Goal: Information Seeking & Learning: Learn about a topic

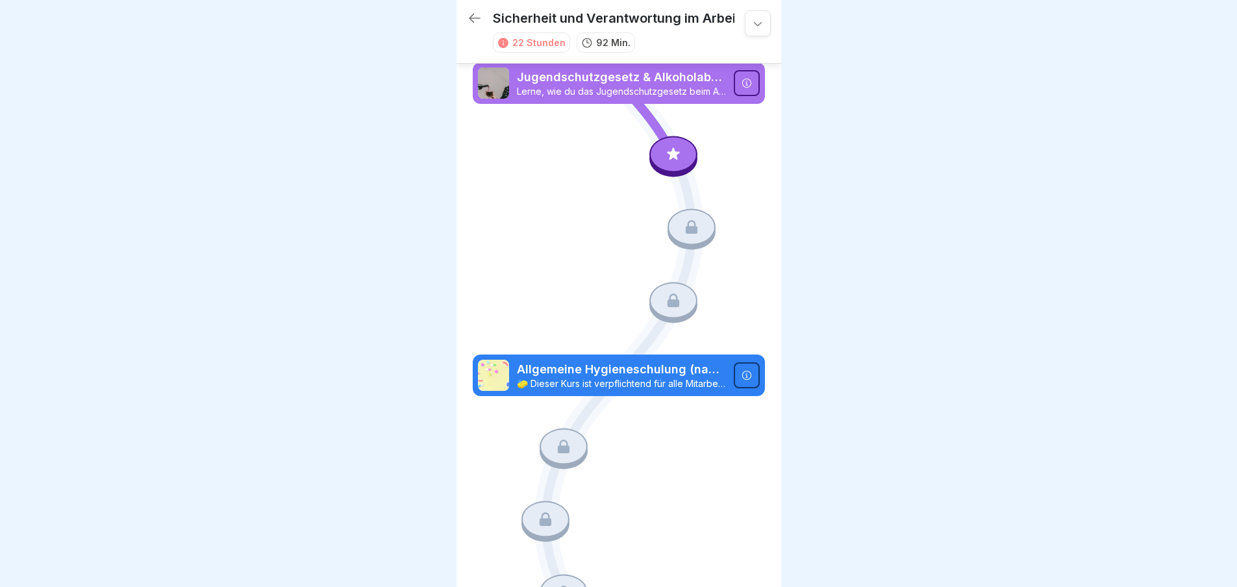
click at [639, 80] on p "Jugendschutzgesetz & Alkoholabgabe in der Gastronomie 🧒🏽" at bounding box center [621, 77] width 209 height 17
click at [670, 142] on div at bounding box center [673, 154] width 48 height 36
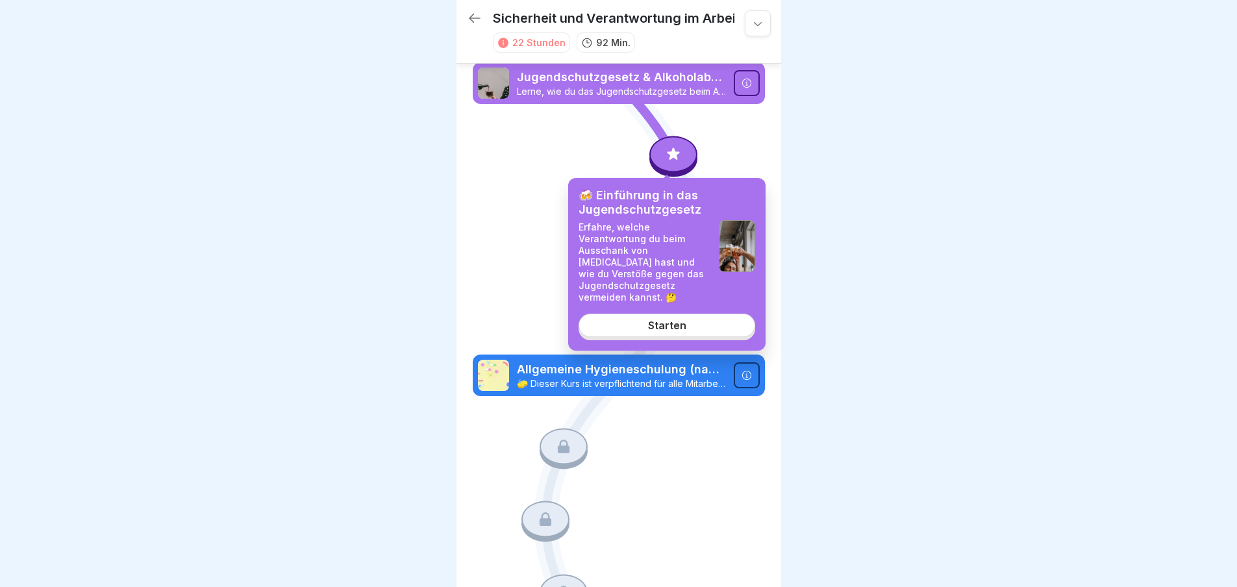
click at [672, 314] on link "Starten" at bounding box center [666, 325] width 177 height 23
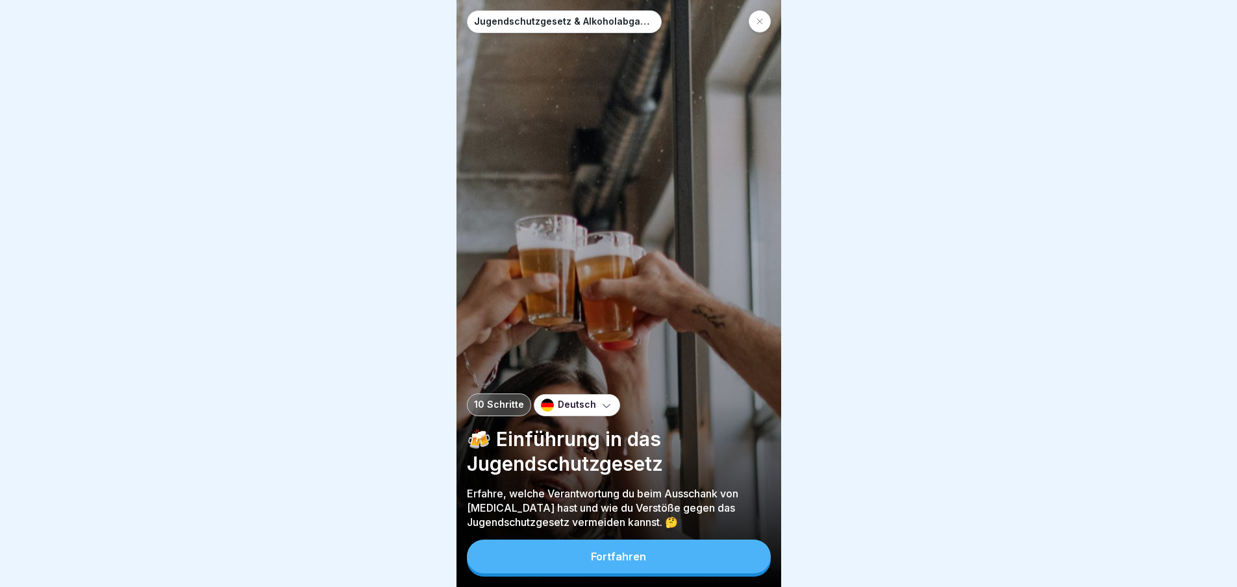
click at [667, 565] on button "Fortfahren" at bounding box center [619, 556] width 304 height 34
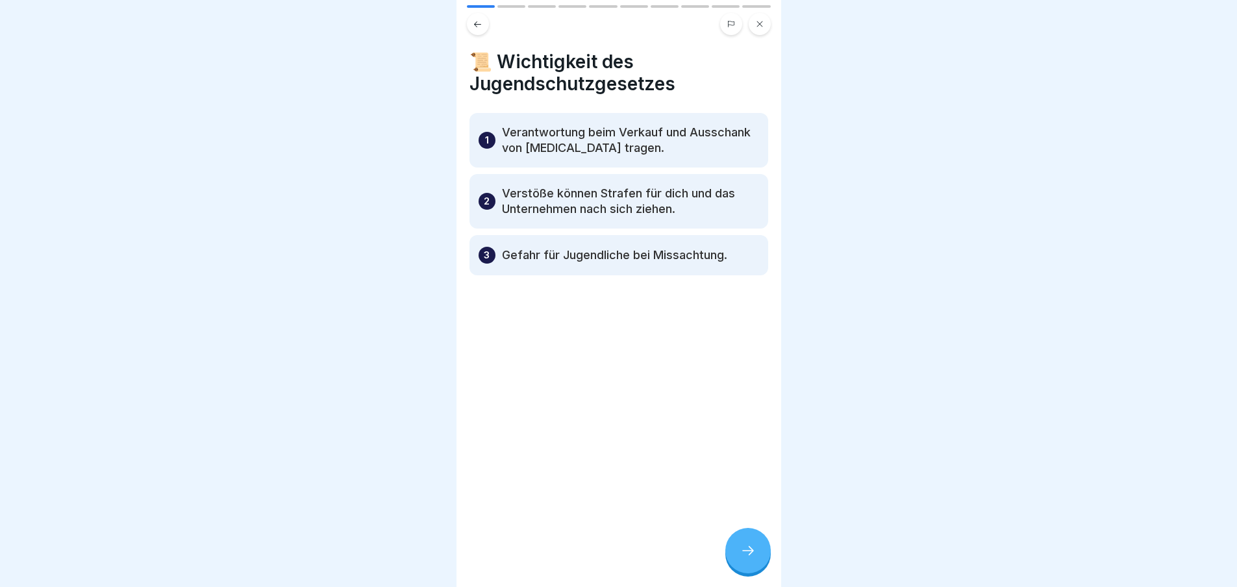
click at [753, 530] on div "📜 Wichtigkeit des Jugendschutzgesetzes 1 Verantwortung beim Verkauf und Ausscha…" at bounding box center [618, 293] width 325 height 587
click at [754, 551] on div at bounding box center [747, 550] width 45 height 45
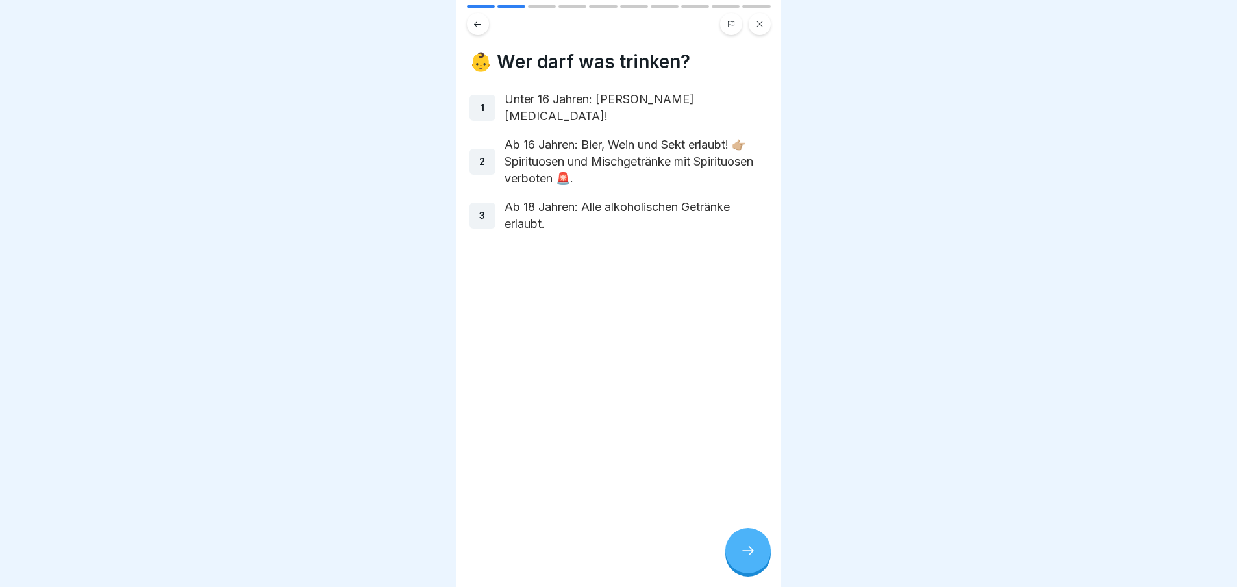
click at [754, 550] on div at bounding box center [747, 550] width 45 height 45
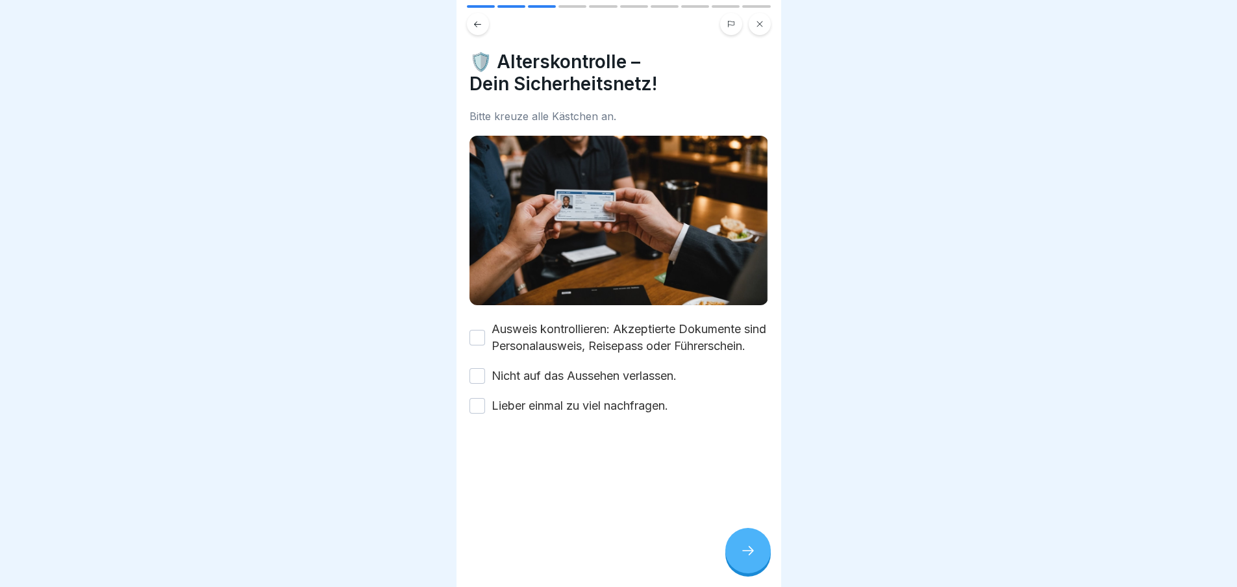
click at [584, 384] on label "Nicht auf das Aussehen verlassen." at bounding box center [583, 375] width 185 height 17
click at [485, 384] on button "Nicht auf das Aussehen verlassen." at bounding box center [477, 376] width 16 height 16
click at [582, 414] on label "Lieber einmal zu viel nachfragen." at bounding box center [579, 405] width 177 height 17
click at [485, 413] on button "Lieber einmal zu viel nachfragen." at bounding box center [477, 406] width 16 height 16
click at [548, 327] on label "Ausweis kontrollieren: Akzeptierte Dokumente sind Personalausweis, Reisepass od…" at bounding box center [629, 338] width 277 height 34
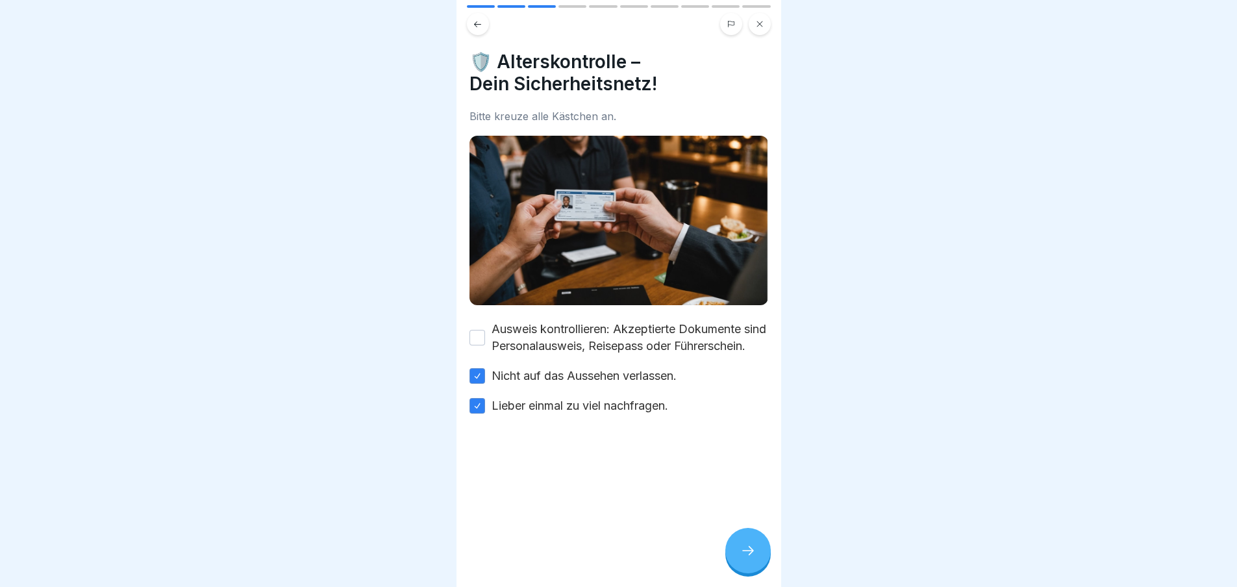
click at [485, 330] on button "Ausweis kontrollieren: Akzeptierte Dokumente sind Personalausweis, Reisepass od…" at bounding box center [477, 338] width 16 height 16
click at [754, 550] on div at bounding box center [747, 550] width 45 height 45
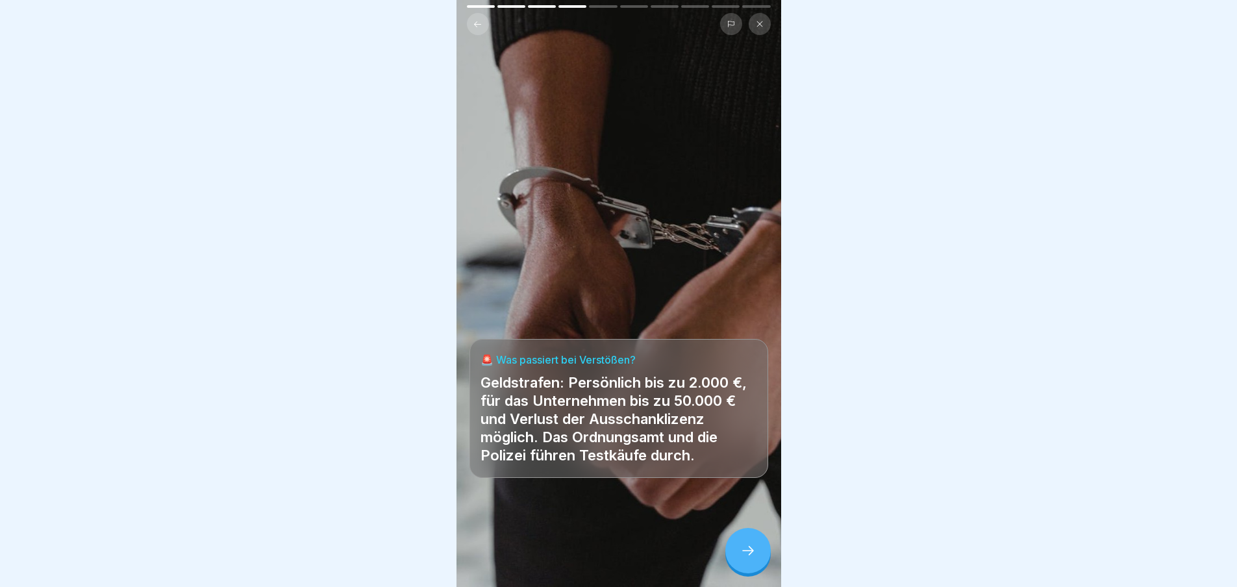
click at [751, 558] on icon at bounding box center [748, 551] width 16 height 16
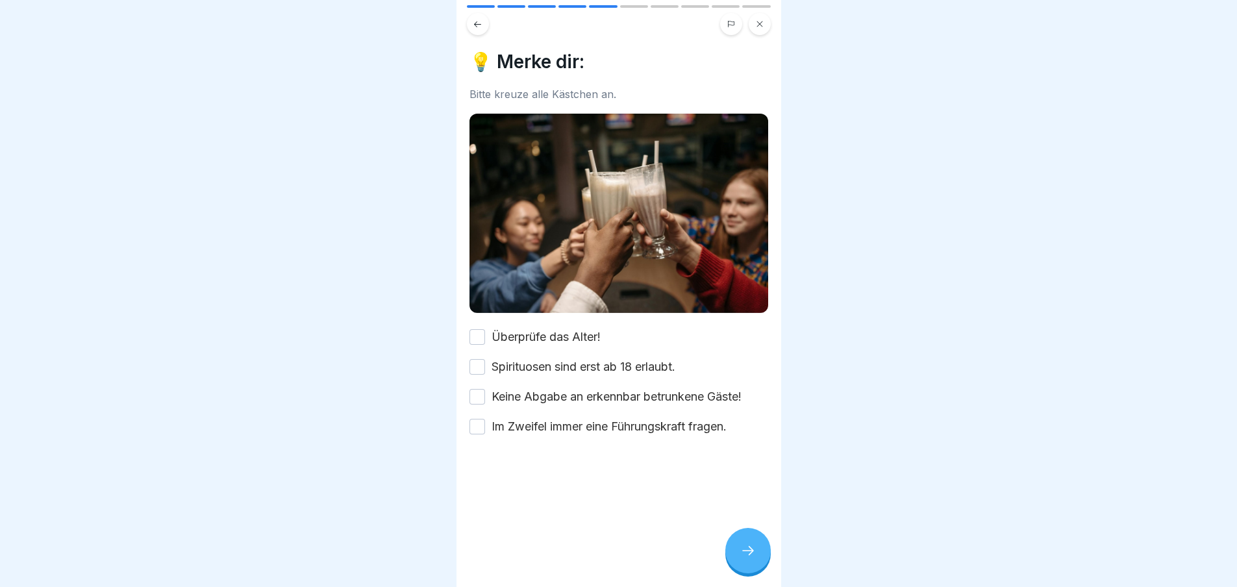
click at [534, 320] on div "💡 Merke dir: Bitte kreuze alle Kästchen an. Überprüfe das Alter! Spirituosen si…" at bounding box center [618, 243] width 299 height 384
click at [533, 328] on label "Überprüfe das Alter!" at bounding box center [545, 336] width 109 height 17
click at [485, 329] on button "Überprüfe das Alter!" at bounding box center [477, 337] width 16 height 16
click at [536, 362] on label "Spirituosen sind erst ab 18 erlaubt." at bounding box center [583, 366] width 184 height 17
click at [485, 362] on button "Spirituosen sind erst ab 18 erlaubt." at bounding box center [477, 367] width 16 height 16
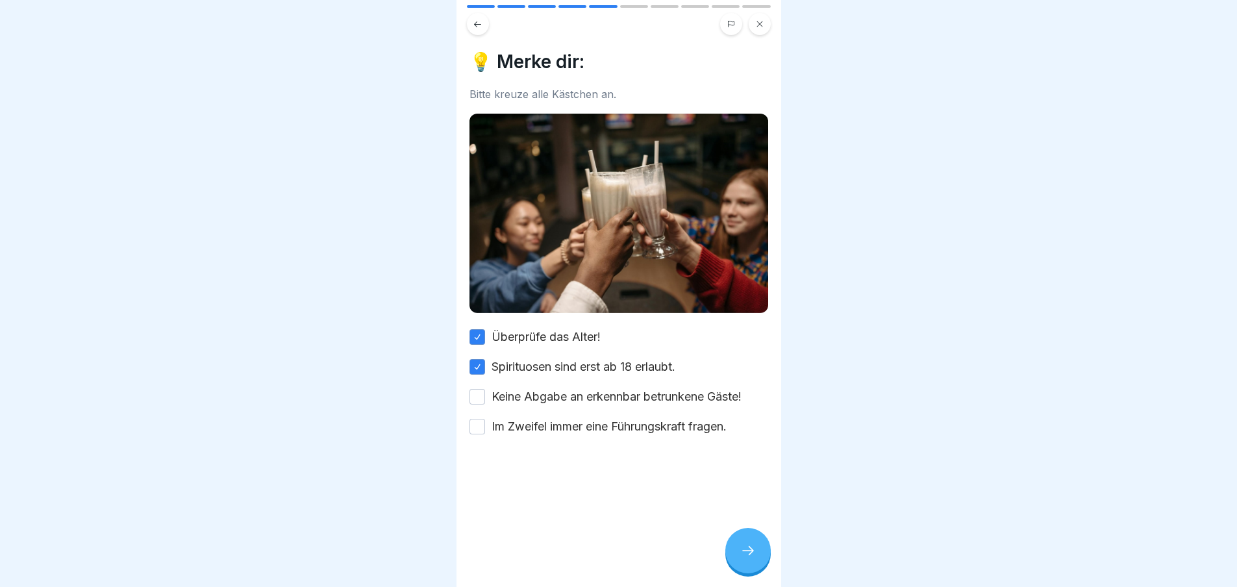
click at [550, 393] on label "Keine Abgabe an erkennbar betrunkene Gäste!" at bounding box center [616, 396] width 250 height 17
click at [485, 393] on button "Keine Abgabe an erkennbar betrunkene Gäste!" at bounding box center [477, 397] width 16 height 16
click at [554, 419] on label "Im Zweifel immer eine Führungskraft fragen." at bounding box center [608, 426] width 235 height 17
click at [485, 419] on button "Im Zweifel immer eine Führungskraft fragen." at bounding box center [477, 427] width 16 height 16
click at [748, 555] on icon at bounding box center [748, 550] width 12 height 9
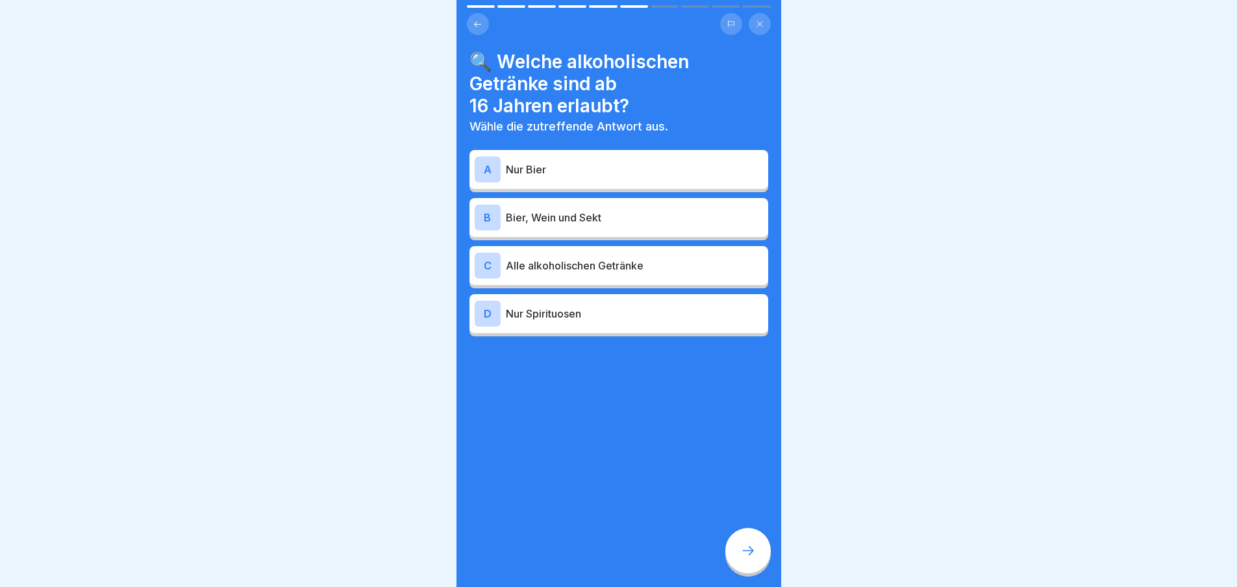
click at [604, 171] on p "Nur Bier" at bounding box center [634, 170] width 257 height 16
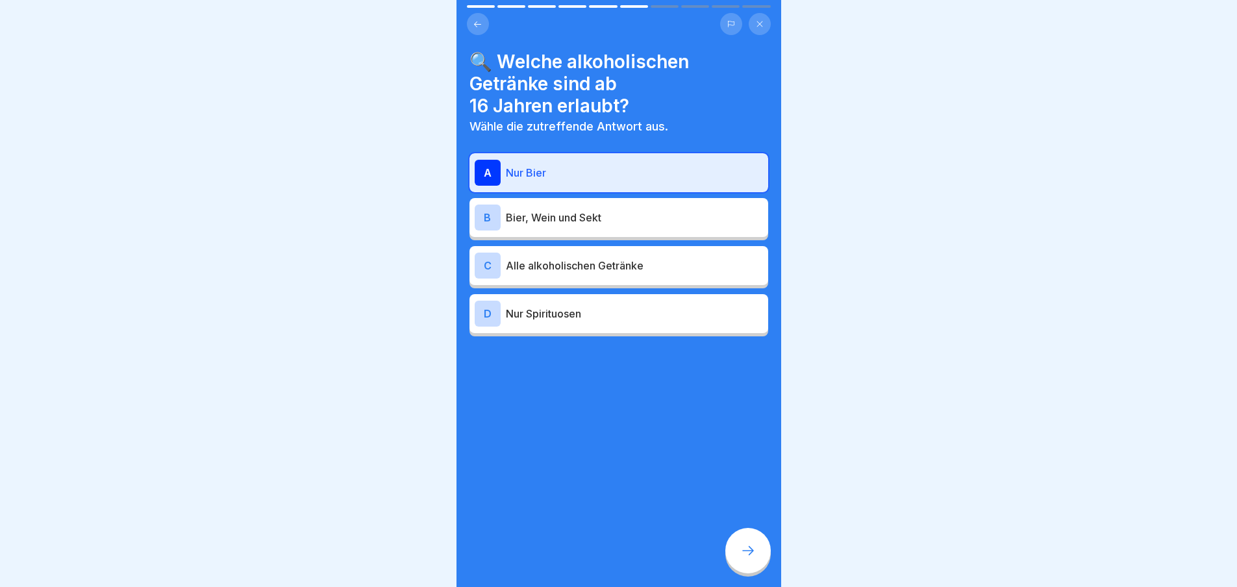
click at [615, 219] on p "Bier, Wein und Sekt" at bounding box center [634, 218] width 257 height 16
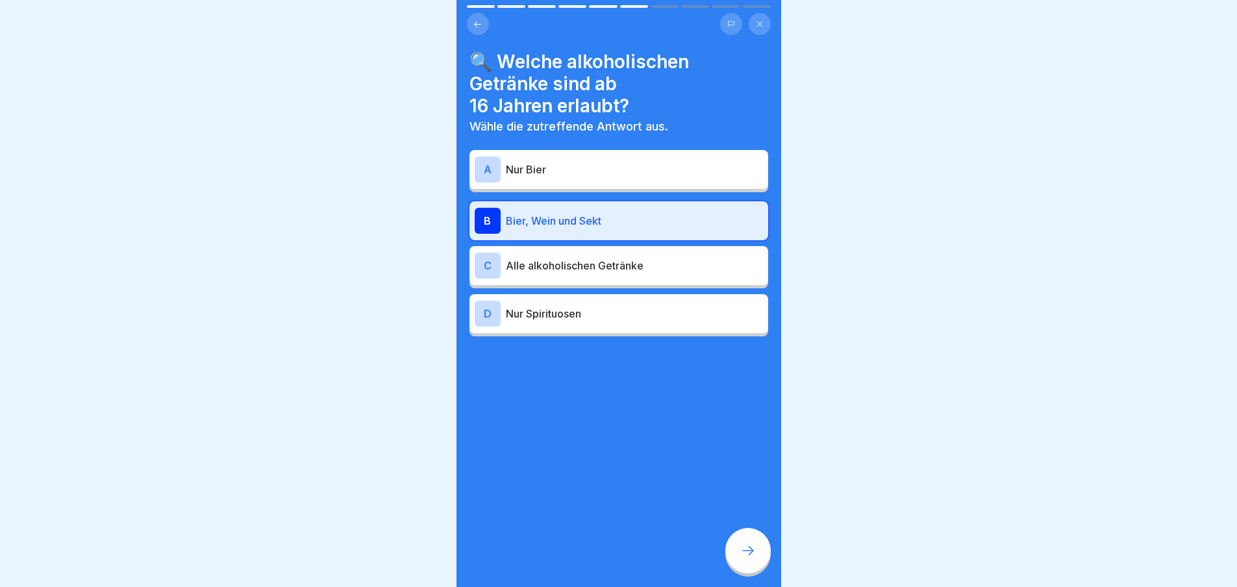
click at [748, 552] on div at bounding box center [747, 550] width 45 height 45
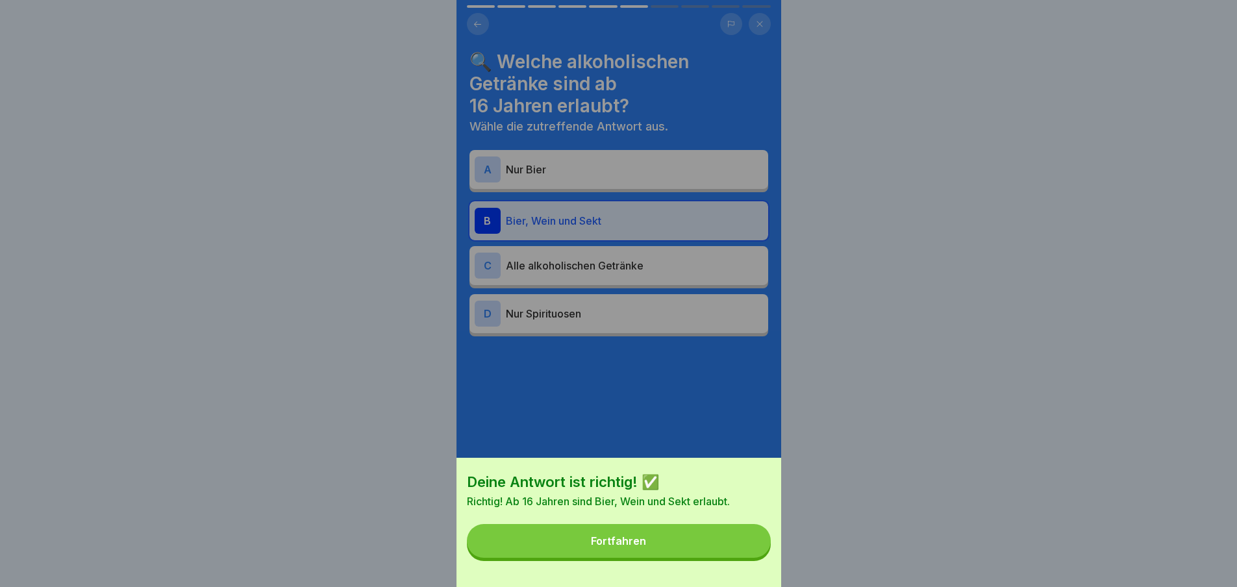
click at [707, 552] on button "Fortfahren" at bounding box center [619, 541] width 304 height 34
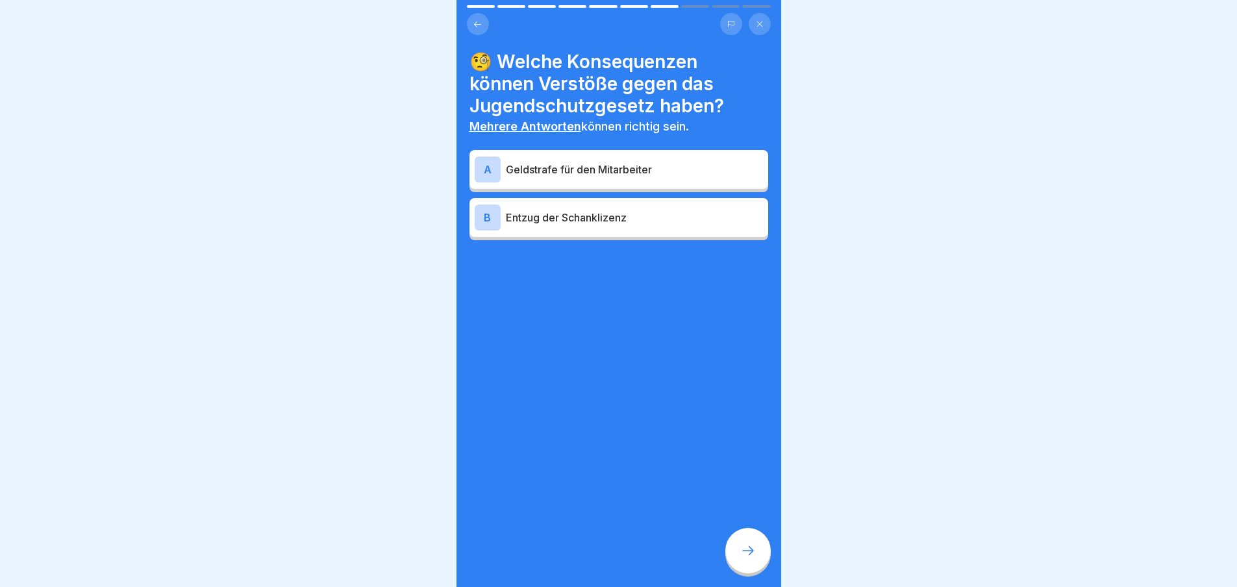
click at [640, 218] on p "Entzug der Schanklizenz" at bounding box center [634, 218] width 257 height 16
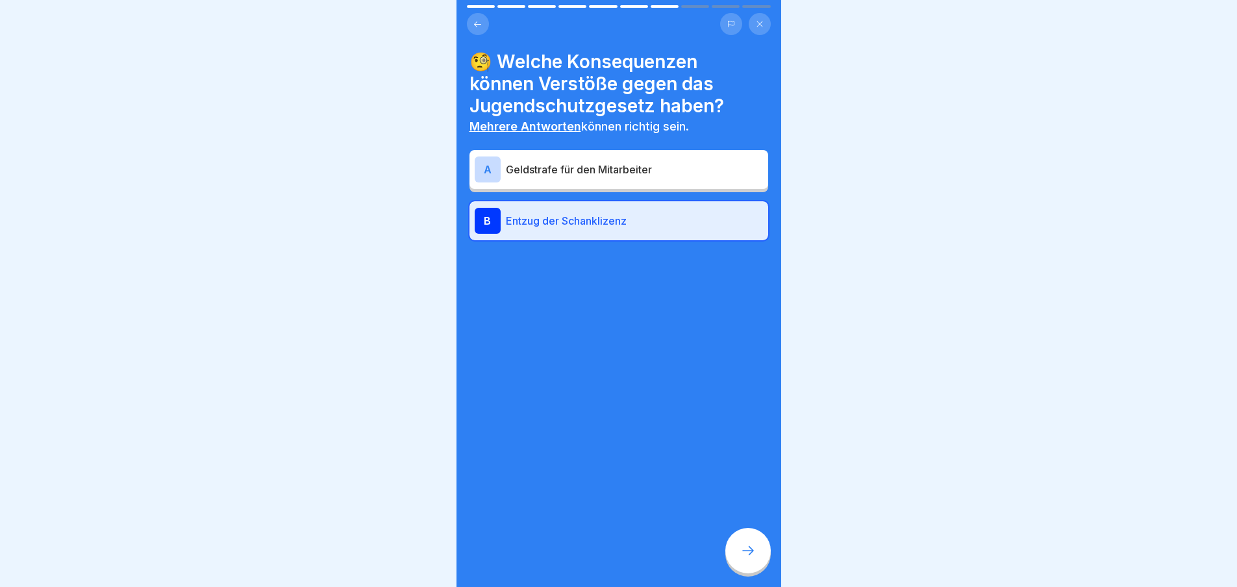
click at [641, 169] on p "Geldstrafe für den Mitarbeiter" at bounding box center [634, 170] width 257 height 16
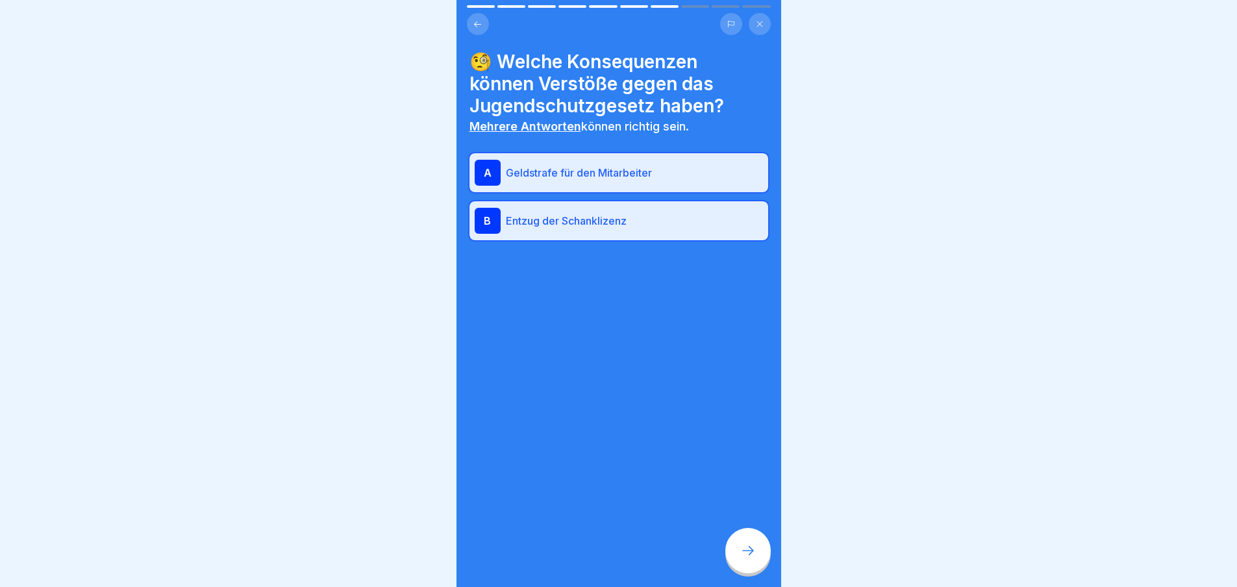
click at [752, 553] on div at bounding box center [747, 550] width 45 height 45
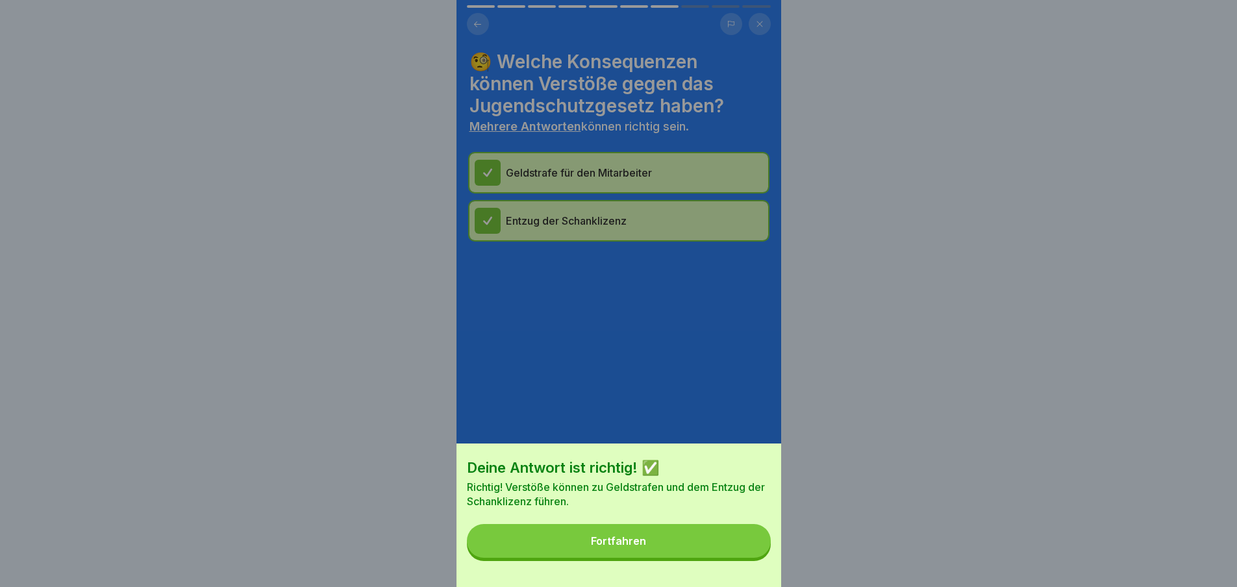
click at [699, 538] on button "Fortfahren" at bounding box center [619, 541] width 304 height 34
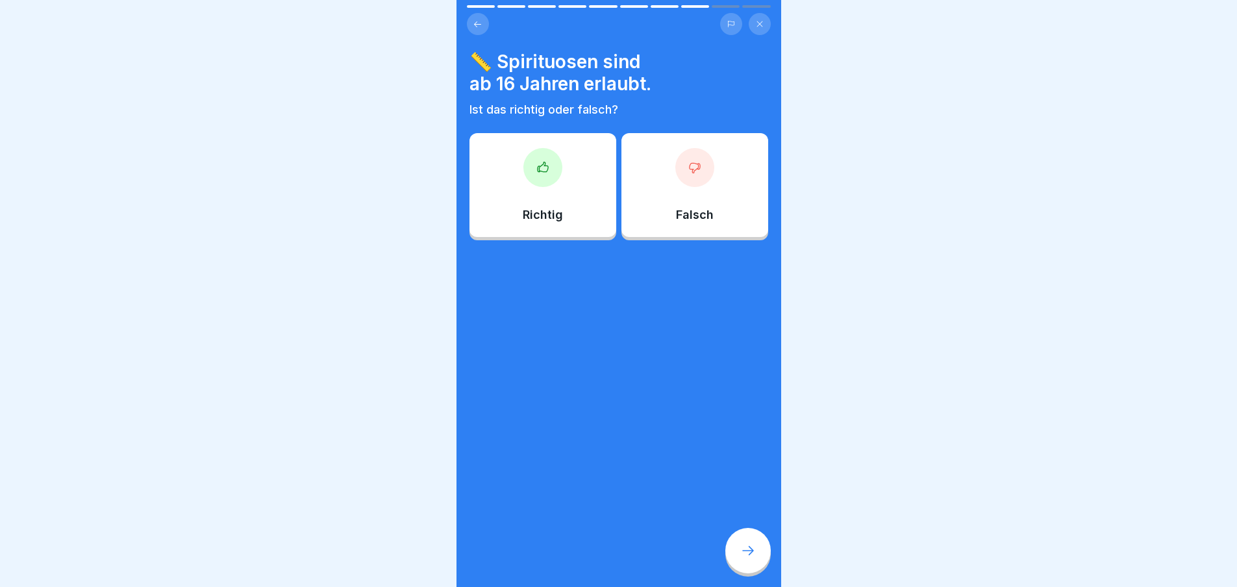
click at [678, 198] on div "Falsch" at bounding box center [694, 185] width 147 height 104
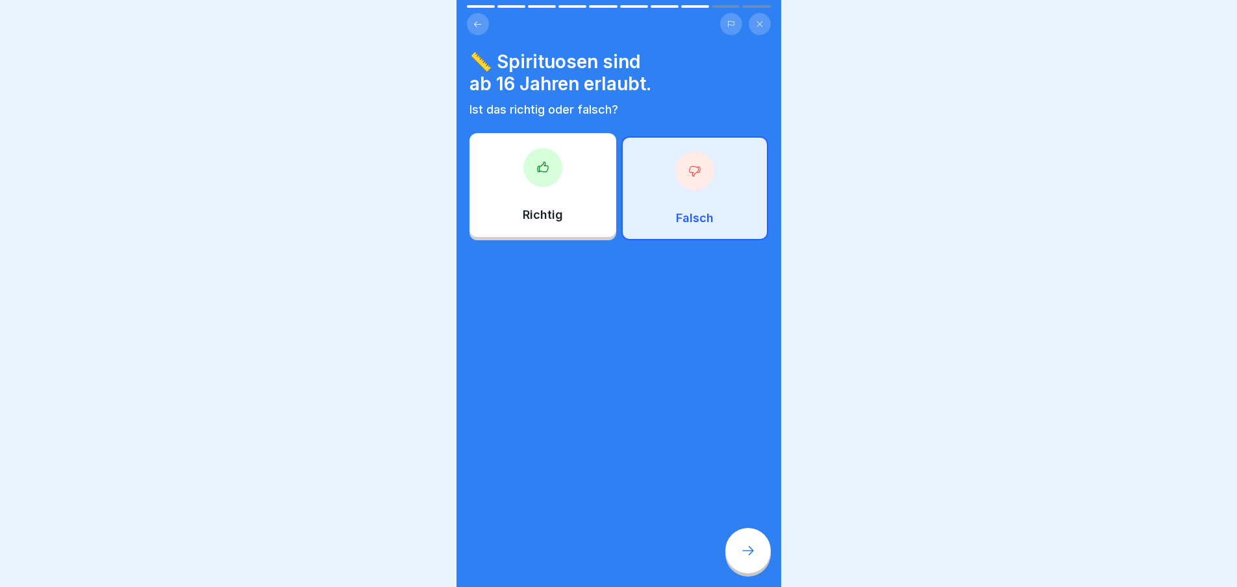
click at [739, 553] on div at bounding box center [747, 550] width 45 height 45
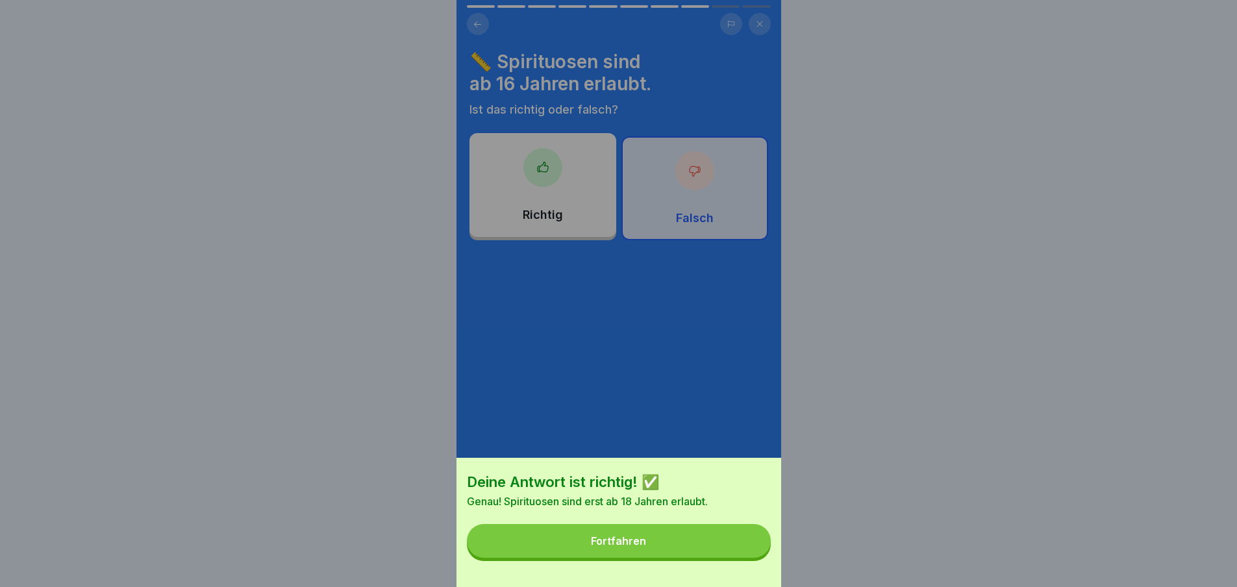
click at [716, 545] on button "Fortfahren" at bounding box center [619, 541] width 304 height 34
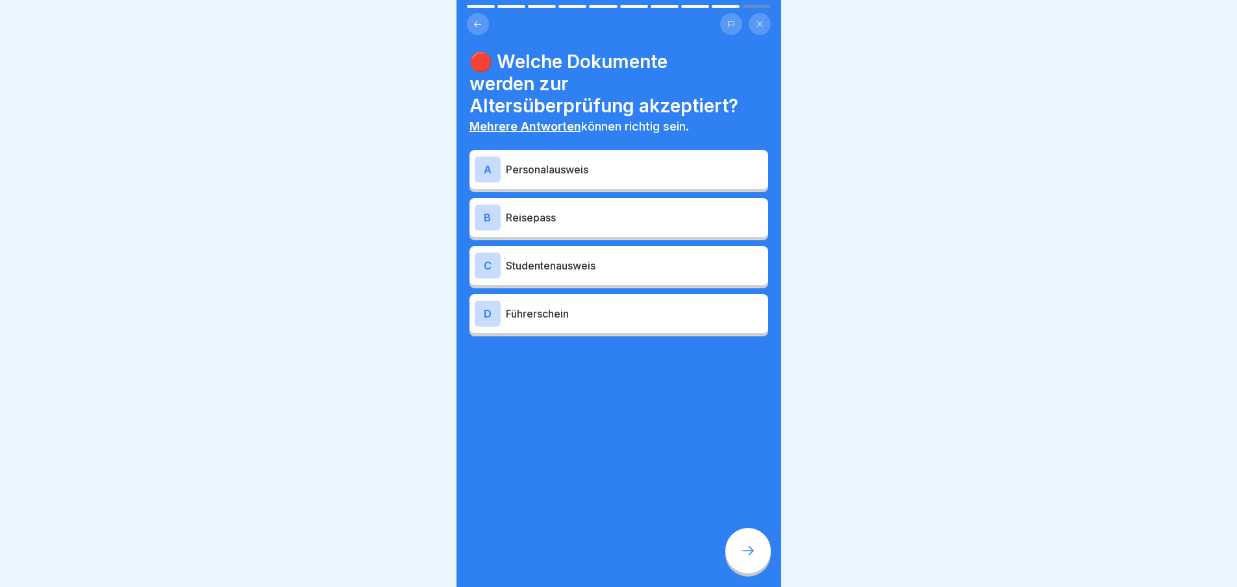
click at [627, 168] on p "Personalausweis" at bounding box center [634, 170] width 257 height 16
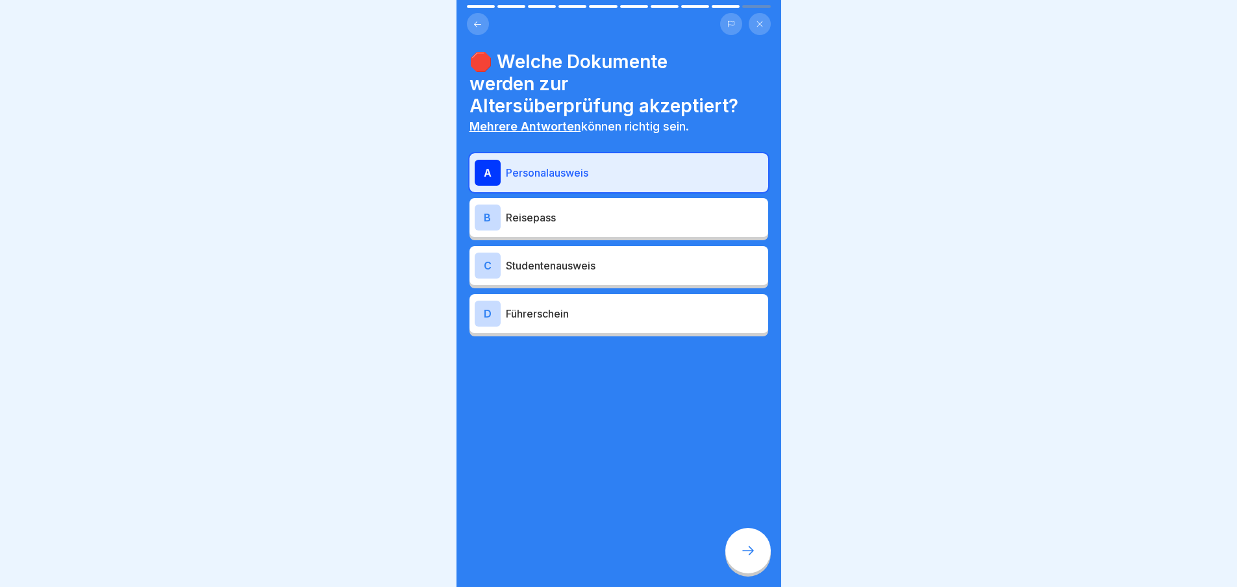
click at [617, 219] on p "Reisepass" at bounding box center [634, 218] width 257 height 16
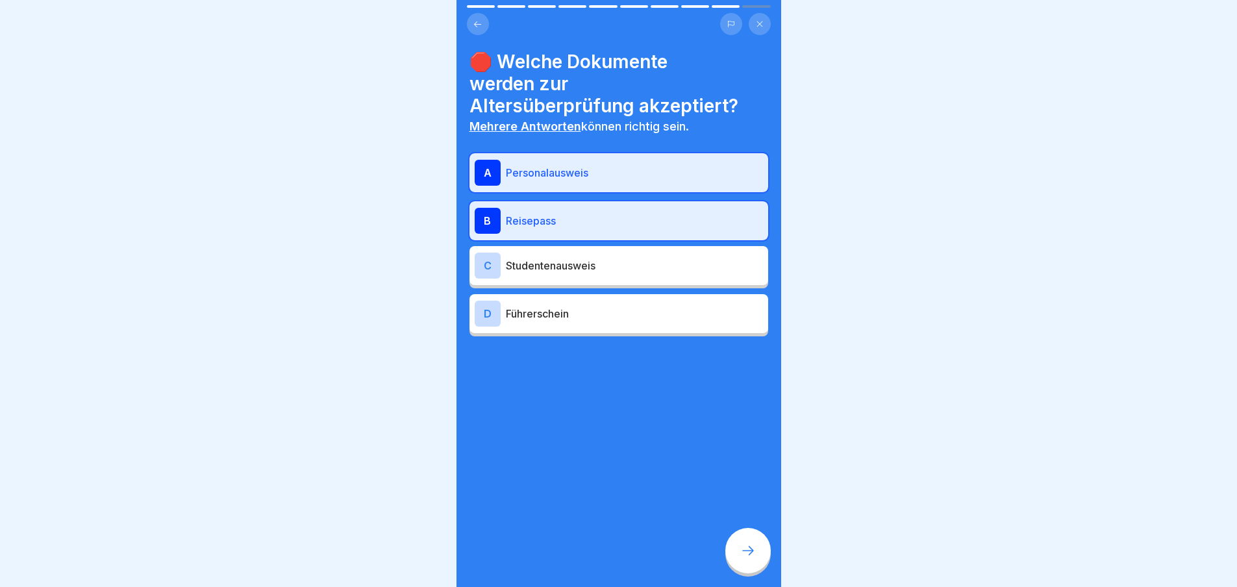
click at [629, 307] on p "Führerschein" at bounding box center [634, 314] width 257 height 16
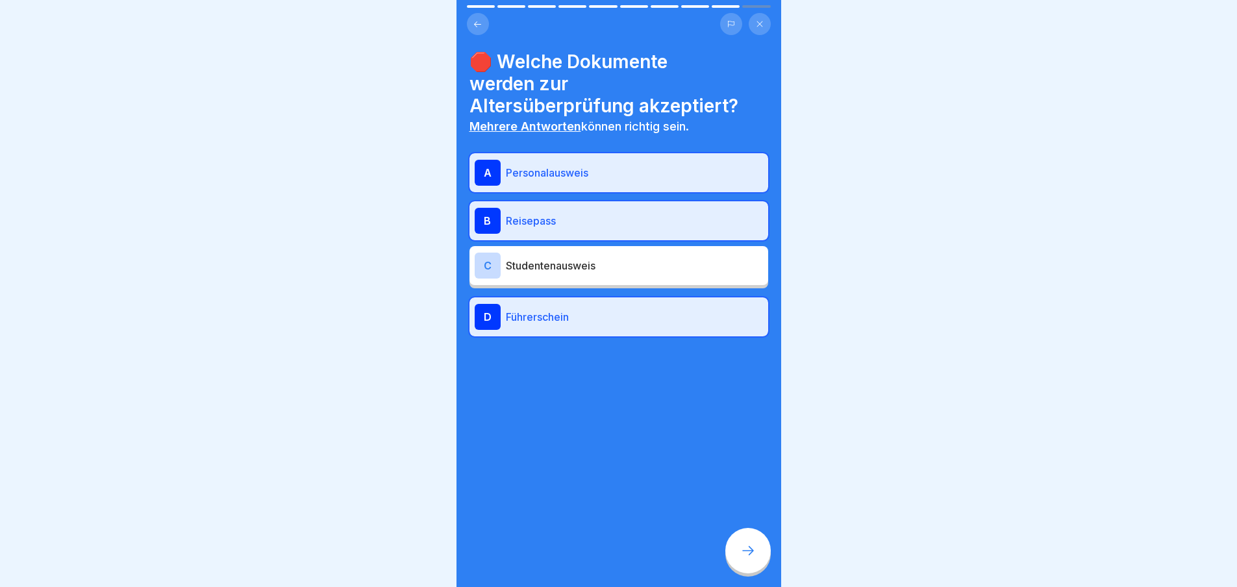
click at [749, 558] on icon at bounding box center [748, 551] width 16 height 16
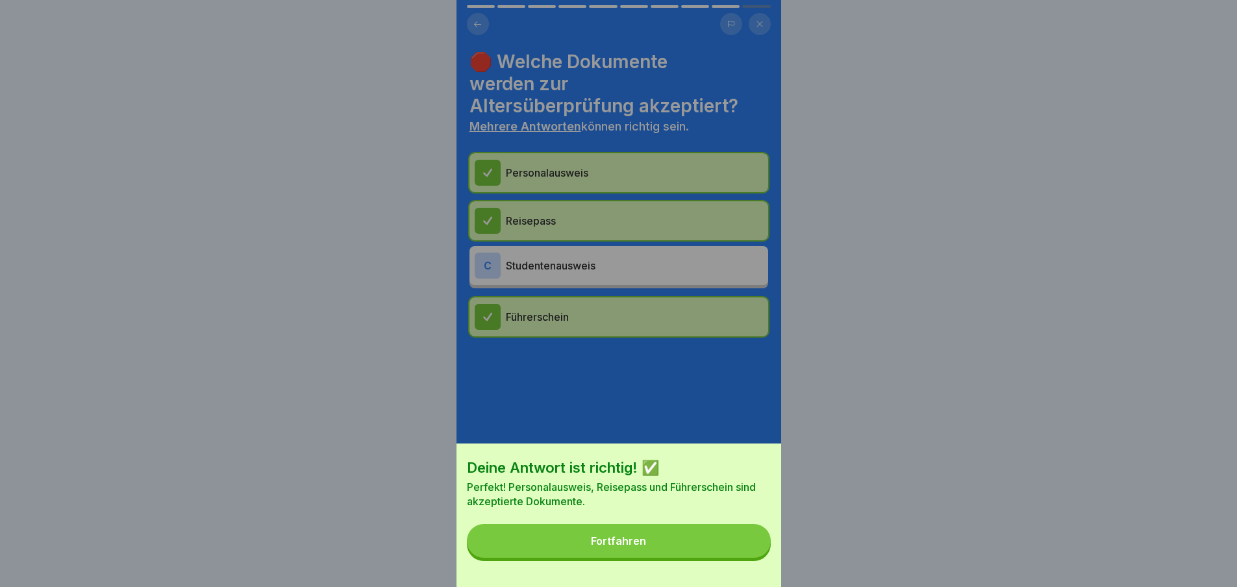
click at [687, 546] on button "Fortfahren" at bounding box center [619, 541] width 304 height 34
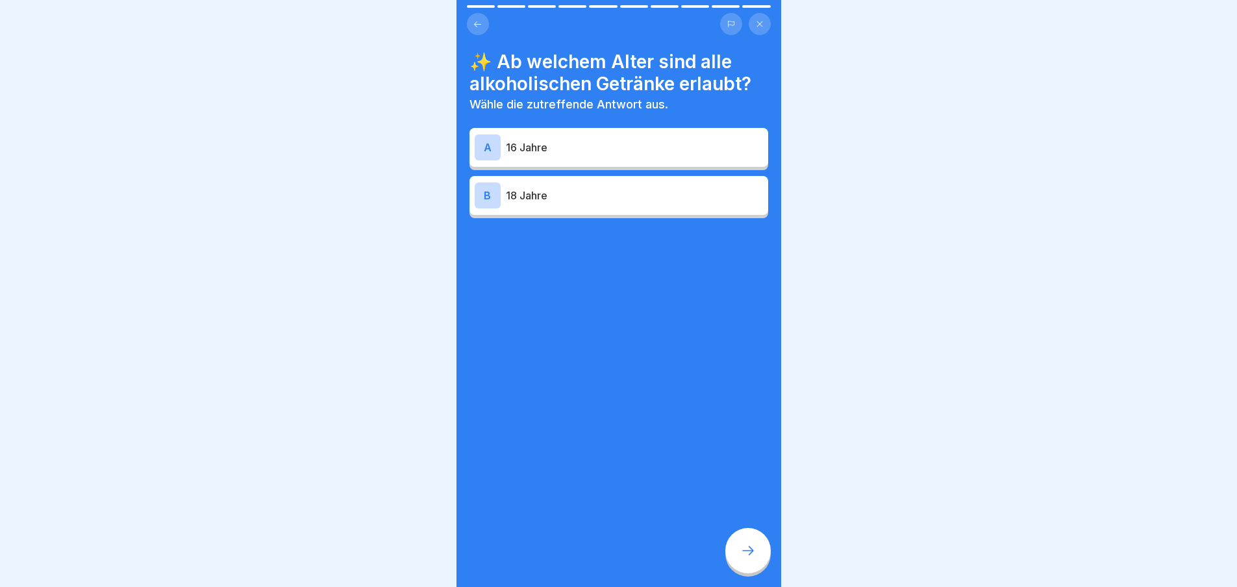
click at [611, 198] on p "18 Jahre" at bounding box center [634, 196] width 257 height 16
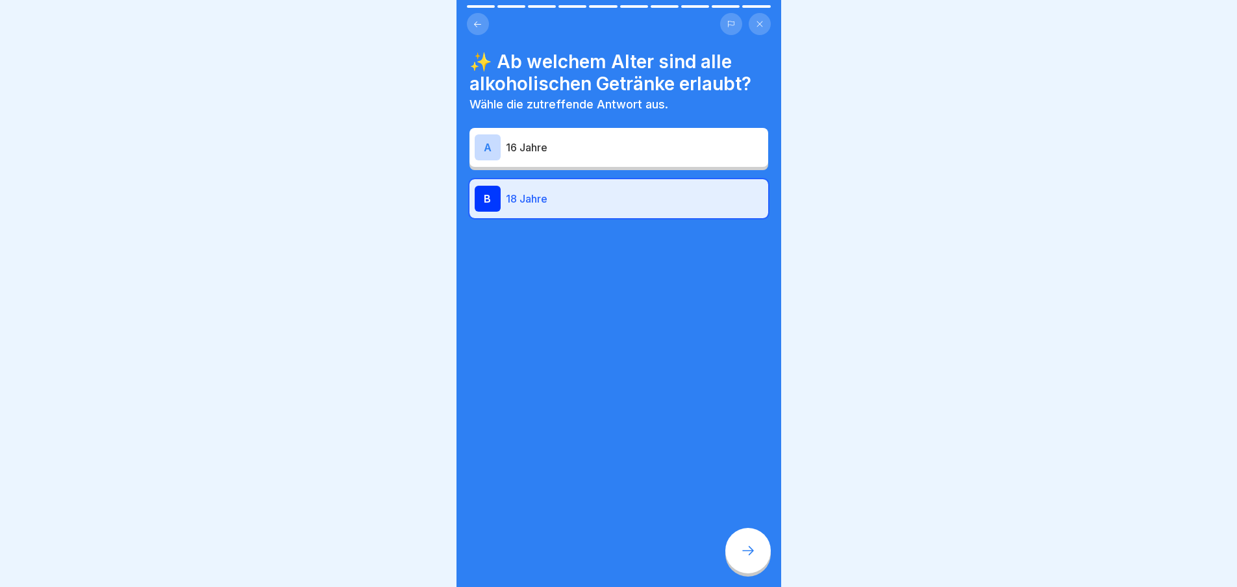
click at [753, 554] on icon at bounding box center [748, 551] width 16 height 16
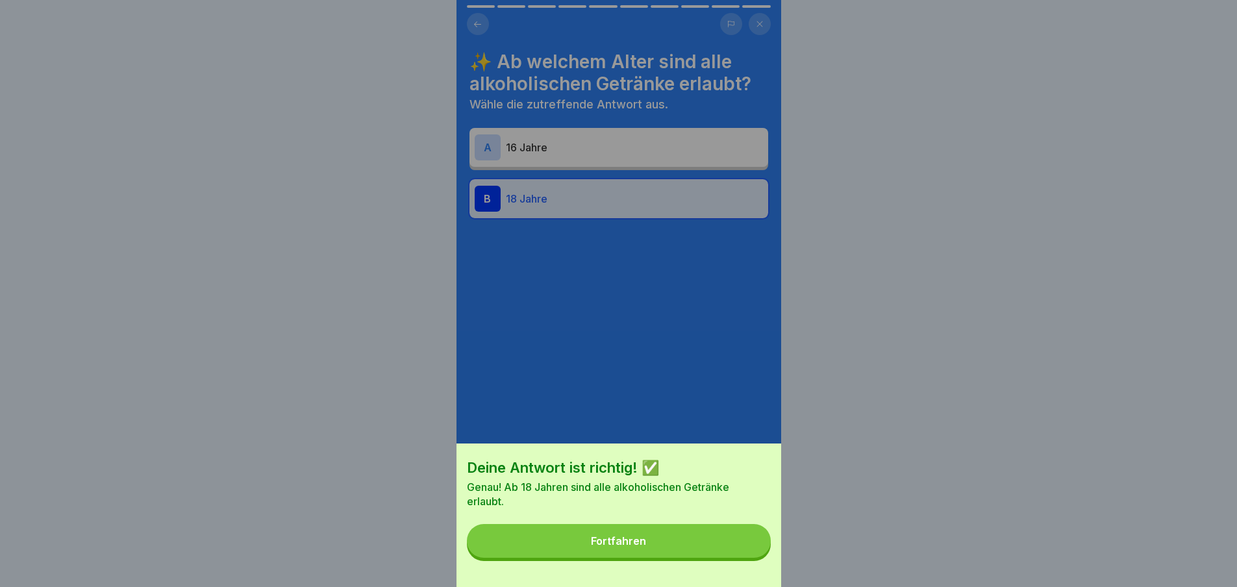
click at [737, 540] on button "Fortfahren" at bounding box center [619, 541] width 304 height 34
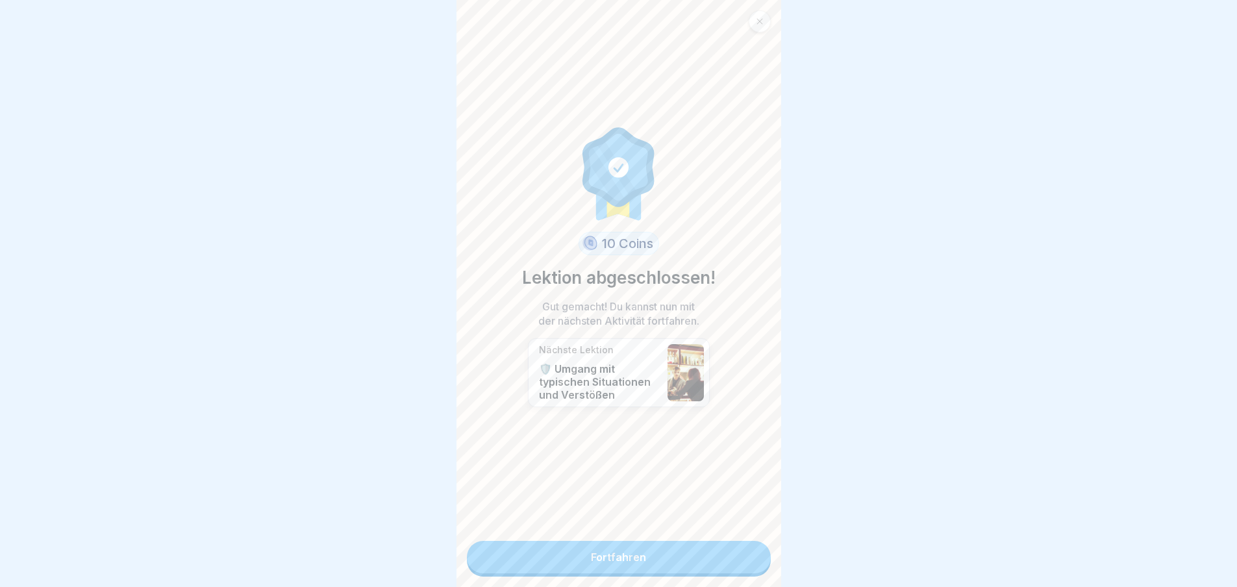
click at [657, 552] on link "Fortfahren" at bounding box center [619, 557] width 304 height 32
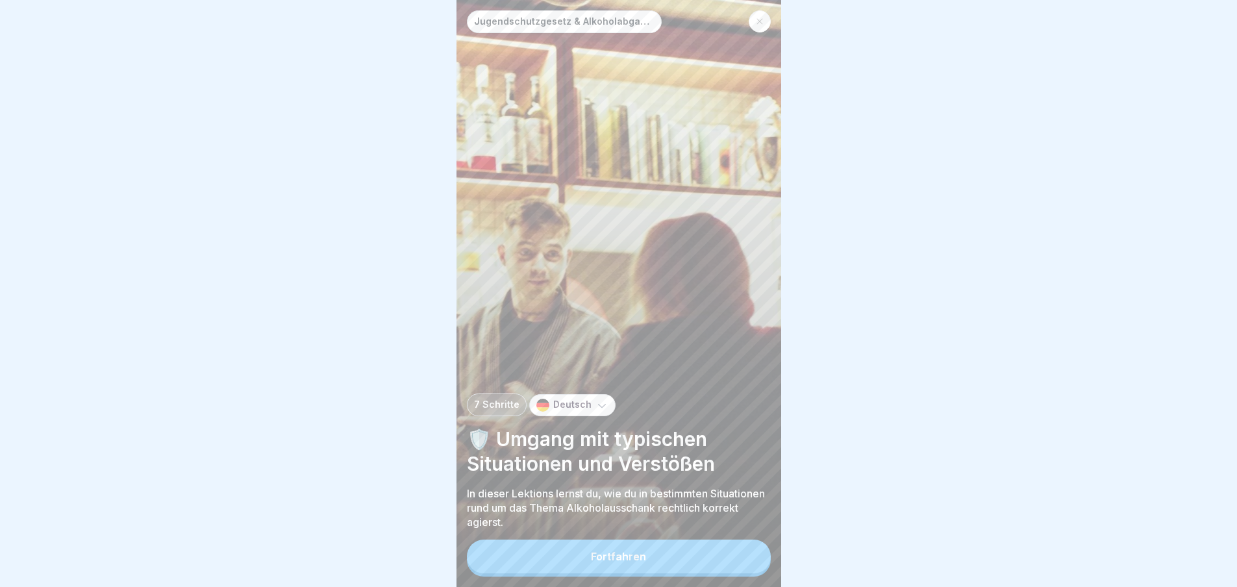
click at [661, 566] on button "Fortfahren" at bounding box center [619, 556] width 304 height 34
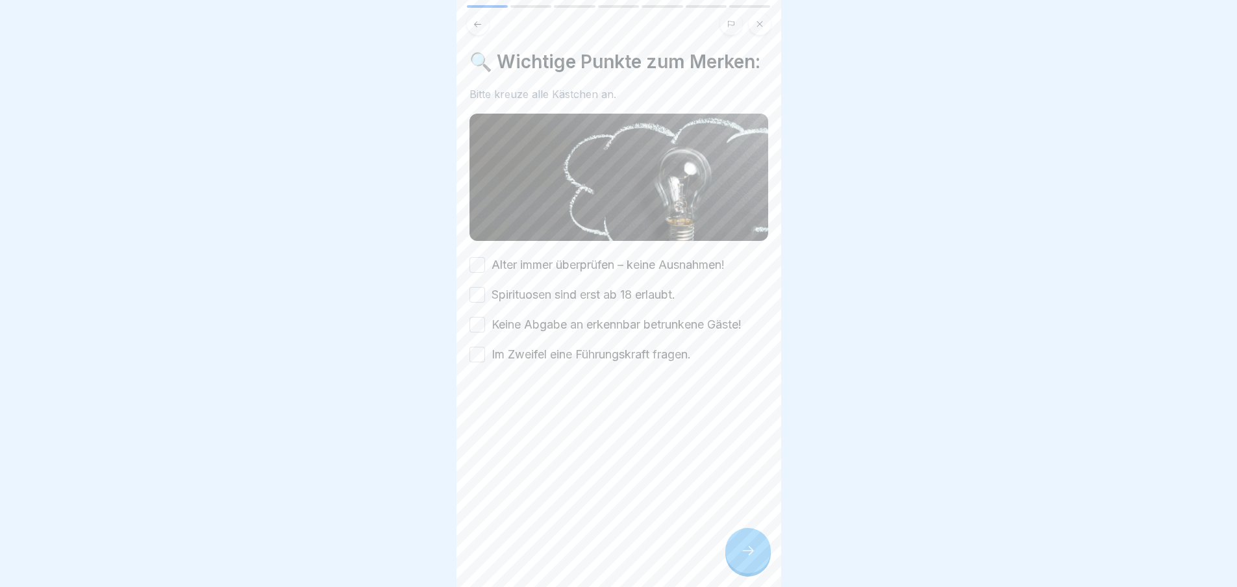
click at [537, 273] on label "Alter immer überprüfen – keine Ausnahmen!" at bounding box center [607, 264] width 233 height 17
click at [485, 273] on button "Alter immer überprüfen – keine Ausnahmen!" at bounding box center [477, 265] width 16 height 16
click at [537, 303] on label "Spirituosen sind erst ab 18 erlaubt." at bounding box center [583, 294] width 184 height 17
click at [485, 302] on button "Spirituosen sind erst ab 18 erlaubt." at bounding box center [477, 295] width 16 height 16
click at [538, 333] on label "Keine Abgabe an erkennbar betrunkene Gäste!" at bounding box center [616, 324] width 250 height 17
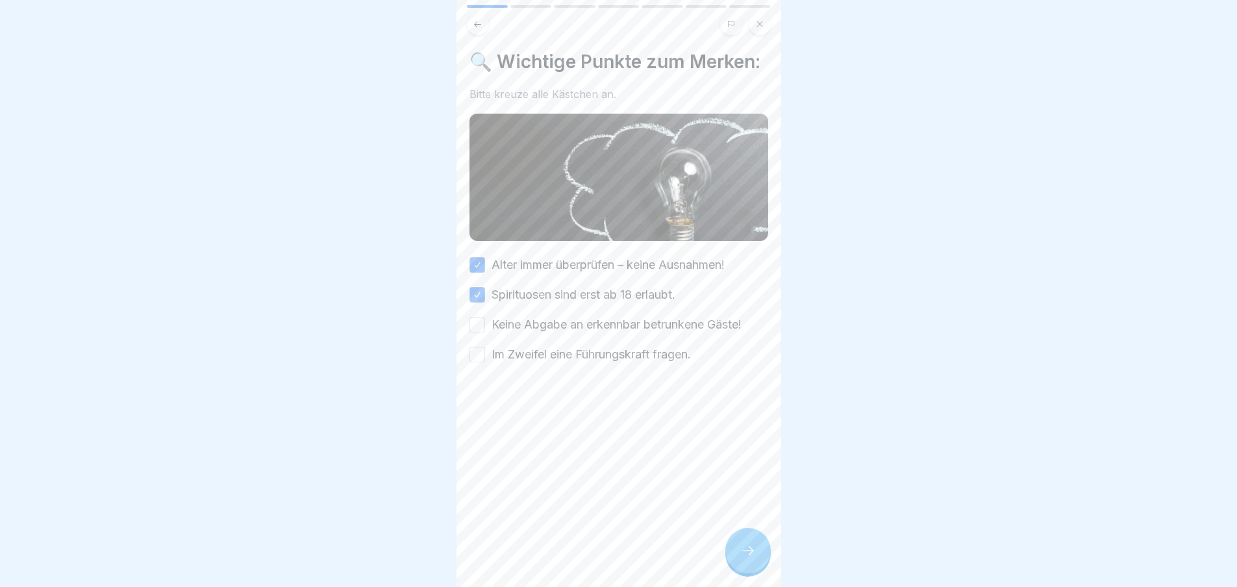
click at [485, 332] on button "Keine Abgabe an erkennbar betrunkene Gäste!" at bounding box center [477, 325] width 16 height 16
click at [553, 363] on label "Im Zweifel eine Führungskraft fragen." at bounding box center [590, 354] width 199 height 17
click at [485, 362] on button "Im Zweifel eine Führungskraft fragen." at bounding box center [477, 355] width 16 height 16
click at [758, 555] on div at bounding box center [747, 550] width 45 height 45
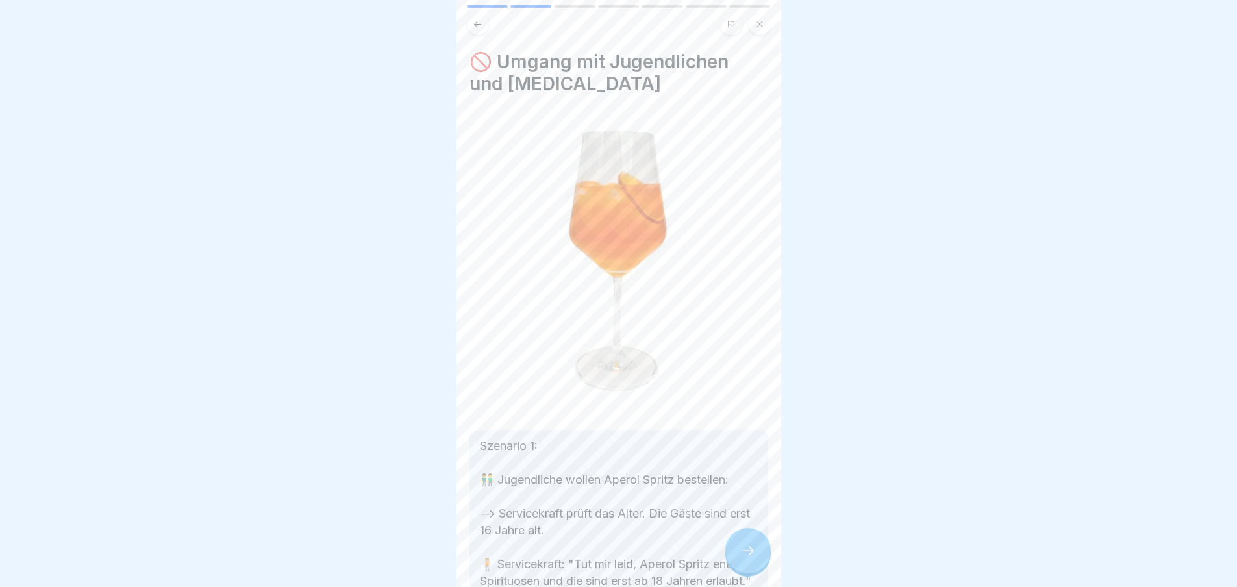
click at [739, 561] on div at bounding box center [747, 550] width 45 height 45
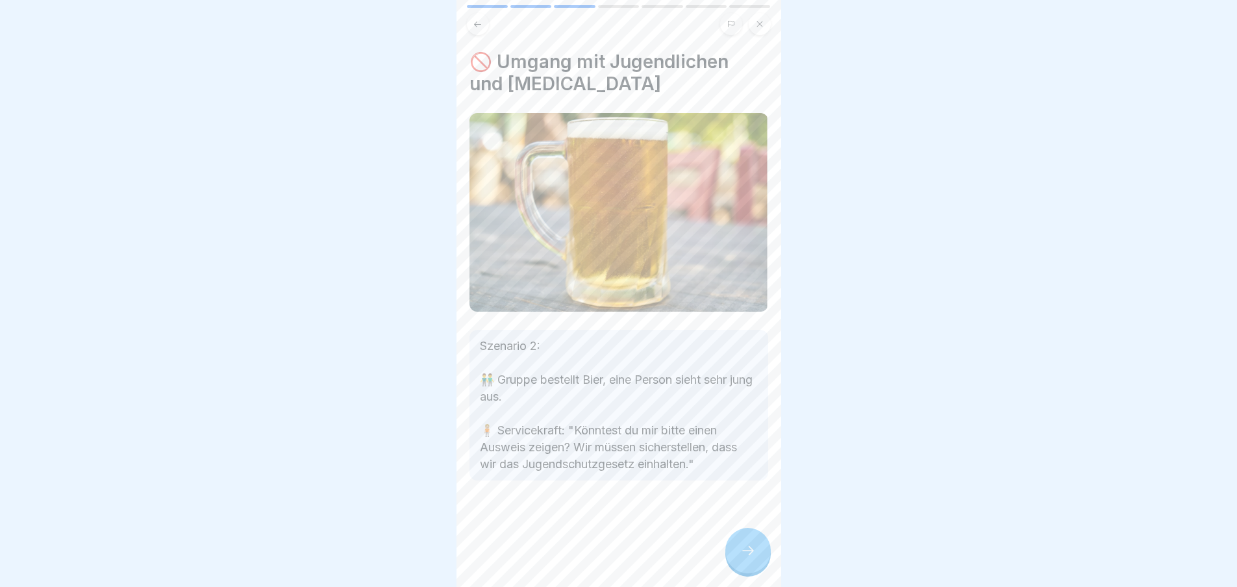
click at [739, 561] on div at bounding box center [747, 550] width 45 height 45
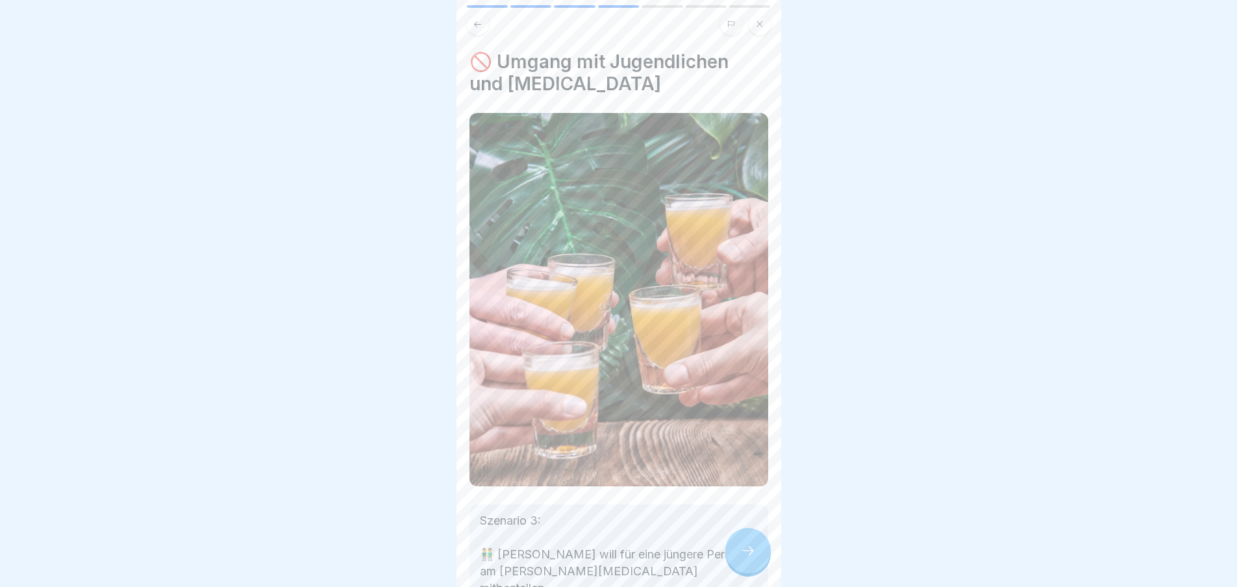
click at [741, 558] on icon at bounding box center [748, 551] width 16 height 16
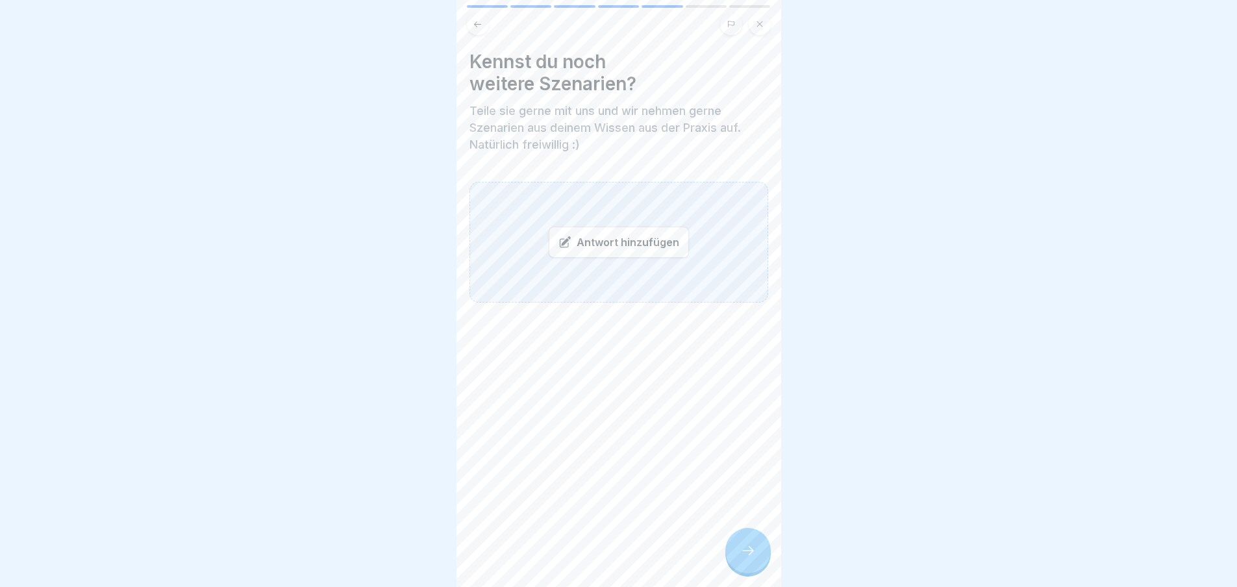
click at [741, 558] on icon at bounding box center [748, 551] width 16 height 16
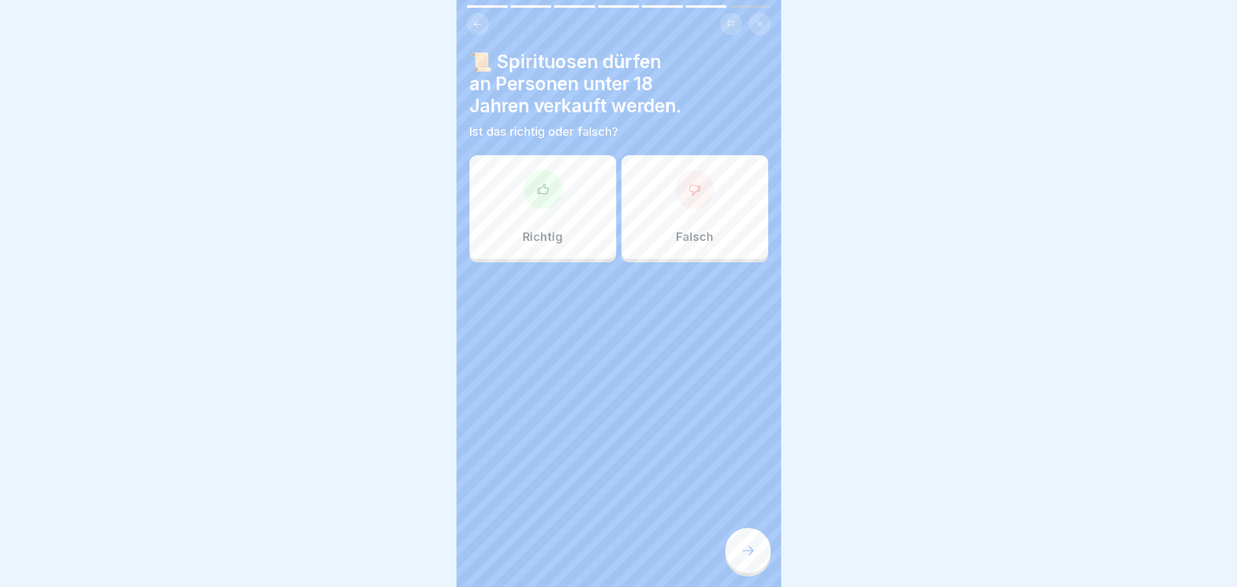
click at [666, 216] on div "Falsch" at bounding box center [694, 207] width 147 height 104
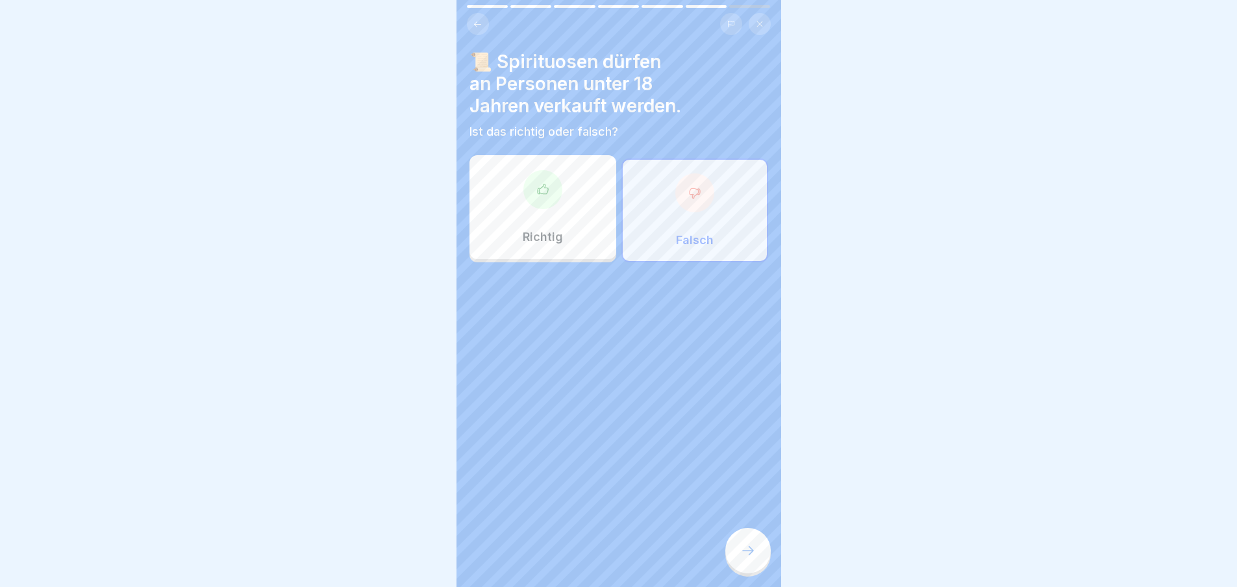
click at [738, 558] on div at bounding box center [747, 550] width 45 height 45
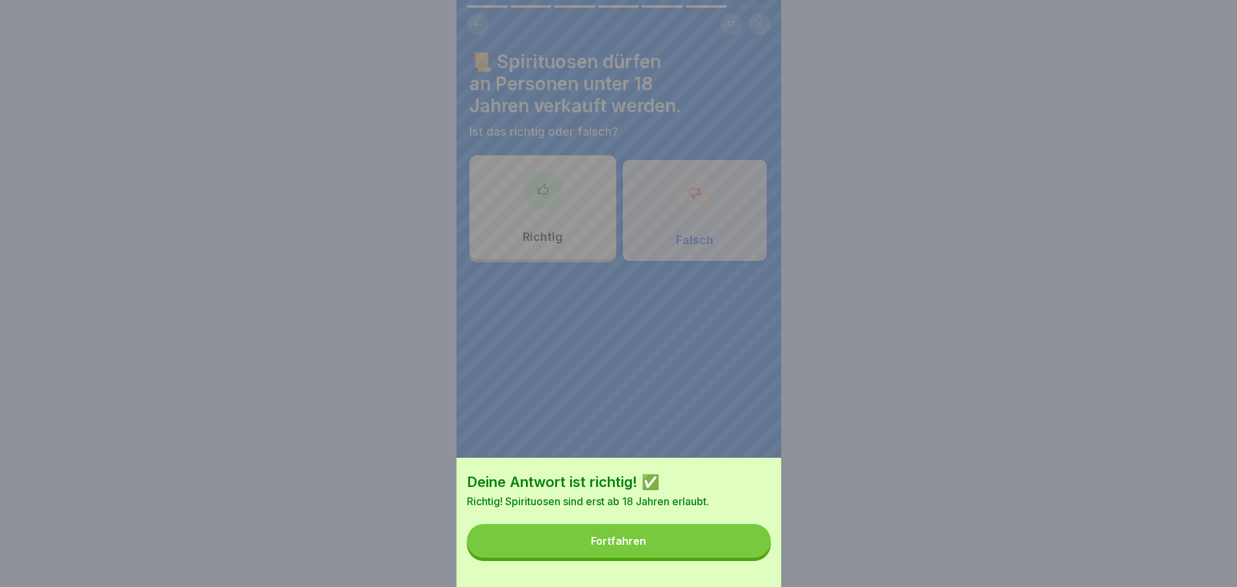
click at [746, 558] on button "Fortfahren" at bounding box center [619, 541] width 304 height 34
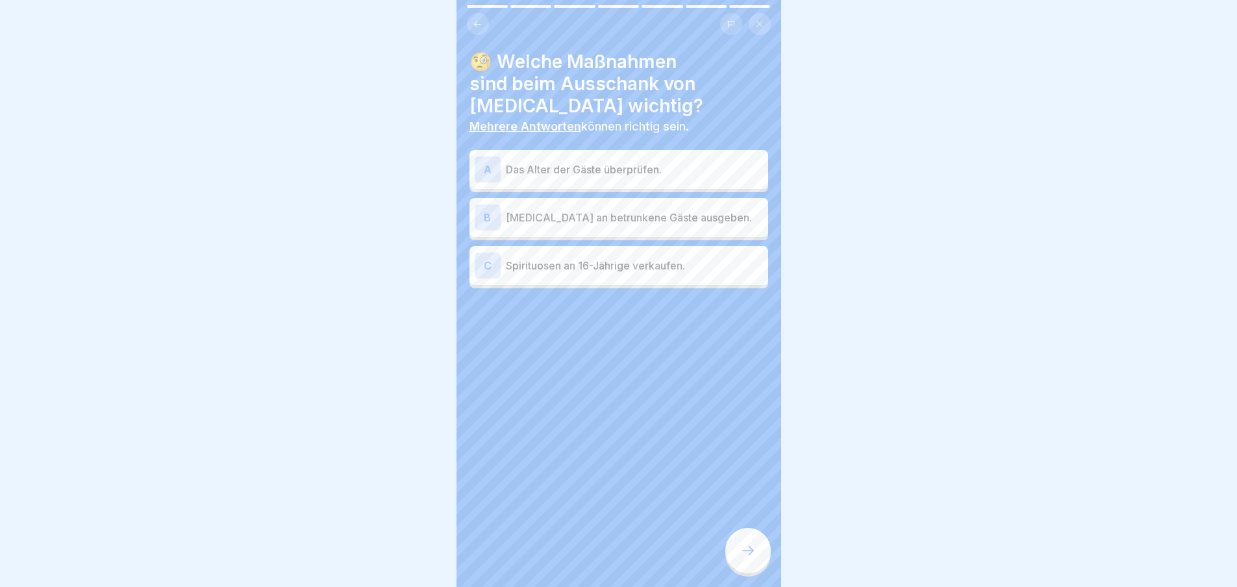
click at [663, 169] on p "Das Alter der Gäste überprüfen." at bounding box center [634, 170] width 257 height 16
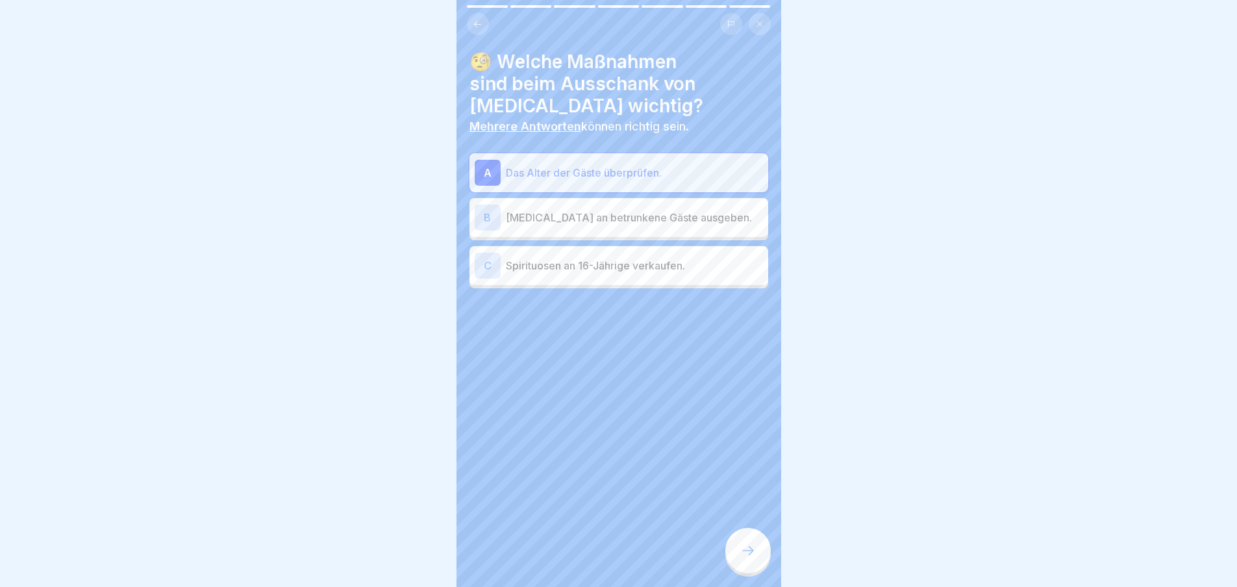
click at [746, 558] on icon at bounding box center [748, 551] width 16 height 16
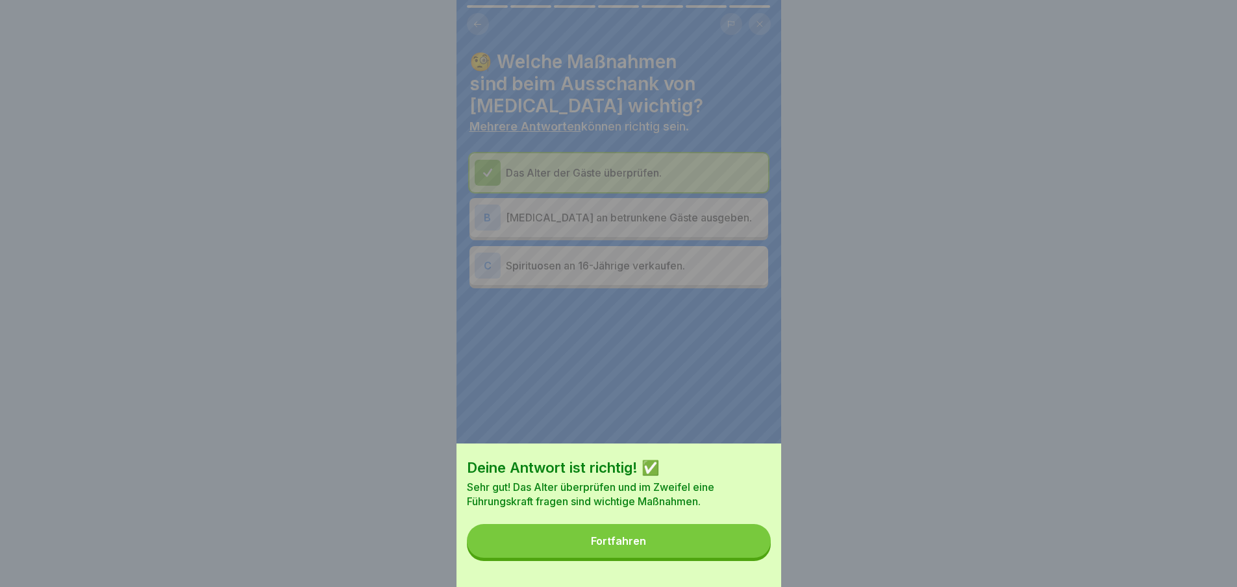
click at [724, 547] on button "Fortfahren" at bounding box center [619, 541] width 304 height 34
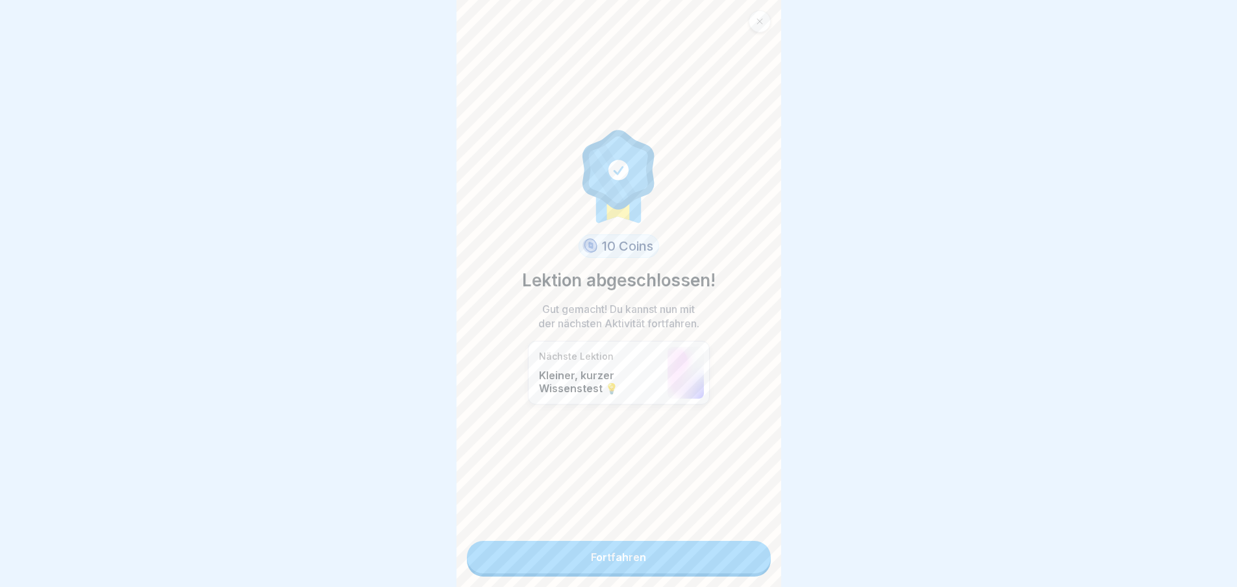
click at [716, 558] on link "Fortfahren" at bounding box center [619, 557] width 304 height 32
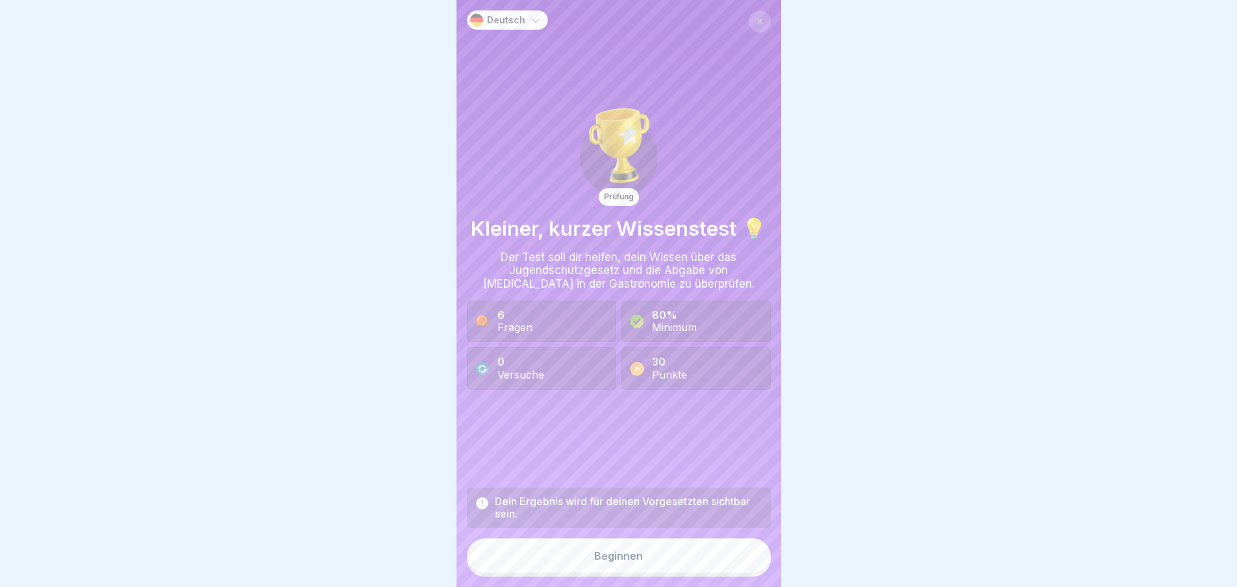
scroll to position [10, 0]
click at [640, 563] on button "Beginnen" at bounding box center [619, 555] width 304 height 35
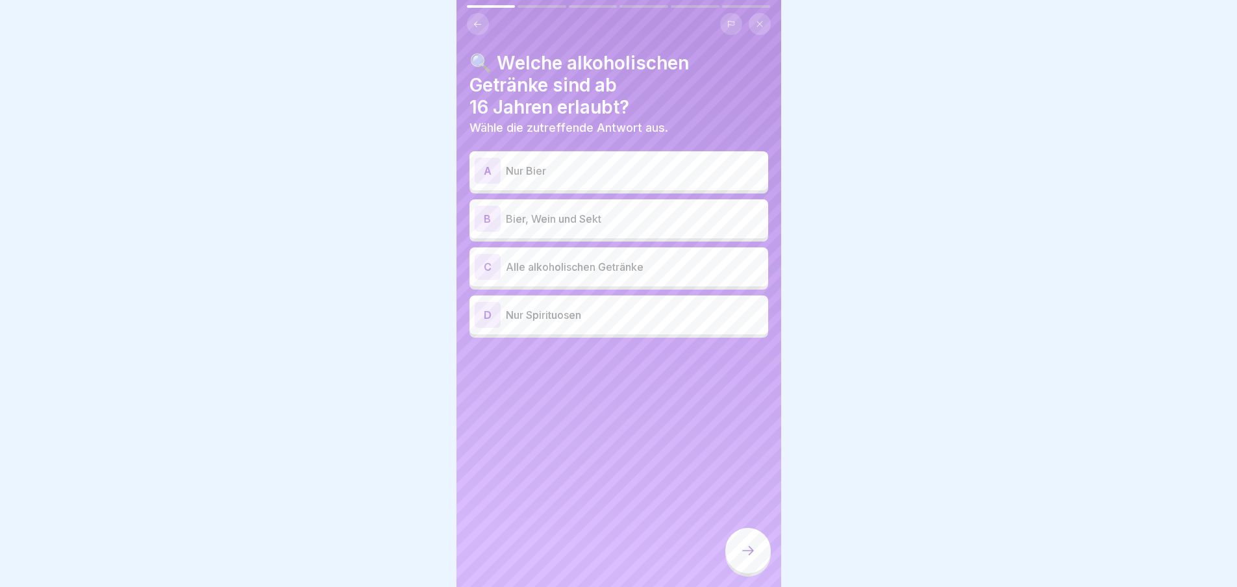
click at [615, 211] on p "Bier, Wein und Sekt" at bounding box center [634, 219] width 257 height 16
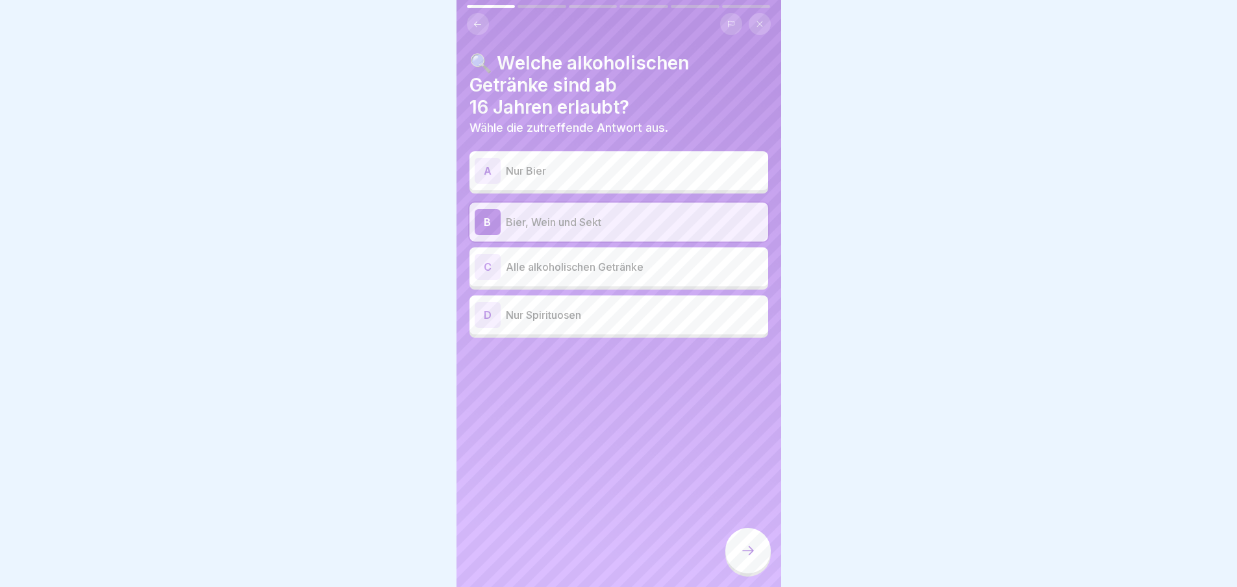
click at [758, 537] on div at bounding box center [747, 550] width 45 height 45
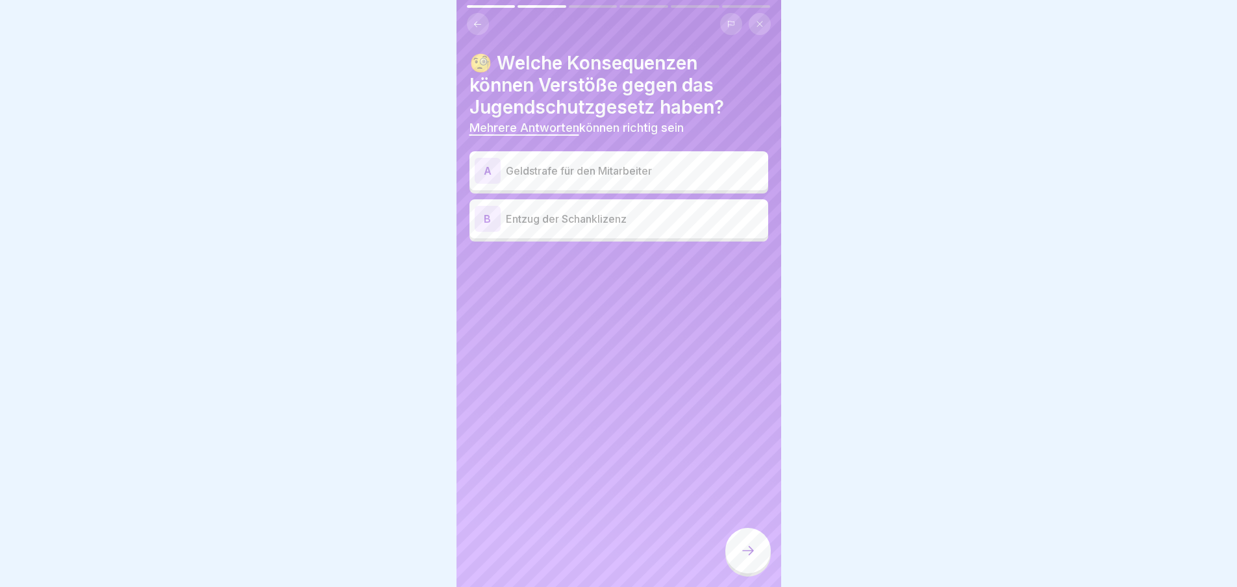
click at [632, 167] on p "Geldstrafe für den Mitarbeiter" at bounding box center [634, 171] width 257 height 16
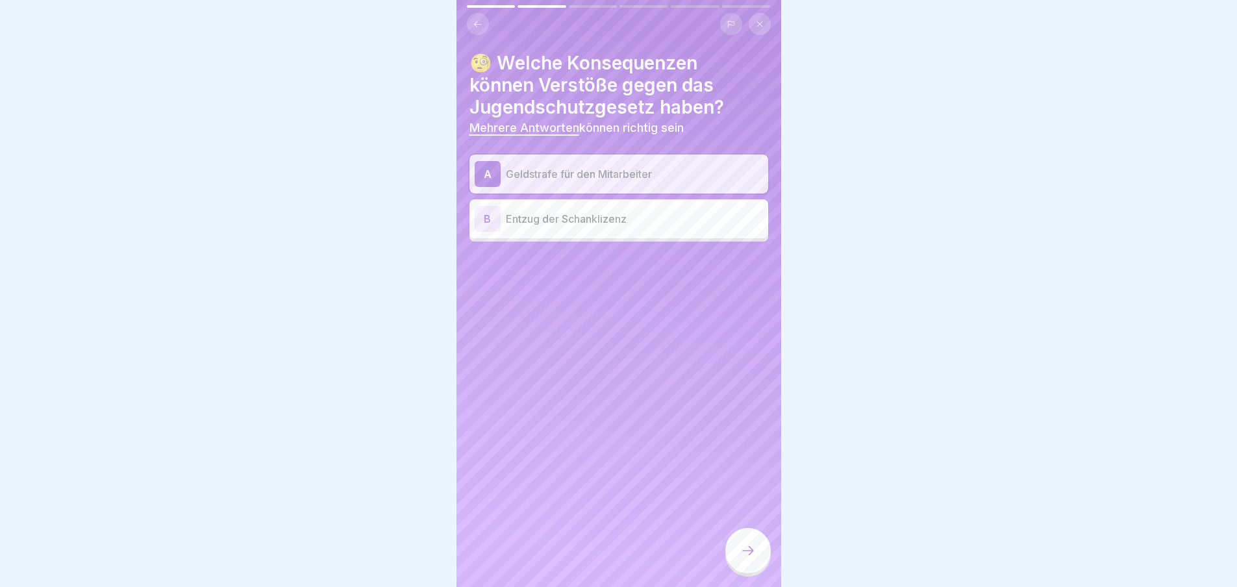
click at [630, 206] on div "B Entzug der Schanklizenz" at bounding box center [618, 219] width 288 height 26
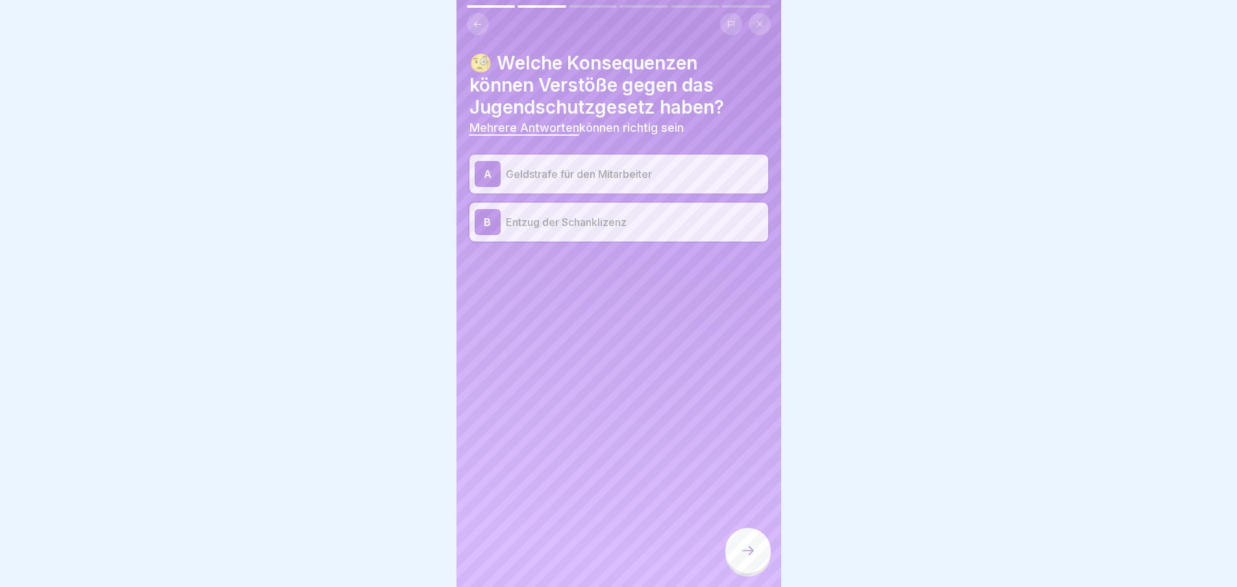
click at [743, 549] on icon at bounding box center [748, 551] width 16 height 16
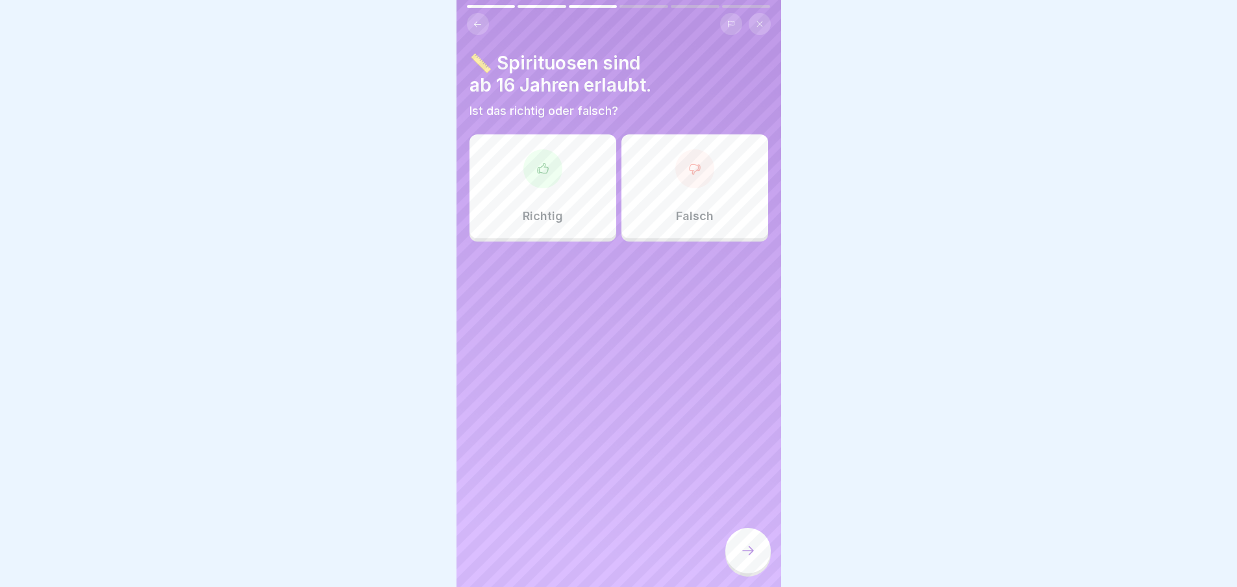
click at [678, 181] on div "Falsch" at bounding box center [694, 186] width 147 height 104
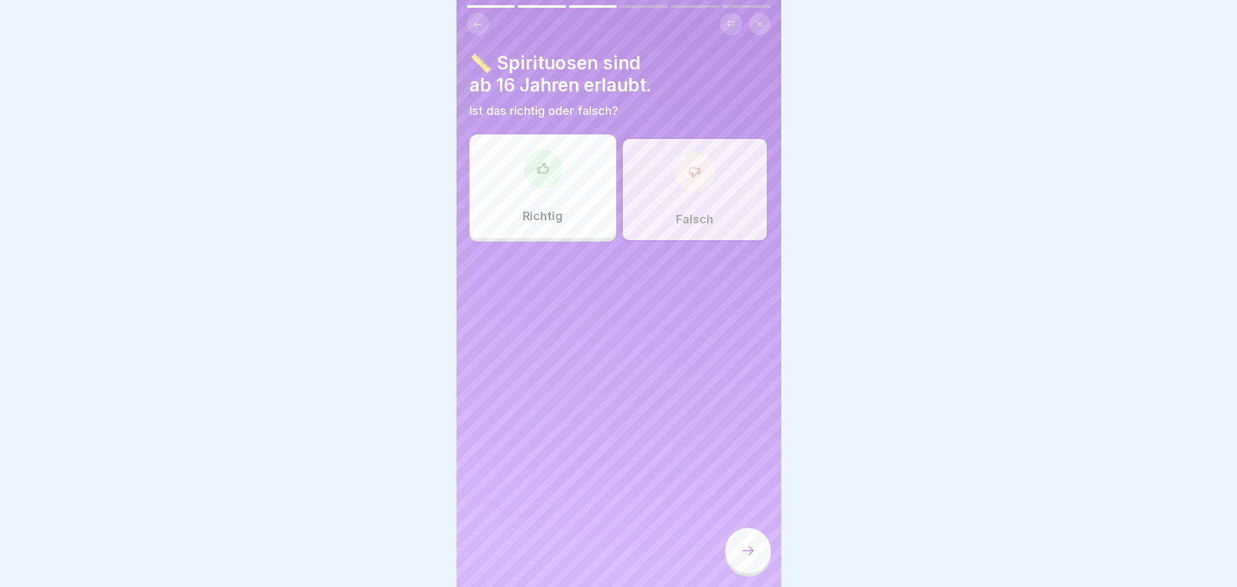
click at [752, 563] on div at bounding box center [747, 550] width 45 height 45
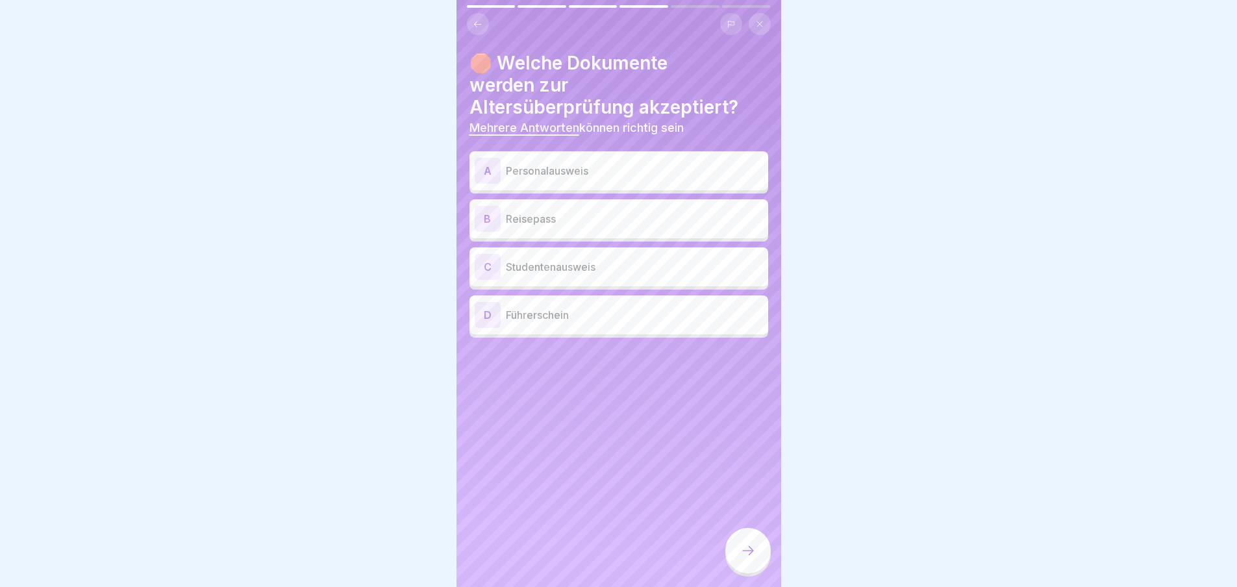
click at [650, 163] on p "Personalausweis" at bounding box center [634, 171] width 257 height 16
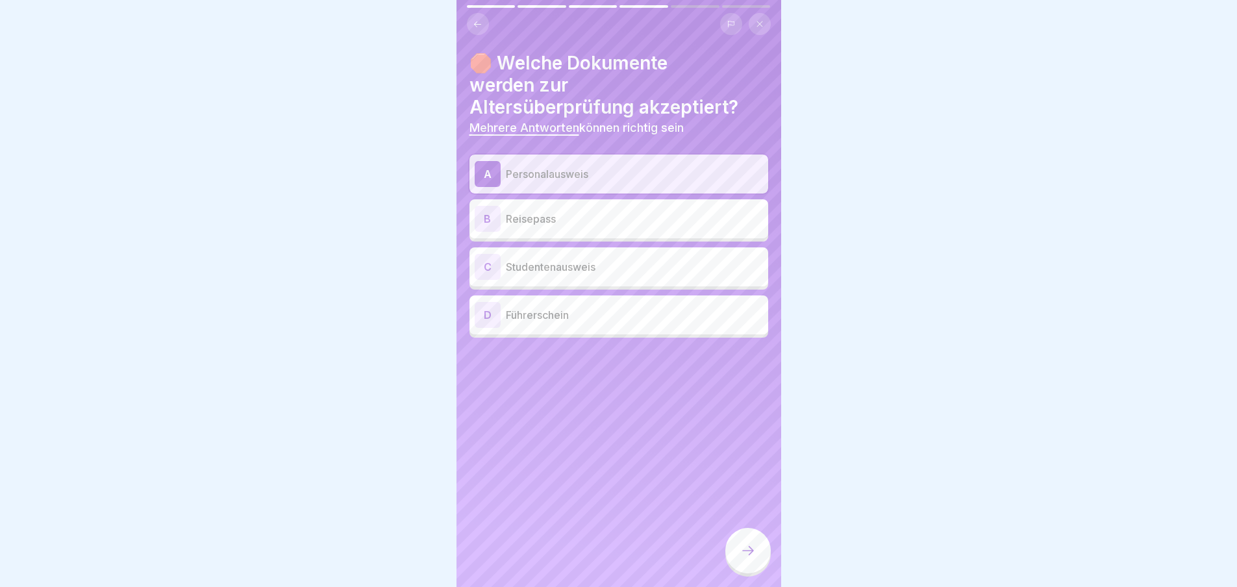
click at [596, 211] on p "Reisepass" at bounding box center [634, 219] width 257 height 16
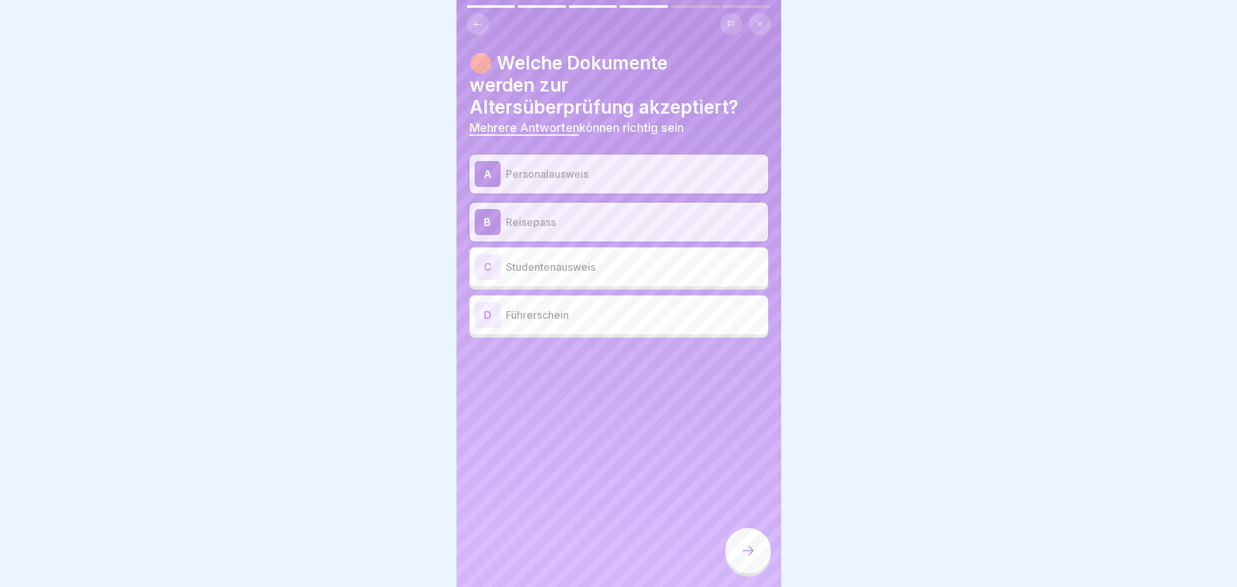
click at [597, 295] on div "D Führerschein" at bounding box center [618, 314] width 299 height 39
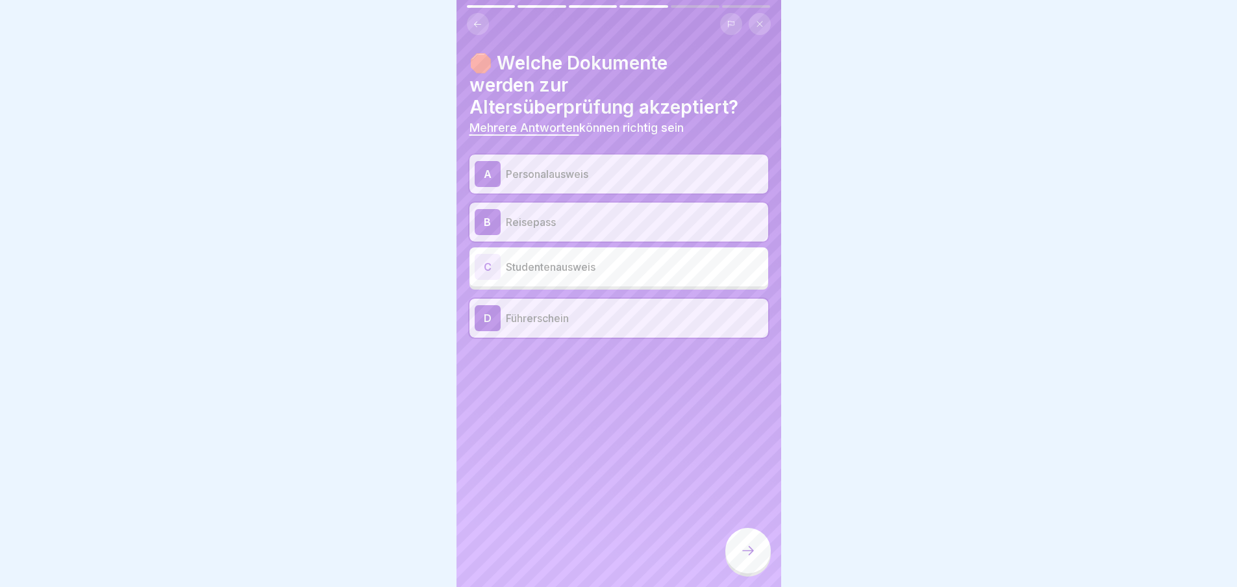
click at [735, 543] on div at bounding box center [747, 550] width 45 height 45
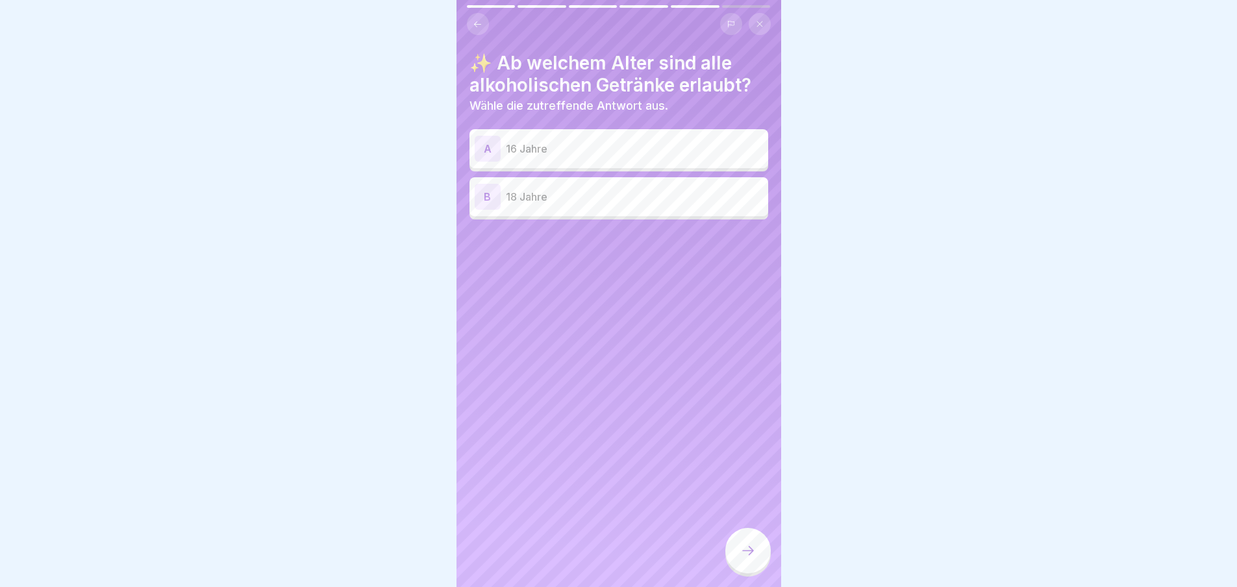
click at [602, 189] on p "18 Jahre" at bounding box center [634, 197] width 257 height 16
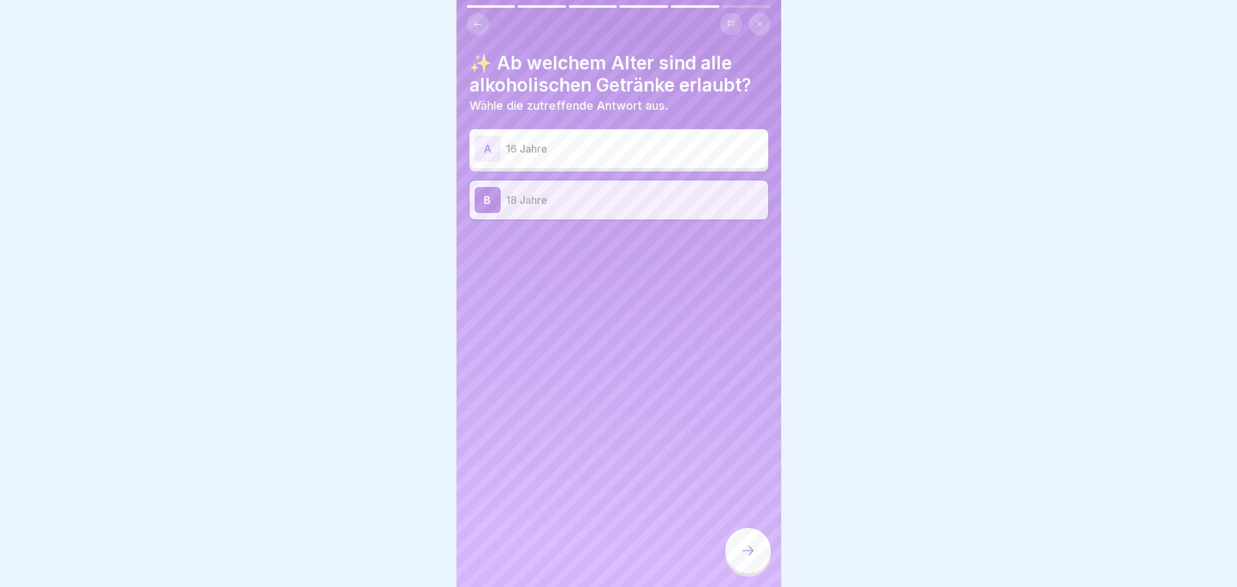
click at [744, 546] on icon at bounding box center [748, 551] width 16 height 16
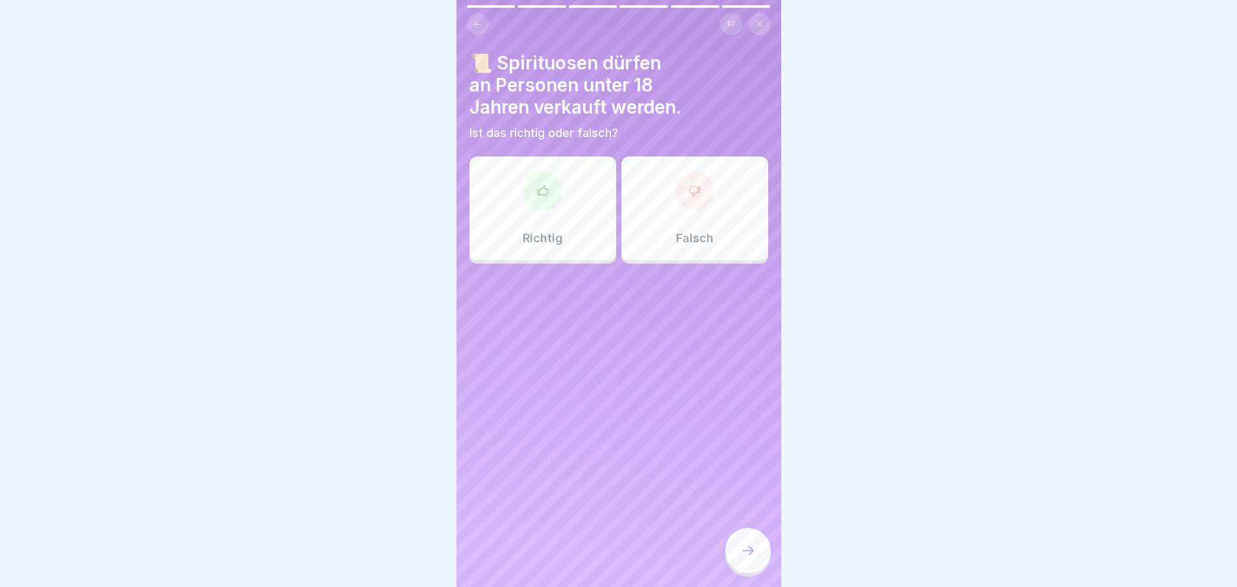
click at [689, 186] on icon at bounding box center [694, 191] width 10 height 10
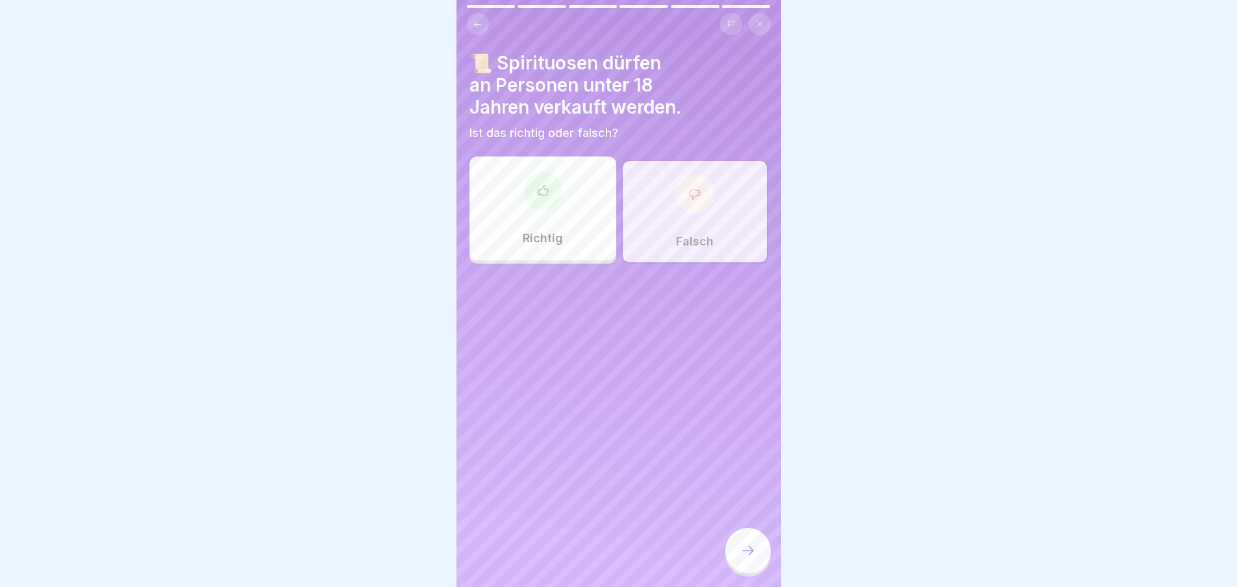
click at [747, 545] on icon at bounding box center [748, 551] width 16 height 16
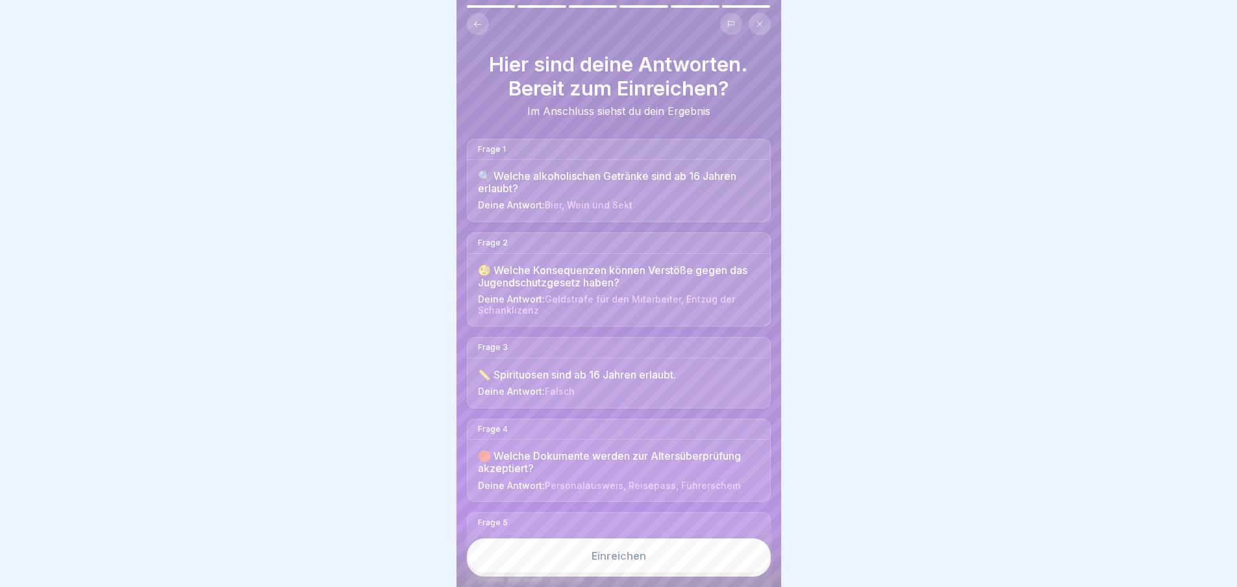
click at [685, 560] on button "Einreichen" at bounding box center [619, 555] width 304 height 35
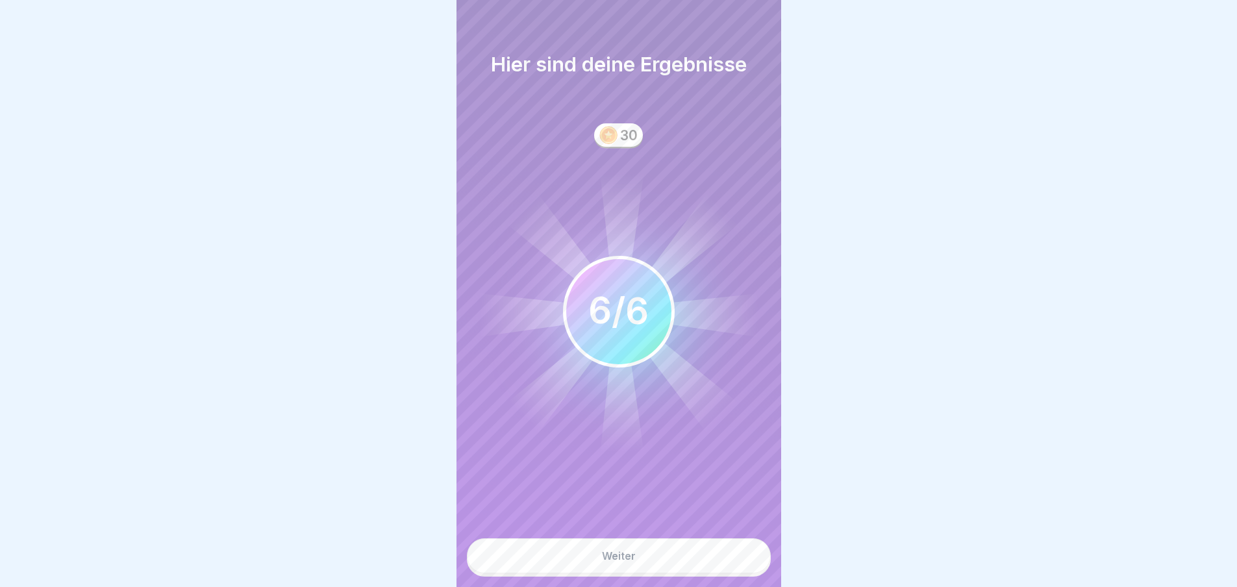
click at [656, 543] on button "Weiter" at bounding box center [619, 555] width 304 height 35
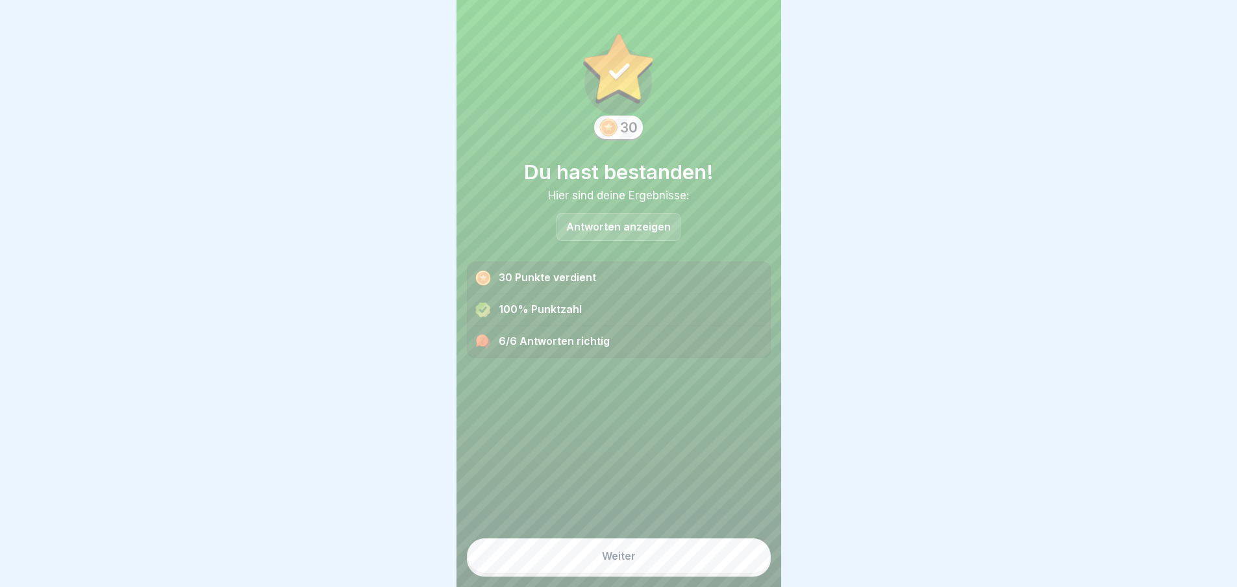
click at [646, 561] on button "Weiter" at bounding box center [619, 555] width 304 height 35
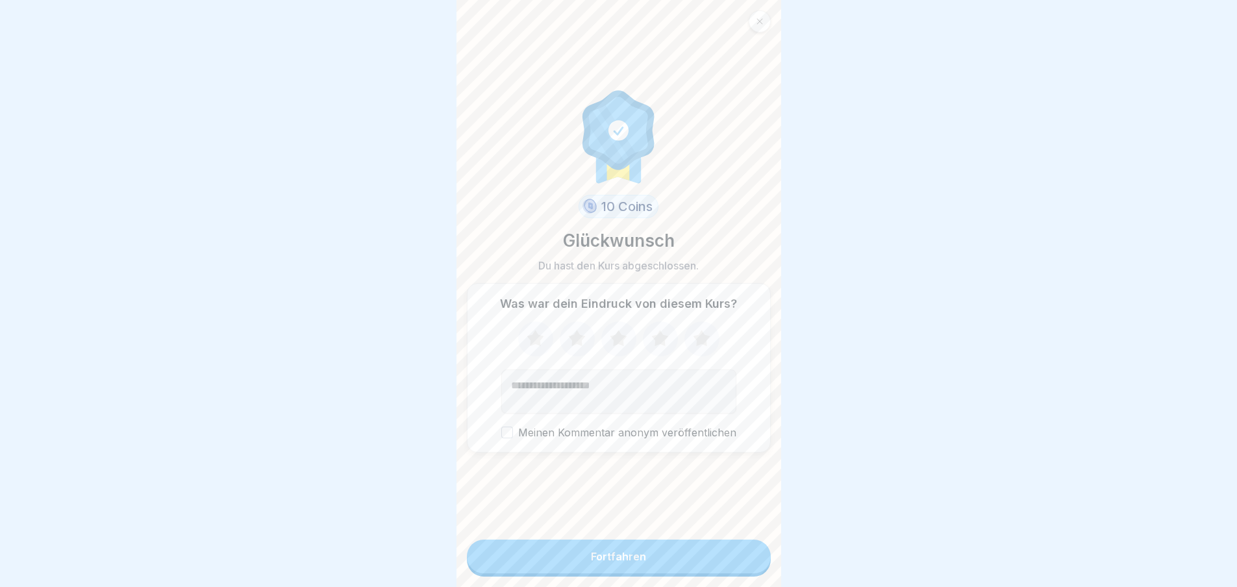
click at [644, 556] on button "Fortfahren" at bounding box center [619, 556] width 304 height 34
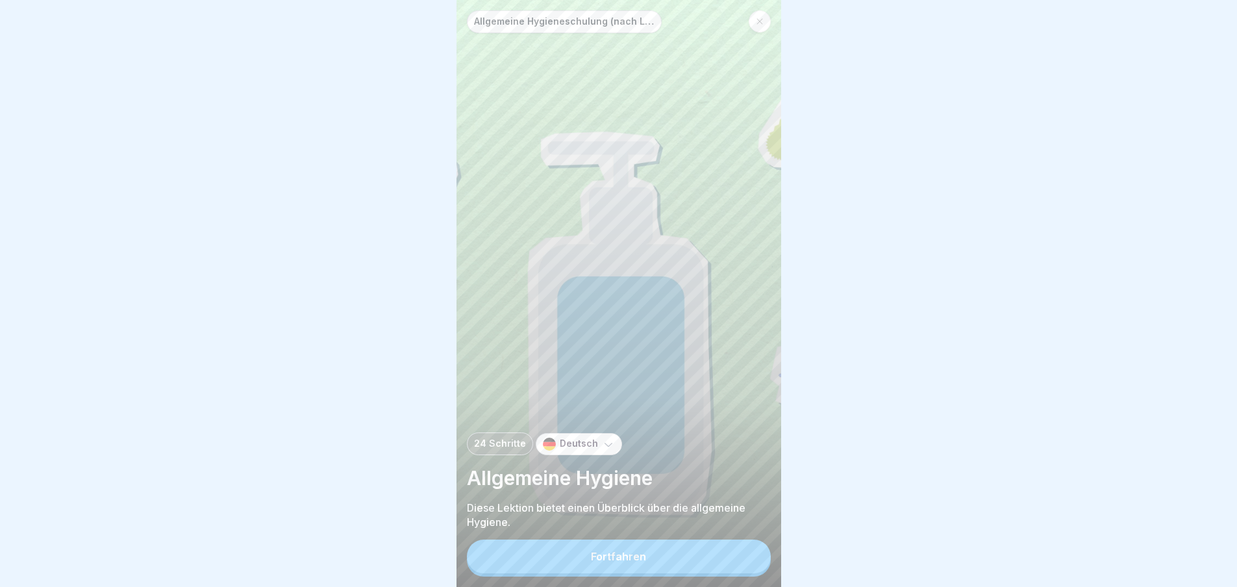
click at [647, 550] on button "Fortfahren" at bounding box center [619, 556] width 304 height 34
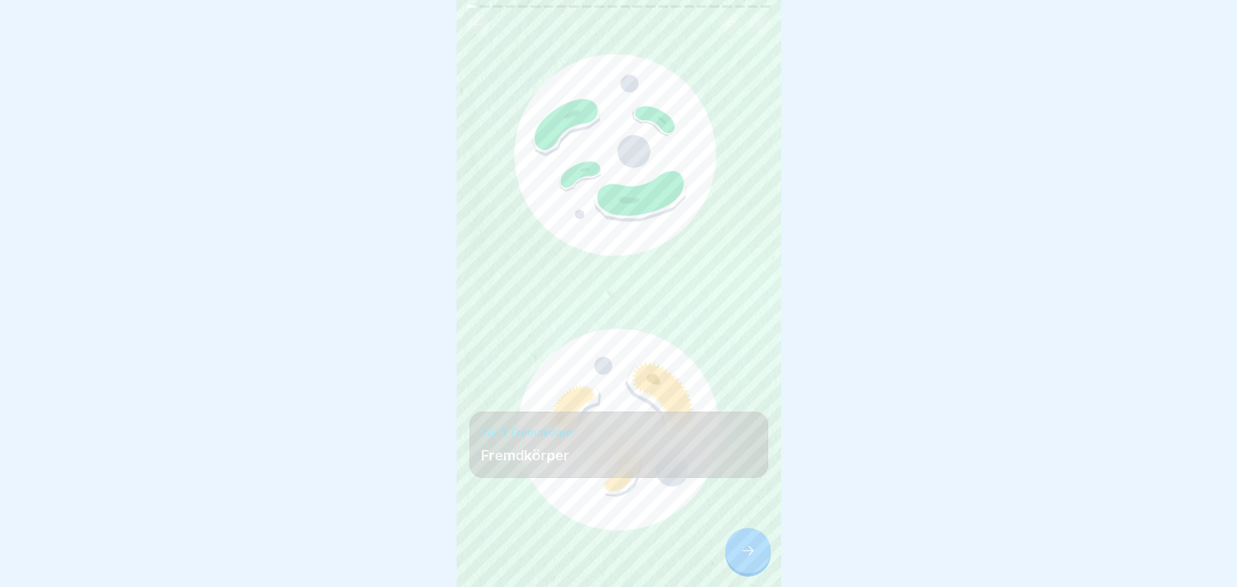
click at [747, 553] on icon at bounding box center [748, 551] width 16 height 16
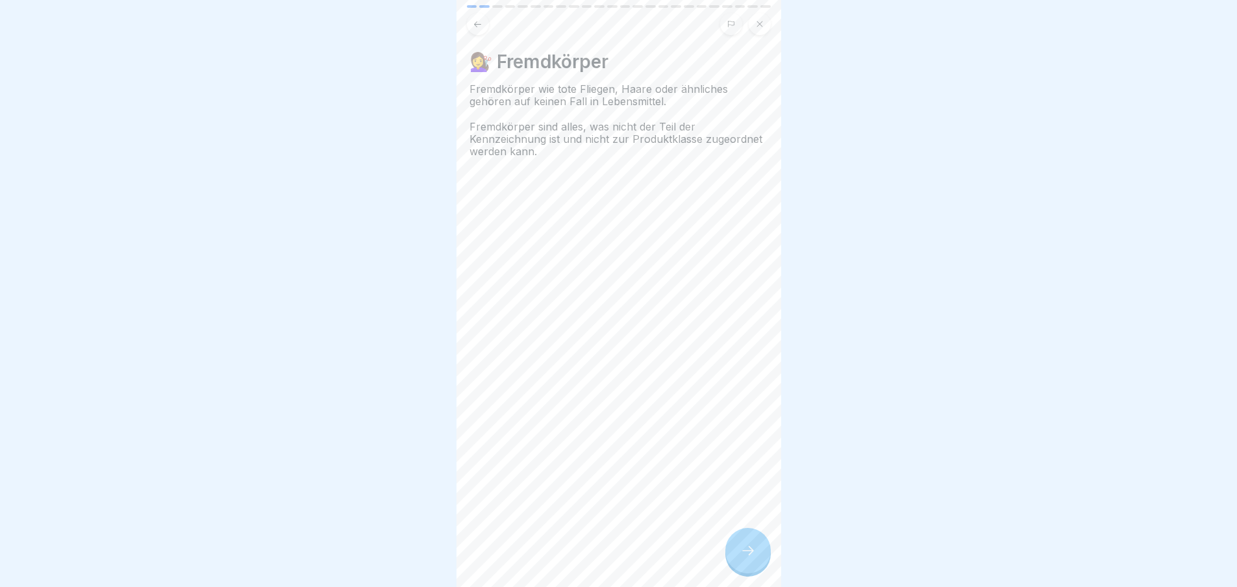
click at [747, 553] on icon at bounding box center [748, 551] width 16 height 16
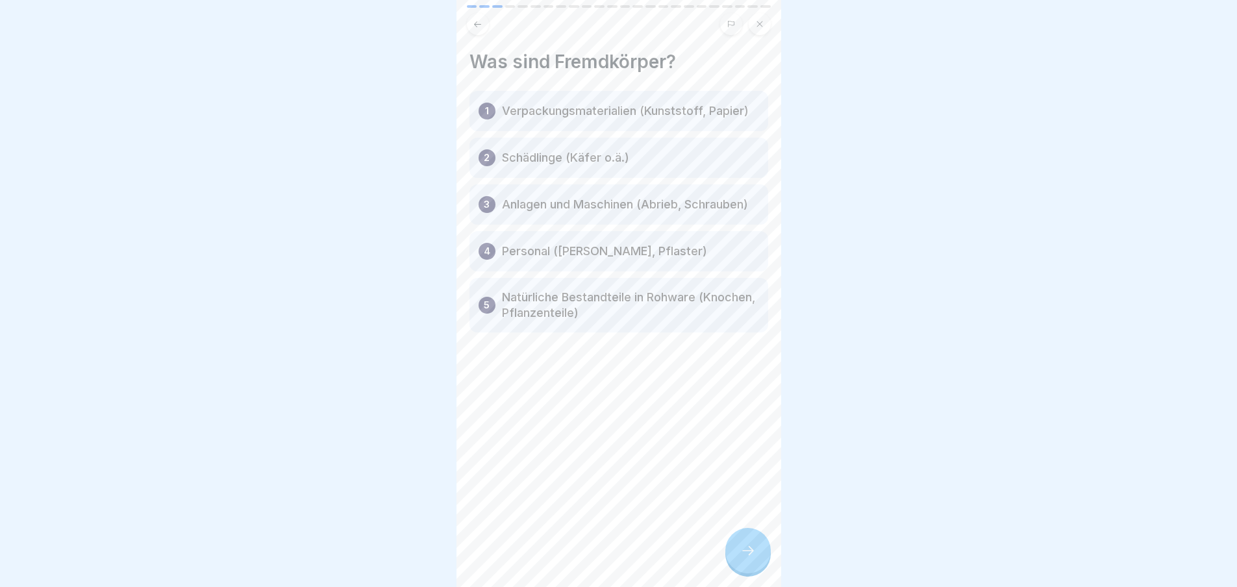
click at [747, 553] on icon at bounding box center [748, 551] width 16 height 16
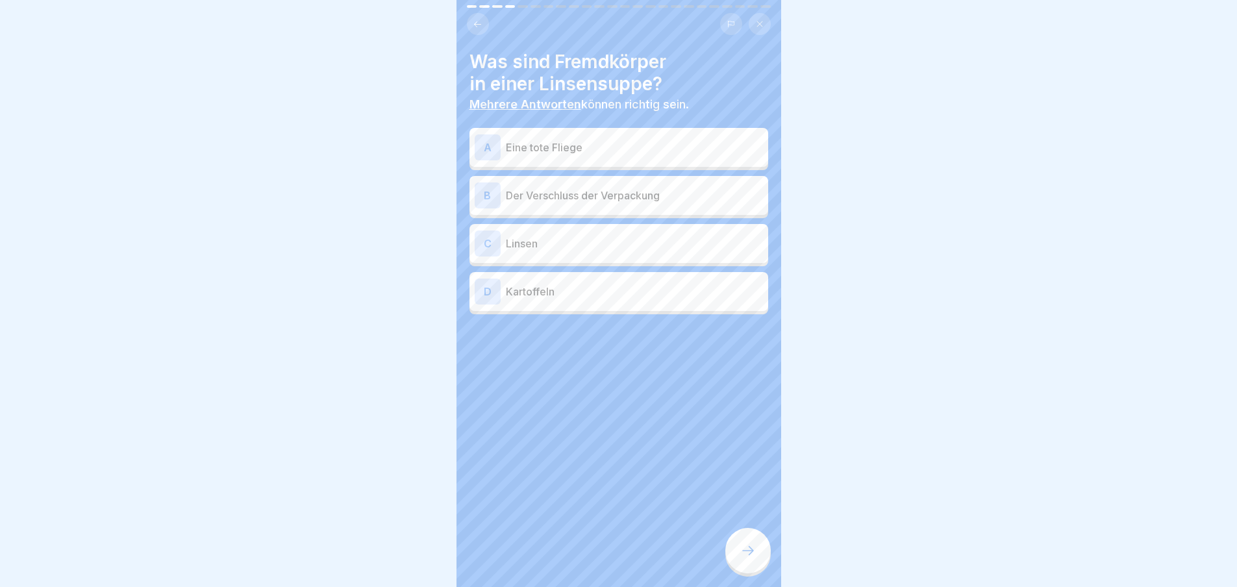
click at [747, 553] on icon at bounding box center [748, 551] width 16 height 16
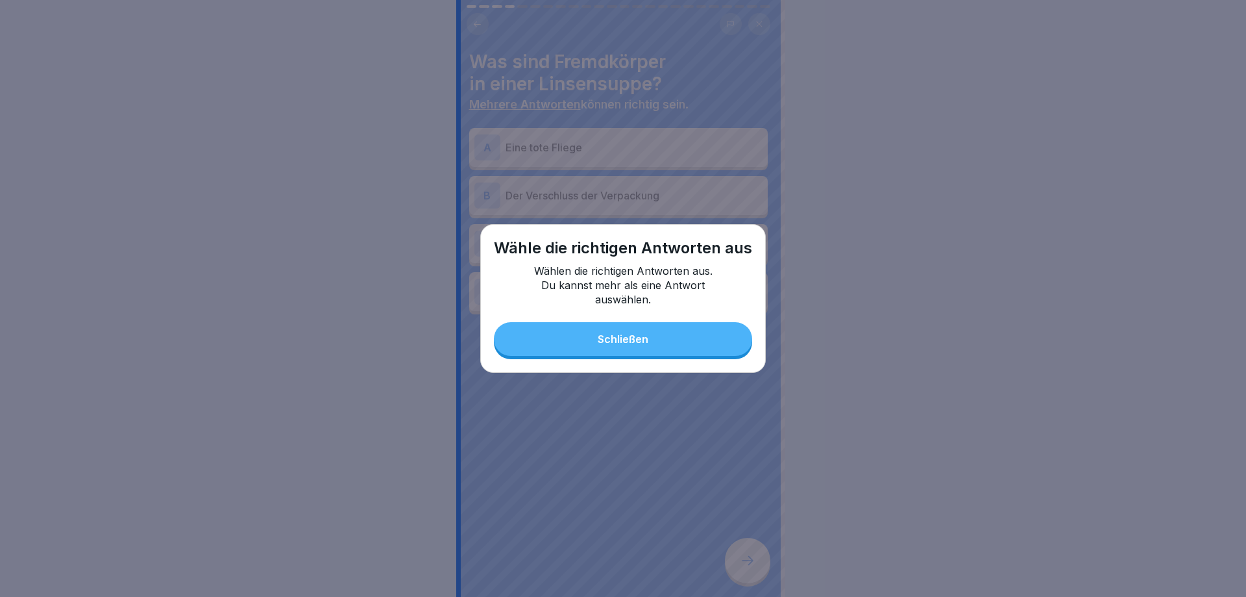
click at [630, 341] on div "Schließen" at bounding box center [623, 339] width 51 height 12
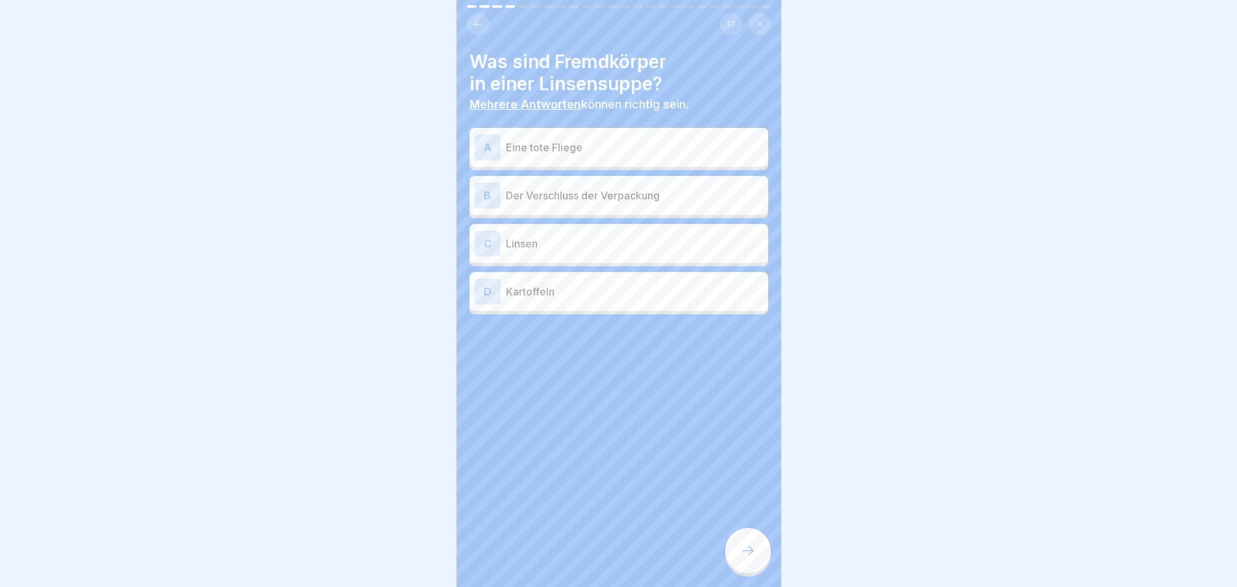
click at [595, 148] on p "Eine tote Fliege" at bounding box center [634, 148] width 257 height 16
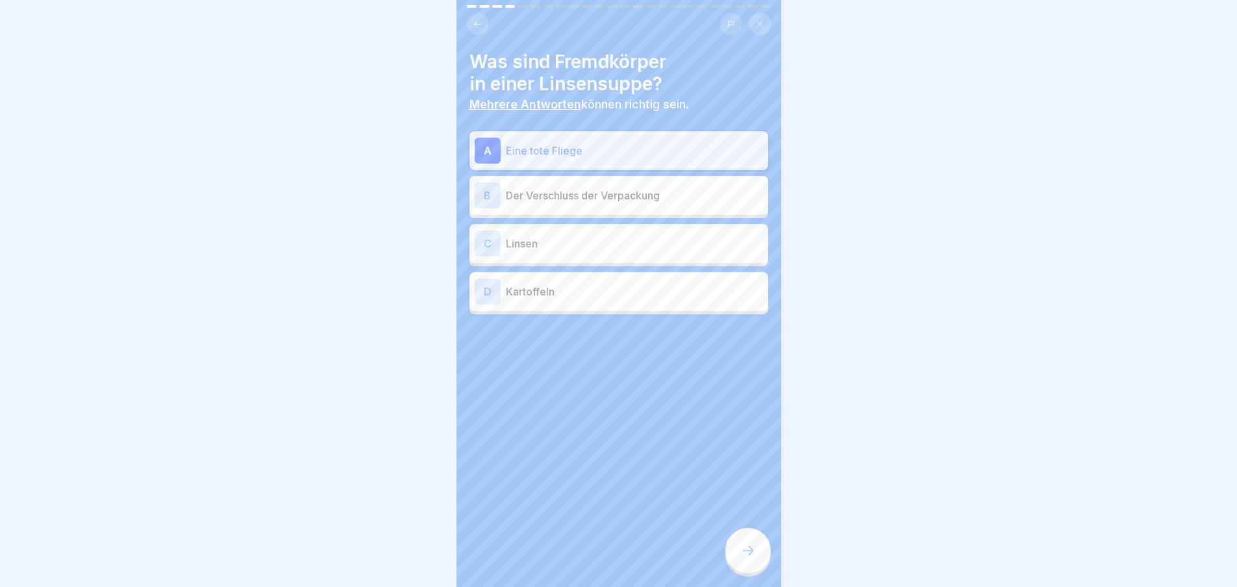
click at [604, 197] on p "Der Verschluss der Verpackung" at bounding box center [634, 196] width 257 height 16
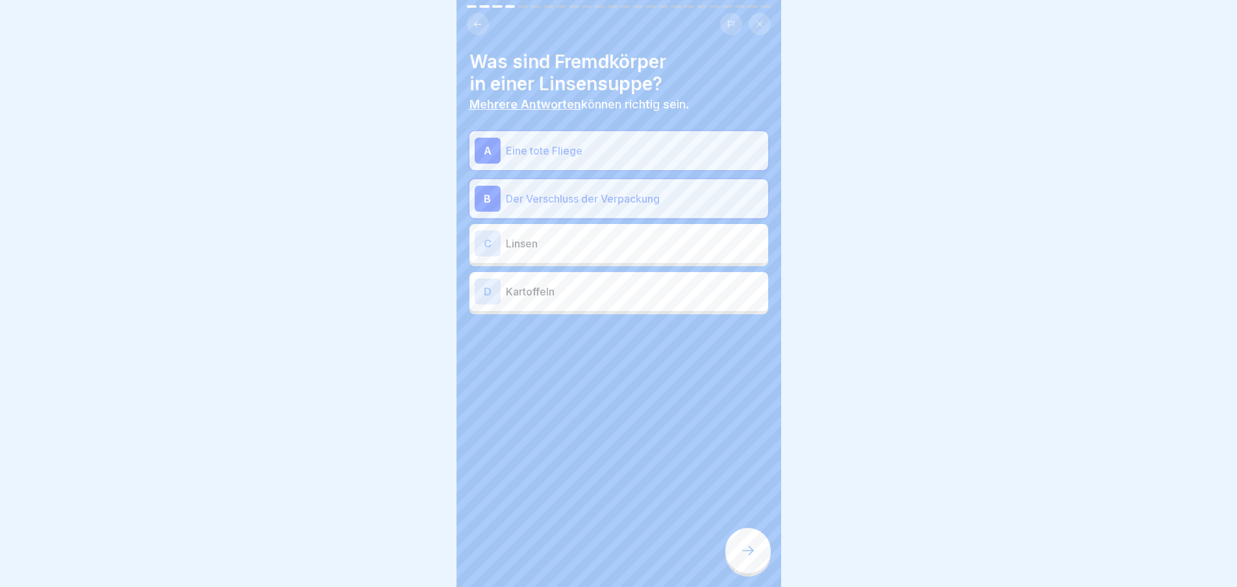
click at [750, 553] on div at bounding box center [747, 550] width 45 height 45
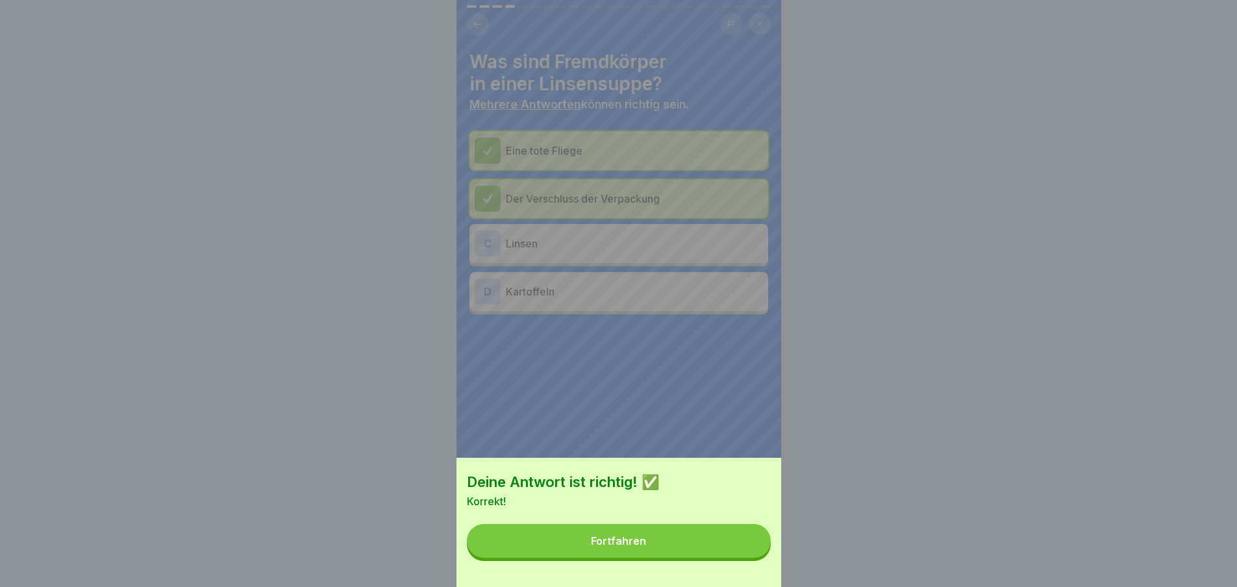
click at [744, 548] on button "Fortfahren" at bounding box center [619, 541] width 304 height 34
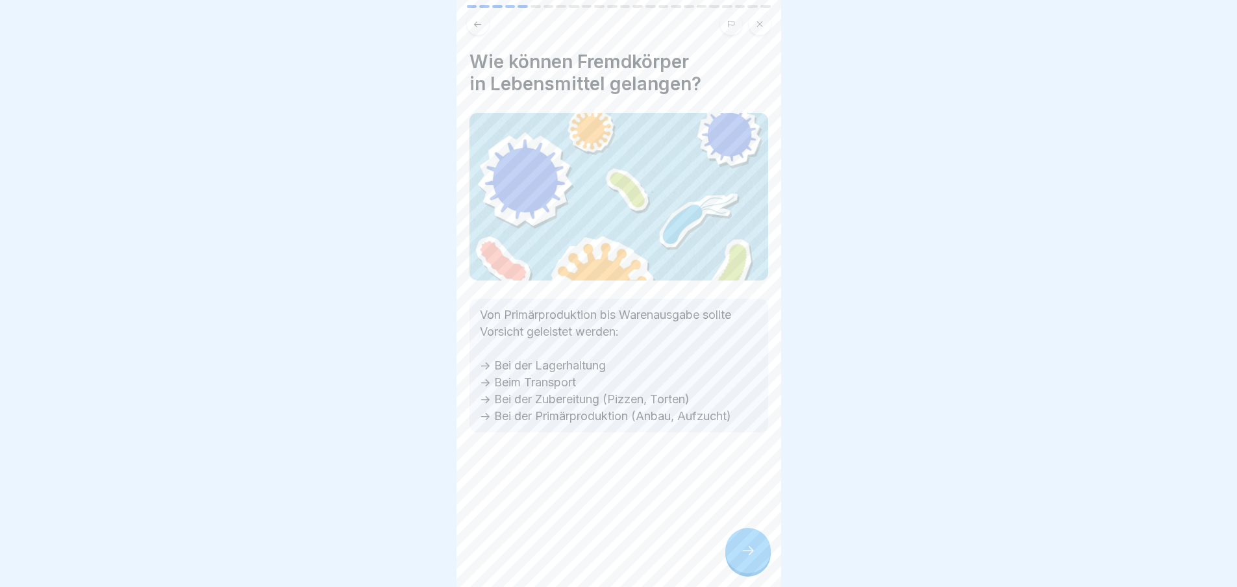
click at [743, 557] on icon at bounding box center [748, 551] width 16 height 16
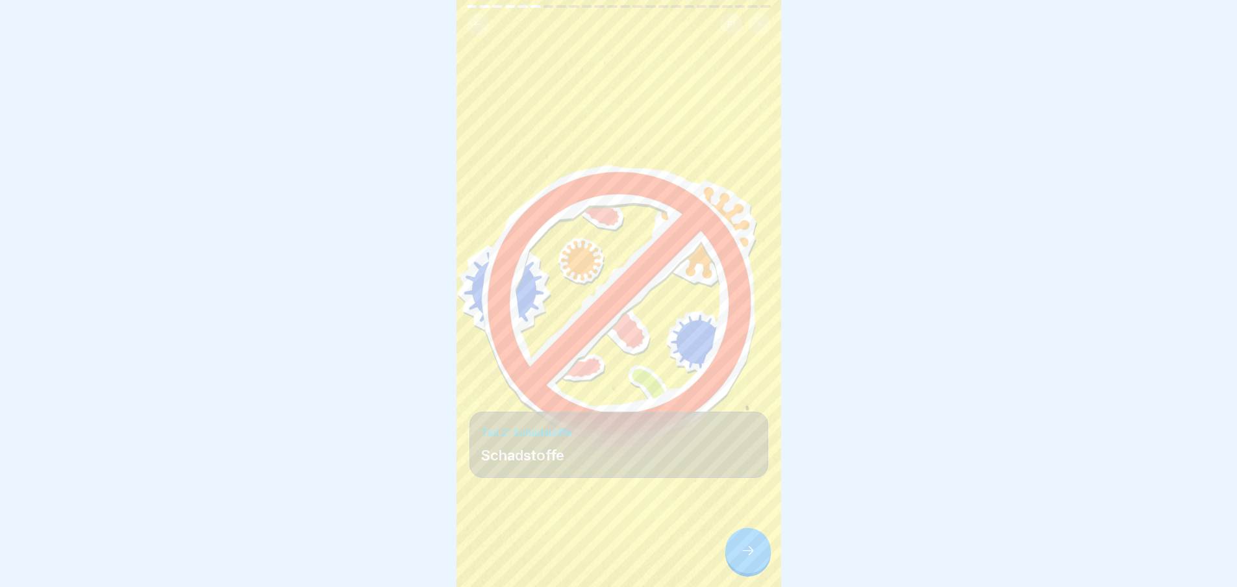
click at [743, 557] on icon at bounding box center [748, 551] width 16 height 16
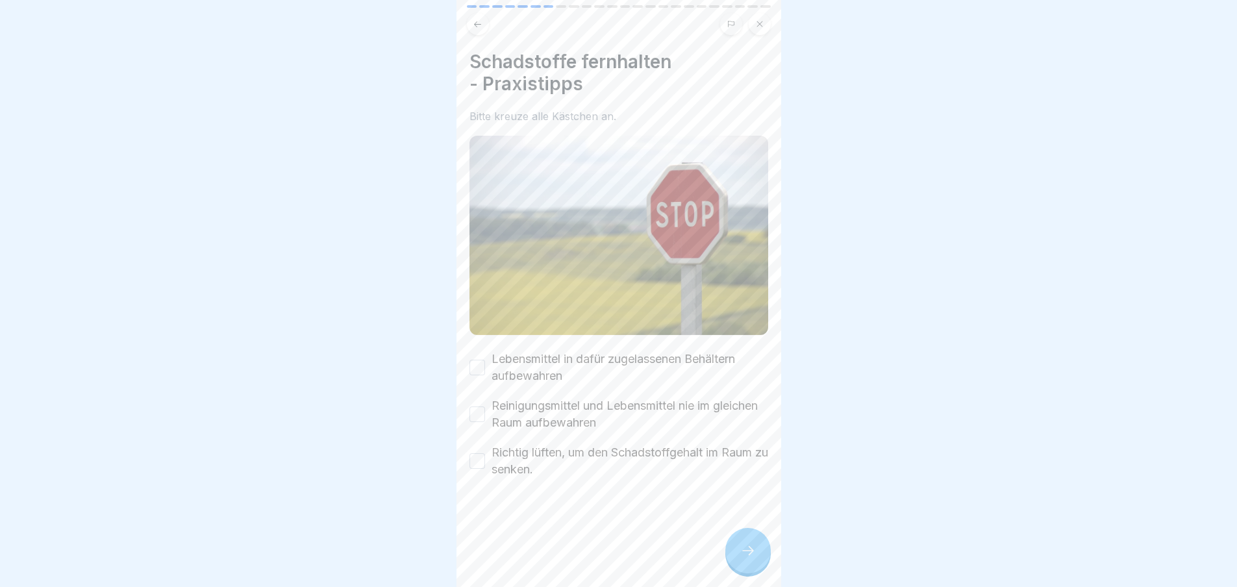
click at [743, 557] on icon at bounding box center [748, 551] width 16 height 16
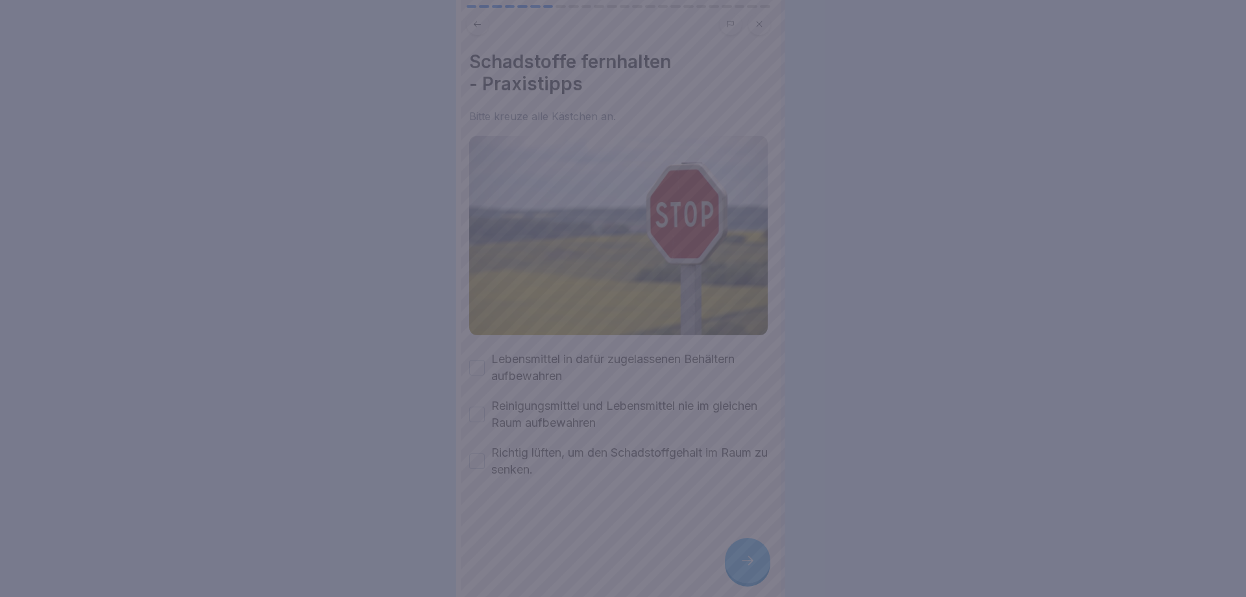
click at [743, 557] on div at bounding box center [623, 298] width 1246 height 597
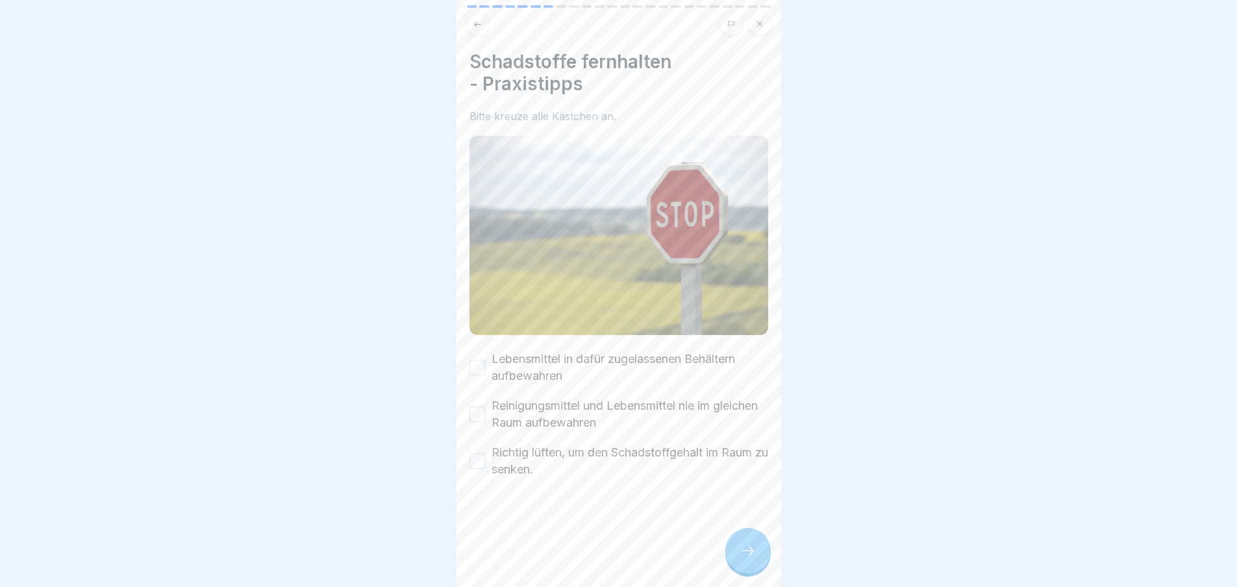
click at [743, 557] on icon at bounding box center [748, 551] width 16 height 16
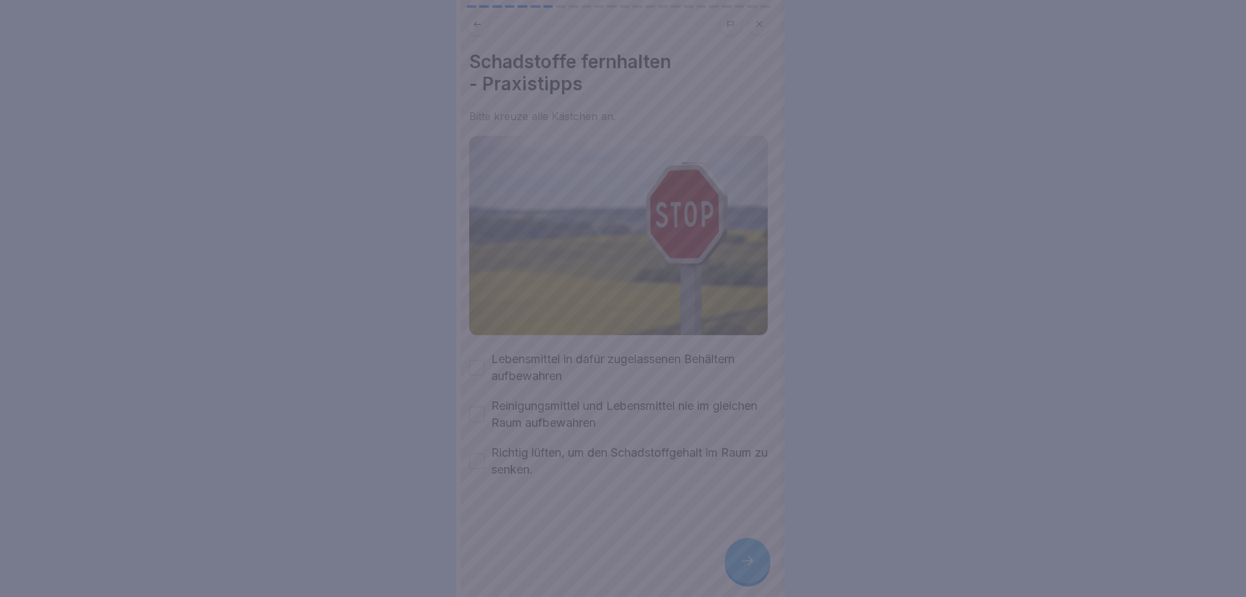
click at [743, 557] on div at bounding box center [623, 298] width 1246 height 597
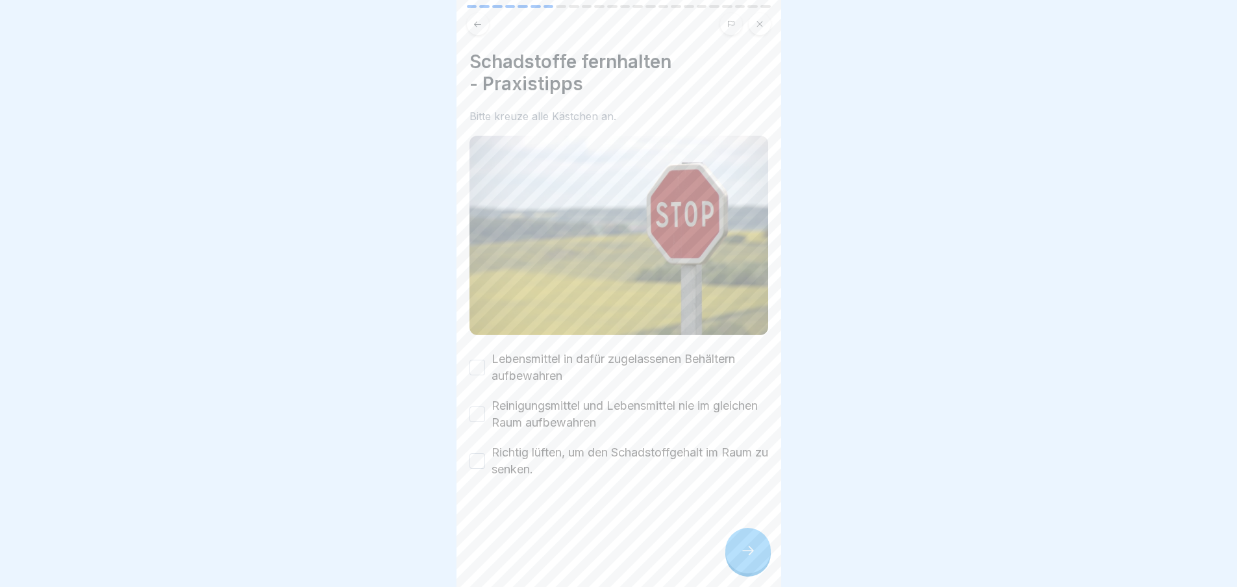
click at [552, 351] on label "Lebensmittel in dafür zugelassenen Behältern aufbewahren" at bounding box center [629, 368] width 277 height 34
click at [485, 360] on button "Lebensmittel in dafür zugelassenen Behältern aufbewahren" at bounding box center [477, 368] width 16 height 16
click at [548, 459] on label "Richtig lüften, um den Schadstoffgehalt im Raum zu senken." at bounding box center [629, 461] width 277 height 34
click at [485, 459] on button "Richtig lüften, um den Schadstoffgehalt im Raum zu senken." at bounding box center [477, 461] width 16 height 16
click at [534, 408] on label "Reinigungsmittel und Lebensmittel nie im gleichen Raum aufbewahren" at bounding box center [629, 414] width 277 height 34
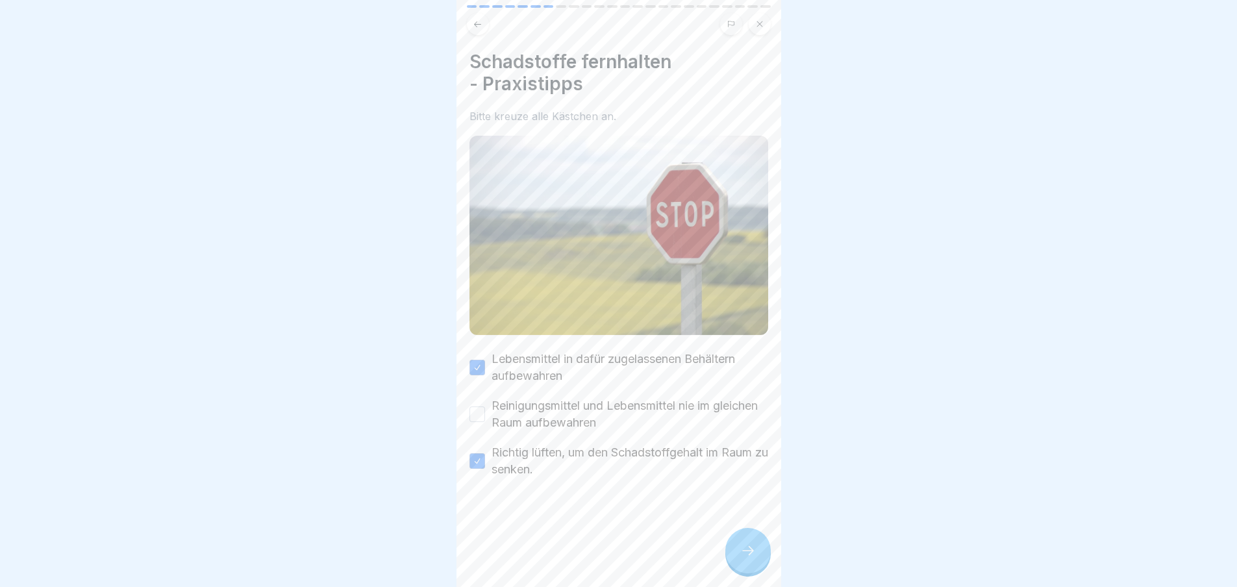
click at [485, 408] on button "Reinigungsmittel und Lebensmittel nie im gleichen Raum aufbewahren" at bounding box center [477, 414] width 16 height 16
click at [754, 558] on icon at bounding box center [748, 551] width 16 height 16
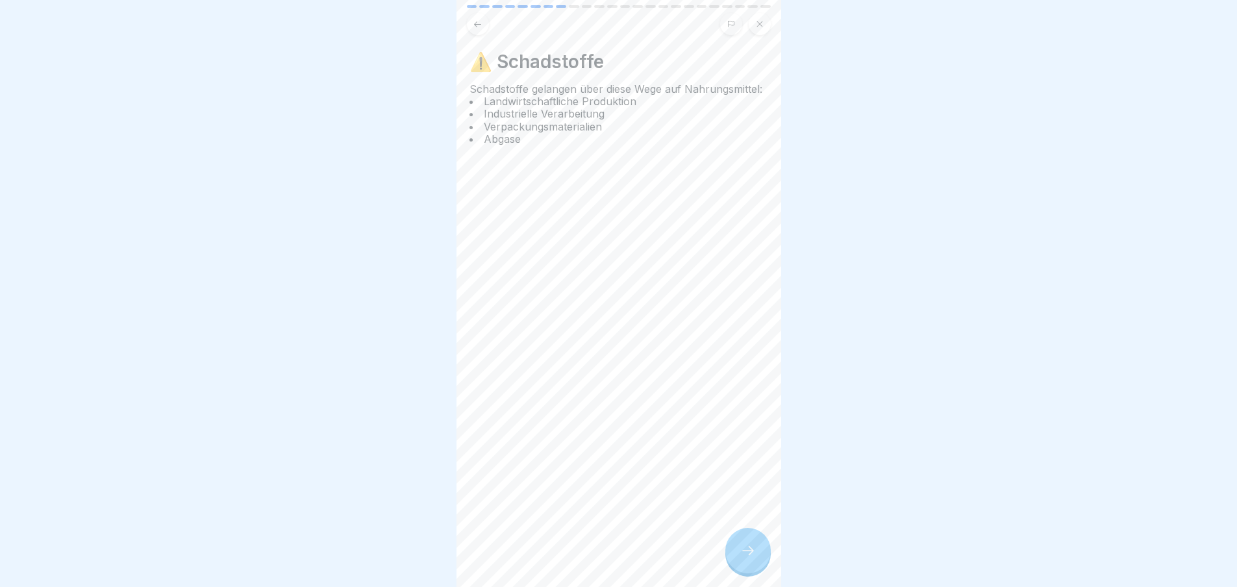
click at [750, 555] on icon at bounding box center [748, 550] width 12 height 9
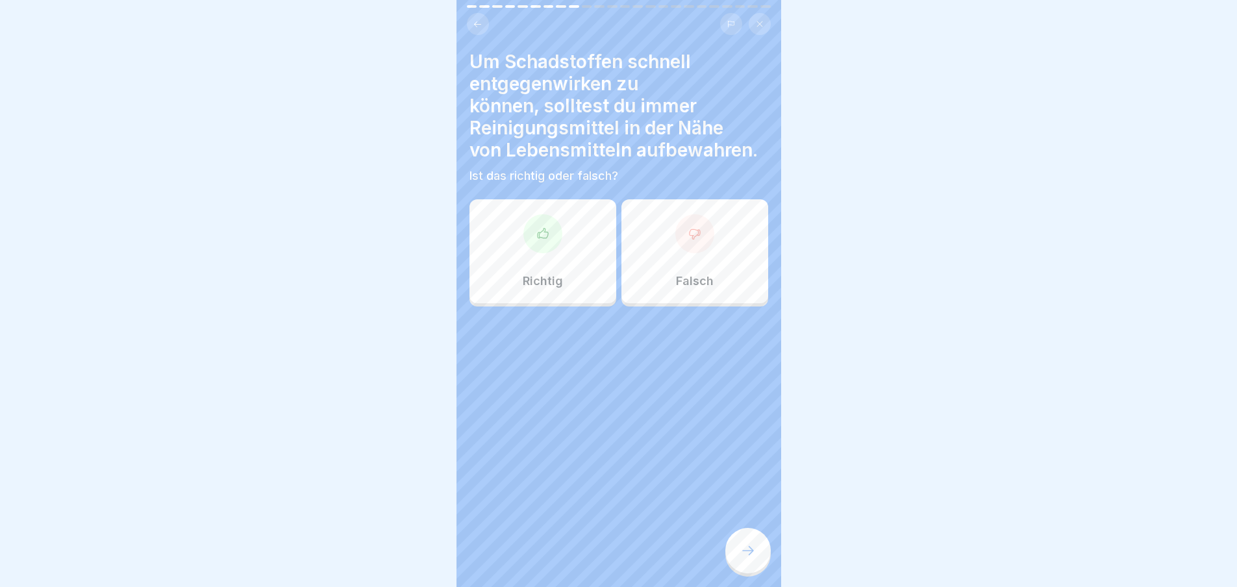
click at [750, 555] on icon at bounding box center [748, 550] width 12 height 9
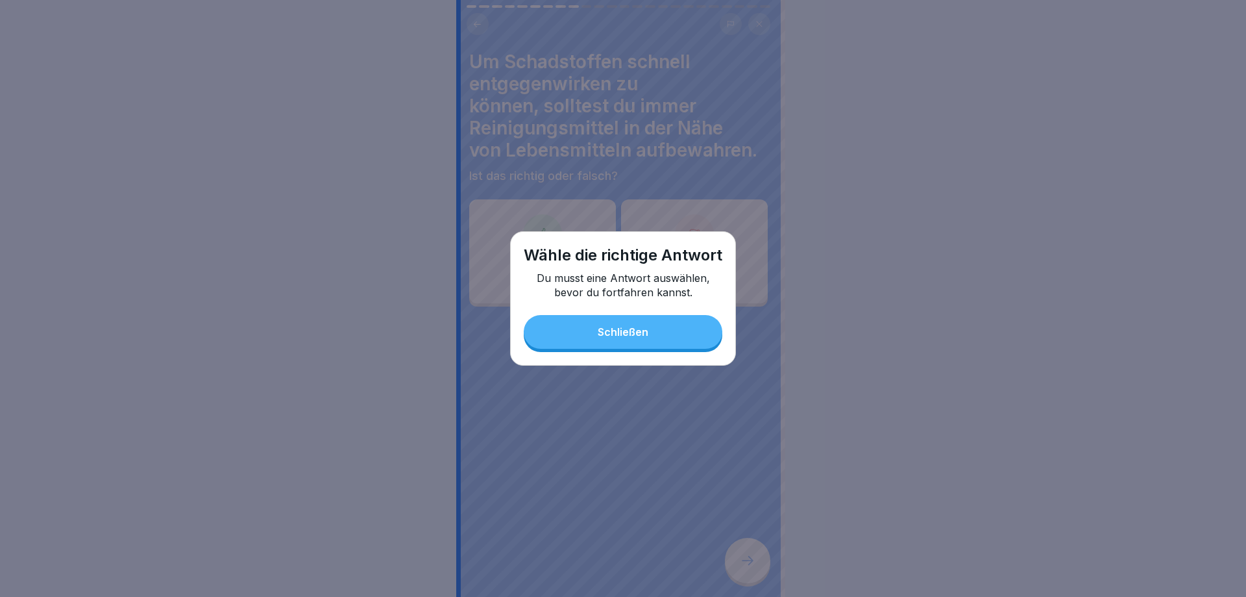
click at [648, 343] on button "Schließen" at bounding box center [623, 332] width 199 height 34
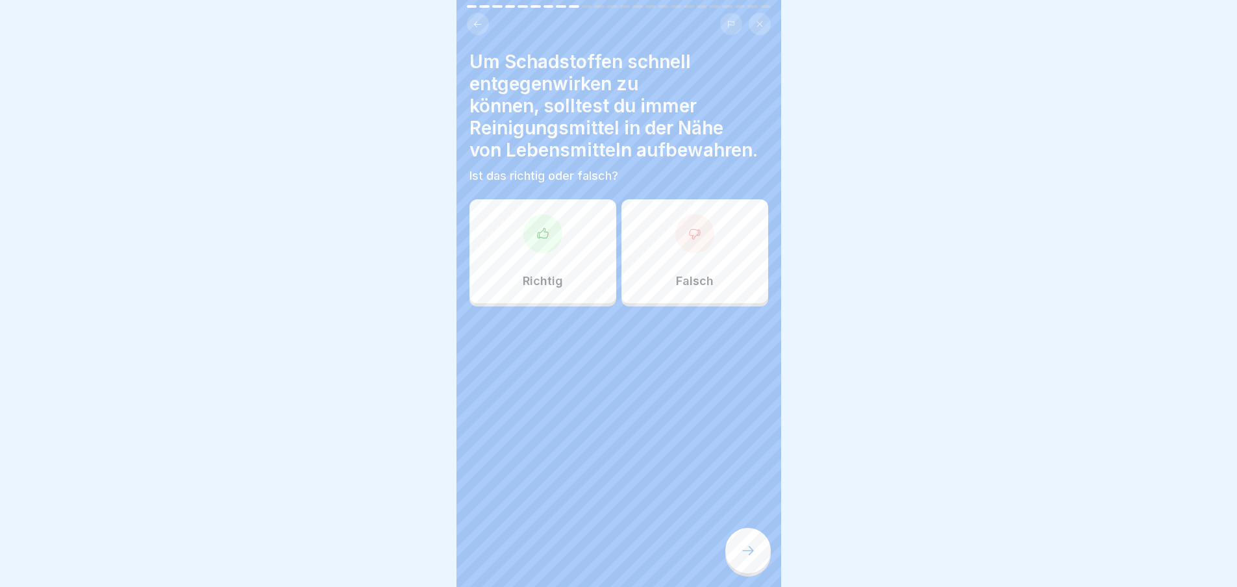
click at [684, 247] on div at bounding box center [694, 233] width 39 height 39
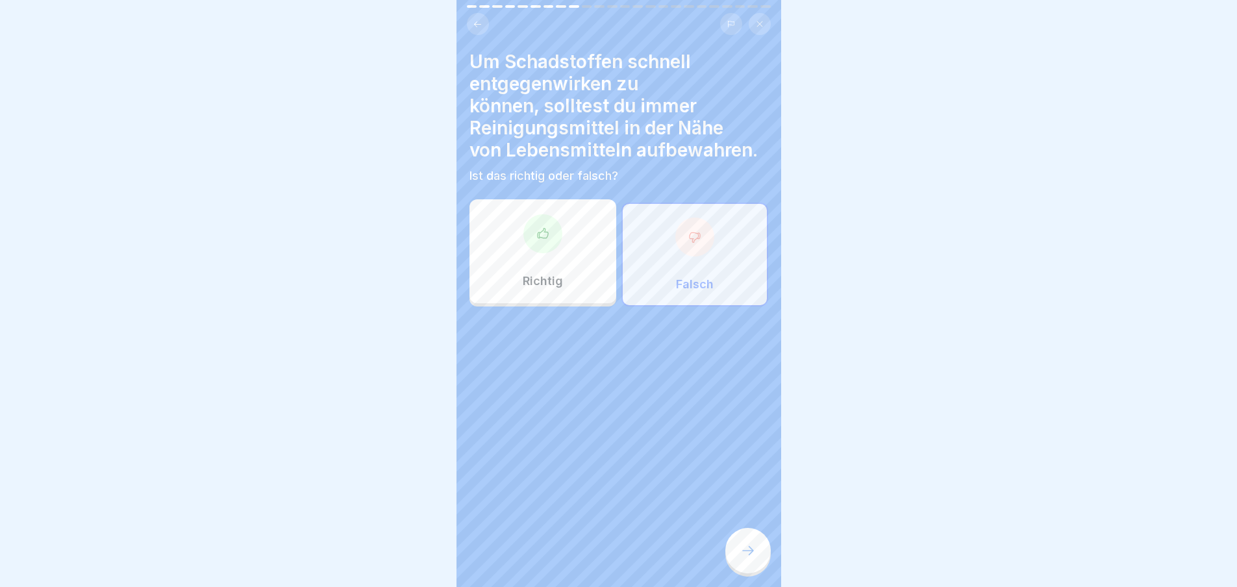
click at [750, 558] on icon at bounding box center [748, 551] width 16 height 16
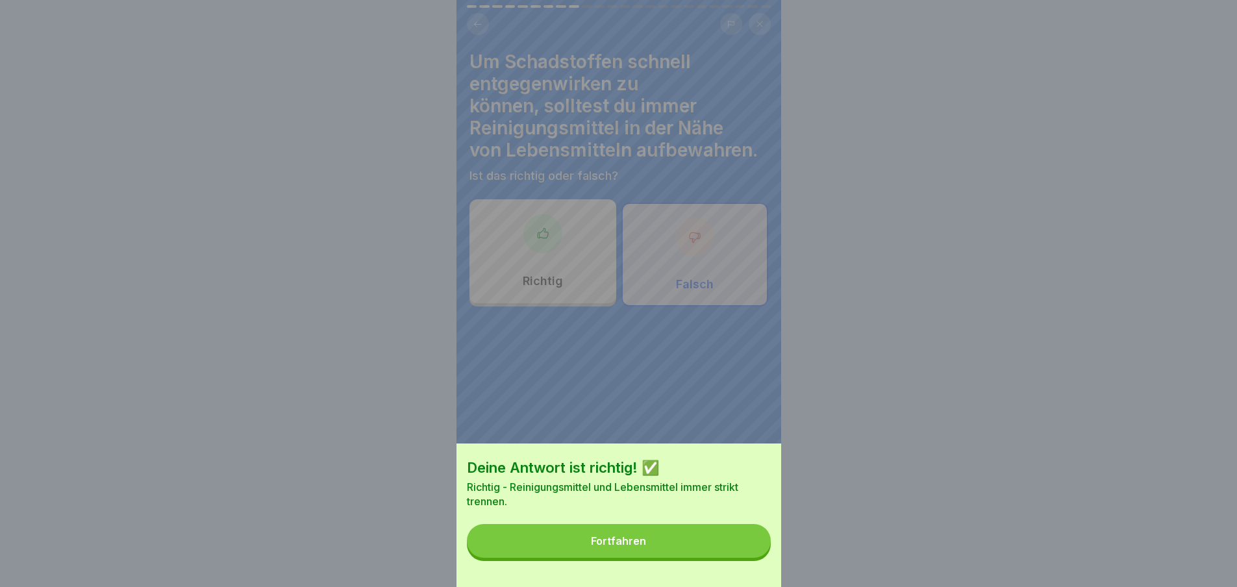
click at [736, 541] on button "Fortfahren" at bounding box center [619, 541] width 304 height 34
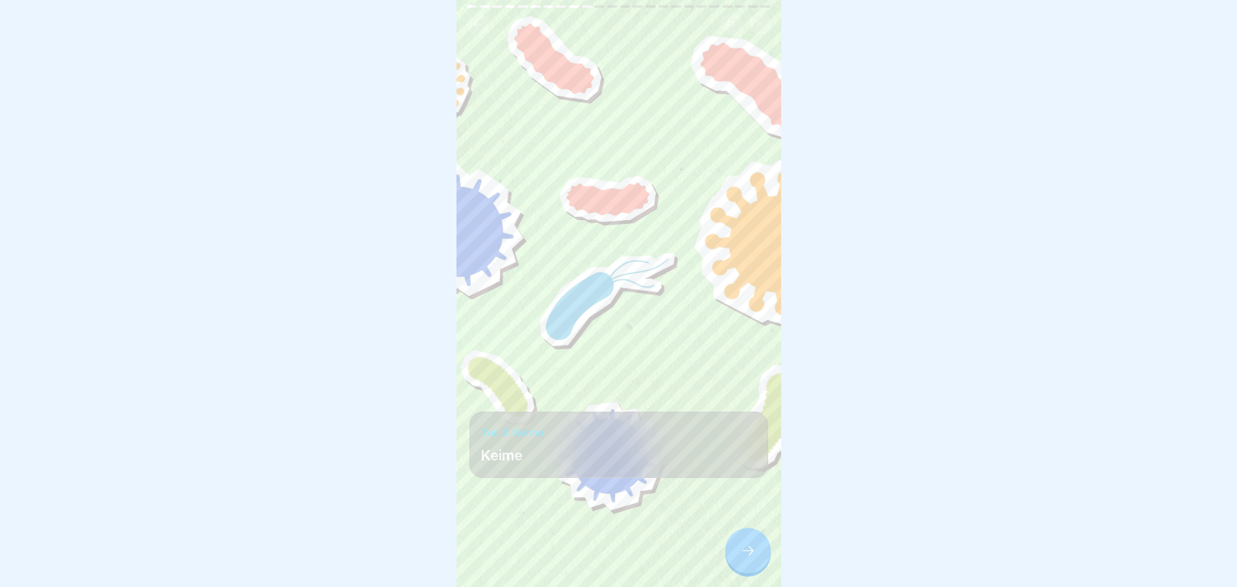
click at [750, 554] on icon at bounding box center [748, 551] width 16 height 16
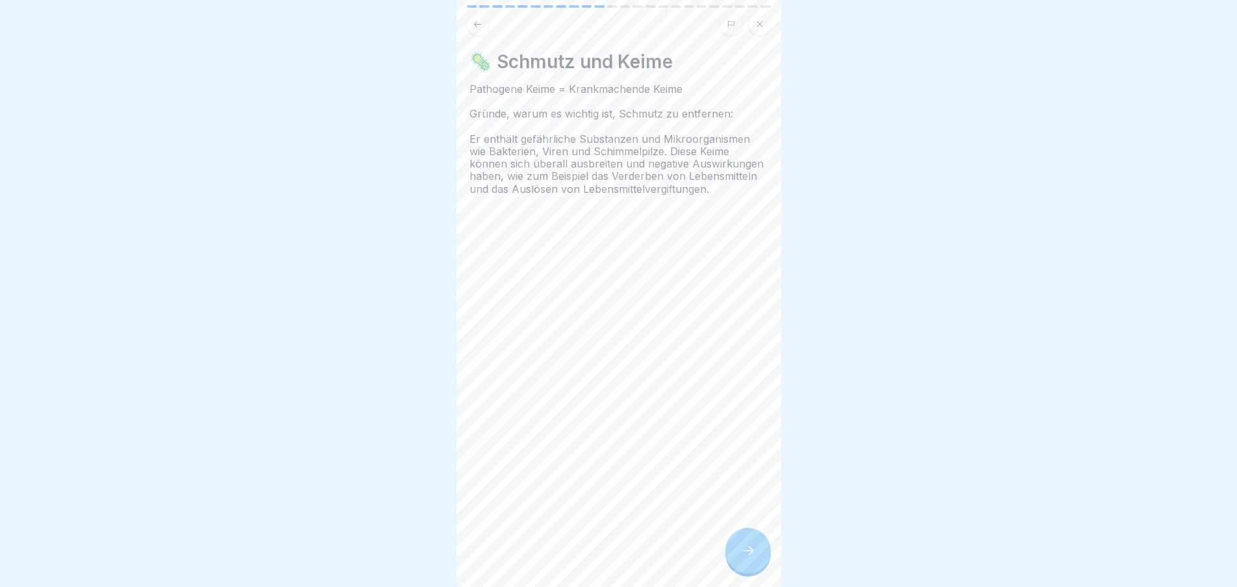
click at [750, 554] on icon at bounding box center [748, 551] width 16 height 16
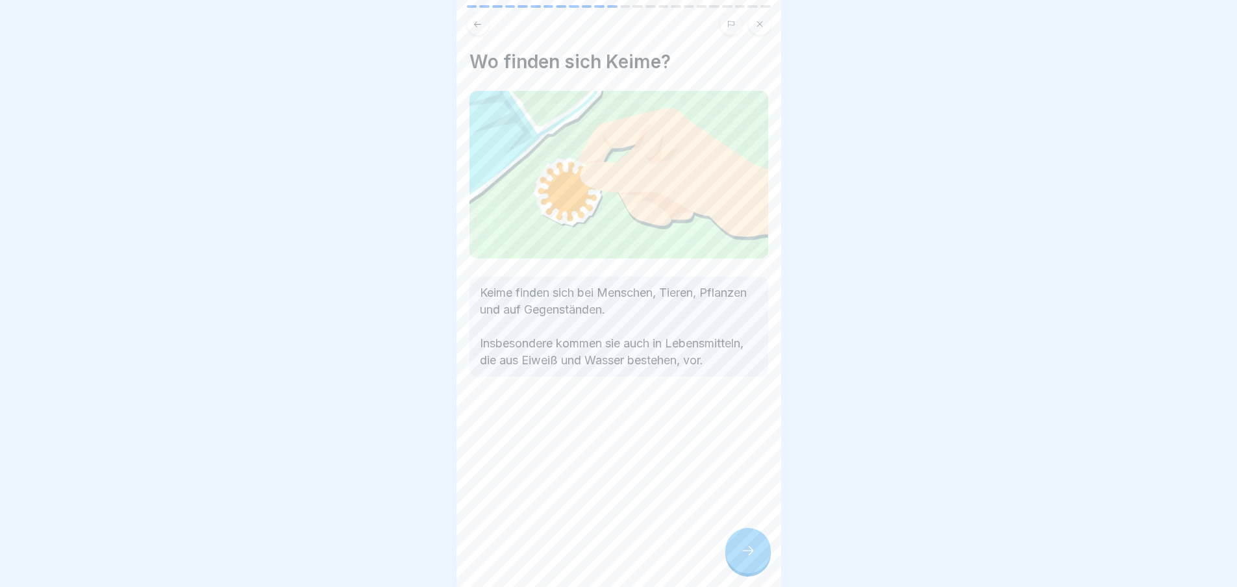
click at [750, 554] on icon at bounding box center [748, 551] width 16 height 16
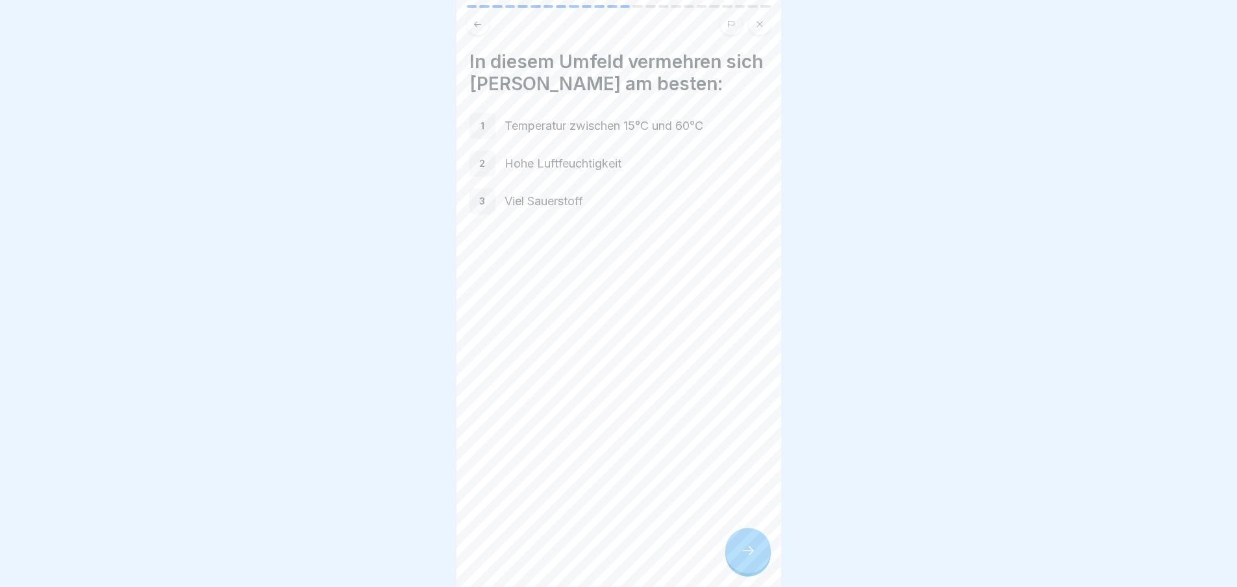
click at [750, 554] on icon at bounding box center [748, 551] width 16 height 16
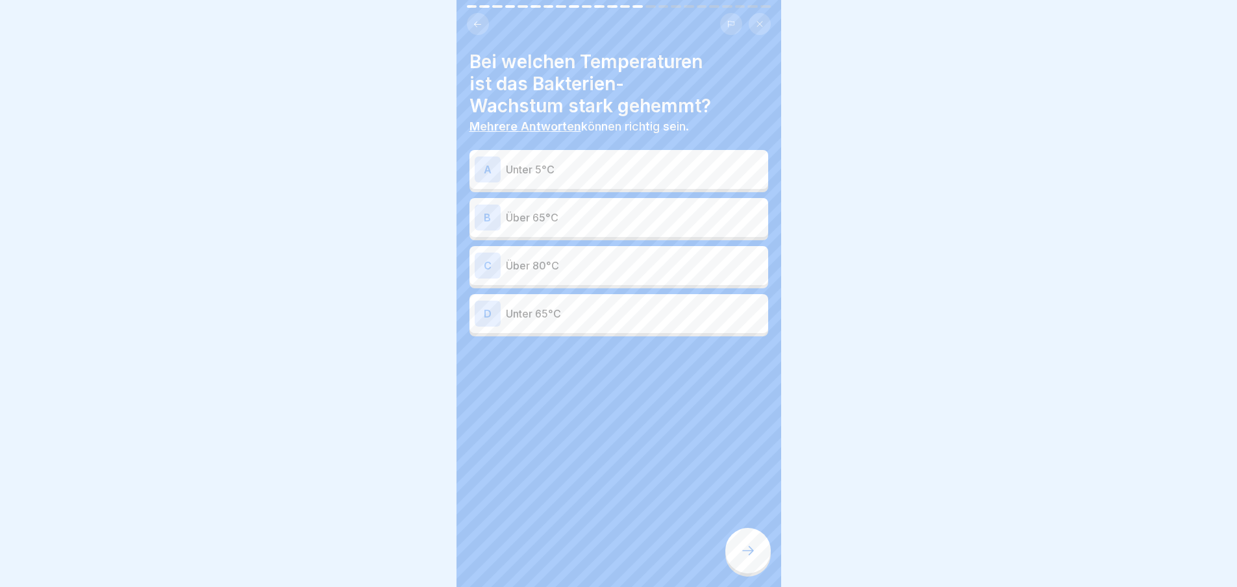
click at [750, 554] on icon at bounding box center [748, 551] width 16 height 16
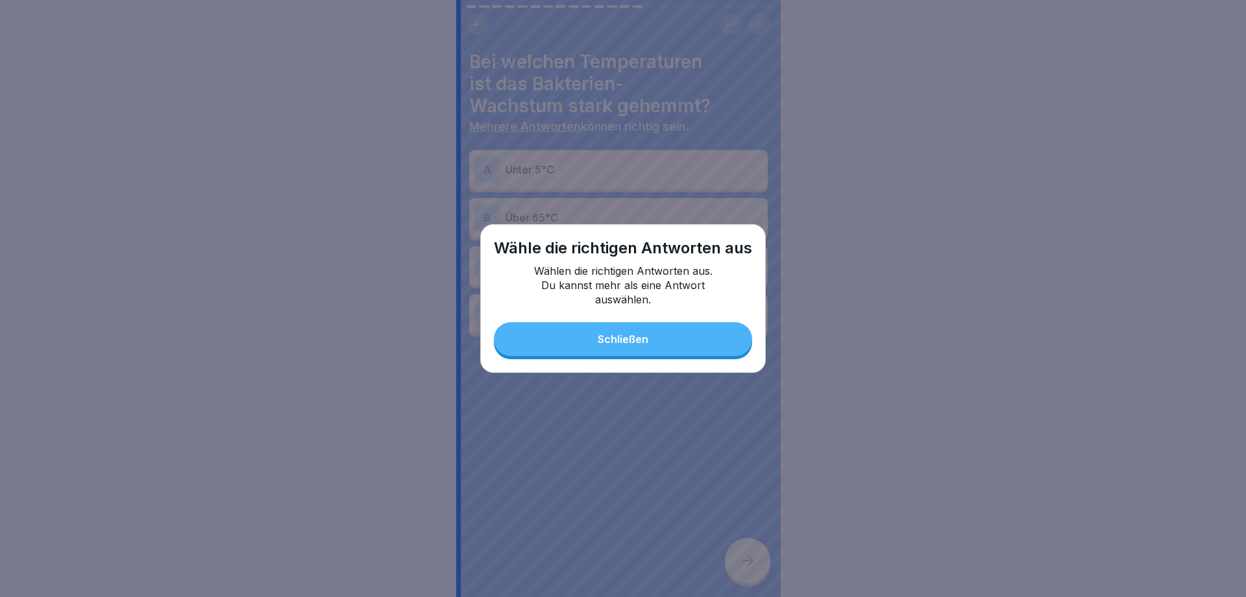
click at [658, 341] on button "Schließen" at bounding box center [623, 339] width 258 height 34
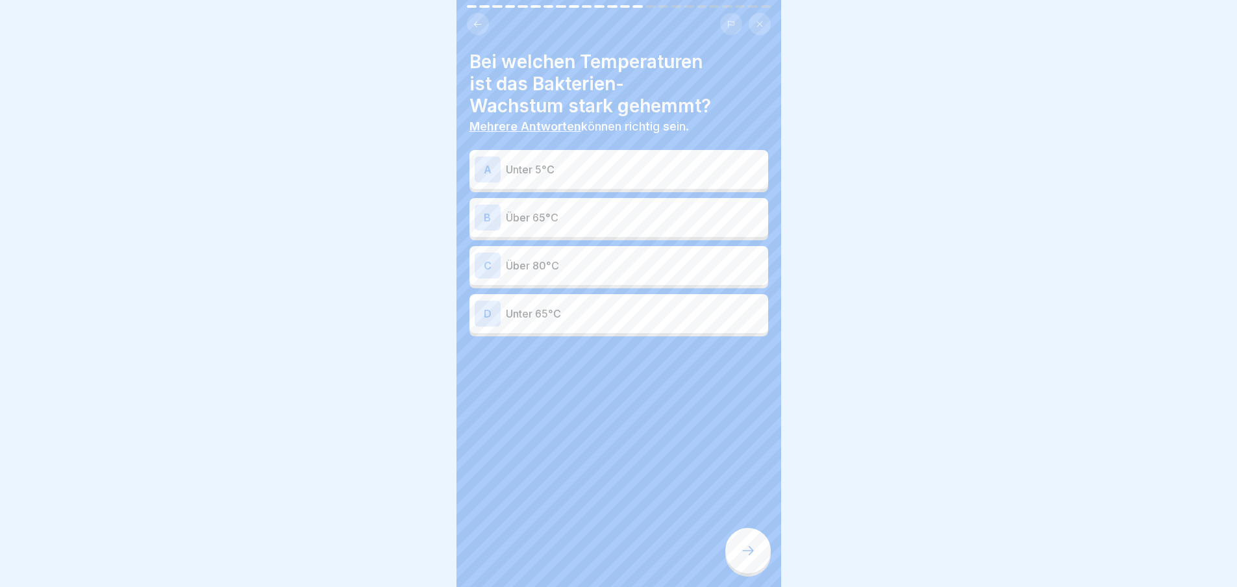
click at [550, 163] on p "Unter 5°C" at bounding box center [634, 170] width 257 height 16
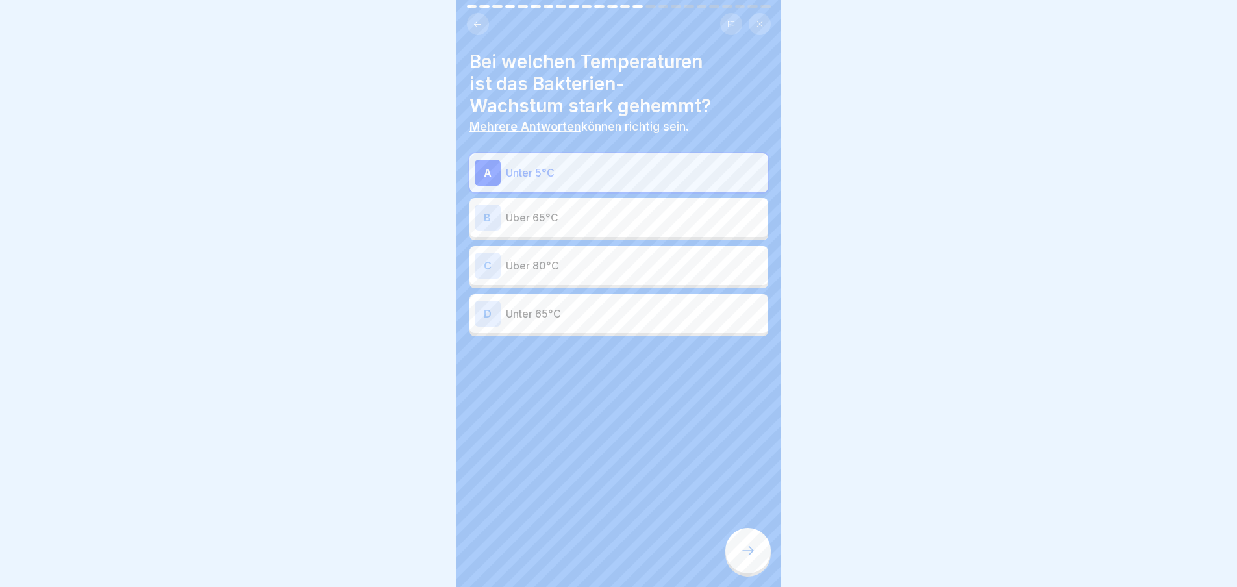
click at [739, 558] on div at bounding box center [747, 550] width 45 height 45
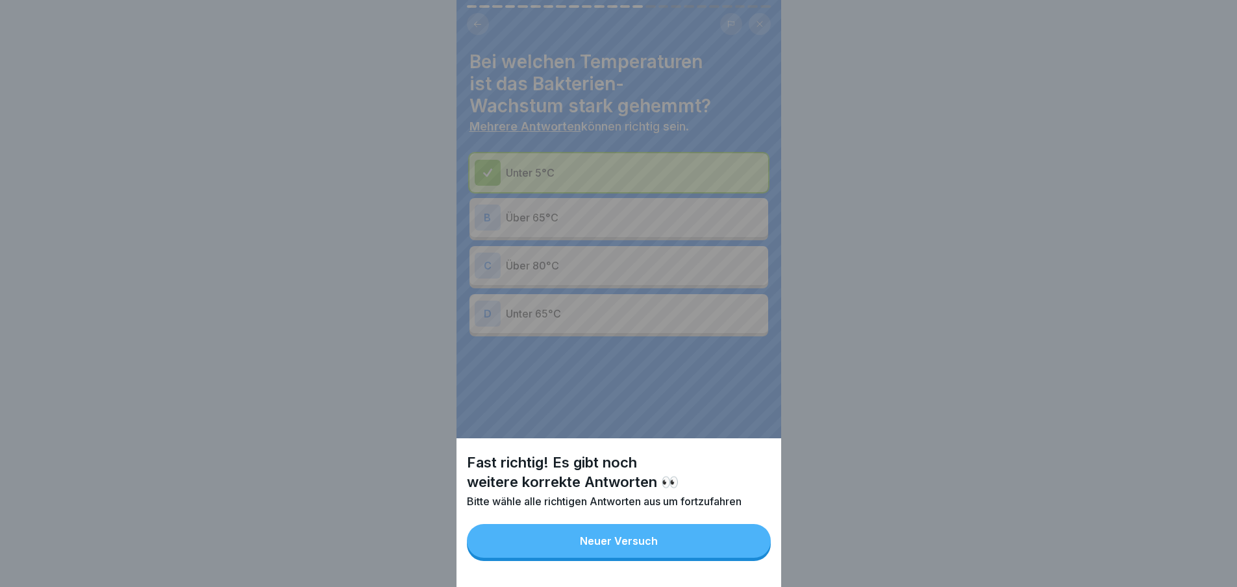
click at [722, 536] on button "Neuer Versuch" at bounding box center [619, 541] width 304 height 34
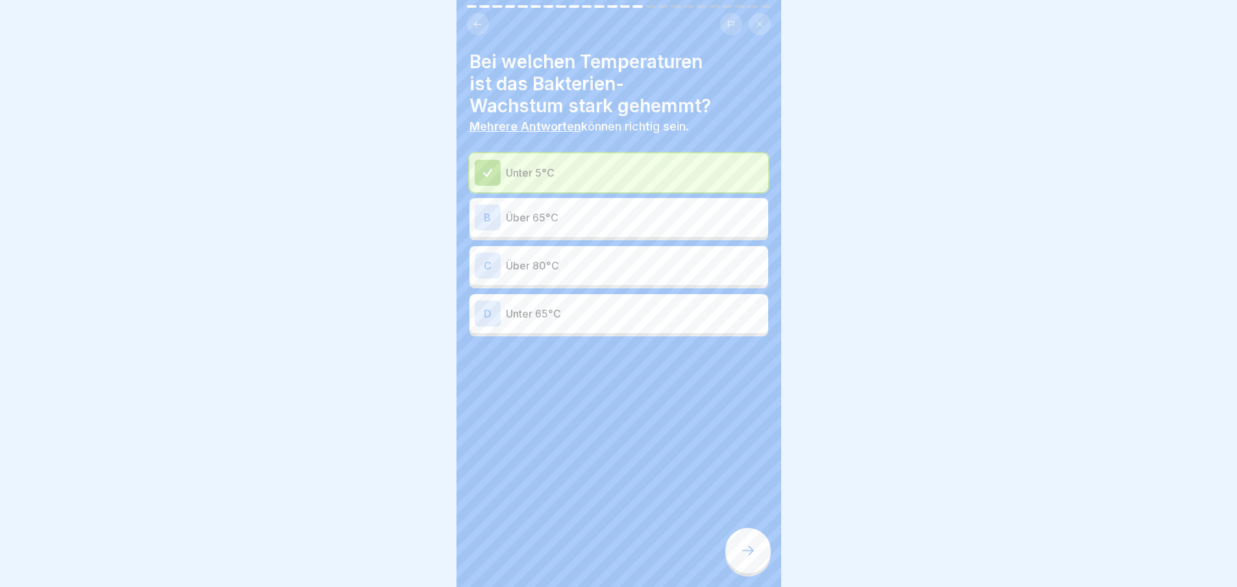
click at [747, 558] on icon at bounding box center [748, 551] width 16 height 16
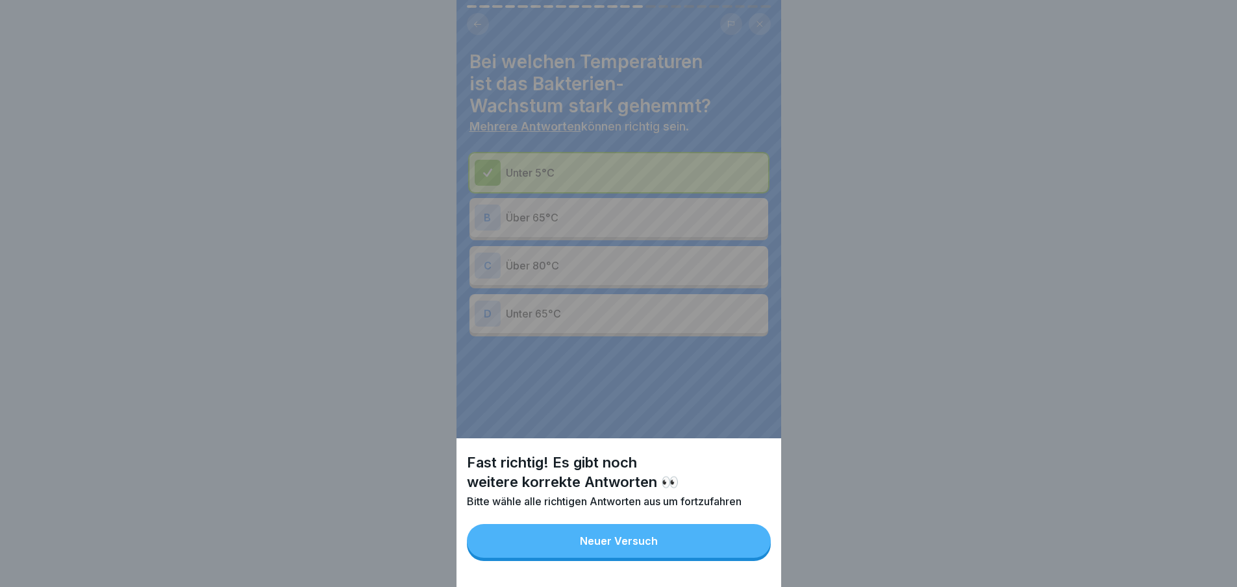
click at [734, 553] on button "Neuer Versuch" at bounding box center [619, 541] width 304 height 34
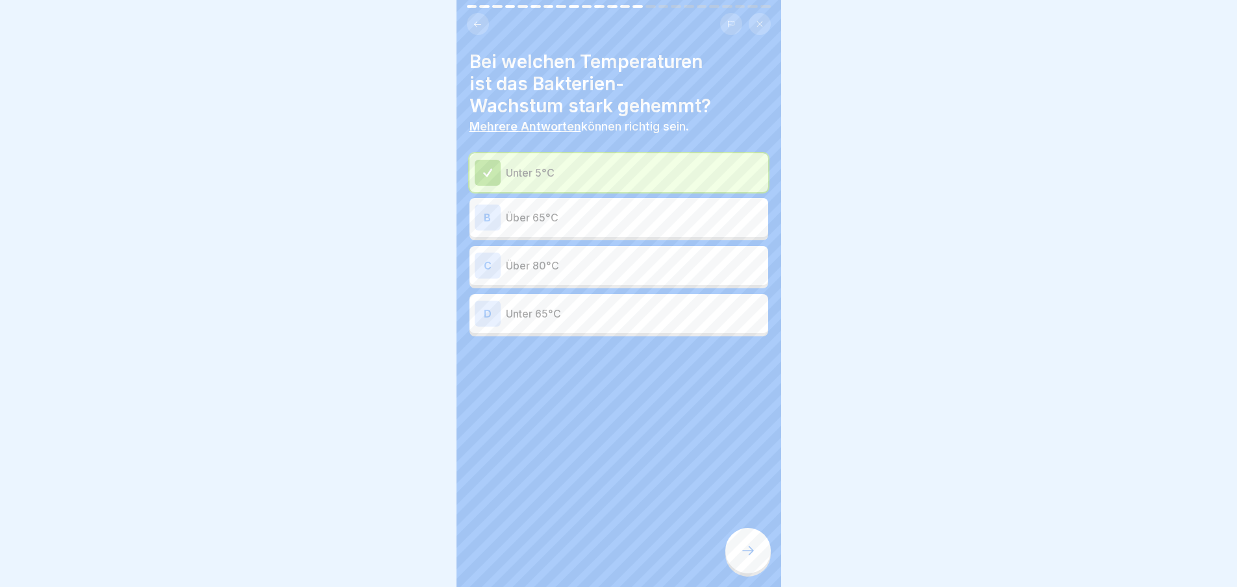
click at [596, 273] on p "Über 80°C" at bounding box center [634, 266] width 257 height 16
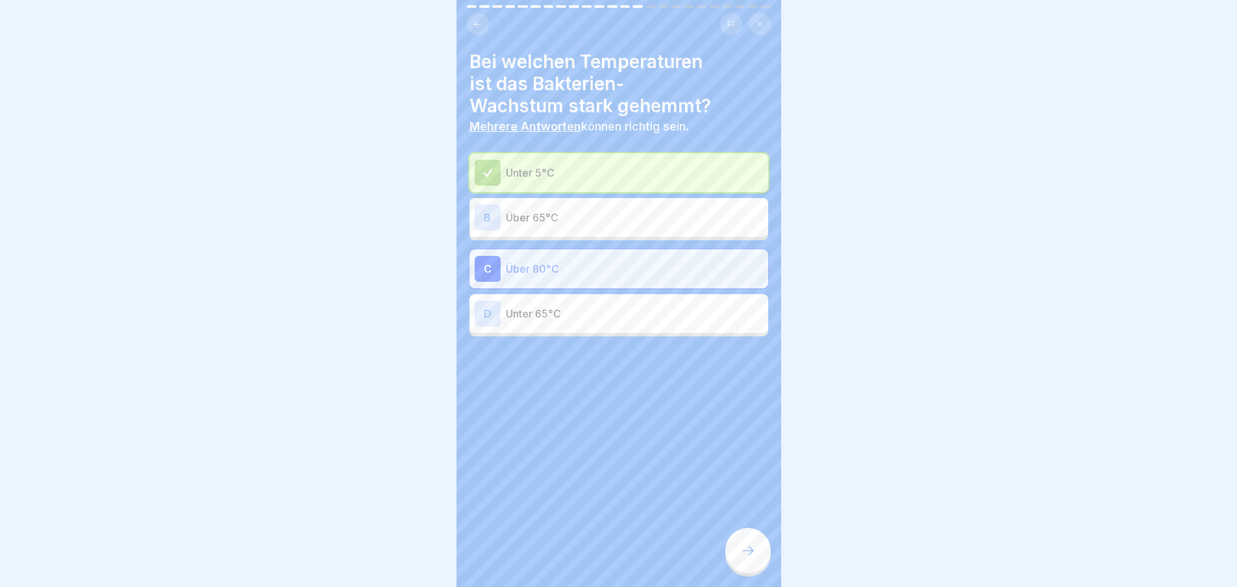
click at [734, 568] on div at bounding box center [747, 550] width 45 height 45
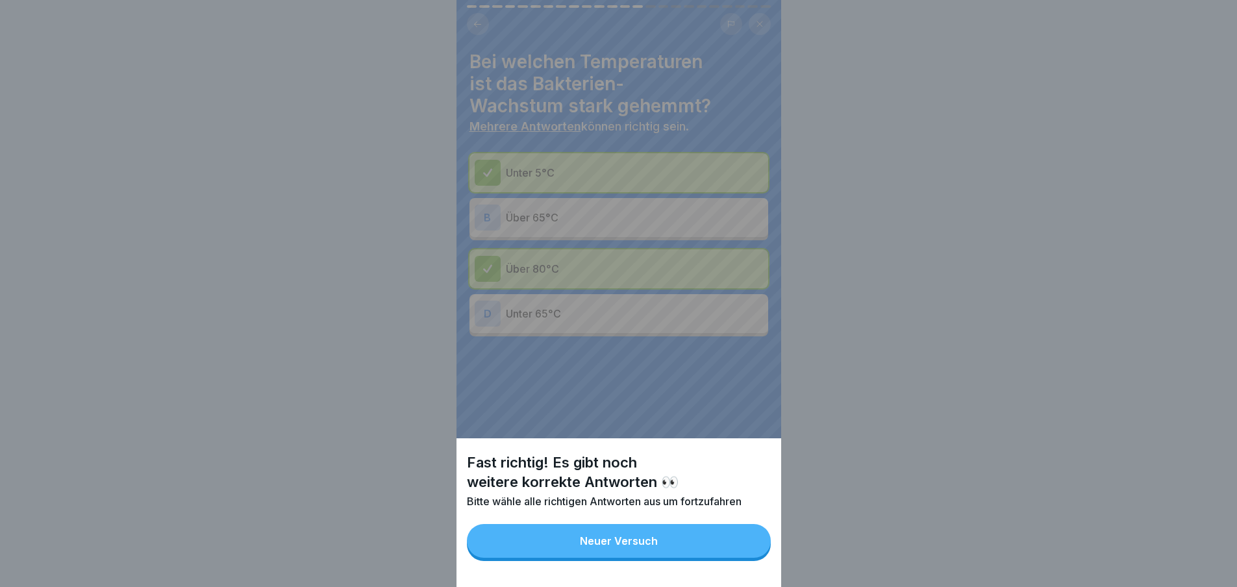
click at [719, 551] on button "Neuer Versuch" at bounding box center [619, 541] width 304 height 34
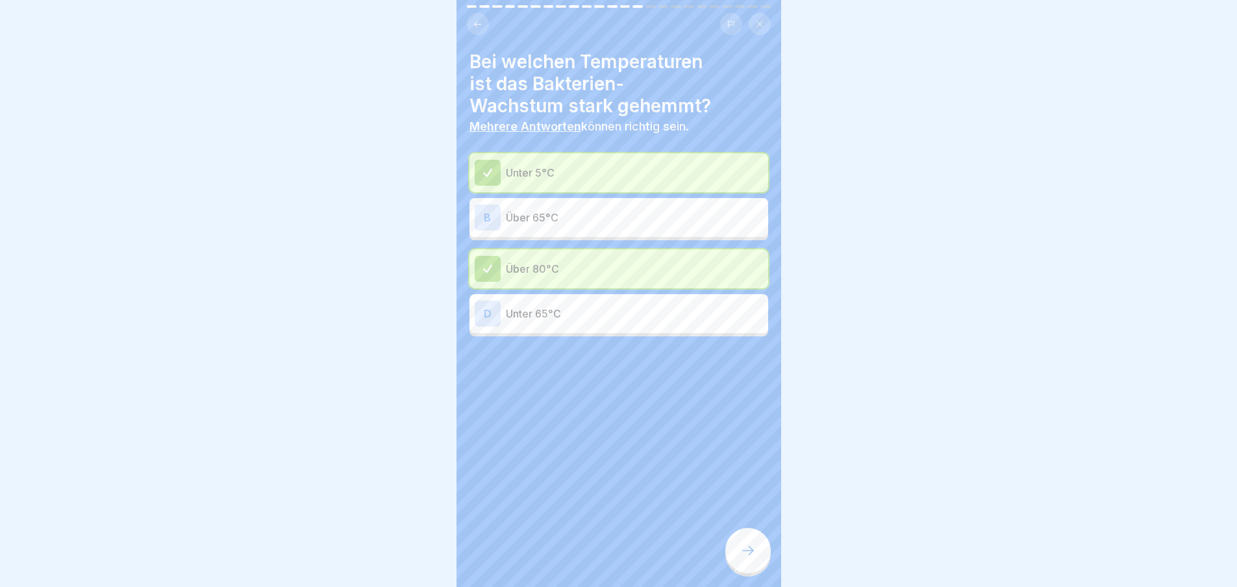
click at [759, 573] on div at bounding box center [747, 550] width 45 height 45
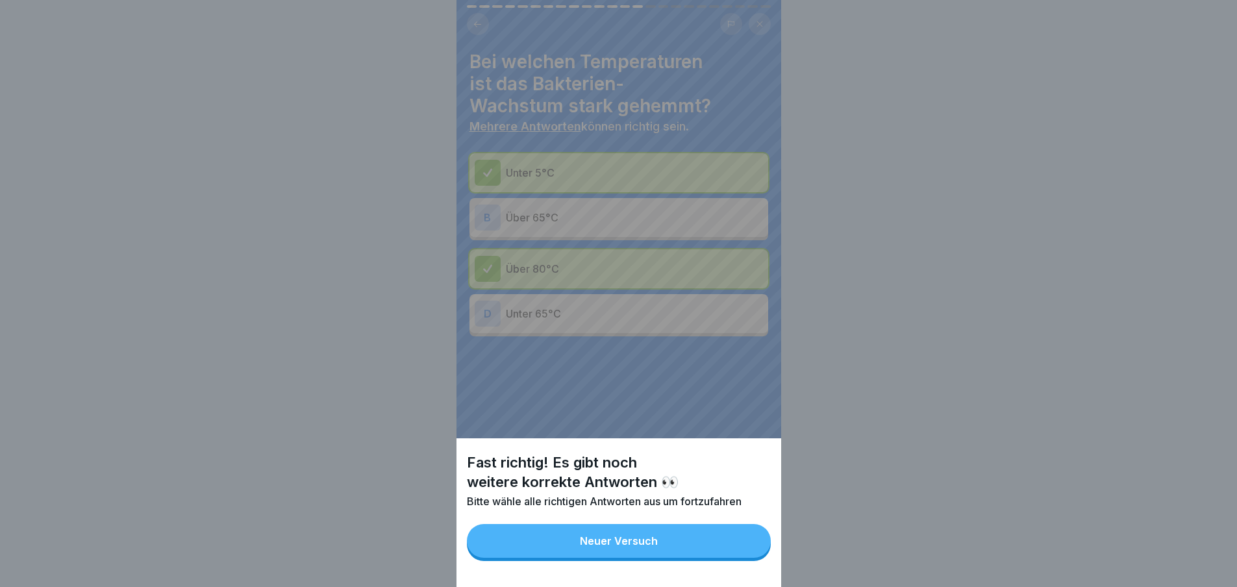
click at [732, 554] on button "Neuer Versuch" at bounding box center [619, 541] width 304 height 34
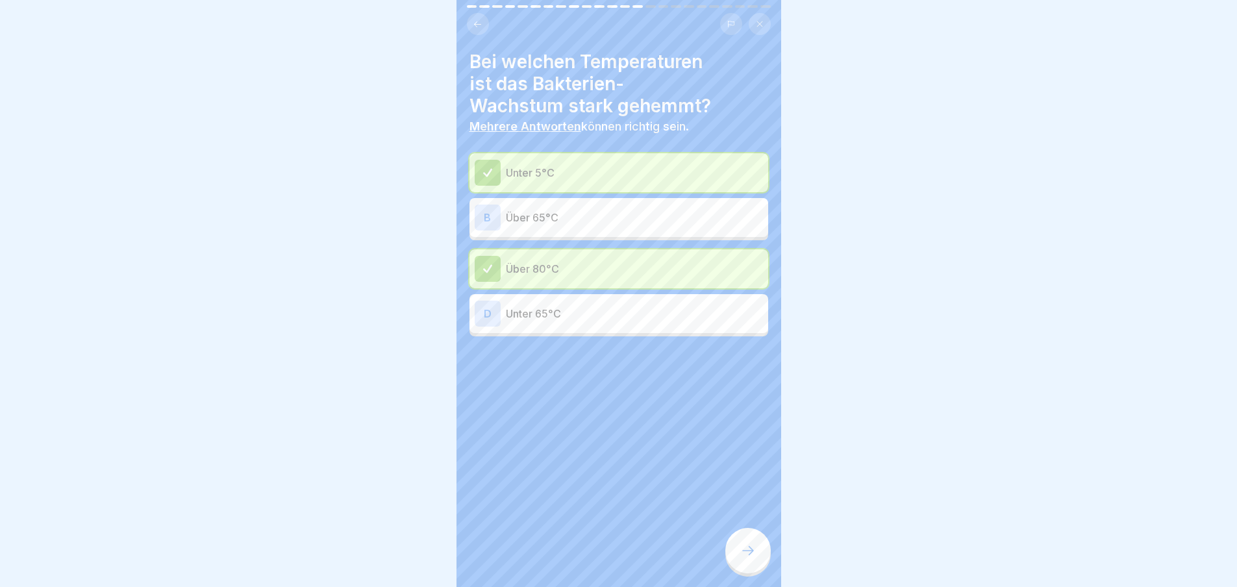
click at [621, 214] on p "Über 65°C" at bounding box center [634, 218] width 257 height 16
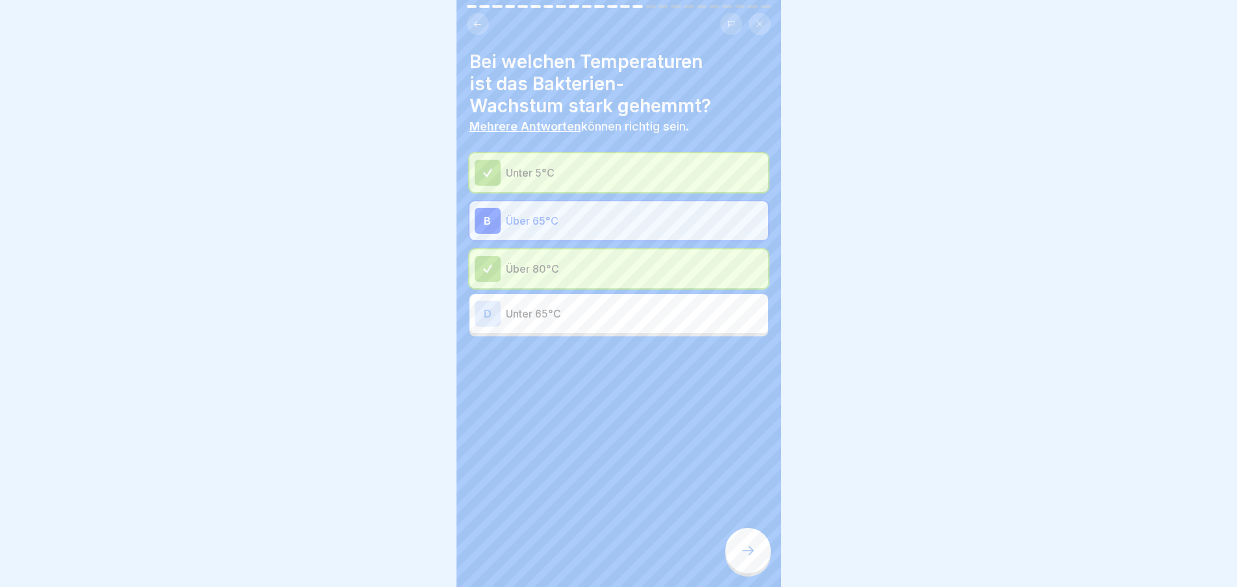
click at [745, 573] on div at bounding box center [747, 550] width 45 height 45
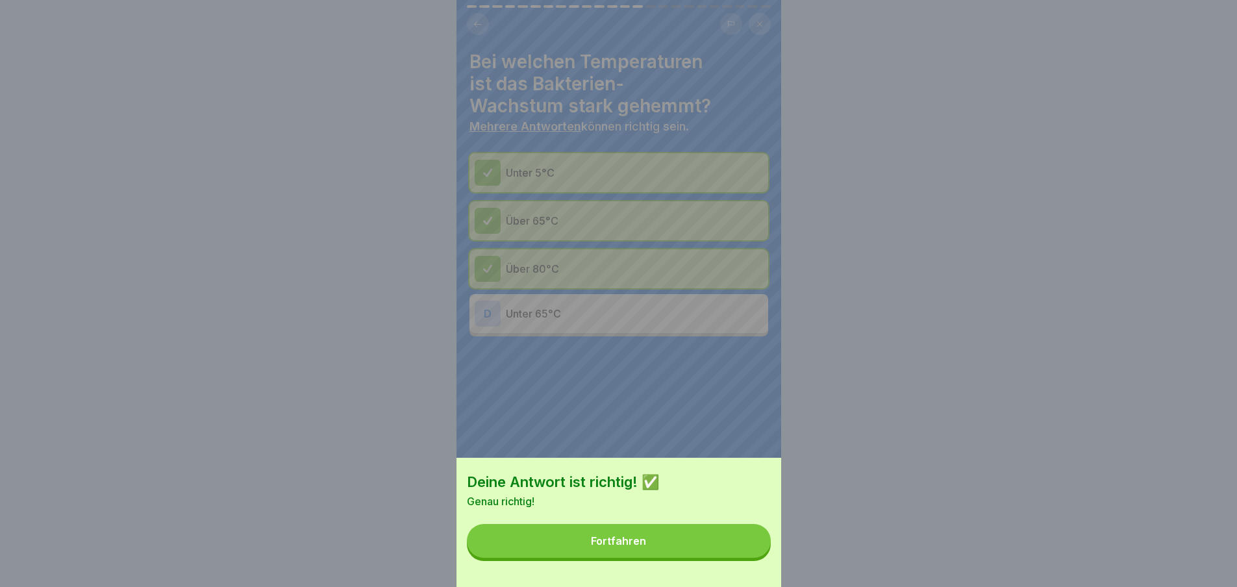
click at [713, 558] on button "Fortfahren" at bounding box center [619, 541] width 304 height 34
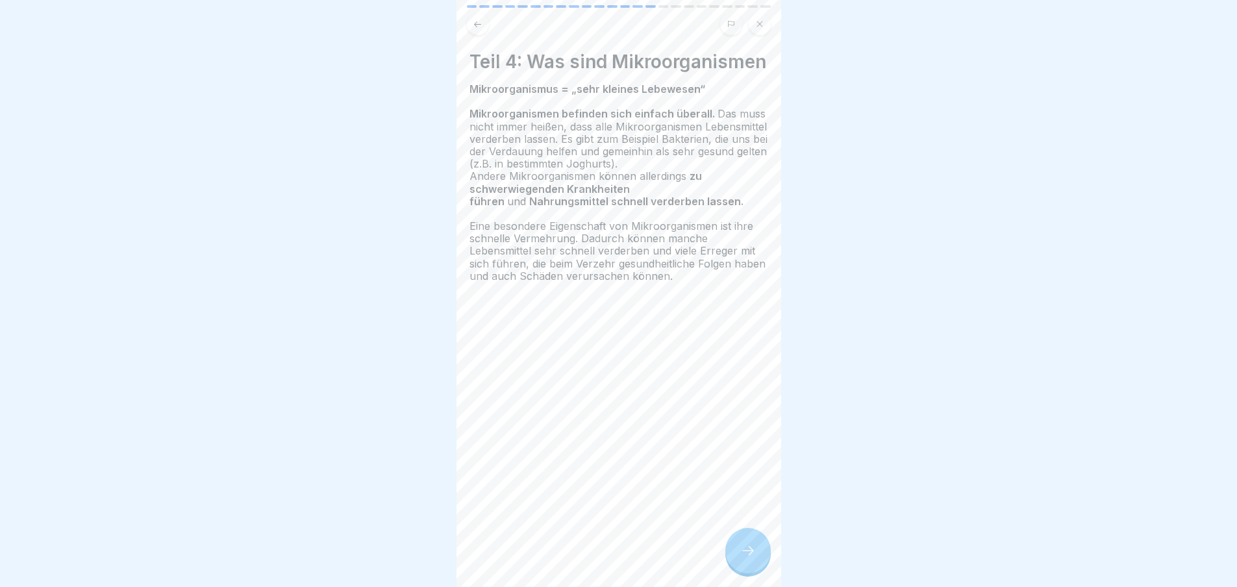
click at [749, 545] on div at bounding box center [747, 550] width 45 height 45
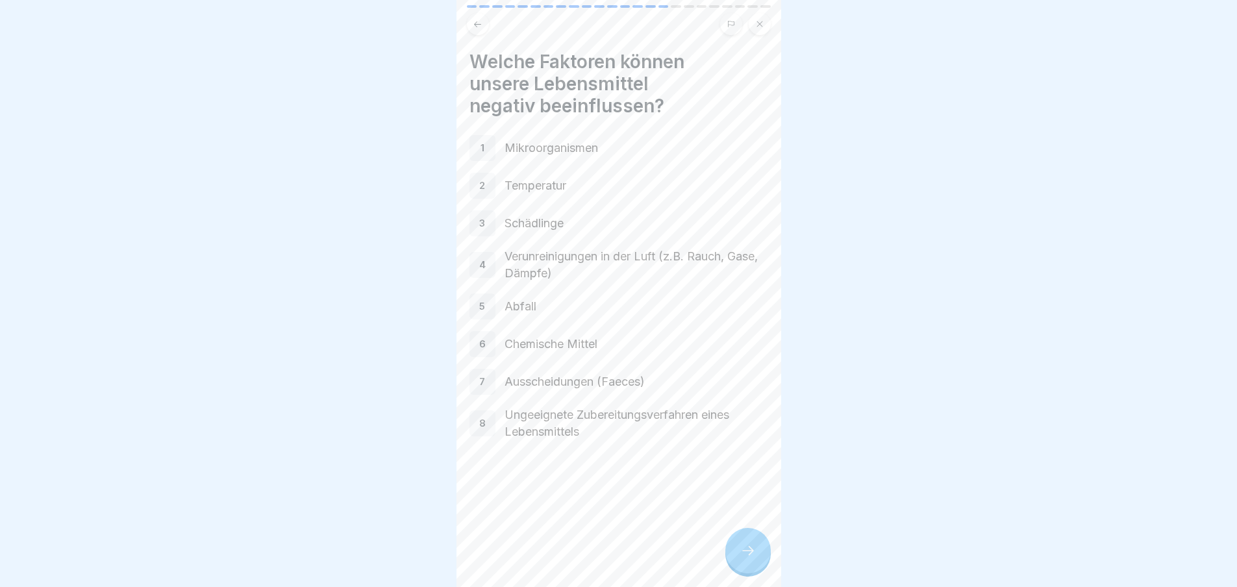
click at [752, 558] on icon at bounding box center [748, 551] width 16 height 16
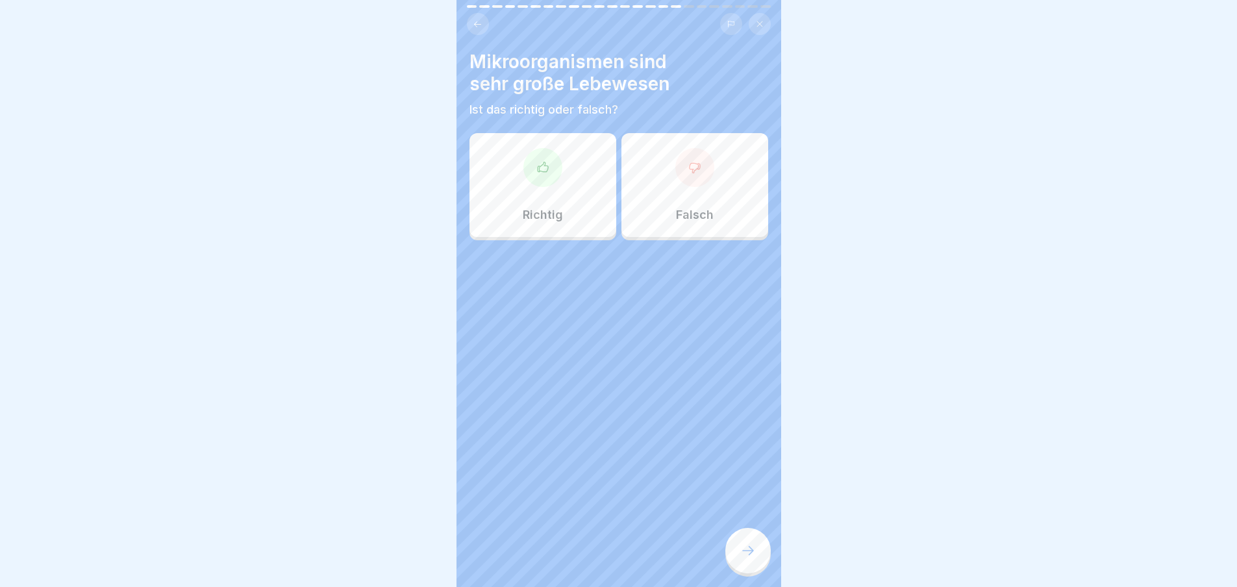
click at [675, 197] on div "Falsch" at bounding box center [694, 185] width 147 height 104
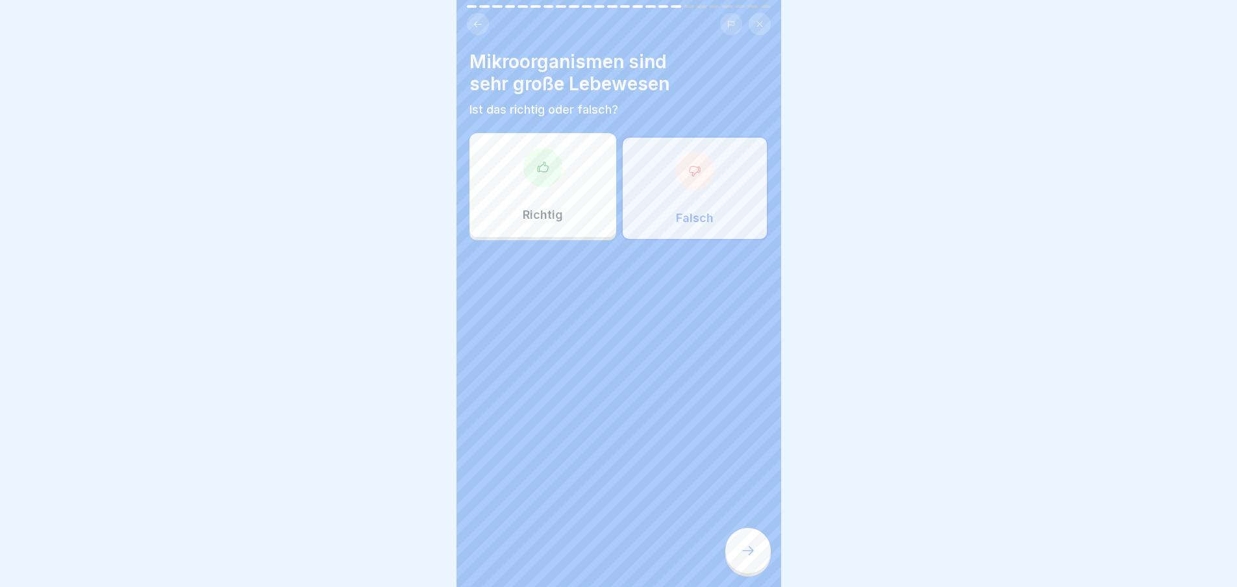
click at [746, 552] on div at bounding box center [747, 550] width 45 height 45
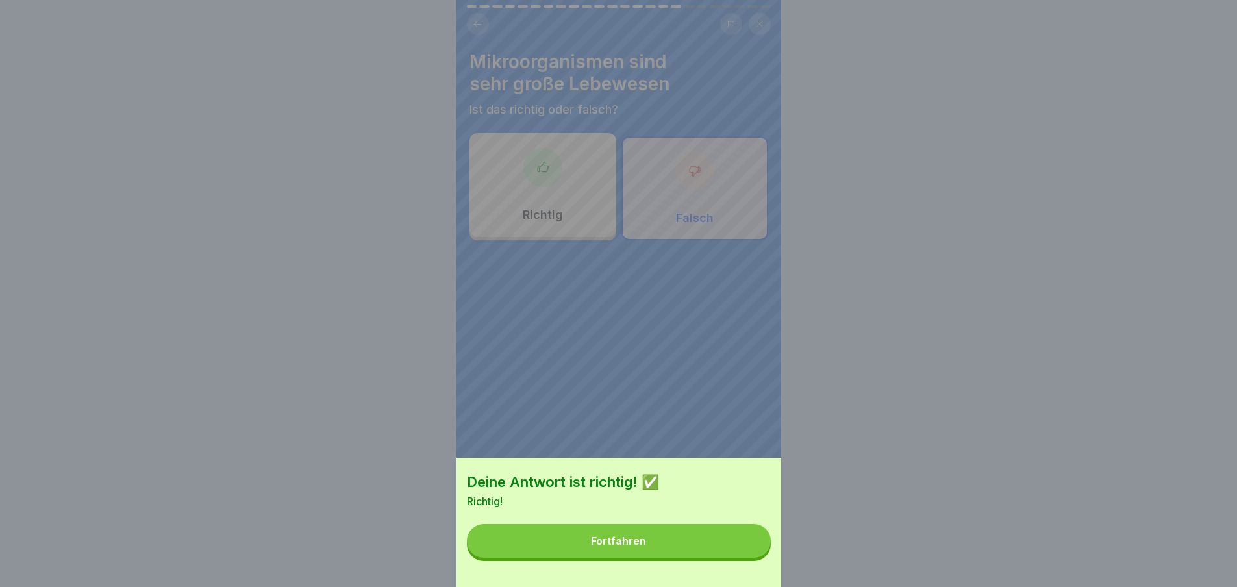
click at [746, 552] on button "Fortfahren" at bounding box center [619, 541] width 304 height 34
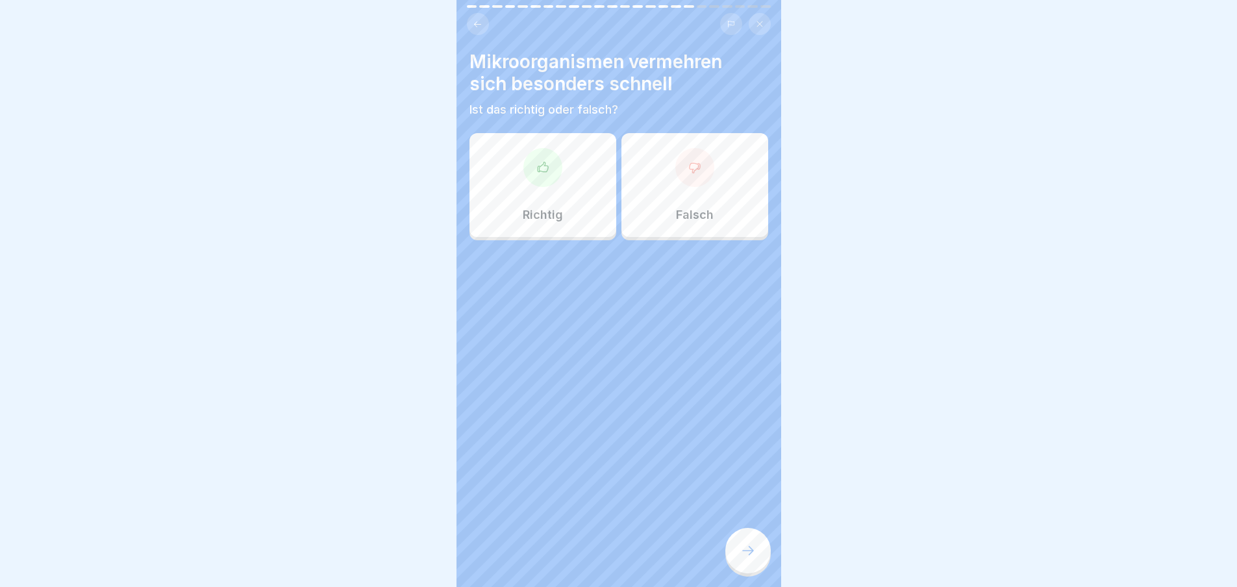
click at [576, 225] on div "Richtig" at bounding box center [542, 185] width 147 height 104
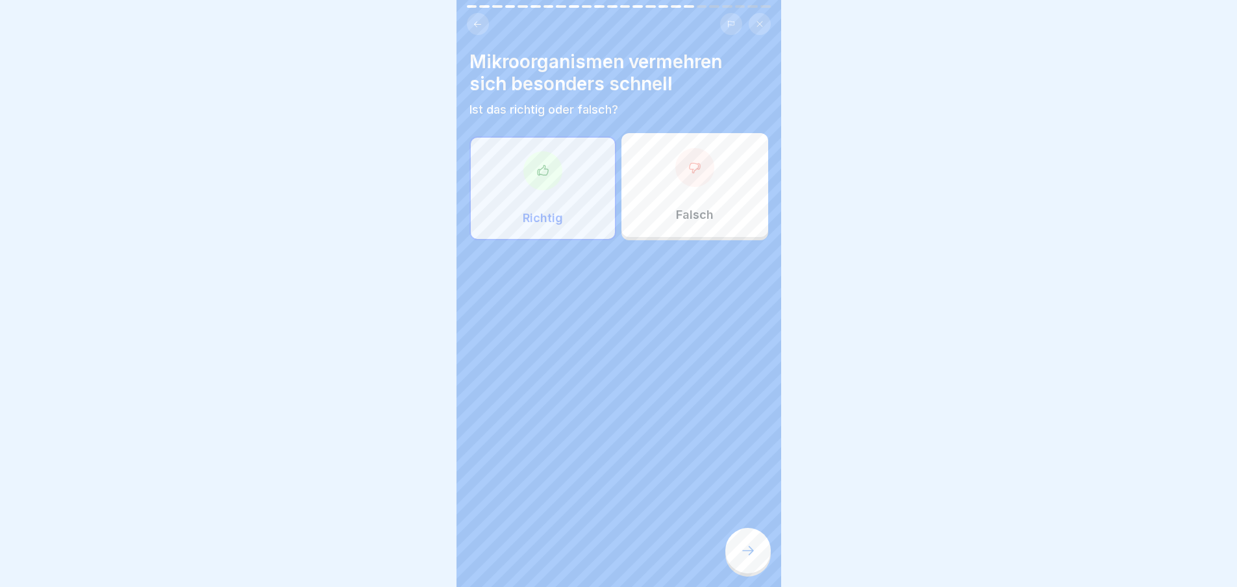
click at [725, 557] on div "Allgemeine Hygieneschulung (nach LMHV §4) 24 Schritte Deutsch Allgemeine Hygien…" at bounding box center [618, 293] width 325 height 587
click at [729, 558] on div at bounding box center [747, 550] width 45 height 45
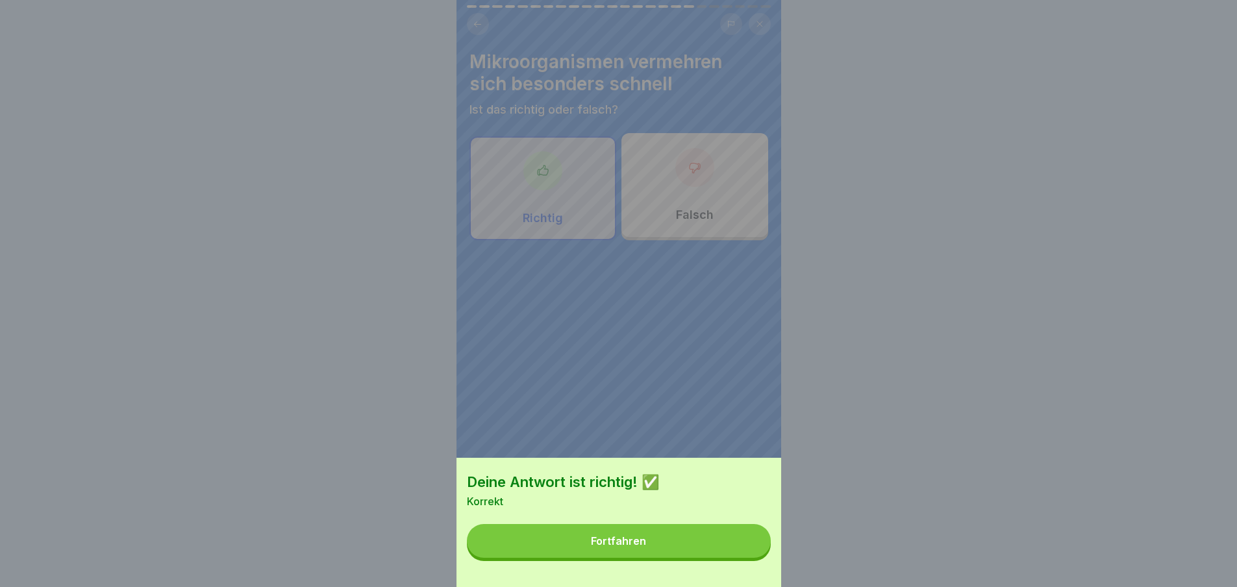
click at [717, 539] on button "Fortfahren" at bounding box center [619, 541] width 304 height 34
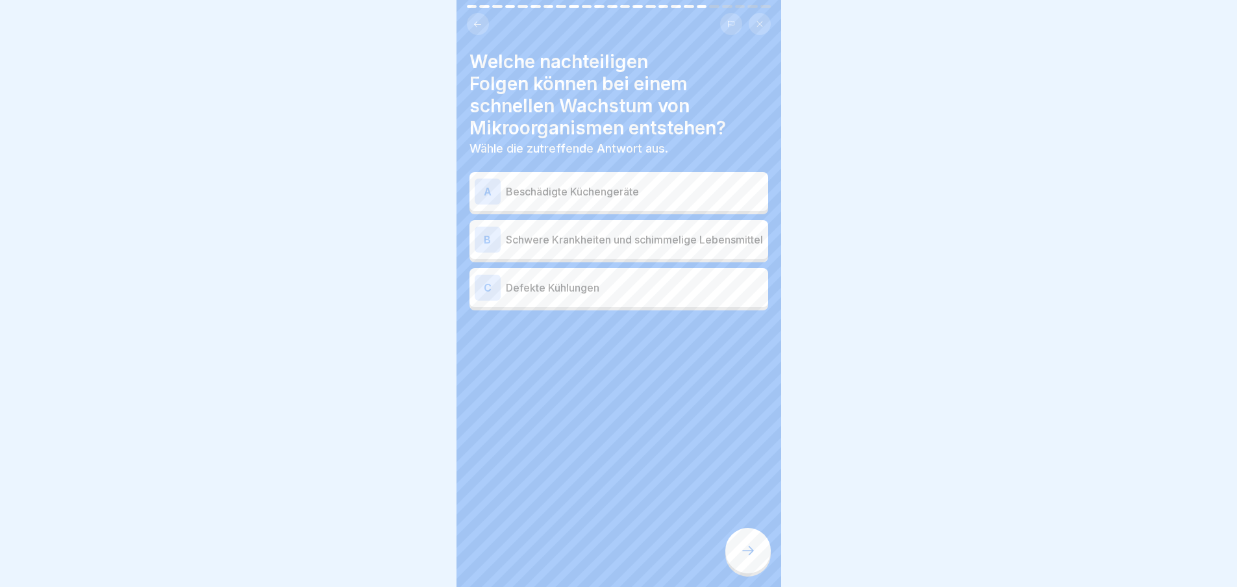
click at [657, 240] on p "Schwere Krankheiten und schimmelige Lebensmittel" at bounding box center [634, 240] width 257 height 16
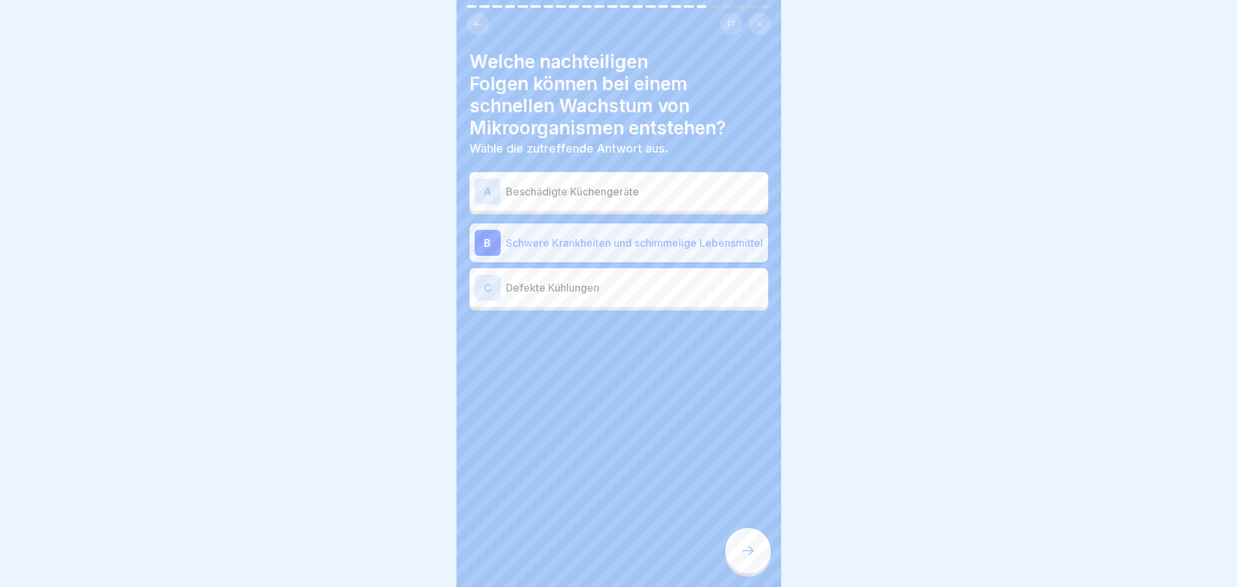
click at [659, 295] on p "Defekte Kühlungen" at bounding box center [634, 288] width 257 height 16
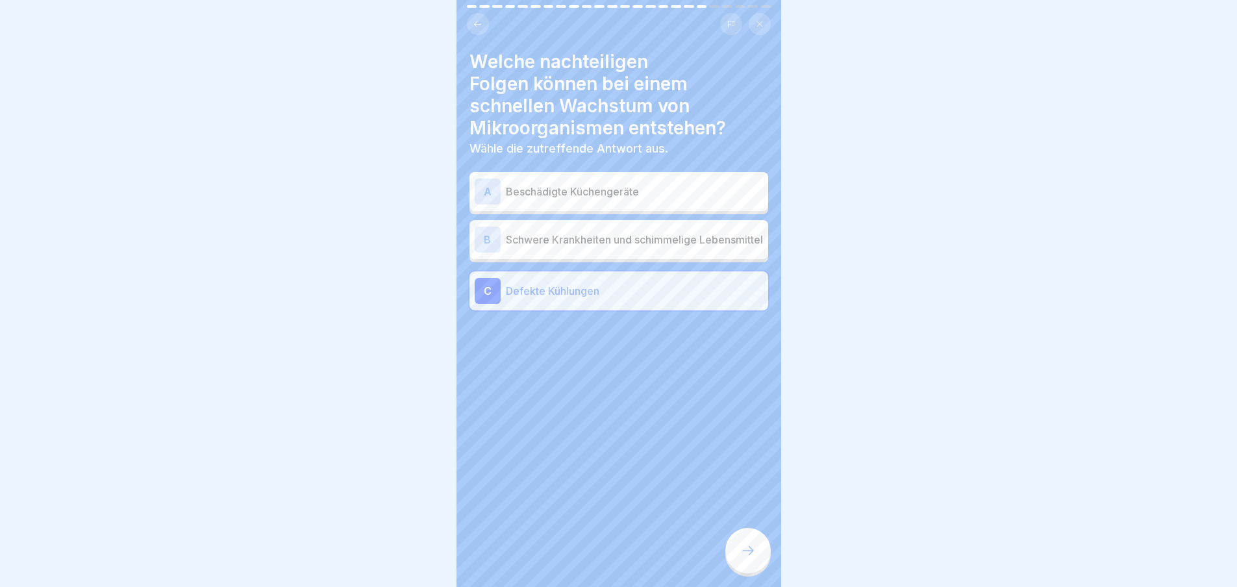
click at [656, 191] on p "Beschädigte Küchengeräte" at bounding box center [634, 192] width 257 height 16
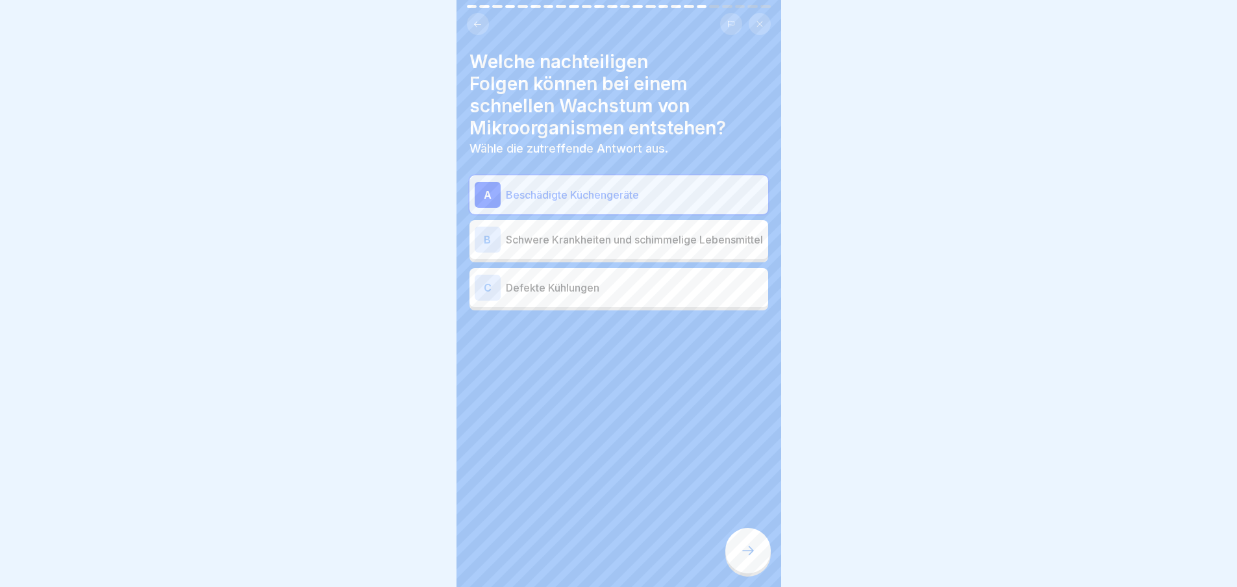
click at [644, 241] on p "Schwere Krankheiten und schimmelige Lebensmittel" at bounding box center [634, 240] width 257 height 16
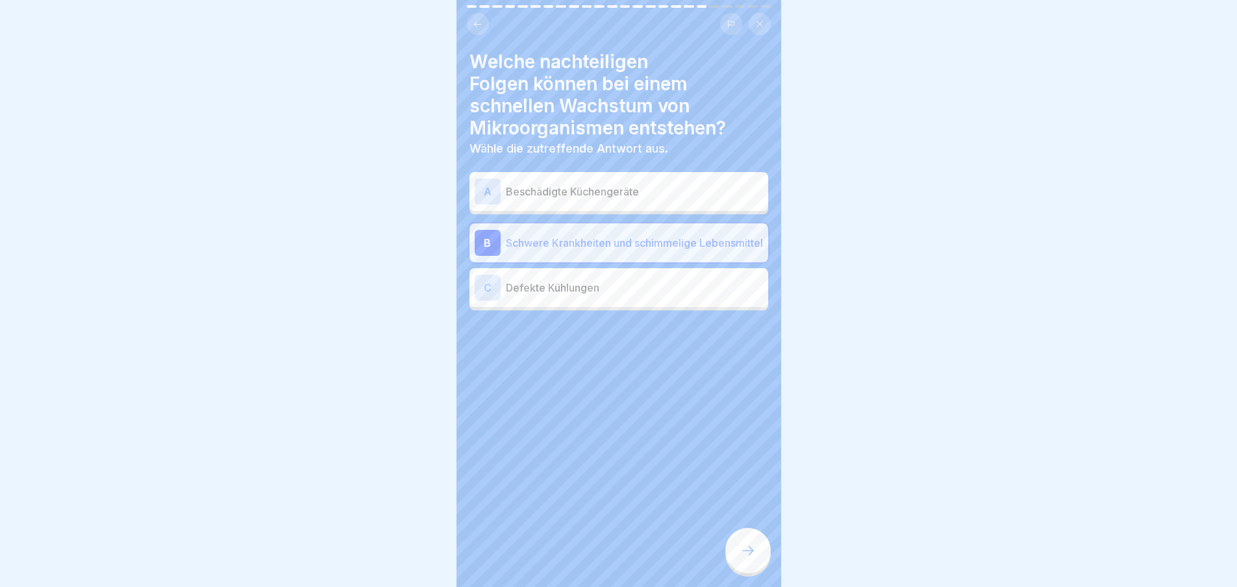
click at [750, 525] on div "Welche nachteiligen Folgen können bei einem schnellen Wachstum von Mikroorganis…" at bounding box center [618, 293] width 325 height 587
click at [753, 558] on icon at bounding box center [748, 551] width 16 height 16
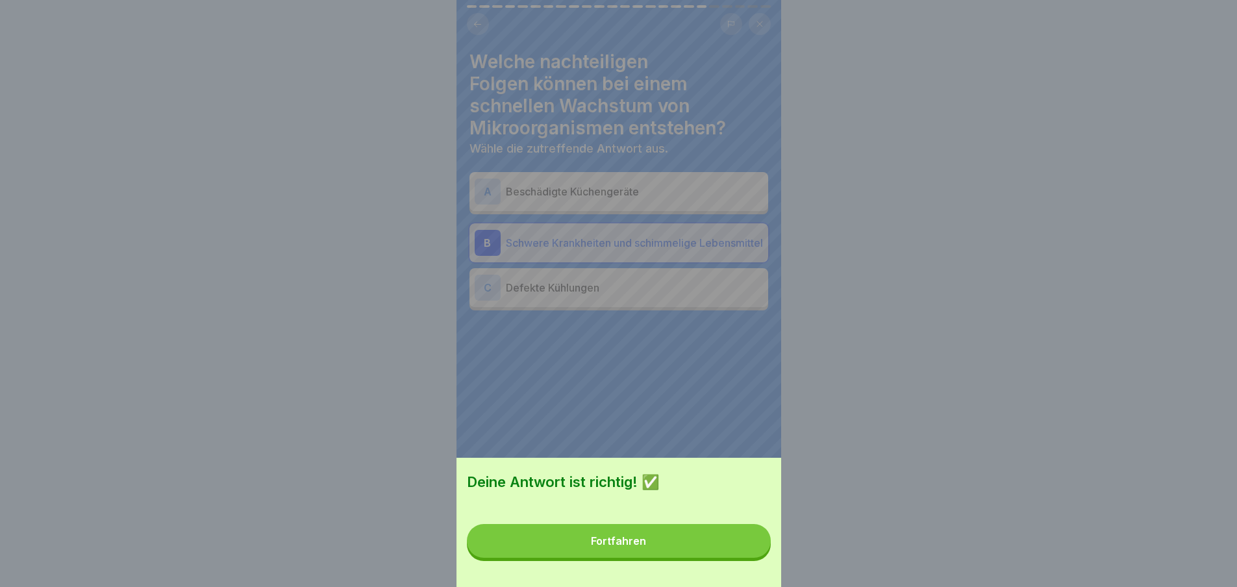
click at [743, 548] on button "Fortfahren" at bounding box center [619, 541] width 304 height 34
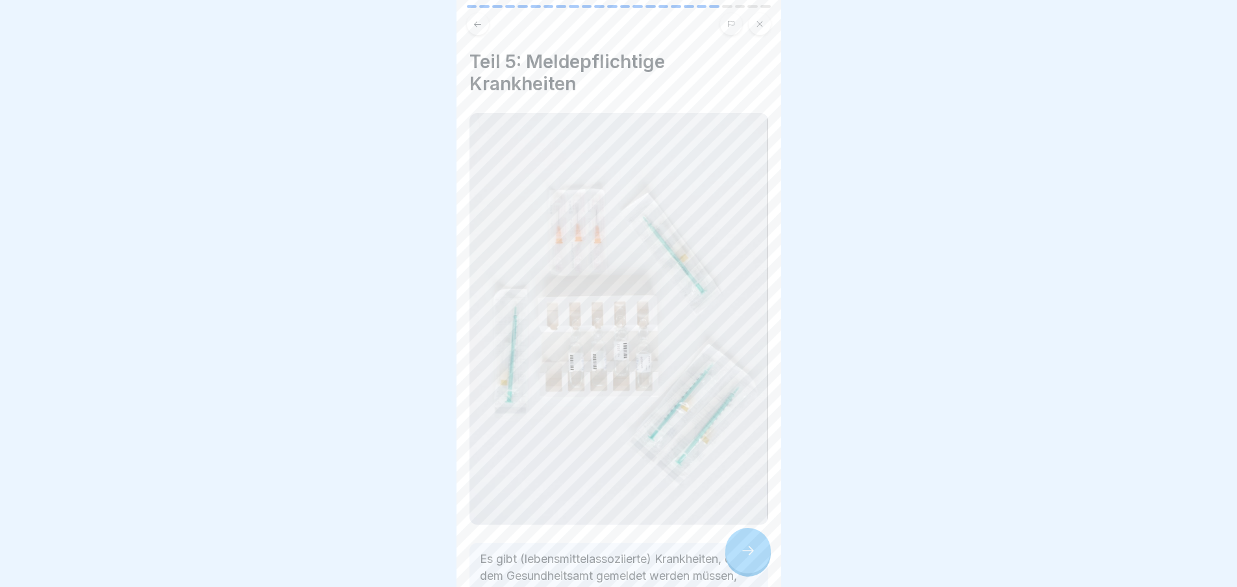
click at [733, 560] on div at bounding box center [747, 550] width 45 height 45
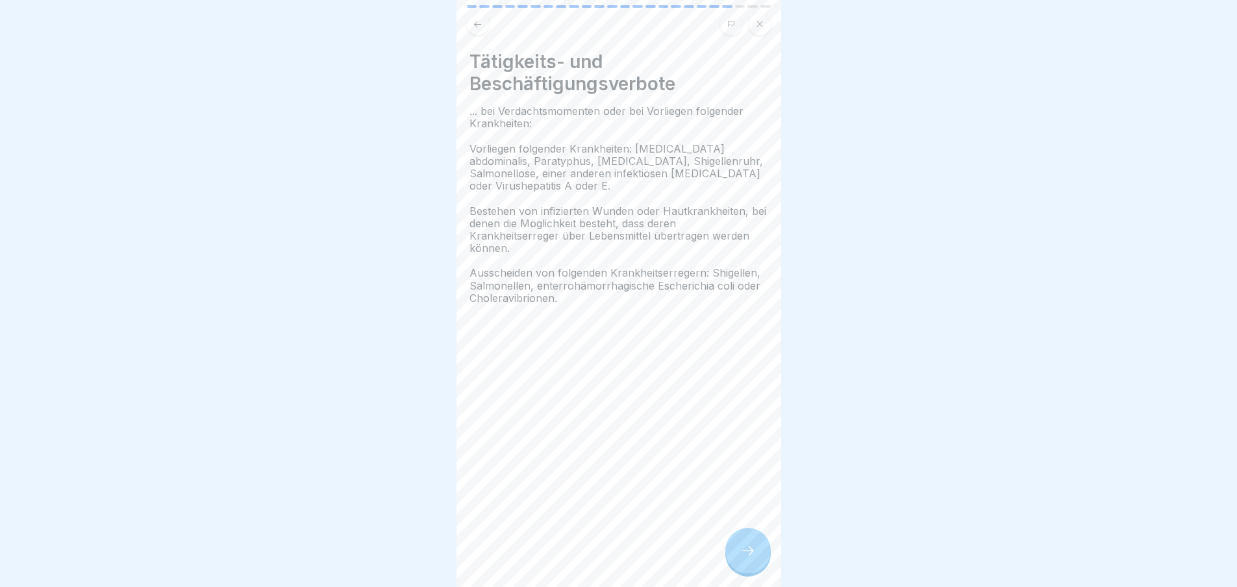
click at [739, 563] on div at bounding box center [747, 550] width 45 height 45
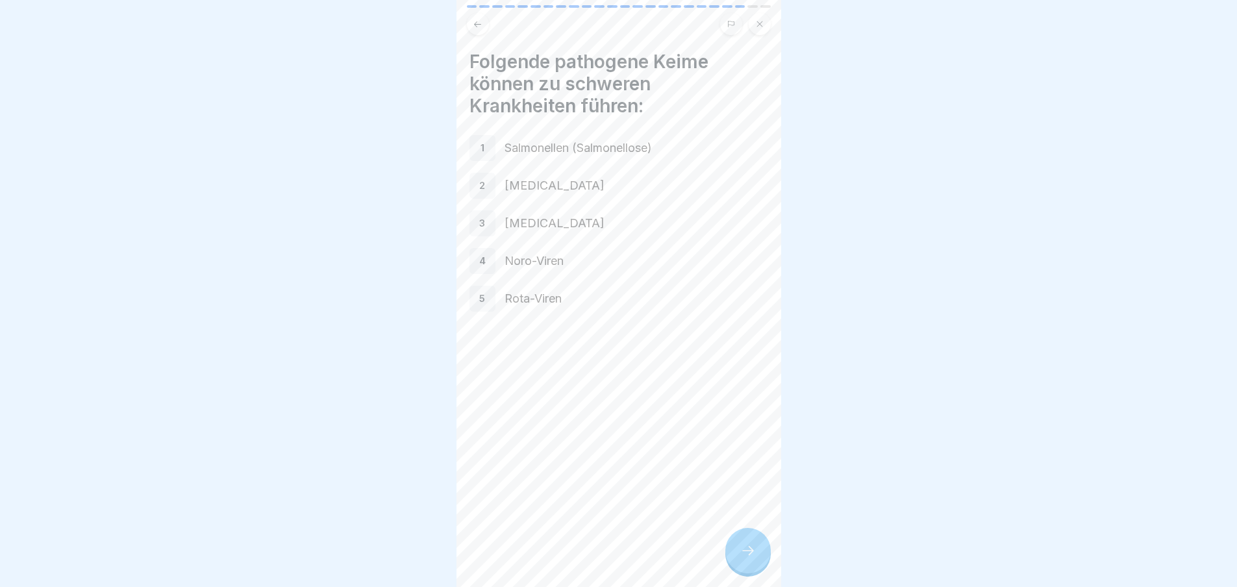
click at [739, 563] on div at bounding box center [747, 550] width 45 height 45
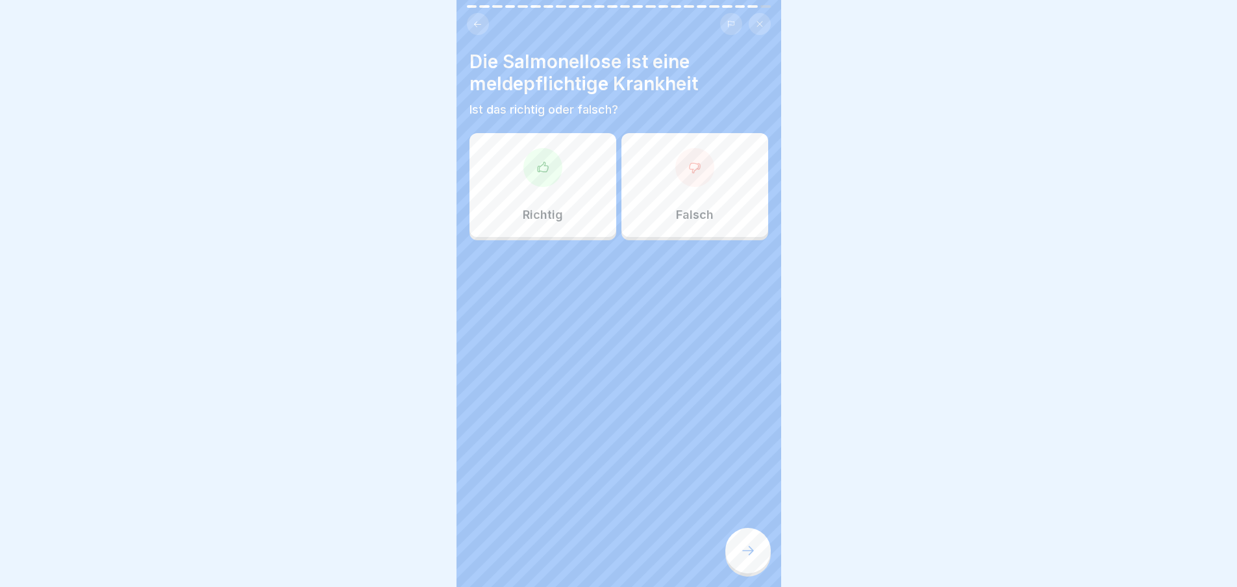
click at [541, 185] on div at bounding box center [542, 167] width 39 height 39
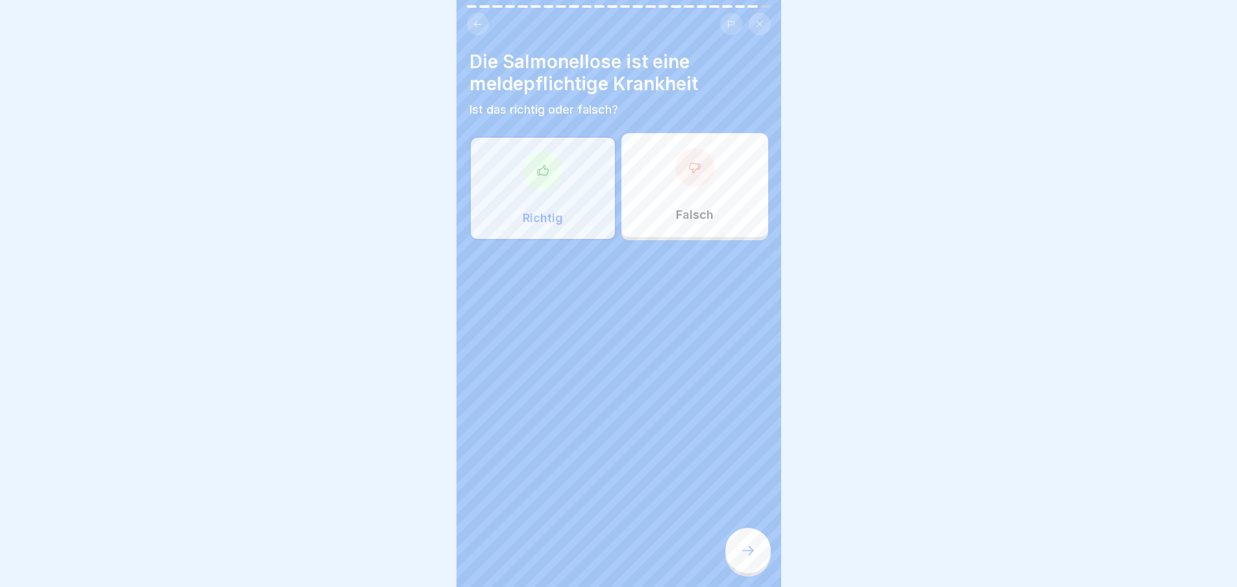
click at [740, 558] on icon at bounding box center [748, 551] width 16 height 16
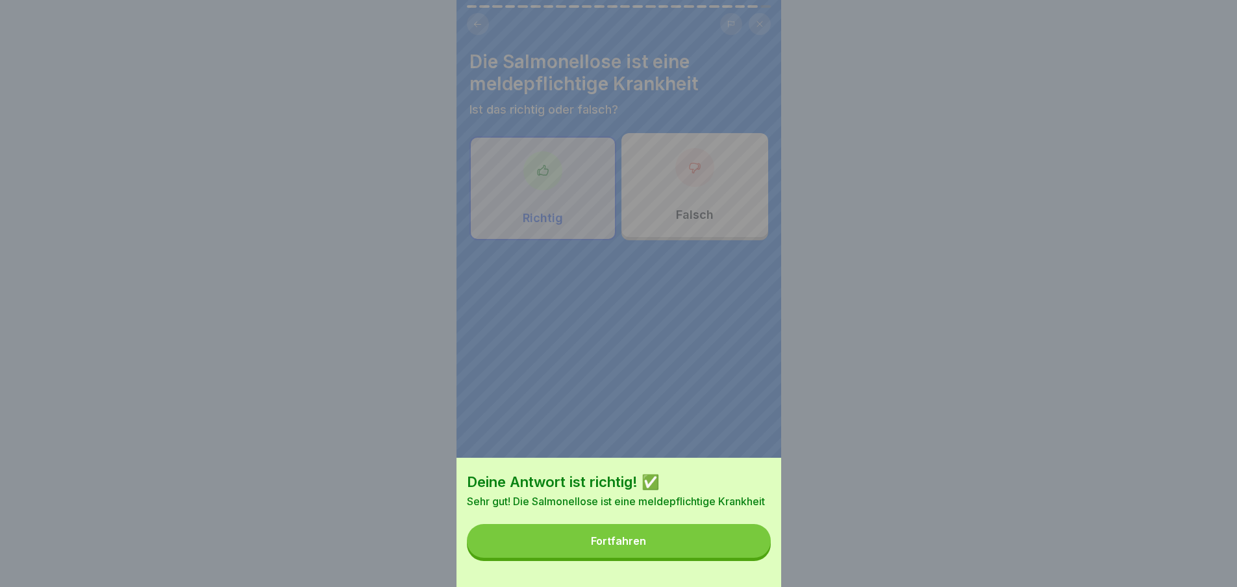
click at [735, 556] on button "Fortfahren" at bounding box center [619, 541] width 304 height 34
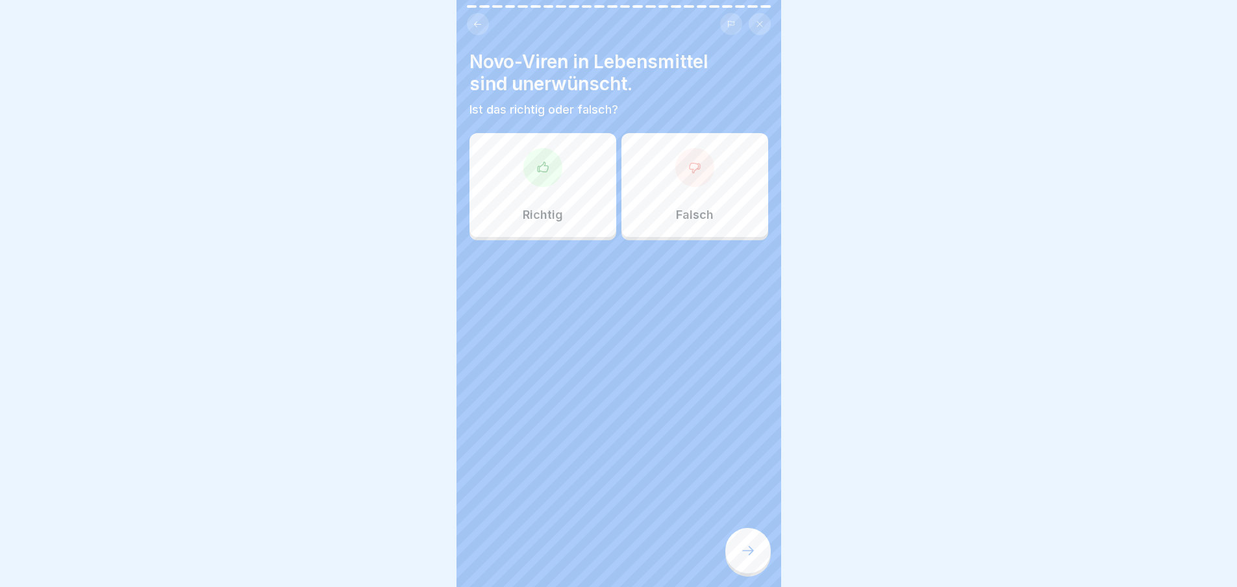
click at [562, 207] on div "Richtig" at bounding box center [542, 185] width 147 height 104
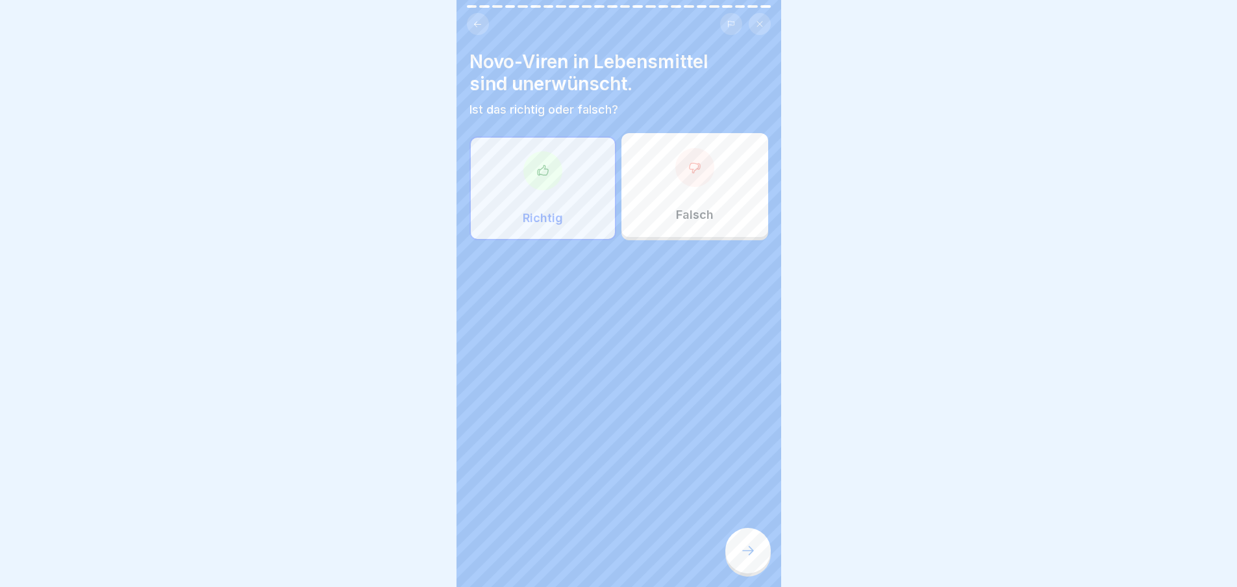
click at [744, 556] on icon at bounding box center [748, 551] width 16 height 16
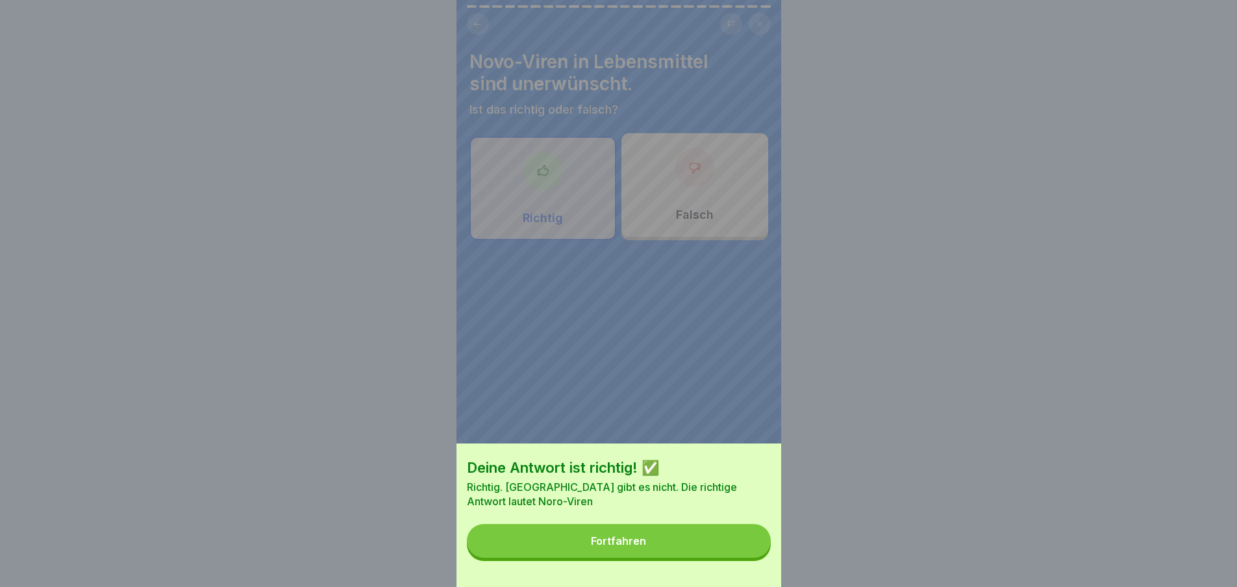
click at [740, 539] on button "Fortfahren" at bounding box center [619, 541] width 304 height 34
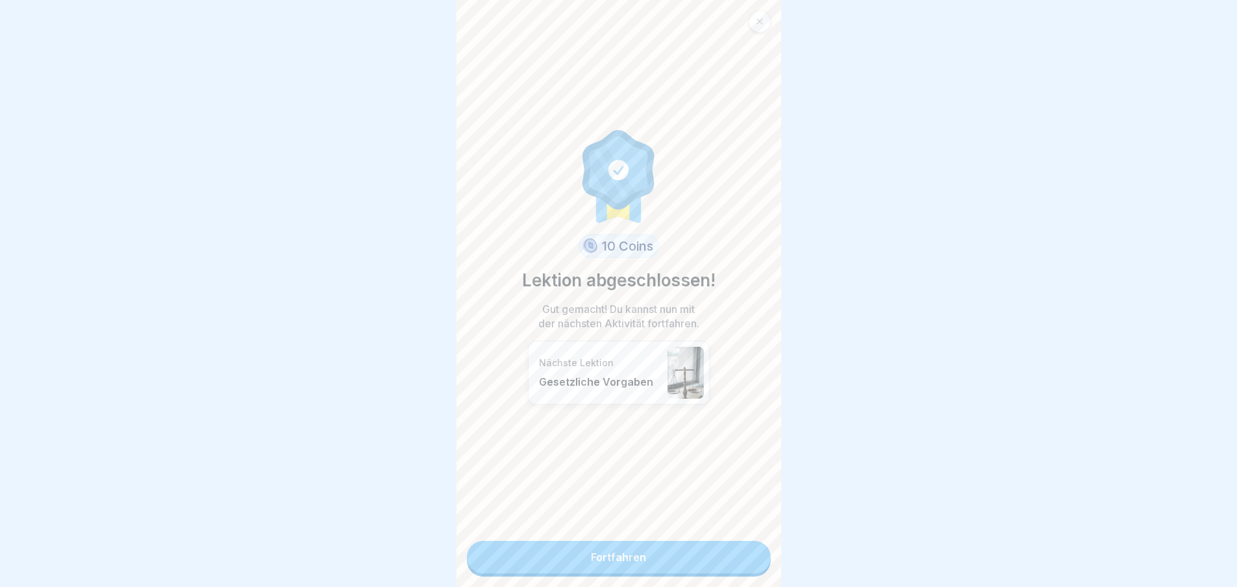
click at [730, 554] on link "Fortfahren" at bounding box center [619, 557] width 304 height 32
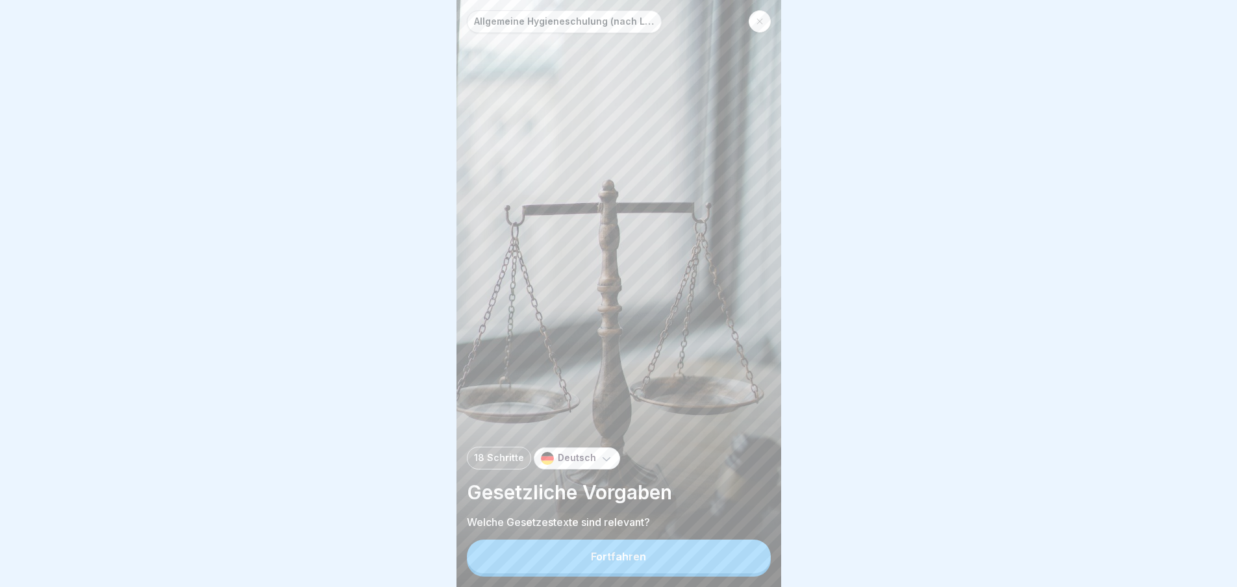
scroll to position [10, 0]
click at [608, 561] on div "Fortfahren" at bounding box center [618, 556] width 55 height 12
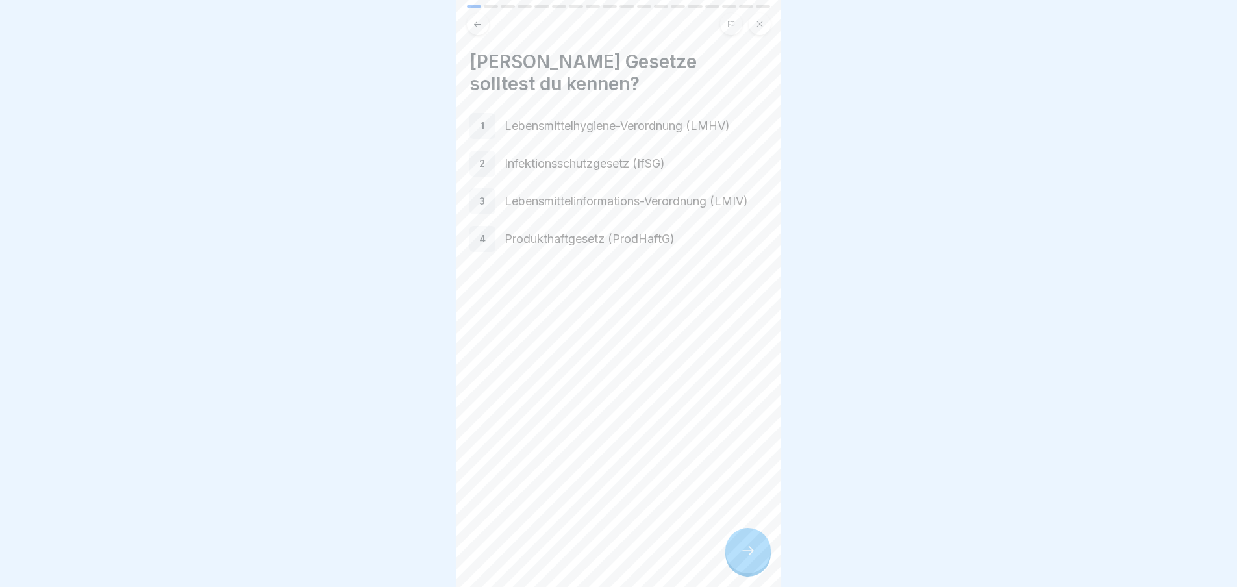
click at [757, 557] on div at bounding box center [747, 550] width 45 height 45
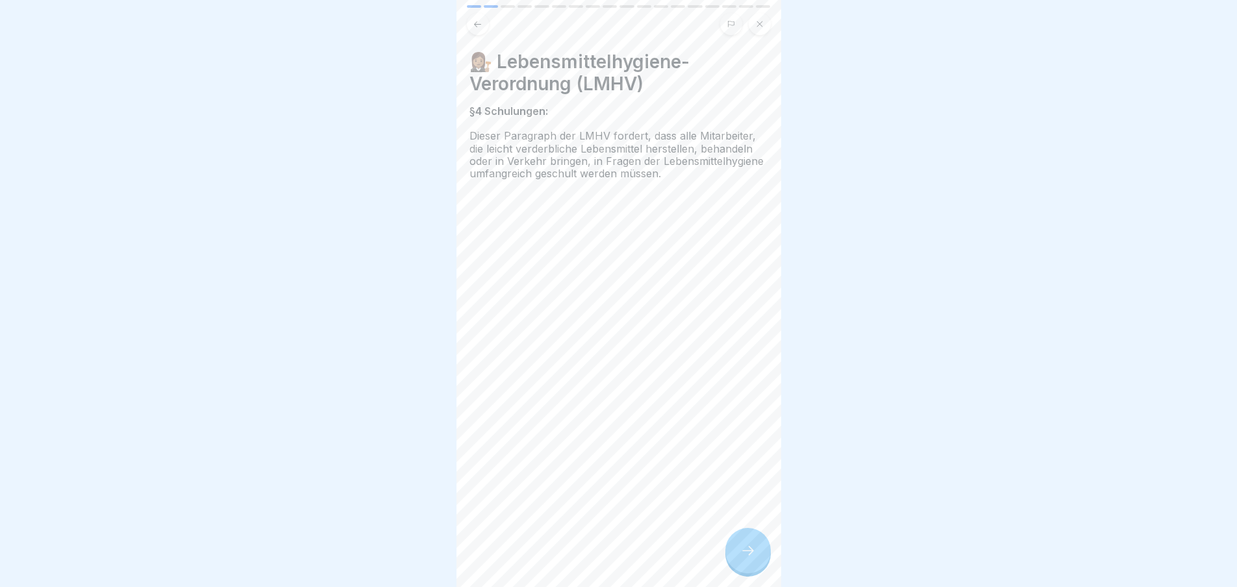
click at [757, 557] on div at bounding box center [747, 550] width 45 height 45
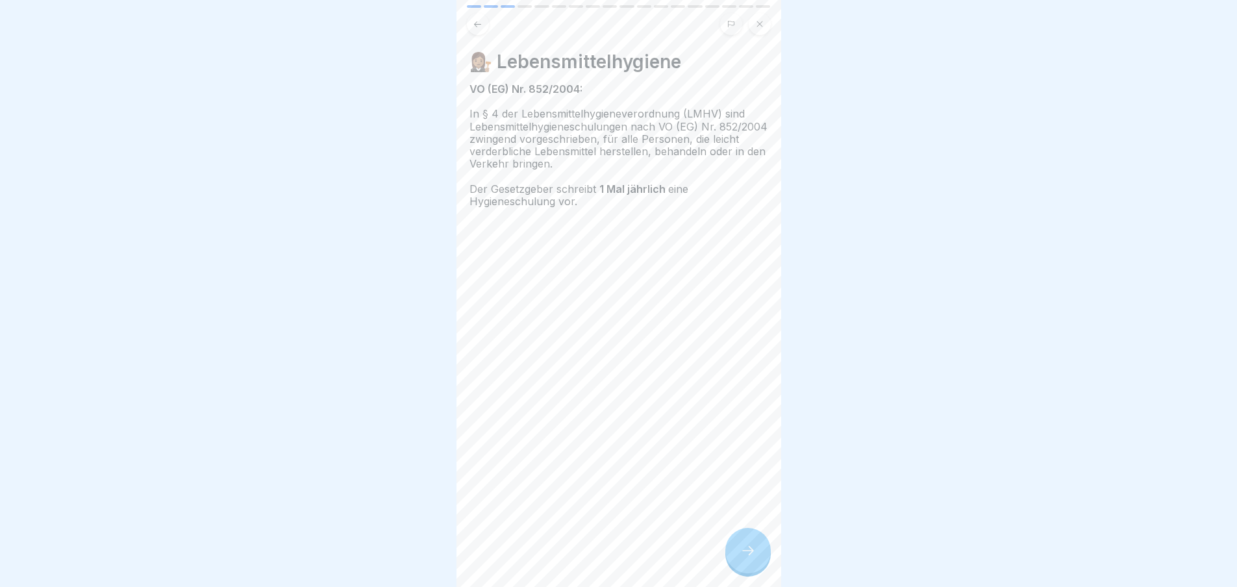
click at [757, 557] on div at bounding box center [747, 550] width 45 height 45
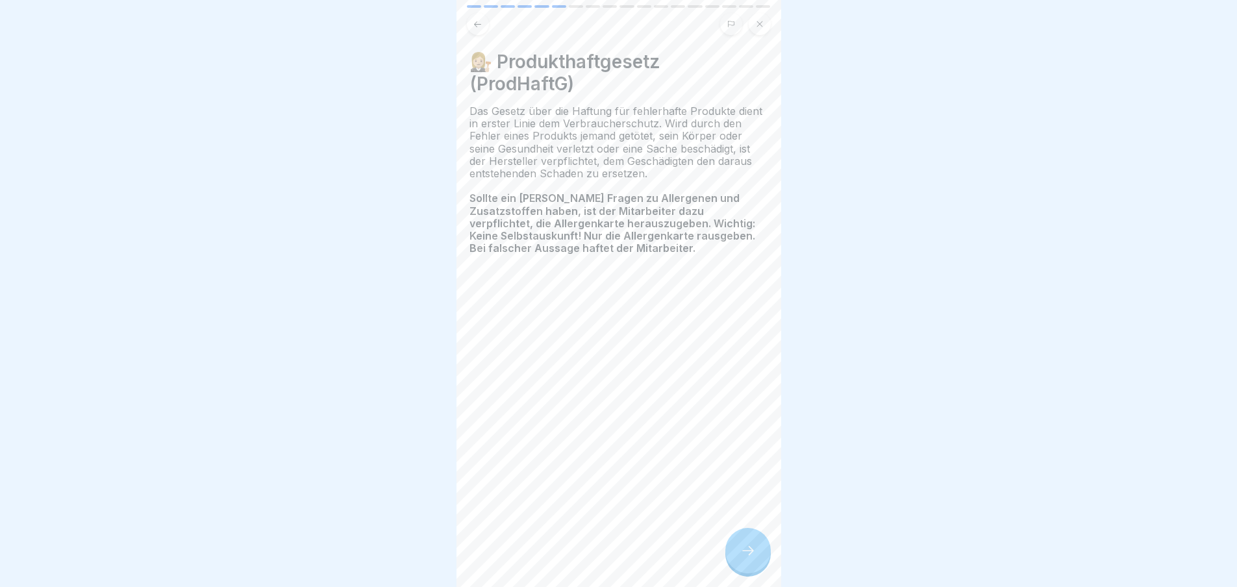
click at [757, 557] on div at bounding box center [747, 550] width 45 height 45
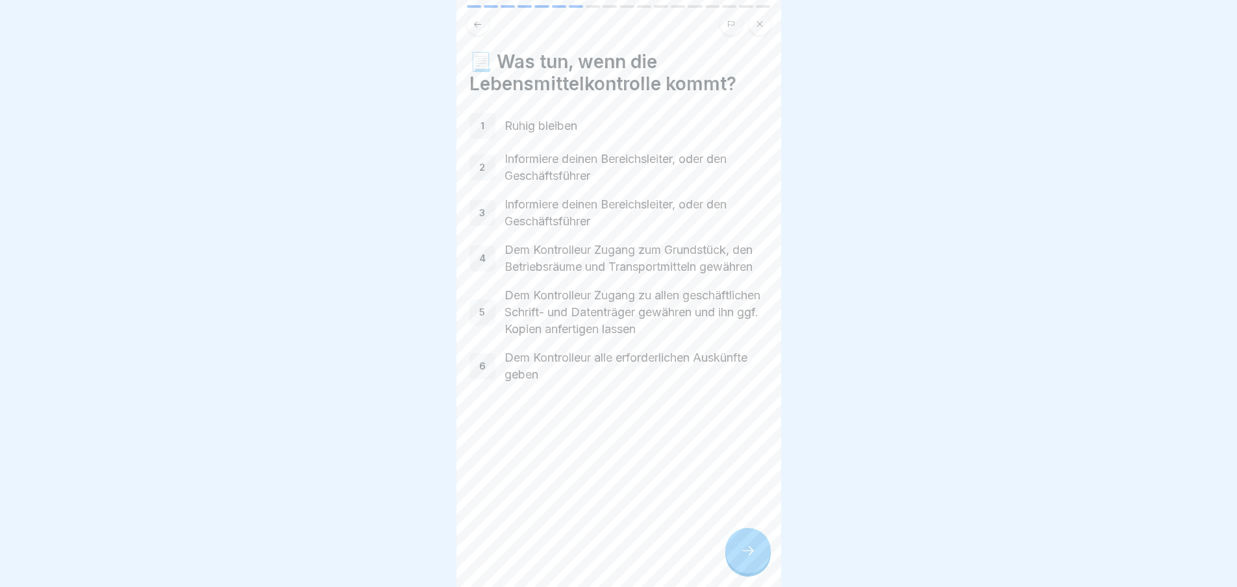
click at [757, 557] on div at bounding box center [747, 550] width 45 height 45
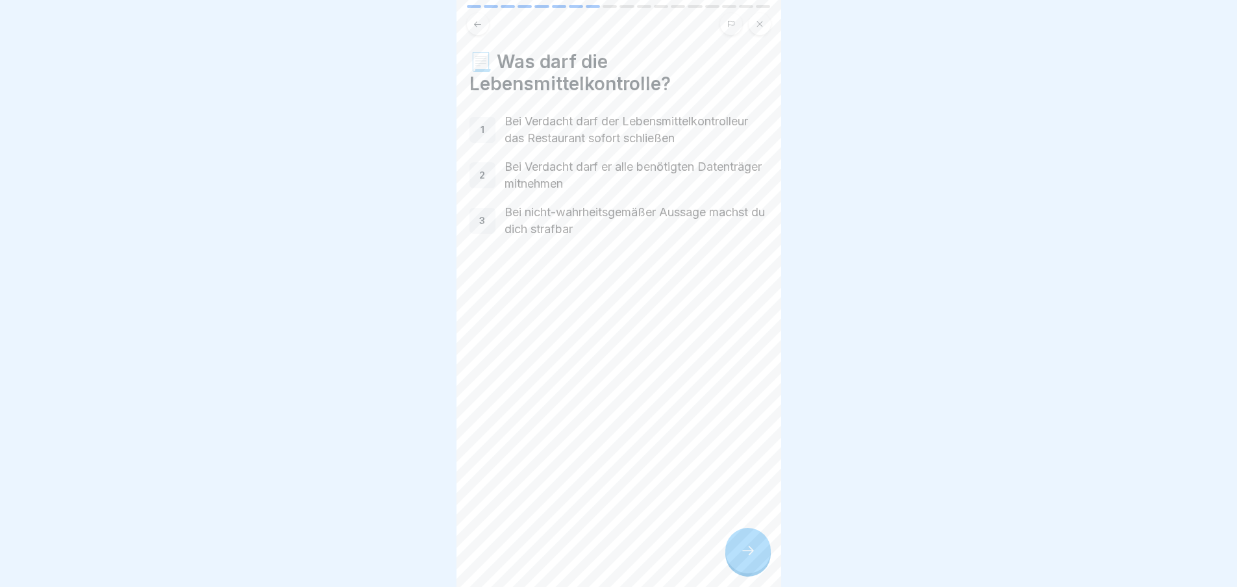
click at [757, 557] on div at bounding box center [747, 550] width 45 height 45
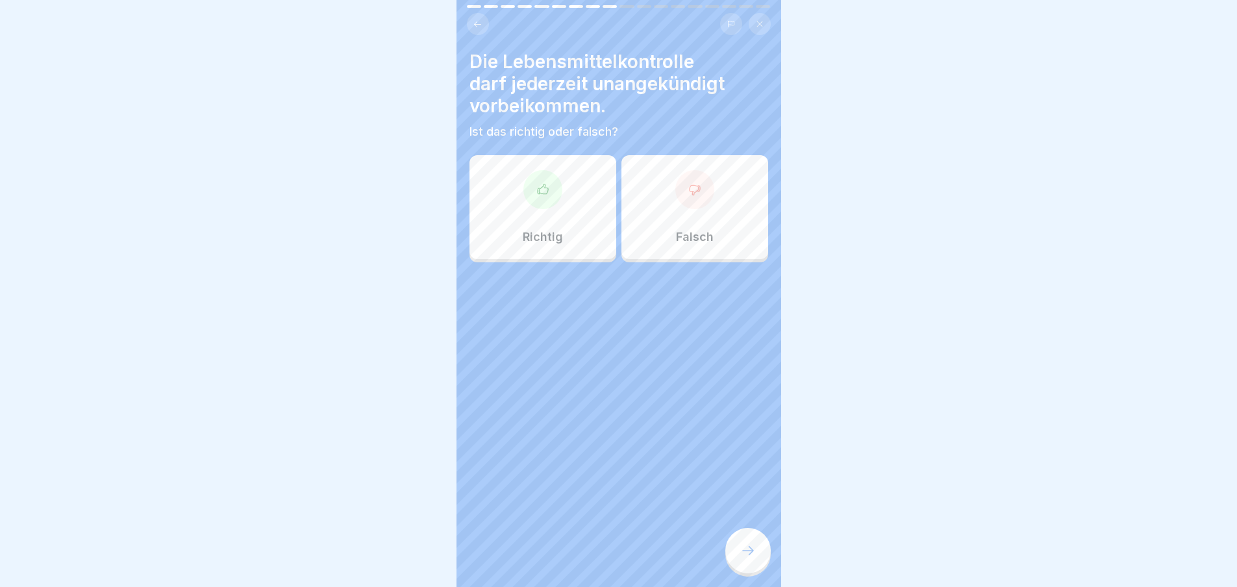
click at [551, 262] on div at bounding box center [618, 301] width 299 height 78
click at [543, 230] on p "Richtig" at bounding box center [543, 237] width 40 height 14
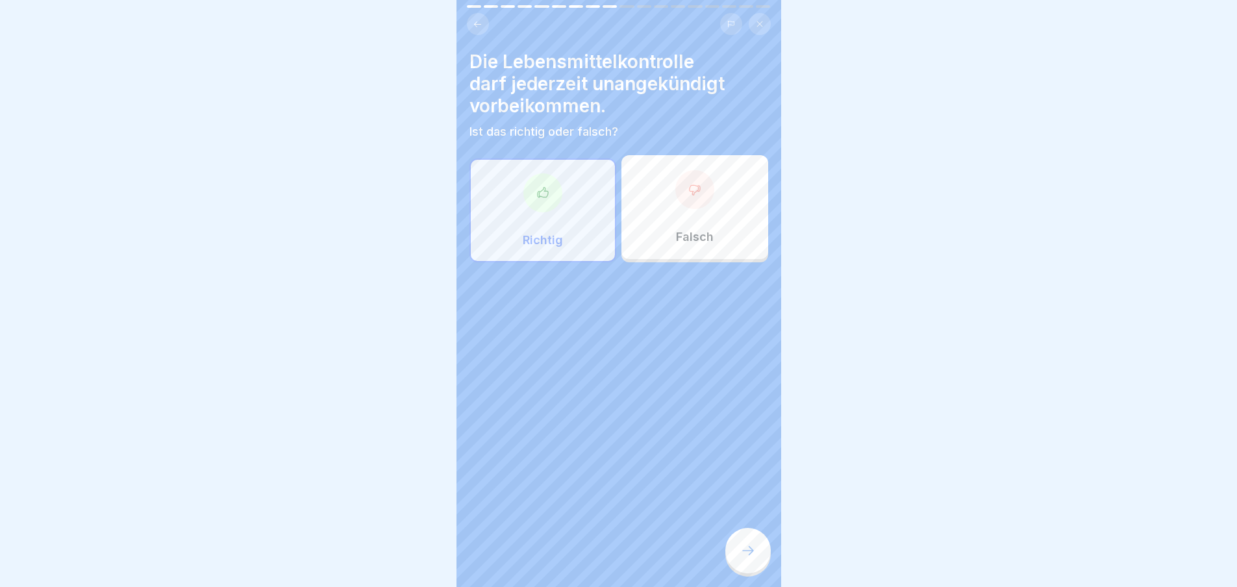
click at [743, 545] on icon at bounding box center [748, 551] width 16 height 16
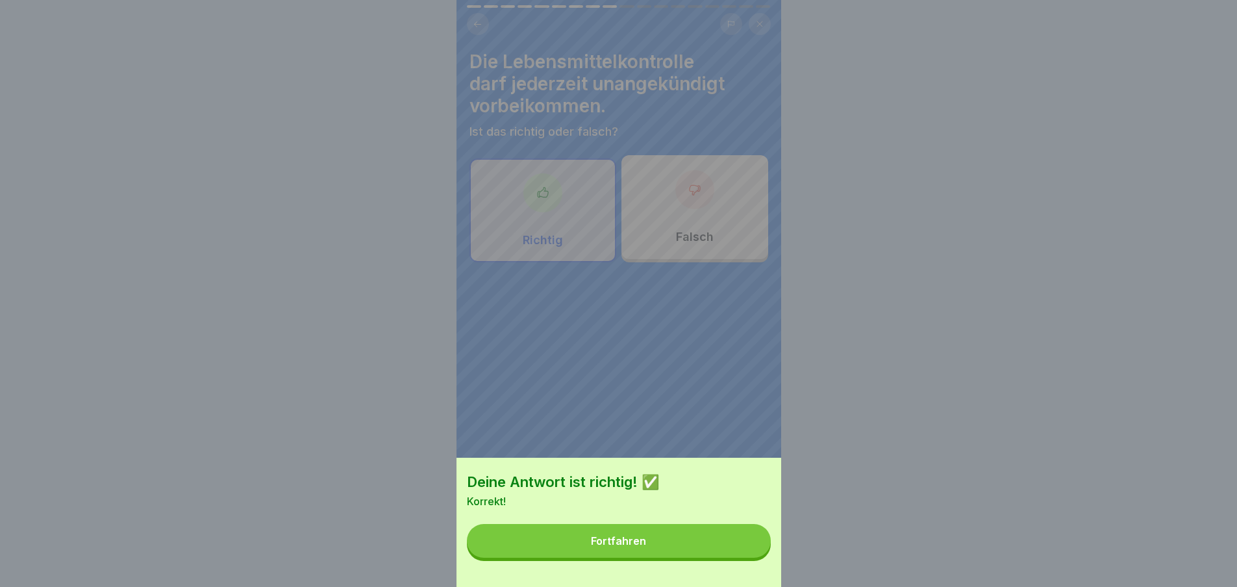
click at [741, 539] on button "Fortfahren" at bounding box center [619, 541] width 304 height 34
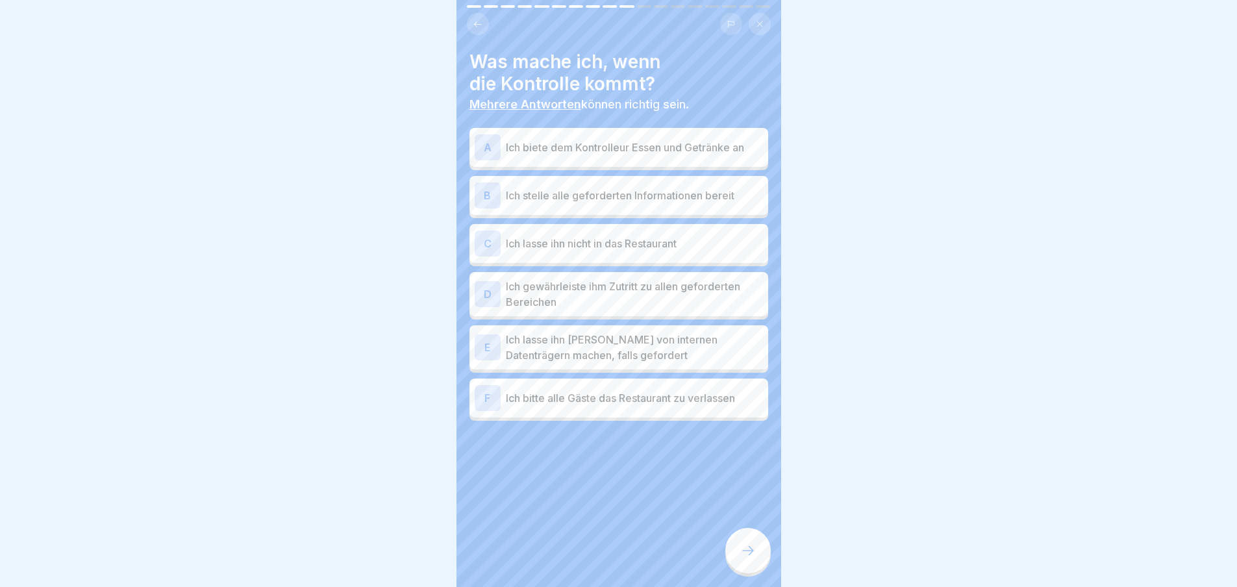
click at [603, 144] on p "Ich biete dem Kontrolleur Essen und Getränke an" at bounding box center [634, 148] width 257 height 16
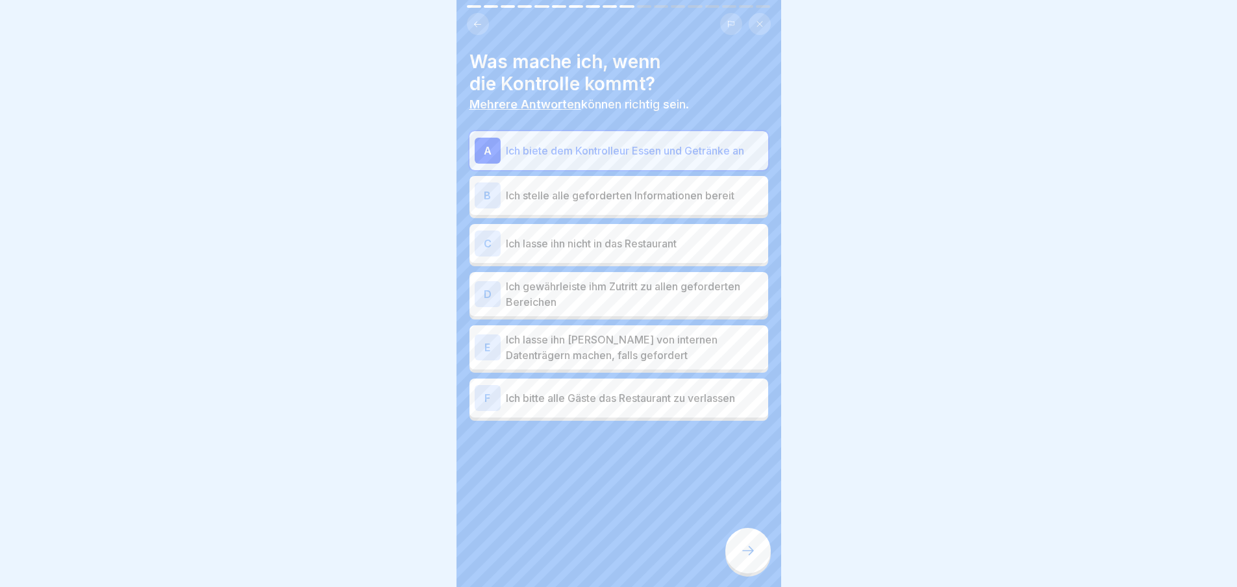
click at [603, 188] on p "Ich stelle alle geforderten Informationen bereit" at bounding box center [634, 196] width 257 height 16
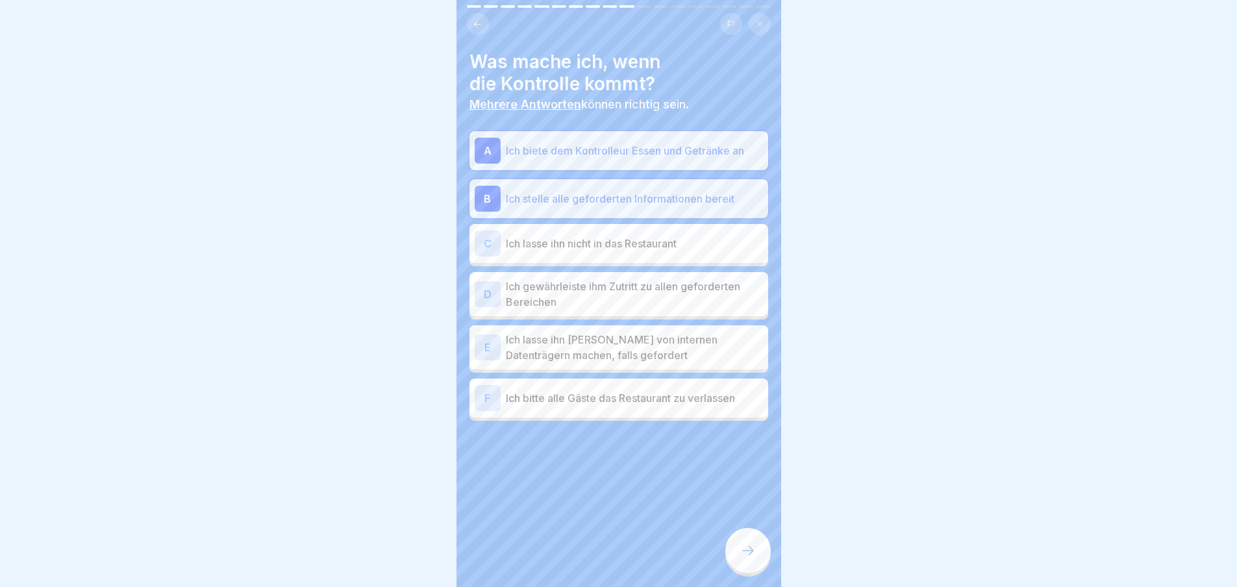
click at [604, 236] on p "Ich lasse ihn nicht in das Restaurant" at bounding box center [634, 244] width 257 height 16
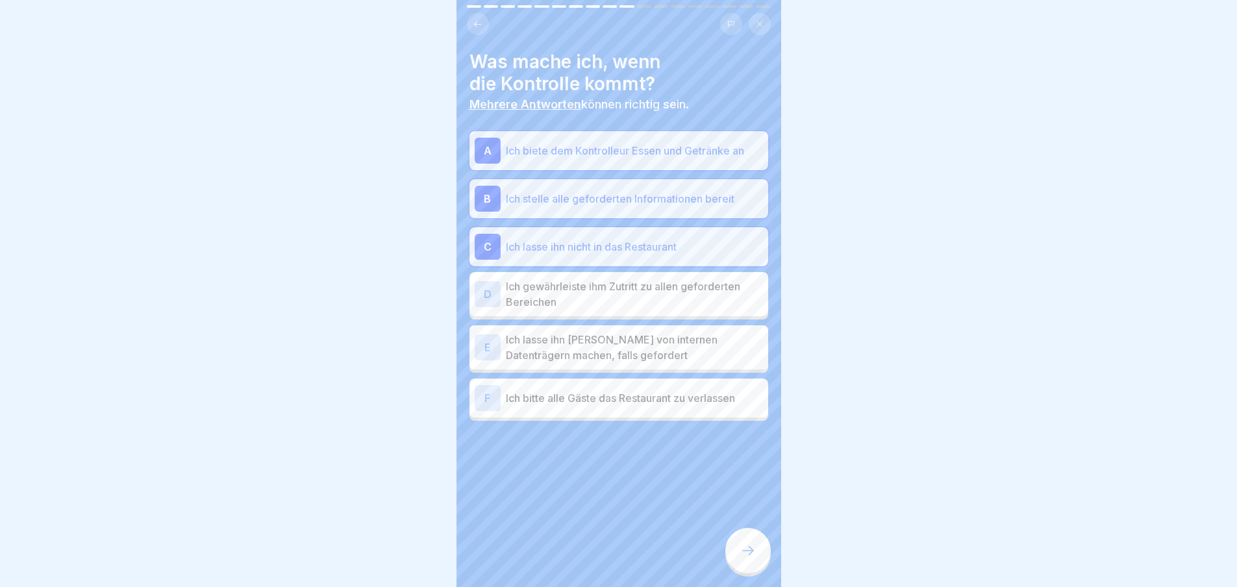
click at [632, 234] on div "C Ich lasse ihn nicht in das Restaurant" at bounding box center [618, 247] width 288 height 26
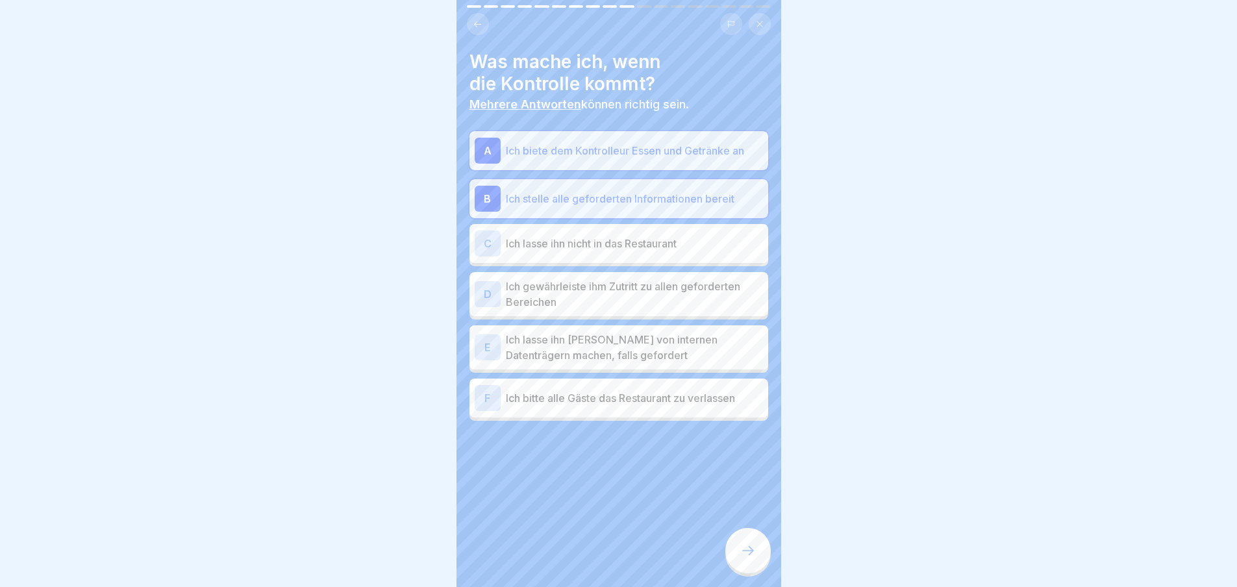
click at [624, 288] on p "Ich gewährleiste ihm Zutritt zu allen geforderten Bereichen" at bounding box center [634, 293] width 257 height 31
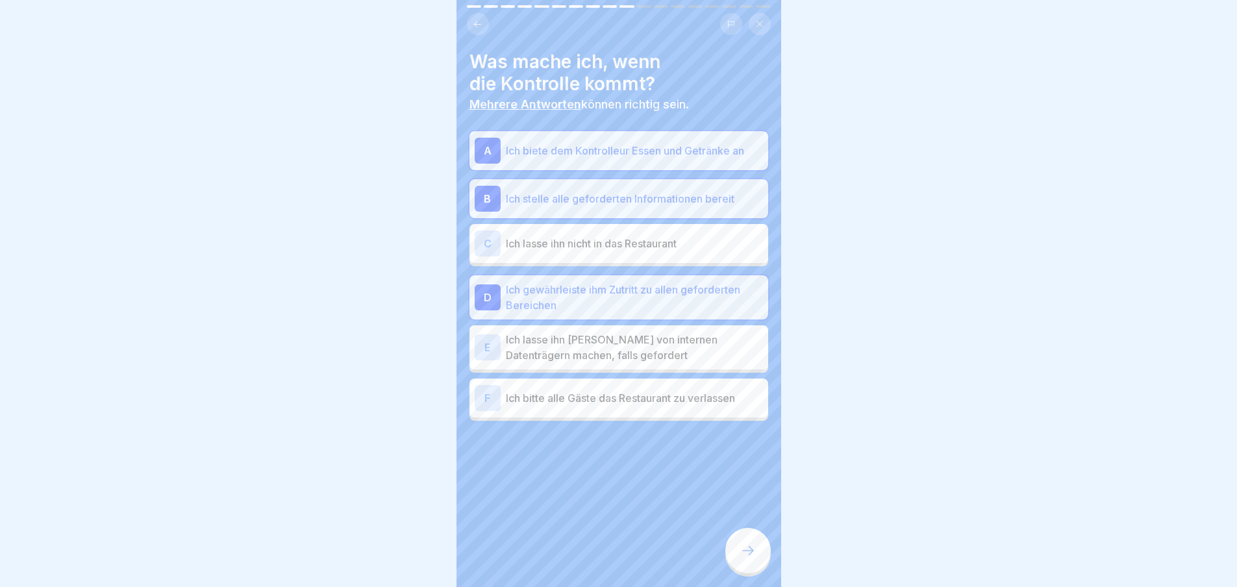
click at [646, 339] on p "Ich lasse ihn [PERSON_NAME] von internen Datenträgern machen, falls gefordert" at bounding box center [634, 347] width 257 height 31
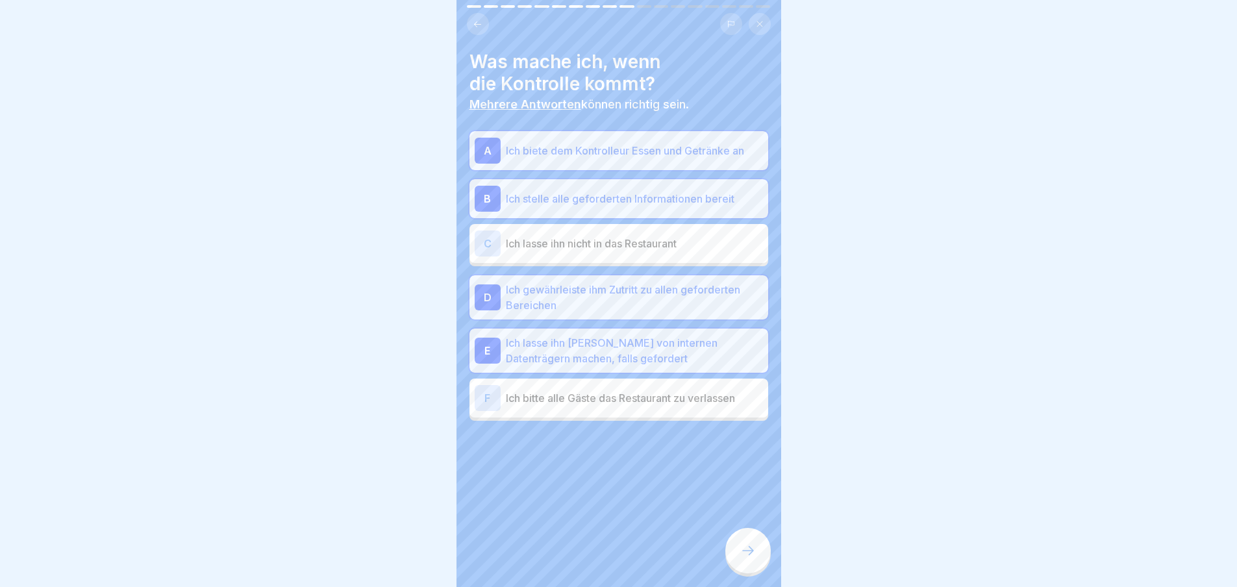
click at [732, 543] on div at bounding box center [747, 550] width 45 height 45
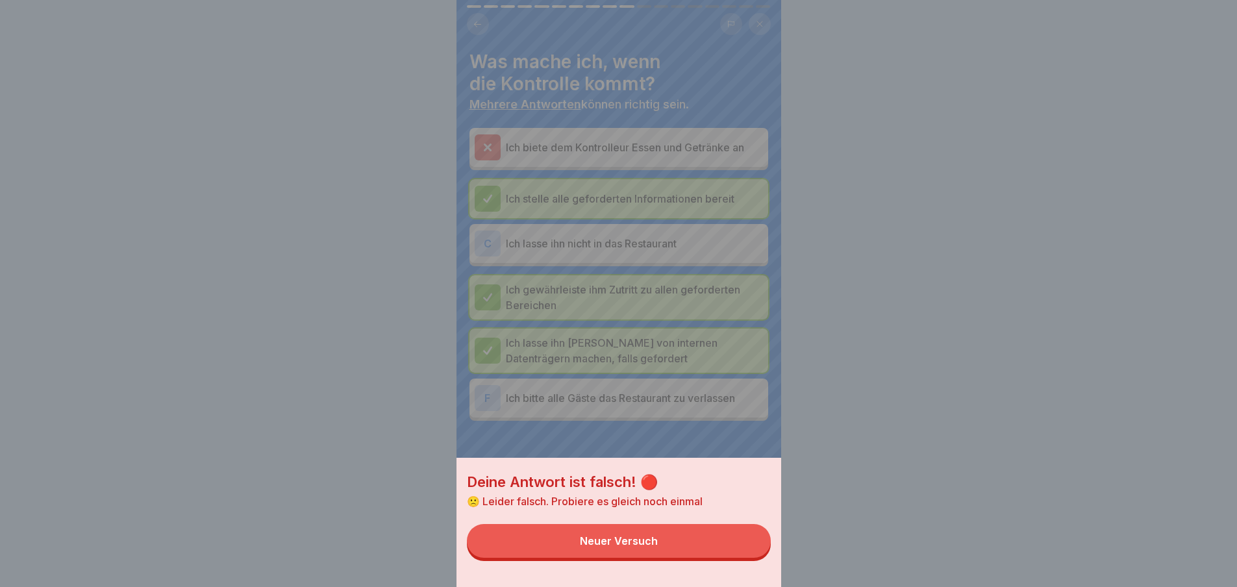
click at [652, 558] on button "Neuer Versuch" at bounding box center [619, 541] width 304 height 34
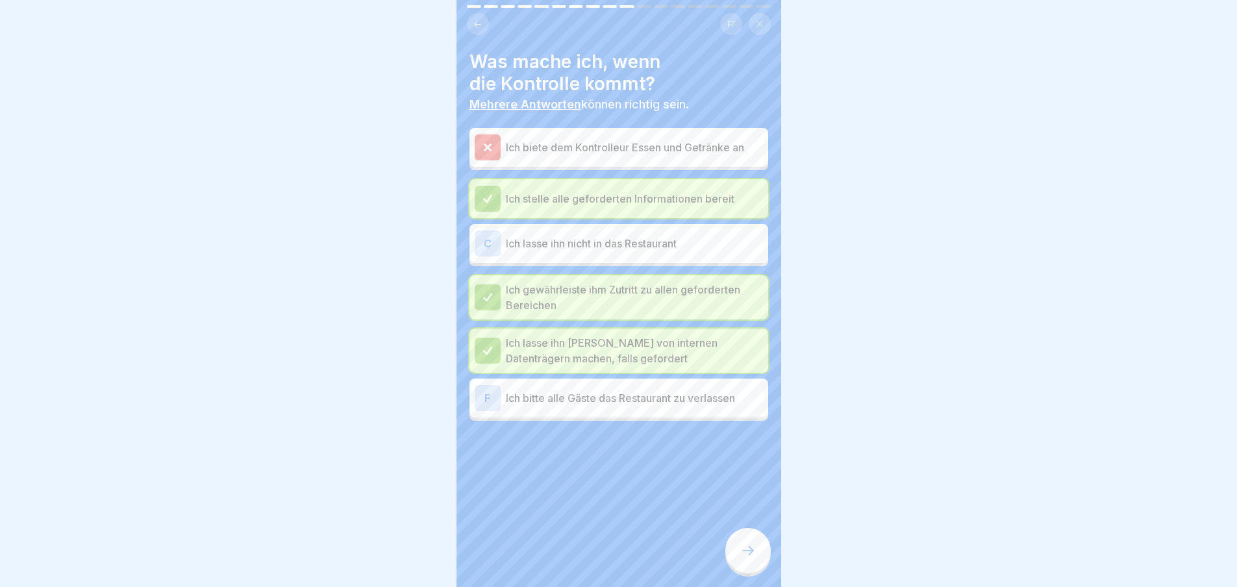
click at [615, 140] on p "Ich biete dem Kontrolleur Essen und Getränke an" at bounding box center [634, 148] width 257 height 16
click at [592, 186] on div "Ich stelle alle geforderten Informationen bereit" at bounding box center [618, 199] width 288 height 26
click at [727, 535] on div "Was mache ich, wenn die Kontrolle kommt? Mehrere Antworten können richtig sein.…" at bounding box center [618, 293] width 325 height 587
click at [746, 548] on icon at bounding box center [748, 551] width 16 height 16
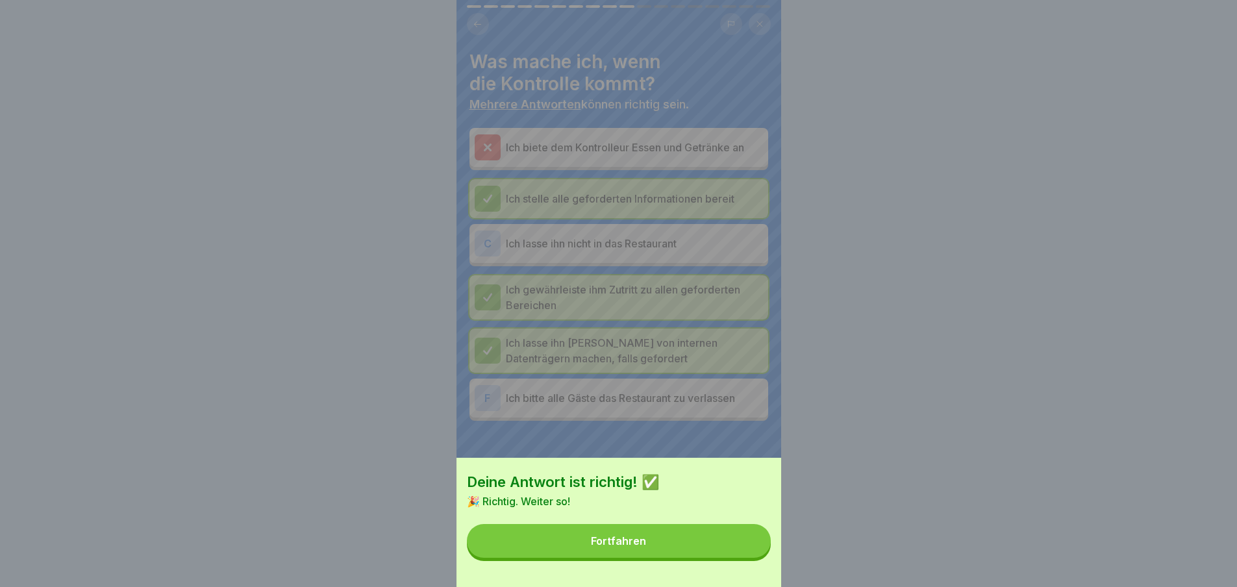
click at [692, 545] on button "Fortfahren" at bounding box center [619, 541] width 304 height 34
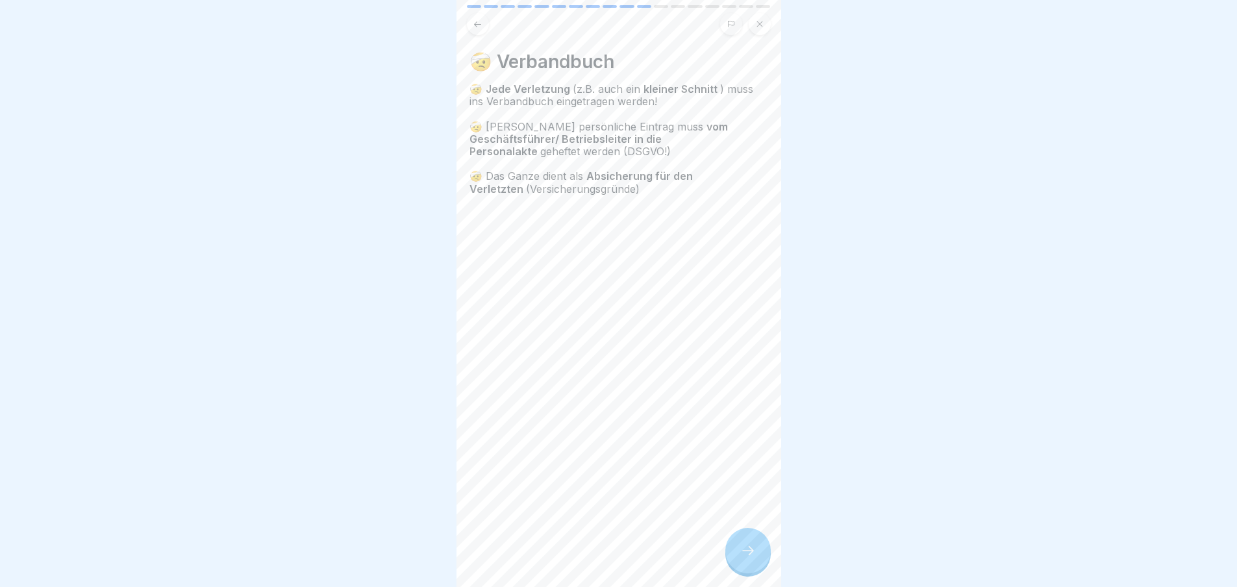
click at [736, 533] on div at bounding box center [747, 550] width 45 height 45
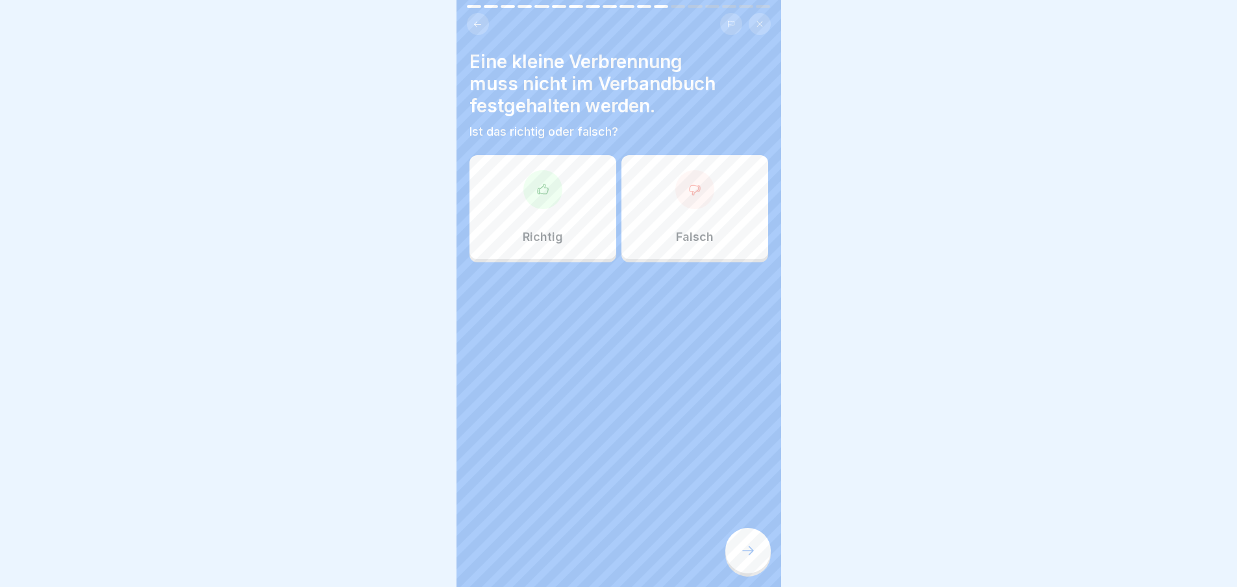
click at [659, 198] on div "Falsch" at bounding box center [694, 207] width 147 height 104
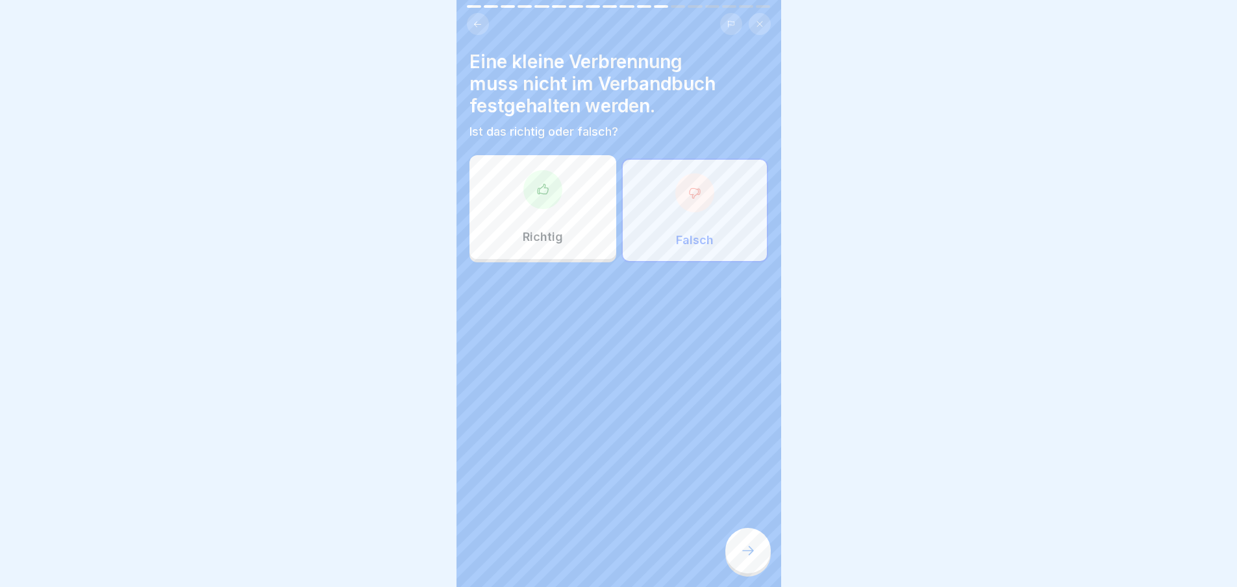
click at [760, 568] on div at bounding box center [747, 550] width 45 height 45
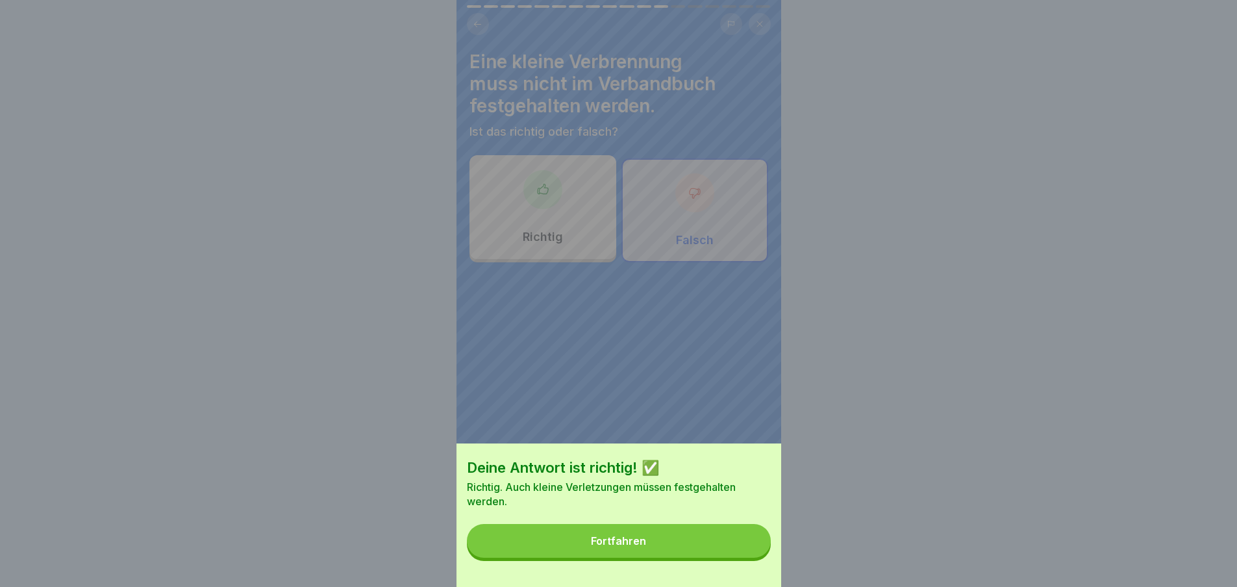
click at [729, 552] on button "Fortfahren" at bounding box center [619, 541] width 304 height 34
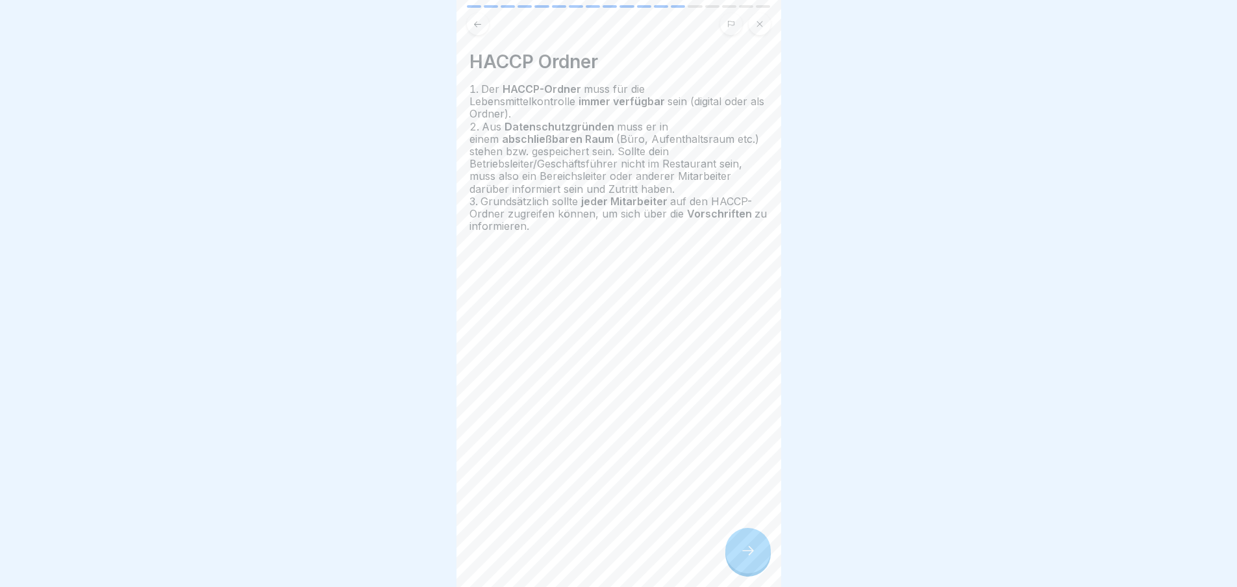
click at [741, 548] on icon at bounding box center [748, 551] width 16 height 16
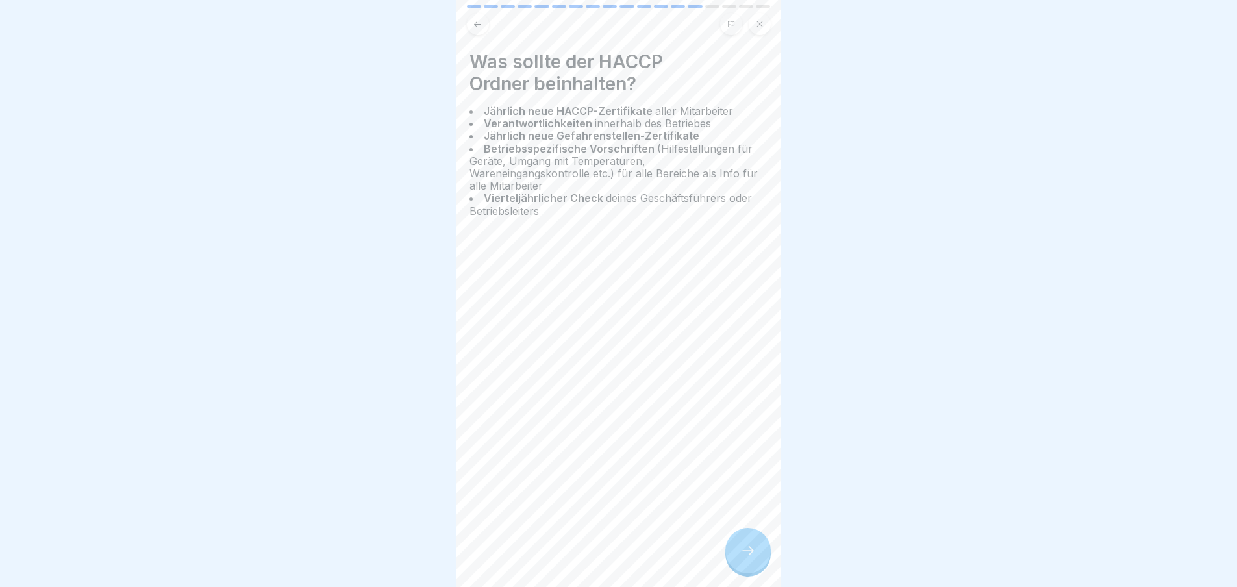
click at [741, 548] on icon at bounding box center [748, 551] width 16 height 16
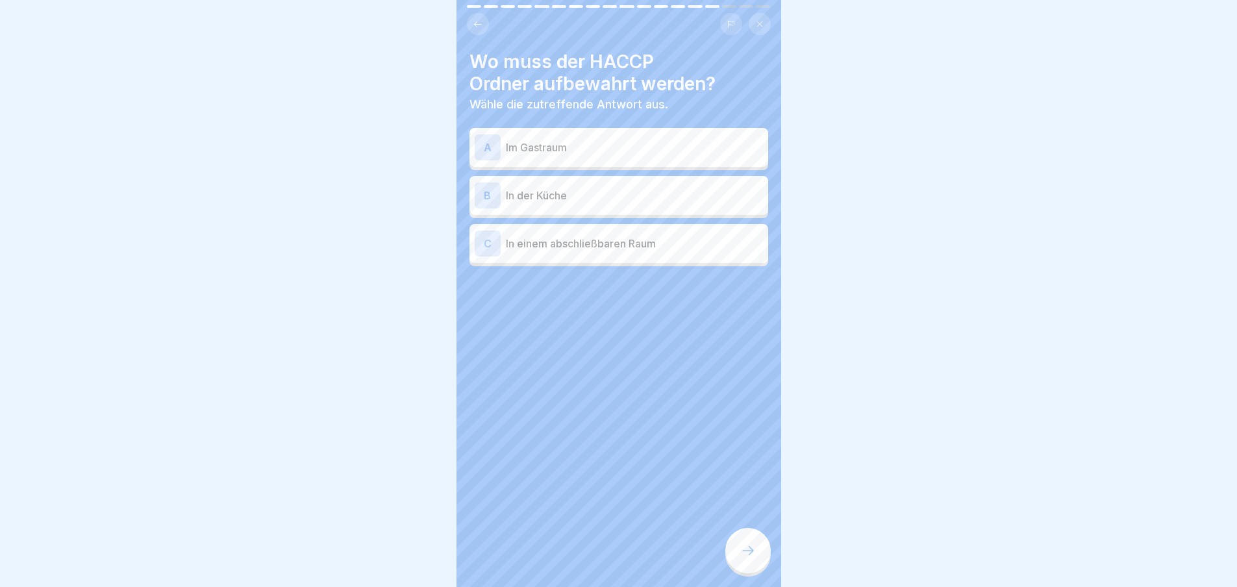
click at [589, 236] on p "In einem abschließbaren Raum" at bounding box center [634, 244] width 257 height 16
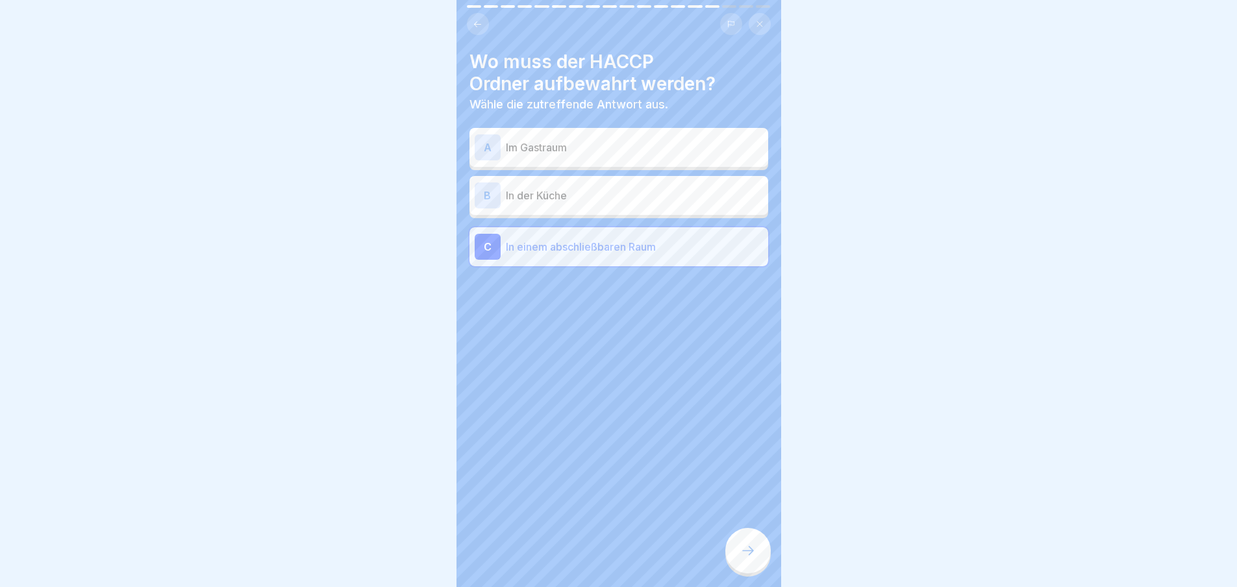
click at [735, 535] on div at bounding box center [747, 550] width 45 height 45
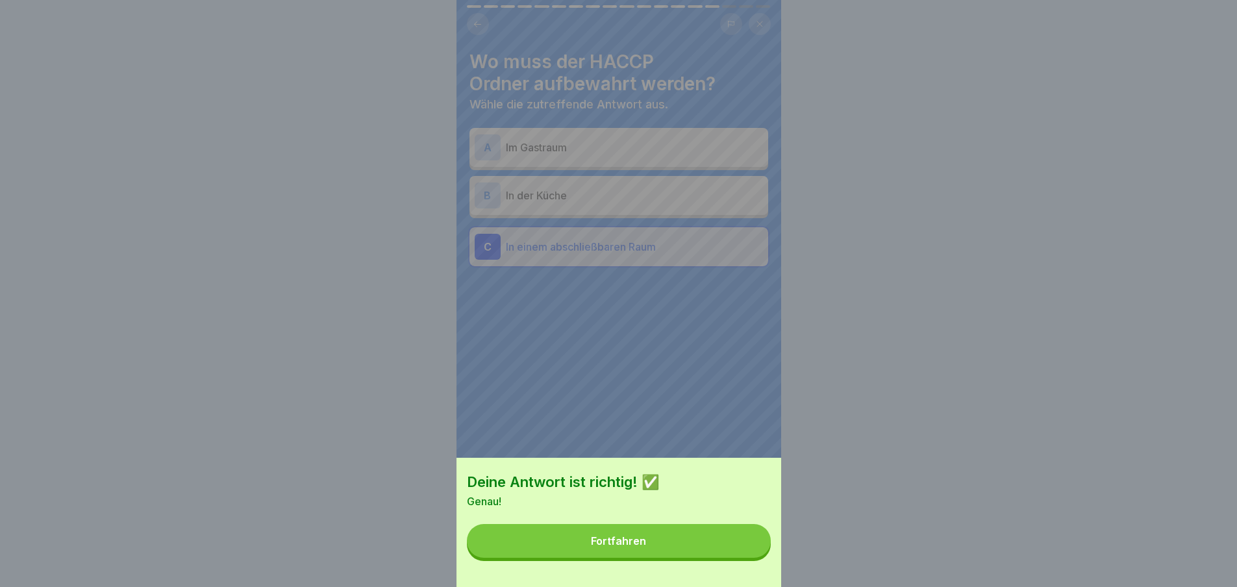
click at [735, 535] on button "Fortfahren" at bounding box center [619, 541] width 304 height 34
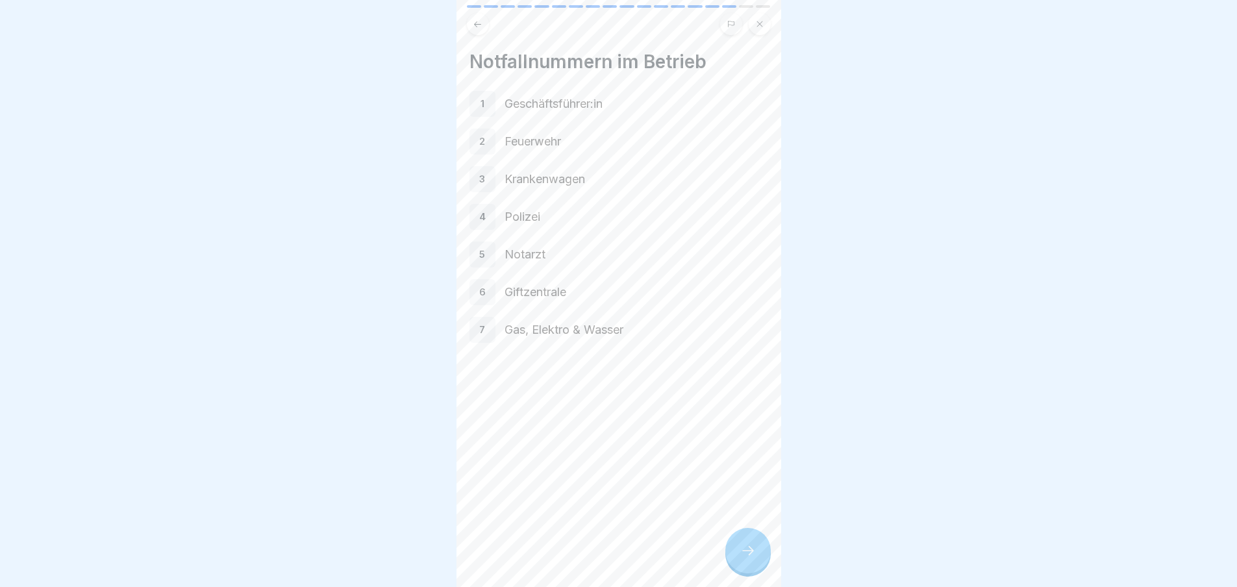
click at [733, 528] on div "Notfallnummern im Betrieb 1 Geschäftsführer:in 2 Feuerwehr 3 Krankenwagen 4 Pol…" at bounding box center [618, 293] width 325 height 587
click at [740, 537] on div at bounding box center [747, 550] width 45 height 45
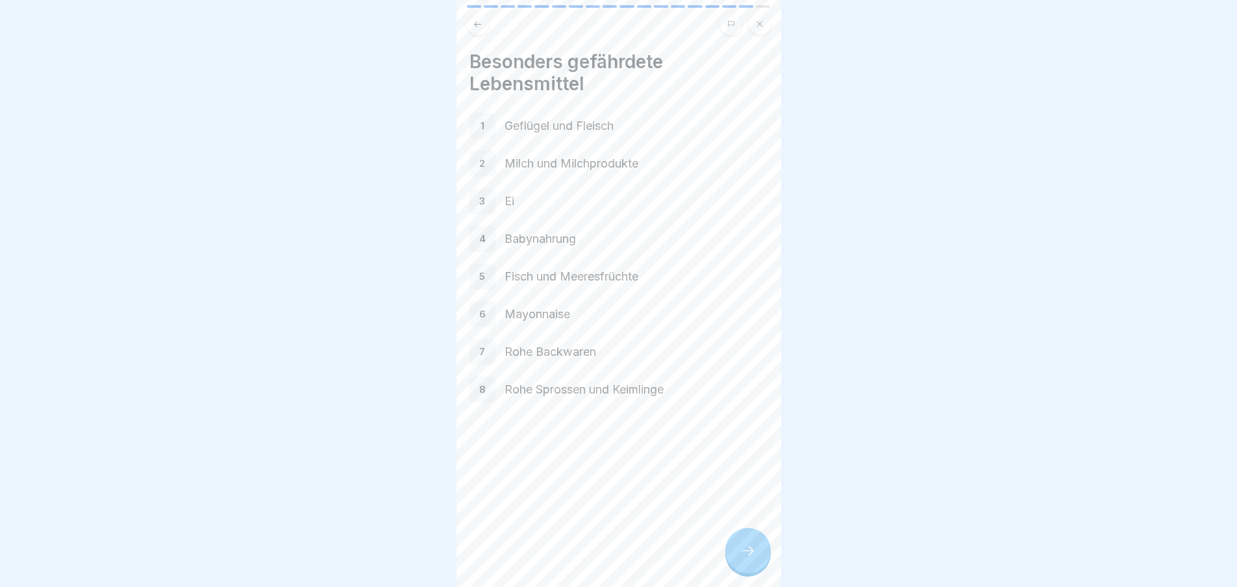
click at [741, 538] on div at bounding box center [747, 550] width 45 height 45
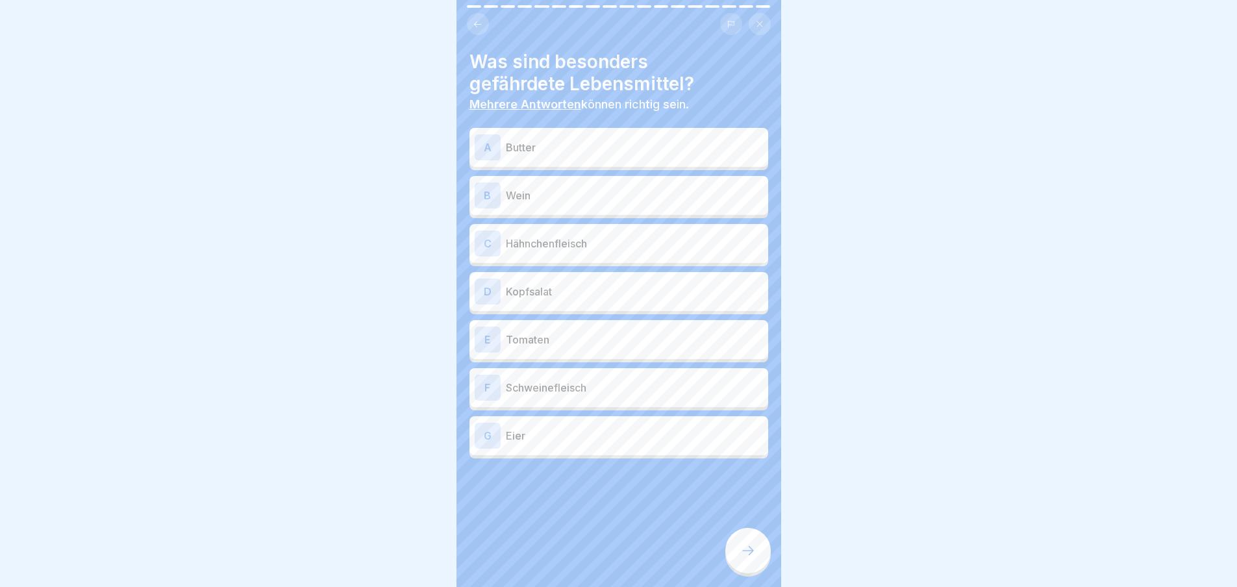
click at [742, 539] on div at bounding box center [747, 550] width 45 height 45
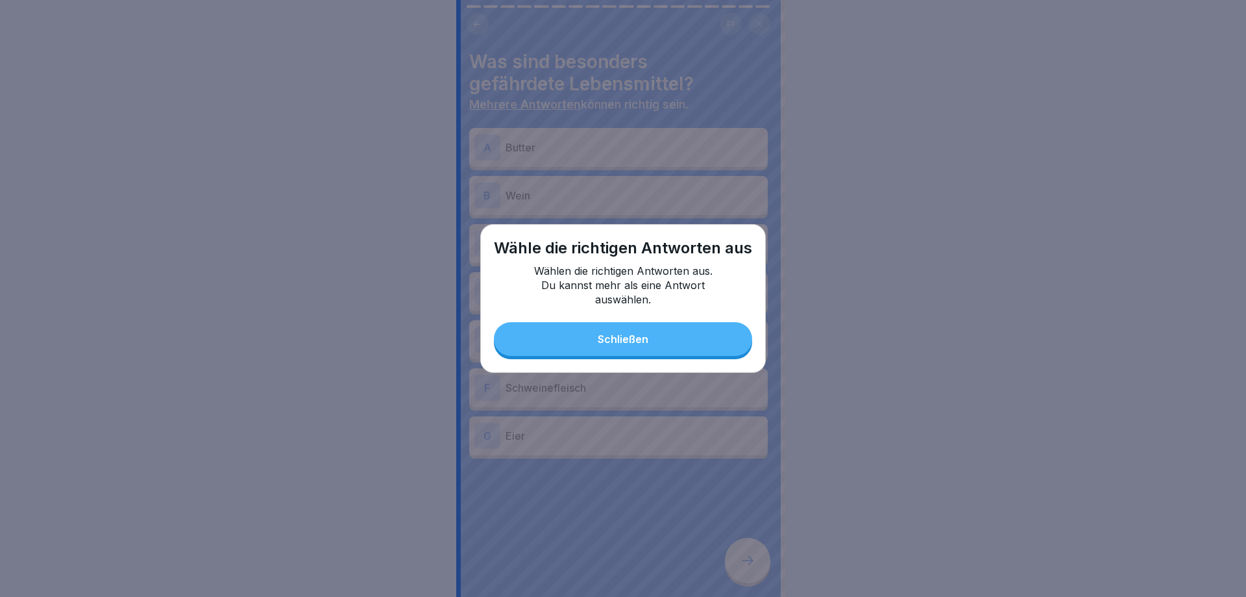
click at [668, 345] on button "Schließen" at bounding box center [623, 339] width 258 height 34
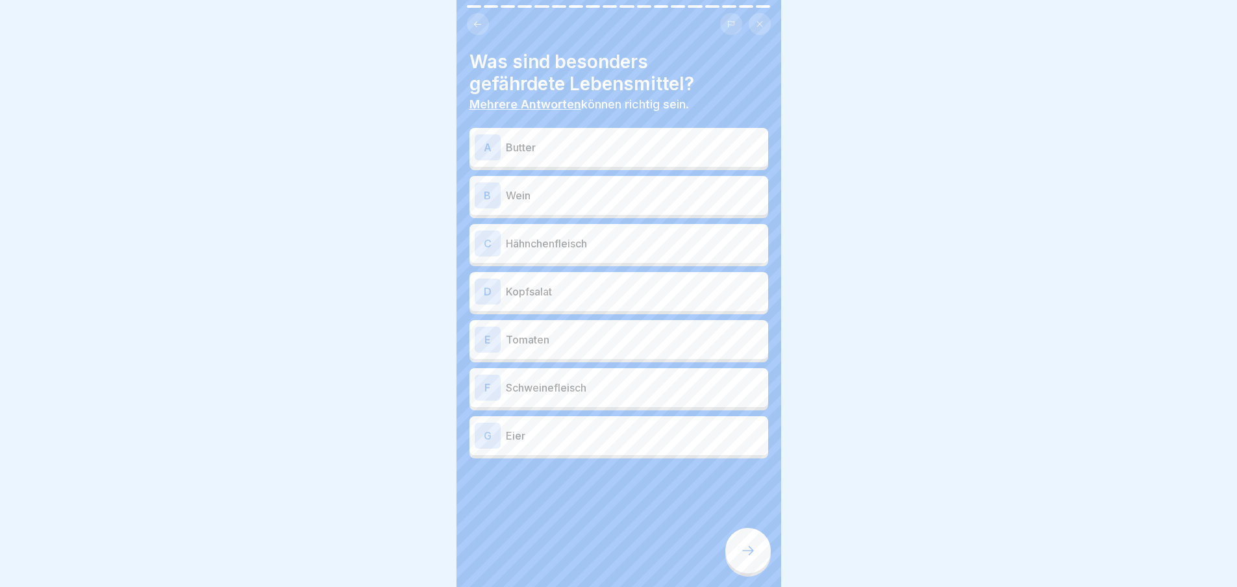
click at [556, 242] on p "Hähnchenfleisch" at bounding box center [634, 244] width 257 height 16
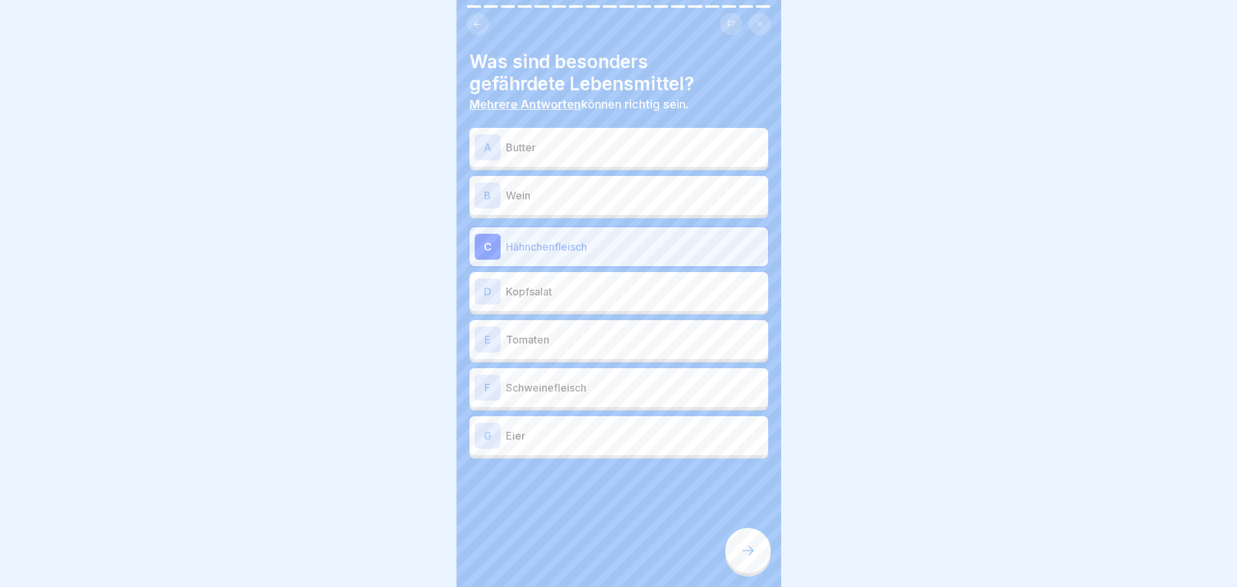
click at [599, 385] on p "Schweinefleisch" at bounding box center [634, 388] width 257 height 16
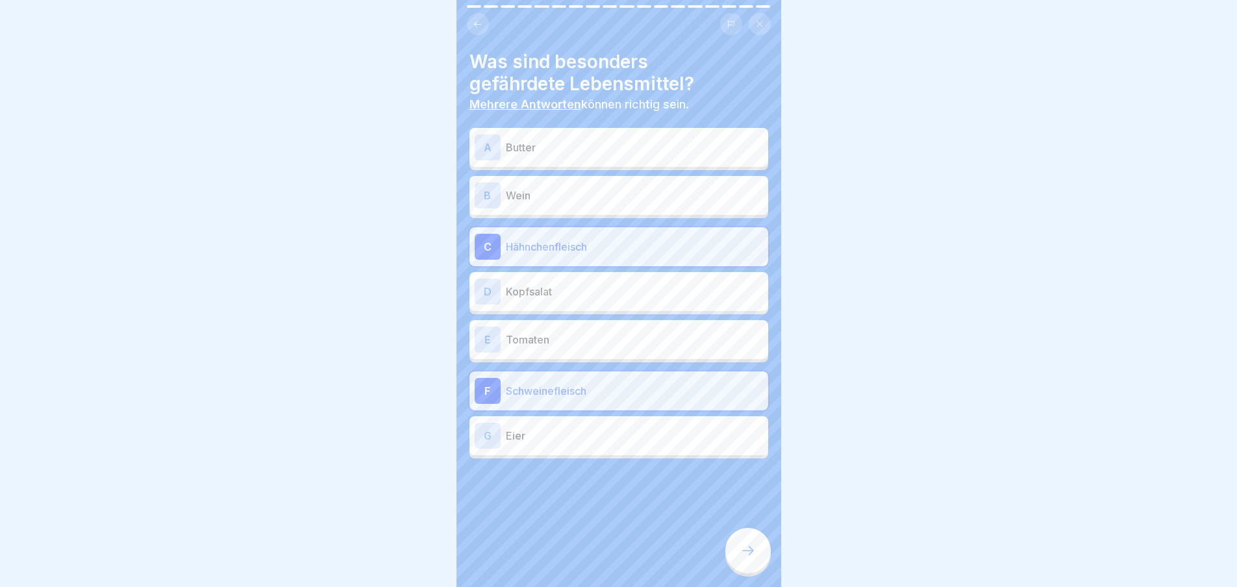
click at [613, 430] on p "Eier" at bounding box center [634, 436] width 257 height 16
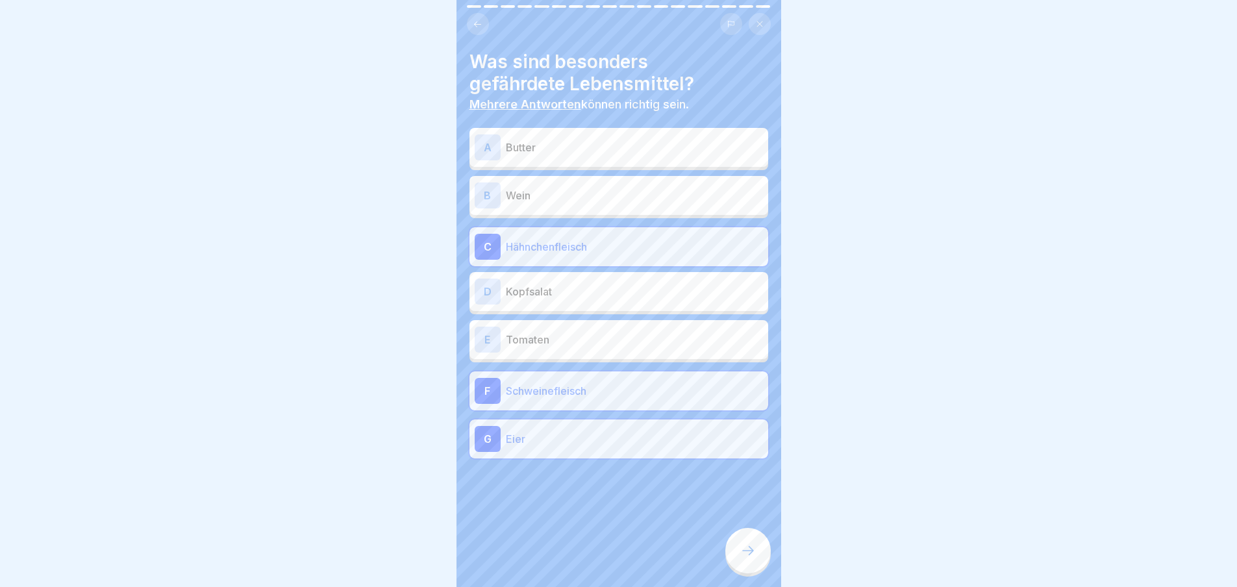
click at [728, 549] on div "Allgemeine Hygieneschulung (nach LMHV §4) 18 Schritte Deutsch Gesetzliche Vorga…" at bounding box center [618, 293] width 325 height 587
click at [735, 556] on div at bounding box center [747, 550] width 45 height 45
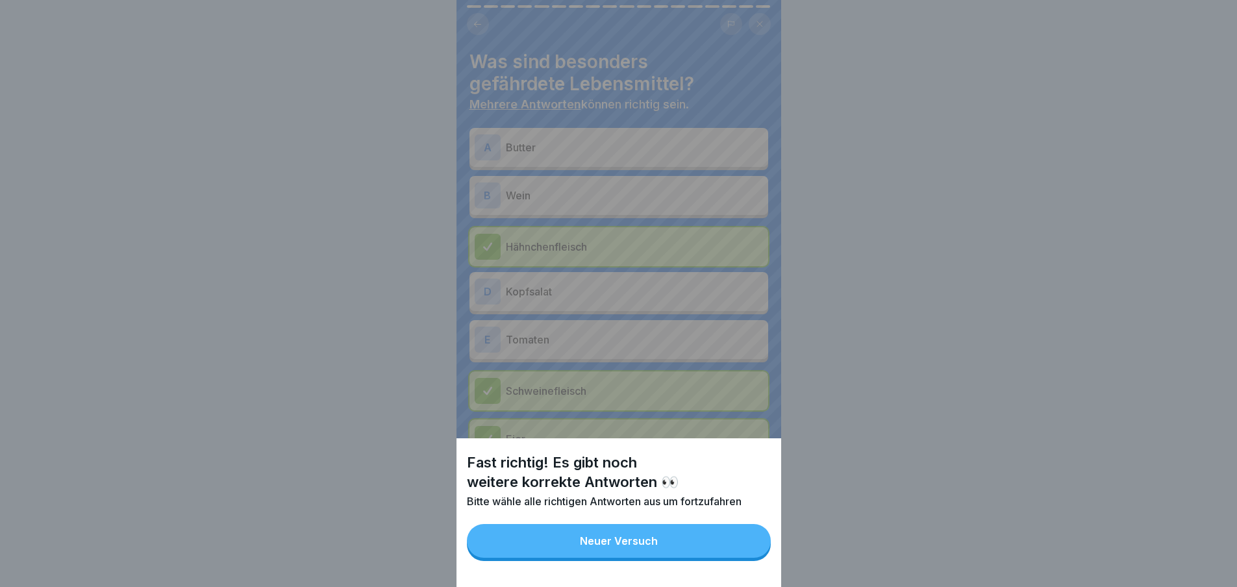
click at [728, 547] on button "Neuer Versuch" at bounding box center [619, 541] width 304 height 34
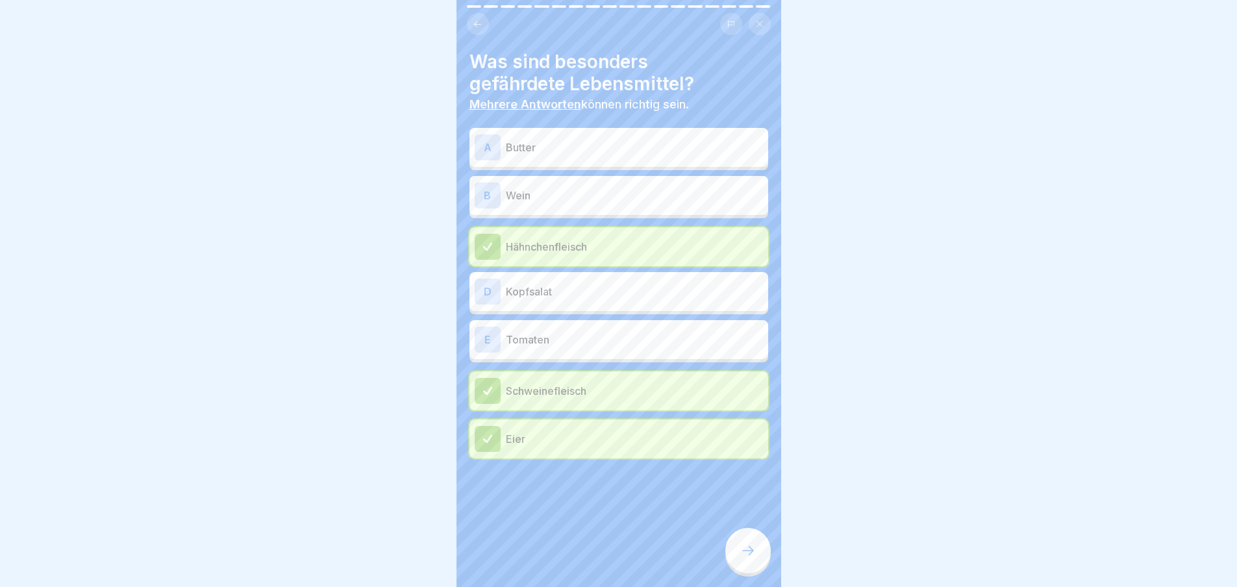
click at [749, 558] on icon at bounding box center [748, 551] width 16 height 16
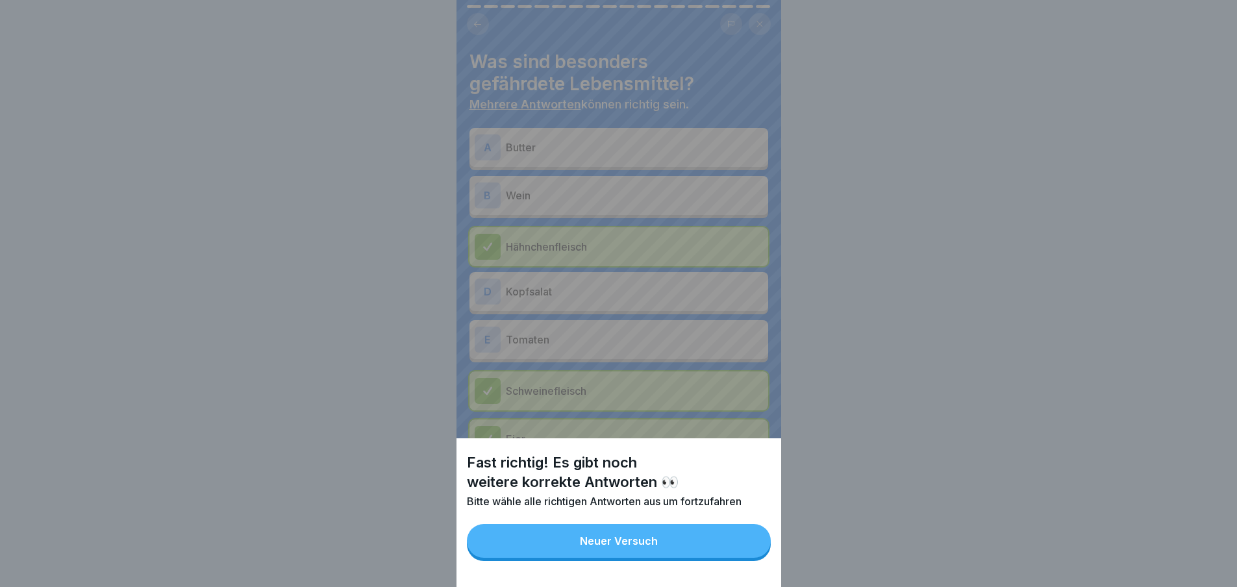
click at [715, 548] on button "Neuer Versuch" at bounding box center [619, 541] width 304 height 34
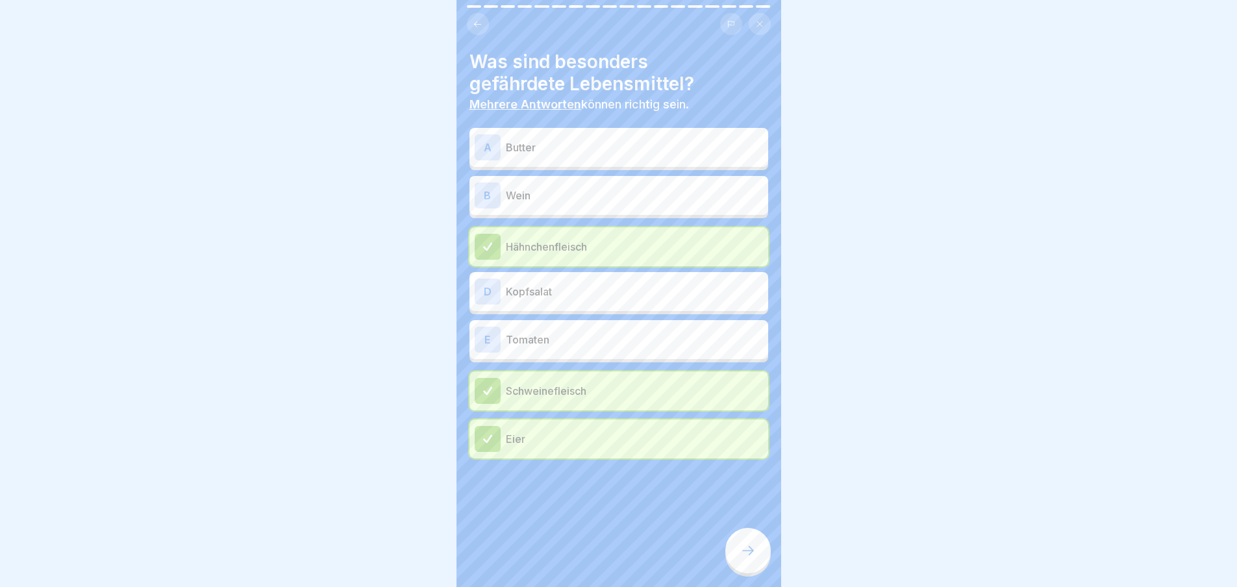
click at [565, 156] on div "A Butter" at bounding box center [618, 147] width 288 height 26
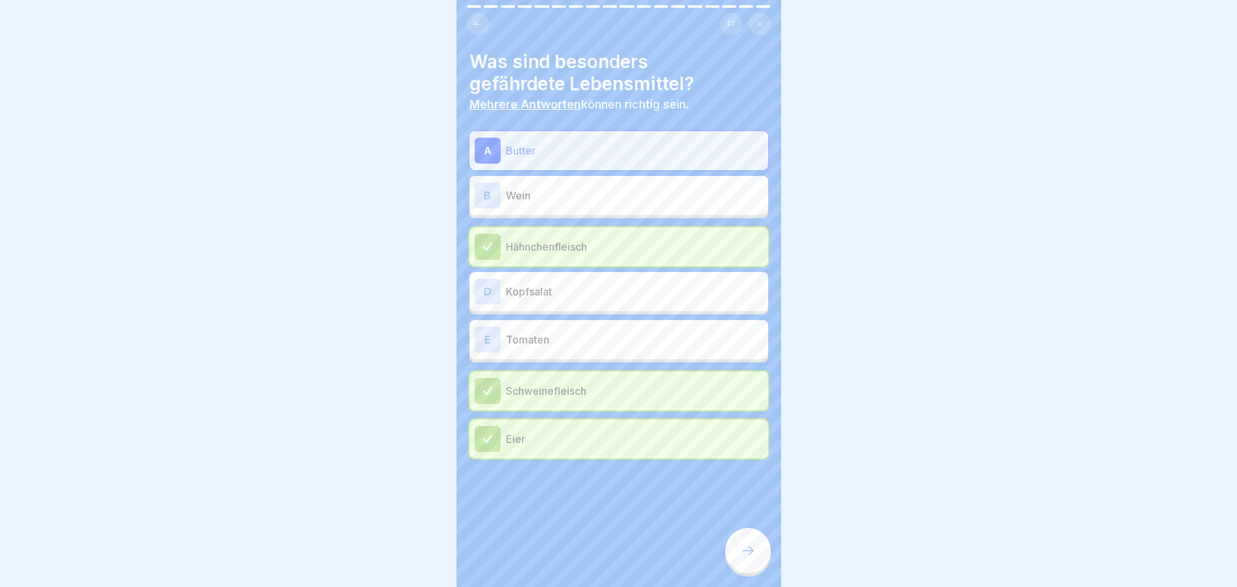
click at [741, 558] on icon at bounding box center [748, 551] width 16 height 16
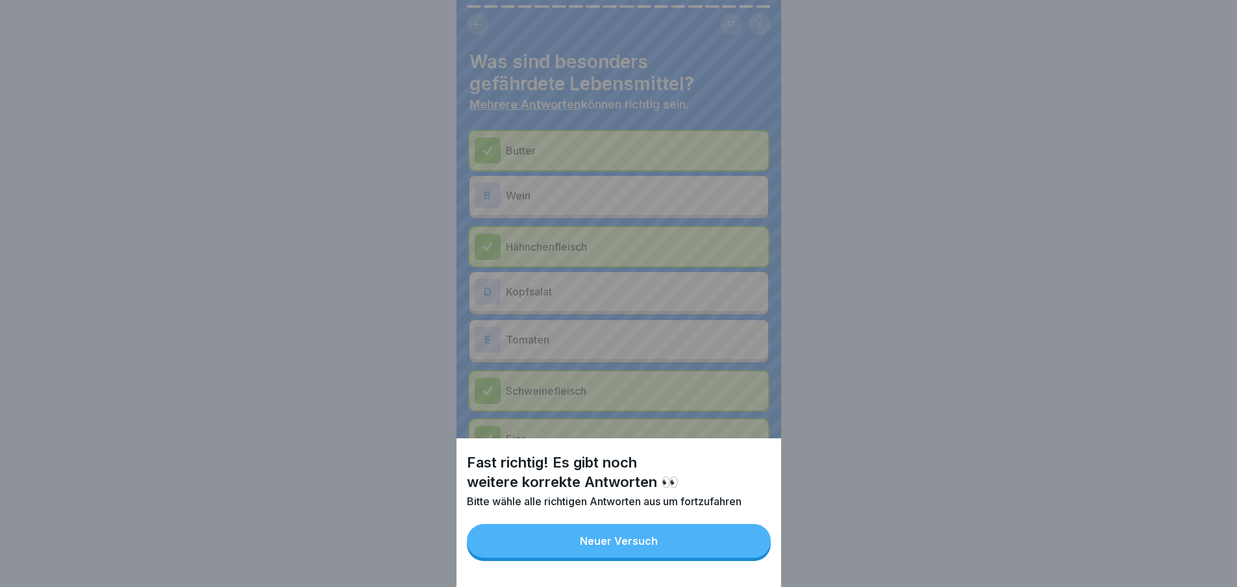
click at [721, 552] on button "Neuer Versuch" at bounding box center [619, 541] width 304 height 34
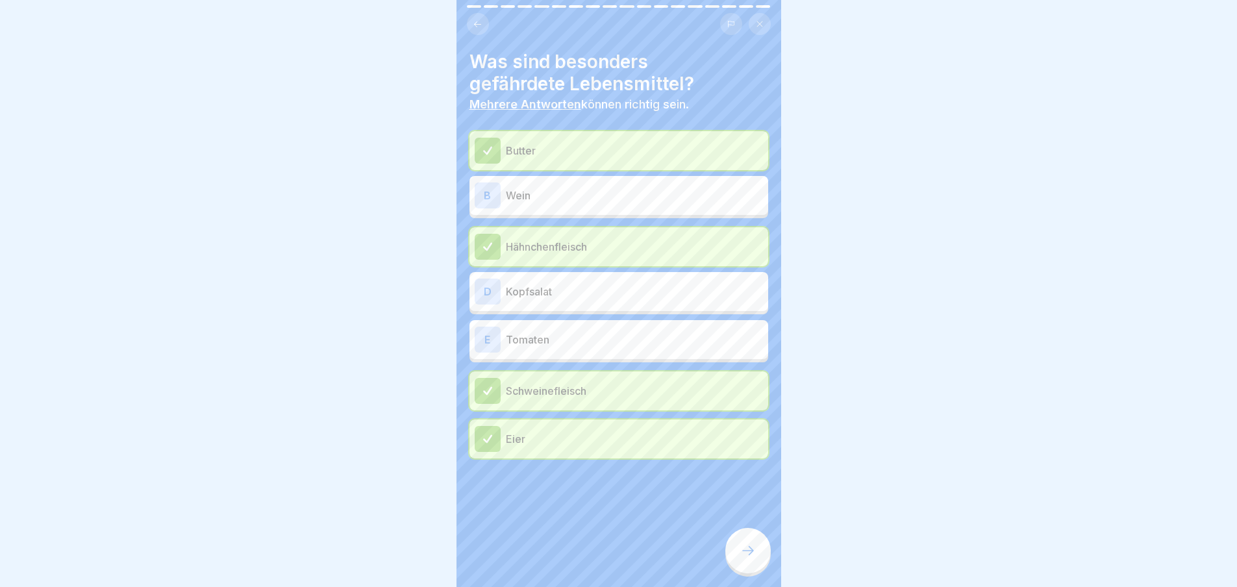
click at [604, 199] on p "Wein" at bounding box center [634, 196] width 257 height 16
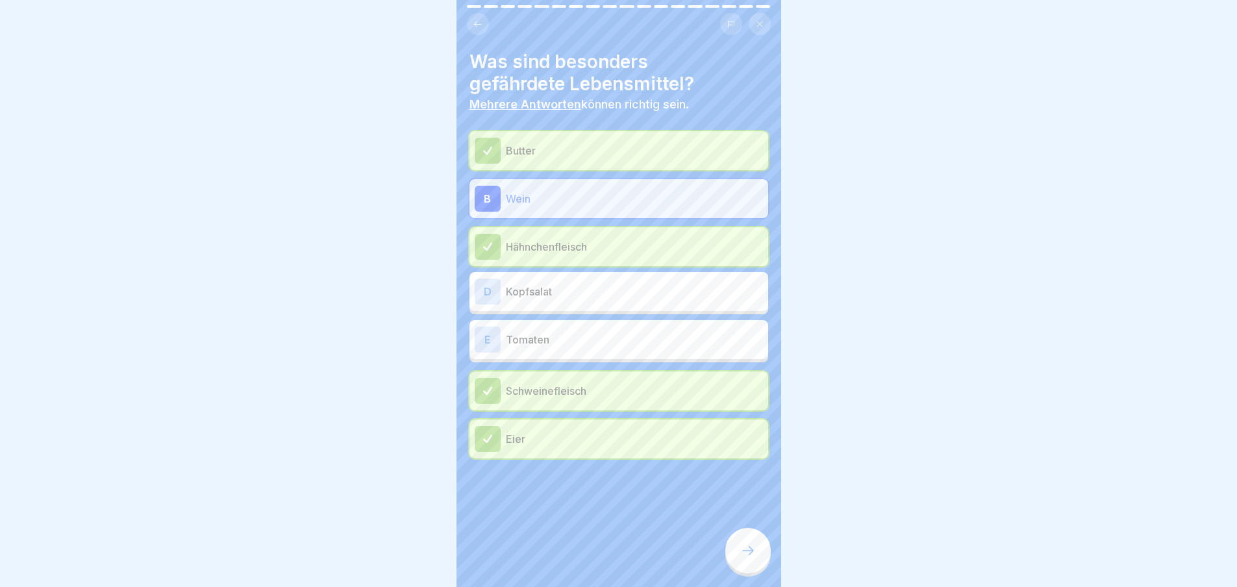
click at [742, 558] on icon at bounding box center [748, 551] width 16 height 16
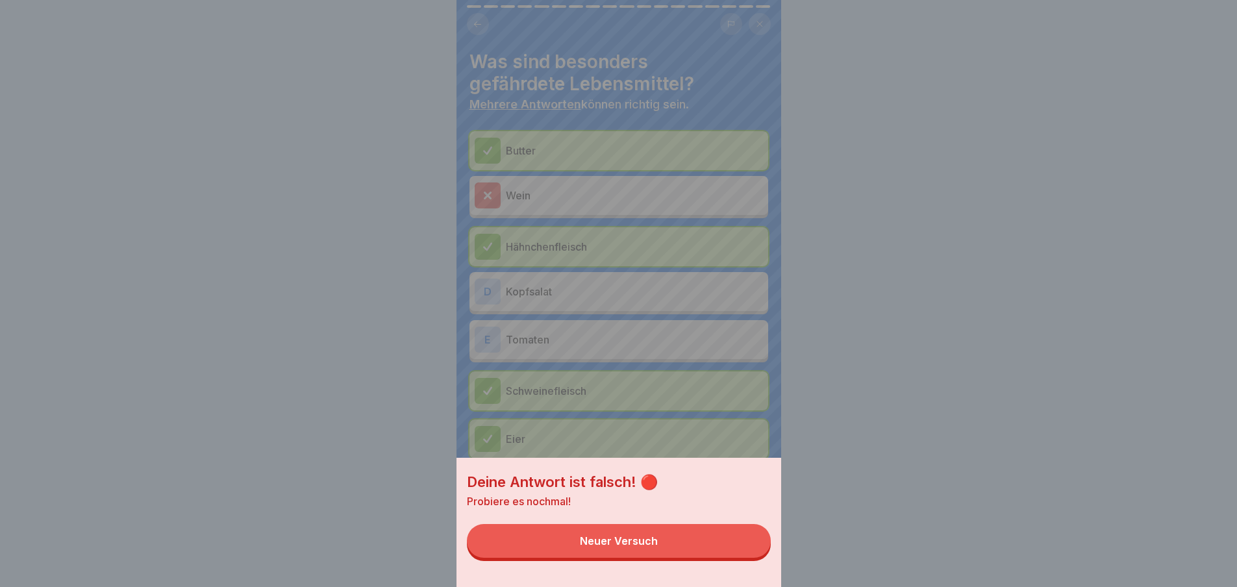
click at [709, 552] on button "Neuer Versuch" at bounding box center [619, 541] width 304 height 34
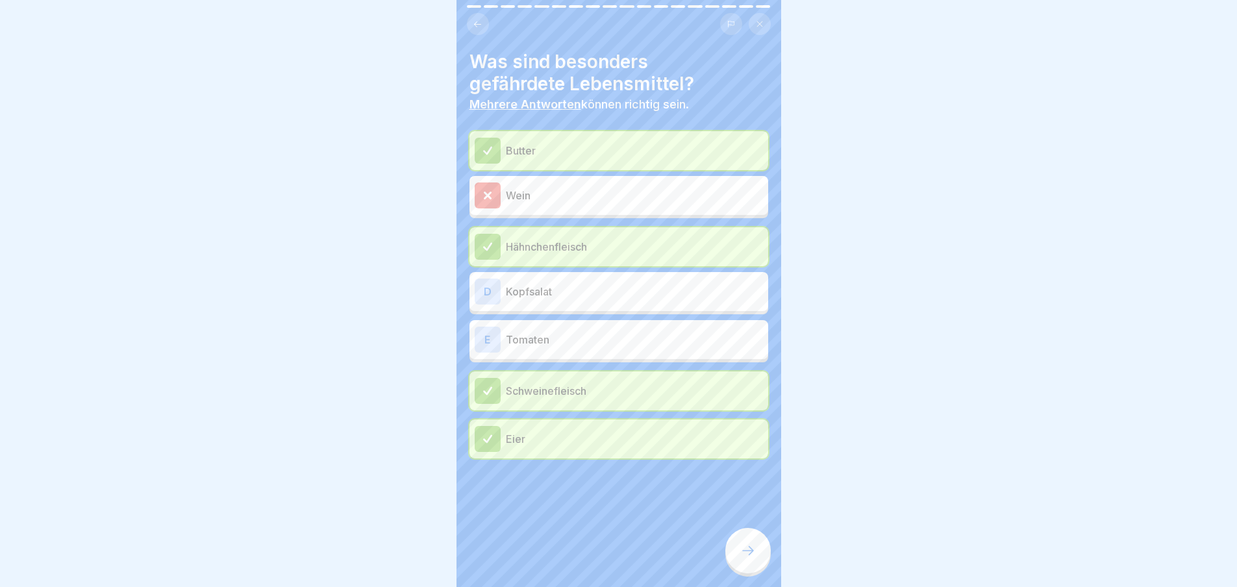
click at [542, 190] on p "Wein" at bounding box center [634, 196] width 257 height 16
click at [560, 290] on p "Kopfsalat" at bounding box center [634, 292] width 257 height 16
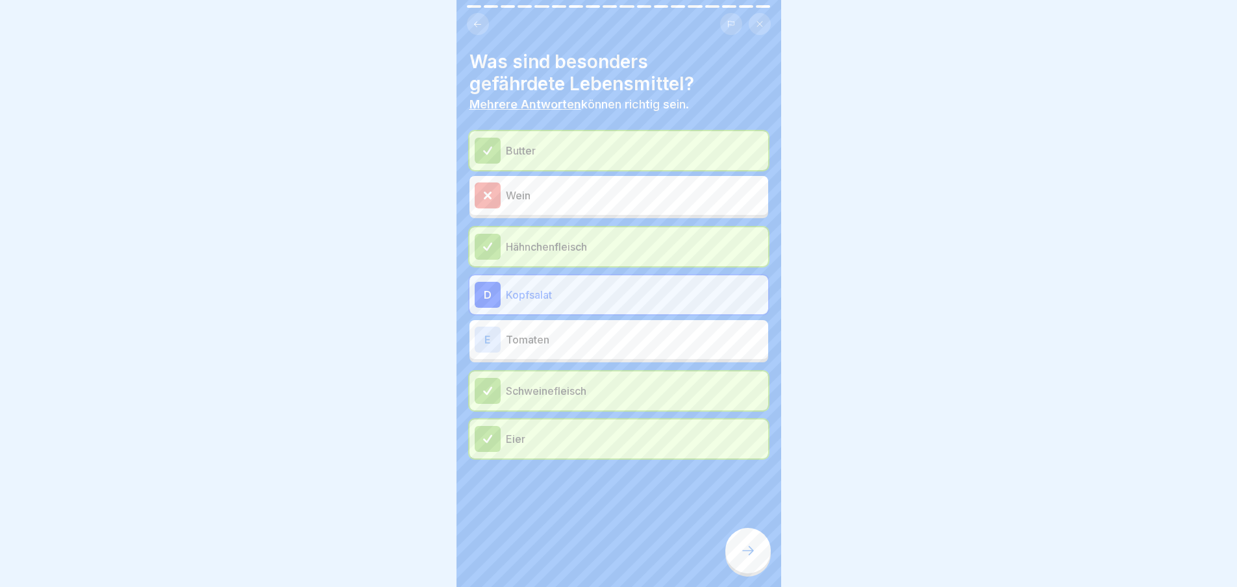
click at [576, 345] on p "Tomaten" at bounding box center [634, 340] width 257 height 16
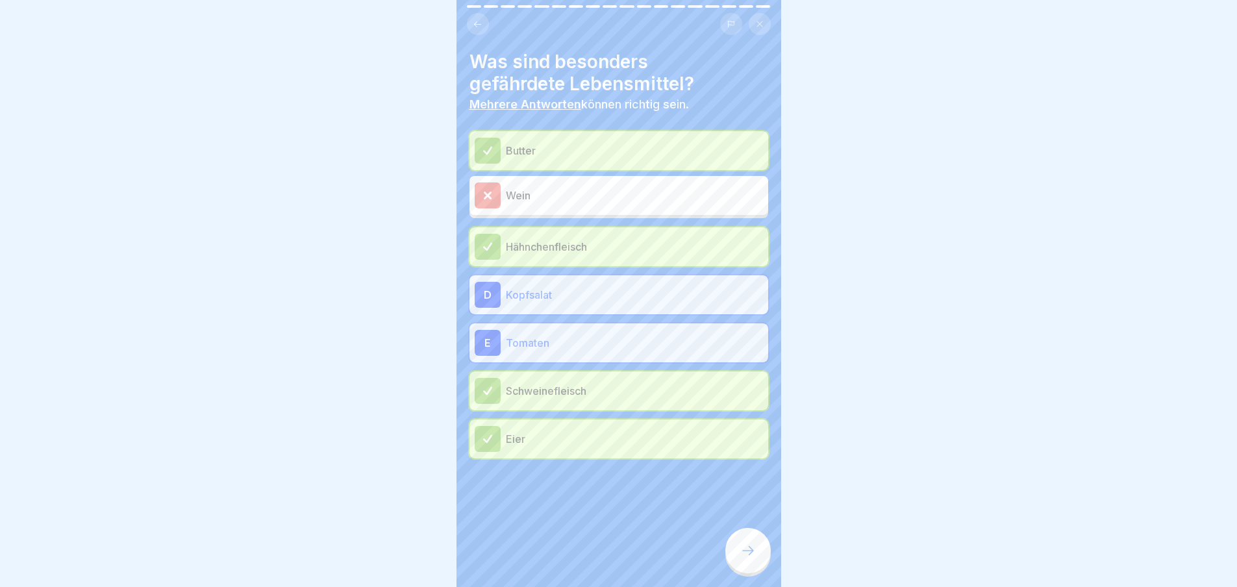
click at [738, 563] on div at bounding box center [747, 550] width 45 height 45
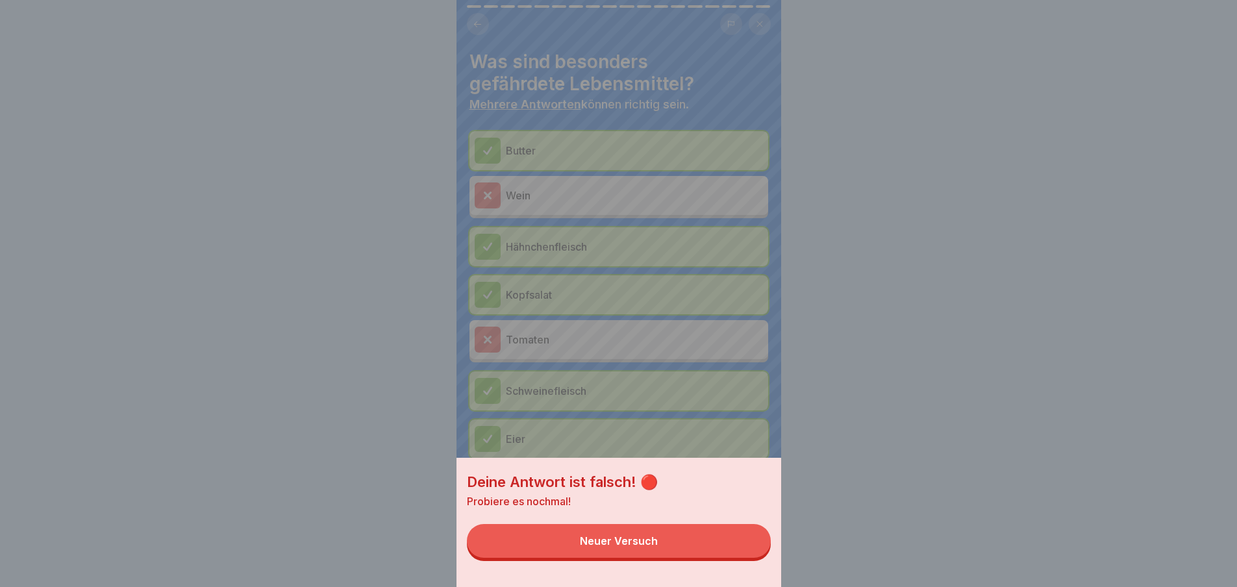
click at [702, 558] on button "Neuer Versuch" at bounding box center [619, 541] width 304 height 34
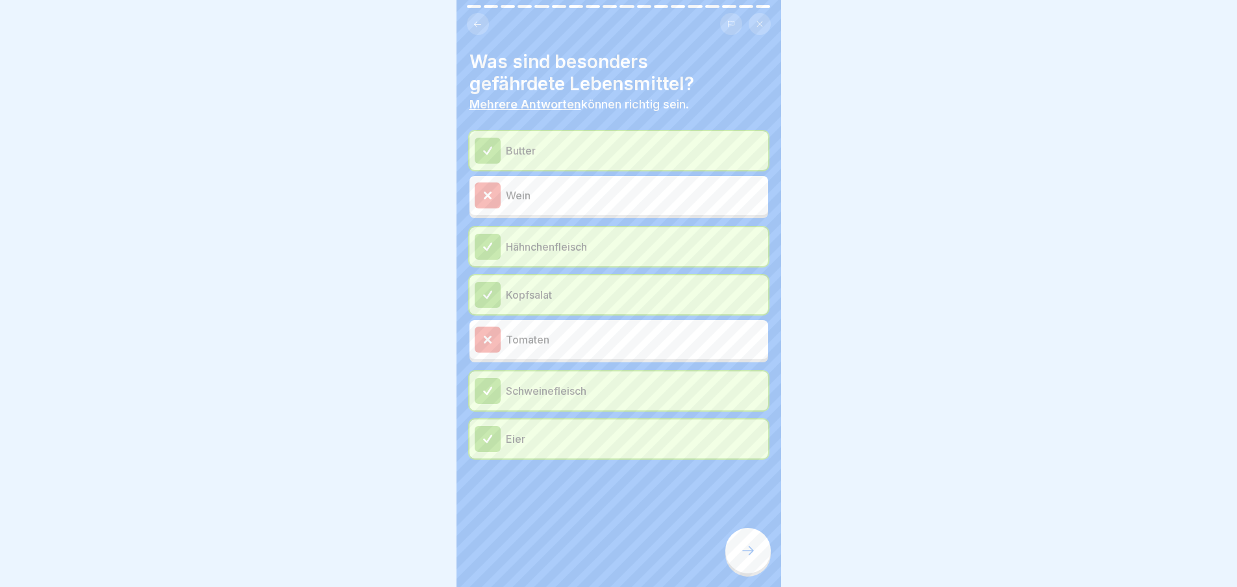
click at [567, 354] on div "Tomaten" at bounding box center [618, 339] width 299 height 39
click at [743, 557] on icon at bounding box center [748, 551] width 16 height 16
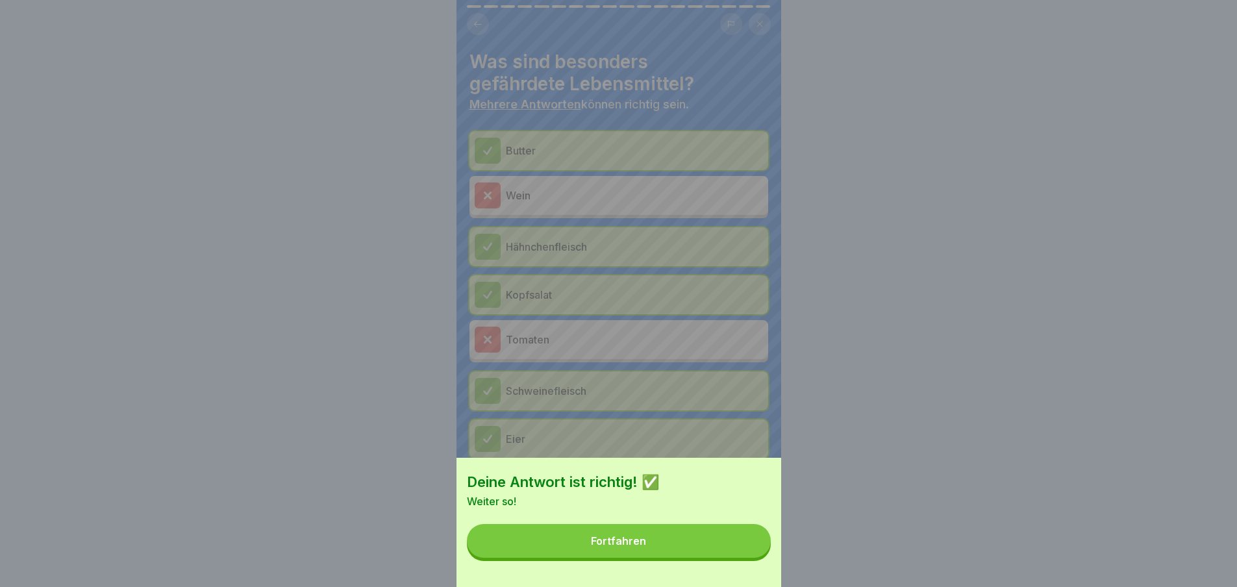
click at [720, 547] on button "Fortfahren" at bounding box center [619, 541] width 304 height 34
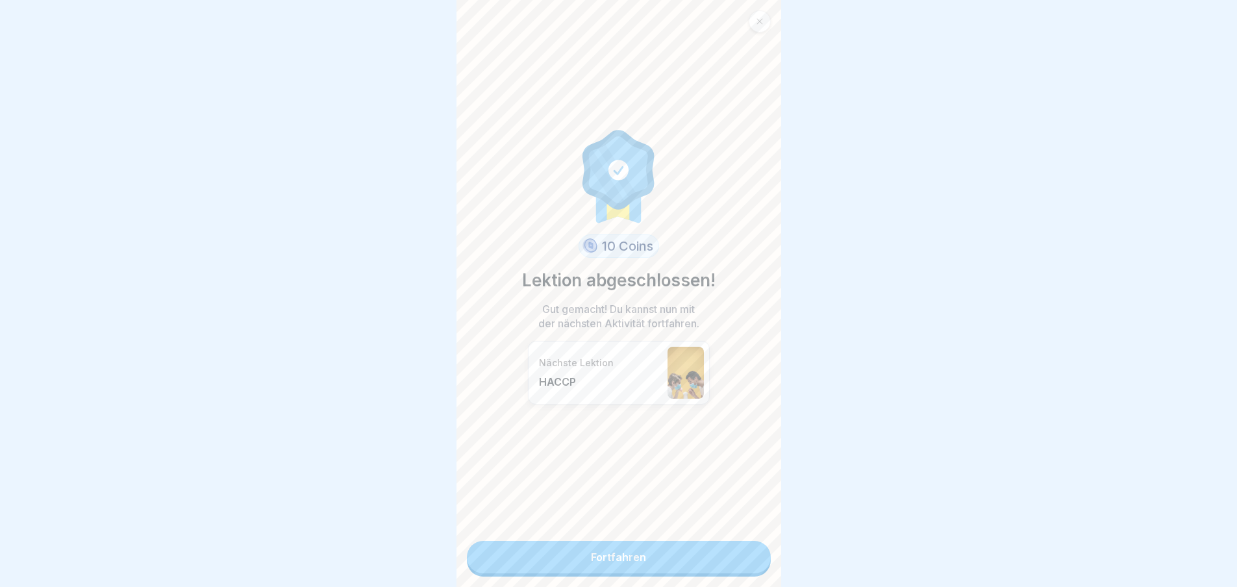
click at [699, 554] on link "Fortfahren" at bounding box center [619, 557] width 304 height 32
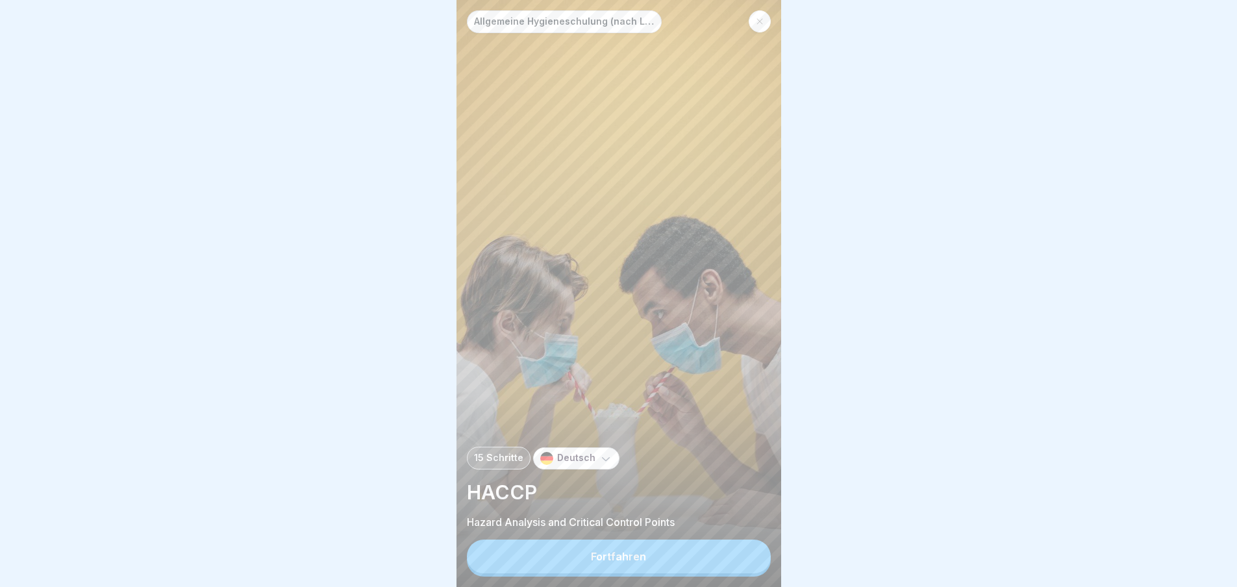
click at [669, 566] on button "Fortfahren" at bounding box center [619, 556] width 304 height 34
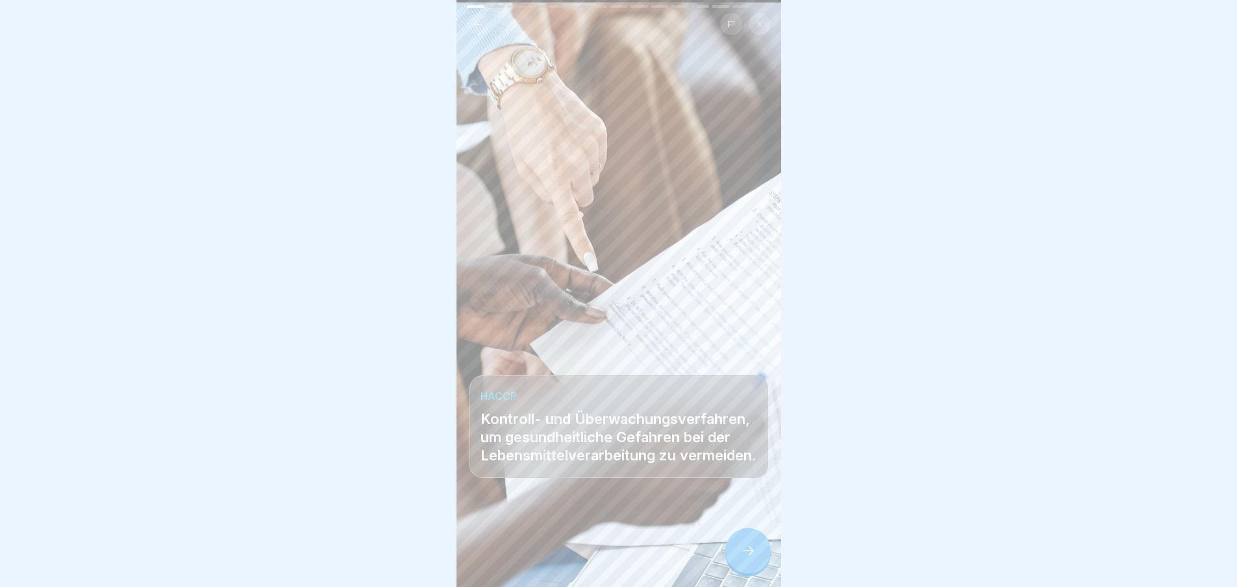
click at [758, 571] on div at bounding box center [747, 550] width 45 height 45
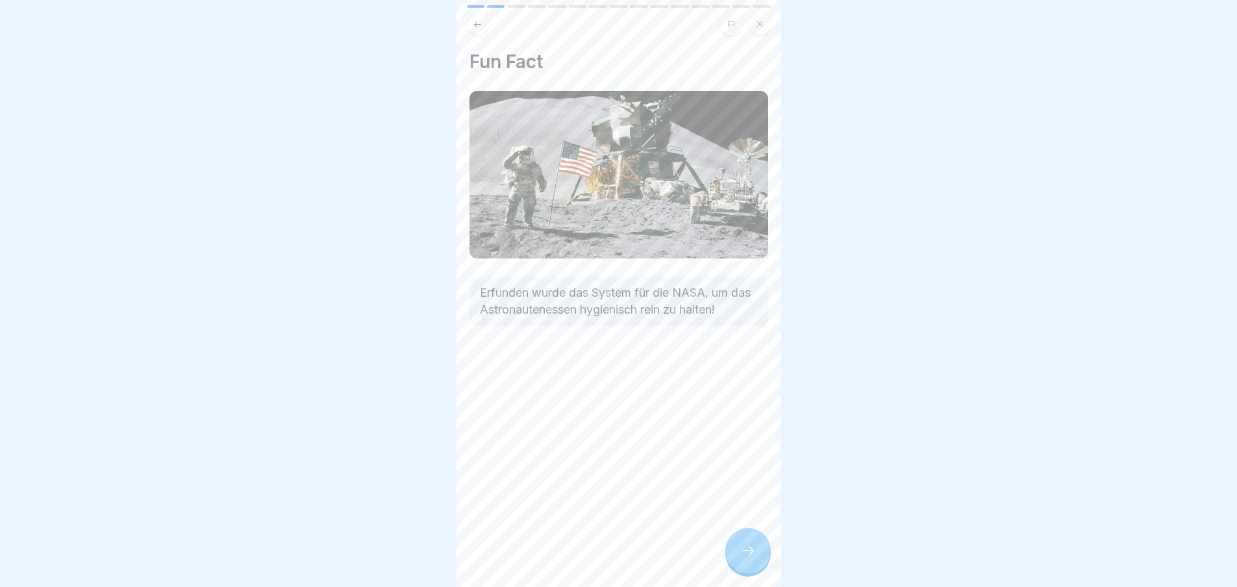
click at [757, 569] on div at bounding box center [747, 550] width 45 height 45
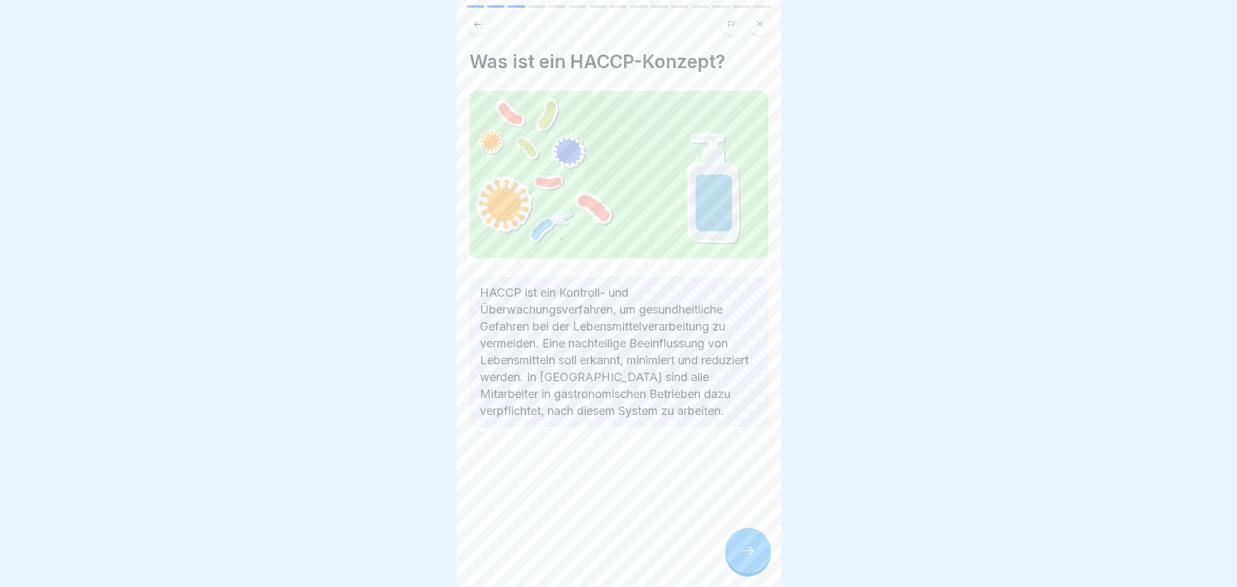
click at [757, 569] on div at bounding box center [747, 550] width 45 height 45
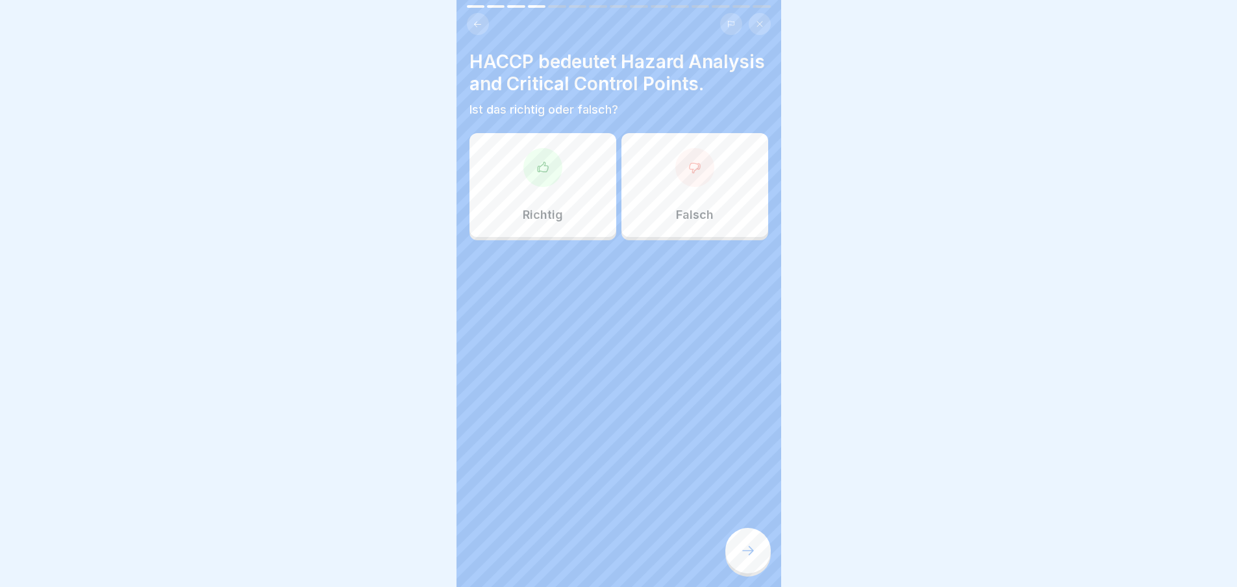
click at [757, 569] on div at bounding box center [747, 550] width 45 height 45
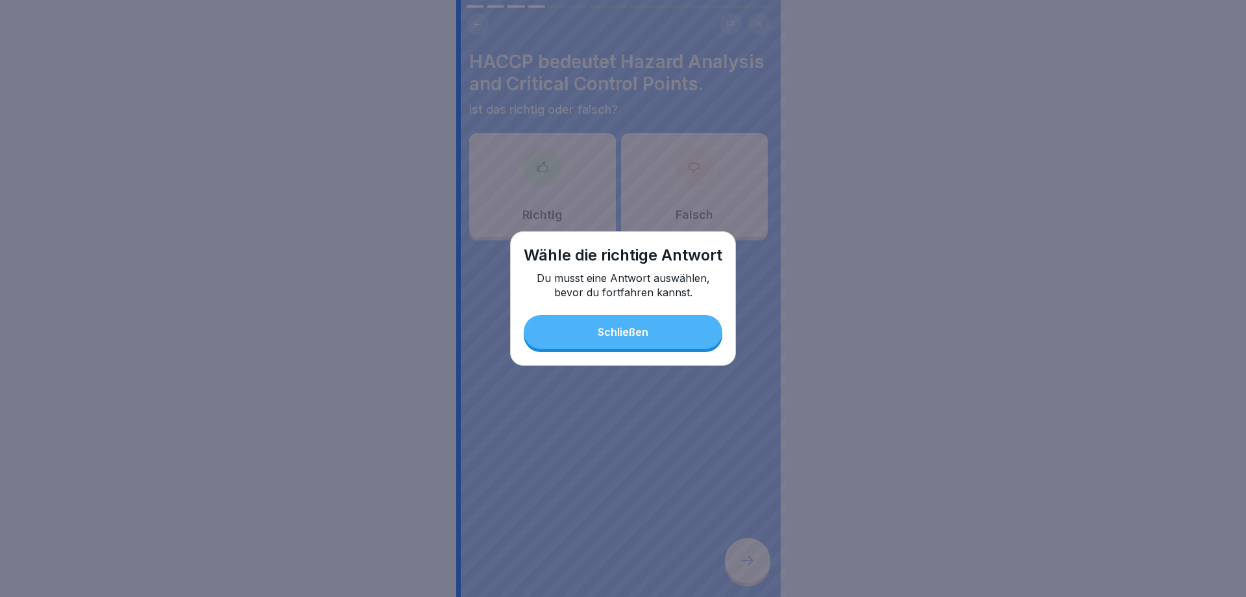
click at [652, 361] on div "Wähle die richtige Antwort Du musst eine Antwort auswählen, bevor du fortfahren…" at bounding box center [623, 298] width 226 height 134
click at [652, 337] on button "Schließen" at bounding box center [623, 332] width 199 height 34
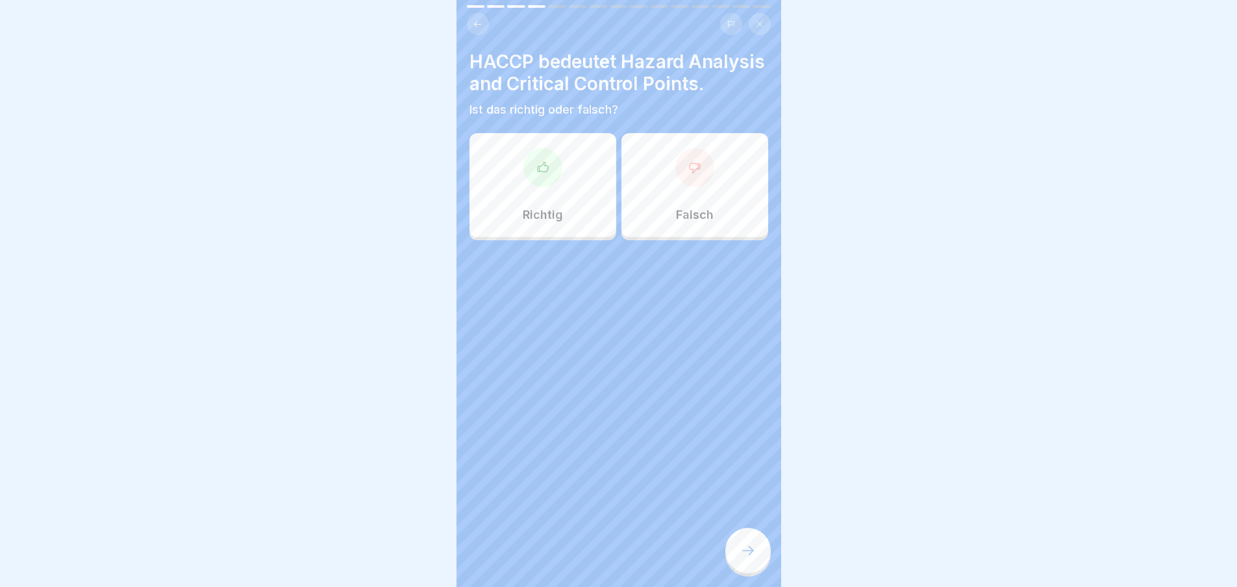
click at [572, 236] on div "Richtig" at bounding box center [542, 185] width 147 height 104
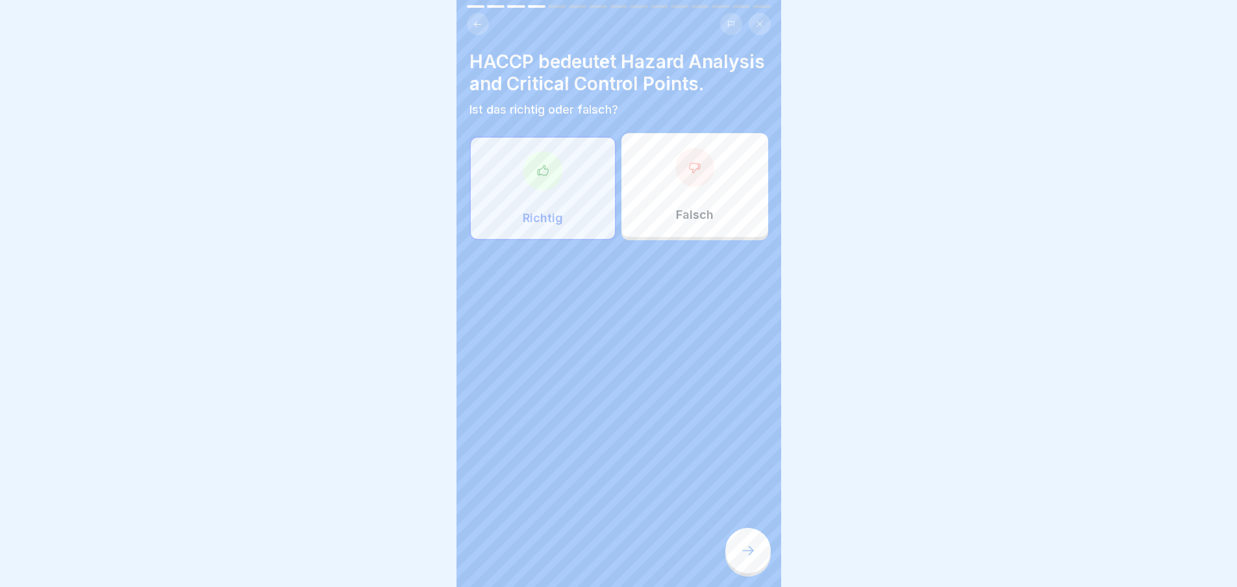
click at [765, 562] on div at bounding box center [747, 550] width 45 height 45
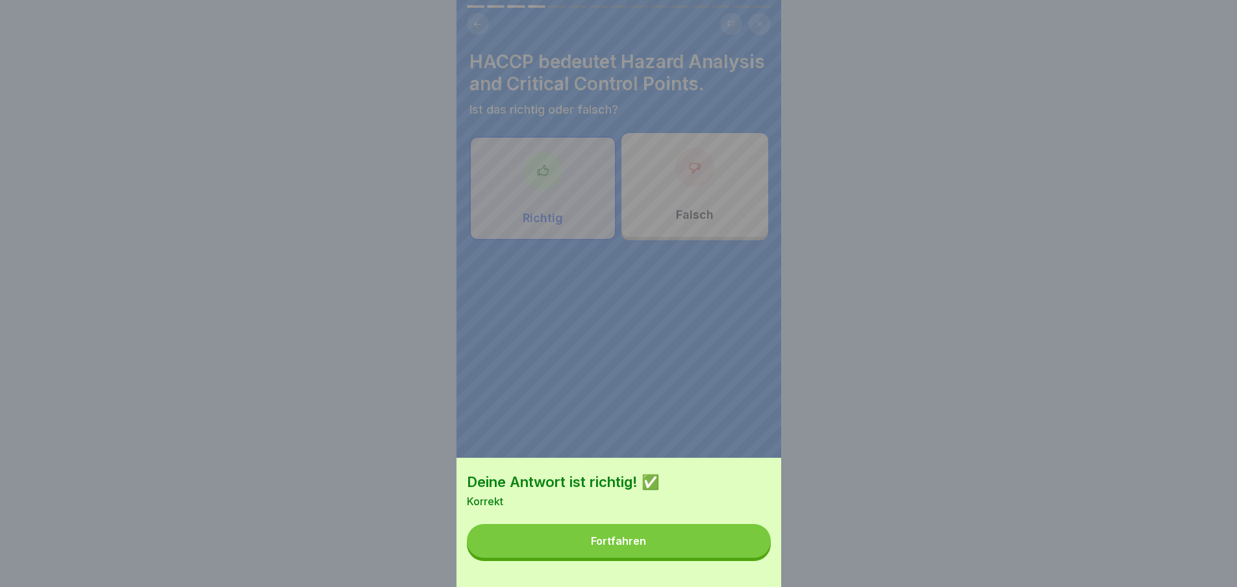
click at [726, 544] on button "Fortfahren" at bounding box center [619, 541] width 304 height 34
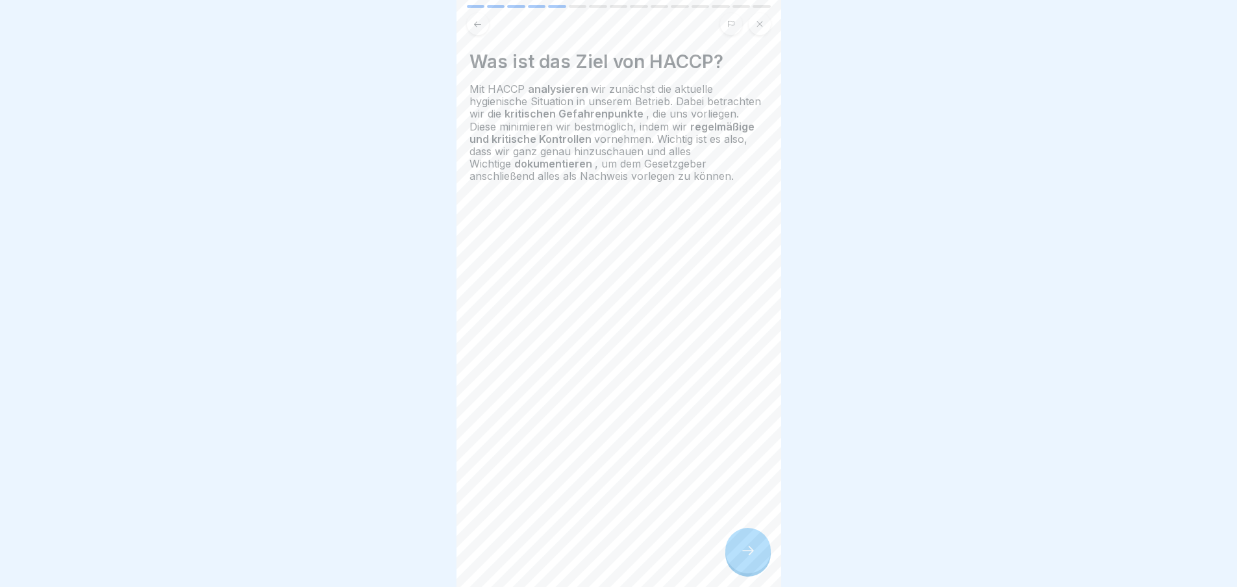
click at [751, 553] on div at bounding box center [747, 550] width 45 height 45
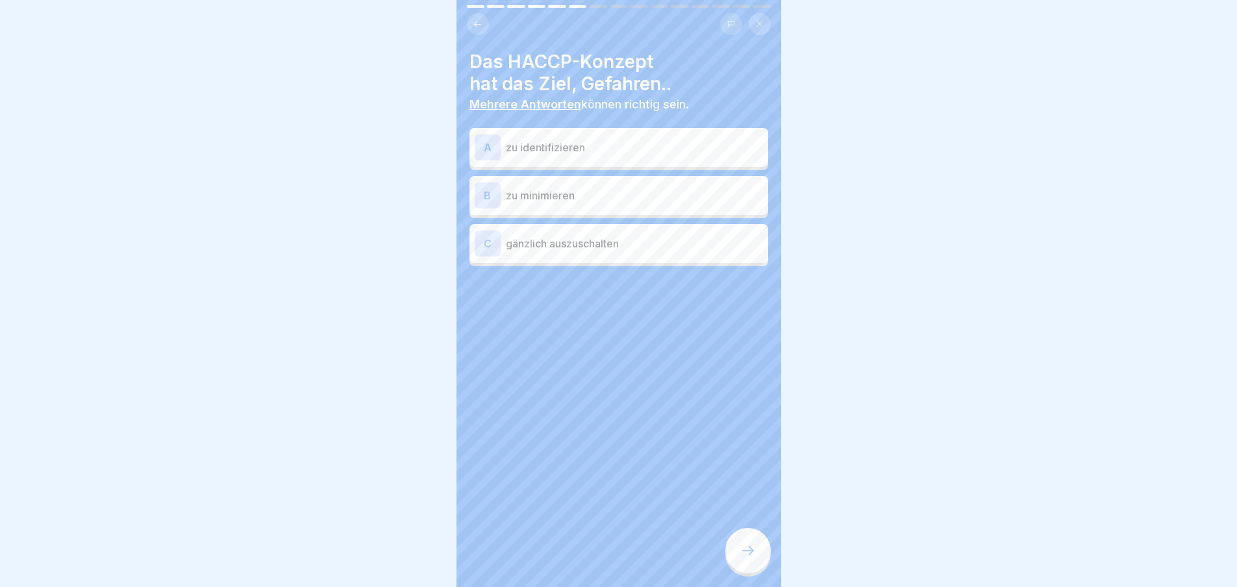
click at [751, 553] on div at bounding box center [747, 550] width 45 height 45
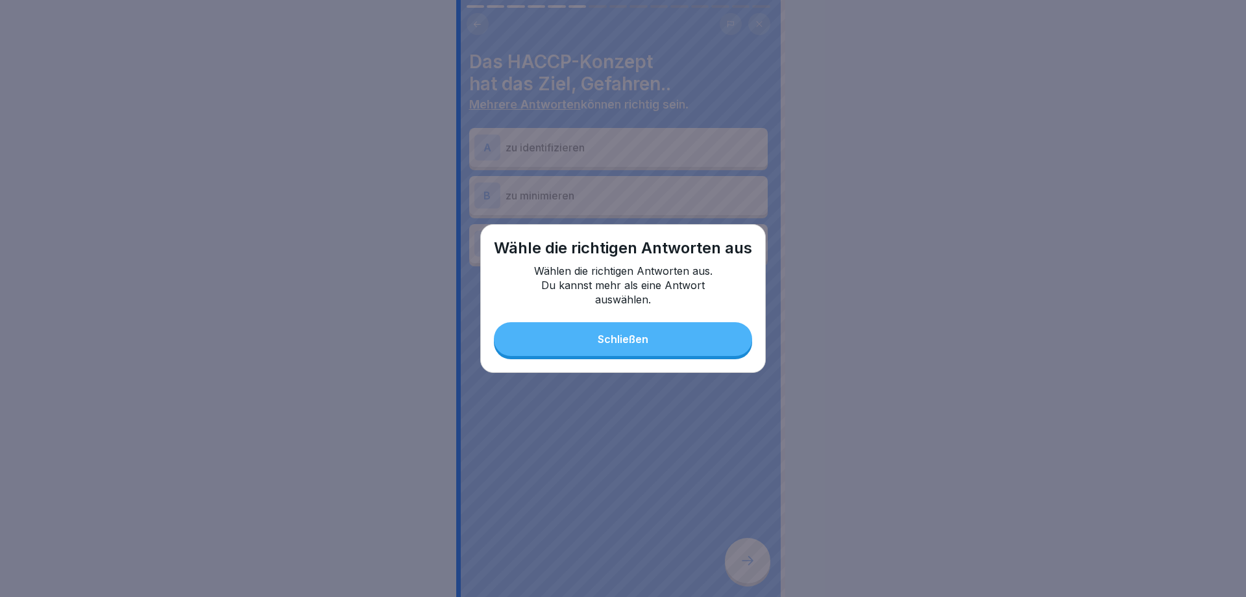
click at [651, 327] on button "Schließen" at bounding box center [623, 339] width 258 height 34
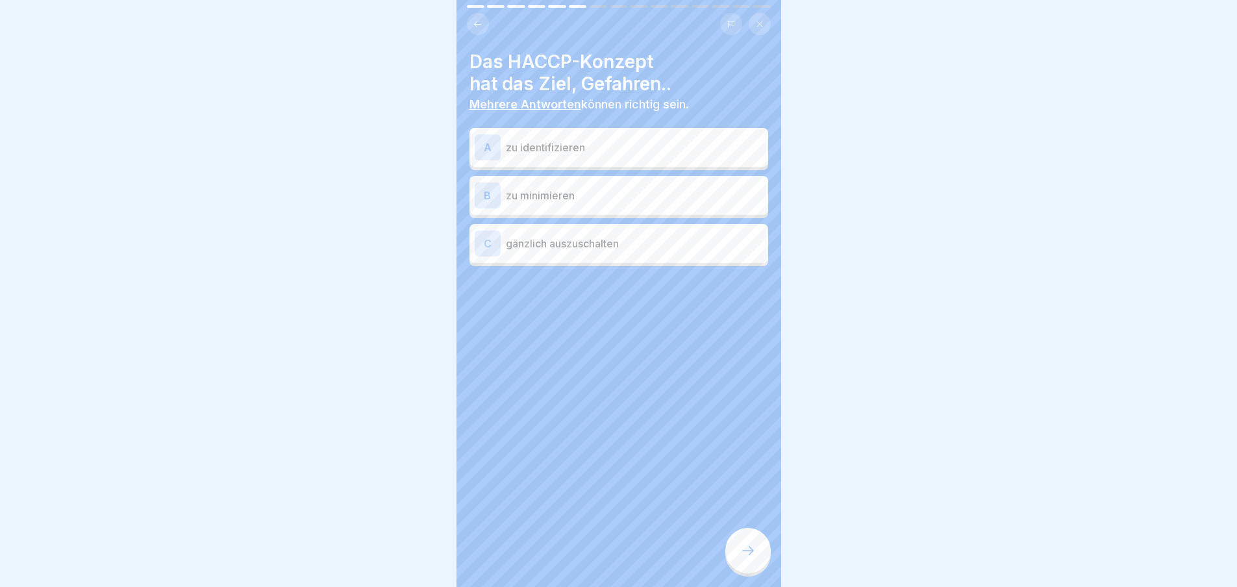
click at [629, 145] on p "zu identifizieren" at bounding box center [634, 148] width 257 height 16
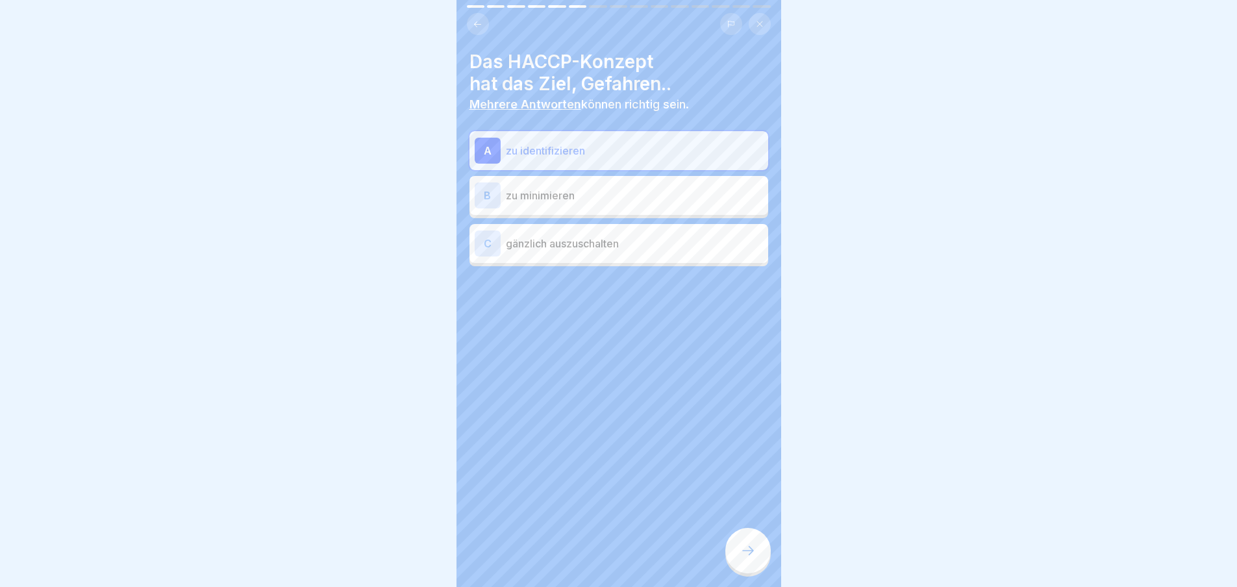
click at [617, 186] on div "B zu minimieren" at bounding box center [618, 195] width 288 height 26
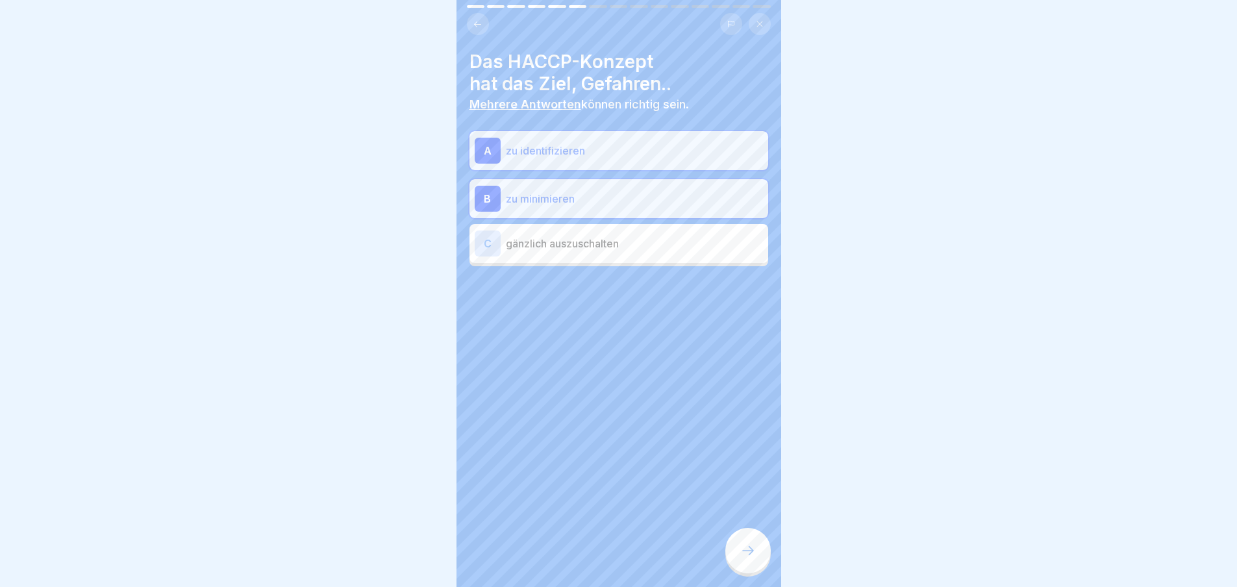
click at [610, 237] on p "gänzlich auszuschalten" at bounding box center [634, 244] width 257 height 16
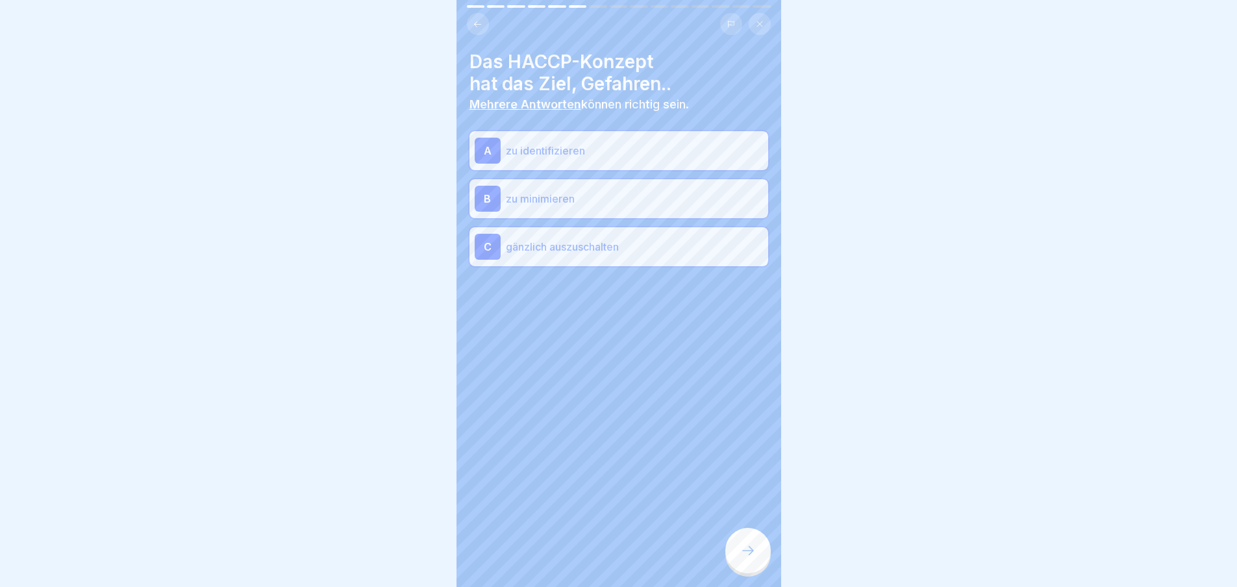
click at [755, 554] on div at bounding box center [747, 550] width 45 height 45
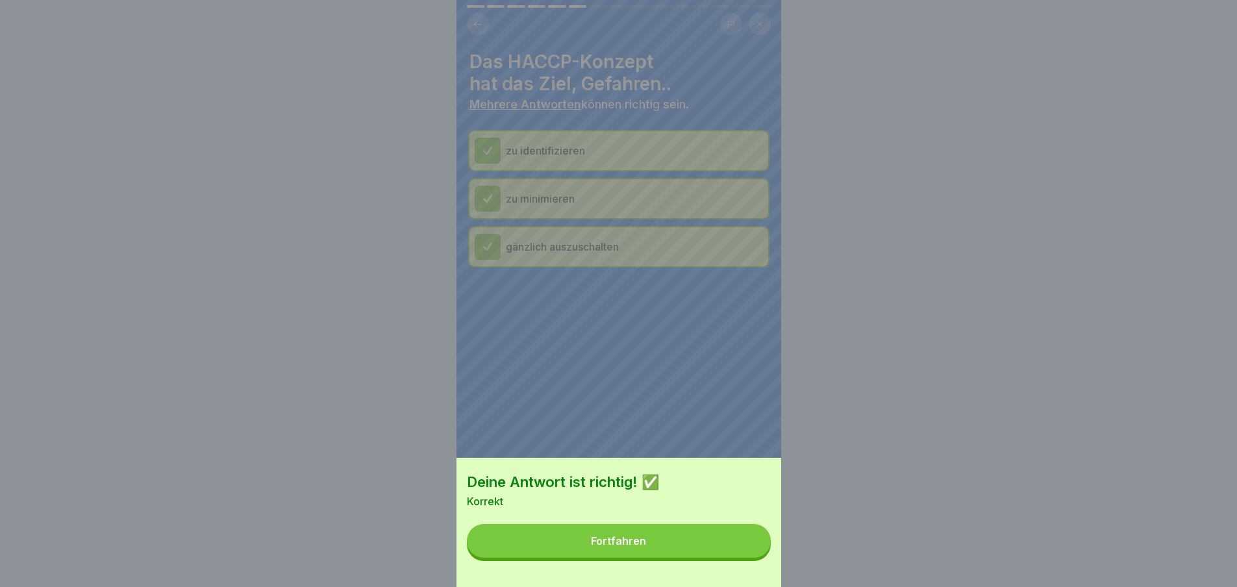
click at [740, 546] on button "Fortfahren" at bounding box center [619, 541] width 304 height 34
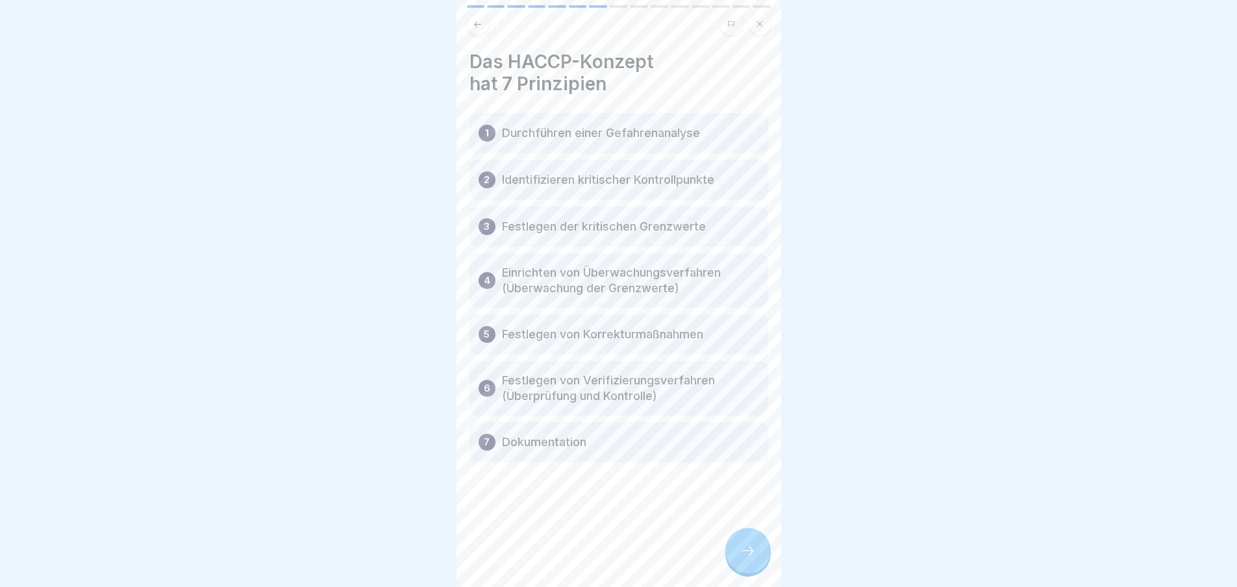
click at [734, 564] on div at bounding box center [747, 550] width 45 height 45
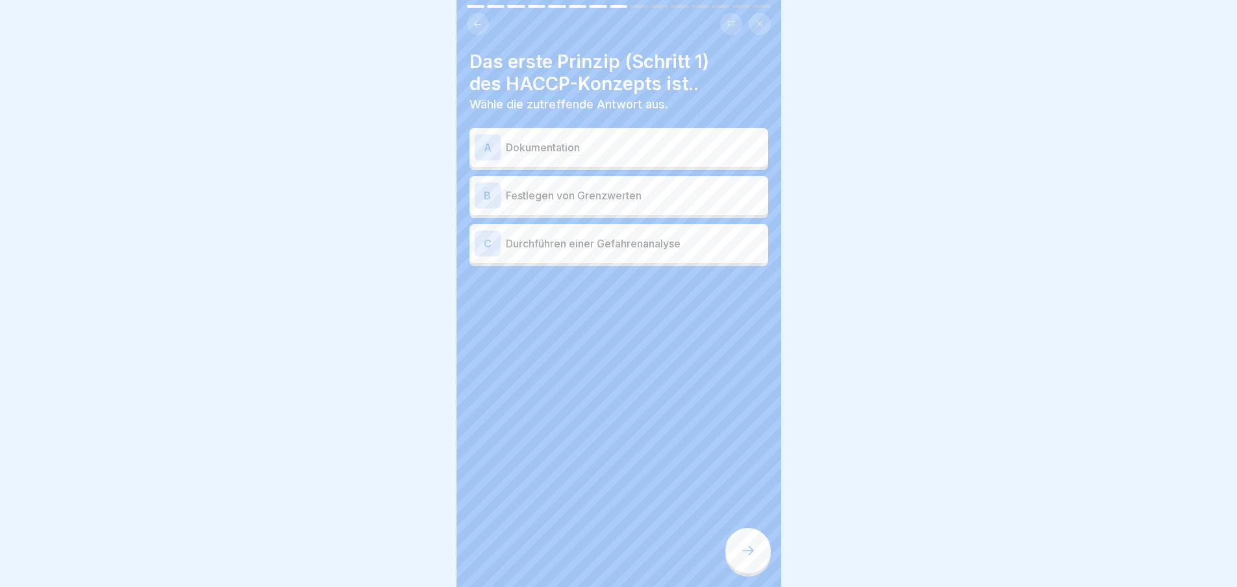
click at [628, 159] on div "A Dokumentation" at bounding box center [618, 147] width 288 height 26
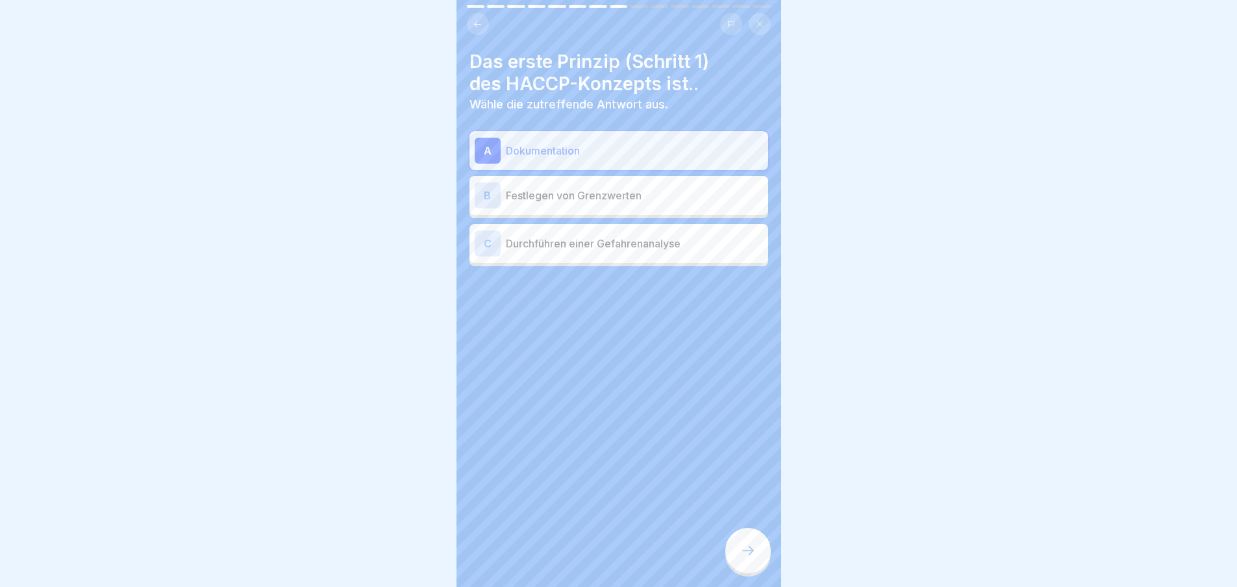
click at [626, 190] on p "Festlegen von Grenzwerten" at bounding box center [634, 196] width 257 height 16
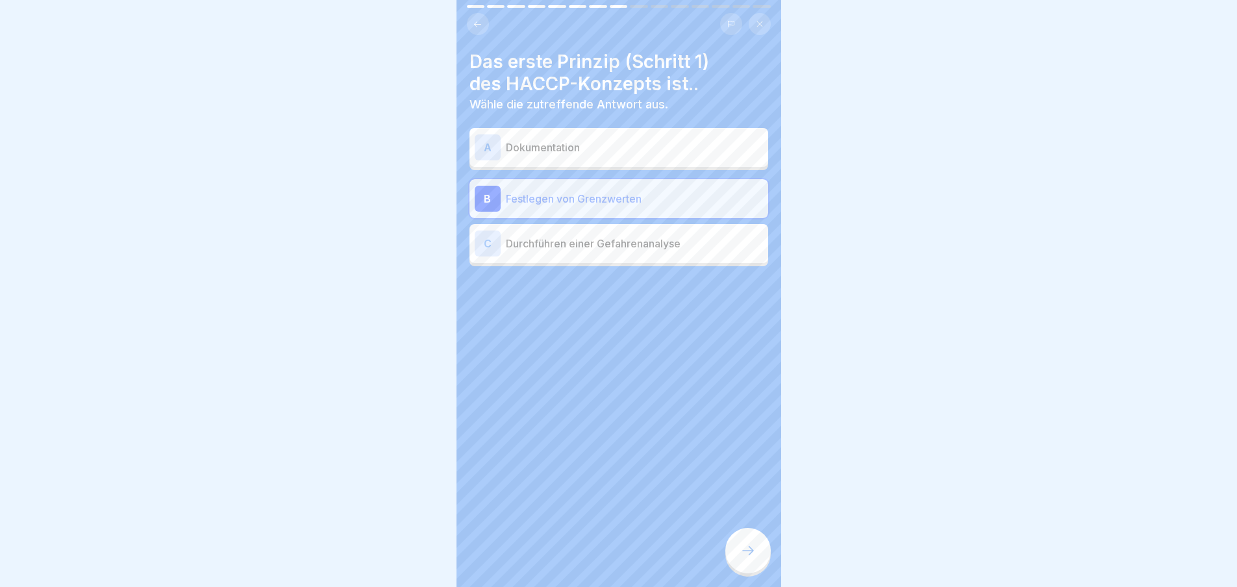
click at [624, 235] on div "C Durchführen einer Gefahrenanalyse" at bounding box center [618, 243] width 288 height 26
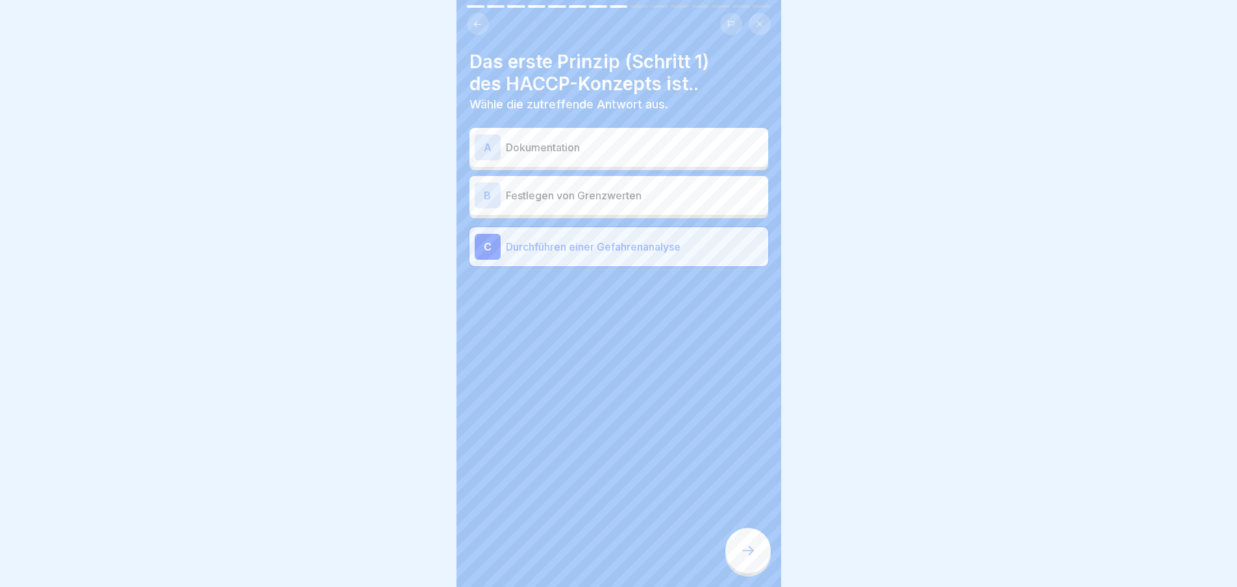
click at [624, 202] on p "Festlegen von Grenzwerten" at bounding box center [634, 196] width 257 height 16
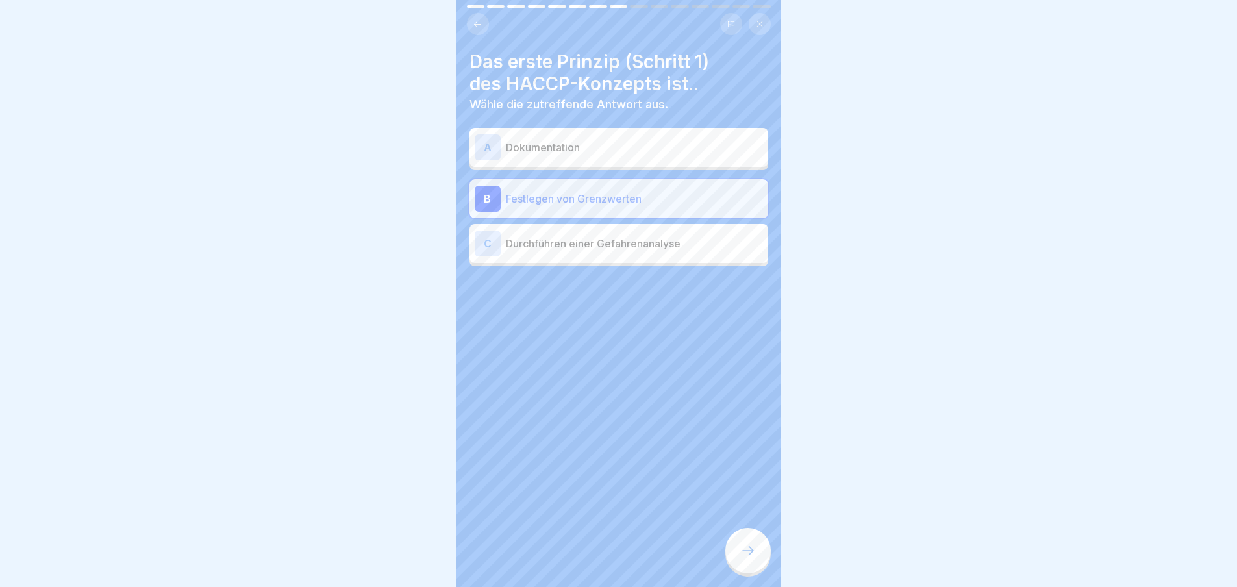
click at [619, 149] on p "Dokumentation" at bounding box center [634, 148] width 257 height 16
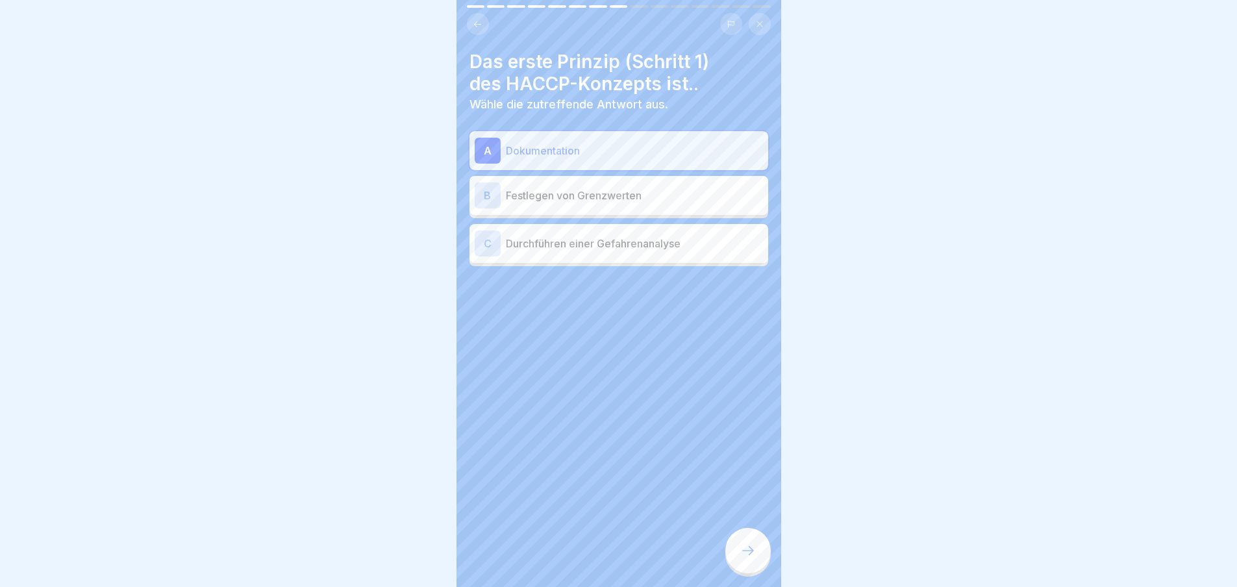
click at [678, 244] on p "Durchführen einer Gefahrenanalyse" at bounding box center [634, 244] width 257 height 16
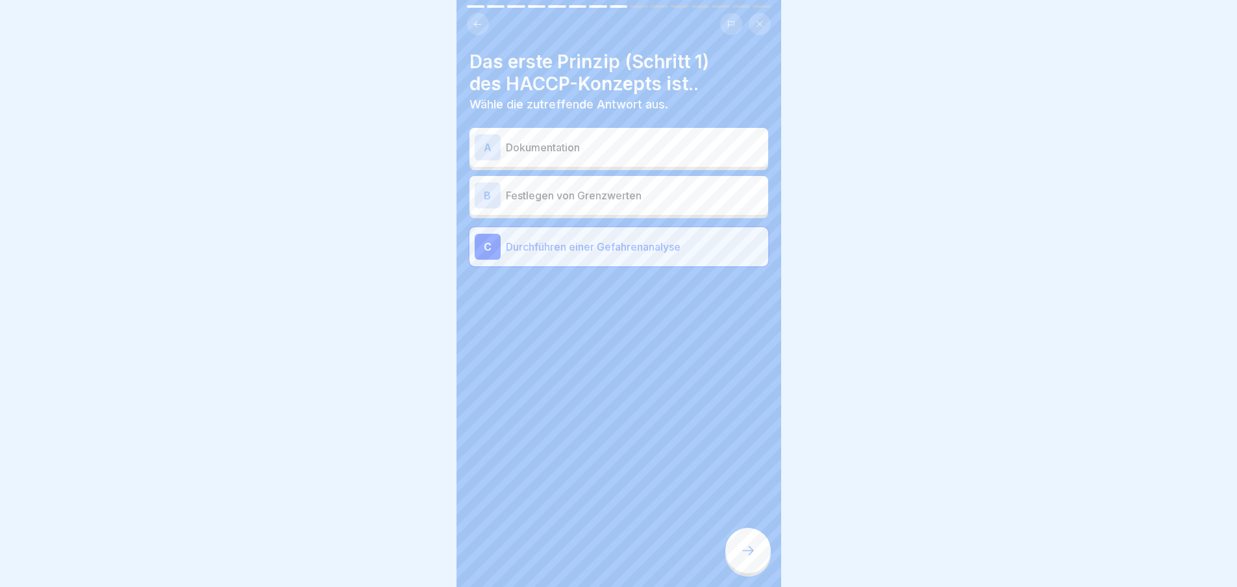
click at [749, 571] on div at bounding box center [747, 550] width 45 height 45
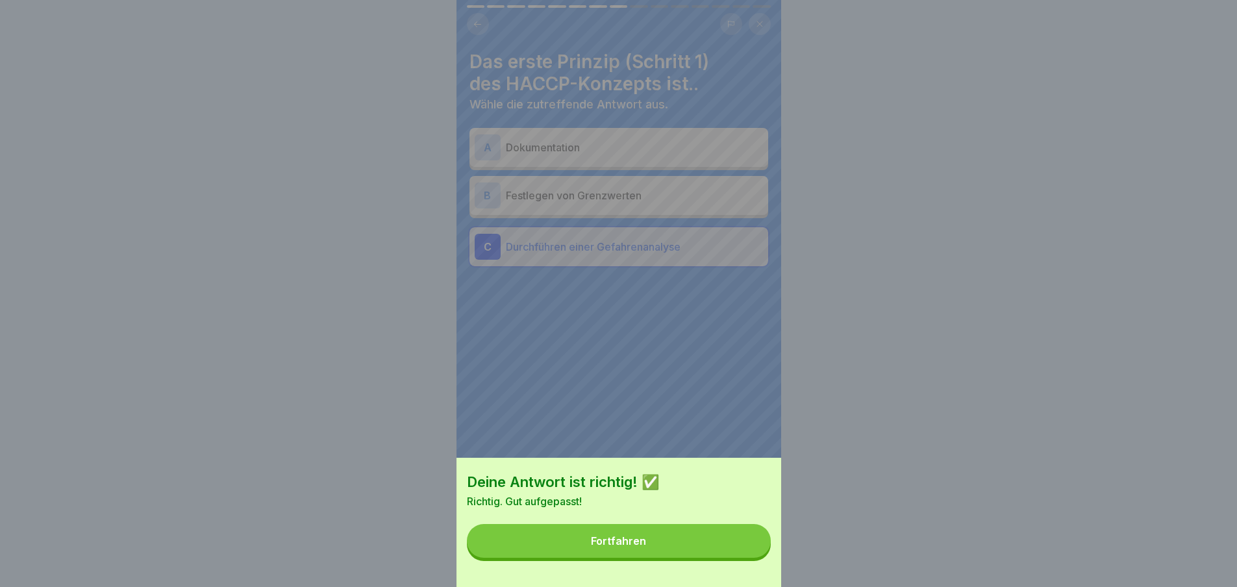
click at [725, 552] on button "Fortfahren" at bounding box center [619, 541] width 304 height 34
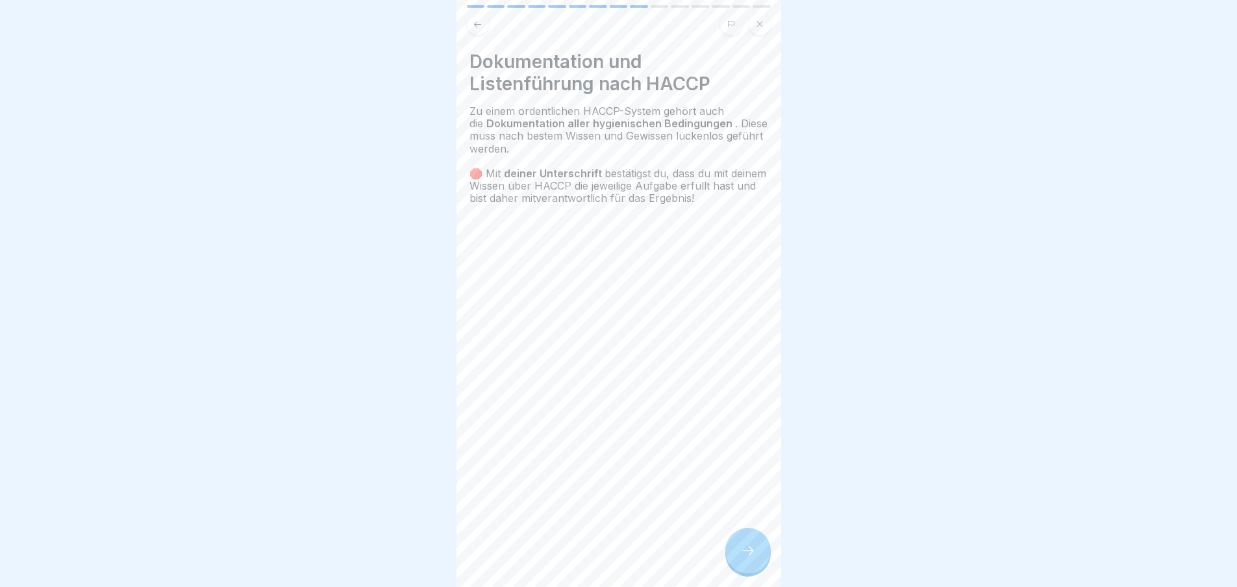
click at [743, 528] on div "Dokumentation und Listenführung nach HACCP Zu einem ordentlichen HACCP-System g…" at bounding box center [618, 293] width 325 height 587
click at [748, 529] on div "Dokumentation und Listenführung nach HACCP Zu einem ordentlichen HACCP-System g…" at bounding box center [618, 293] width 325 height 587
click at [753, 555] on icon at bounding box center [748, 550] width 12 height 9
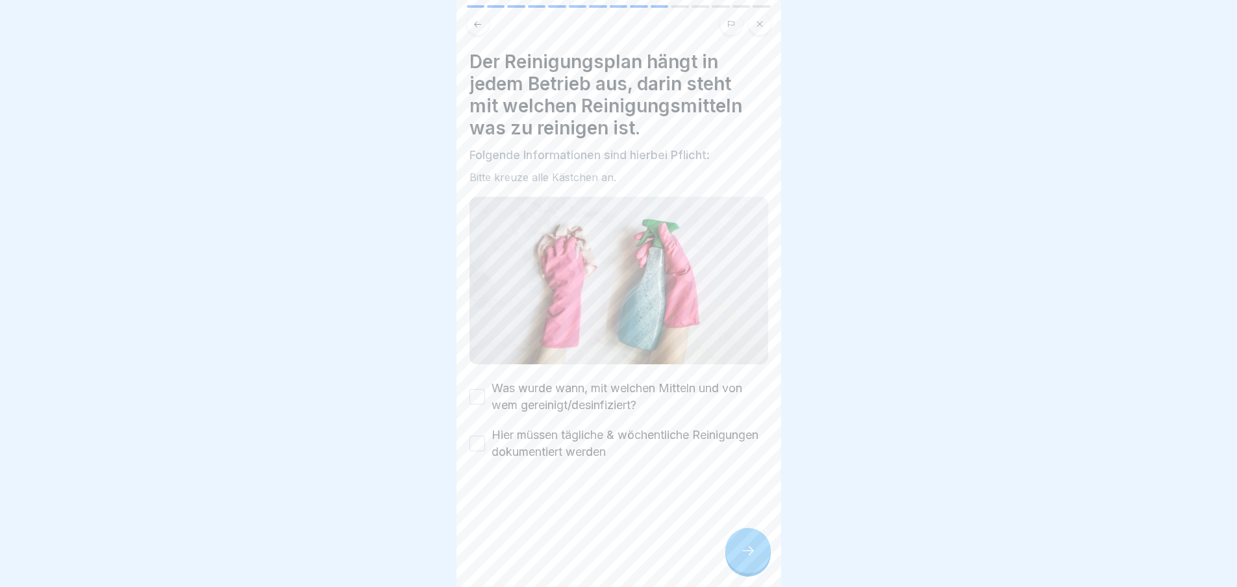
click at [595, 390] on label "Was wurde wann, mit welchen Mitteln und von wem gereinigt/desinfiziert?" at bounding box center [629, 397] width 277 height 34
click at [485, 390] on button "Was wurde wann, mit welchen Mitteln und von wem gereinigt/desinfiziert?" at bounding box center [477, 397] width 16 height 16
click at [595, 439] on label "Hier müssen tägliche & wöchentliche Reinigungen dokumentiert werden" at bounding box center [629, 443] width 277 height 34
click at [485, 439] on button "Hier müssen tägliche & wöchentliche Reinigungen dokumentiert werden" at bounding box center [477, 444] width 16 height 16
click at [749, 558] on icon at bounding box center [748, 551] width 16 height 16
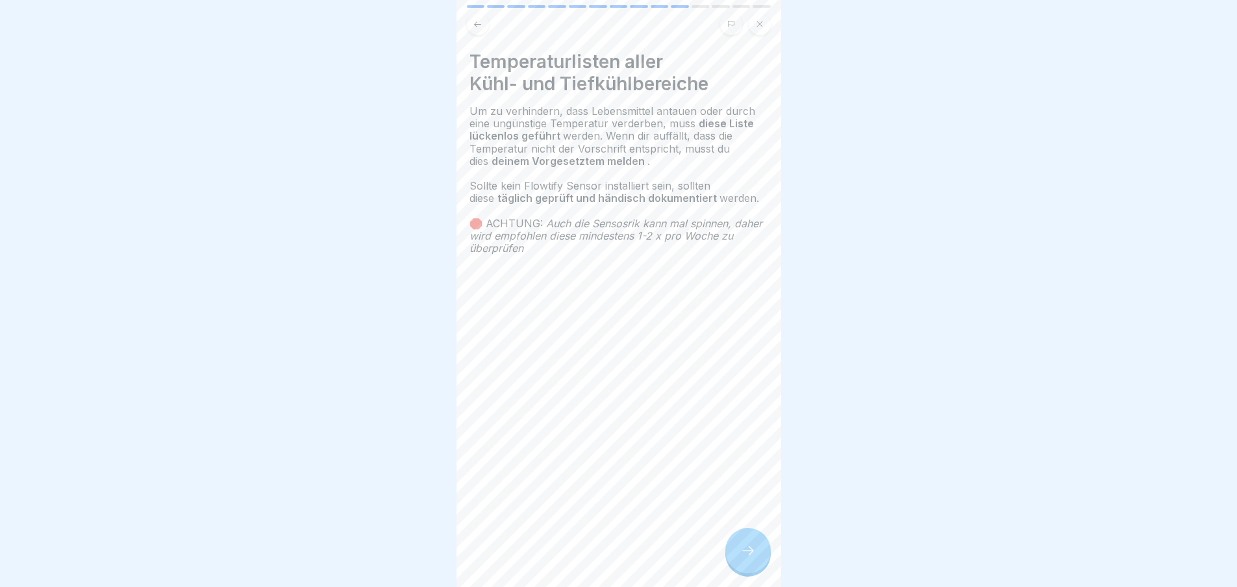
click at [737, 550] on div at bounding box center [747, 550] width 45 height 45
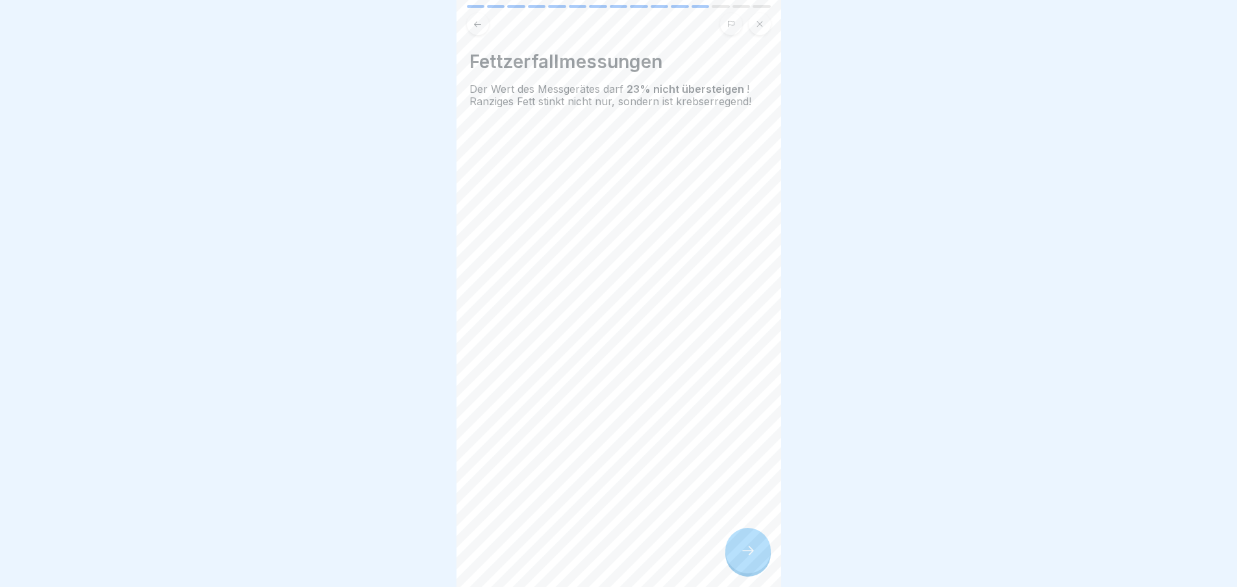
click at [746, 553] on div at bounding box center [747, 550] width 45 height 45
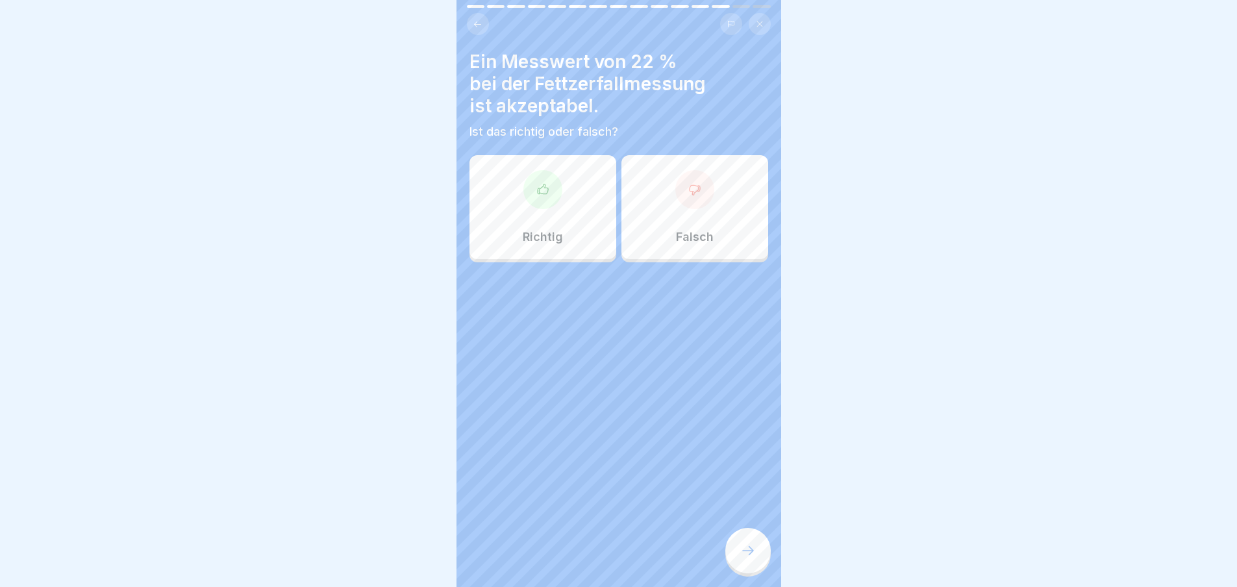
click at [676, 240] on p "Falsch" at bounding box center [695, 237] width 38 height 14
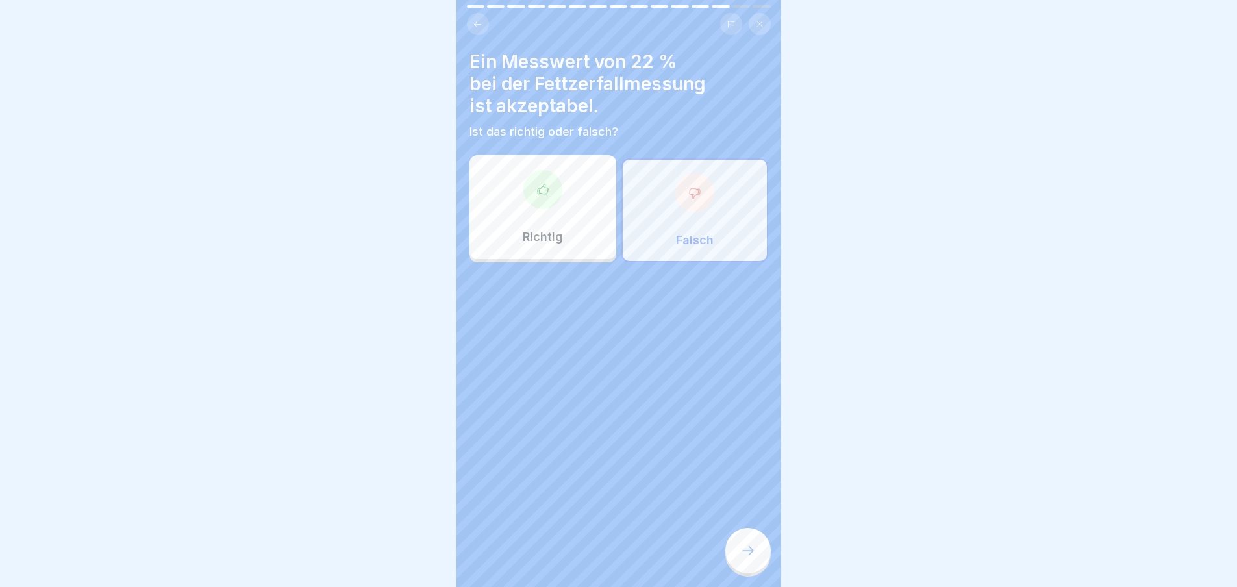
click at [741, 550] on div at bounding box center [747, 550] width 45 height 45
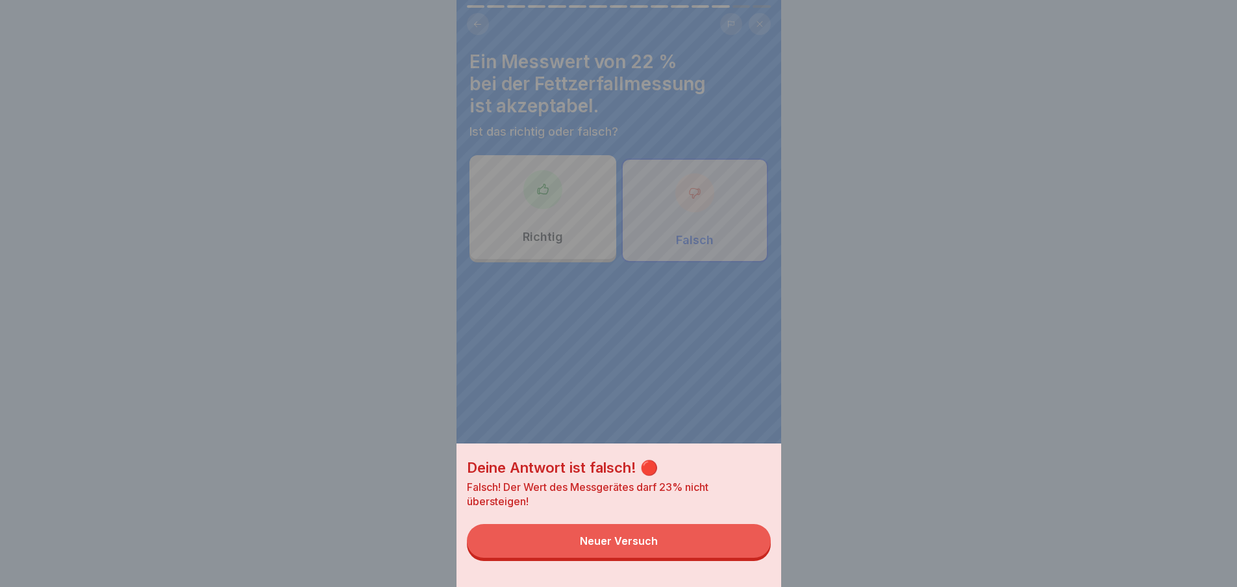
click at [741, 550] on button "Neuer Versuch" at bounding box center [619, 541] width 304 height 34
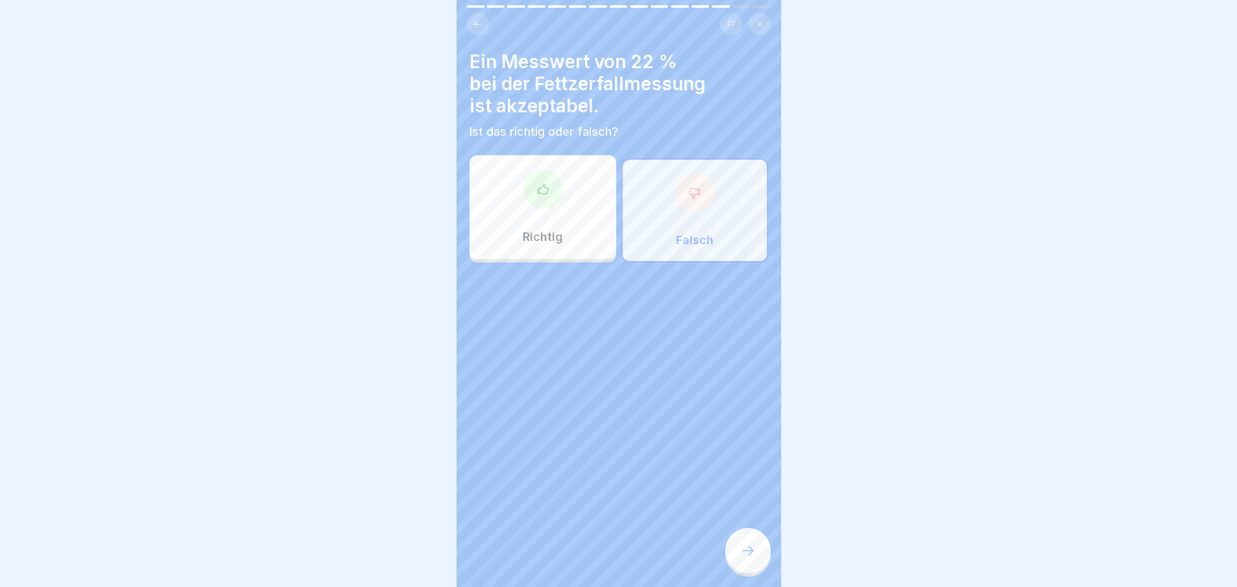
click at [554, 201] on div at bounding box center [542, 189] width 39 height 39
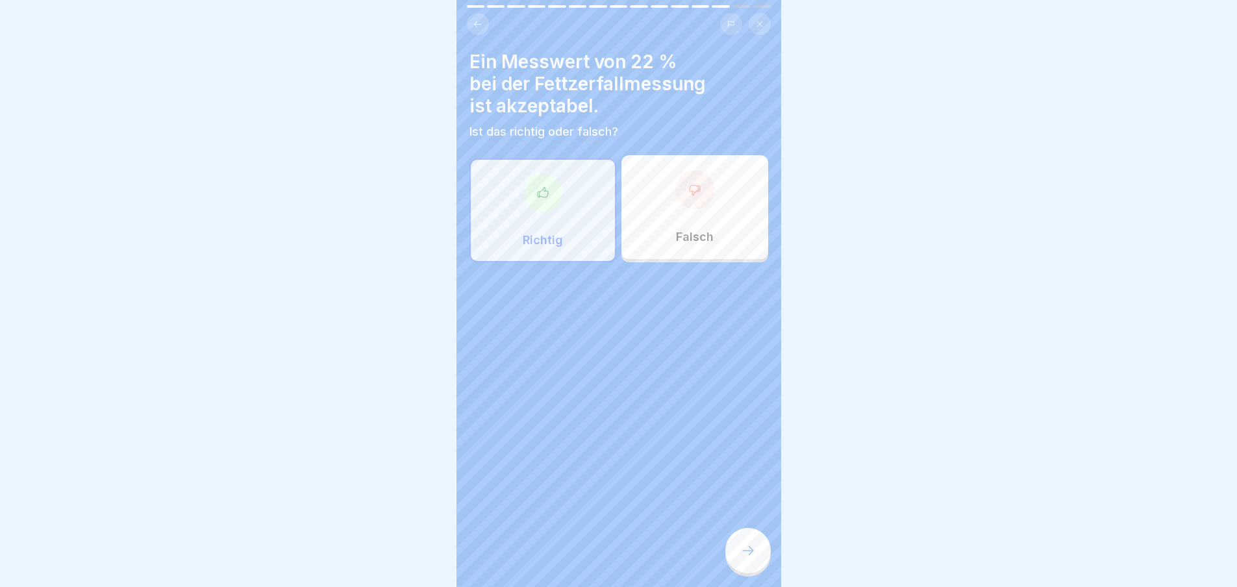
click at [730, 567] on div at bounding box center [747, 550] width 45 height 45
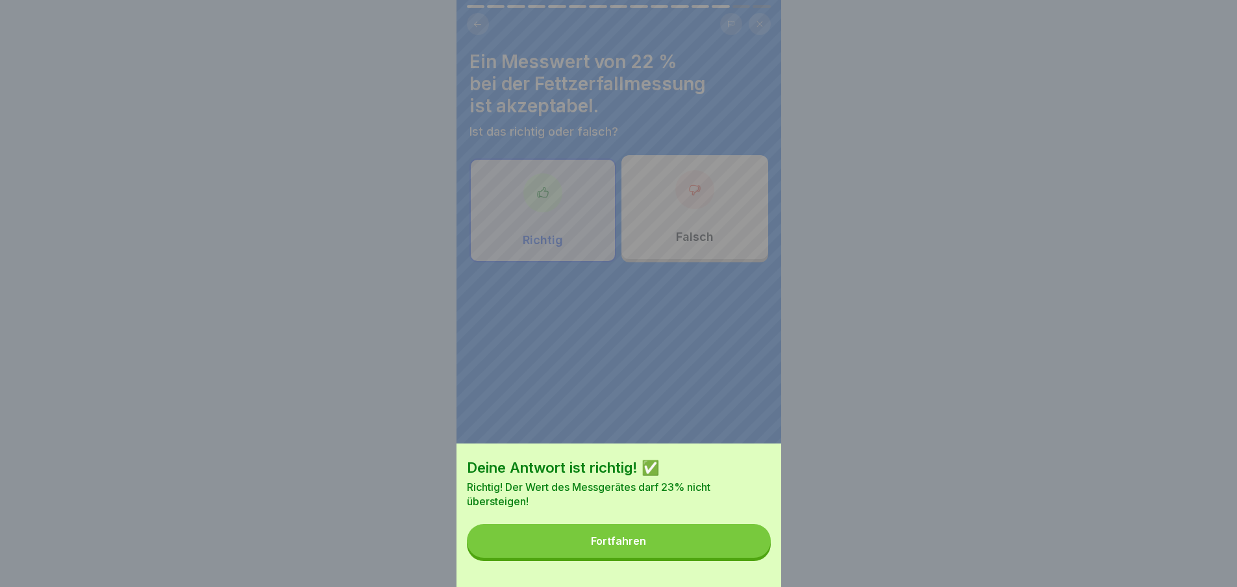
click at [720, 554] on button "Fortfahren" at bounding box center [619, 541] width 304 height 34
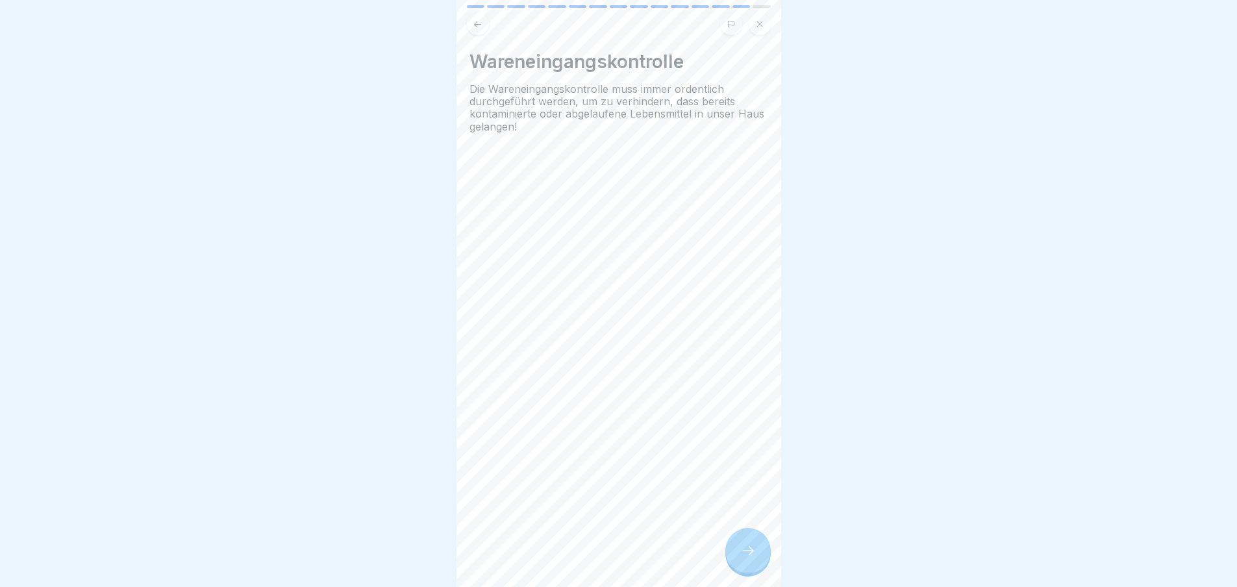
click at [764, 563] on div at bounding box center [747, 550] width 45 height 45
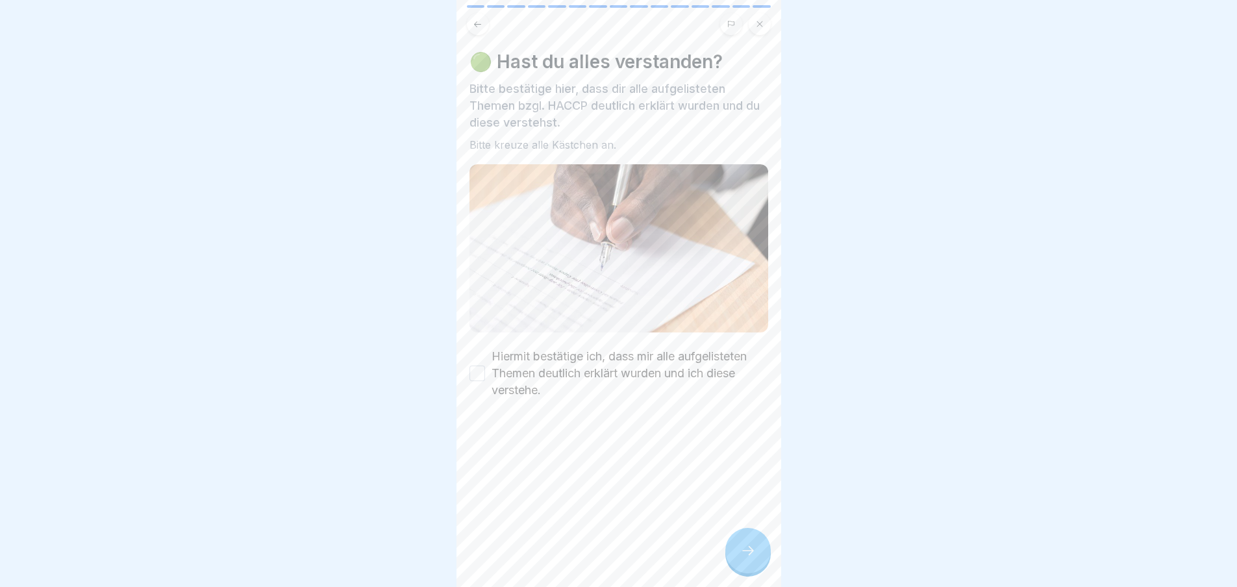
click at [589, 357] on label "Hiermit bestätige ich, dass mir alle aufgelisteten Themen deutlich erklärt wurd…" at bounding box center [629, 373] width 277 height 51
click at [485, 365] on button "Hiermit bestätige ich, dass mir alle aufgelisteten Themen deutlich erklärt wurd…" at bounding box center [477, 373] width 16 height 16
click at [734, 547] on div at bounding box center [747, 550] width 45 height 45
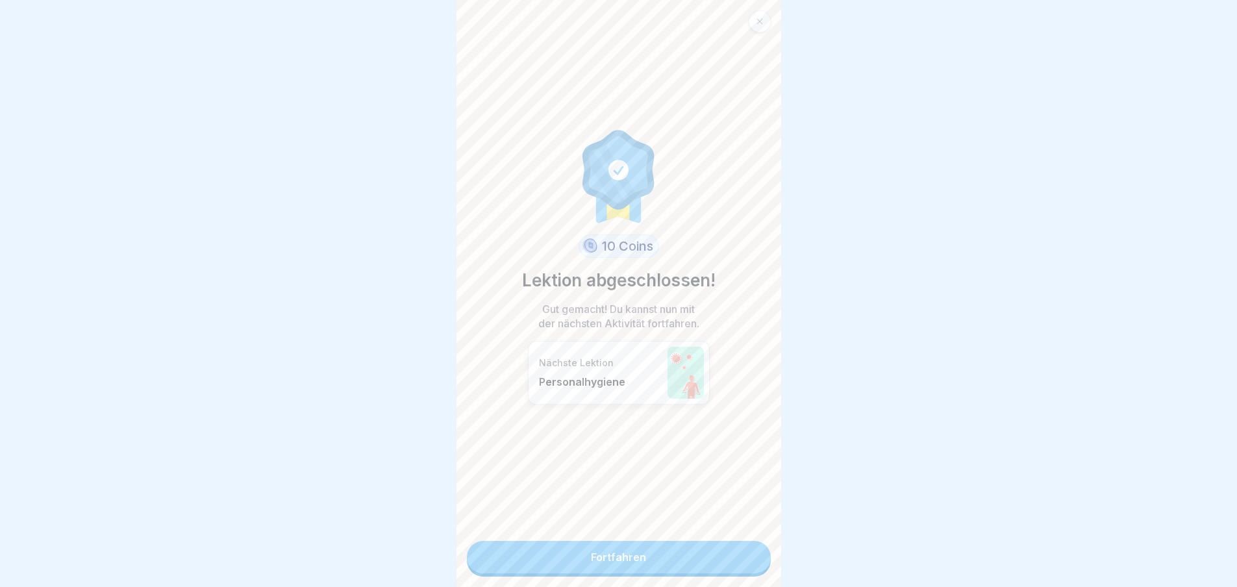
click at [704, 552] on link "Fortfahren" at bounding box center [619, 557] width 304 height 32
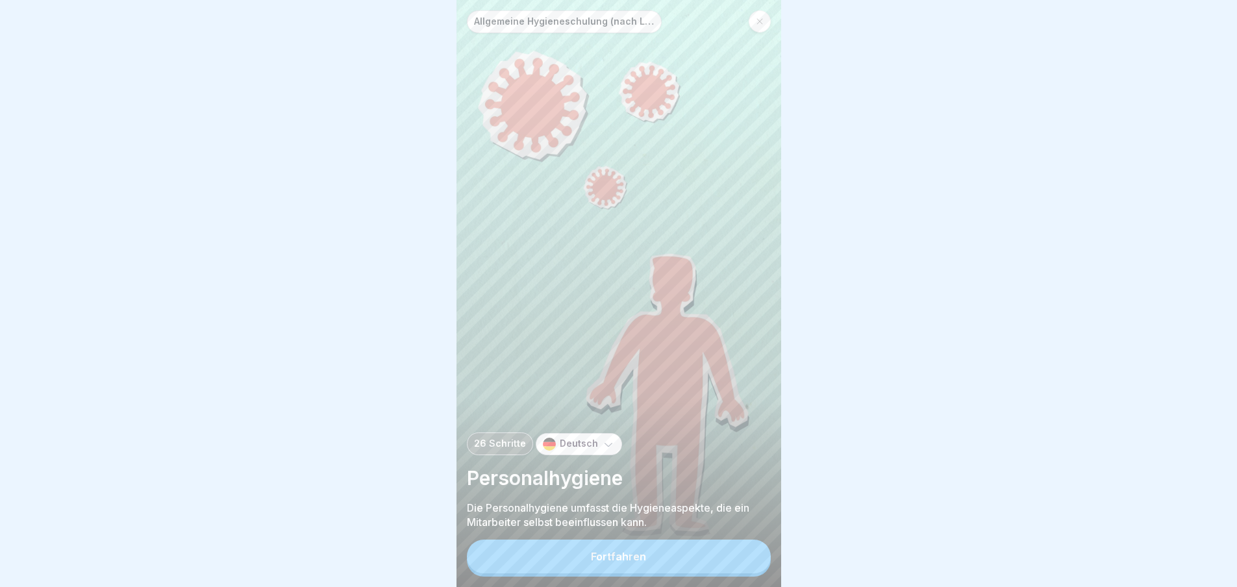
click at [689, 553] on button "Fortfahren" at bounding box center [619, 556] width 304 height 34
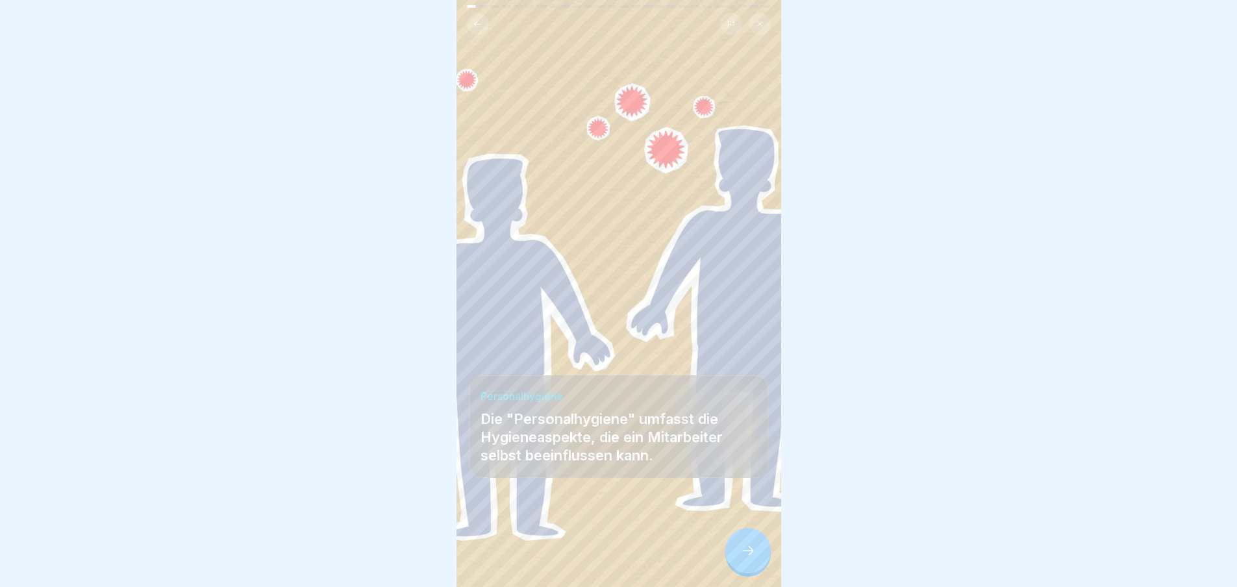
click at [758, 573] on div at bounding box center [747, 550] width 45 height 45
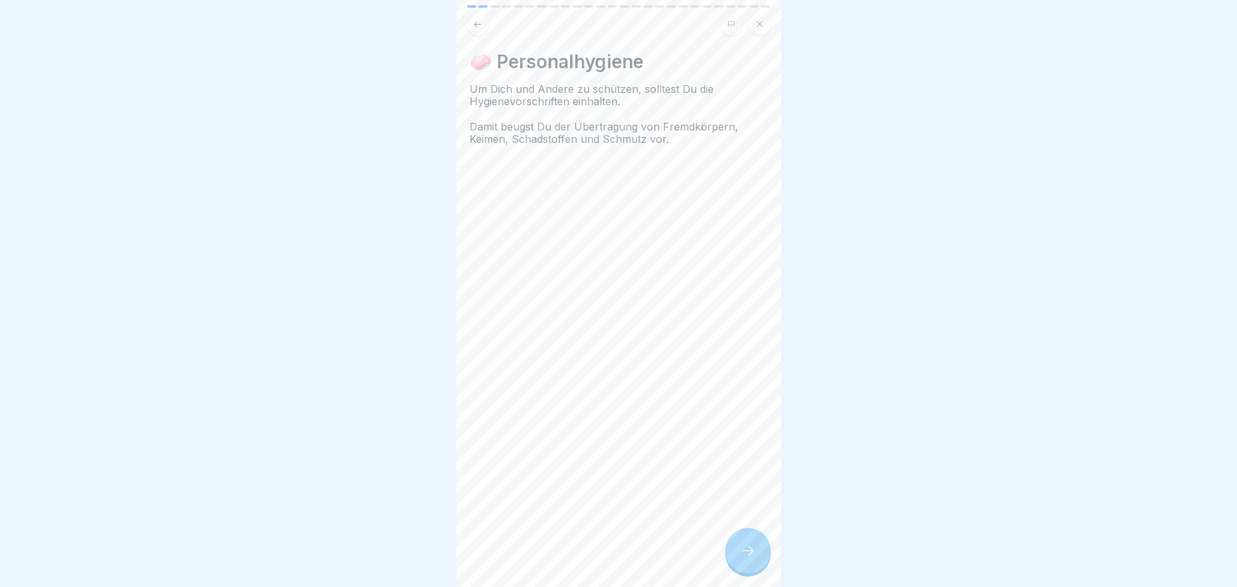
click at [755, 573] on div at bounding box center [747, 550] width 45 height 45
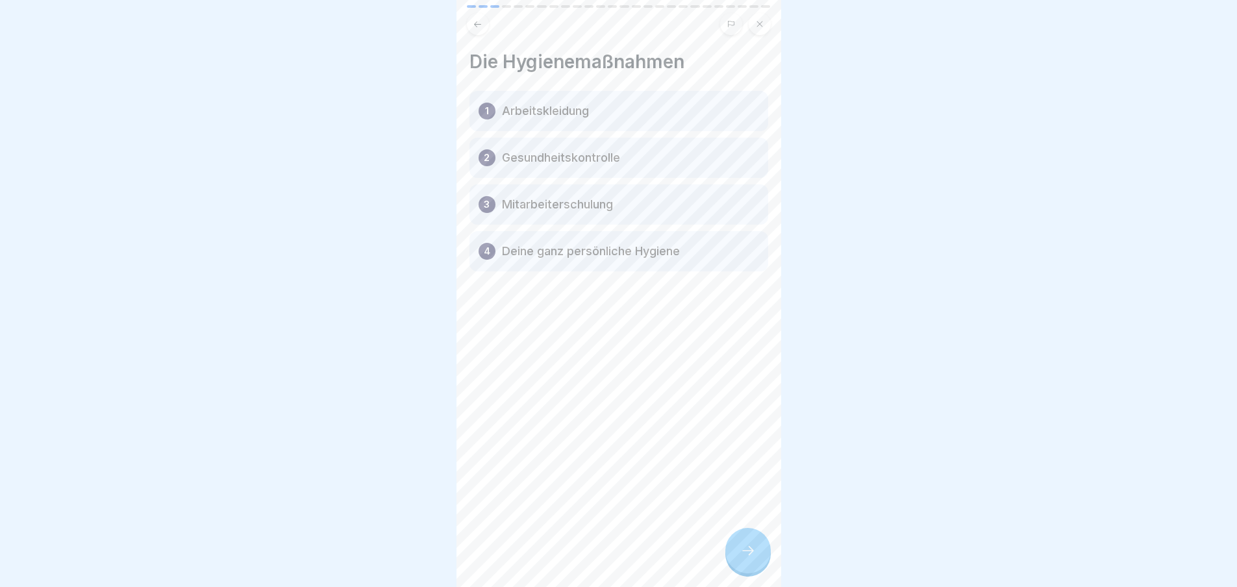
click at [755, 573] on div at bounding box center [747, 550] width 45 height 45
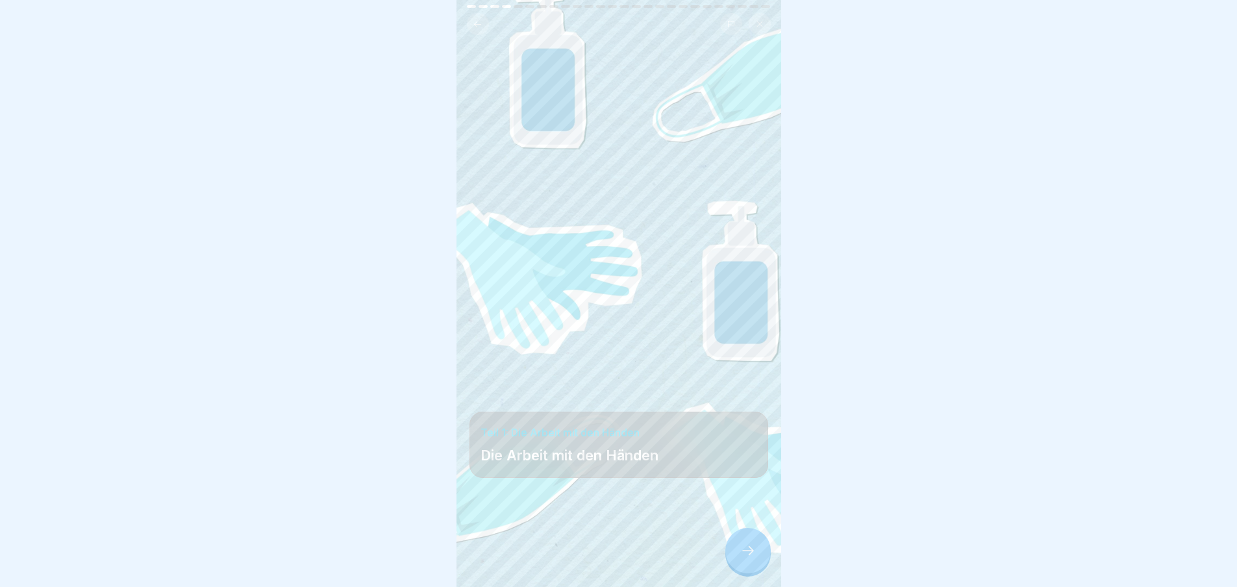
click at [754, 572] on div at bounding box center [747, 550] width 45 height 45
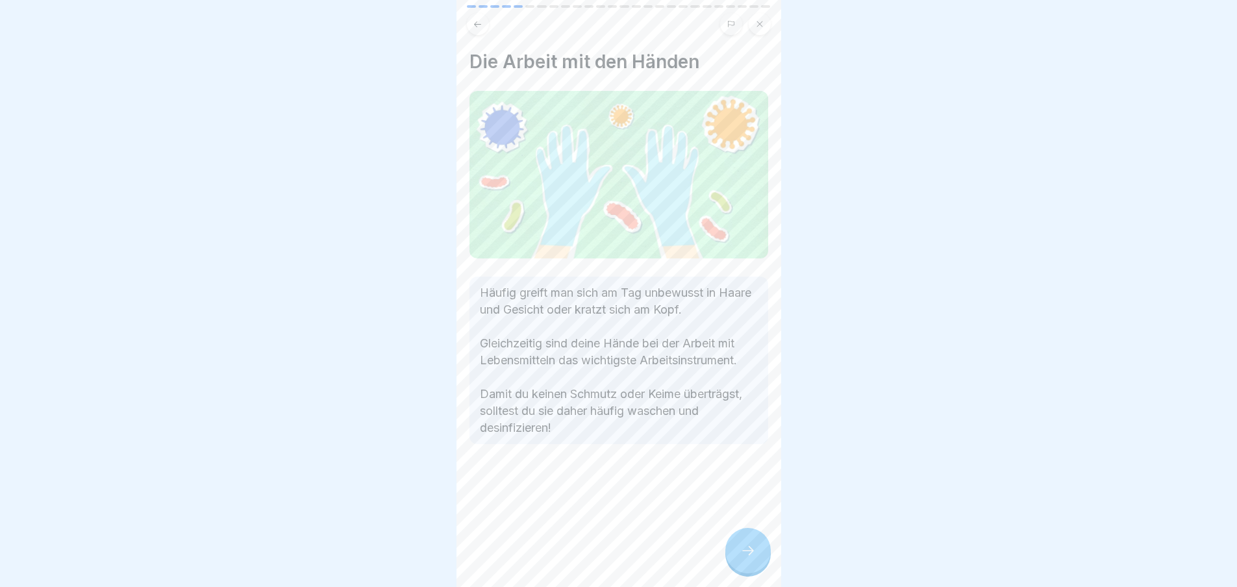
click at [754, 572] on div at bounding box center [747, 550] width 45 height 45
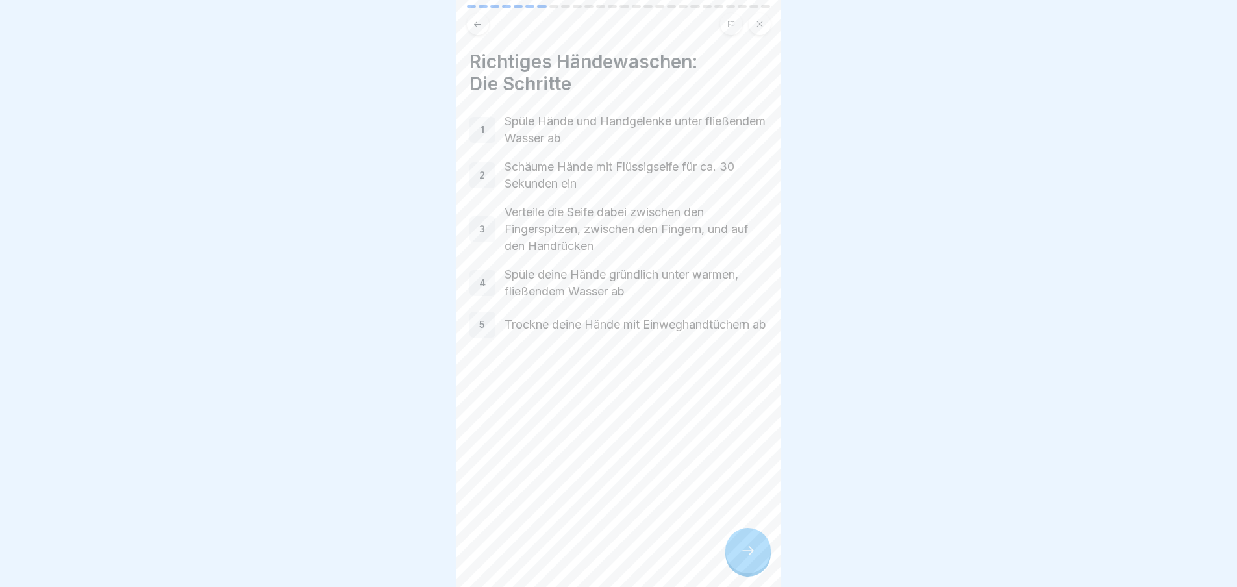
click at [754, 572] on div at bounding box center [747, 550] width 45 height 45
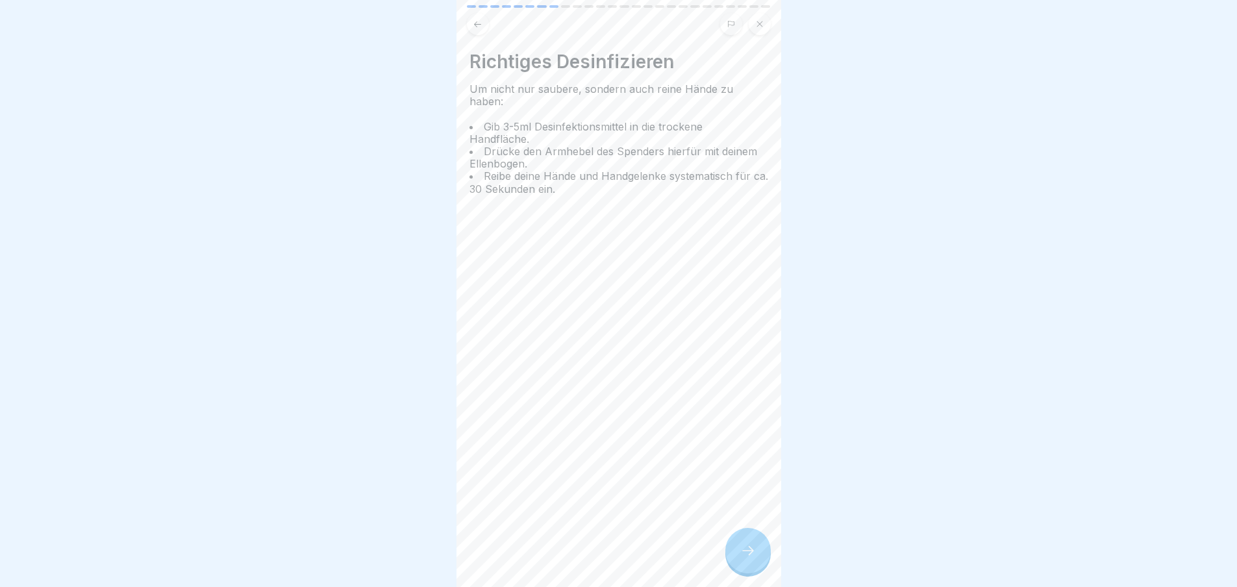
click at [754, 572] on div at bounding box center [747, 550] width 45 height 45
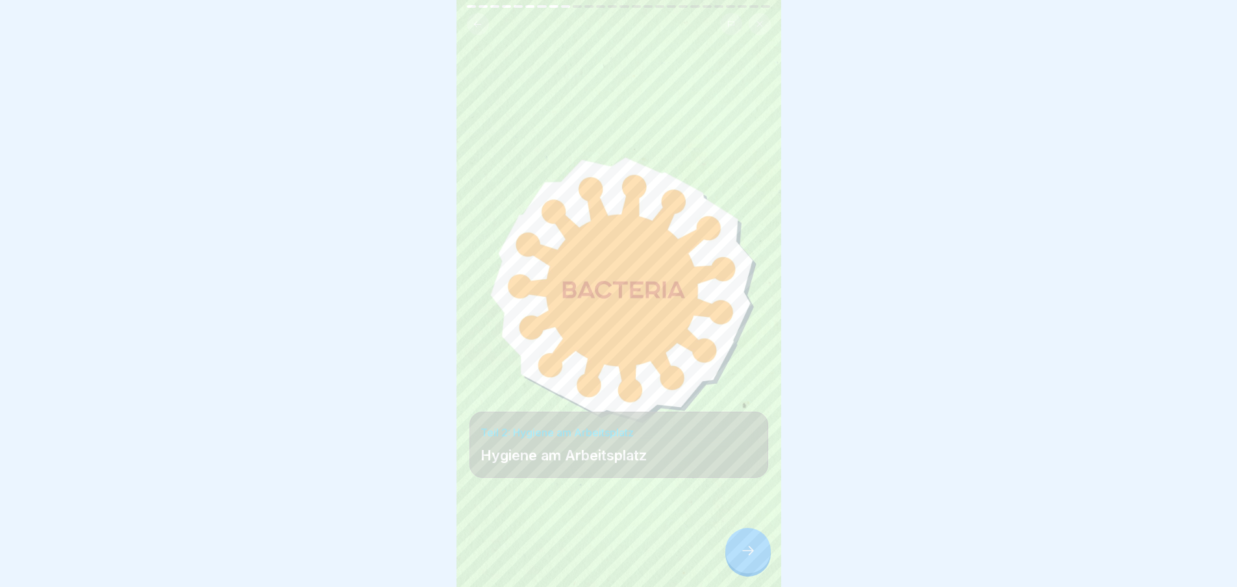
click at [754, 572] on div at bounding box center [747, 550] width 45 height 45
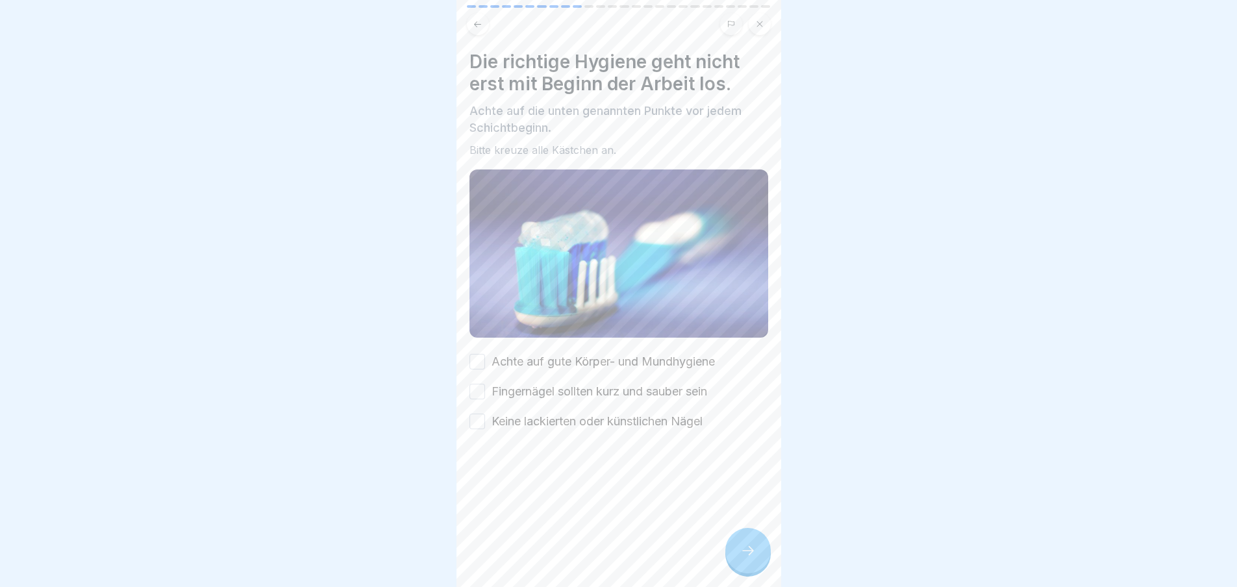
click at [754, 572] on div at bounding box center [747, 550] width 45 height 45
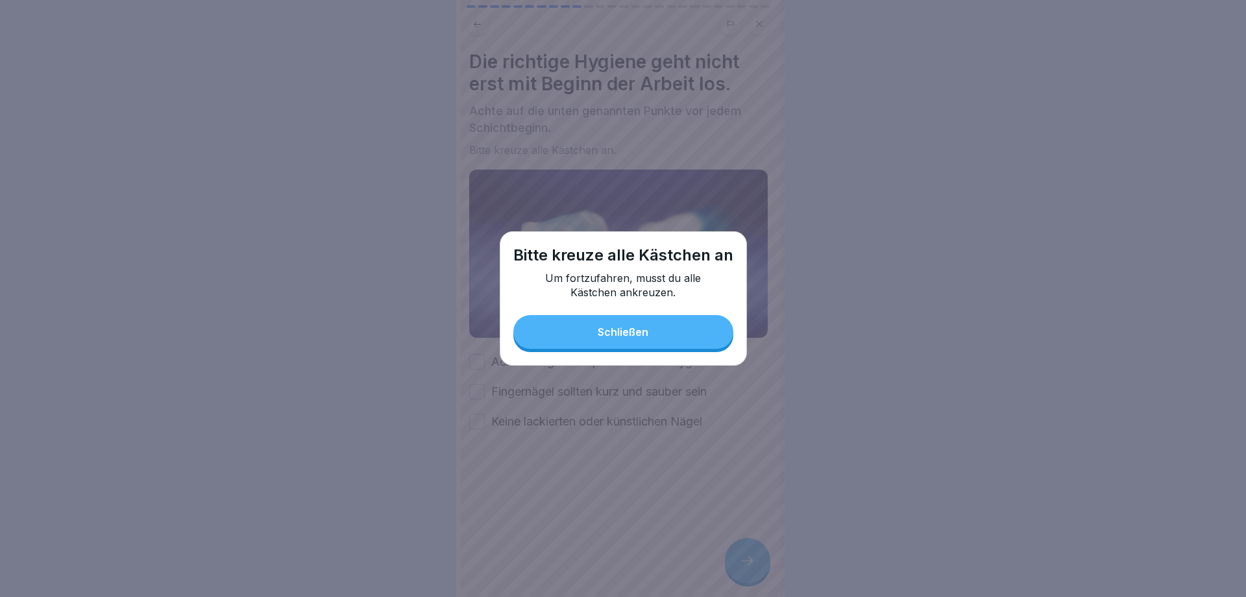
click at [665, 332] on button "Schließen" at bounding box center [623, 332] width 220 height 34
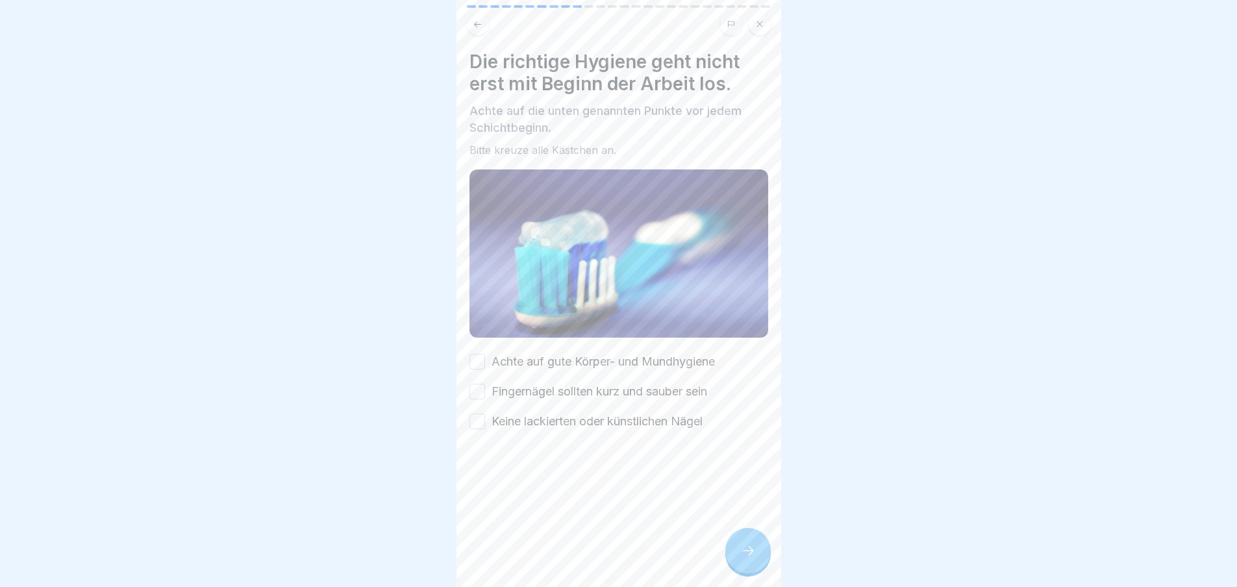
click at [482, 347] on div "Die richtige Hygiene geht nicht erst mit Beginn der Arbeit los. Achte auf die u…" at bounding box center [618, 240] width 299 height 379
click at [510, 353] on label "Achte auf gute Körper- und Mundhygiene" at bounding box center [602, 361] width 223 height 17
click at [485, 354] on button "Achte auf gute Körper- und Mundhygiene" at bounding box center [477, 362] width 16 height 16
click at [509, 383] on label "Fingernägel sollten kurz und sauber sein" at bounding box center [599, 391] width 216 height 17
click at [485, 384] on button "Fingernägel sollten kurz und sauber sein" at bounding box center [477, 392] width 16 height 16
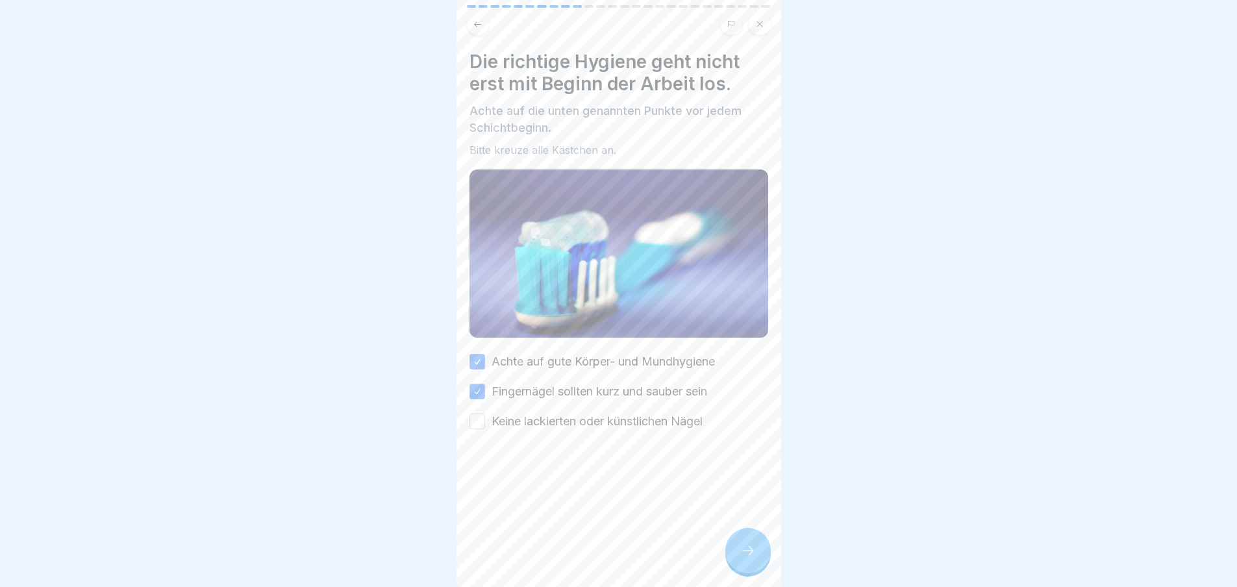
drag, startPoint x: 524, startPoint y: 413, endPoint x: 530, endPoint y: 419, distance: 7.8
click at [524, 414] on label "Keine lackierten oder künstlichen Nägel" at bounding box center [596, 421] width 211 height 17
click at [485, 414] on button "Keine lackierten oder künstlichen Nägel" at bounding box center [477, 421] width 16 height 16
click at [749, 554] on icon at bounding box center [748, 551] width 16 height 16
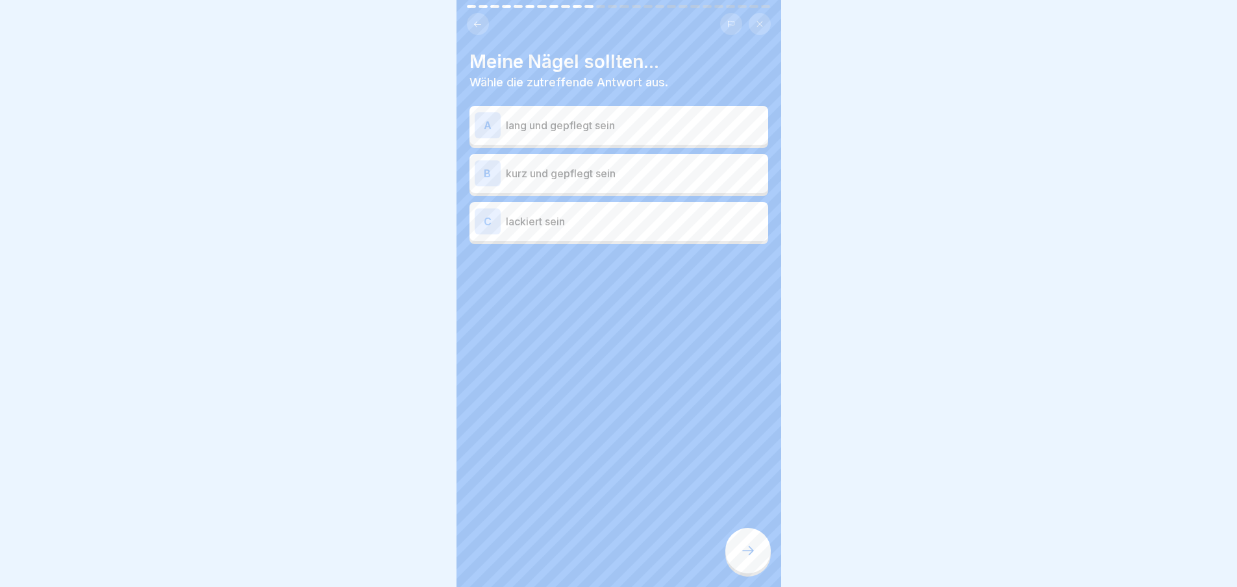
click at [593, 180] on p "kurz und gepflegt sein" at bounding box center [634, 174] width 257 height 16
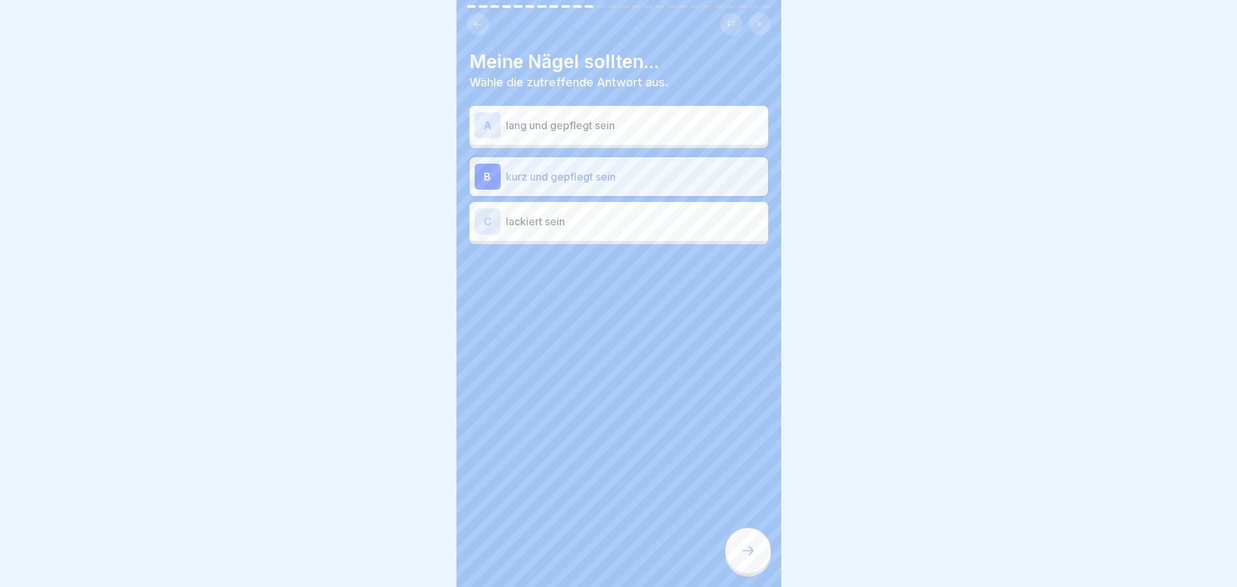
click at [759, 558] on div at bounding box center [747, 550] width 45 height 45
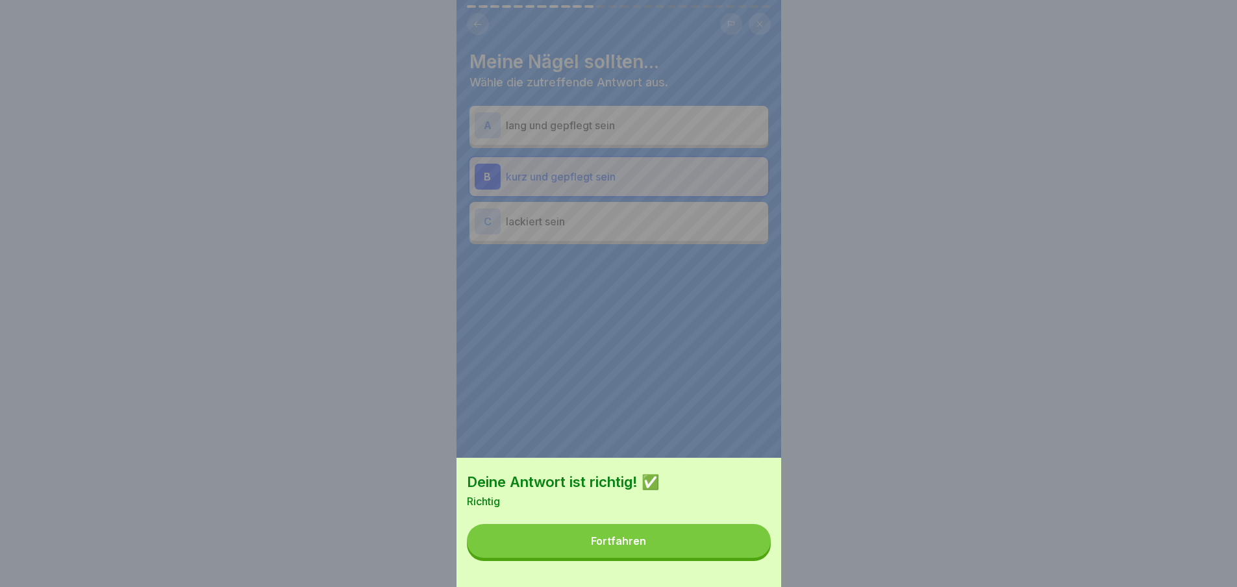
click at [735, 545] on button "Fortfahren" at bounding box center [619, 541] width 304 height 34
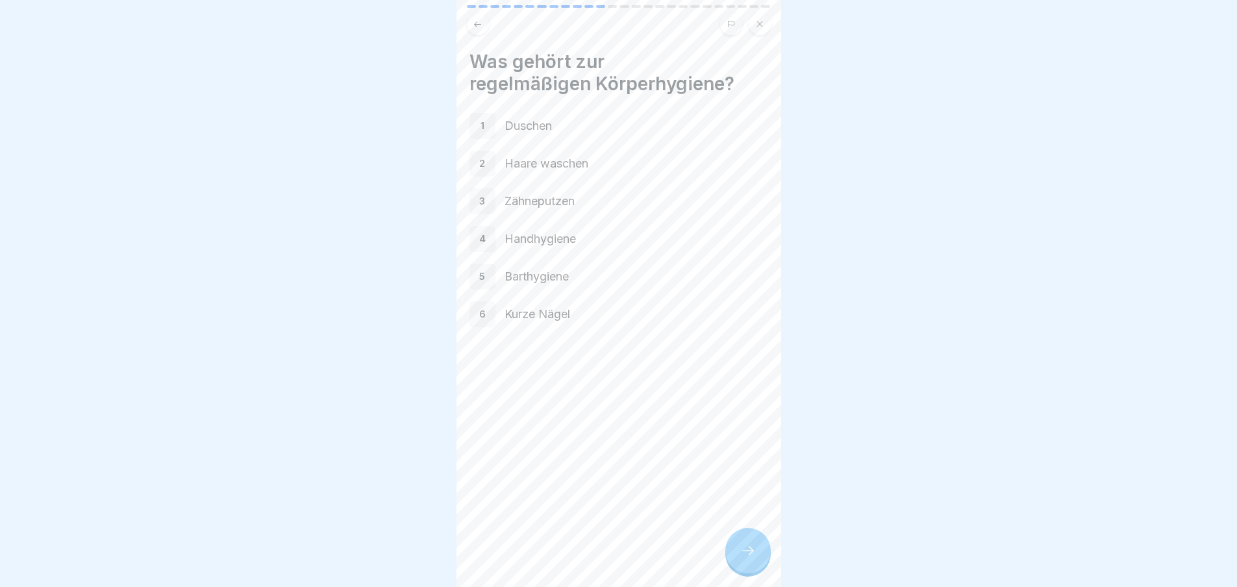
click at [763, 536] on div "Was gehört zur regelmäßigen Körperhygiene? 1 Duschen 2 Haare waschen 3 Zähneput…" at bounding box center [618, 293] width 325 height 587
click at [763, 548] on div at bounding box center [747, 550] width 45 height 45
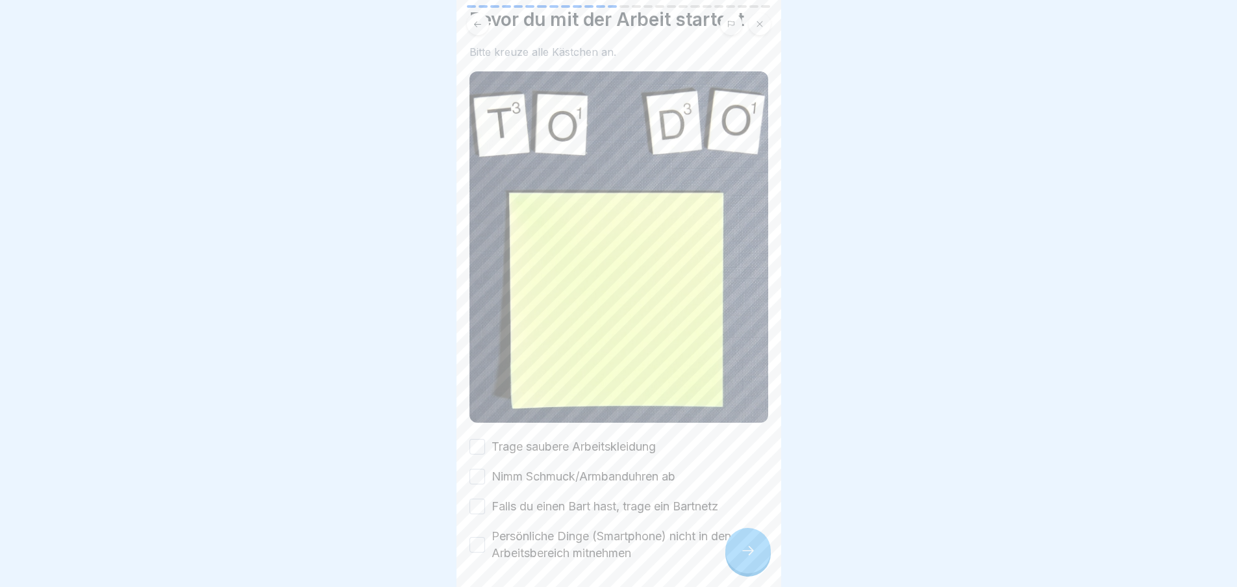
scroll to position [84, 0]
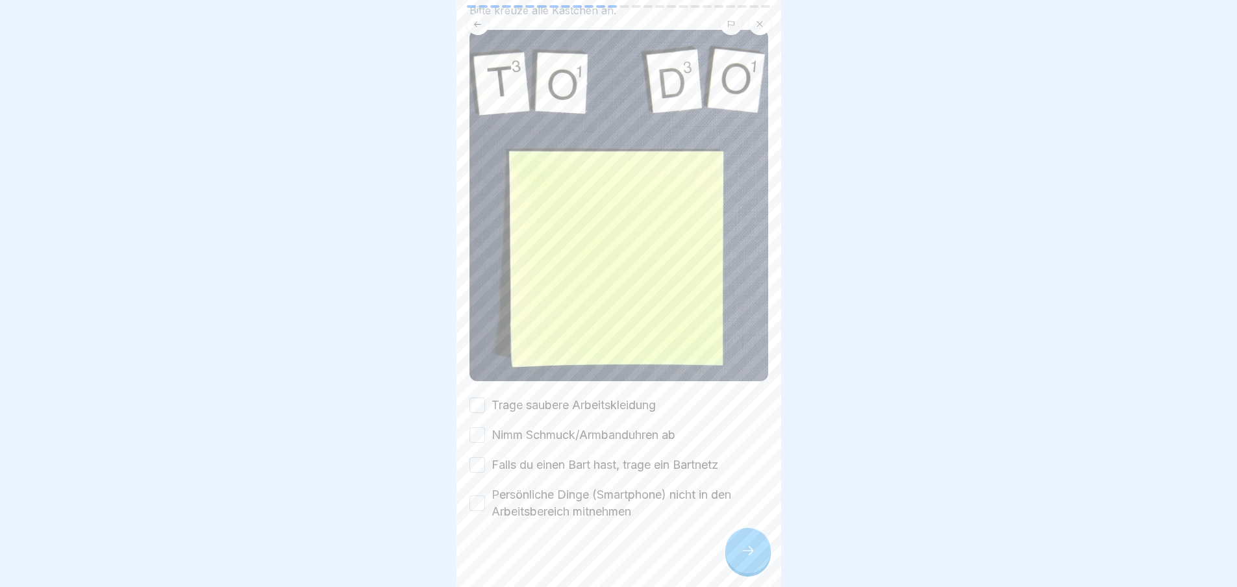
click at [606, 397] on label "Trage saubere Arbeitskleidung" at bounding box center [573, 405] width 164 height 17
click at [485, 397] on button "Trage saubere Arbeitskleidung" at bounding box center [477, 405] width 16 height 16
click at [598, 426] on label "Nimm Schmuck/Armbanduhren ab" at bounding box center [583, 434] width 184 height 17
click at [485, 427] on button "Nimm Schmuck/Armbanduhren ab" at bounding box center [477, 435] width 16 height 16
click at [599, 456] on label "Falls du einen Bart hast, trage ein Bartnetz" at bounding box center [604, 464] width 227 height 17
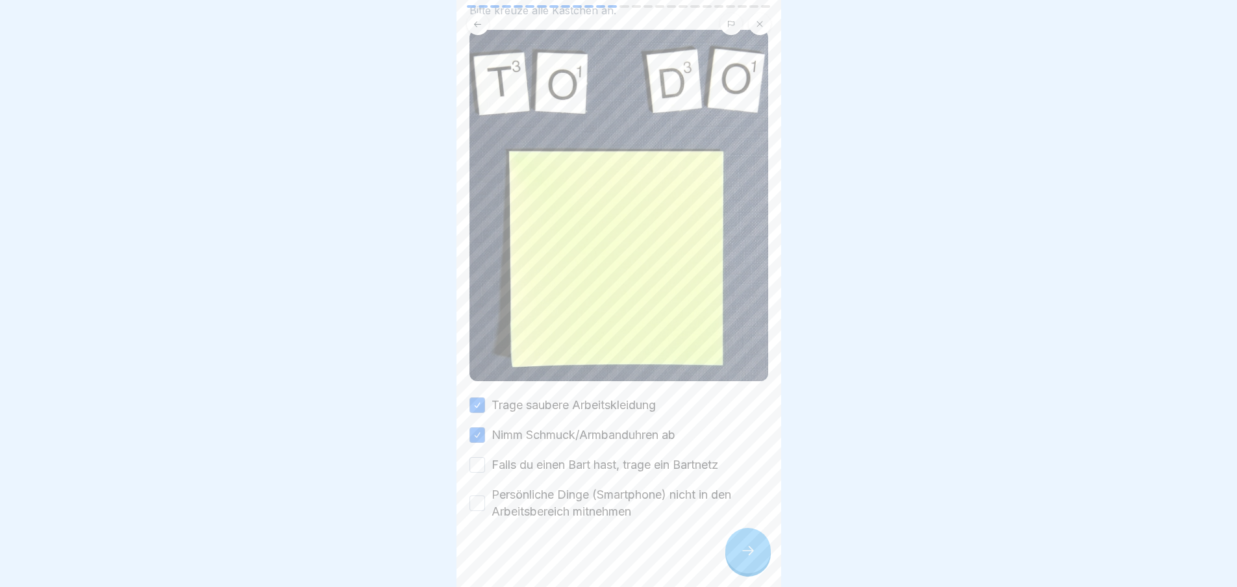
click at [485, 457] on button "Falls du einen Bart hast, trage ein Bartnetz" at bounding box center [477, 465] width 16 height 16
click at [620, 456] on label "Falls du einen Bart hast, trage ein Bartnetz" at bounding box center [604, 464] width 227 height 17
click at [485, 457] on button "Falls du einen Bart hast, trage ein Bartnetz" at bounding box center [477, 465] width 16 height 16
click at [585, 456] on label "Falls du einen Bart hast, trage ein Bartnetz" at bounding box center [604, 464] width 227 height 17
click at [485, 457] on button "Falls du einen Bart hast, trage ein Bartnetz" at bounding box center [477, 465] width 16 height 16
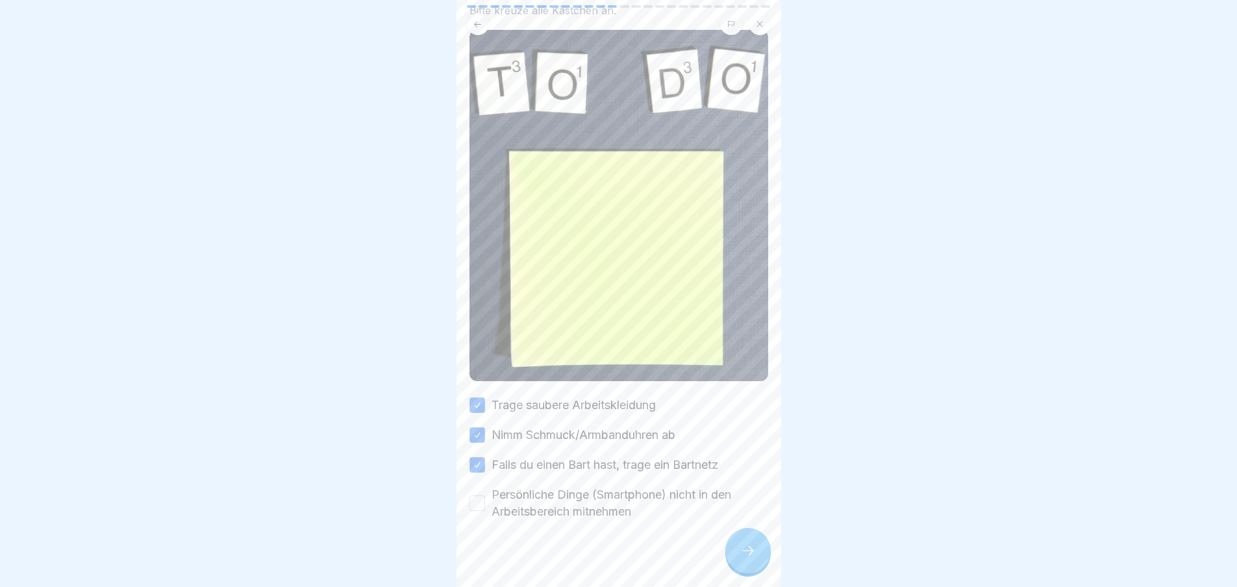
click at [584, 486] on label "Persönliche Dinge (Smartphone) nicht in den Arbeitsbereich mitnehmen" at bounding box center [629, 503] width 277 height 34
click at [485, 495] on button "Persönliche Dinge (Smartphone) nicht in den Arbeitsbereich mitnehmen" at bounding box center [477, 503] width 16 height 16
click at [750, 558] on icon at bounding box center [748, 551] width 16 height 16
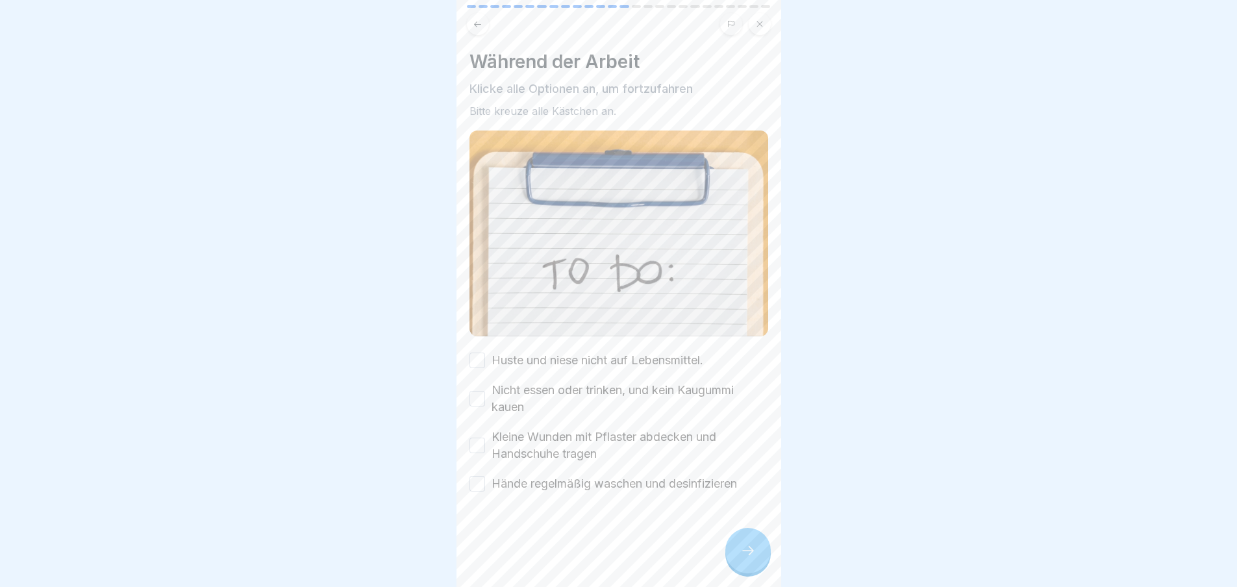
click at [748, 558] on icon at bounding box center [748, 551] width 16 height 16
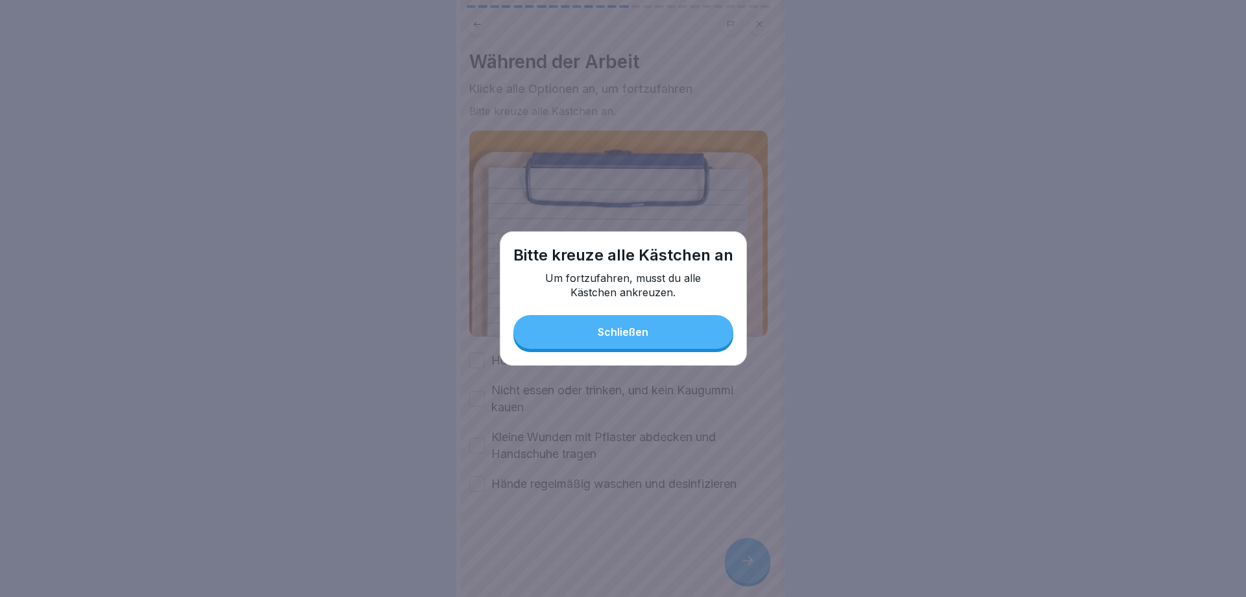
click at [650, 312] on div "Bitte [DEMOGRAPHIC_DATA] alle Kästchen an Um fortzufahren, musst du alle Kästch…" at bounding box center [623, 298] width 247 height 134
click at [620, 336] on div "Schließen" at bounding box center [623, 332] width 51 height 12
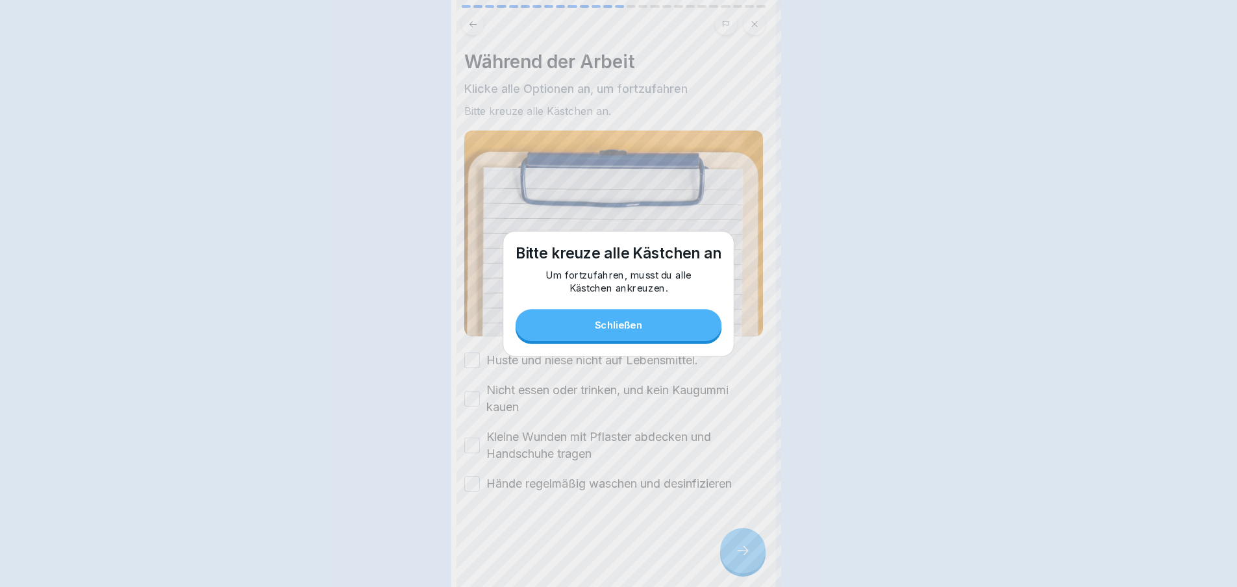
click at [585, 343] on div "Während der Arbeit Klicke alle Optionen an, um fortzufahren Bitte kreuze alle K…" at bounding box center [613, 271] width 299 height 441
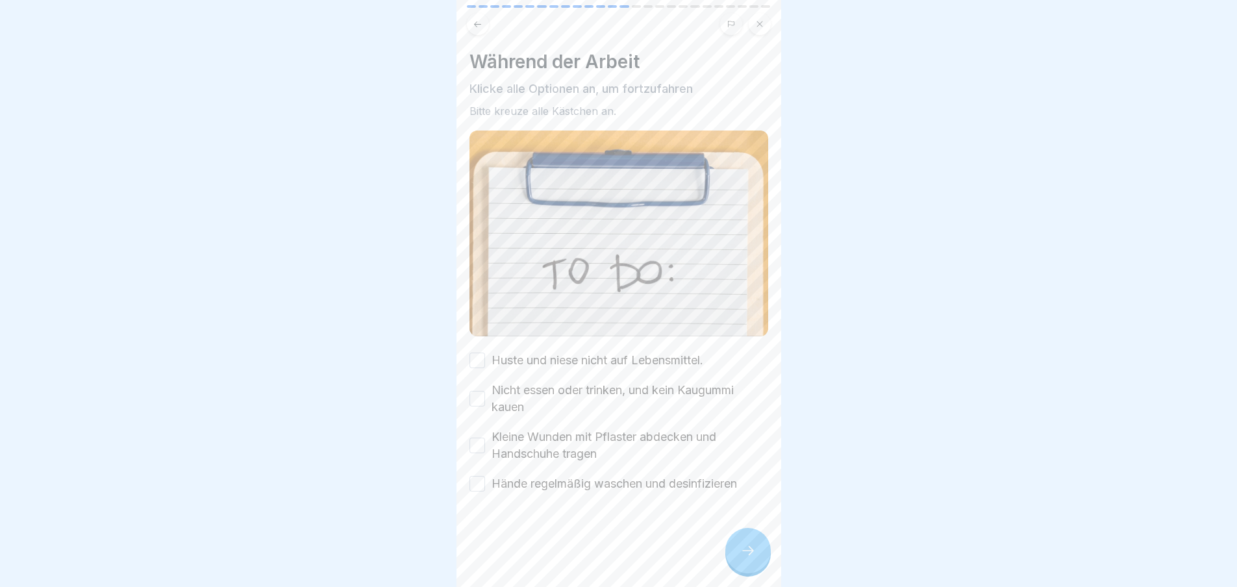
click at [574, 358] on label "Huste und niese nicht auf Lebensmittel." at bounding box center [597, 360] width 212 height 17
click at [485, 358] on button "Huste und niese nicht auf Lebensmittel." at bounding box center [477, 360] width 16 height 16
drag, startPoint x: 569, startPoint y: 382, endPoint x: 571, endPoint y: 393, distance: 11.1
click at [569, 384] on label "Nicht essen oder trinken, und kein Kaugummi kauen" at bounding box center [629, 399] width 277 height 34
click at [485, 391] on button "Nicht essen oder trinken, und kein Kaugummi kauen" at bounding box center [477, 399] width 16 height 16
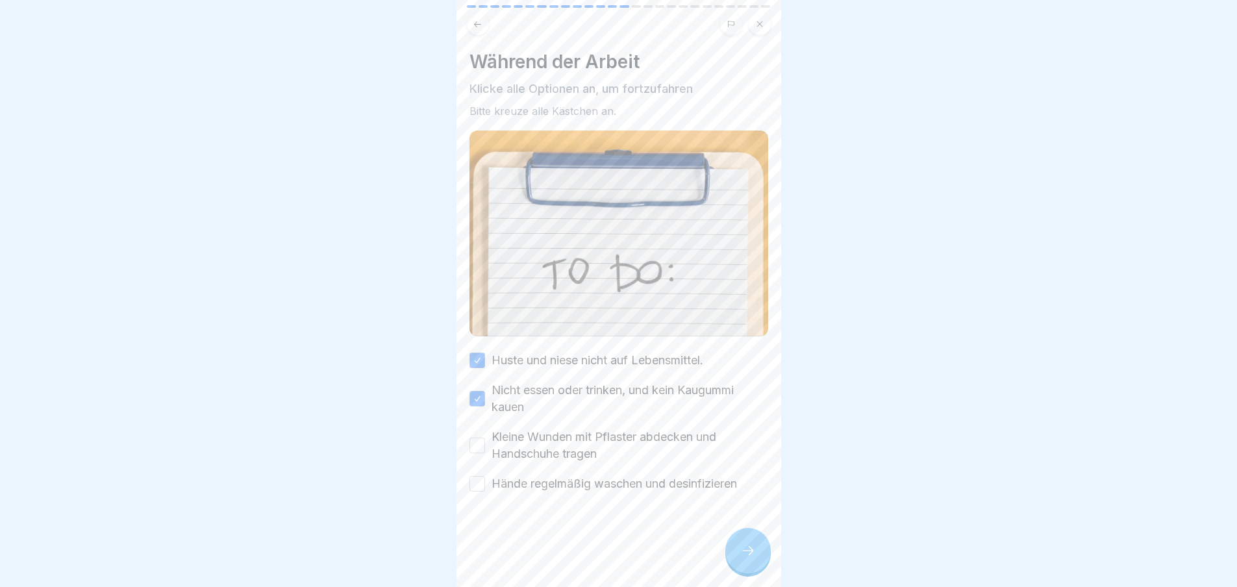
click at [578, 428] on label "Kleine Wunden mit Pflaster abdecken und Handschuhe tragen" at bounding box center [629, 445] width 277 height 34
click at [485, 437] on button "Kleine Wunden mit Pflaster abdecken und Handschuhe tragen" at bounding box center [477, 445] width 16 height 16
click at [589, 463] on div "Huste und niese nicht auf Lebensmittel. Nicht essen oder trinken, und kein Kaug…" at bounding box center [618, 422] width 299 height 140
click at [645, 482] on label "Hände regelmäßig waschen und desinfizieren" at bounding box center [613, 483] width 245 height 17
click at [485, 482] on button "Hände regelmäßig waschen und desinfizieren" at bounding box center [477, 484] width 16 height 16
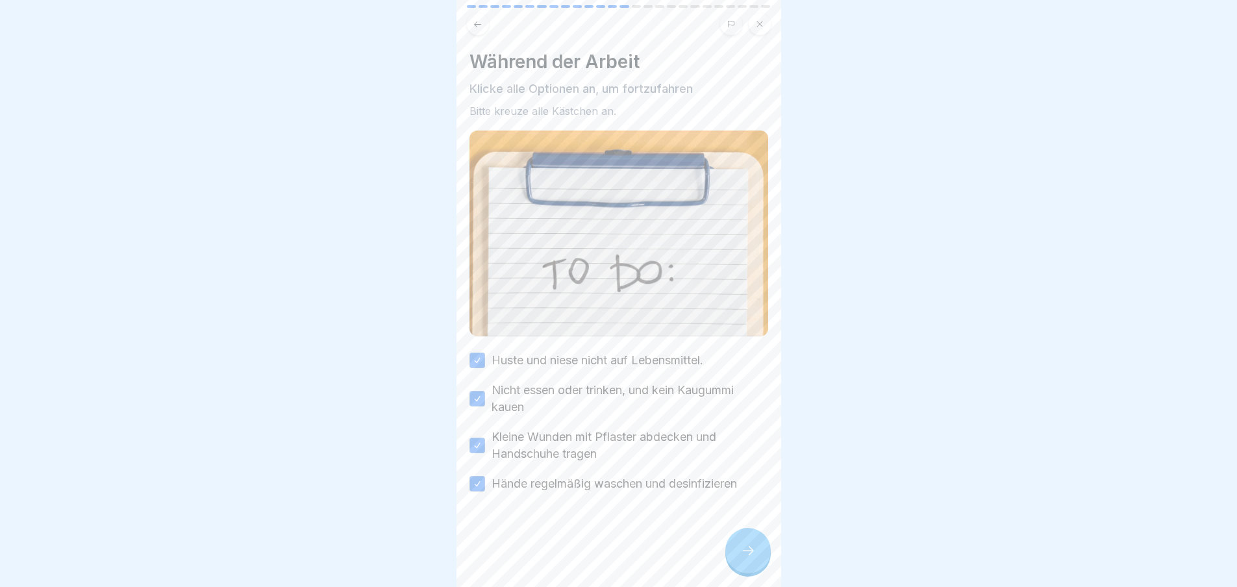
click at [744, 558] on icon at bounding box center [748, 551] width 16 height 16
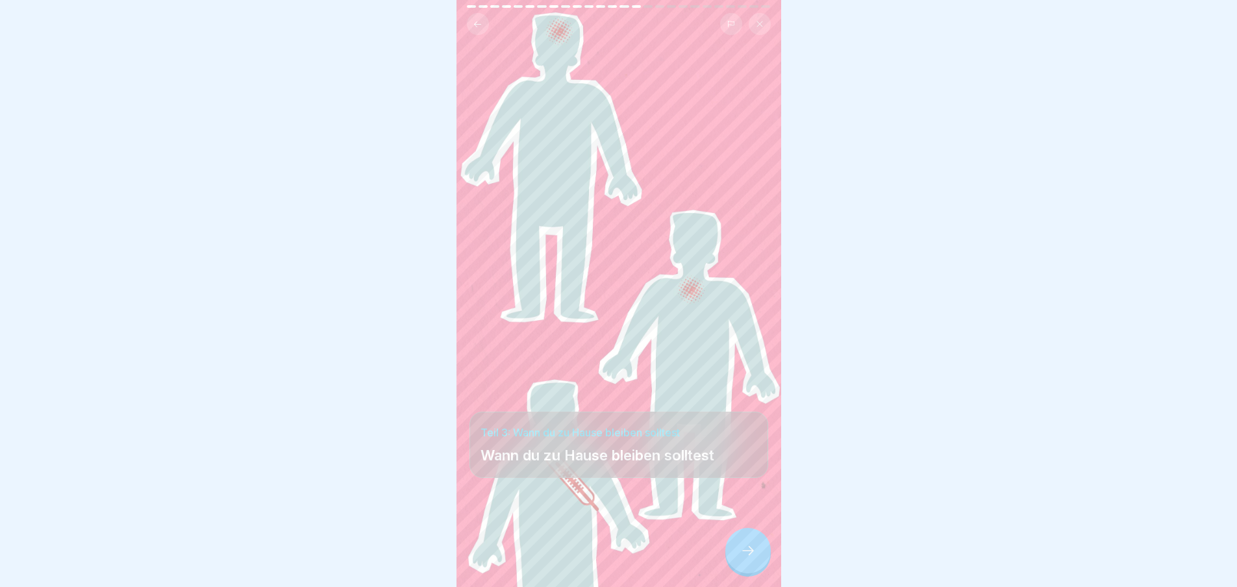
click at [744, 555] on icon at bounding box center [748, 551] width 16 height 16
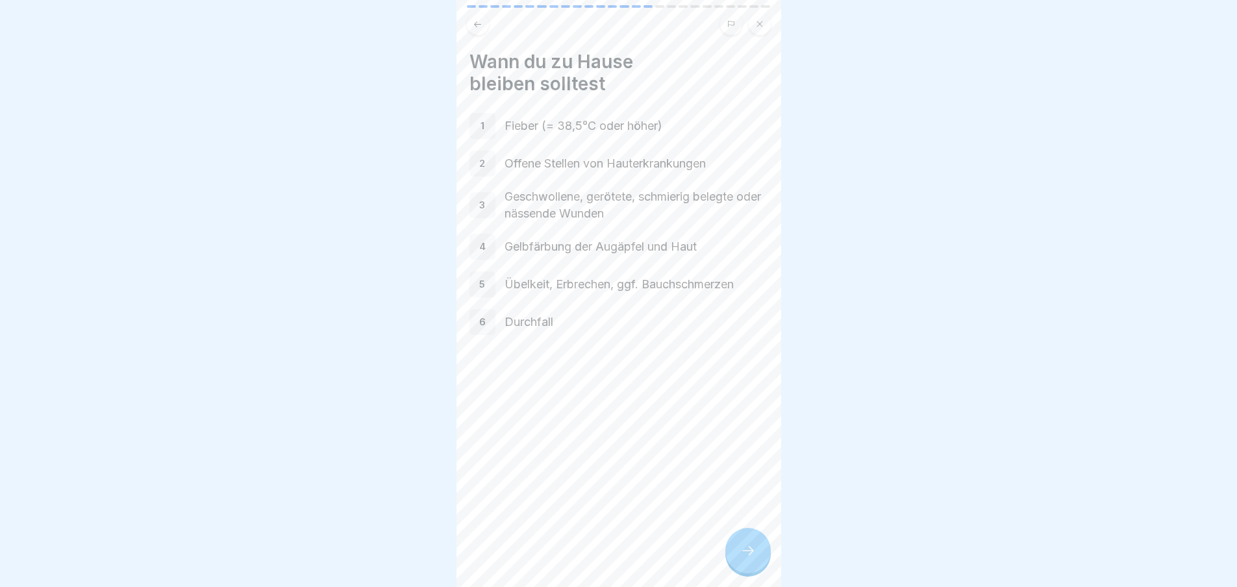
click at [744, 555] on icon at bounding box center [748, 551] width 16 height 16
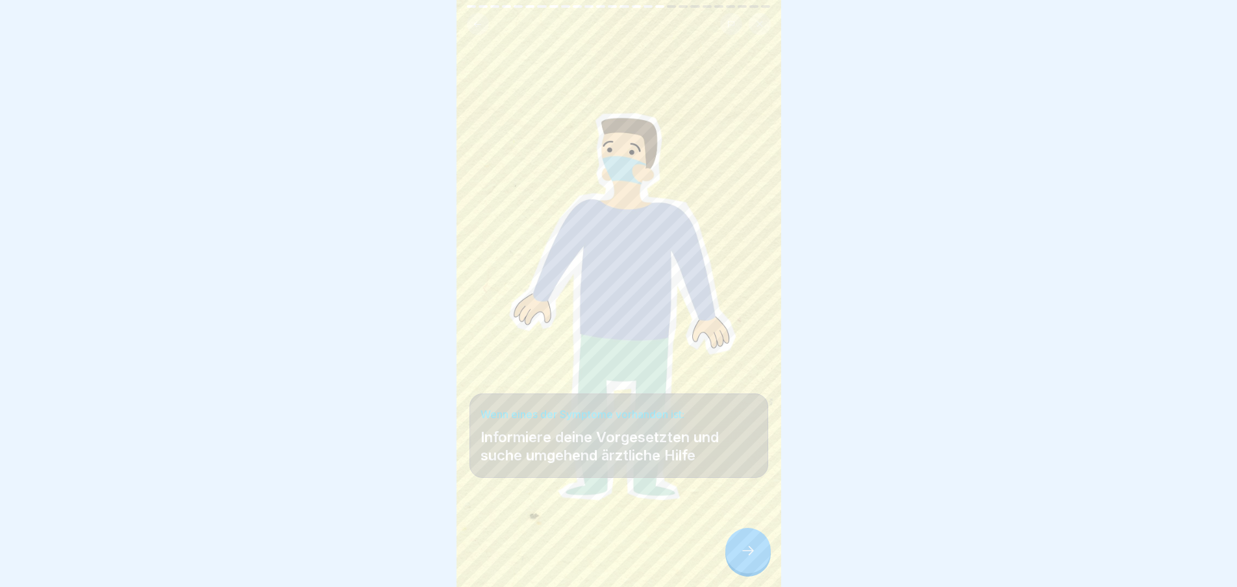
click at [744, 555] on icon at bounding box center [748, 551] width 16 height 16
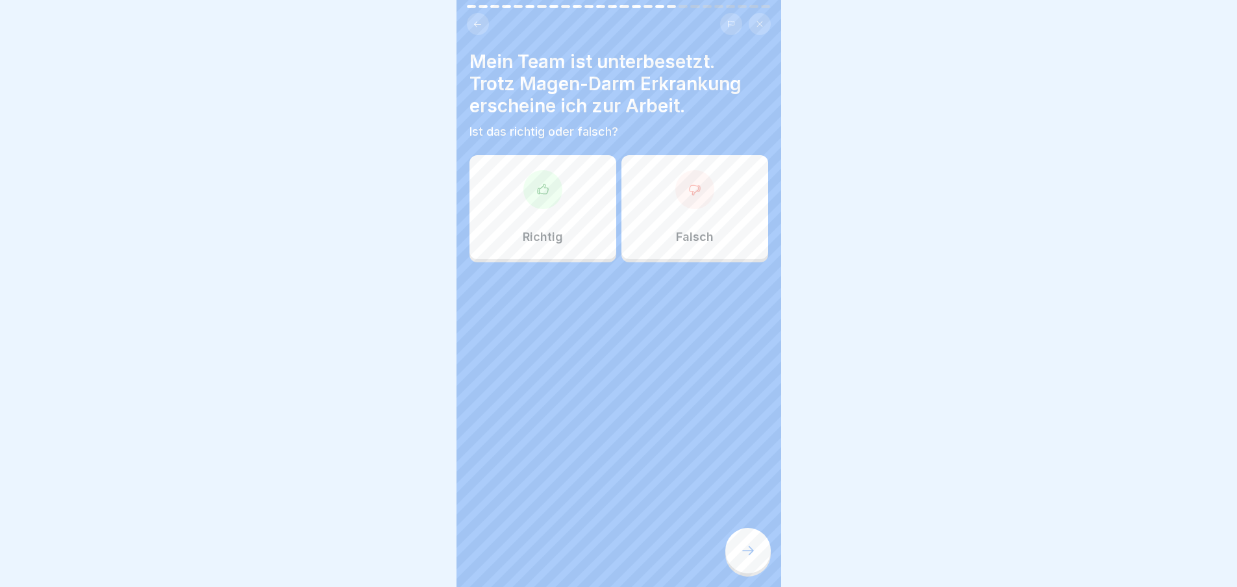
click at [744, 555] on icon at bounding box center [748, 551] width 16 height 16
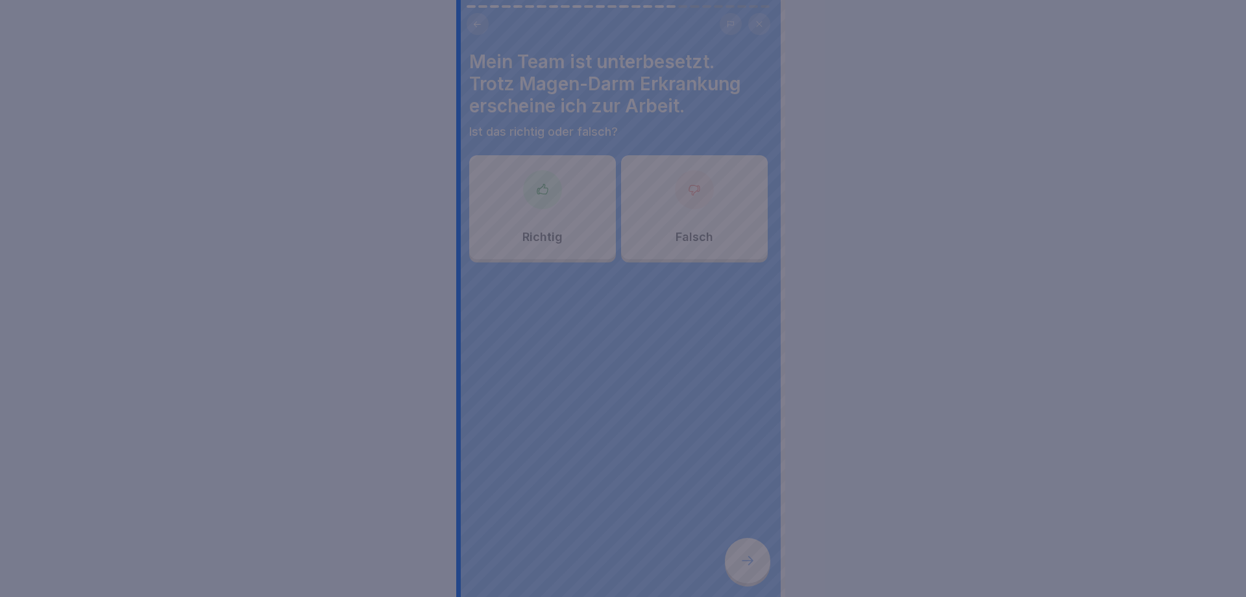
click at [740, 548] on div at bounding box center [623, 298] width 1246 height 597
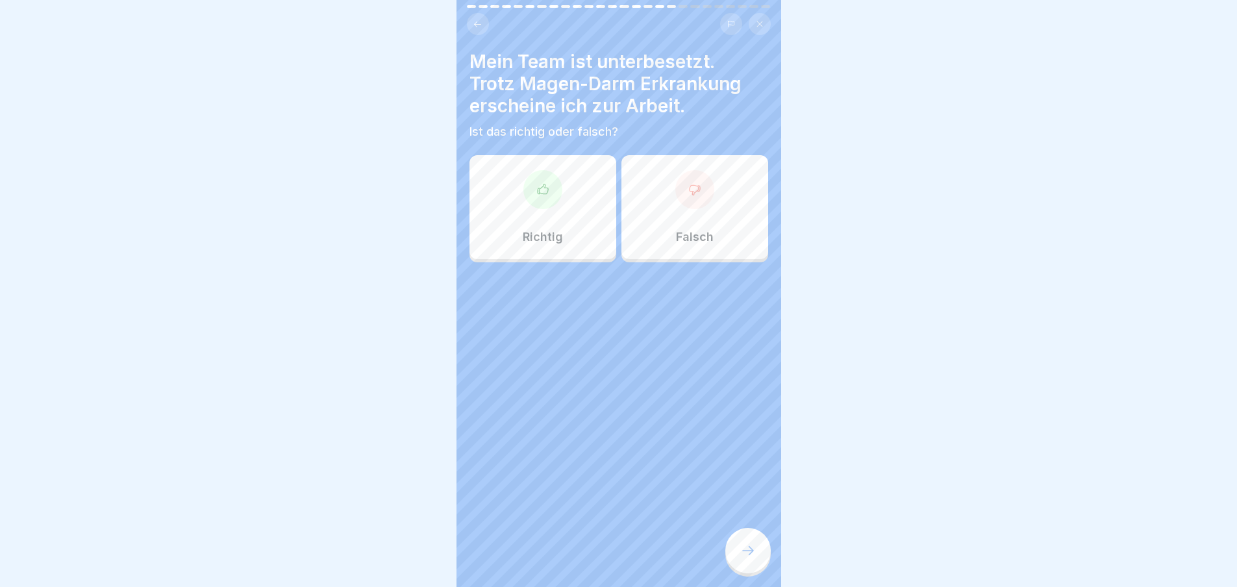
click at [649, 210] on div "Falsch" at bounding box center [694, 207] width 147 height 104
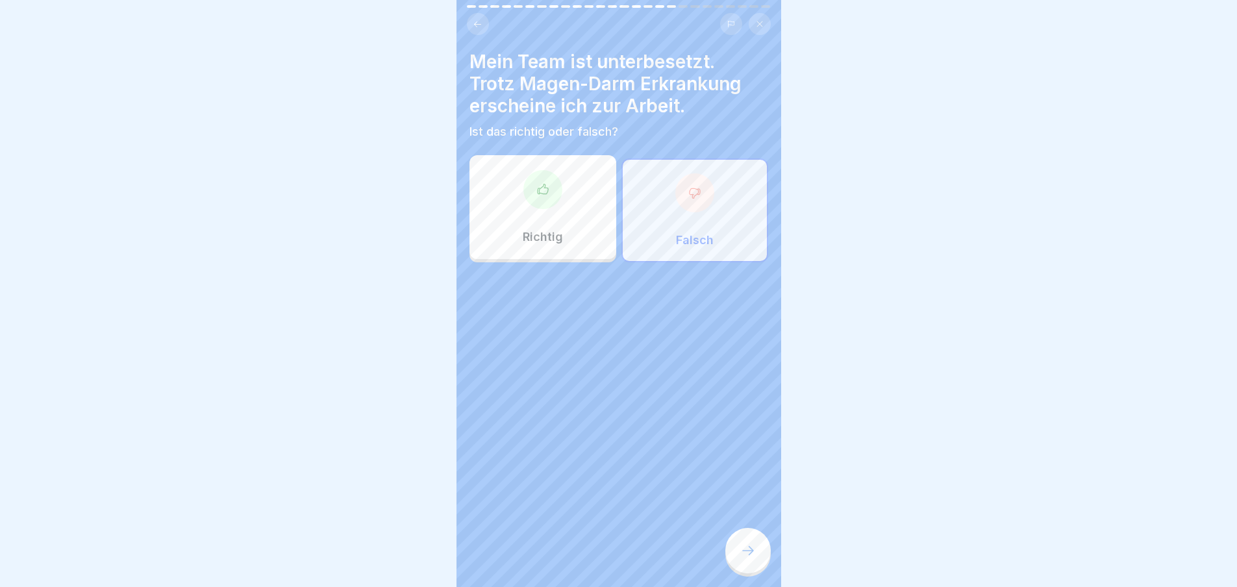
click at [761, 561] on div at bounding box center [747, 550] width 45 height 45
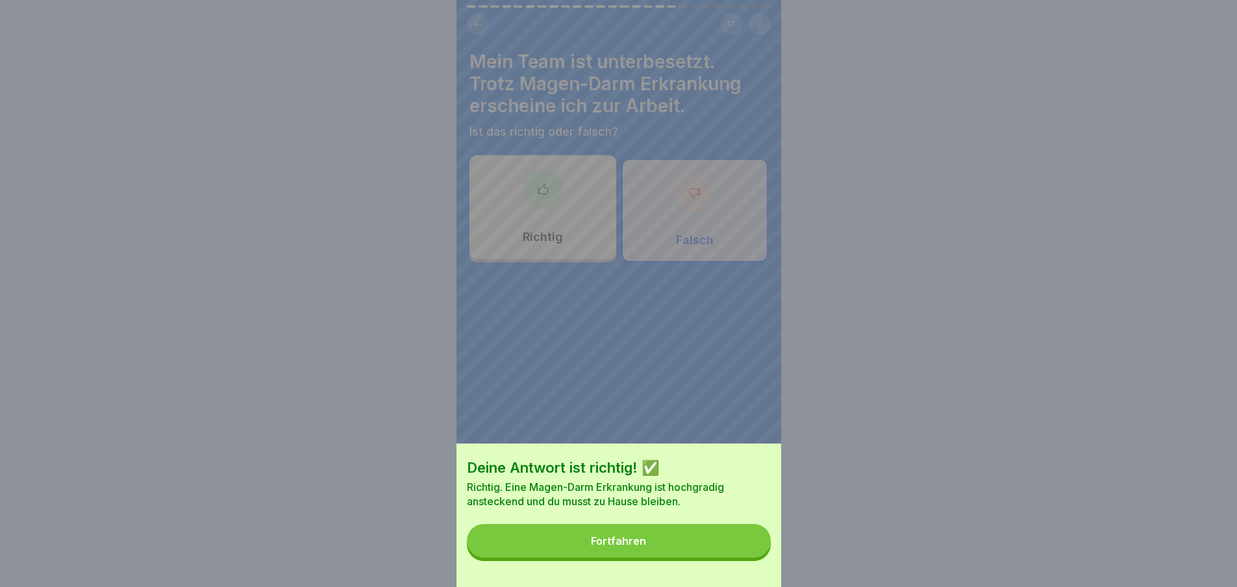
click at [748, 552] on button "Fortfahren" at bounding box center [619, 541] width 304 height 34
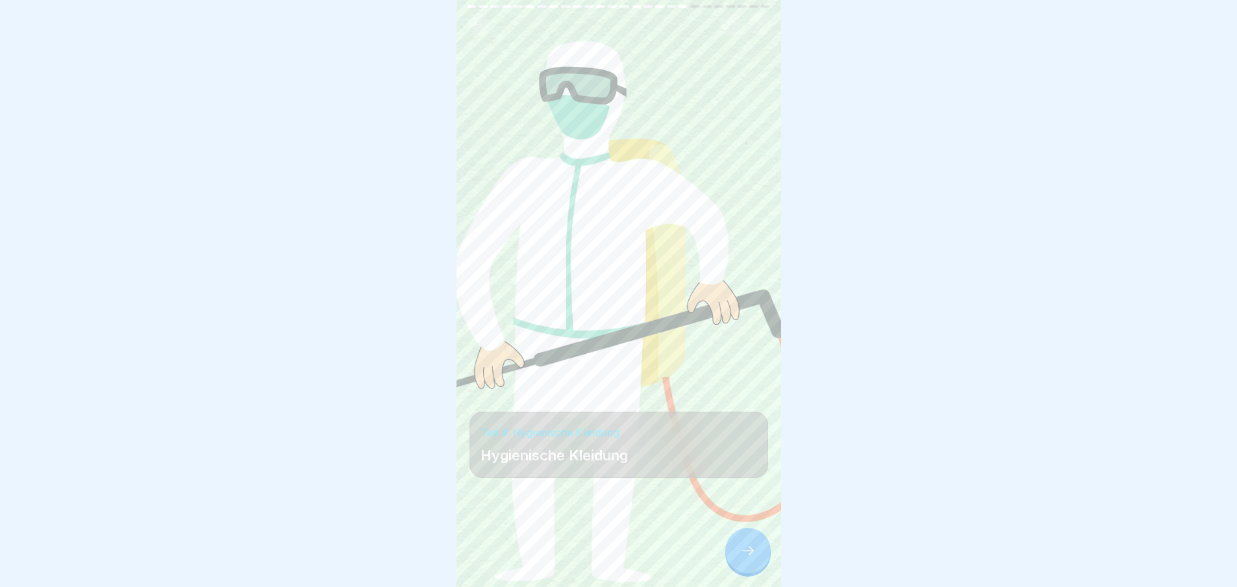
click at [748, 551] on div at bounding box center [747, 550] width 45 height 45
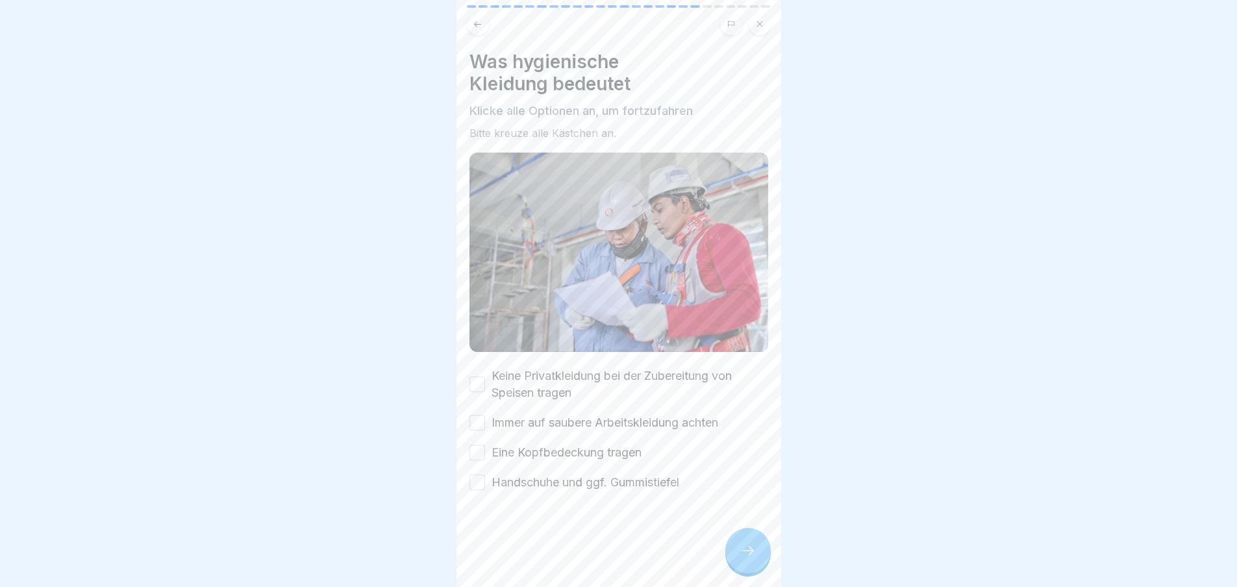
click at [748, 551] on div at bounding box center [747, 550] width 45 height 45
click at [491, 375] on label "Keine Privatkleidung bei der Zubereitung von Speisen tragen" at bounding box center [629, 384] width 277 height 34
click at [485, 376] on button "Keine Privatkleidung bei der Zubereitung von Speisen tragen" at bounding box center [477, 384] width 16 height 16
click at [512, 419] on label "Immer auf saubere Arbeitskleidung achten" at bounding box center [604, 422] width 227 height 17
click at [485, 419] on button "Immer auf saubere Arbeitskleidung achten" at bounding box center [477, 423] width 16 height 16
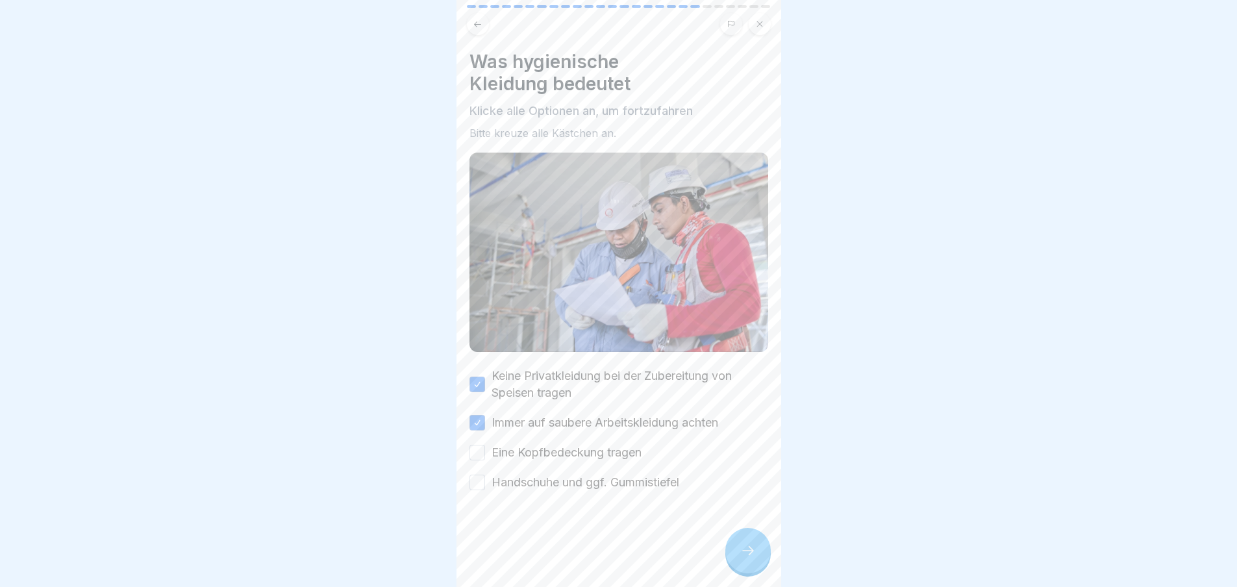
click at [524, 444] on label "Eine Kopfbedeckung tragen" at bounding box center [566, 452] width 150 height 17
click at [485, 445] on button "Eine Kopfbedeckung tragen" at bounding box center [477, 453] width 16 height 16
click at [547, 479] on label "Handschuhe und ggf. Gummistiefel" at bounding box center [585, 482] width 188 height 17
click at [485, 479] on button "Handschuhe und ggf. Gummistiefel" at bounding box center [477, 482] width 16 height 16
click at [762, 567] on div at bounding box center [747, 550] width 45 height 45
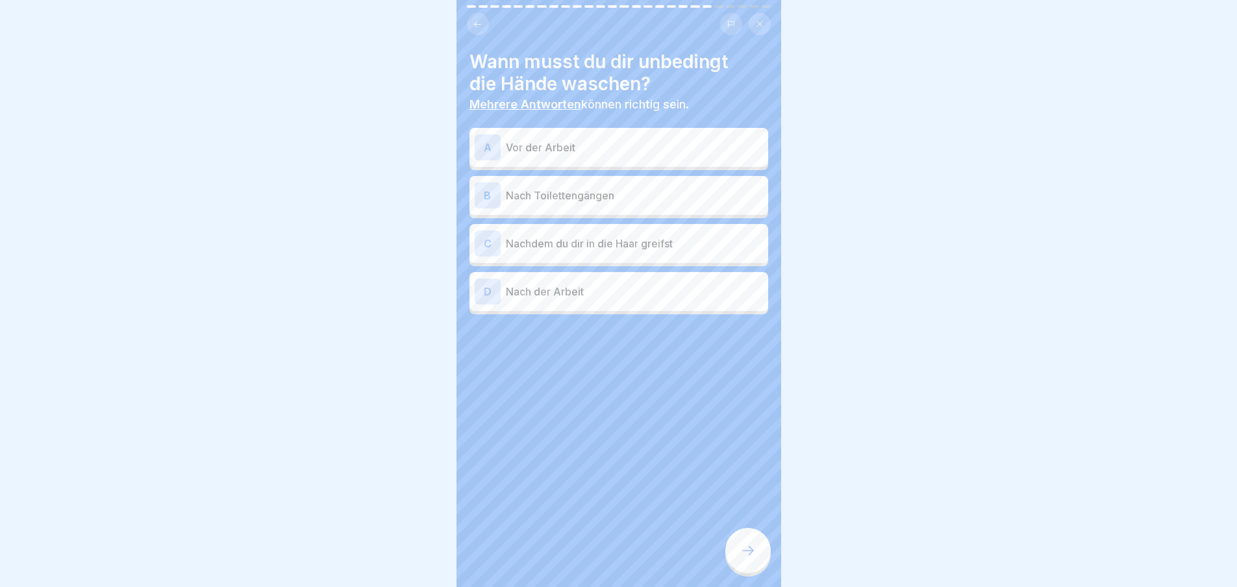
click at [762, 566] on div at bounding box center [747, 550] width 45 height 45
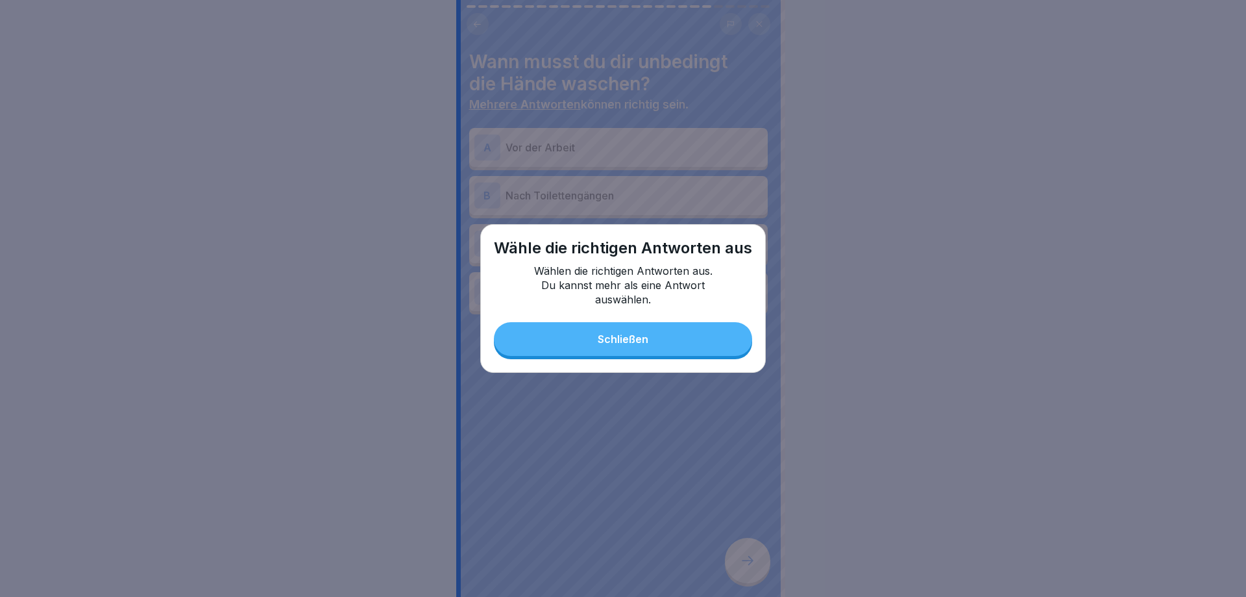
click at [661, 326] on button "Schließen" at bounding box center [623, 339] width 258 height 34
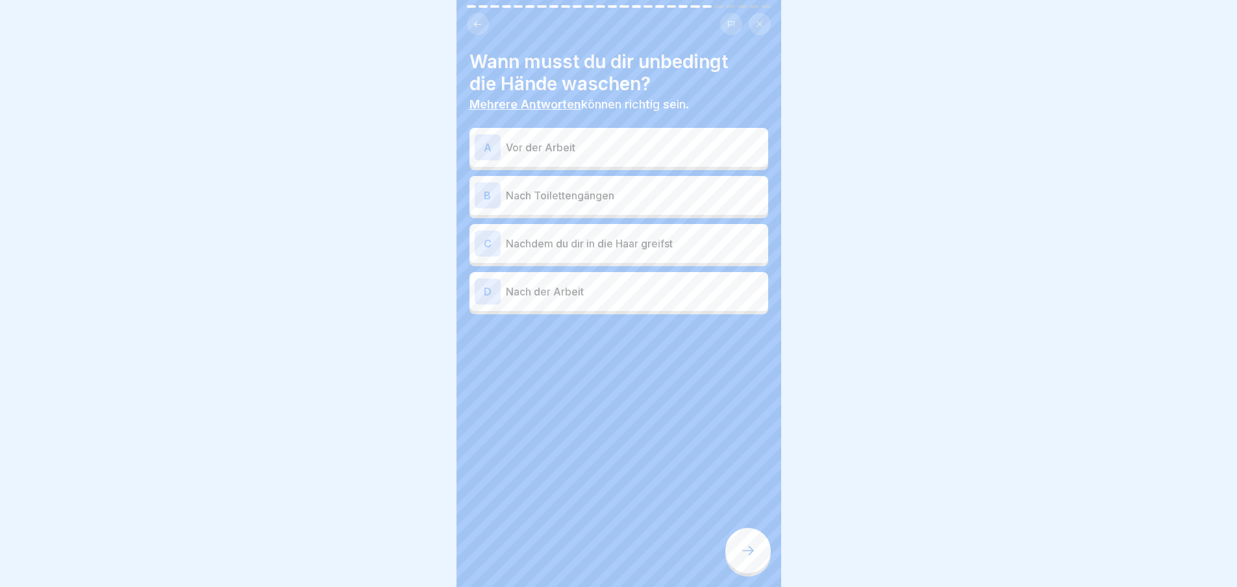
click at [593, 149] on p "Vor der Arbeit" at bounding box center [634, 148] width 257 height 16
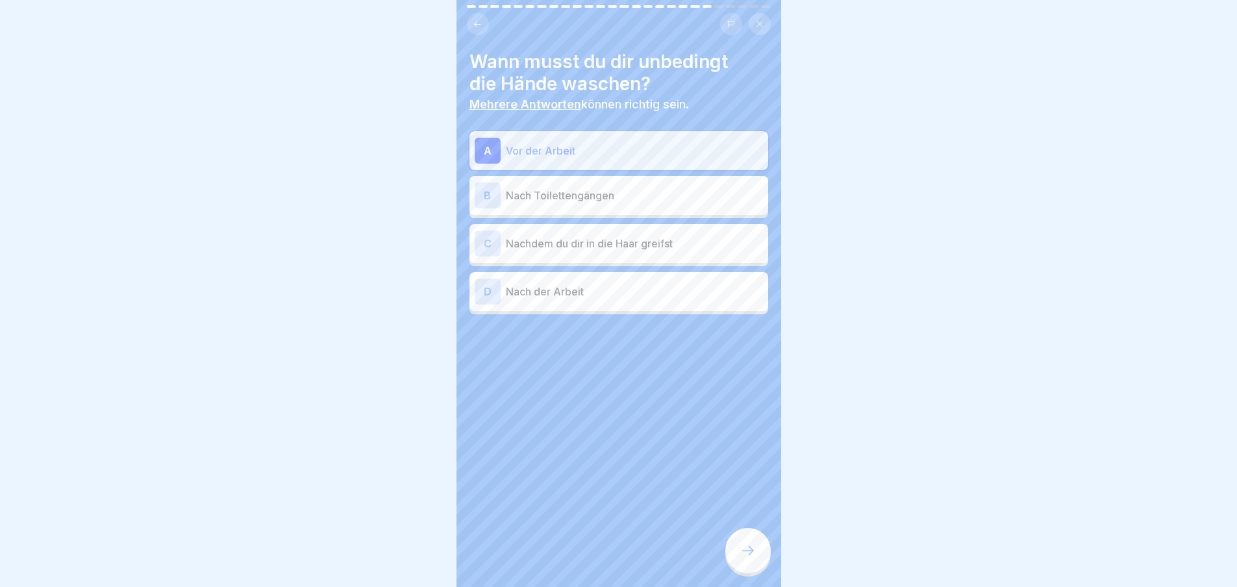
click at [593, 181] on div "B Nach Toilettengängen" at bounding box center [618, 195] width 299 height 39
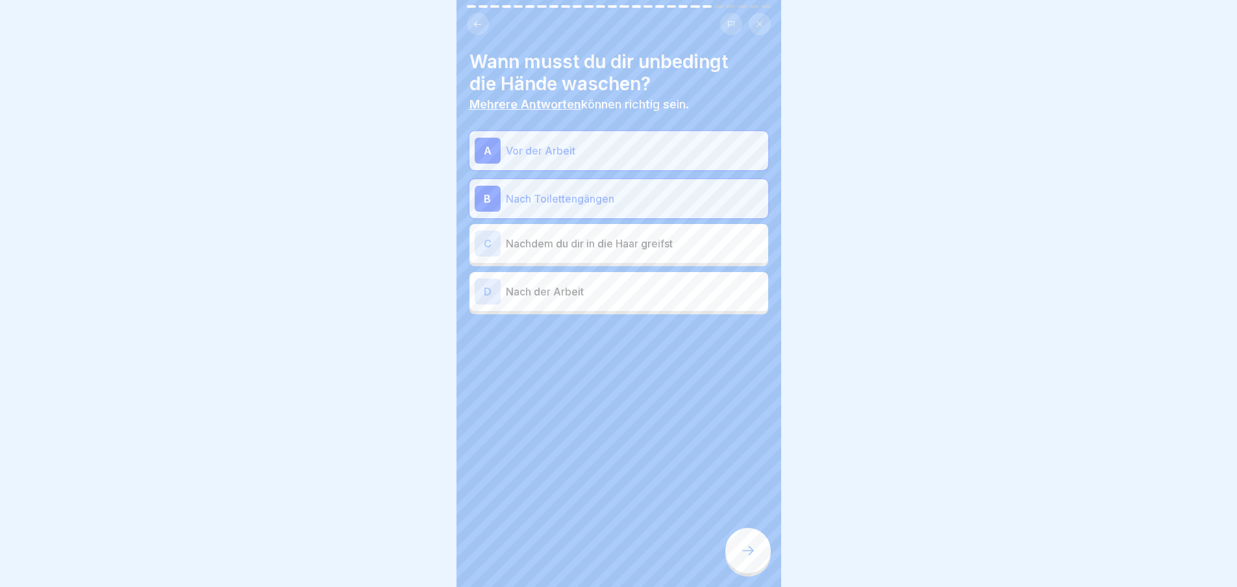
click at [763, 573] on div at bounding box center [747, 550] width 45 height 45
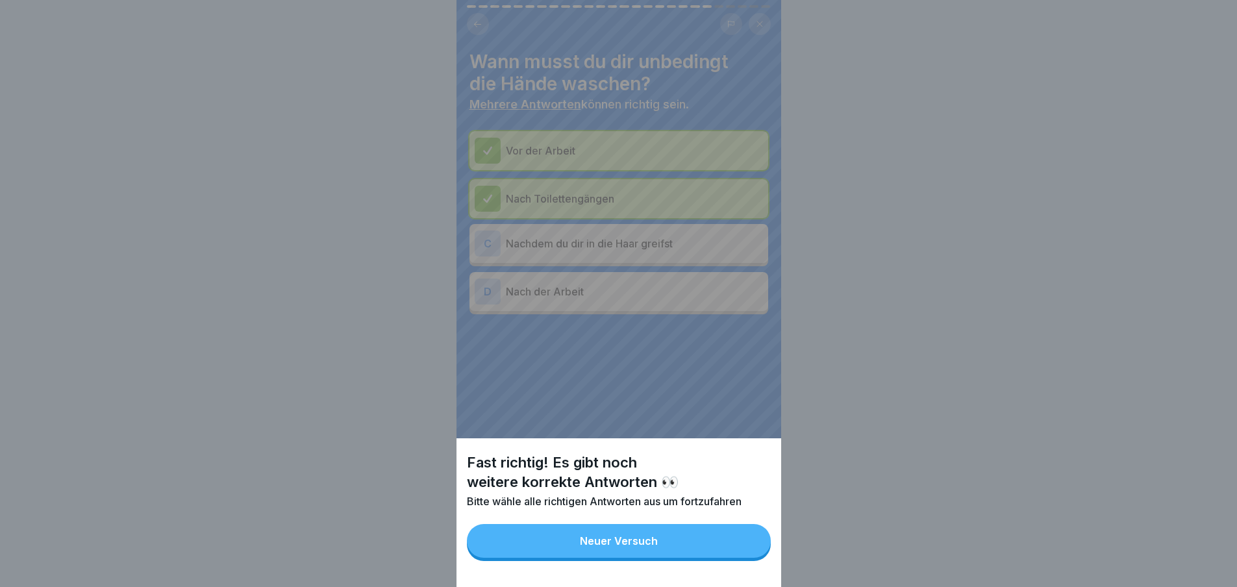
click at [728, 548] on button "Neuer Versuch" at bounding box center [619, 541] width 304 height 34
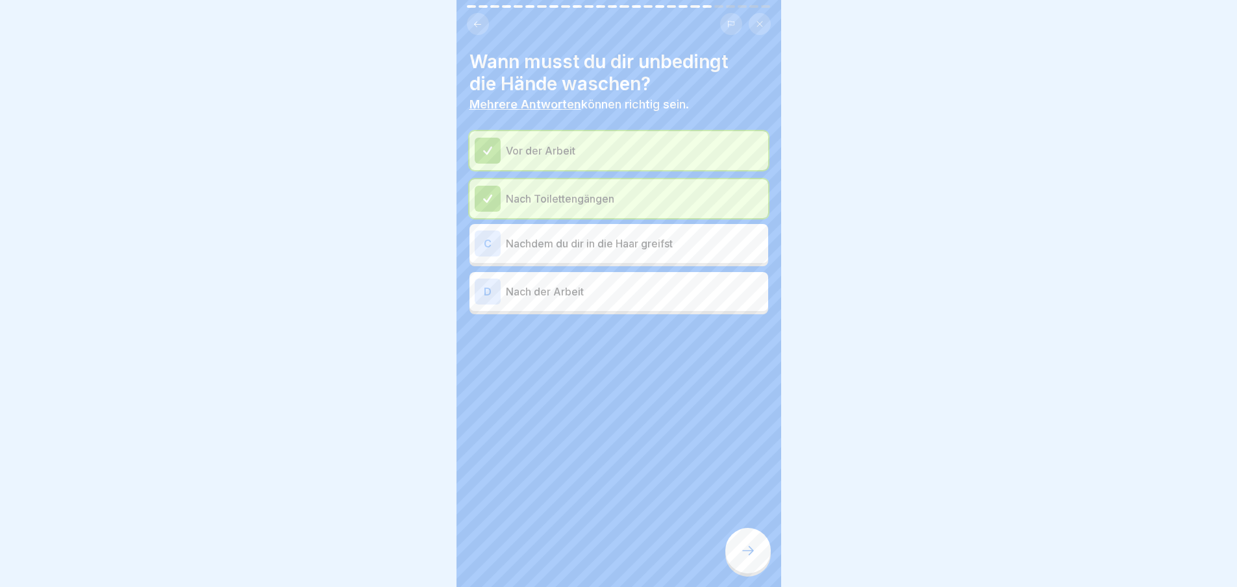
click at [744, 558] on icon at bounding box center [748, 551] width 16 height 16
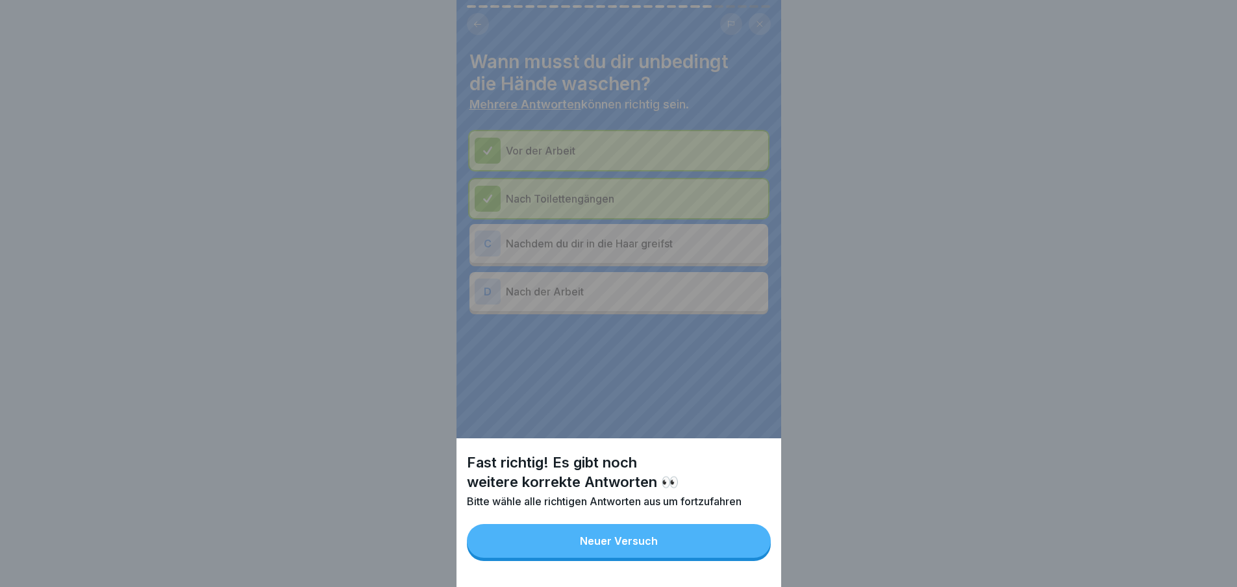
click at [735, 549] on button "Neuer Versuch" at bounding box center [619, 541] width 304 height 34
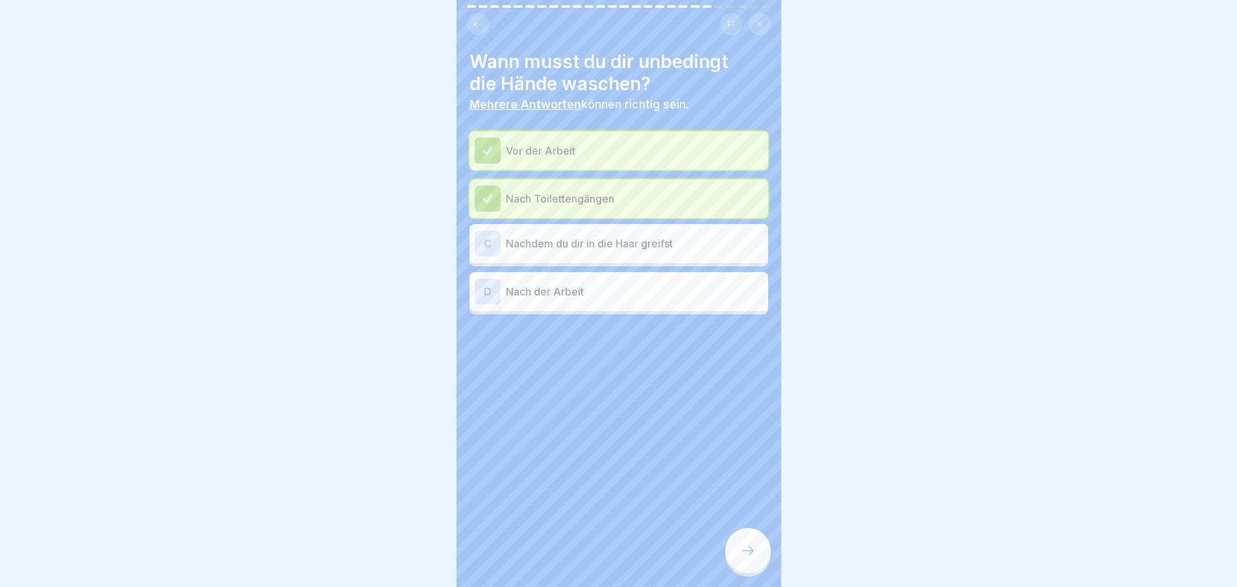
click at [669, 267] on div "Vor der Arbeit Nach Toilettengängen C Nachdem du dir in die Haar greifst D Nach…" at bounding box center [618, 222] width 299 height 183
click at [661, 245] on p "Nachdem du dir in die Haar greifst" at bounding box center [634, 244] width 257 height 16
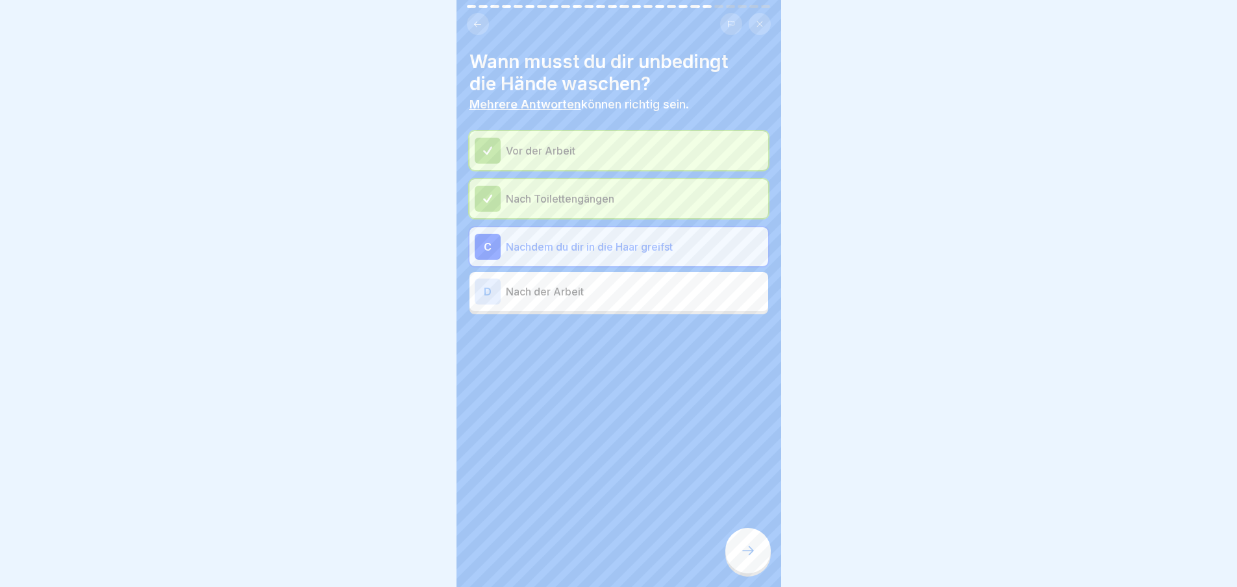
click at [751, 558] on icon at bounding box center [748, 551] width 16 height 16
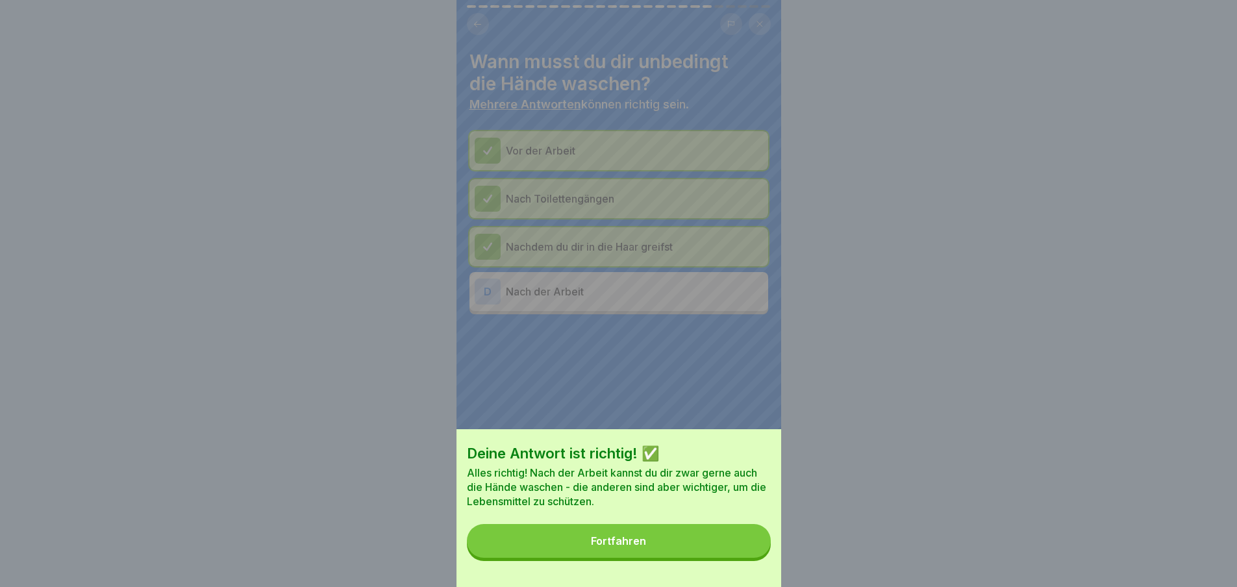
click at [737, 554] on button "Fortfahren" at bounding box center [619, 541] width 304 height 34
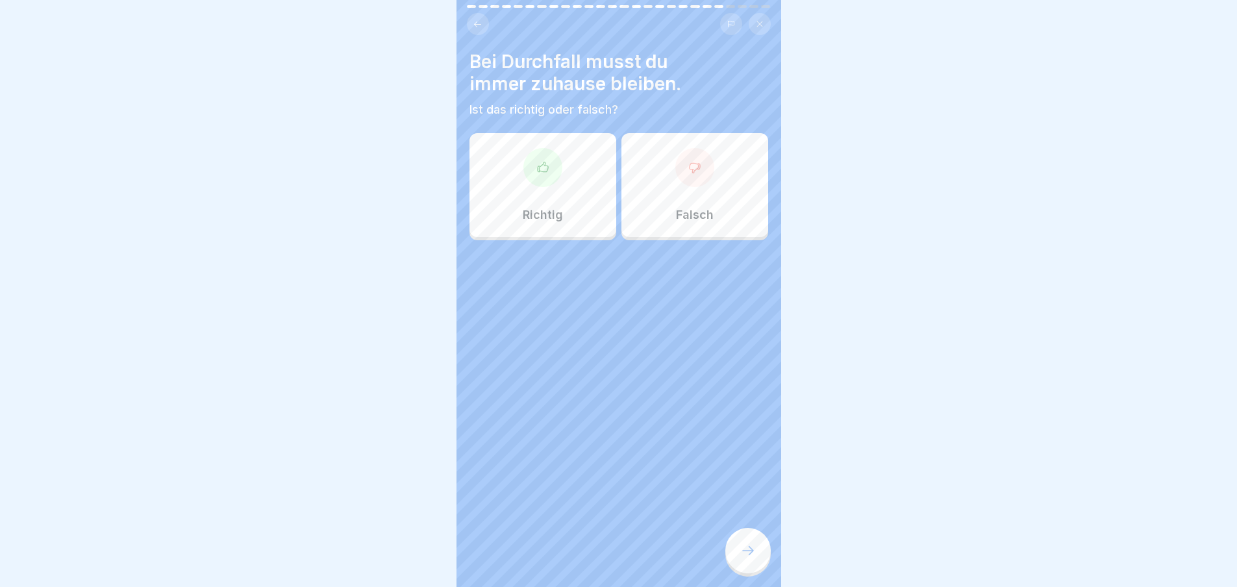
click at [547, 223] on div "Richtig" at bounding box center [542, 185] width 147 height 104
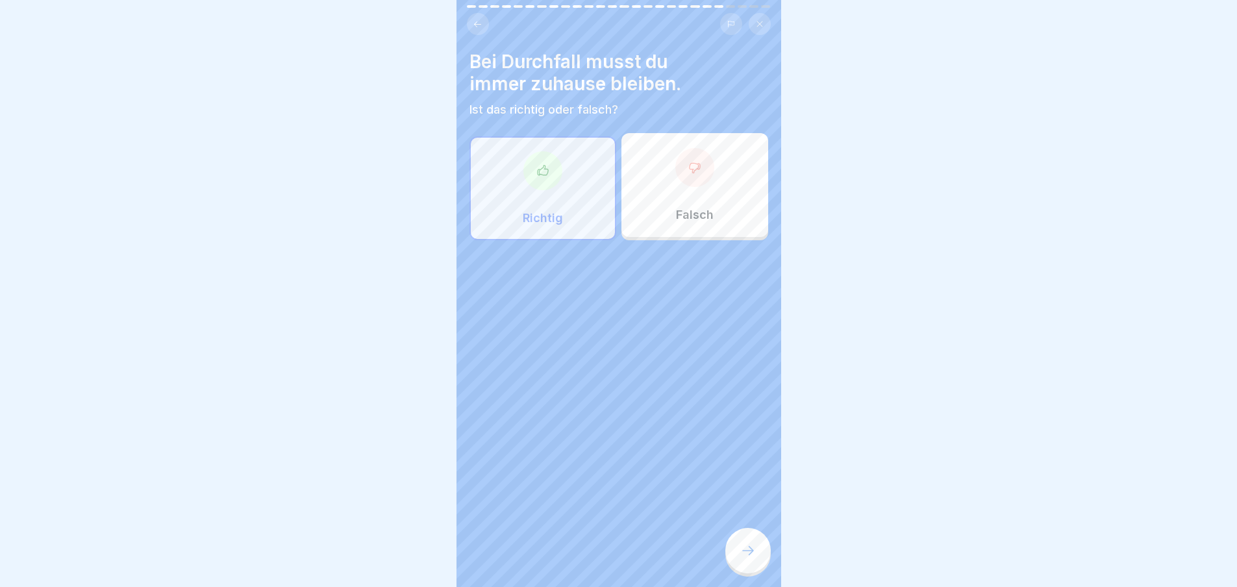
click at [751, 523] on div "Bei Durchfall musst du immer zuhause bleiben. Ist das richtig oder falsch? Rich…" at bounding box center [618, 293] width 325 height 587
click at [753, 552] on div at bounding box center [747, 550] width 45 height 45
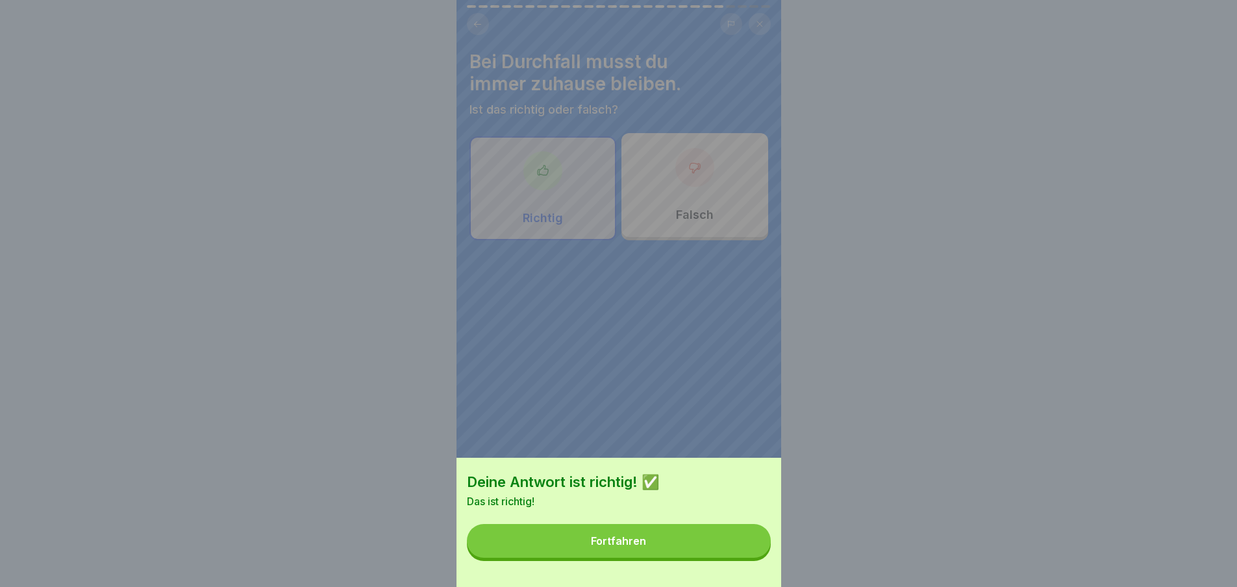
click at [737, 545] on button "Fortfahren" at bounding box center [619, 541] width 304 height 34
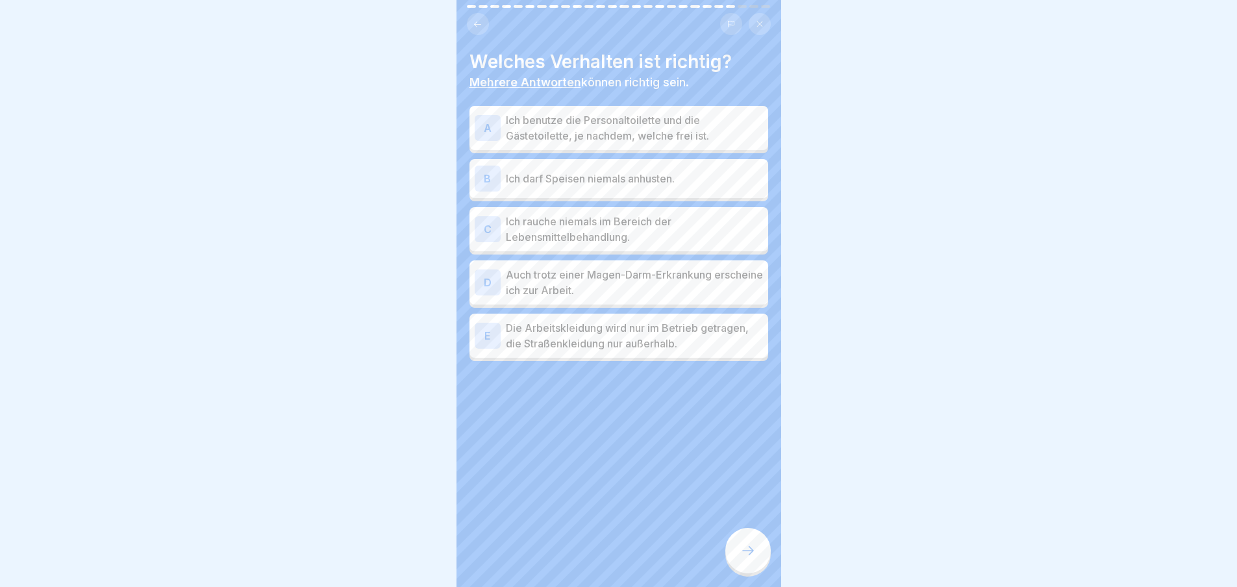
click at [756, 554] on div at bounding box center [747, 550] width 45 height 45
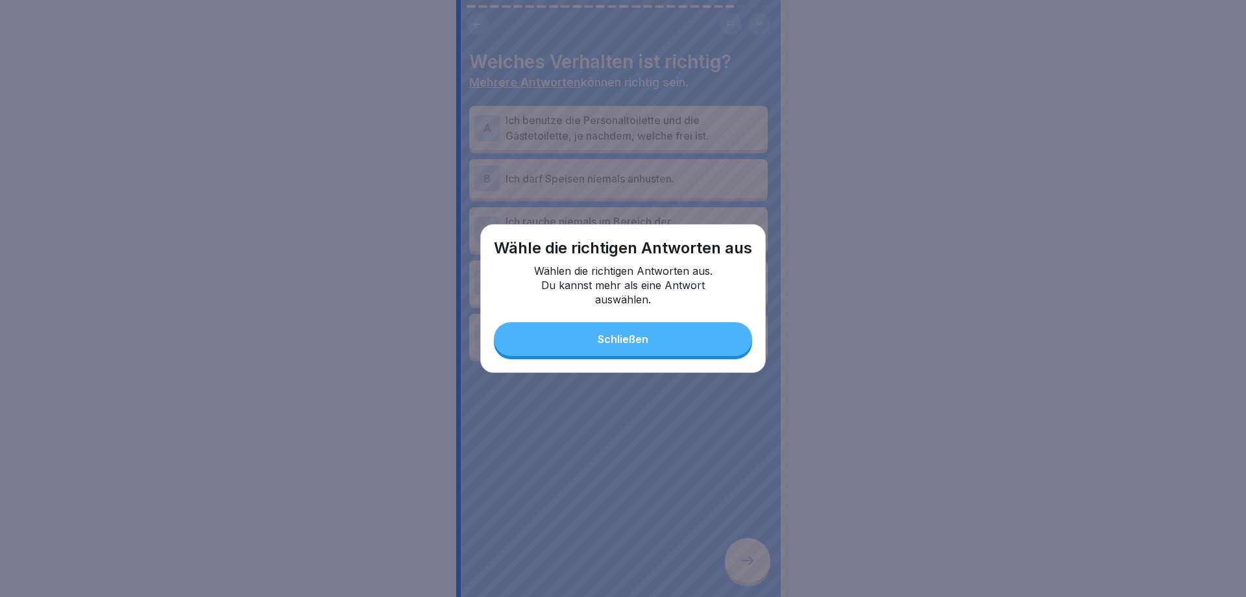
click at [669, 349] on button "Schließen" at bounding box center [623, 339] width 258 height 34
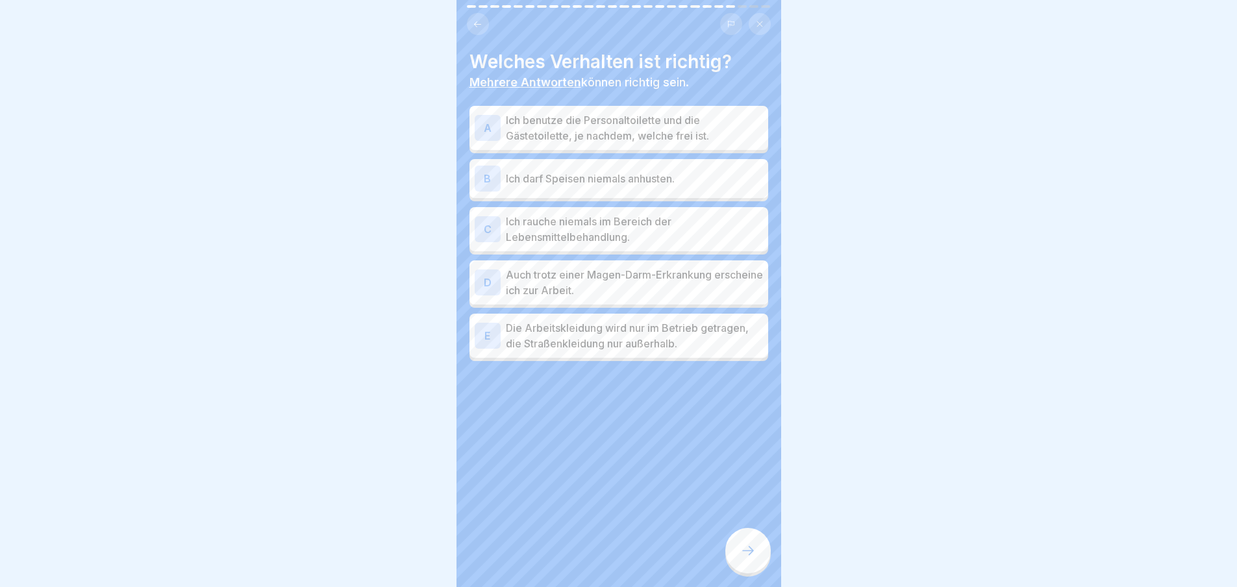
click at [603, 182] on p "Ich darf Speisen niemals anhusten." at bounding box center [634, 179] width 257 height 16
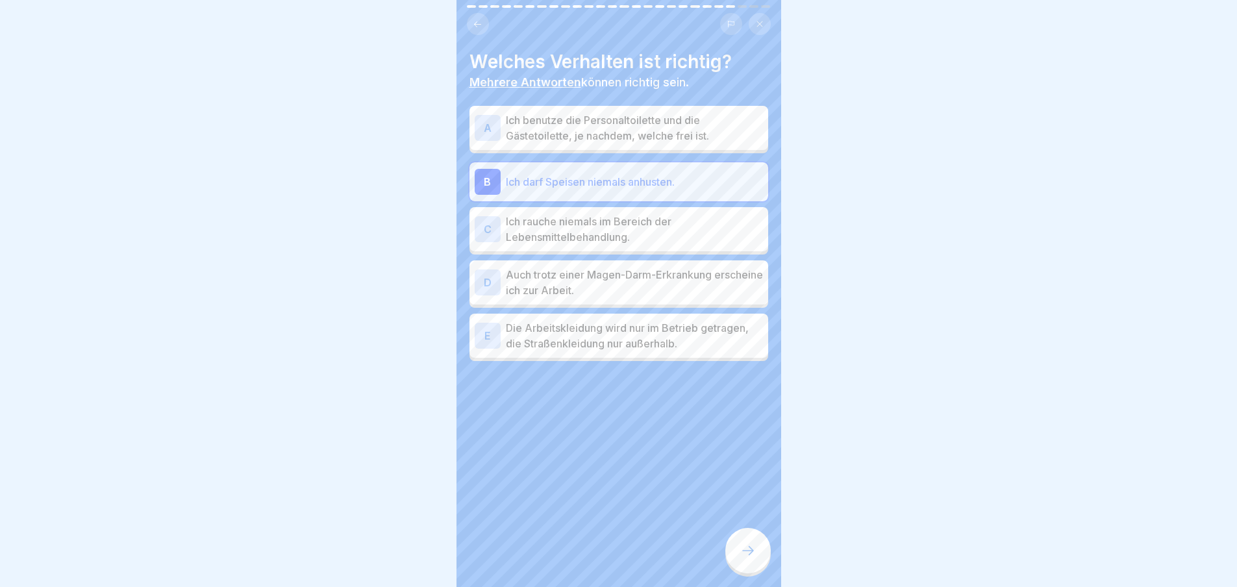
click at [658, 227] on p "Ich rauche niemals im Bereich der Lebensmittelbehandlung." at bounding box center [634, 229] width 257 height 31
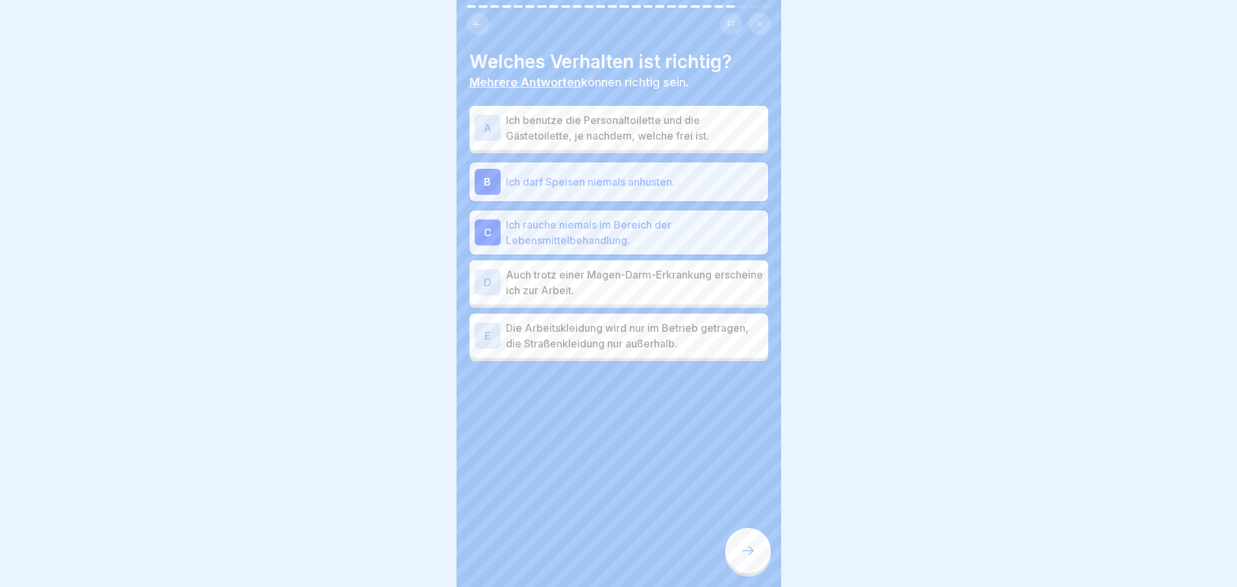
click at [667, 345] on p "Die Arbeitskleidung wird nur im Betrieb getragen, die Straßenkleidung nur außer…" at bounding box center [634, 335] width 257 height 31
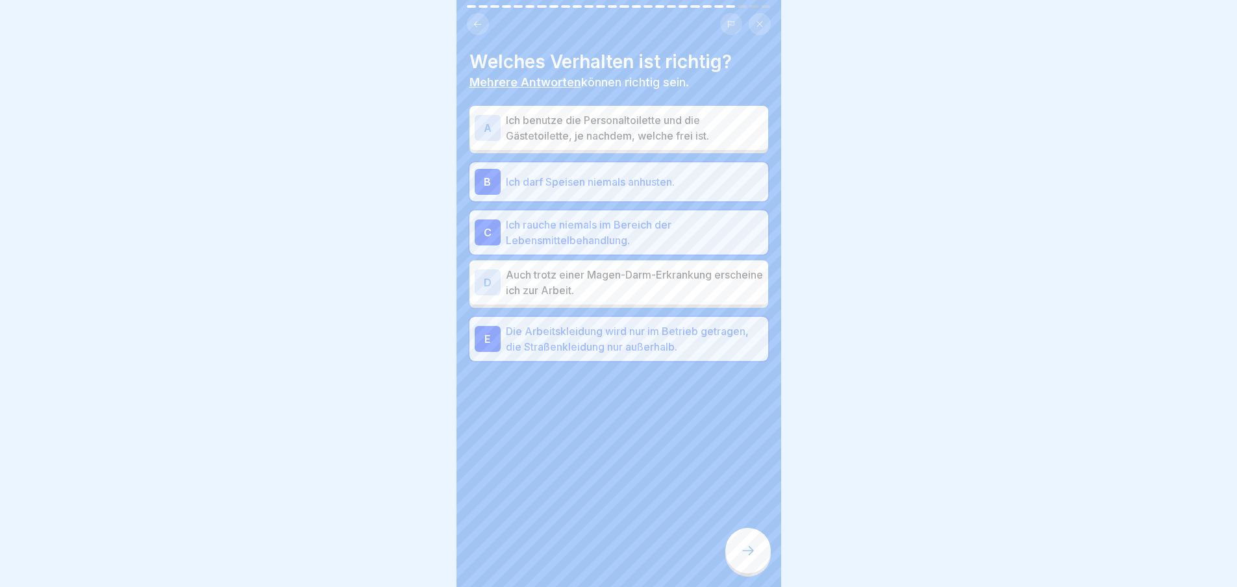
click at [756, 561] on div at bounding box center [747, 550] width 45 height 45
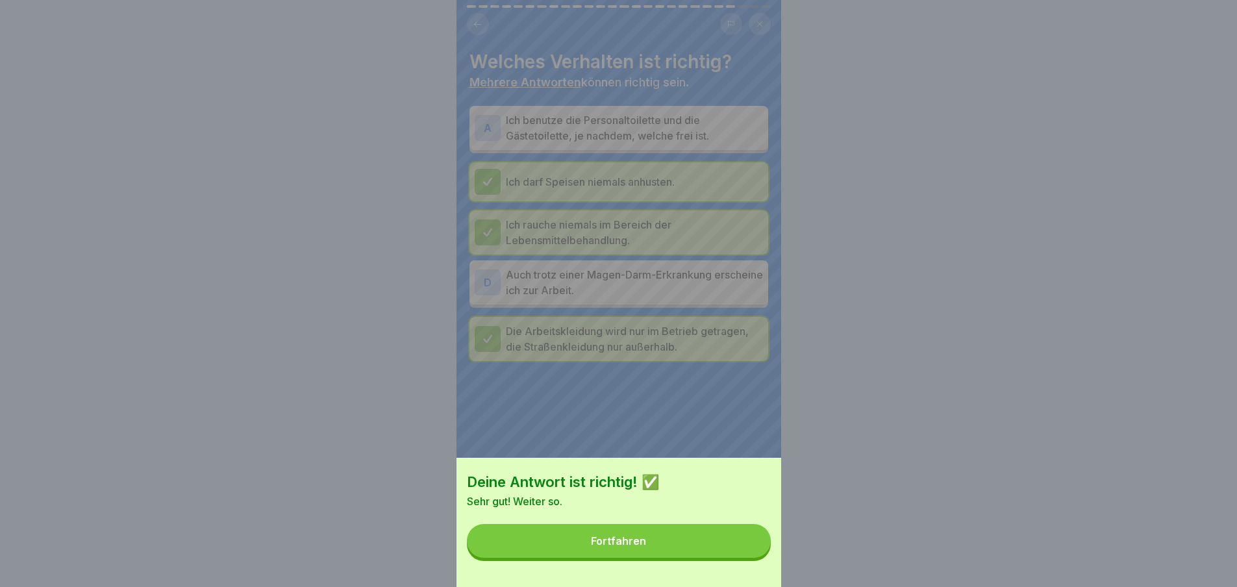
click at [743, 544] on button "Fortfahren" at bounding box center [619, 541] width 304 height 34
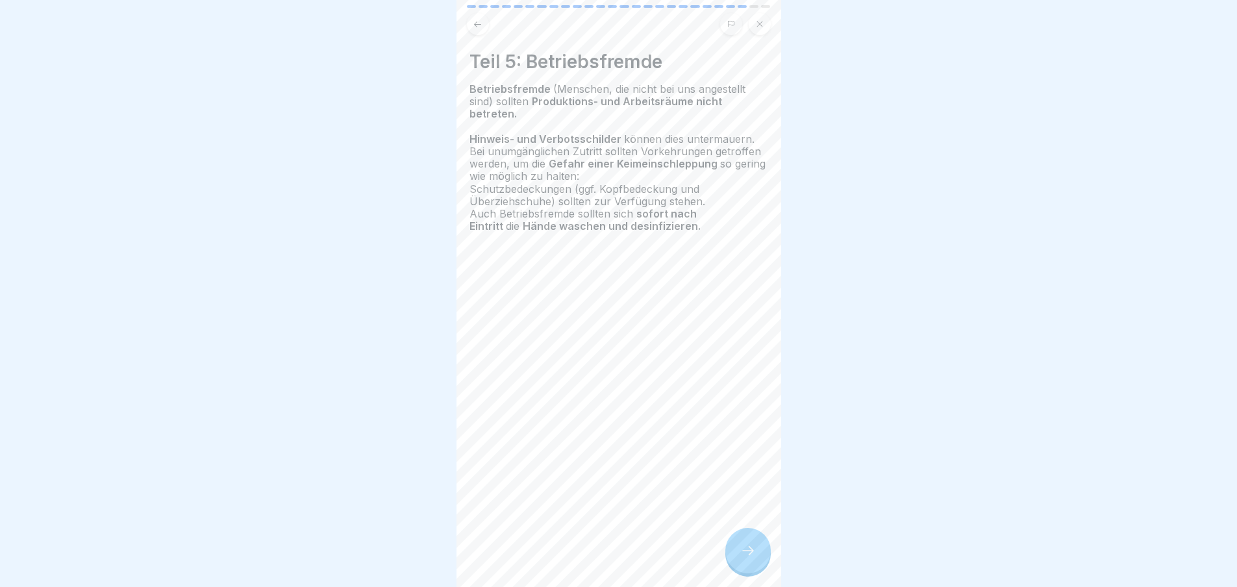
click at [762, 548] on div at bounding box center [747, 550] width 45 height 45
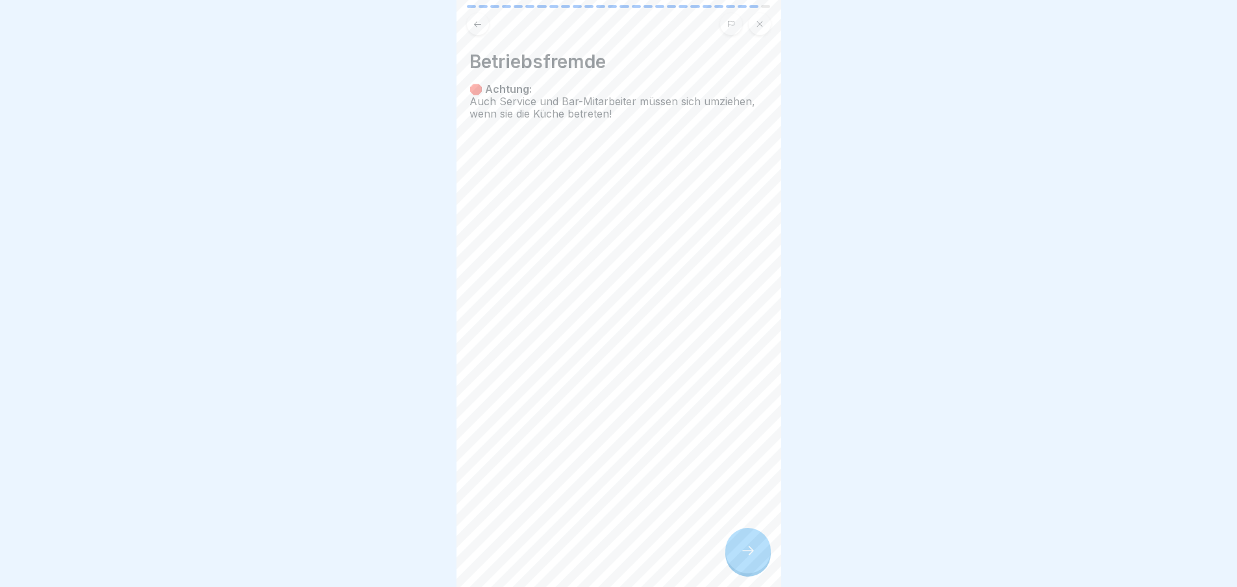
click at [762, 548] on div at bounding box center [747, 550] width 45 height 45
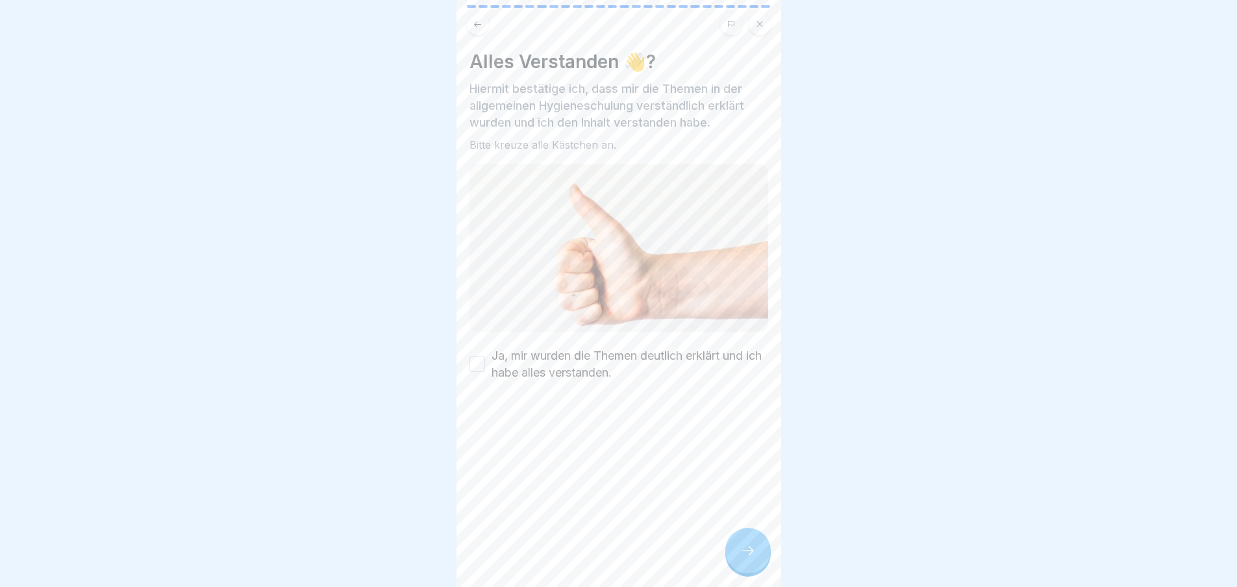
click at [762, 548] on div at bounding box center [747, 550] width 45 height 45
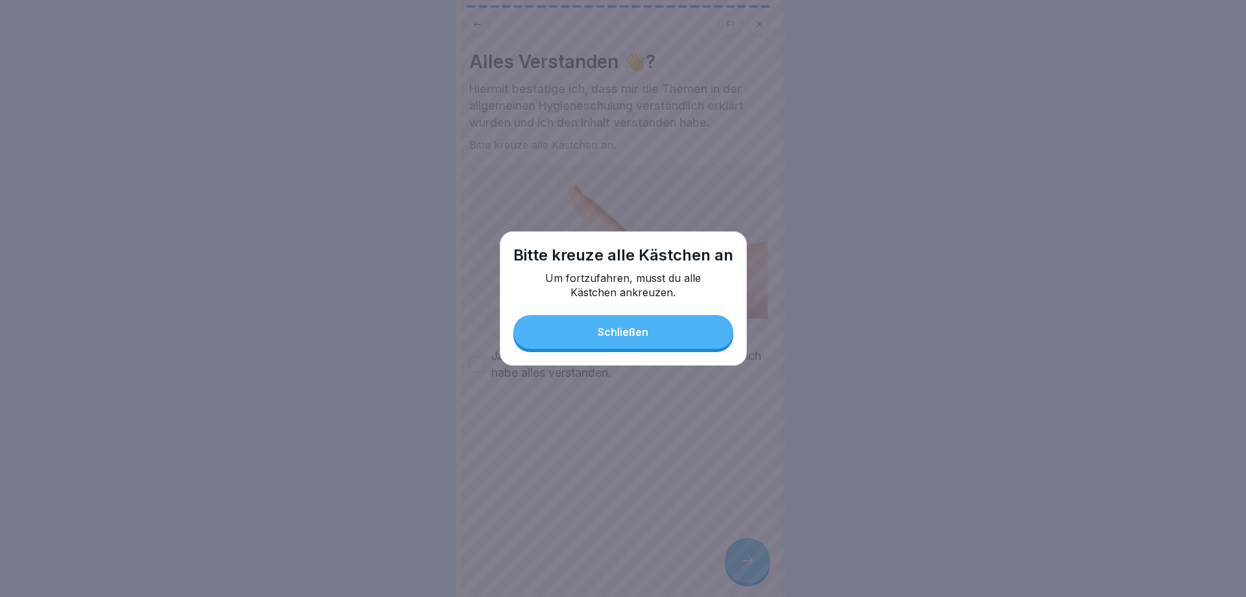
click at [670, 334] on button "Schließen" at bounding box center [623, 332] width 220 height 34
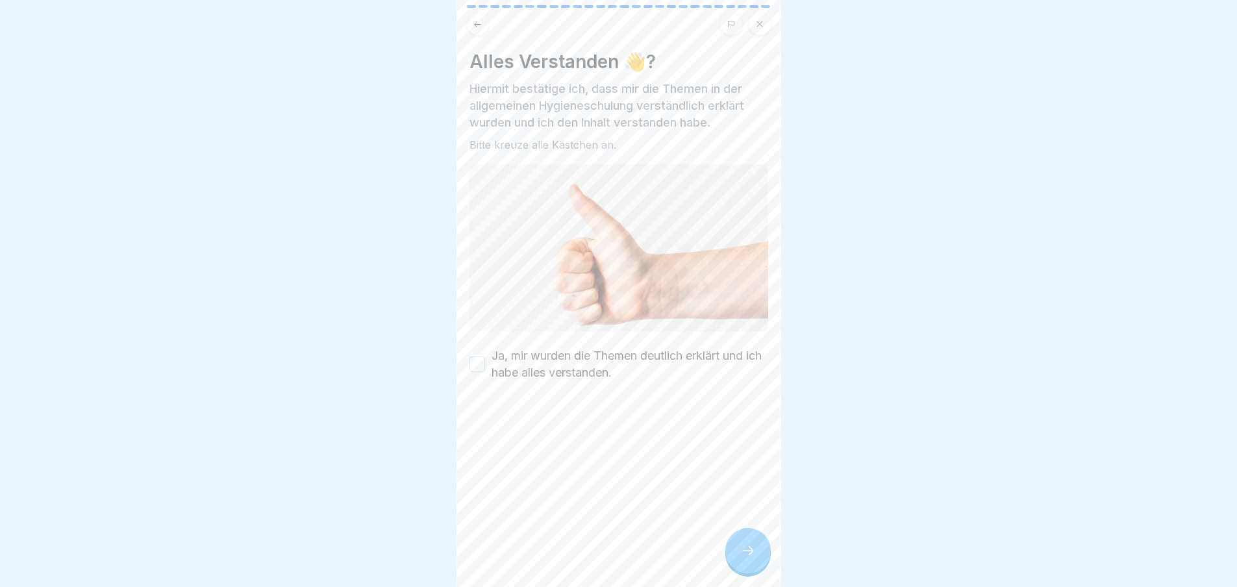
click at [595, 347] on label "Ja, mir wurden die Themen deutlich erklärt und ich habe alles verstanden." at bounding box center [629, 364] width 277 height 34
click at [485, 356] on button "Ja, mir wurden die Themen deutlich erklärt und ich habe alles verstanden." at bounding box center [477, 364] width 16 height 16
click at [759, 552] on div at bounding box center [747, 550] width 45 height 45
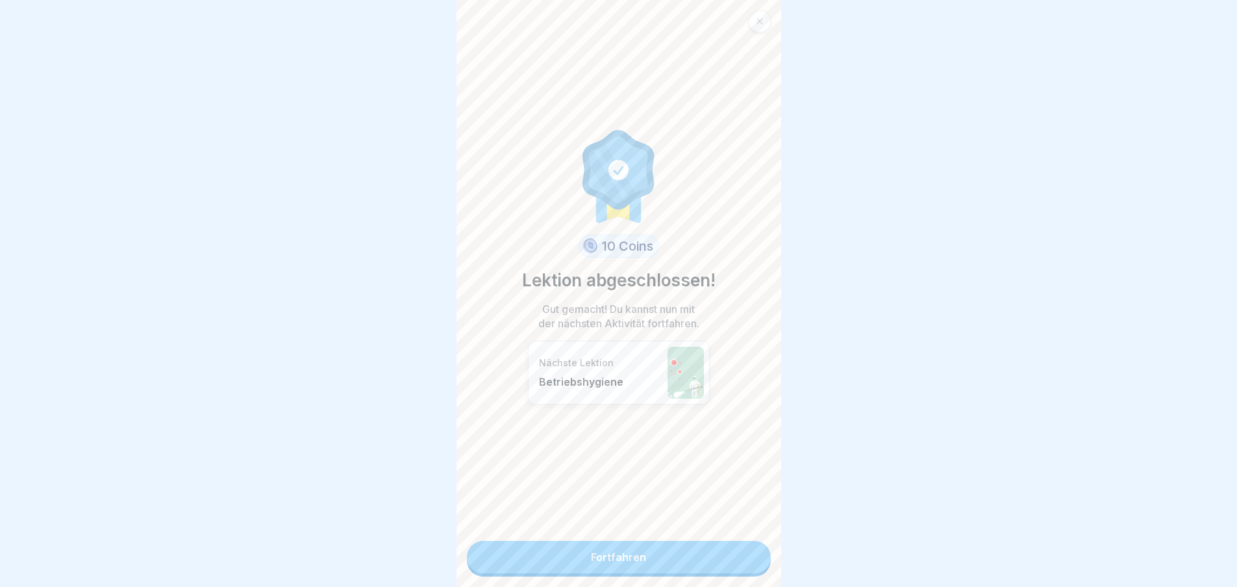
click at [732, 549] on link "Fortfahren" at bounding box center [619, 557] width 304 height 32
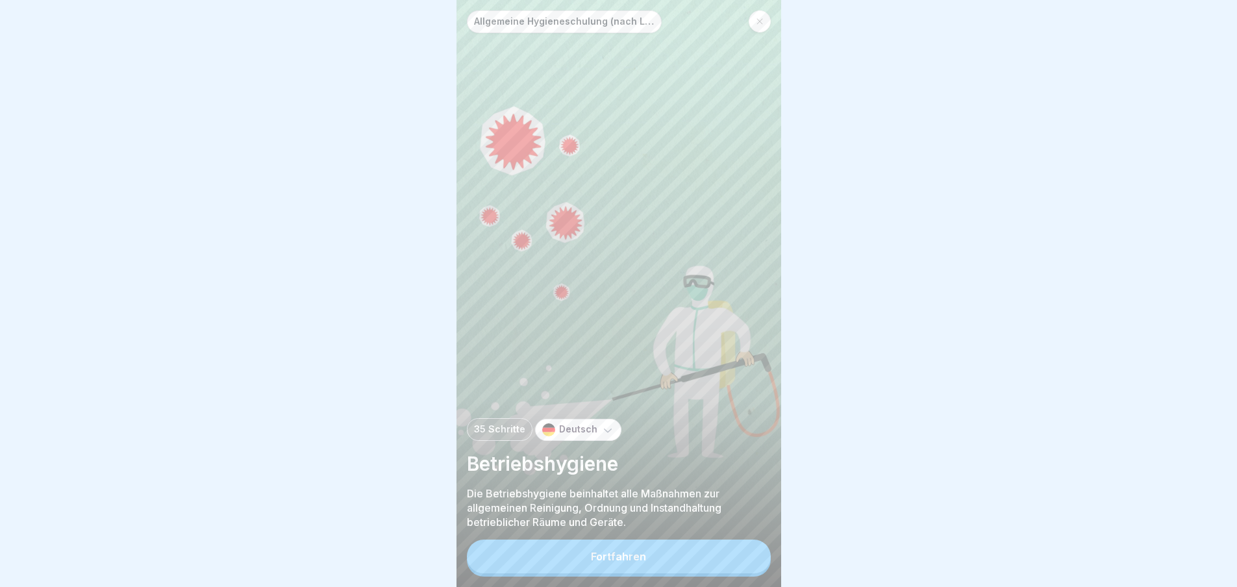
click at [683, 562] on button "Fortfahren" at bounding box center [619, 556] width 304 height 34
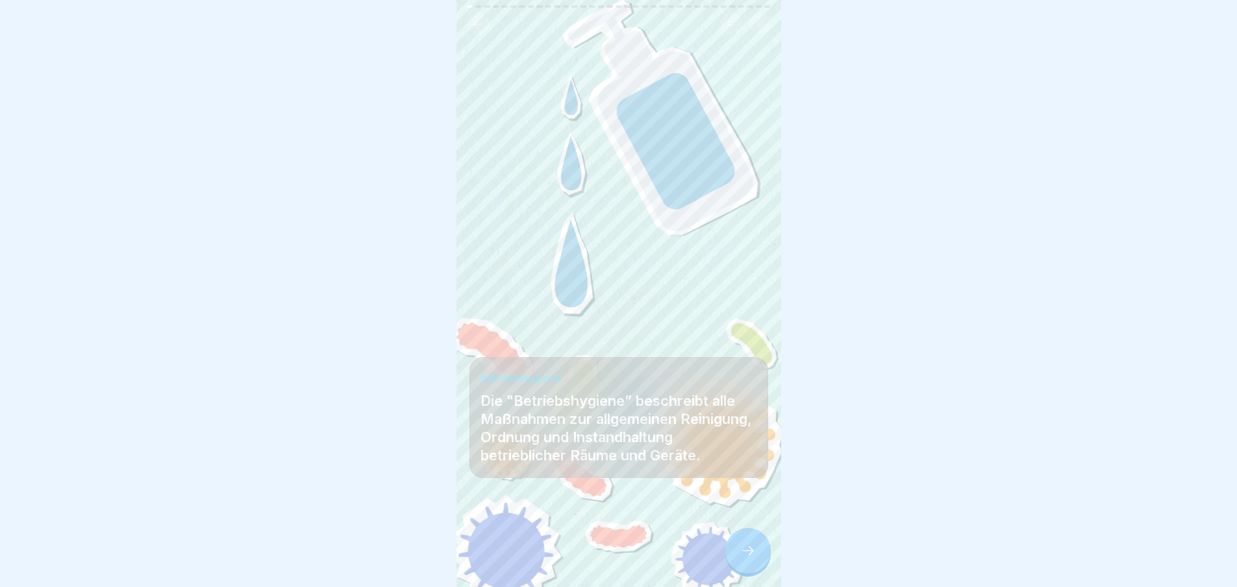
click at [742, 558] on icon at bounding box center [748, 551] width 16 height 16
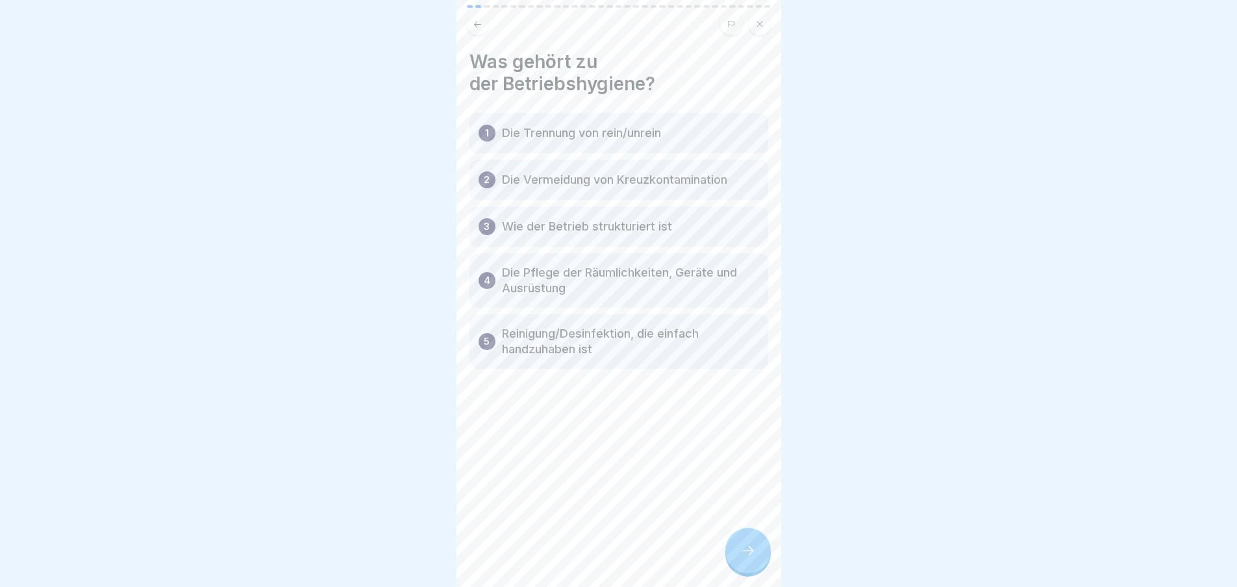
click at [742, 558] on icon at bounding box center [748, 551] width 16 height 16
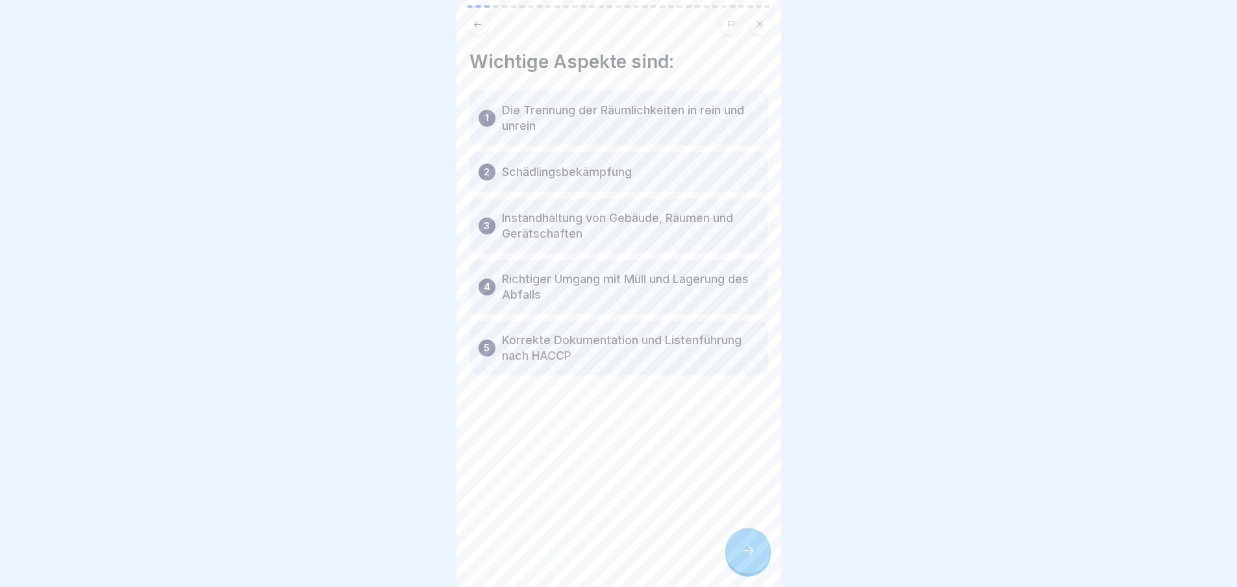
click at [742, 558] on icon at bounding box center [748, 551] width 16 height 16
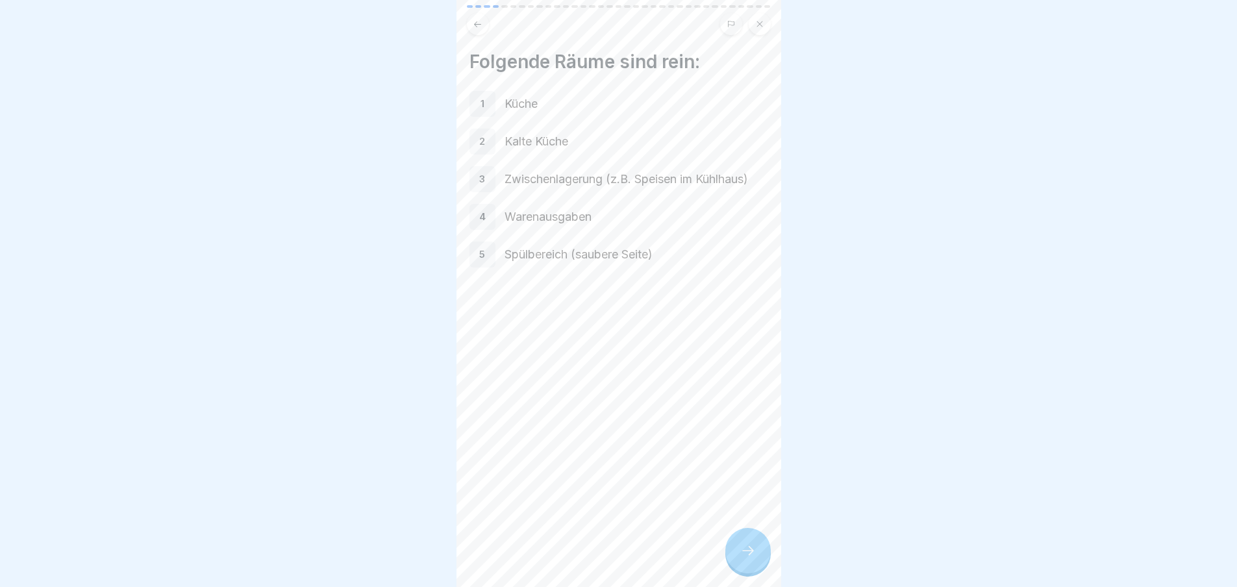
click at [742, 558] on icon at bounding box center [748, 551] width 16 height 16
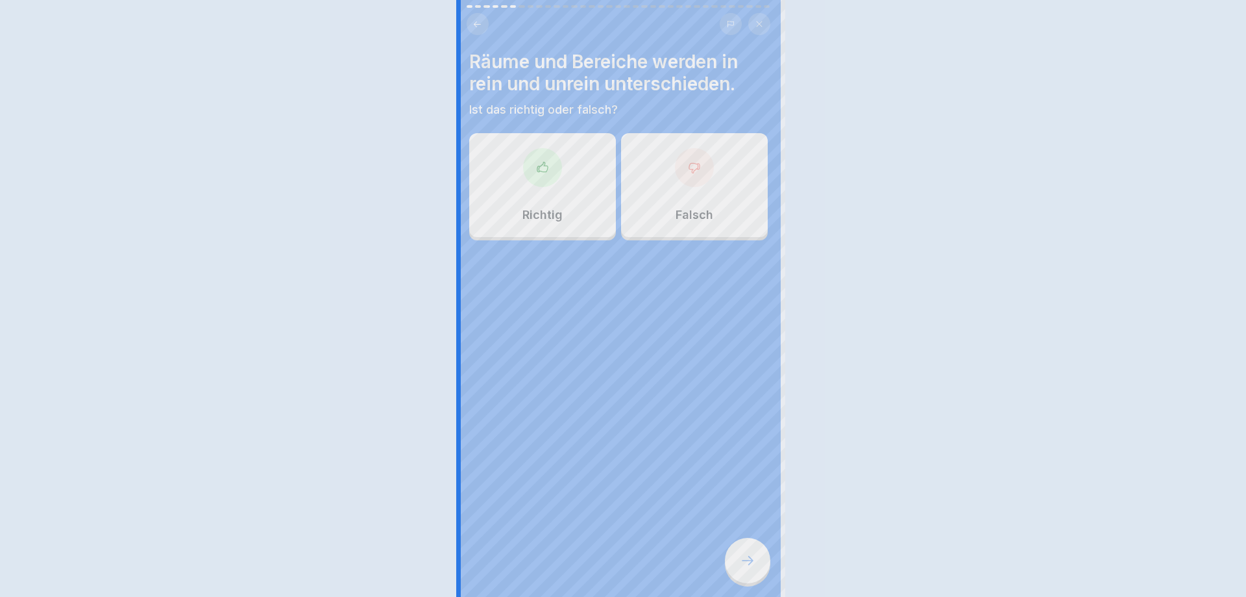
click at [742, 561] on div at bounding box center [623, 298] width 1246 height 597
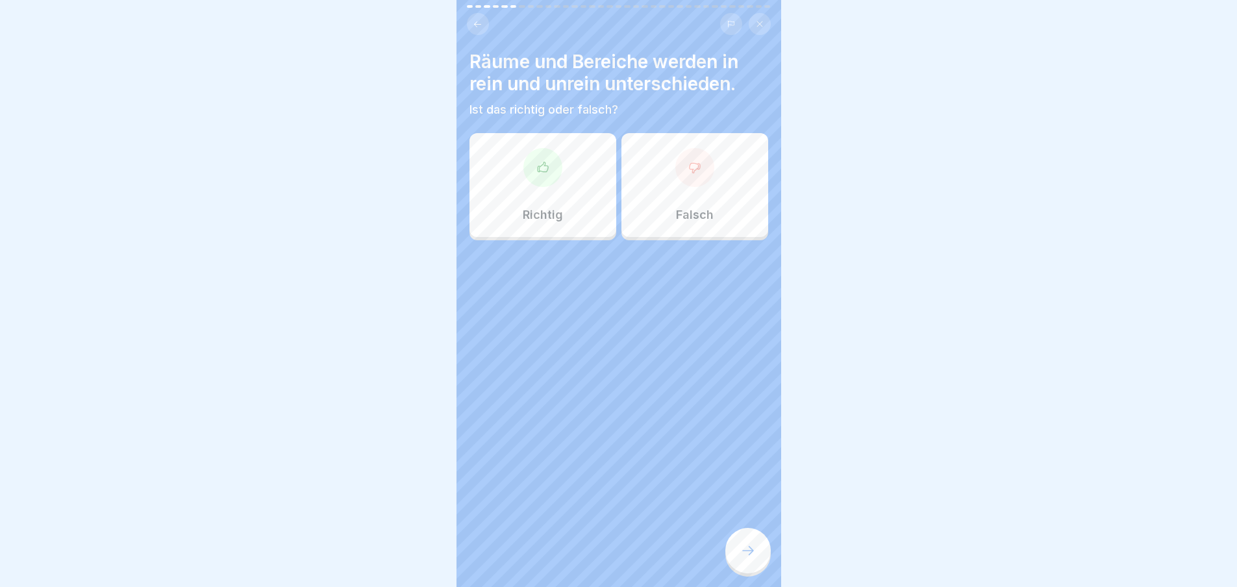
click at [578, 212] on div "Richtig" at bounding box center [542, 185] width 147 height 104
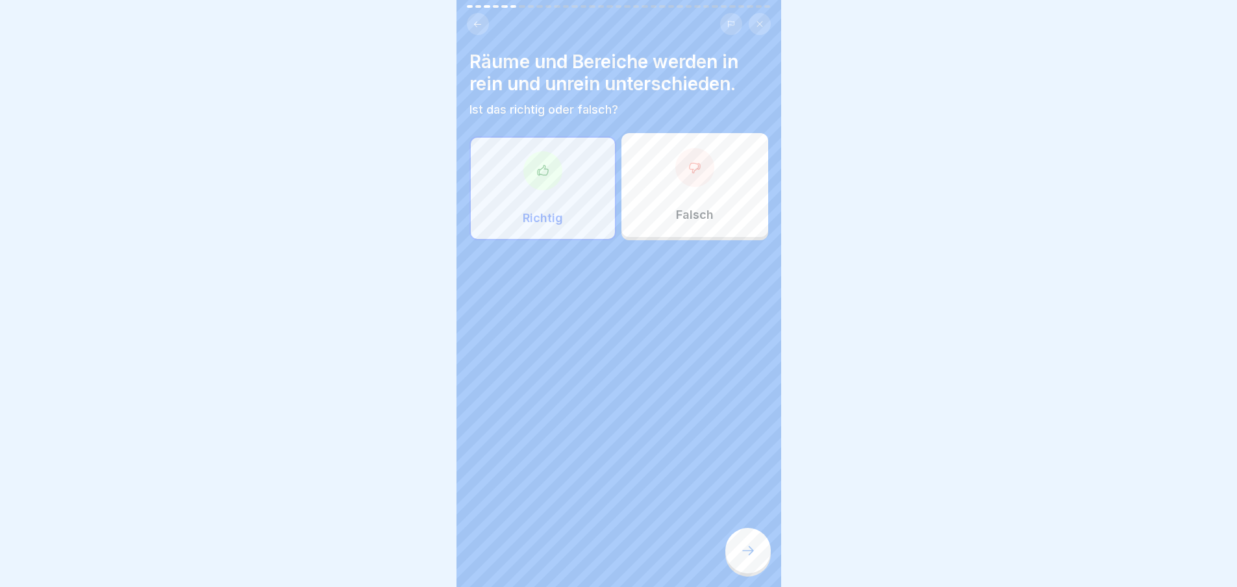
click at [766, 571] on div at bounding box center [747, 550] width 45 height 45
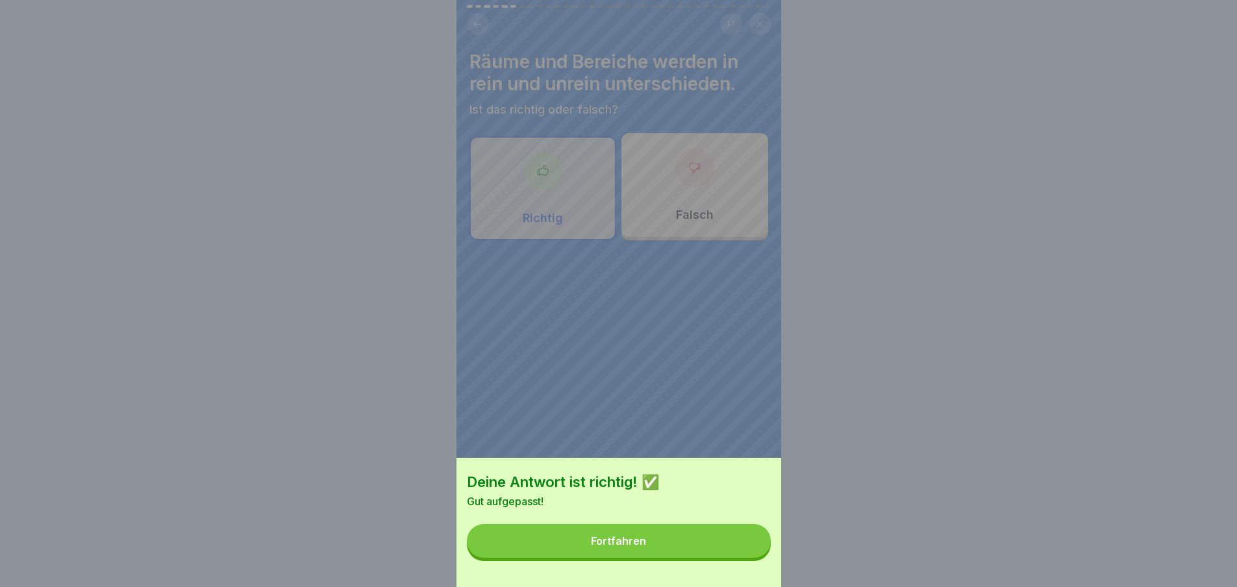
click at [727, 548] on button "Fortfahren" at bounding box center [619, 541] width 304 height 34
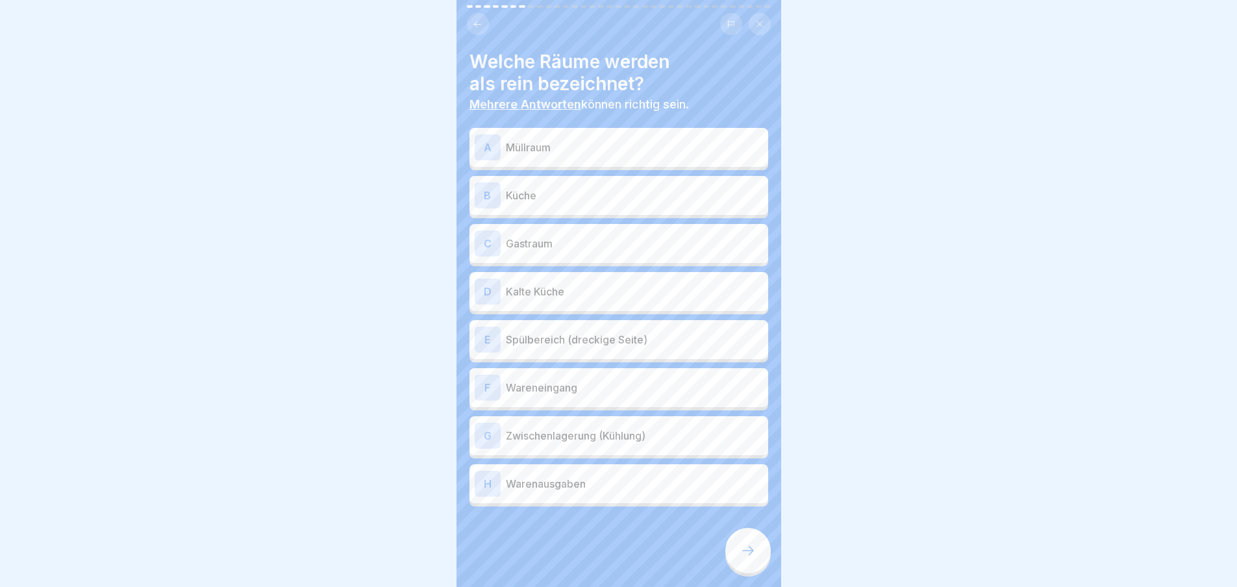
click at [585, 207] on div "B Küche" at bounding box center [618, 195] width 288 height 26
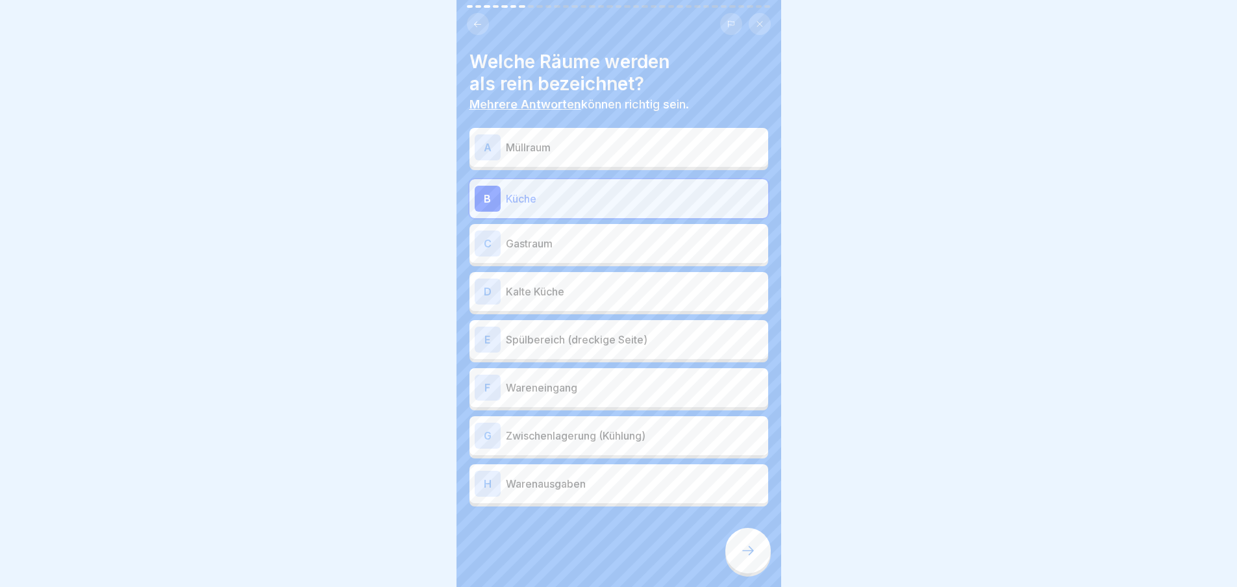
click at [582, 290] on p "Kalte Küche" at bounding box center [634, 292] width 257 height 16
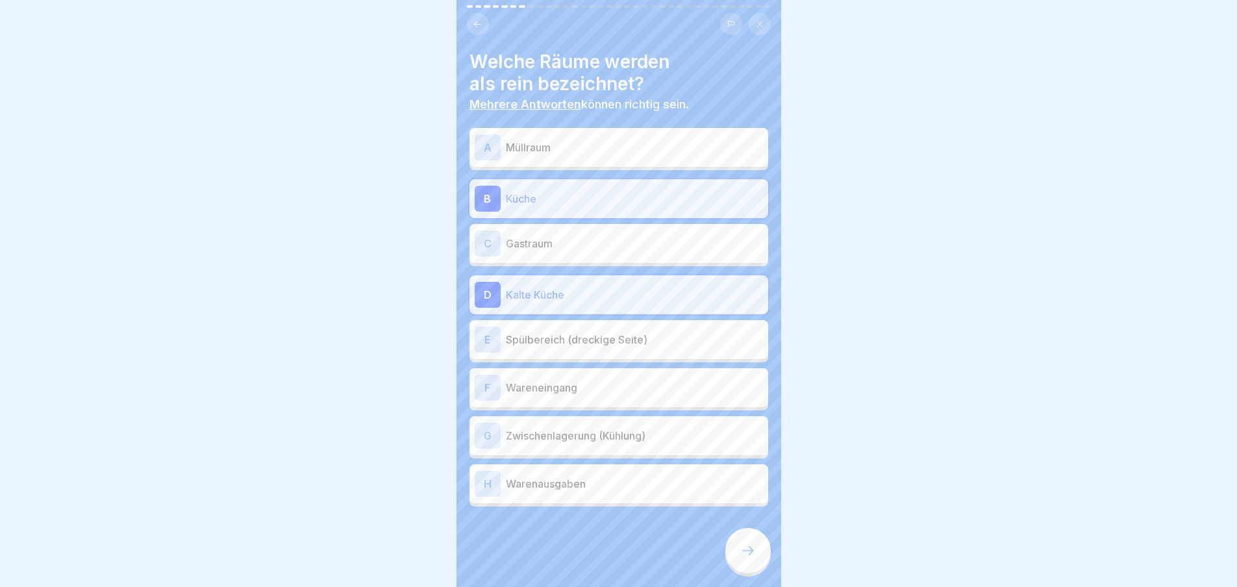
click at [610, 432] on p "Zwischenlagerung (Kühlung)" at bounding box center [634, 436] width 257 height 16
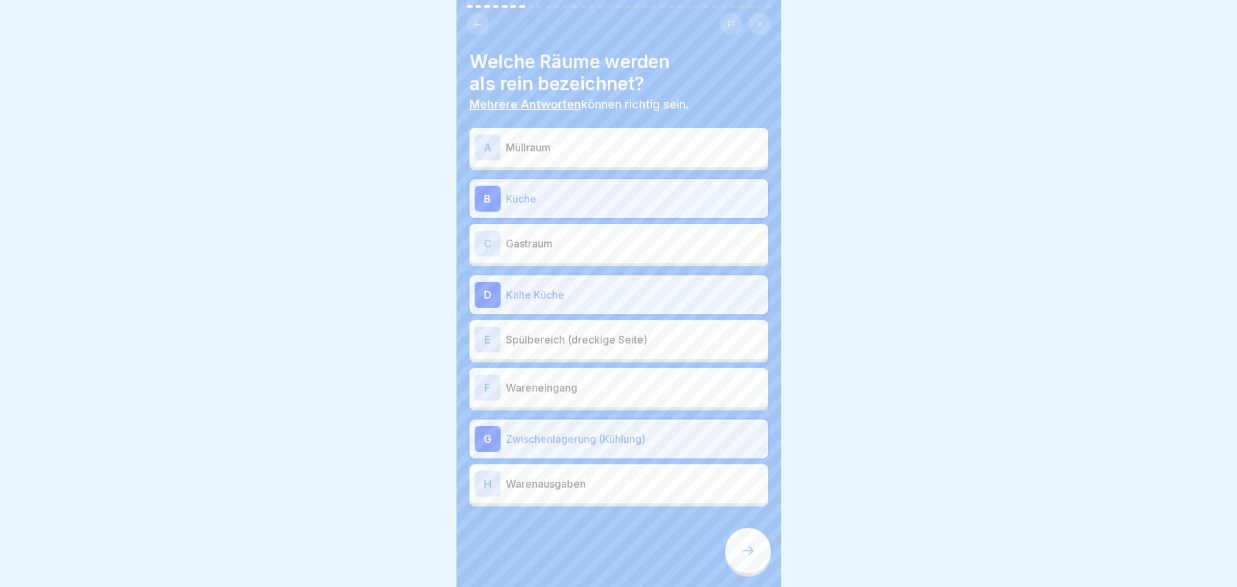
click at [744, 558] on icon at bounding box center [748, 551] width 16 height 16
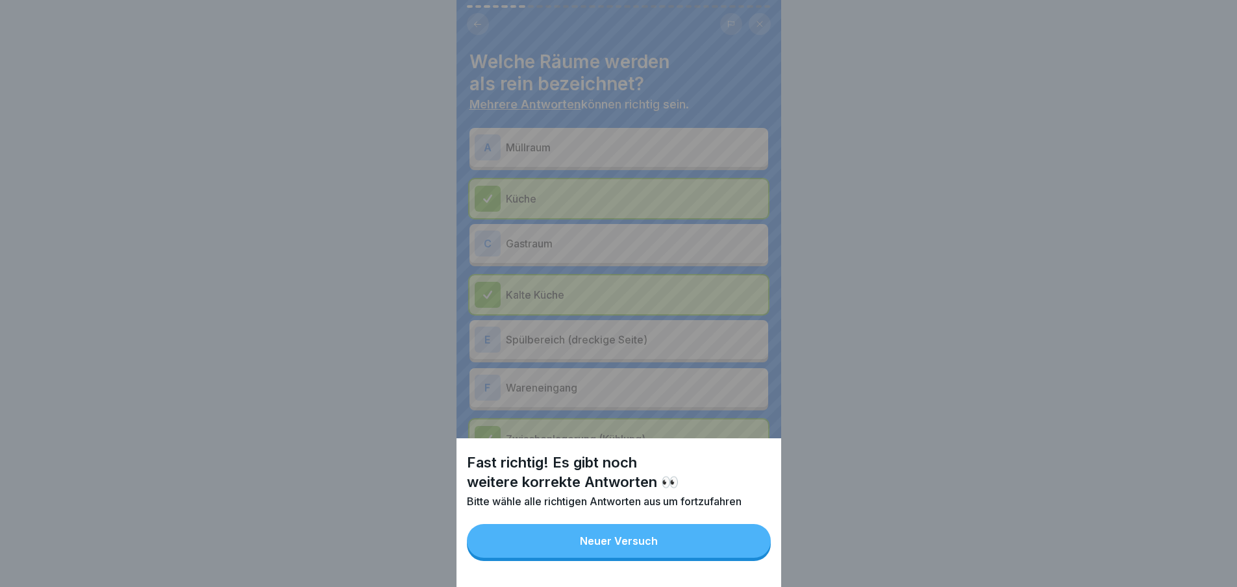
click at [736, 558] on button "Neuer Versuch" at bounding box center [619, 541] width 304 height 34
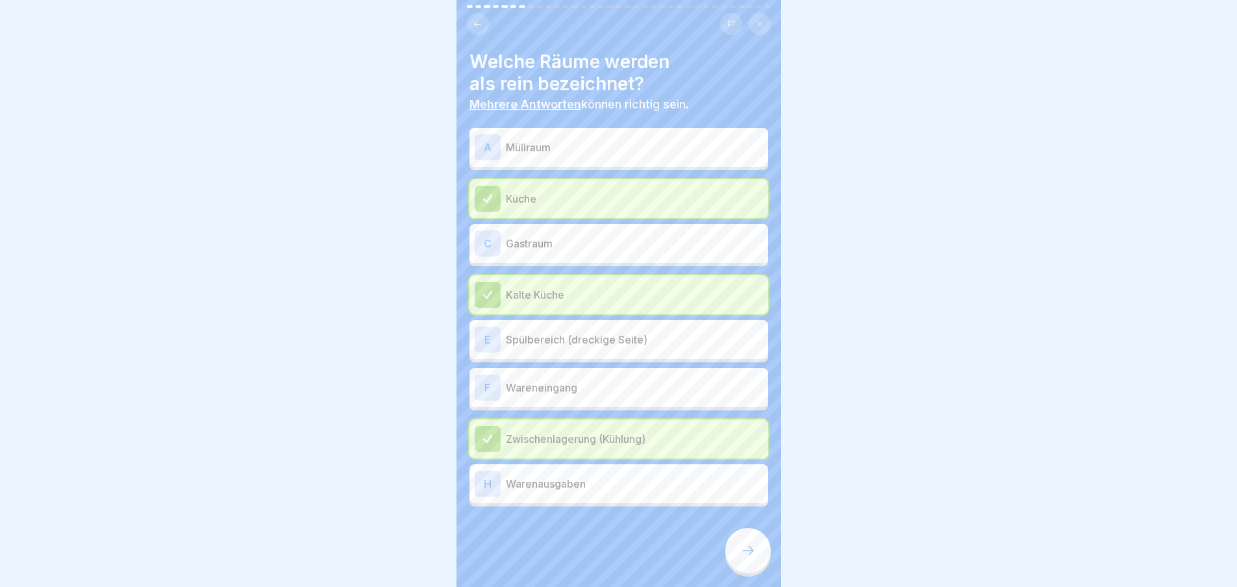
click at [594, 488] on p "Warenausgaben" at bounding box center [634, 484] width 257 height 16
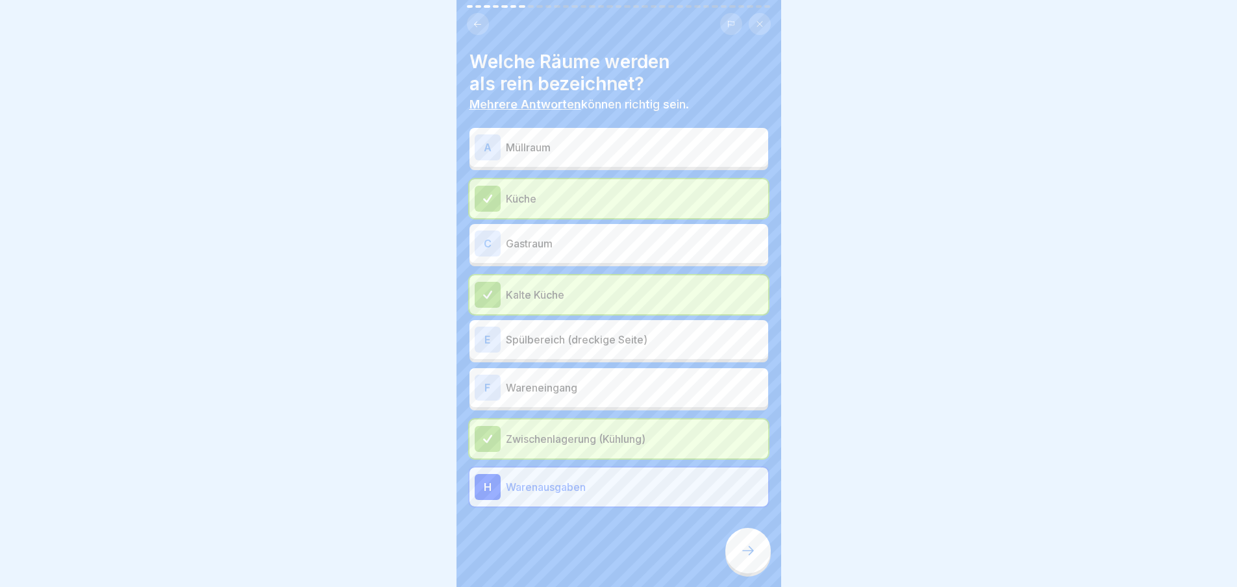
click at [743, 558] on icon at bounding box center [748, 551] width 16 height 16
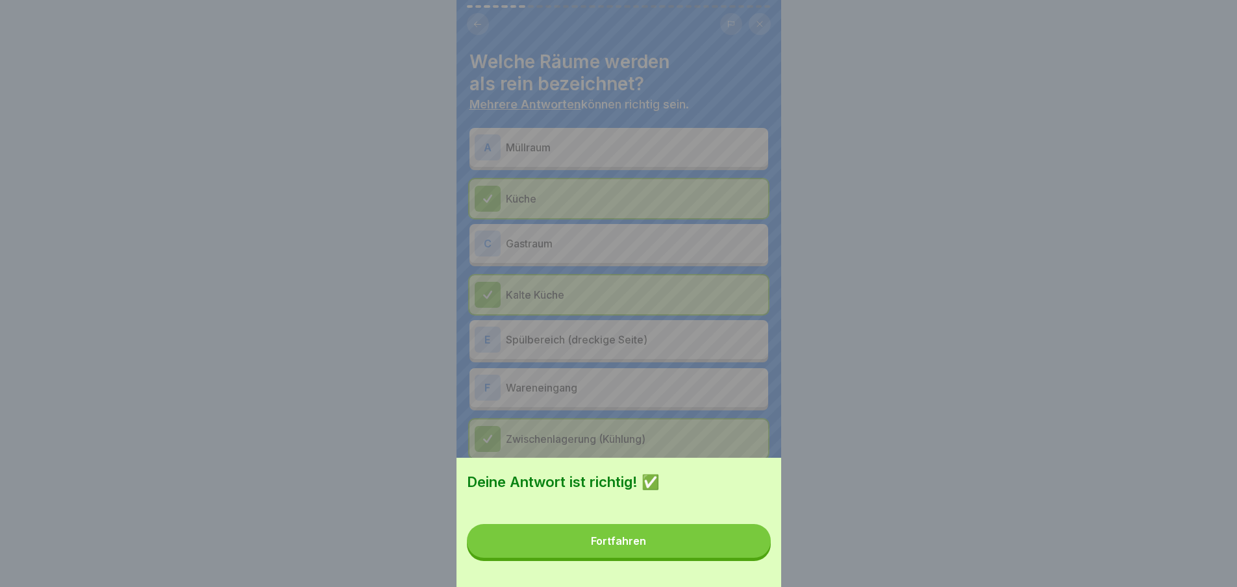
click at [733, 558] on button "Fortfahren" at bounding box center [619, 541] width 304 height 34
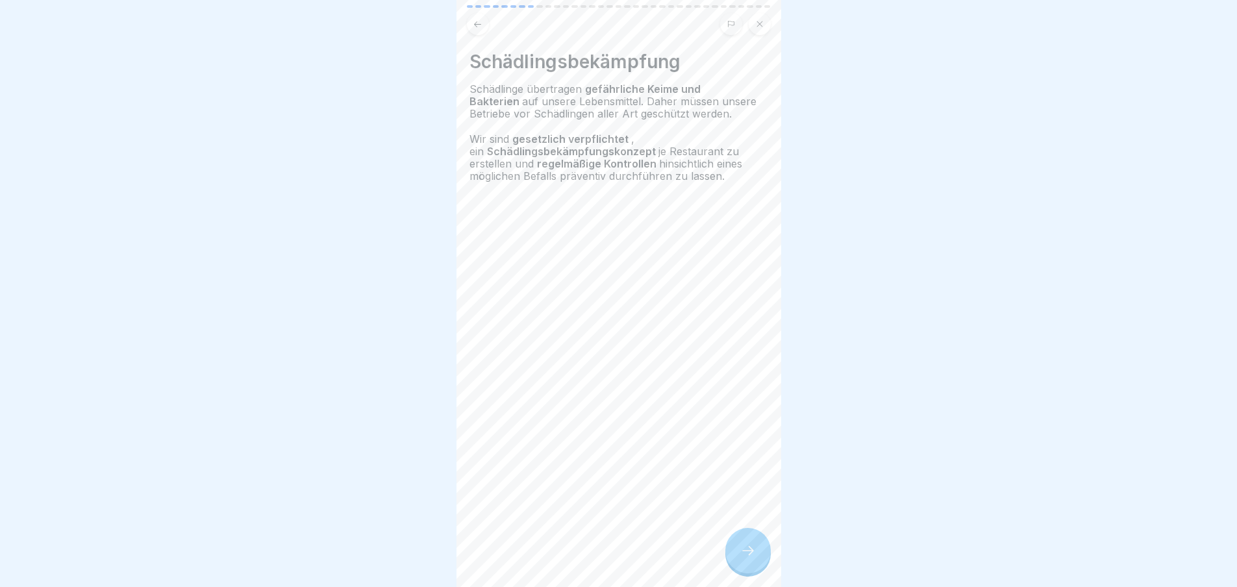
click at [770, 544] on div "Schädlingsbekämpfung Schädlinge übertragen gefährliche Keime und Bakterien auf …" at bounding box center [618, 293] width 325 height 587
click at [768, 553] on div at bounding box center [747, 550] width 45 height 45
click at [763, 554] on div at bounding box center [747, 550] width 45 height 45
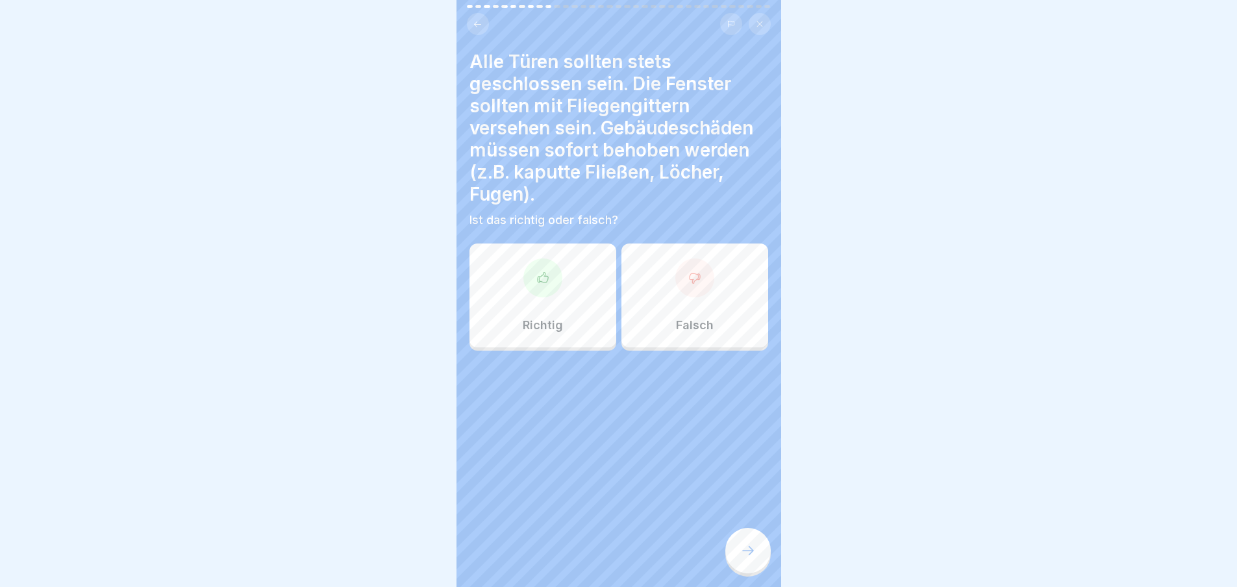
click at [763, 554] on div at bounding box center [747, 550] width 45 height 45
click at [568, 310] on div "Richtig" at bounding box center [542, 295] width 147 height 104
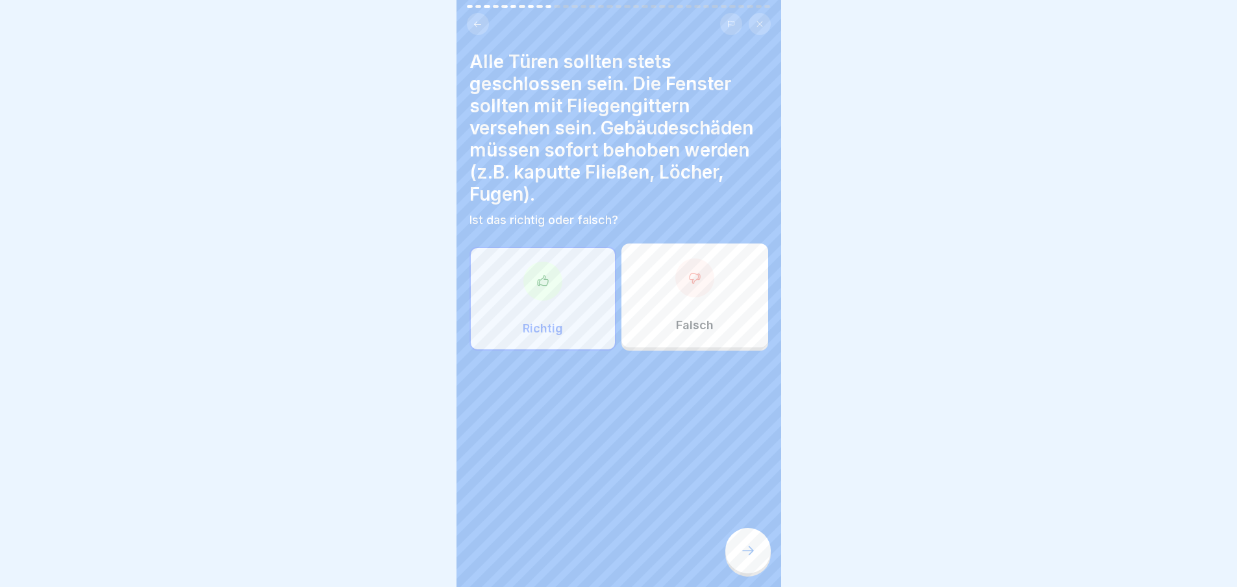
click at [685, 523] on div "Alle Türen sollten stets geschlossen sein. Die Fenster sollten mit Fliegengitte…" at bounding box center [618, 293] width 325 height 587
click at [743, 554] on icon at bounding box center [748, 551] width 16 height 16
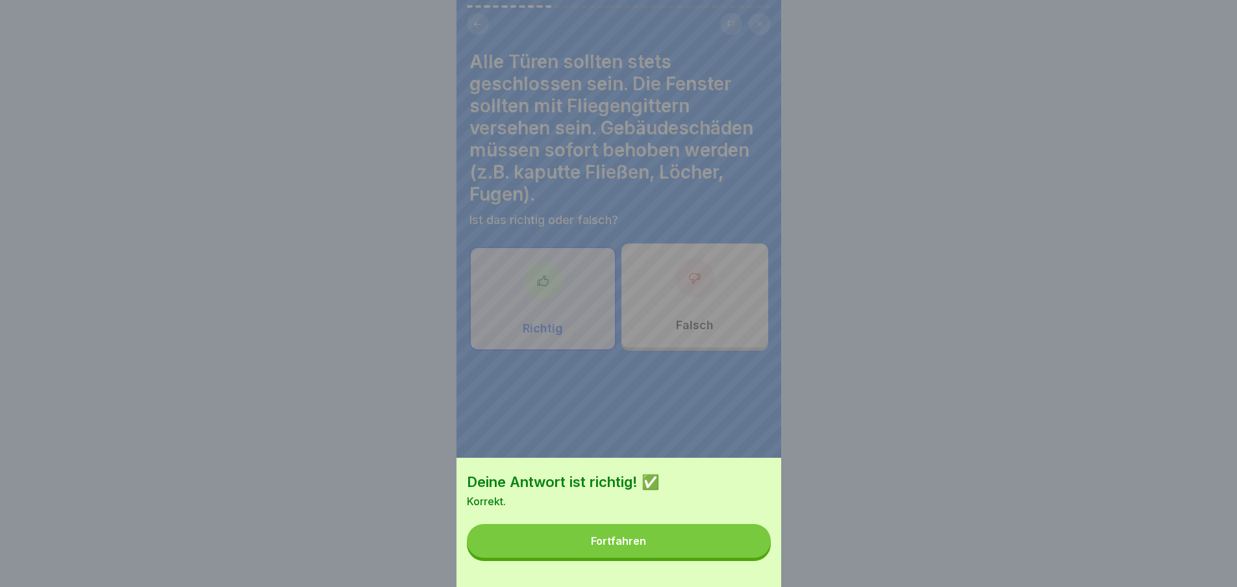
click at [733, 543] on button "Fortfahren" at bounding box center [619, 541] width 304 height 34
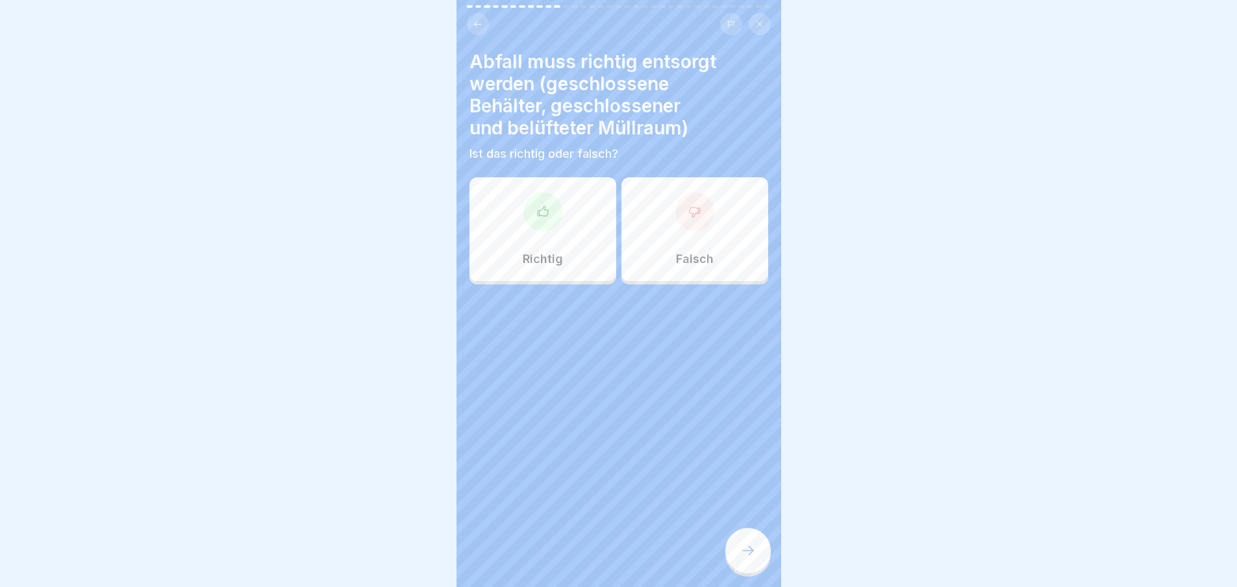
click at [565, 274] on div "Richtig" at bounding box center [542, 229] width 147 height 104
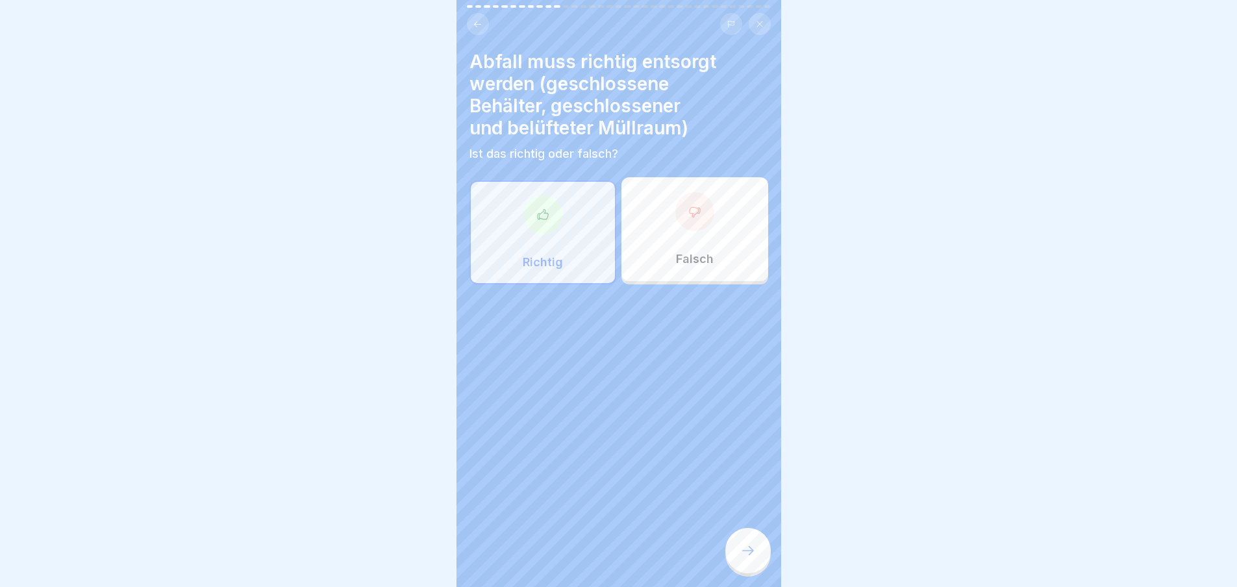
click at [745, 558] on icon at bounding box center [748, 551] width 16 height 16
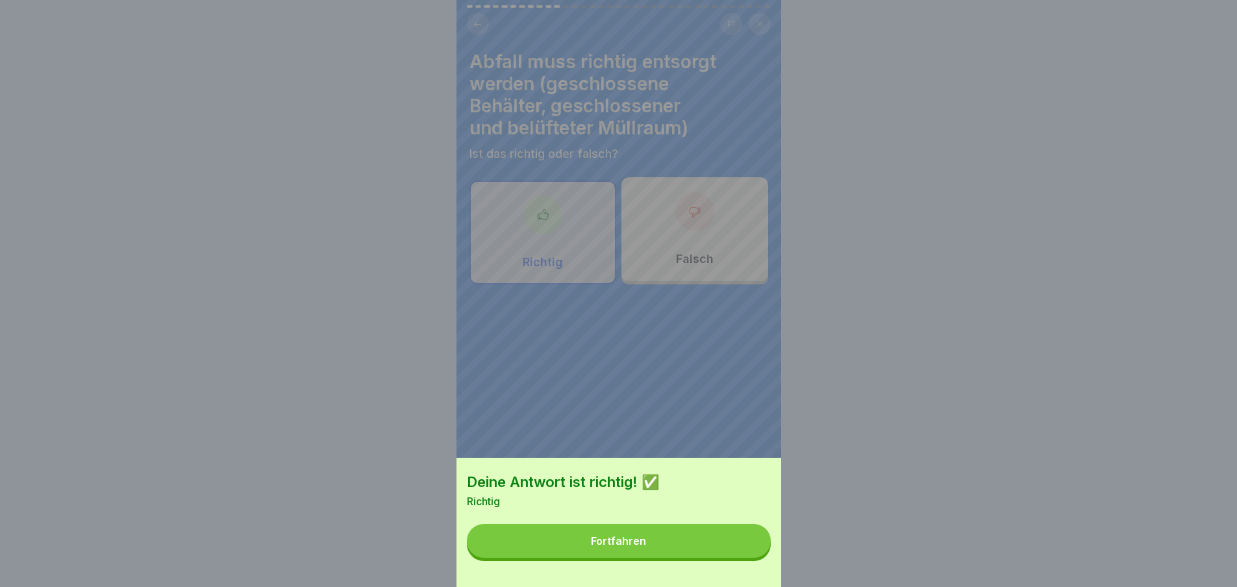
click at [744, 558] on button "Fortfahren" at bounding box center [619, 541] width 304 height 34
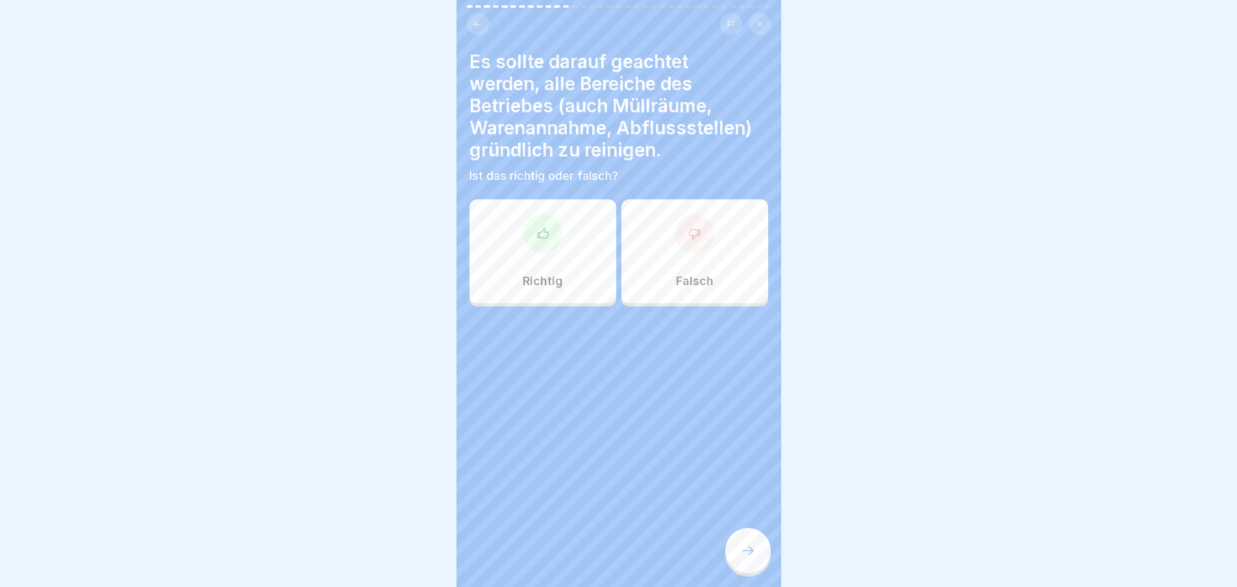
click at [539, 286] on p "Richtig" at bounding box center [543, 281] width 40 height 14
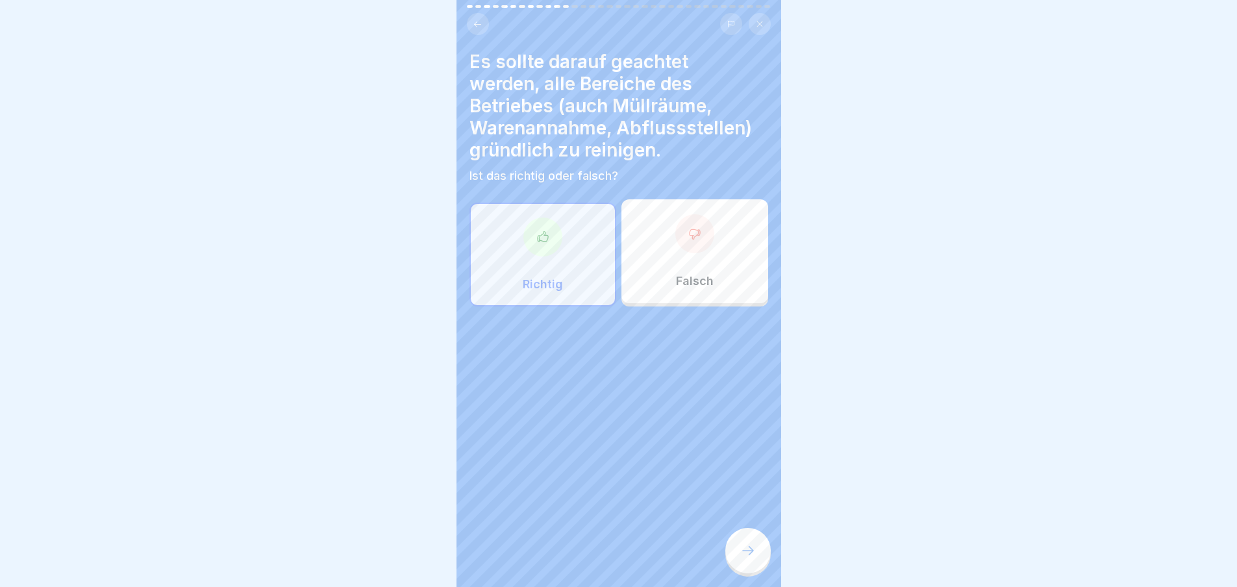
click at [737, 573] on div at bounding box center [747, 550] width 45 height 45
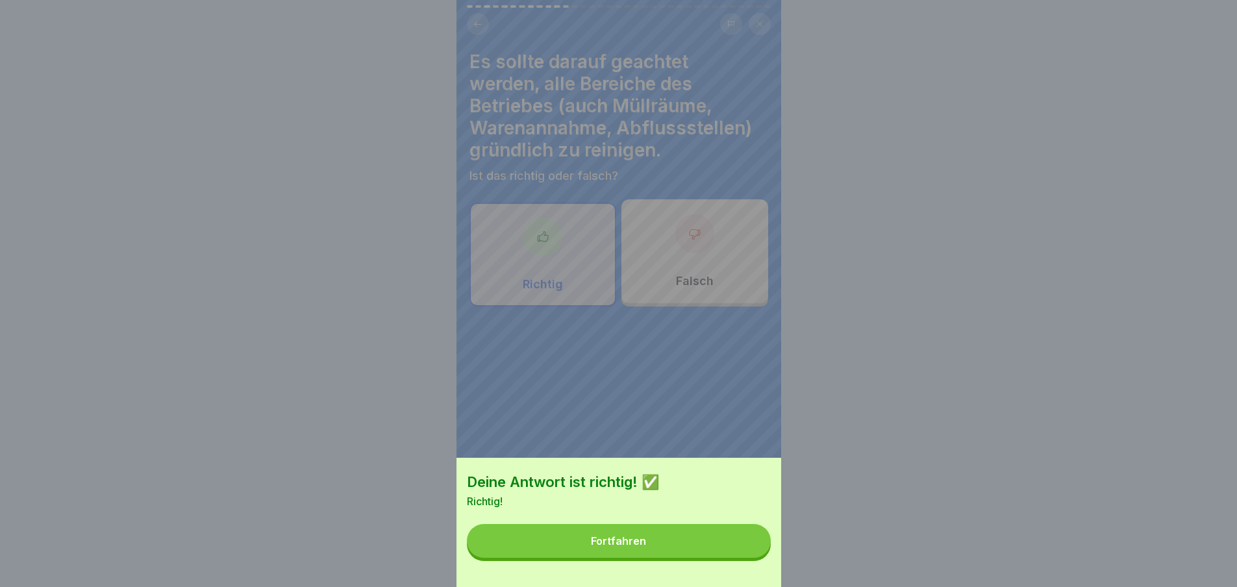
click at [724, 548] on button "Fortfahren" at bounding box center [619, 541] width 304 height 34
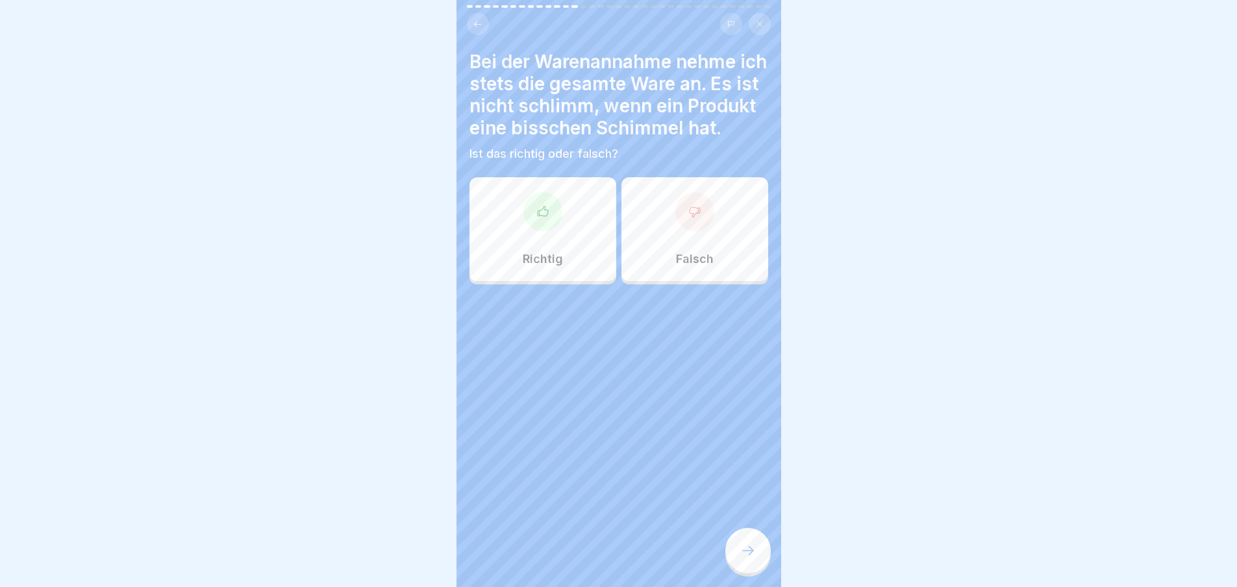
click at [535, 309] on div at bounding box center [618, 323] width 299 height 78
click at [550, 268] on div "Richtig" at bounding box center [542, 229] width 147 height 104
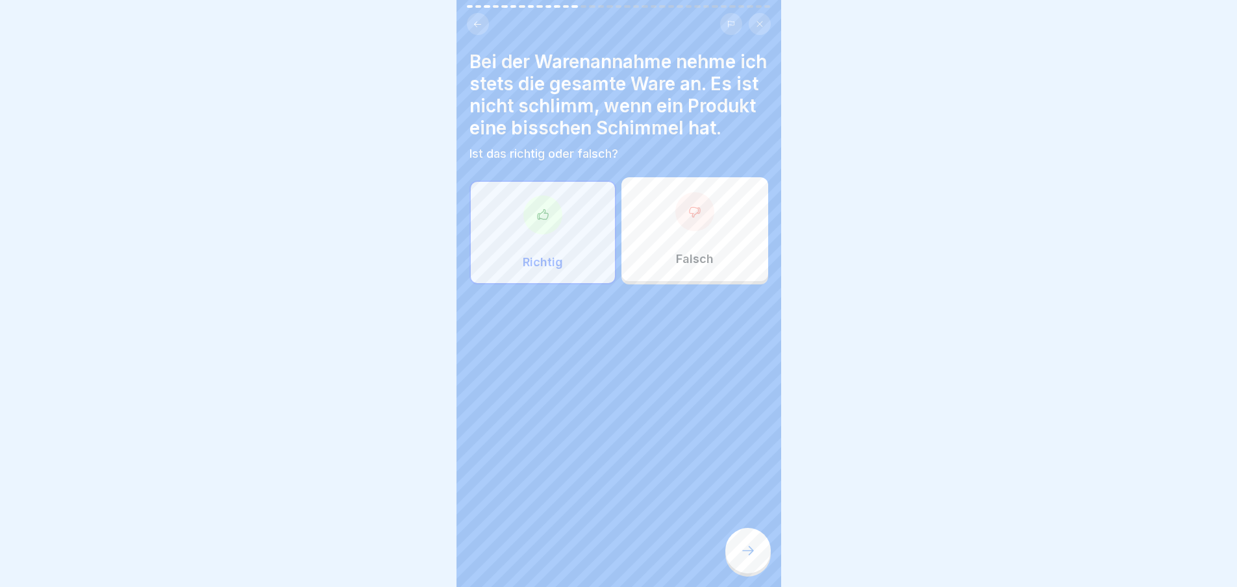
click at [754, 554] on icon at bounding box center [748, 551] width 16 height 16
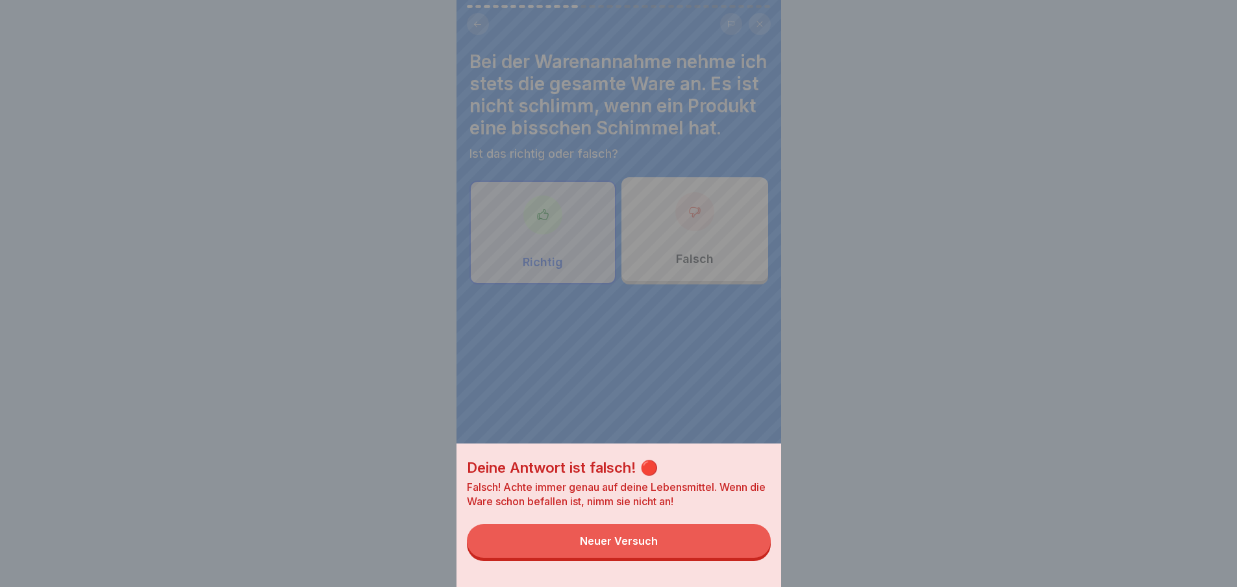
click at [717, 532] on div "Deine Antwort ist falsch! 🔴 Falsch! Achte immer genau auf deine Lebensmittel. W…" at bounding box center [618, 514] width 325 height 143
click at [679, 545] on button "Neuer Versuch" at bounding box center [619, 541] width 304 height 34
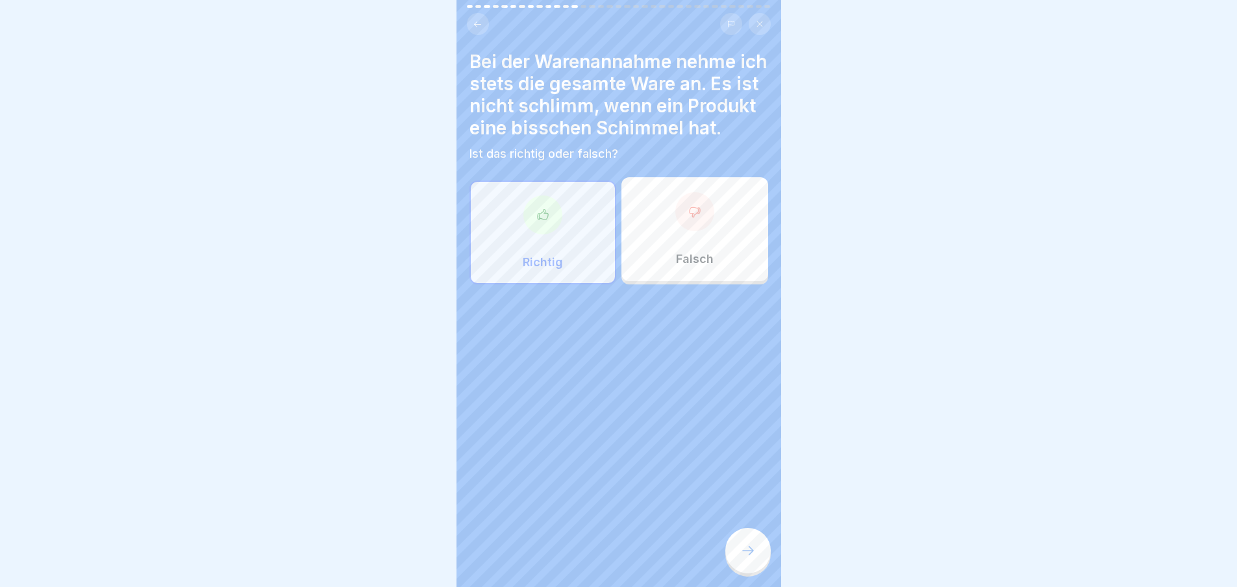
click at [697, 315] on div at bounding box center [618, 323] width 299 height 78
click at [708, 281] on div "Falsch" at bounding box center [694, 229] width 147 height 104
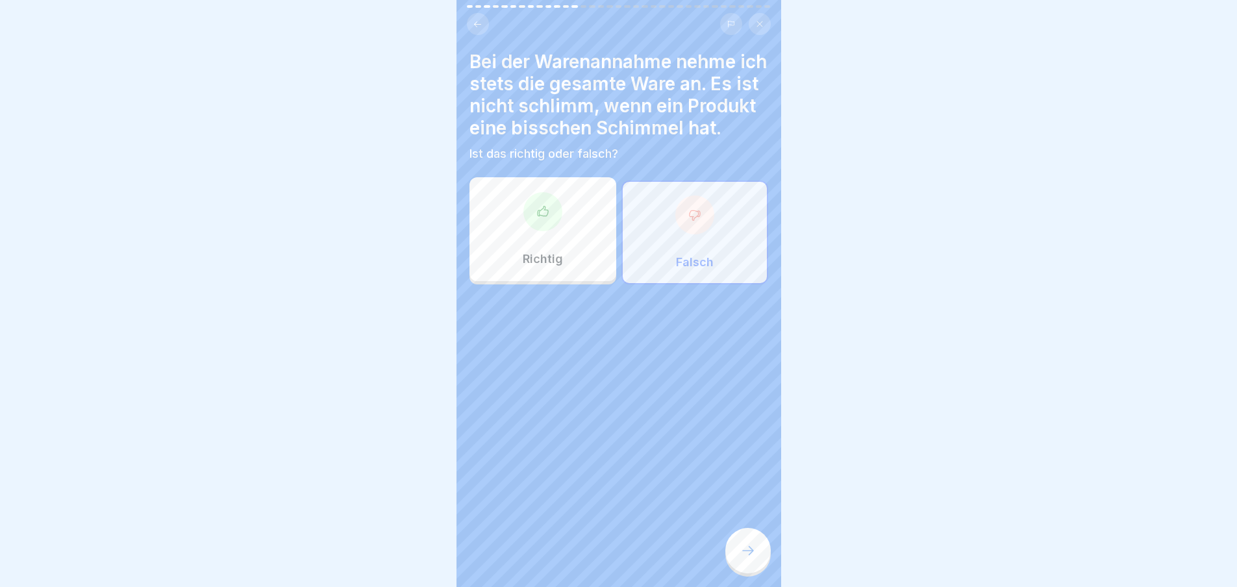
click at [750, 558] on icon at bounding box center [748, 551] width 16 height 16
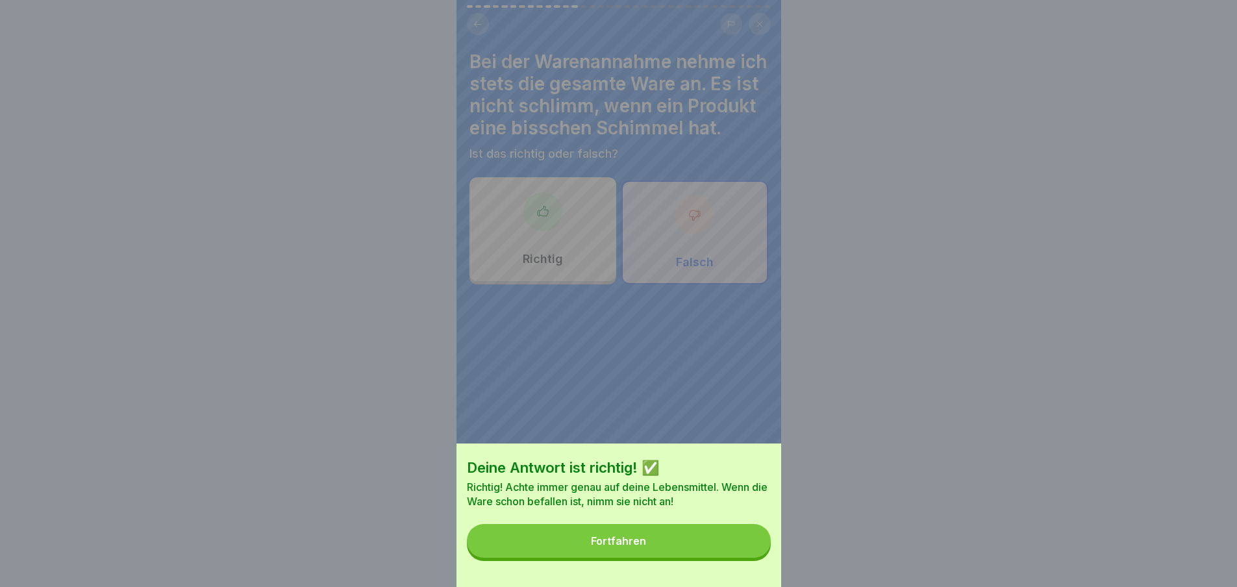
click at [732, 550] on button "Fortfahren" at bounding box center [619, 541] width 304 height 34
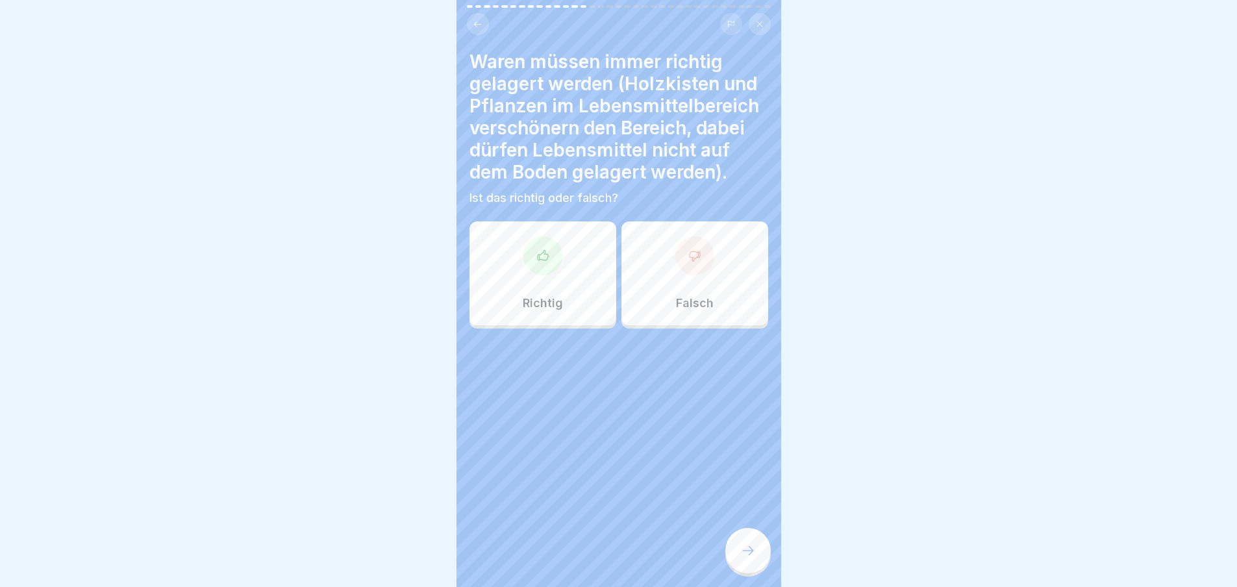
click at [667, 318] on div "Falsch" at bounding box center [694, 273] width 147 height 104
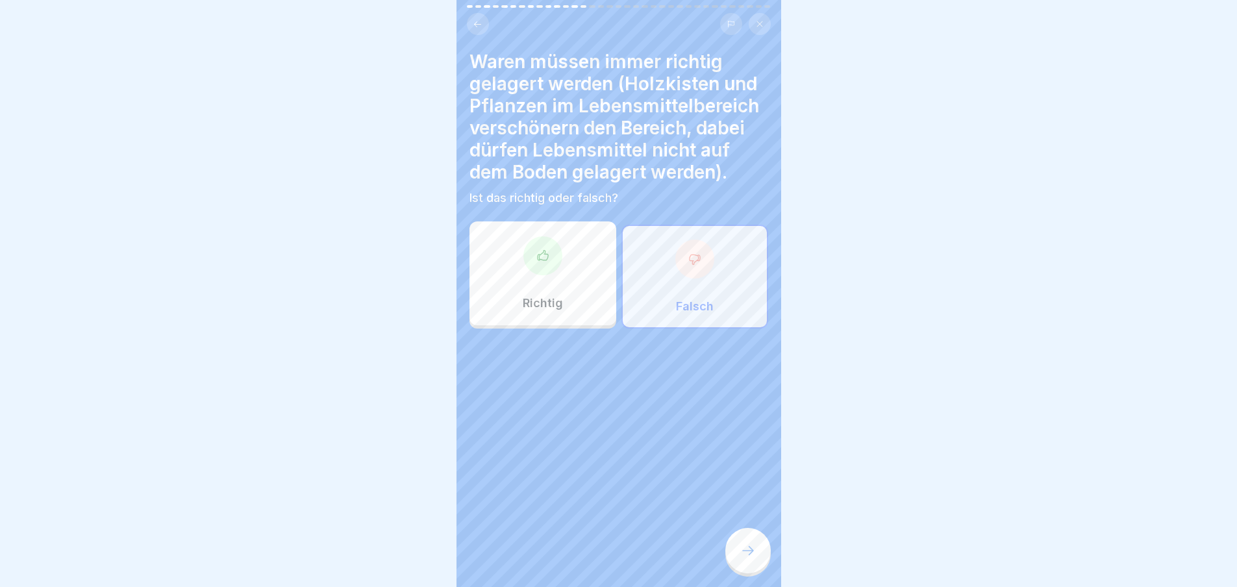
click at [750, 558] on icon at bounding box center [748, 551] width 16 height 16
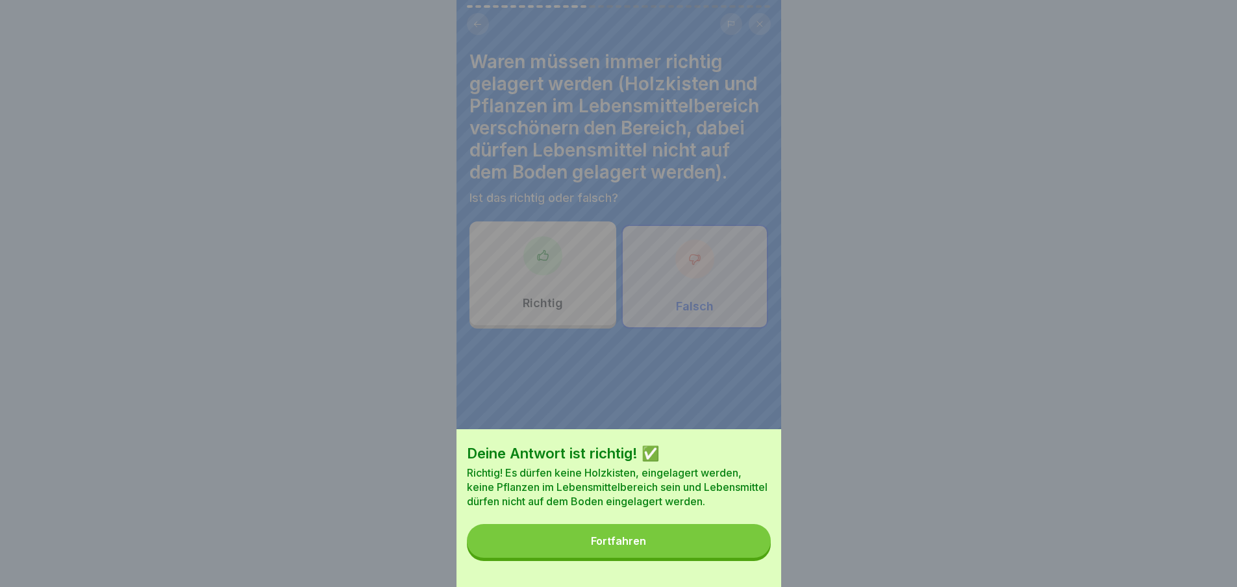
click at [735, 558] on button "Fortfahren" at bounding box center [619, 541] width 304 height 34
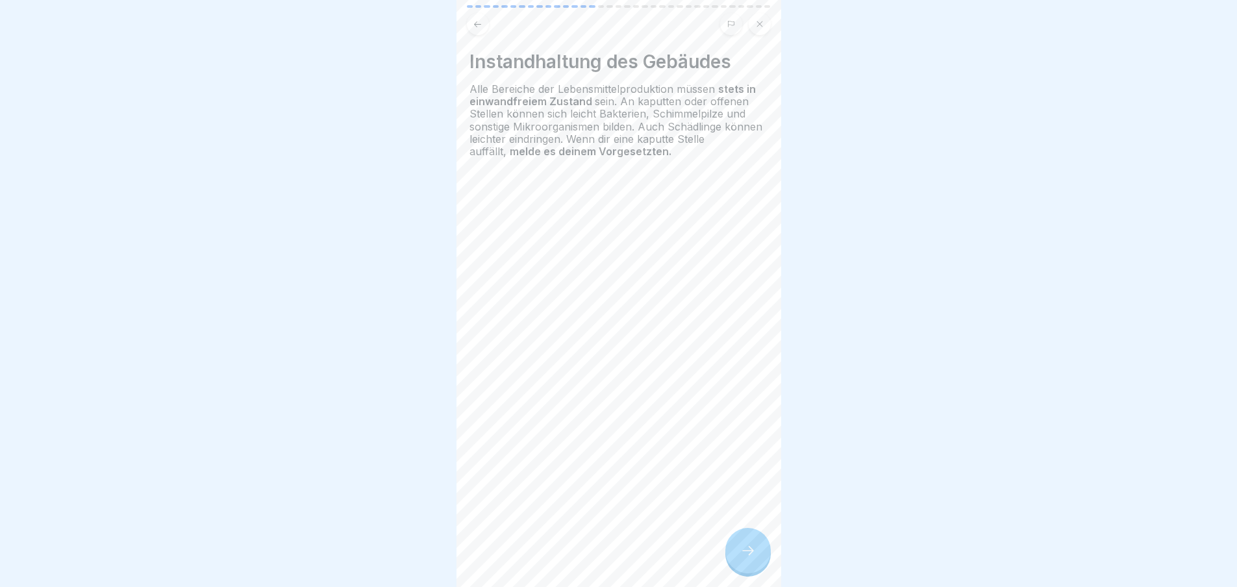
click at [749, 558] on icon at bounding box center [748, 551] width 16 height 16
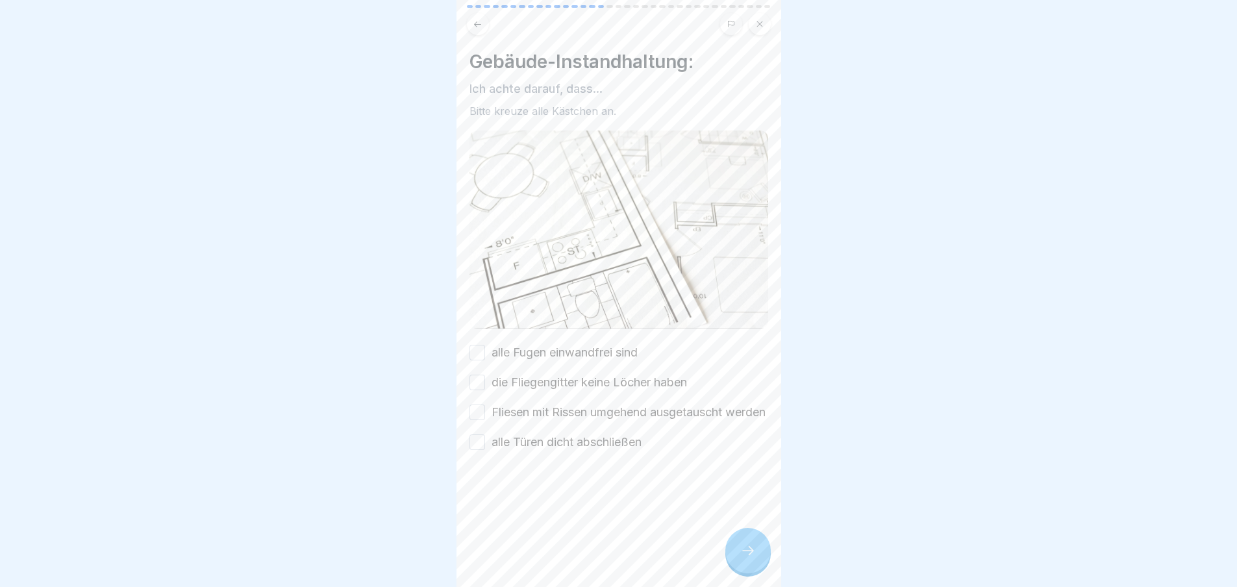
click at [757, 565] on div at bounding box center [747, 550] width 45 height 45
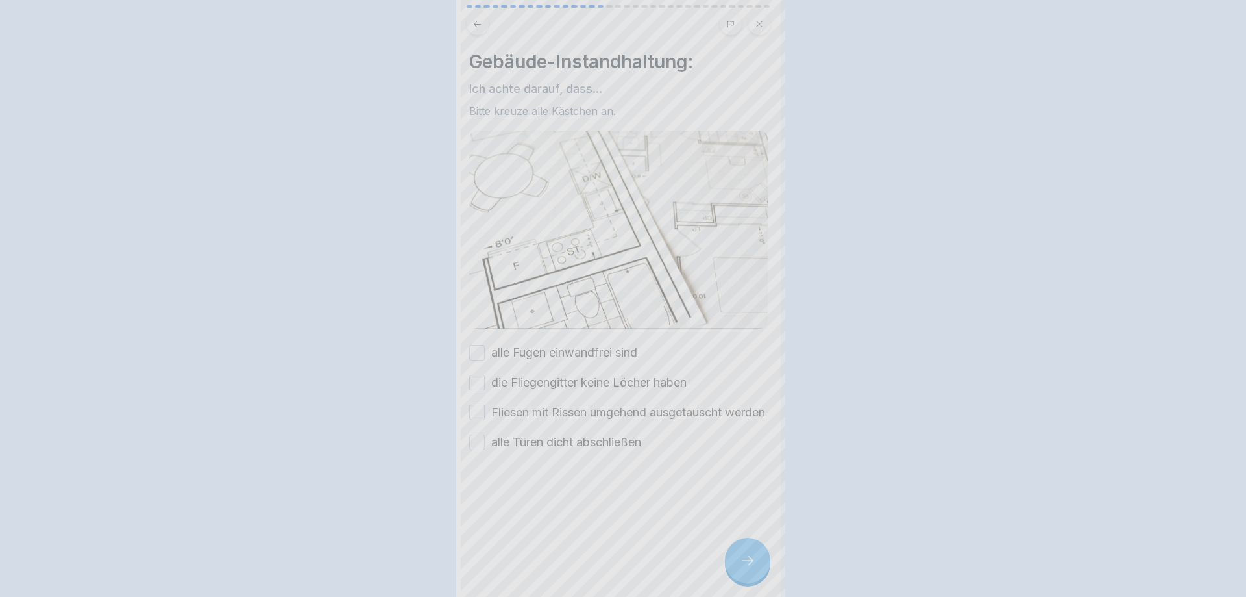
click at [757, 565] on div at bounding box center [623, 298] width 1246 height 597
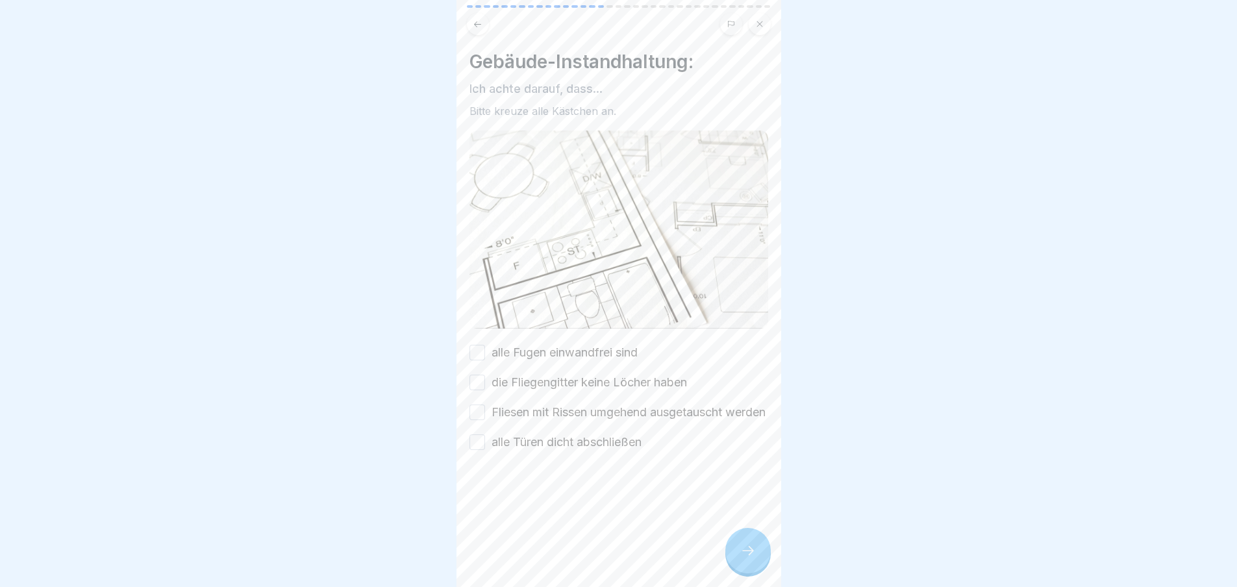
click at [559, 336] on div "Gebäude-Instandhaltung: Ich achte darauf, dass... Bitte kreuze alle Kästchen an…" at bounding box center [618, 251] width 299 height 400
drag, startPoint x: 569, startPoint y: 375, endPoint x: 571, endPoint y: 386, distance: 11.2
click at [569, 375] on label "die Fliegengitter keine Löcher haben" at bounding box center [588, 382] width 195 height 17
click at [485, 375] on button "die Fliegengitter keine Löcher haben" at bounding box center [477, 383] width 16 height 16
click at [570, 404] on label "Fliesen mit Rissen umgehend ausgetauscht werden" at bounding box center [628, 412] width 274 height 17
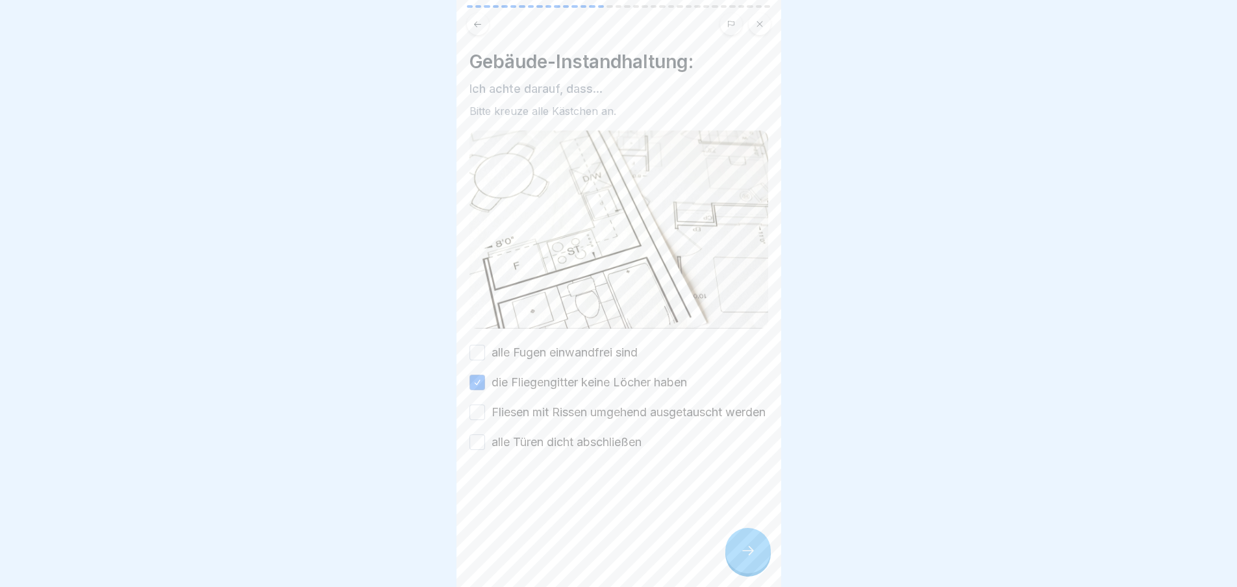
click at [485, 404] on button "Fliesen mit Rissen umgehend ausgetauscht werden" at bounding box center [477, 412] width 16 height 16
click at [554, 344] on label "alle Fugen einwandfrei sind" at bounding box center [564, 352] width 146 height 17
click at [485, 345] on button "alle Fugen einwandfrei sind" at bounding box center [477, 353] width 16 height 16
click at [564, 433] on div "alle Fugen einwandfrei sind die Fliegengitter keine Löcher haben Fliesen mit Ri…" at bounding box center [618, 397] width 299 height 106
click at [613, 467] on div at bounding box center [618, 489] width 299 height 78
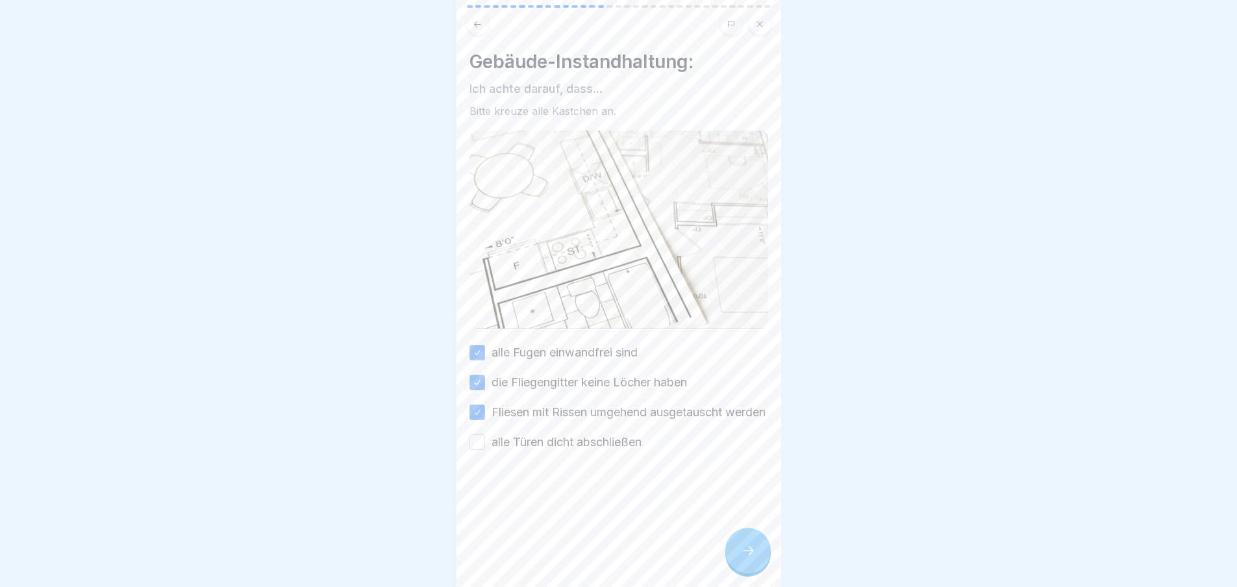
click at [625, 450] on label "alle Türen dicht abschließen" at bounding box center [566, 442] width 150 height 17
click at [485, 450] on button "alle Türen dicht abschließen" at bounding box center [477, 442] width 16 height 16
click at [758, 571] on div at bounding box center [747, 550] width 45 height 45
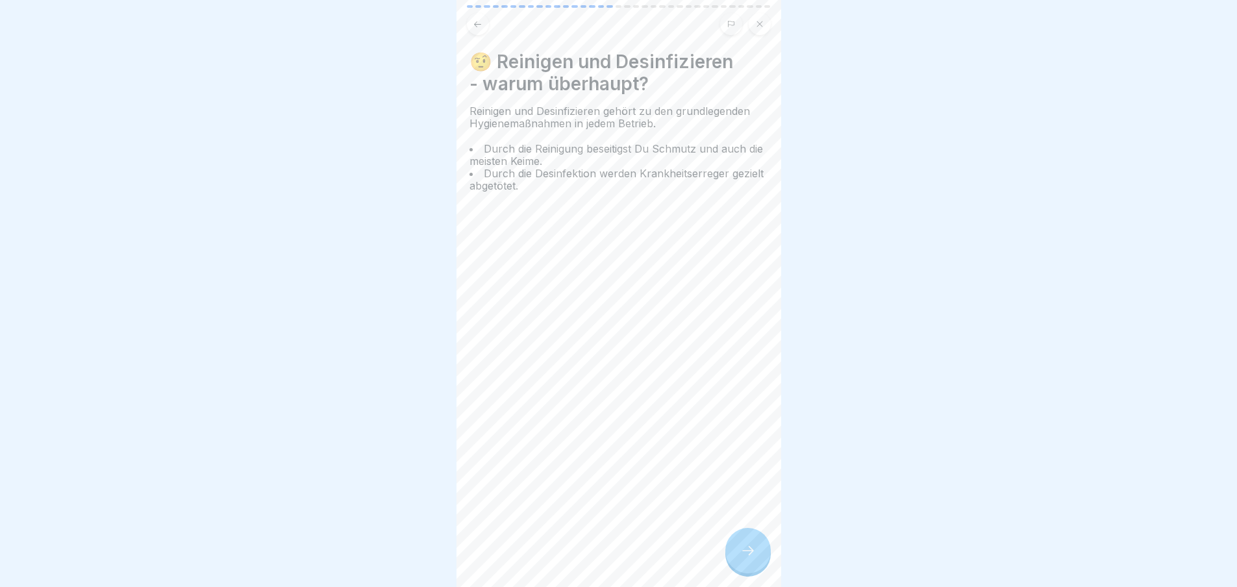
click at [758, 571] on div at bounding box center [747, 550] width 45 height 45
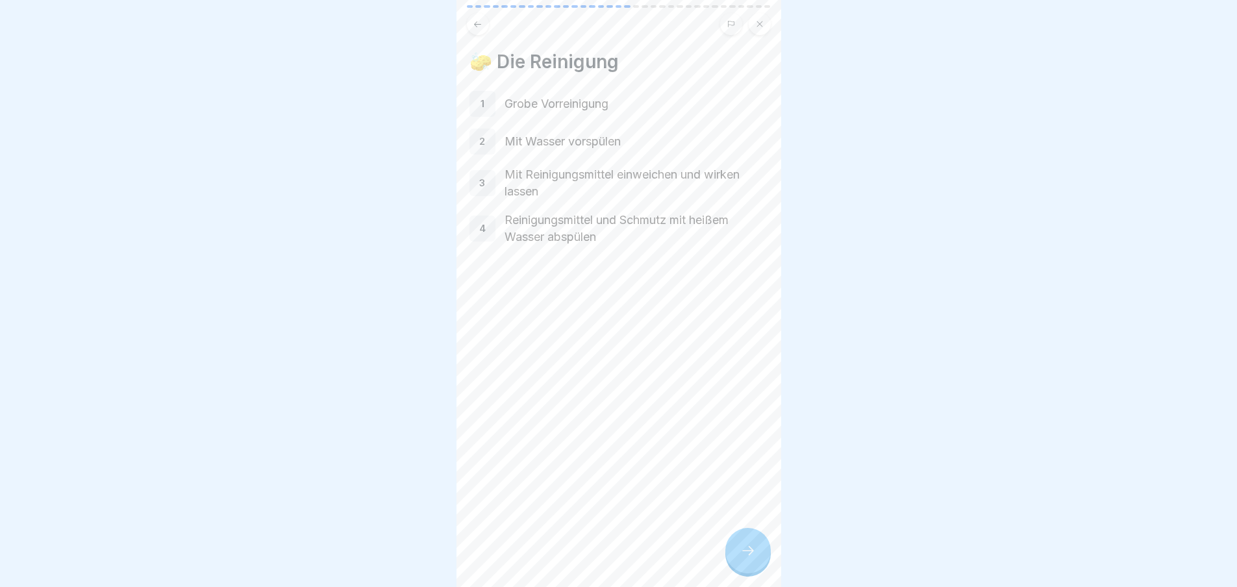
click at [758, 571] on div at bounding box center [747, 550] width 45 height 45
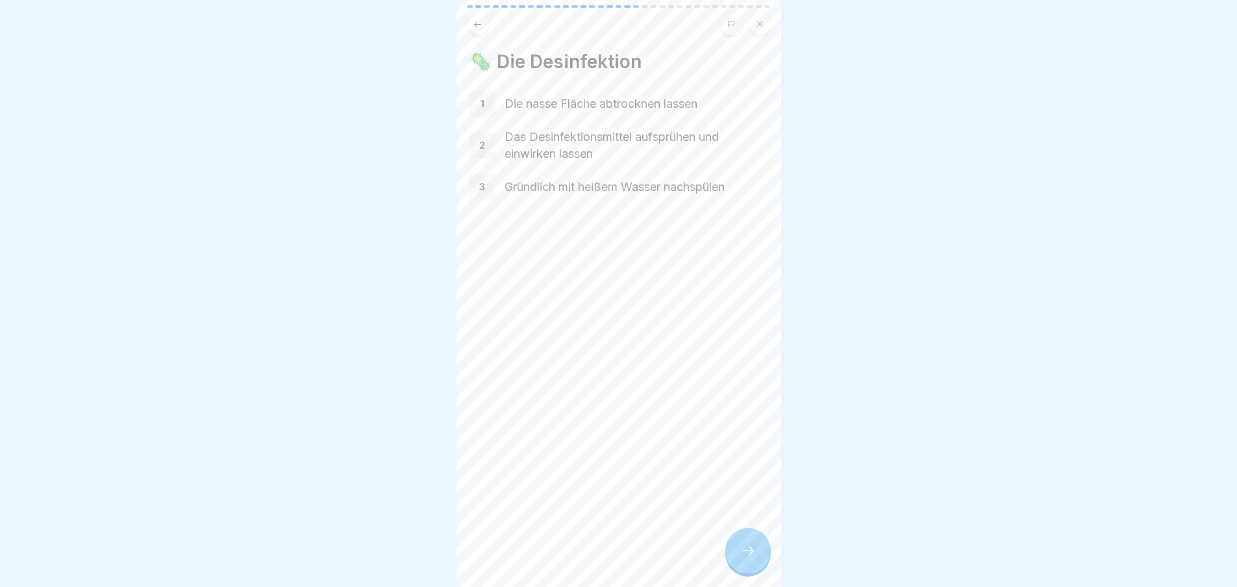
click at [758, 571] on div at bounding box center [747, 550] width 45 height 45
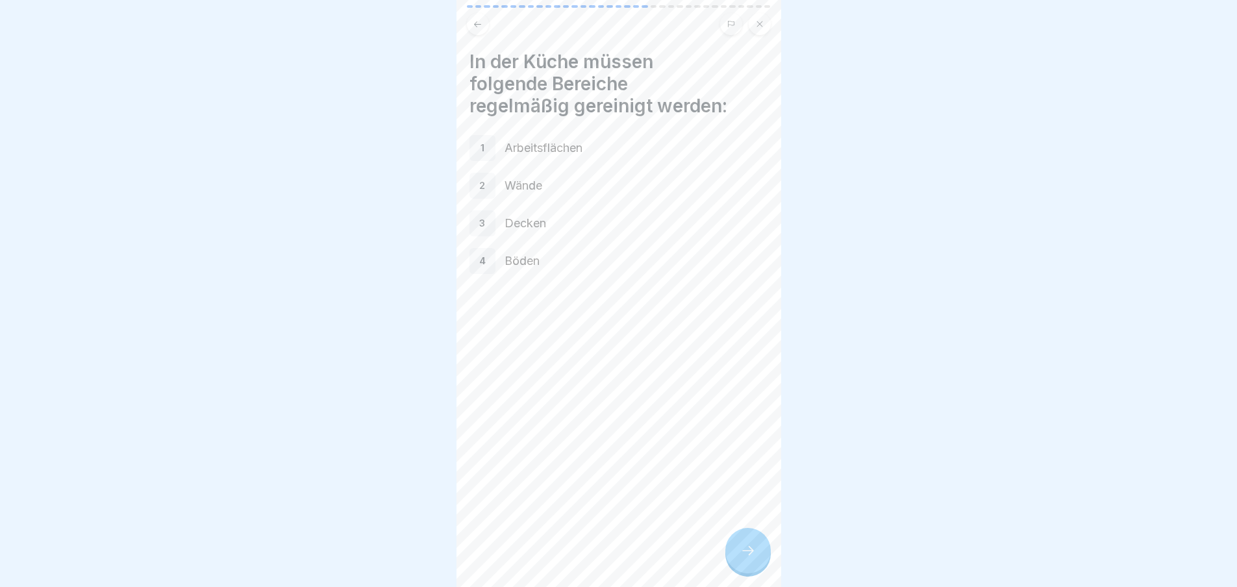
click at [758, 571] on div at bounding box center [747, 550] width 45 height 45
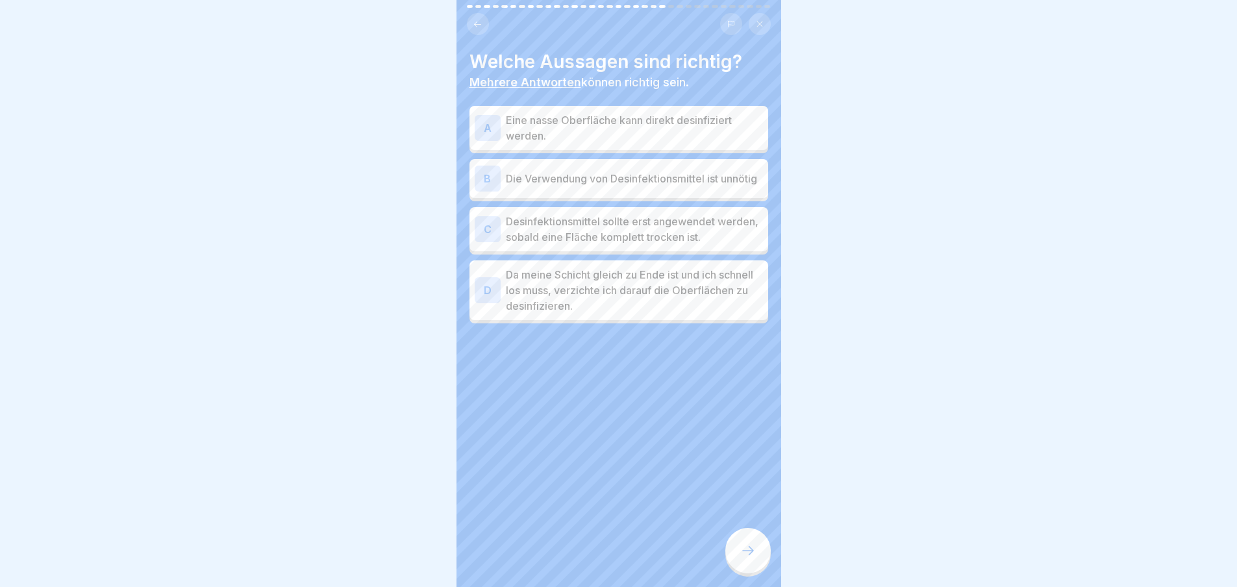
click at [758, 571] on div at bounding box center [747, 550] width 45 height 45
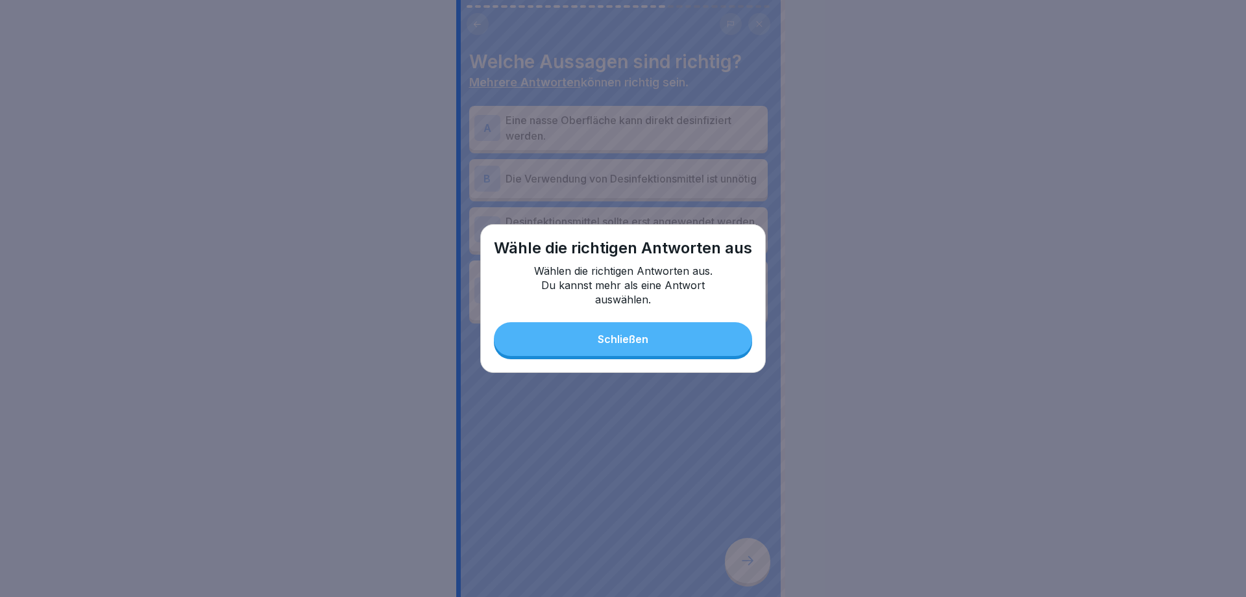
click at [655, 336] on button "Schließen" at bounding box center [623, 339] width 258 height 34
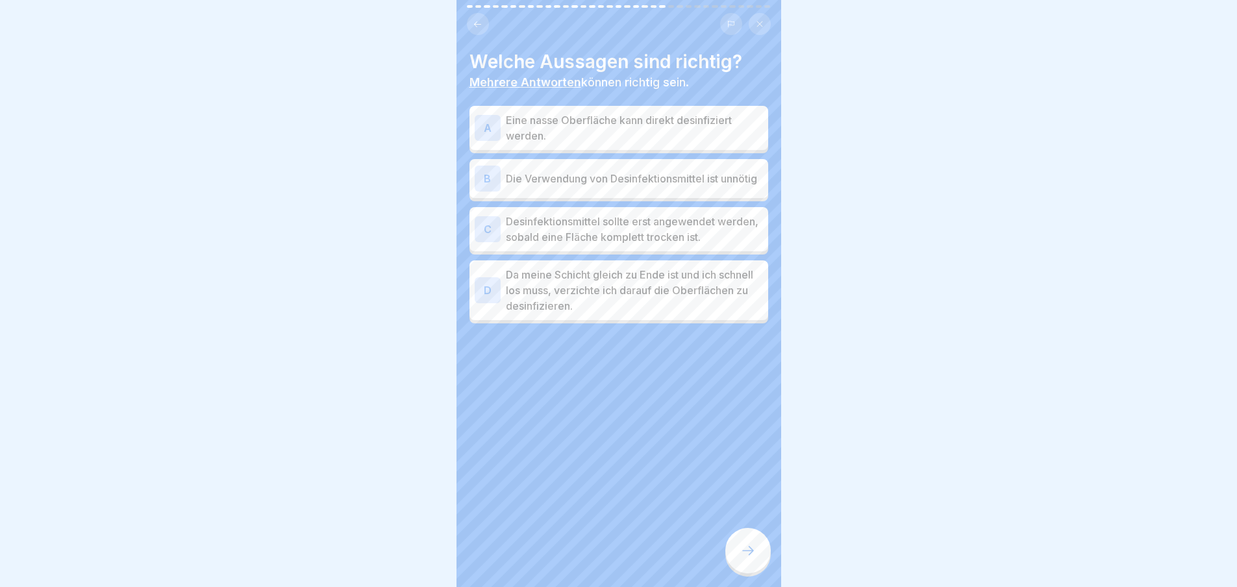
click at [609, 231] on p "Desinfektionsmittel sollte erst angewendet werden, sobald eine Fläche komplett …" at bounding box center [634, 229] width 257 height 31
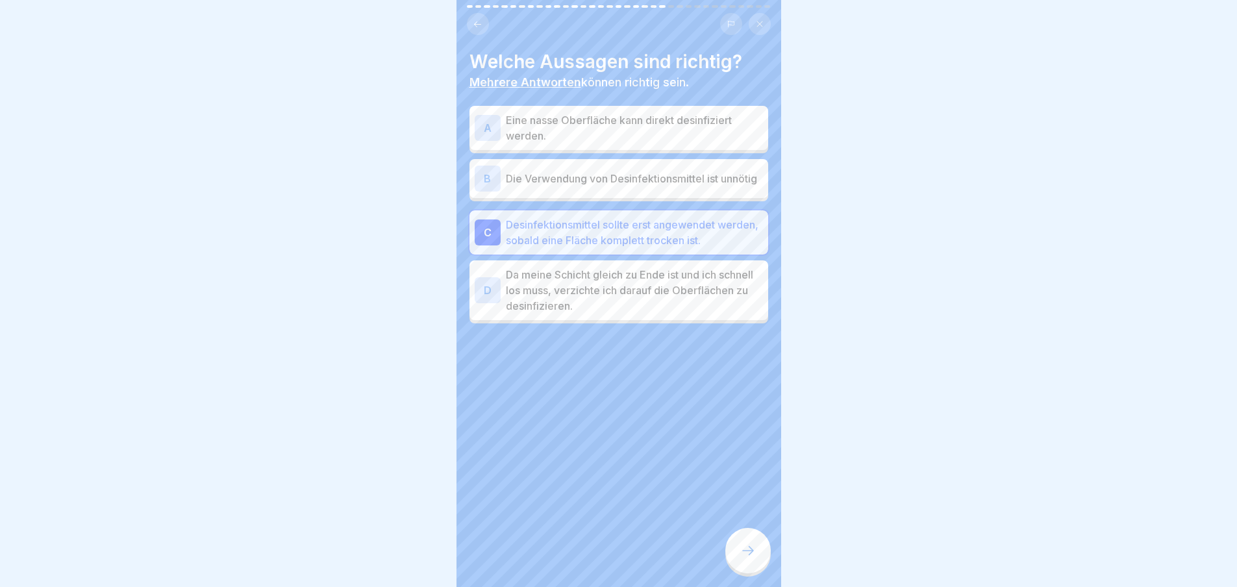
click at [758, 567] on div at bounding box center [747, 550] width 45 height 45
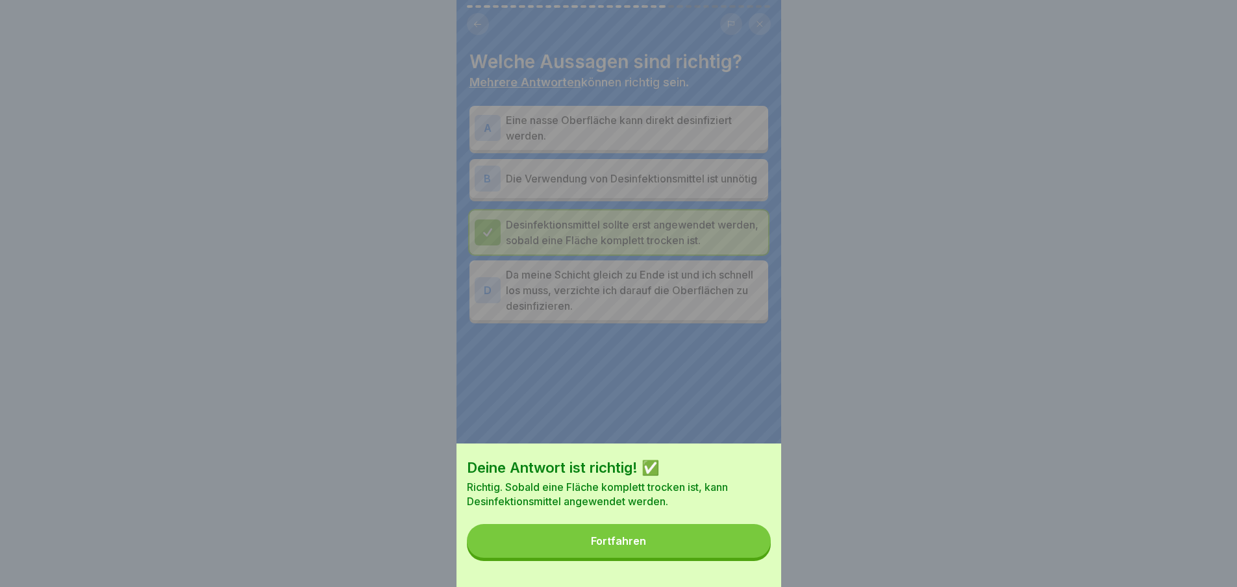
click at [737, 558] on button "Fortfahren" at bounding box center [619, 541] width 304 height 34
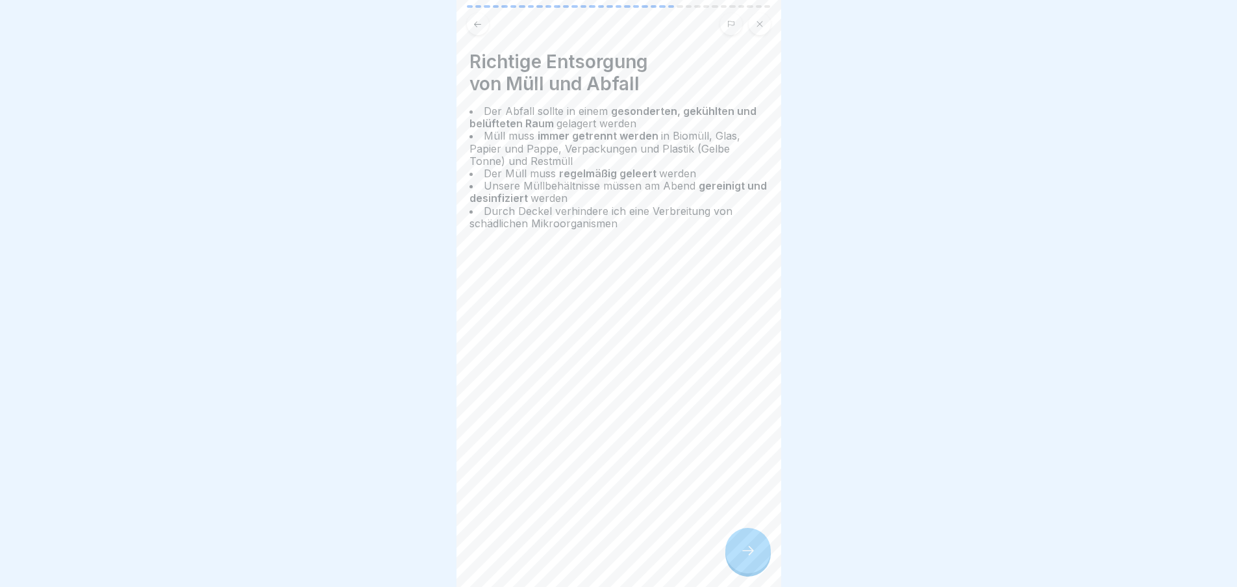
click at [745, 558] on icon at bounding box center [748, 551] width 16 height 16
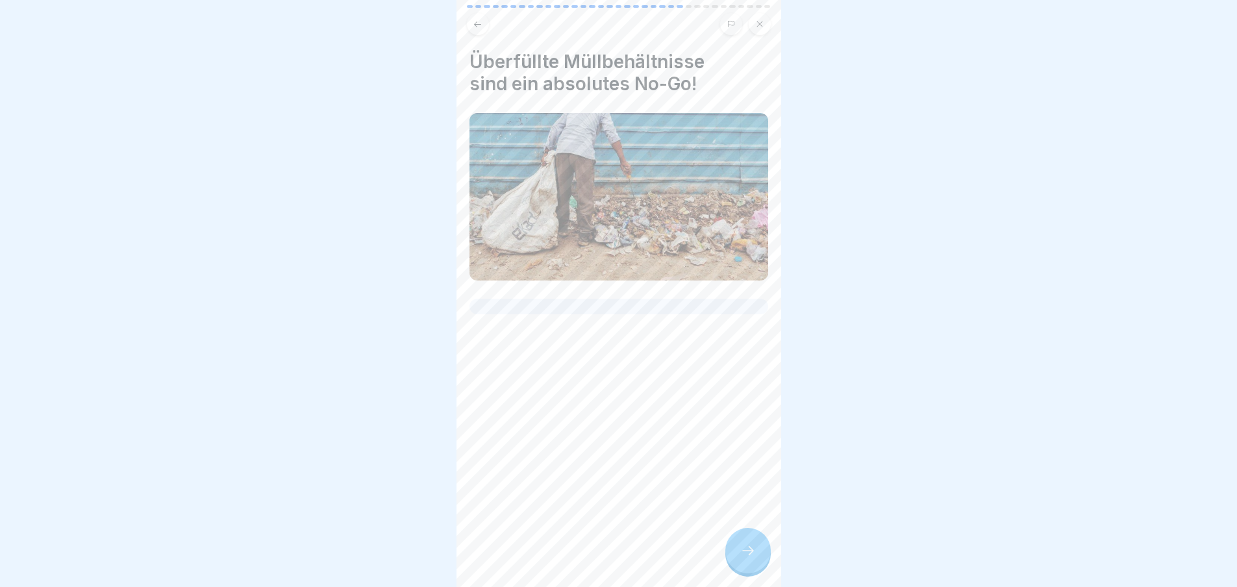
click at [745, 558] on icon at bounding box center [748, 551] width 16 height 16
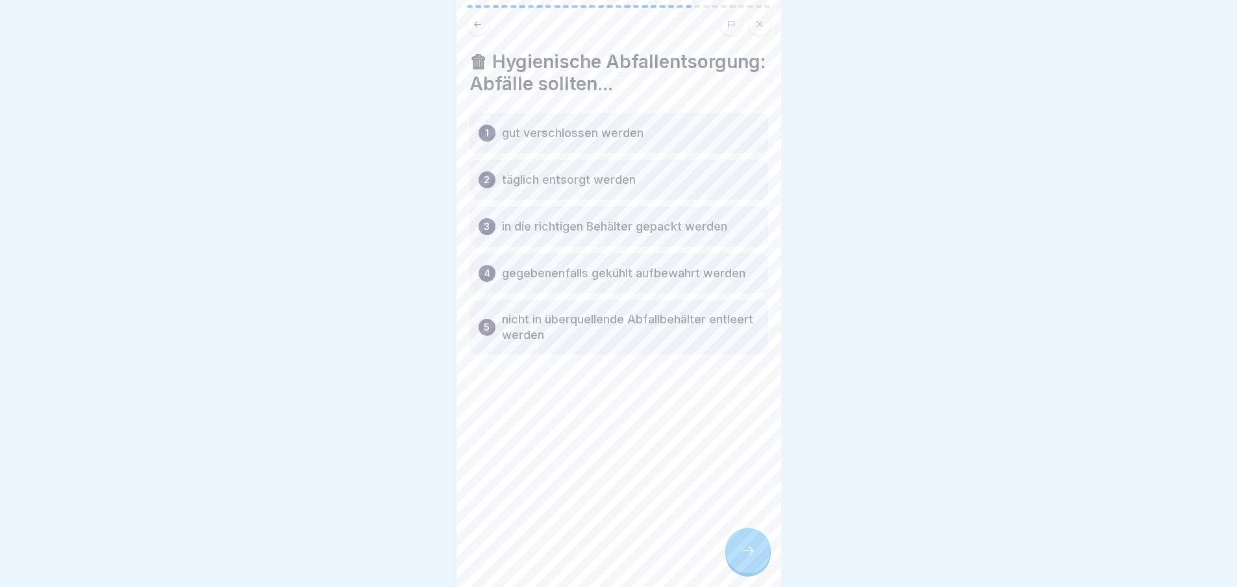
click at [745, 558] on icon at bounding box center [748, 551] width 16 height 16
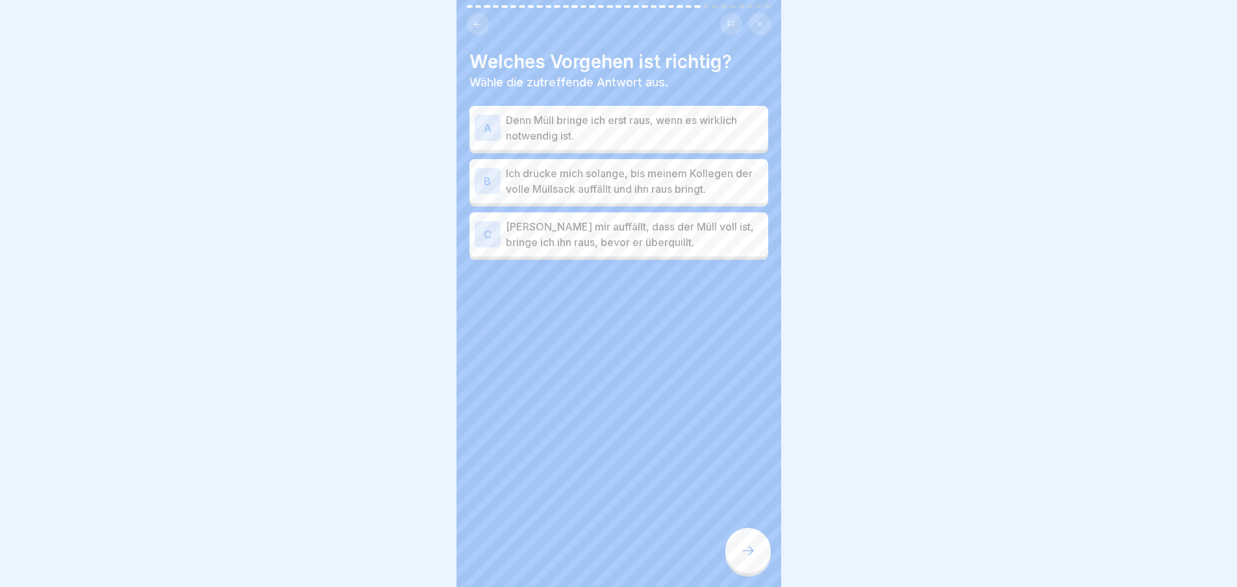
click at [745, 558] on icon at bounding box center [748, 551] width 16 height 16
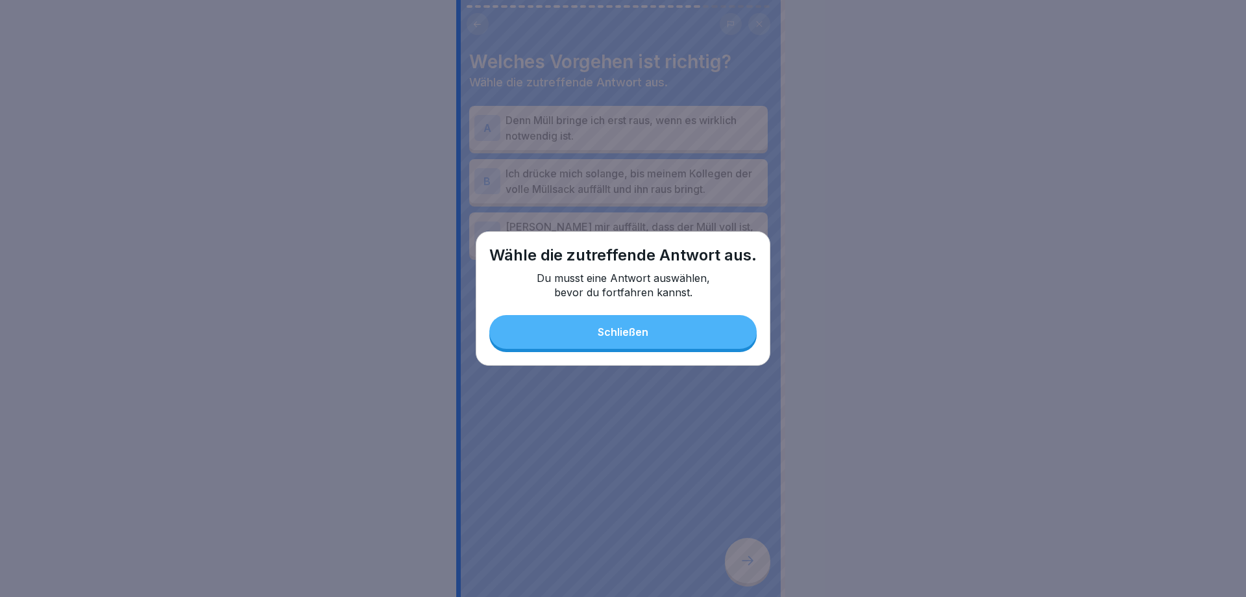
click at [668, 297] on p "Du musst eine Antwort auswählen, bevor du fortfahren kannst." at bounding box center [623, 285] width 195 height 29
click at [677, 337] on button "Schließen" at bounding box center [622, 332] width 267 height 34
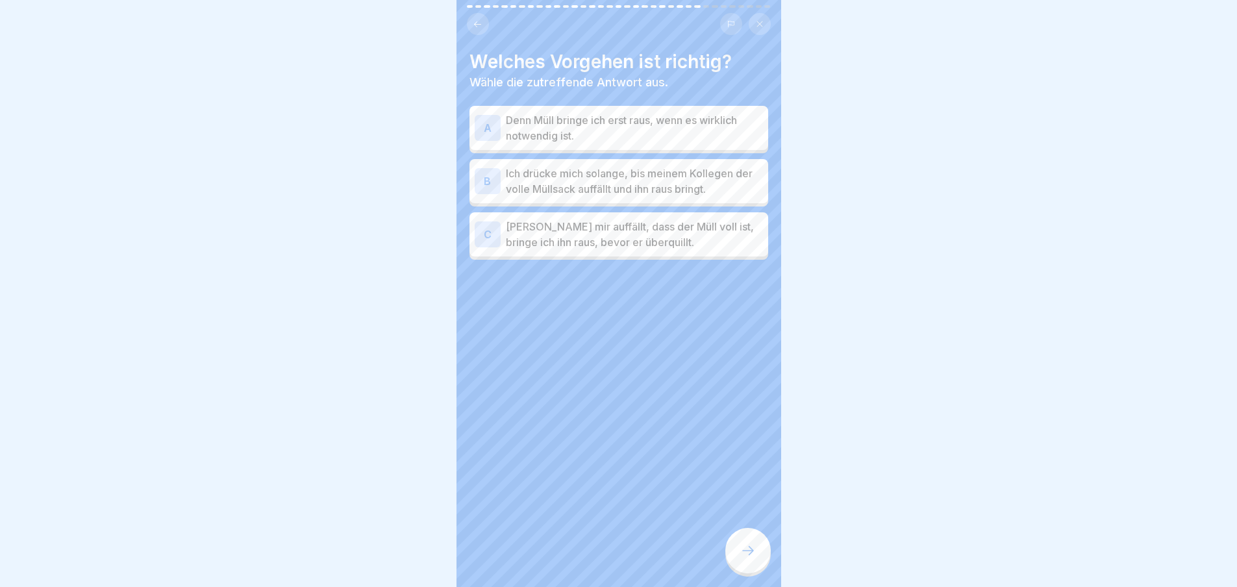
click at [657, 228] on p "[PERSON_NAME] mir auffällt, dass der Müll voll ist, bringe ich ihn raus, bevor …" at bounding box center [634, 234] width 257 height 31
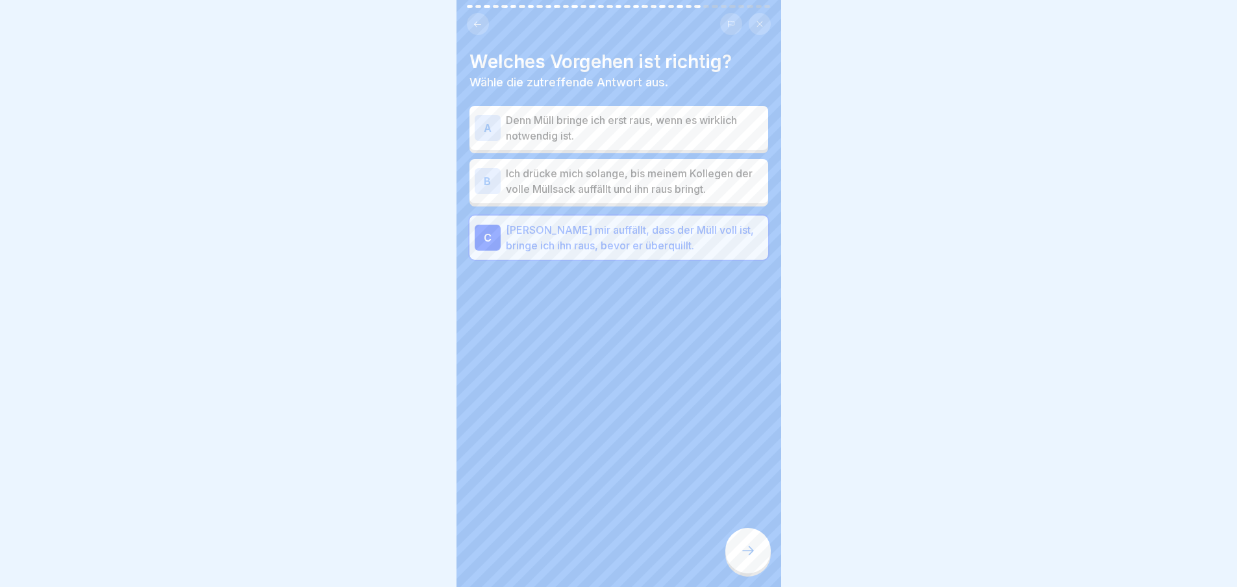
click at [742, 528] on div "Welches Vorgehen ist richtig? Wähle die zutreffende Antwort aus. A Denn Müll br…" at bounding box center [618, 293] width 325 height 587
click at [749, 549] on div at bounding box center [747, 550] width 45 height 45
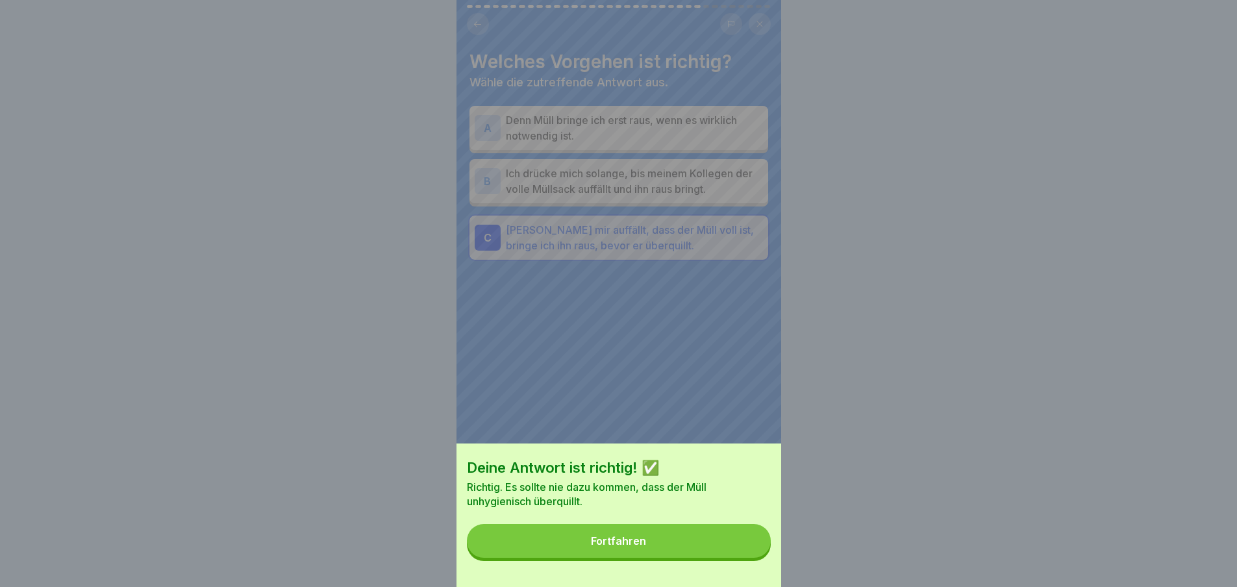
click at [736, 540] on button "Fortfahren" at bounding box center [619, 541] width 304 height 34
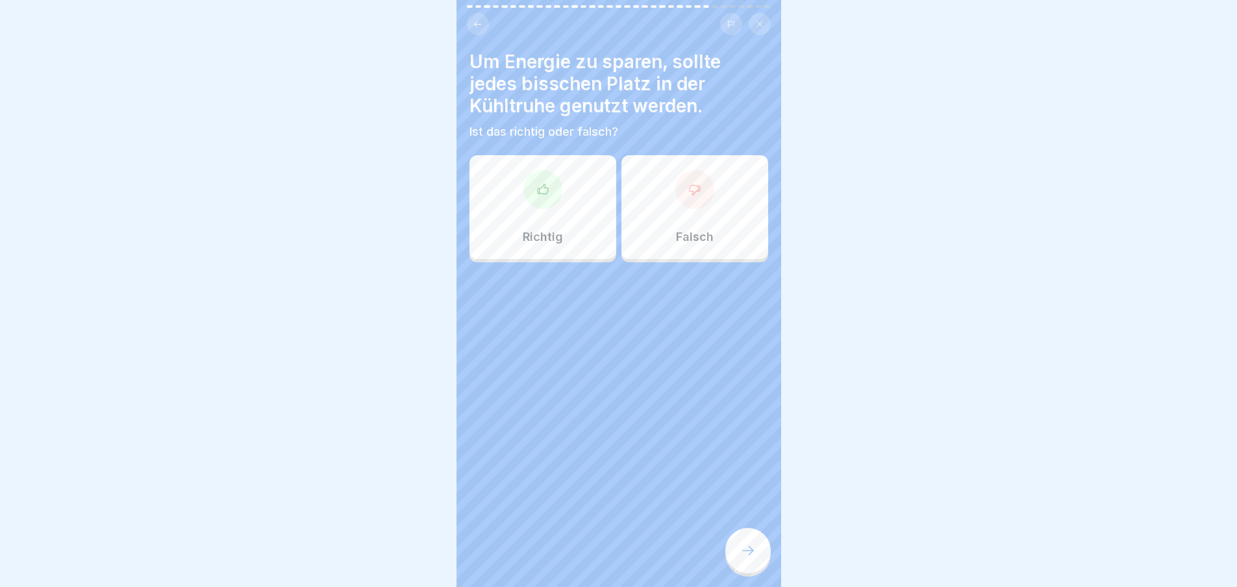
click at [676, 223] on div "Falsch" at bounding box center [694, 207] width 147 height 104
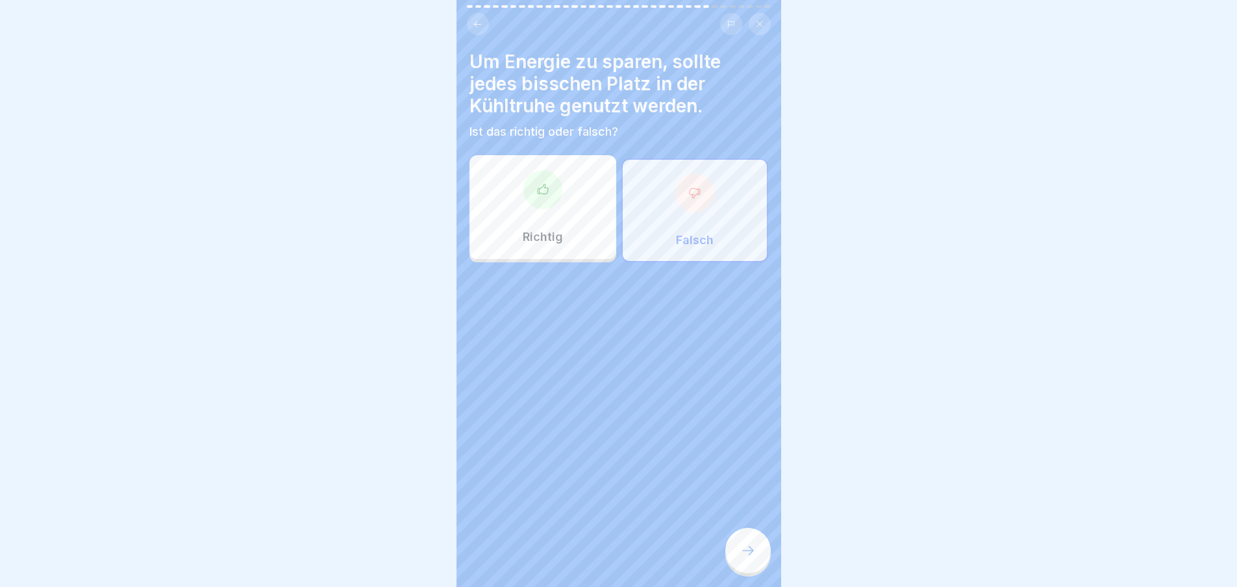
click at [728, 557] on div at bounding box center [747, 550] width 45 height 45
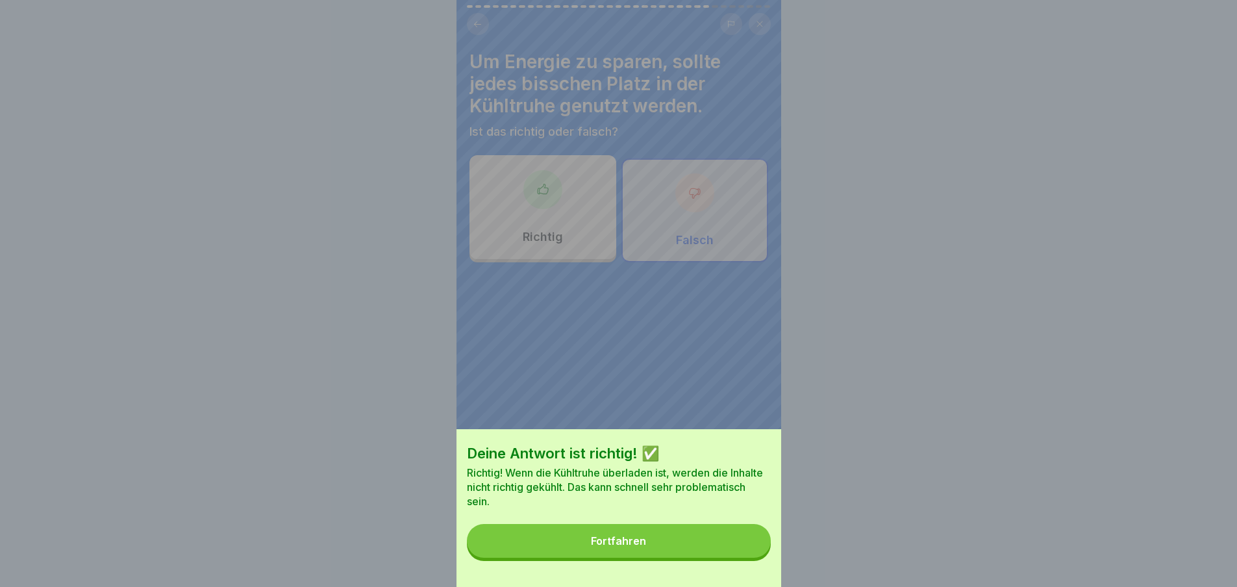
click at [730, 558] on button "Fortfahren" at bounding box center [619, 541] width 304 height 34
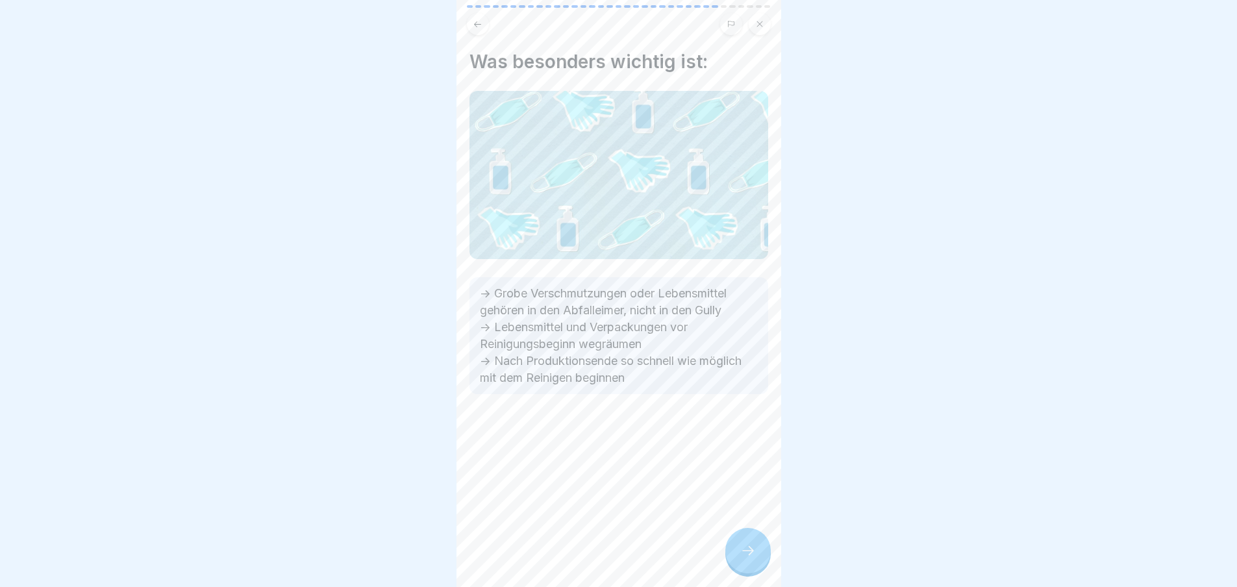
click at [739, 558] on div at bounding box center [747, 550] width 45 height 45
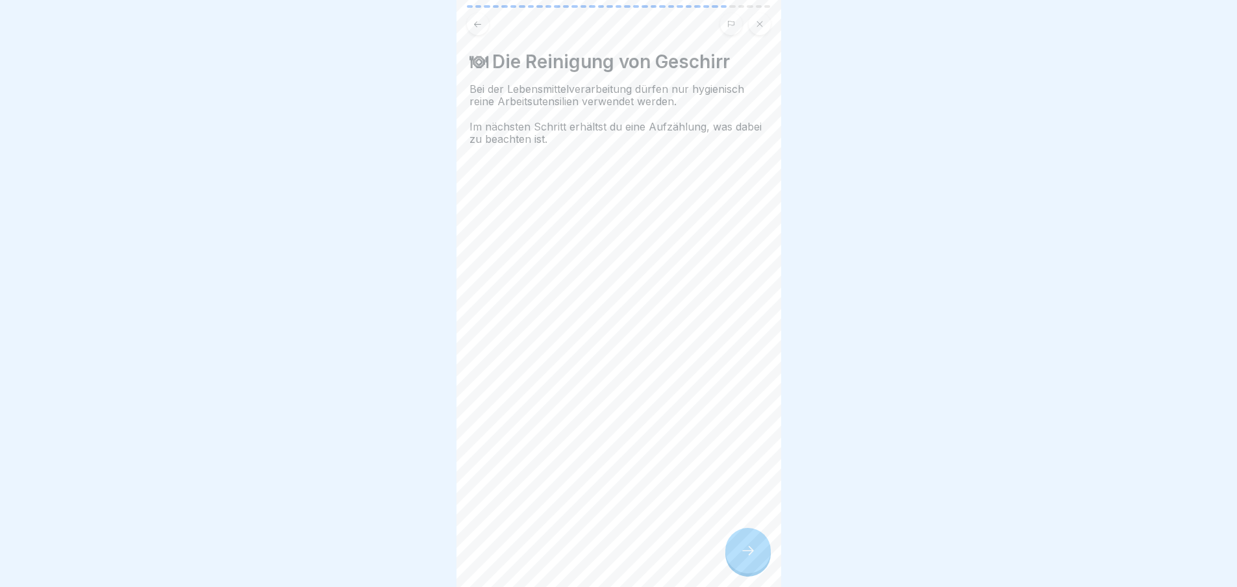
click at [746, 558] on icon at bounding box center [748, 551] width 16 height 16
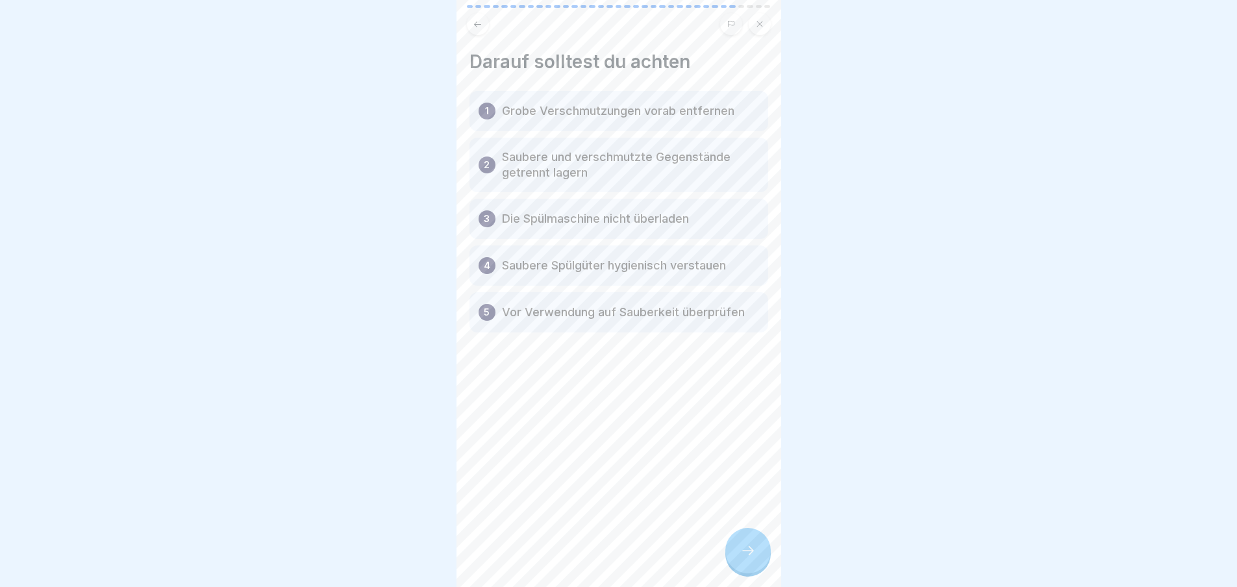
click at [746, 558] on icon at bounding box center [748, 551] width 16 height 16
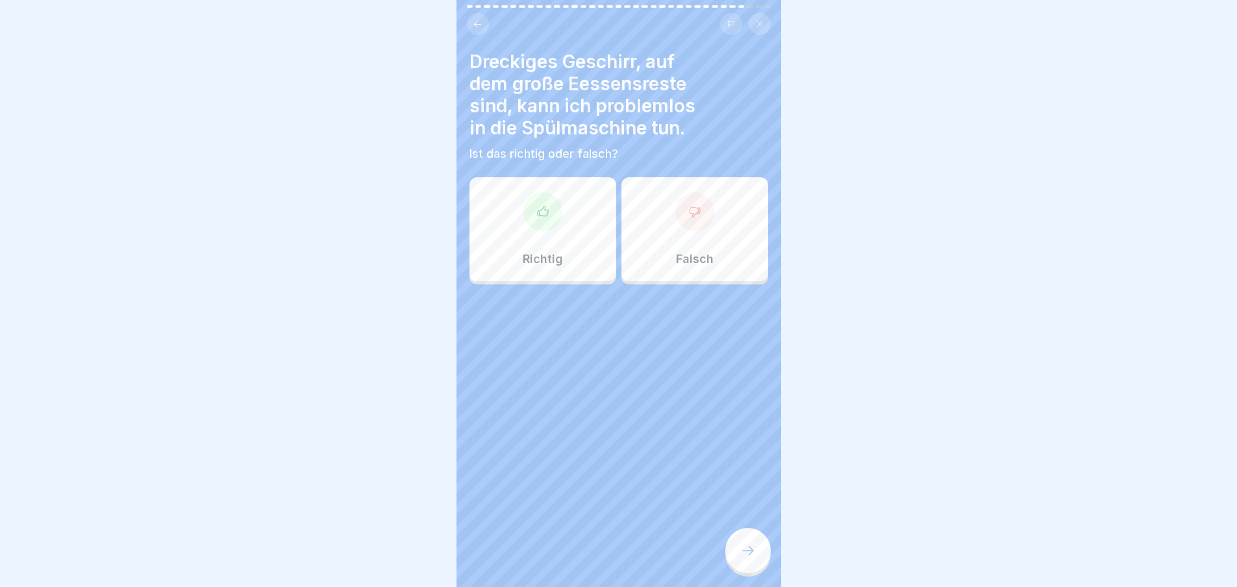
click at [746, 558] on icon at bounding box center [748, 551] width 16 height 16
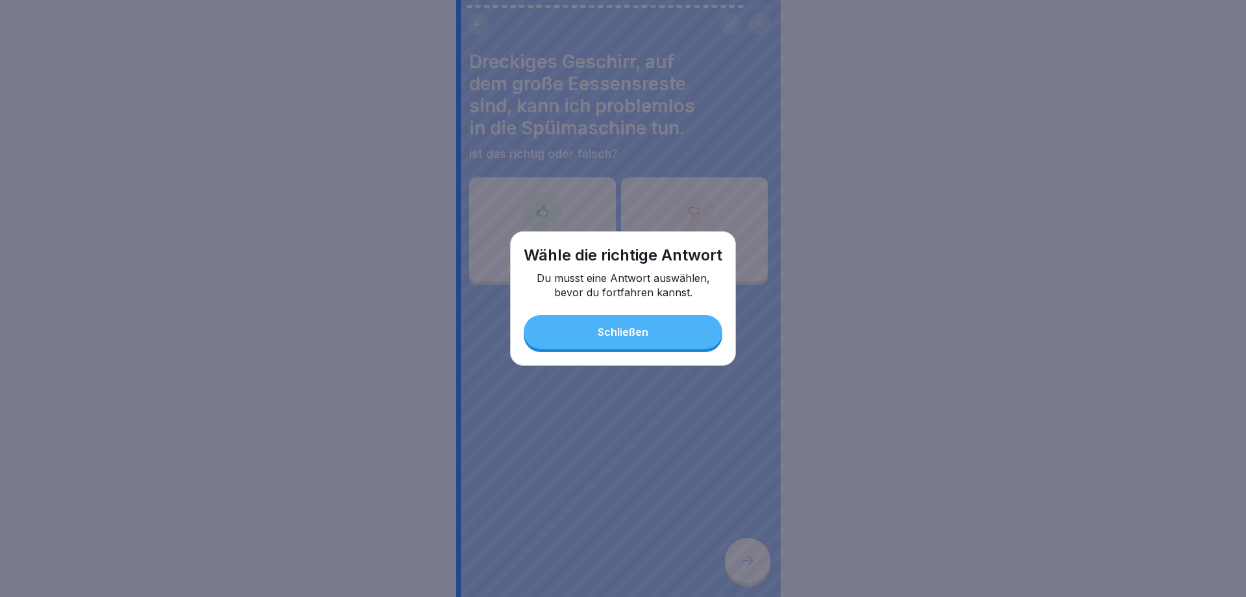
click at [650, 334] on button "Schließen" at bounding box center [623, 332] width 199 height 34
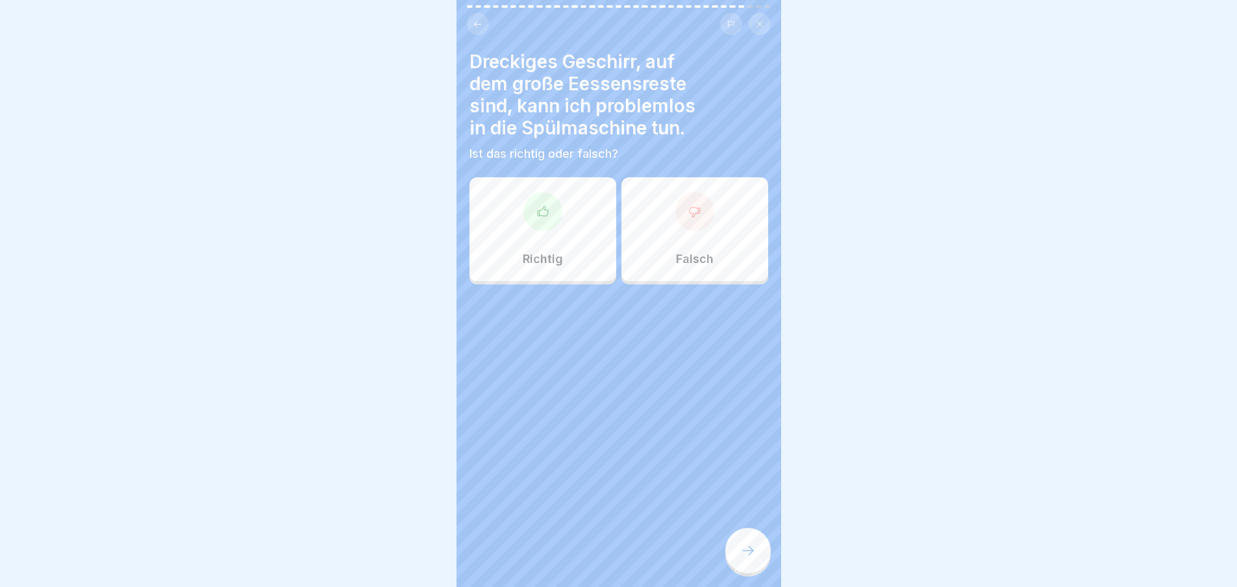
click at [698, 240] on div "Falsch" at bounding box center [694, 229] width 147 height 104
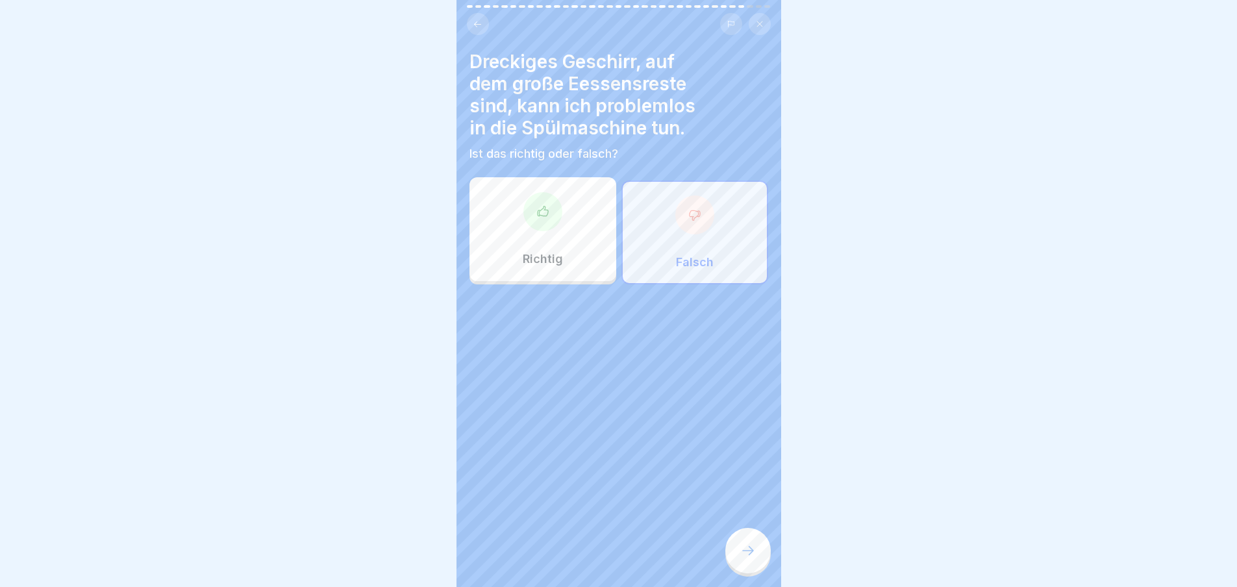
click at [736, 566] on div at bounding box center [747, 550] width 45 height 45
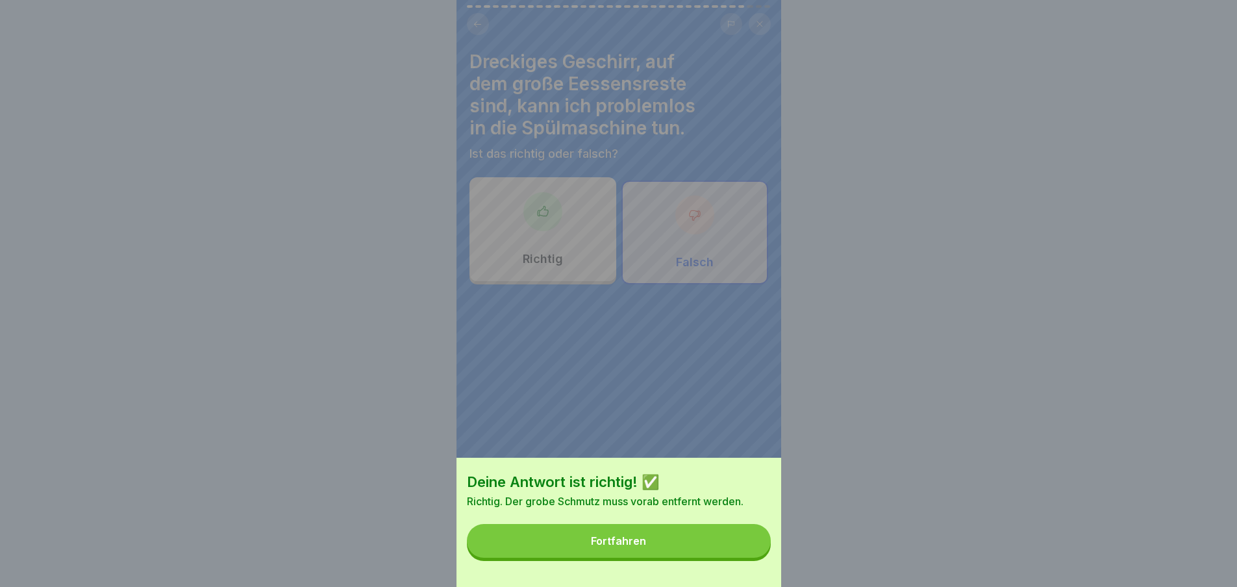
click at [742, 558] on button "Fortfahren" at bounding box center [619, 541] width 304 height 34
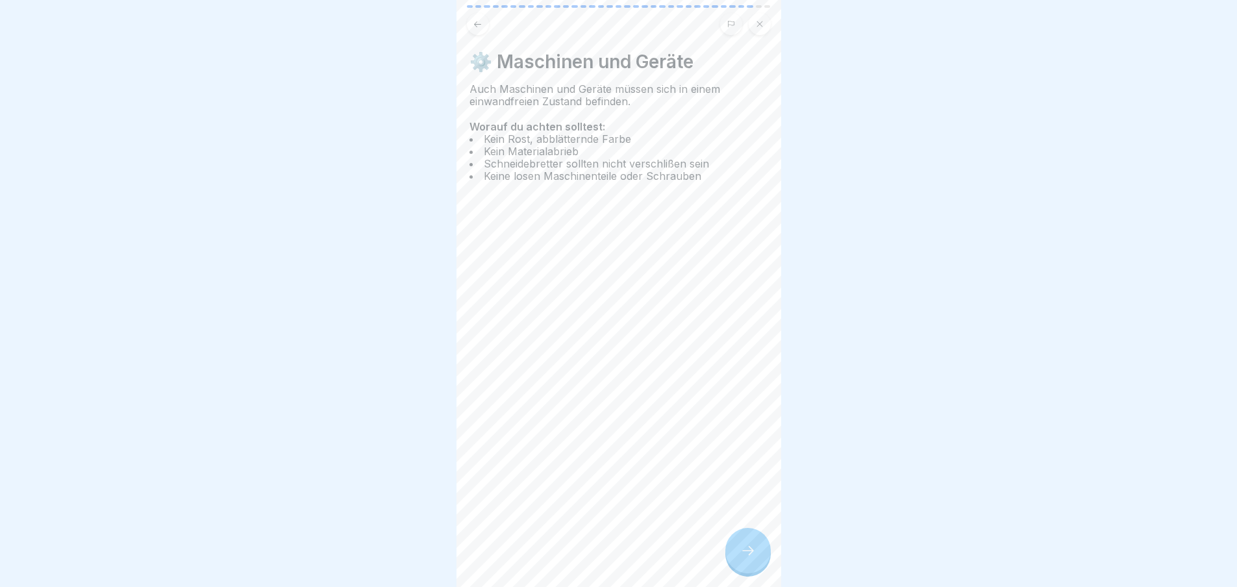
click at [750, 556] on icon at bounding box center [748, 551] width 16 height 16
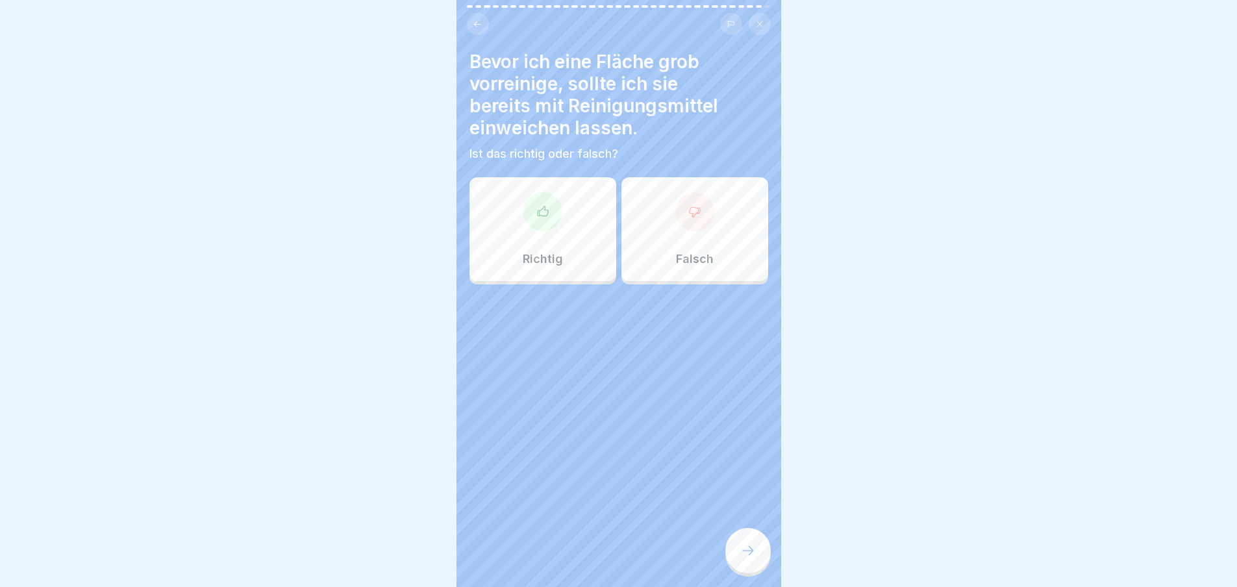
click at [750, 556] on icon at bounding box center [748, 551] width 16 height 16
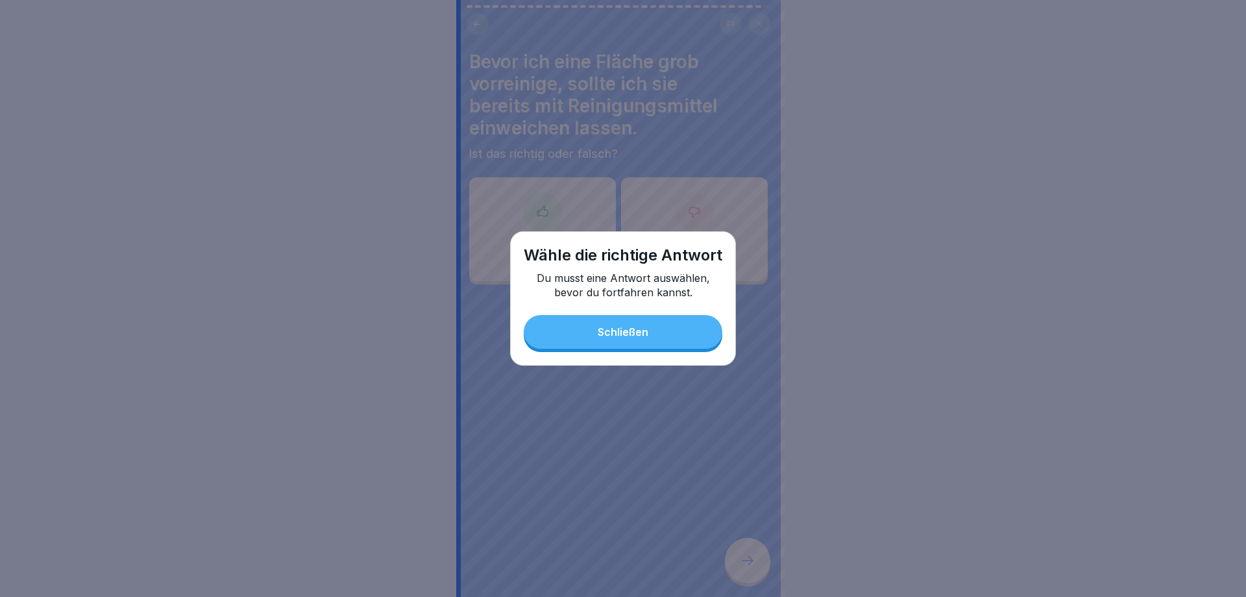
click at [672, 342] on button "Schließen" at bounding box center [623, 332] width 199 height 34
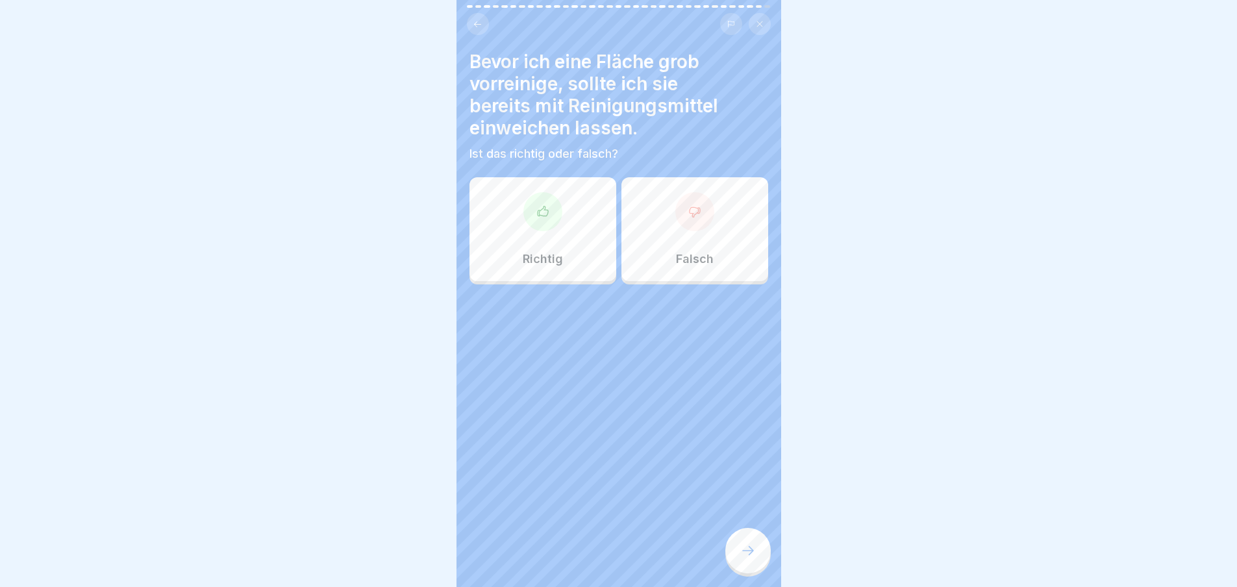
click at [685, 228] on div at bounding box center [694, 211] width 39 height 39
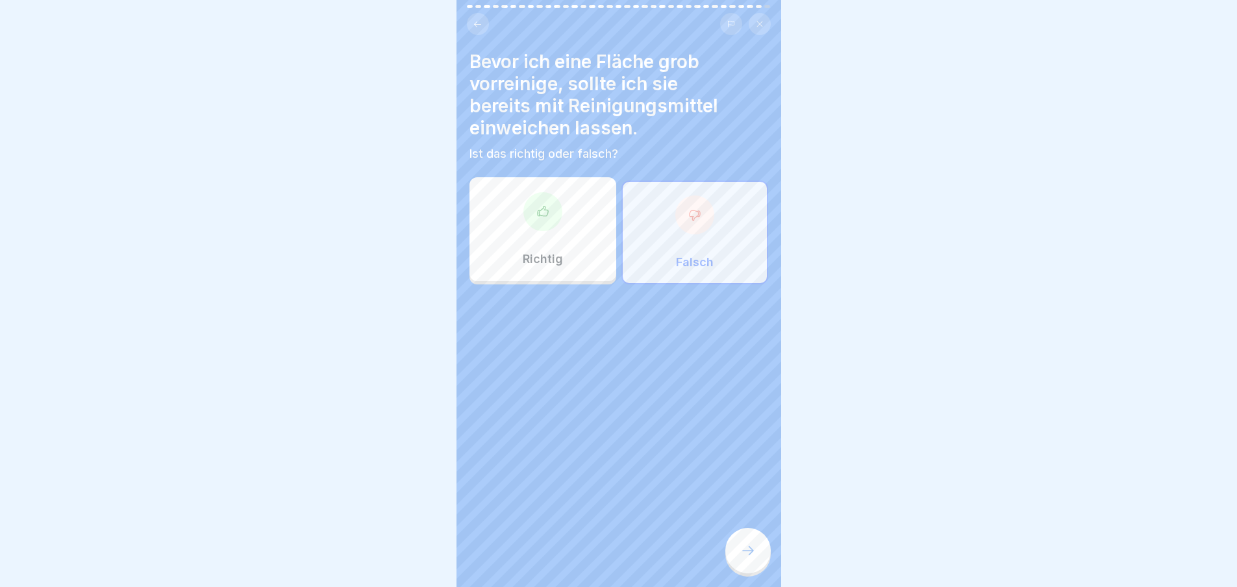
click at [743, 550] on div at bounding box center [747, 550] width 45 height 45
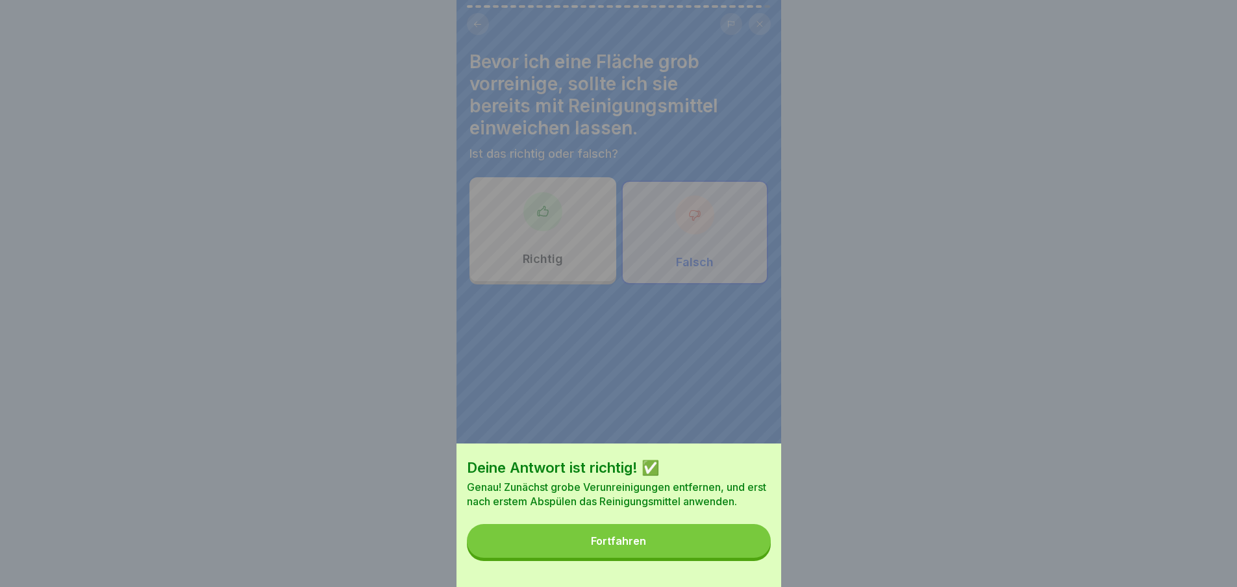
click at [742, 550] on button "Fortfahren" at bounding box center [619, 541] width 304 height 34
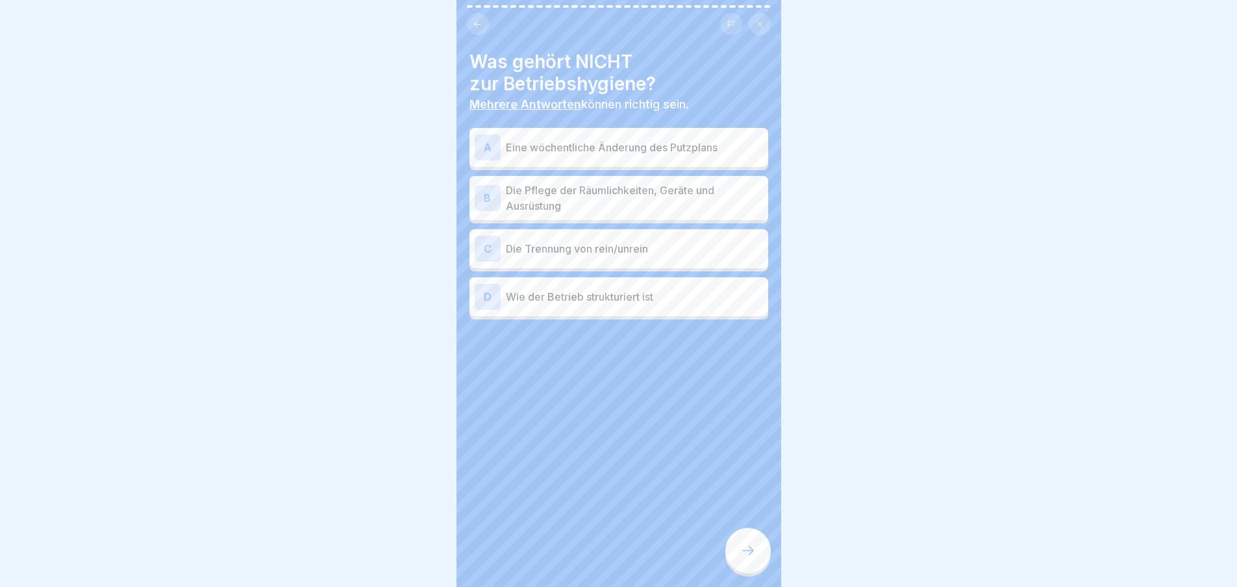
click at [739, 548] on div at bounding box center [747, 550] width 45 height 45
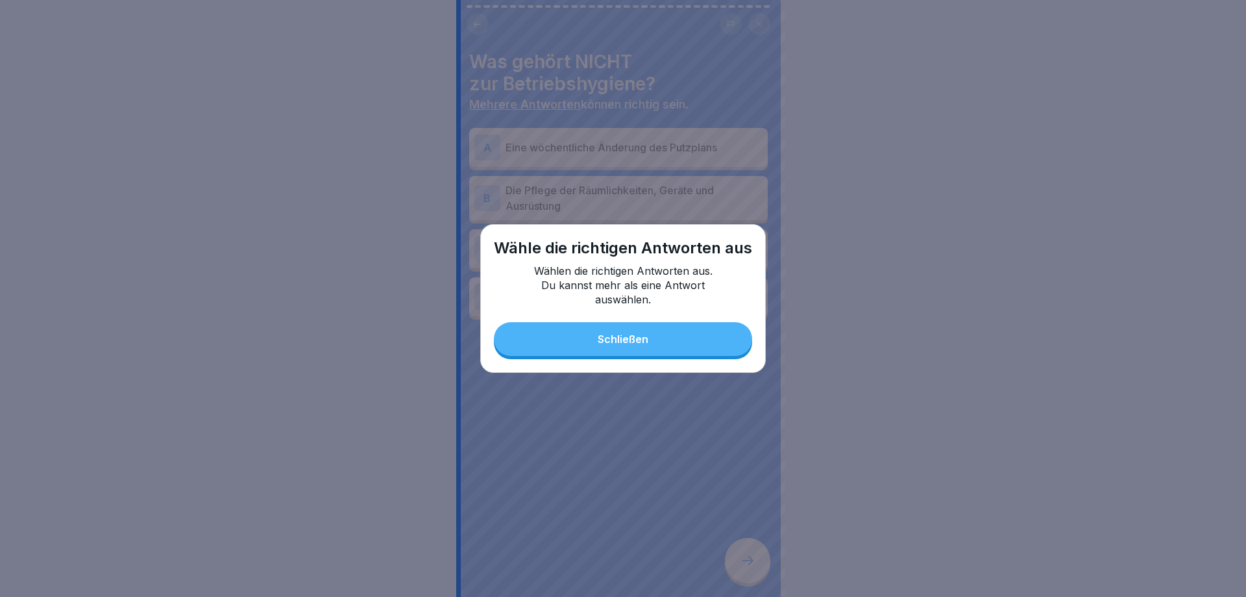
click at [675, 357] on div "Wähle die richtigen Antworten aus Wählen die richtigen Antworten aus. Du kannst…" at bounding box center [623, 298] width 286 height 149
click at [672, 339] on button "Schließen" at bounding box center [623, 339] width 258 height 34
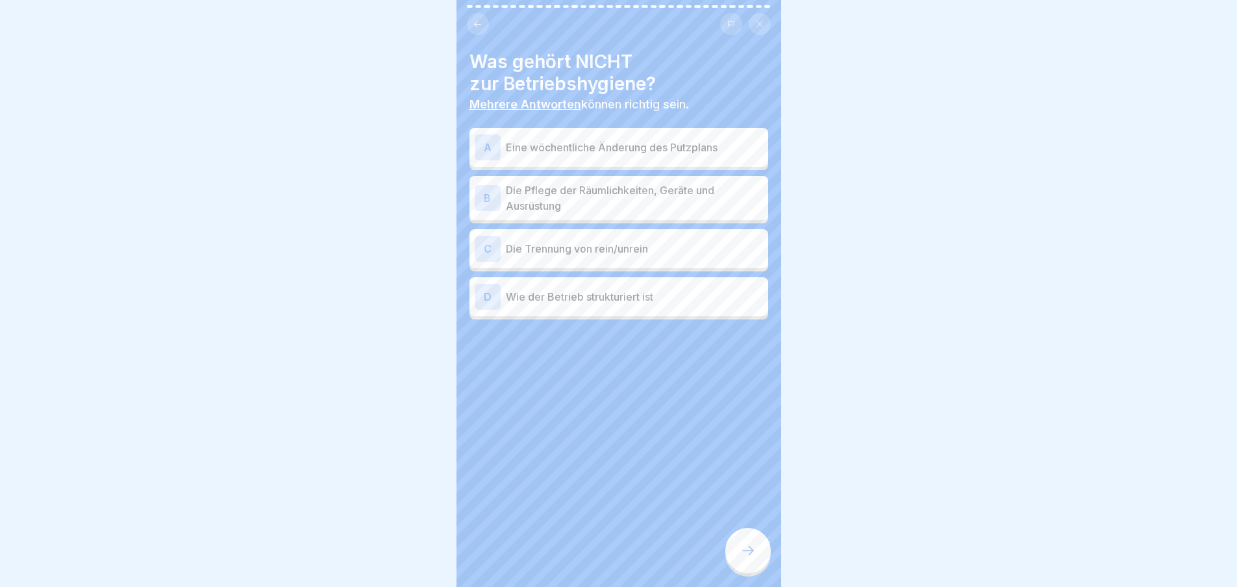
click at [658, 147] on p "Eine wöchentliche Änderung des Putzplans" at bounding box center [634, 148] width 257 height 16
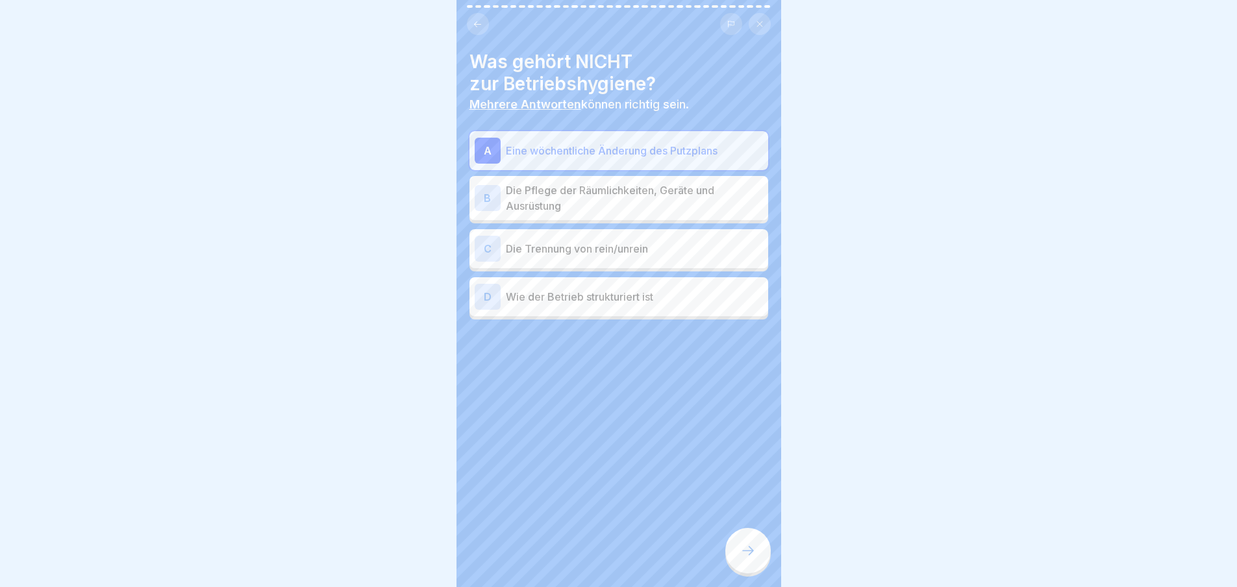
click at [657, 299] on p "Wie der Betrieb strukturiert ist" at bounding box center [634, 297] width 257 height 16
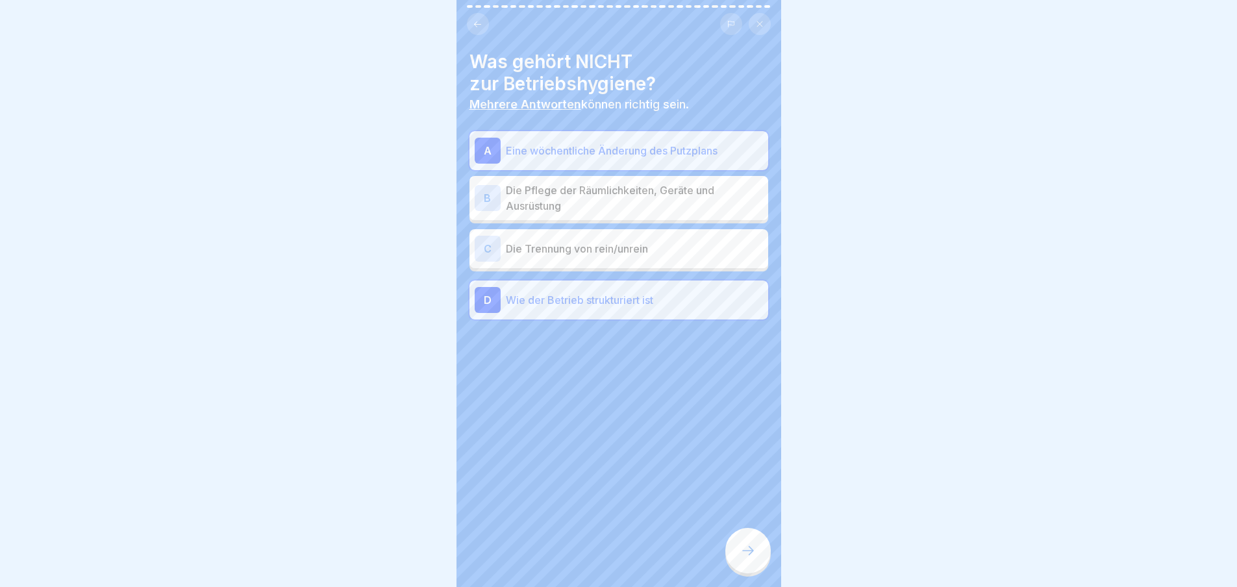
click at [641, 140] on div "A Eine wöchentliche Änderung des Putzplans" at bounding box center [618, 151] width 288 height 26
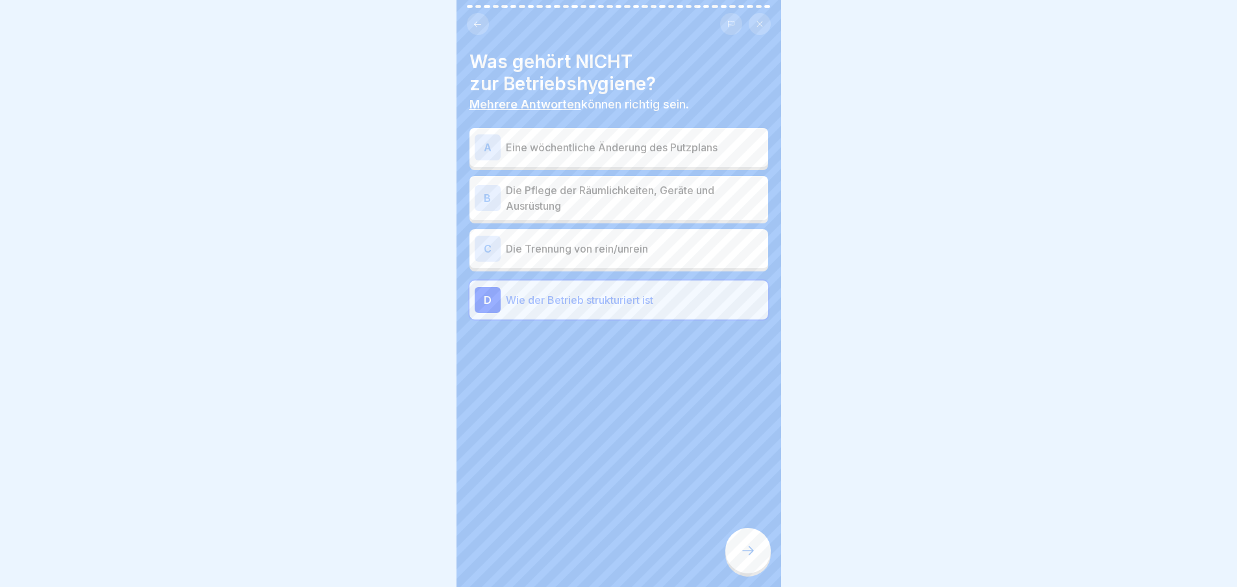
click at [755, 558] on icon at bounding box center [748, 551] width 16 height 16
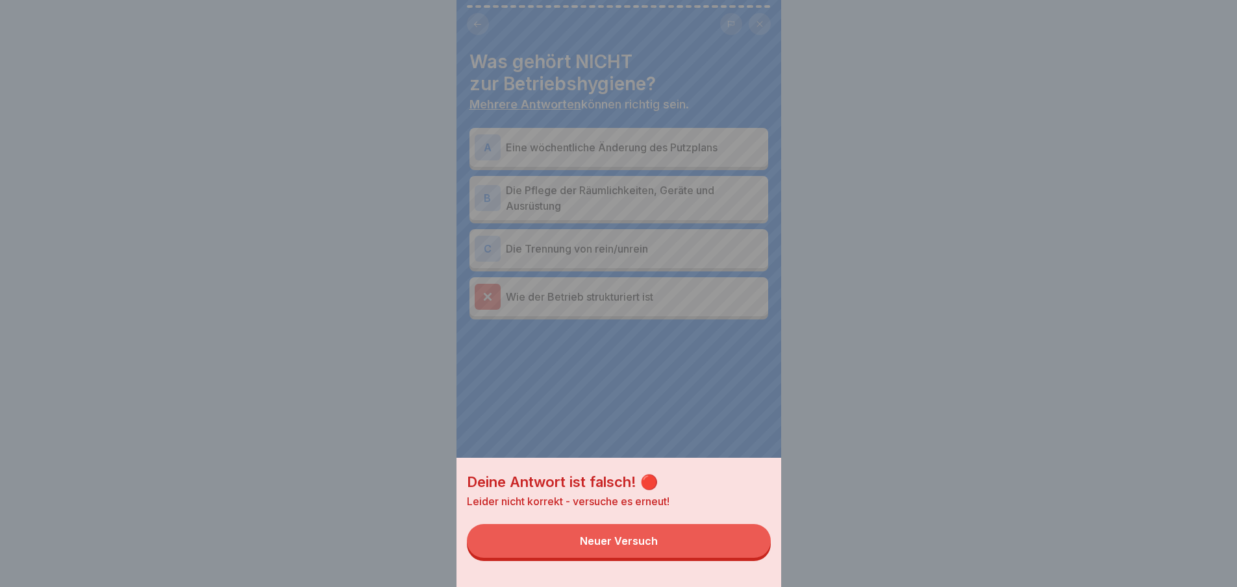
click at [738, 549] on button "Neuer Versuch" at bounding box center [619, 541] width 304 height 34
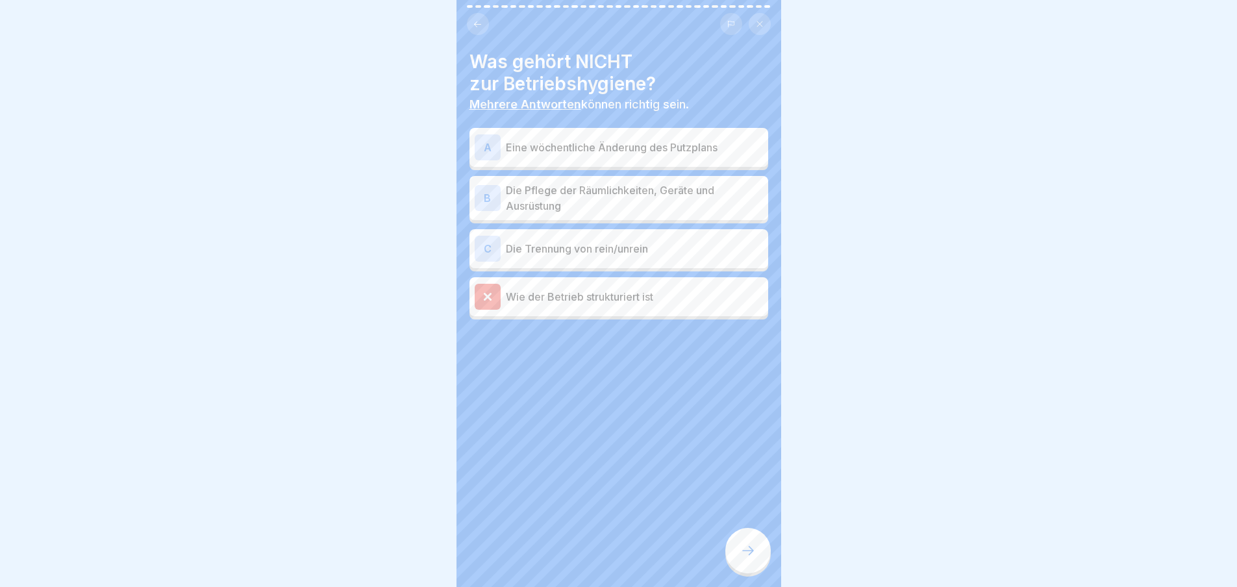
click at [640, 155] on div "A Eine wöchentliche Änderung des Putzplans" at bounding box center [618, 147] width 288 height 26
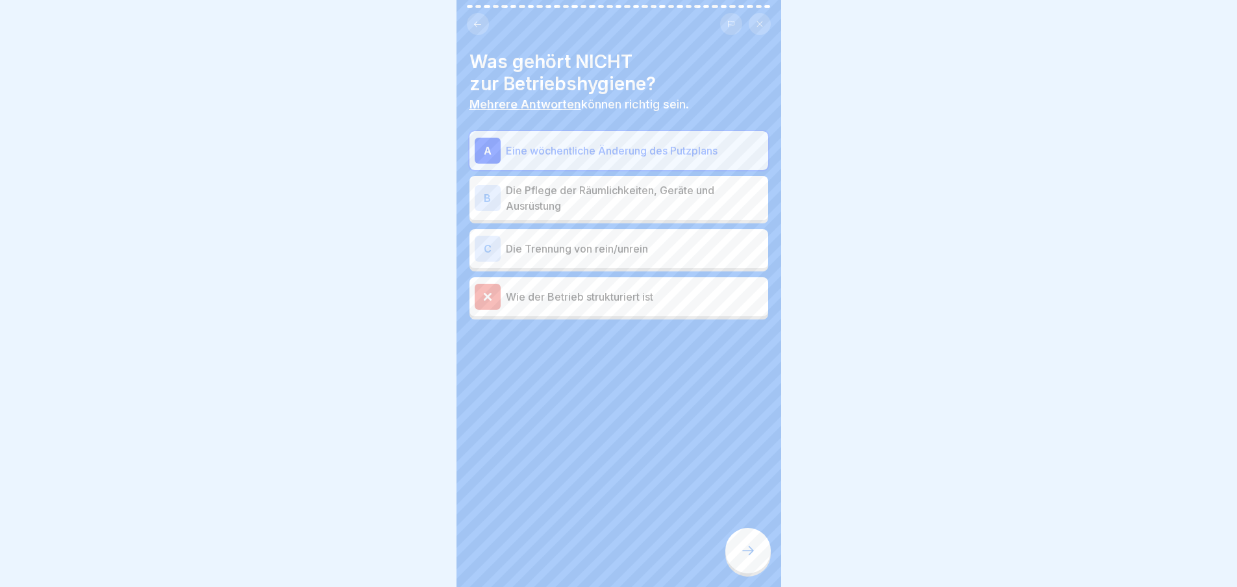
click at [618, 274] on div "A Eine wöchentliche Änderung des Putzplans B Die Pflege der Räumlichkeiten, Ger…" at bounding box center [618, 225] width 299 height 188
click at [619, 302] on p "Wie der Betrieb strukturiert ist" at bounding box center [634, 297] width 257 height 16
click at [743, 558] on icon at bounding box center [748, 551] width 16 height 16
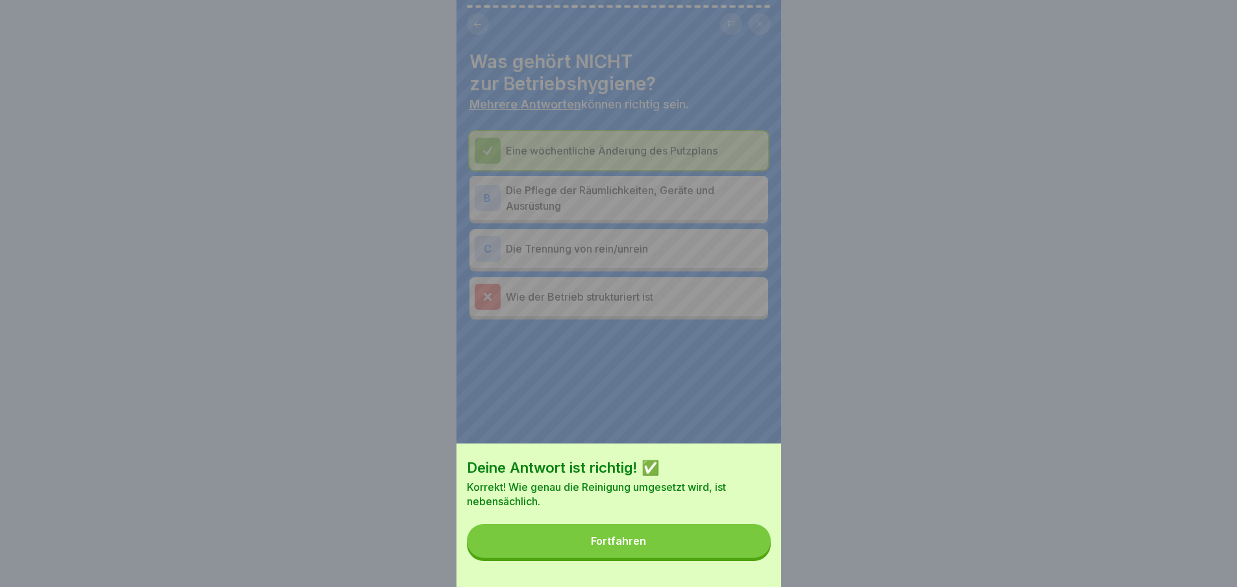
click at [740, 548] on button "Fortfahren" at bounding box center [619, 541] width 304 height 34
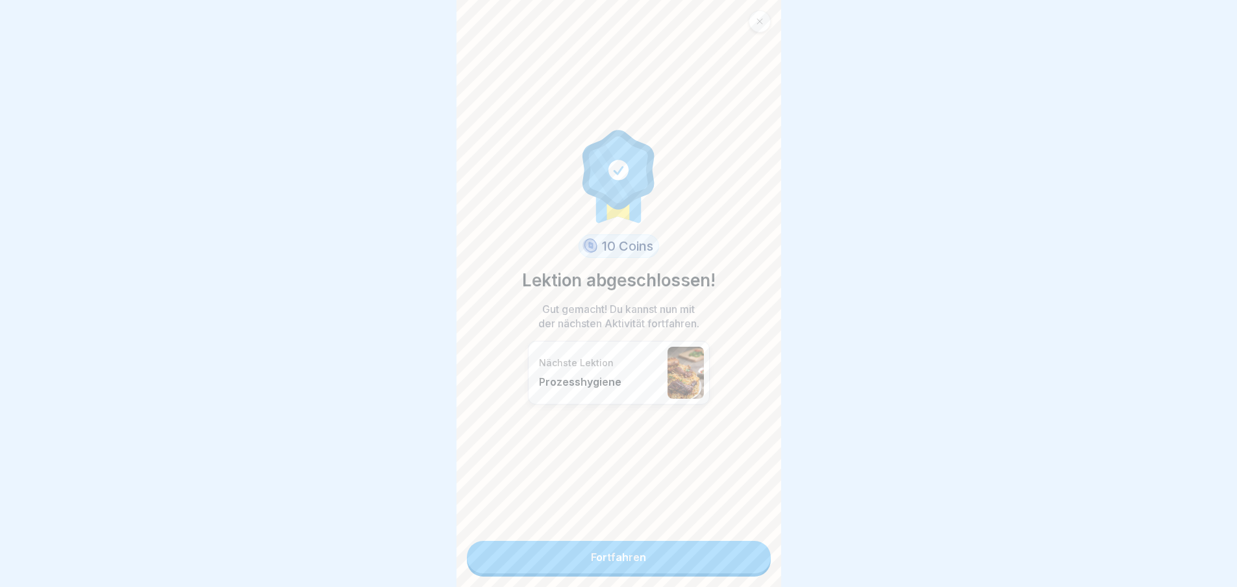
click at [720, 550] on link "Fortfahren" at bounding box center [619, 557] width 304 height 32
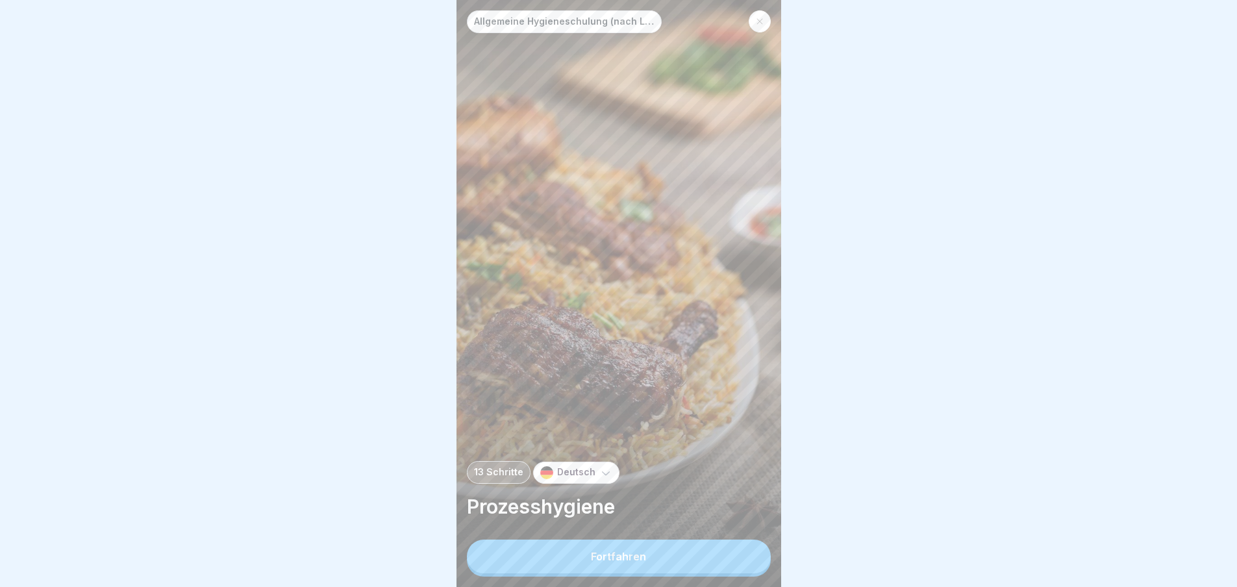
click at [716, 553] on button "Fortfahren" at bounding box center [619, 556] width 304 height 34
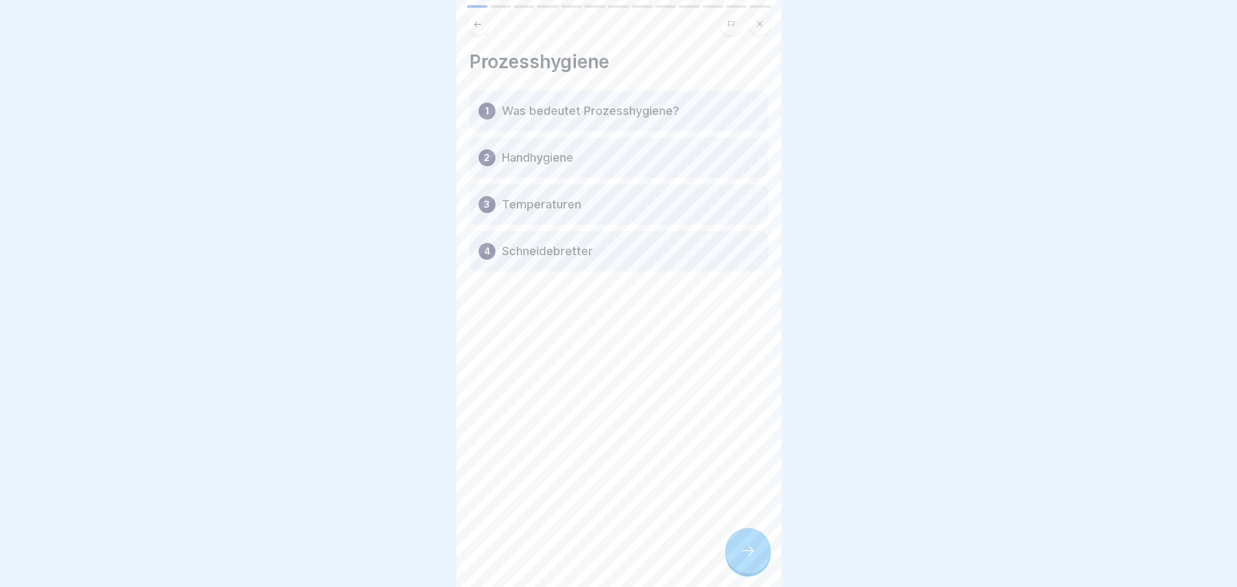
click at [744, 556] on icon at bounding box center [748, 551] width 16 height 16
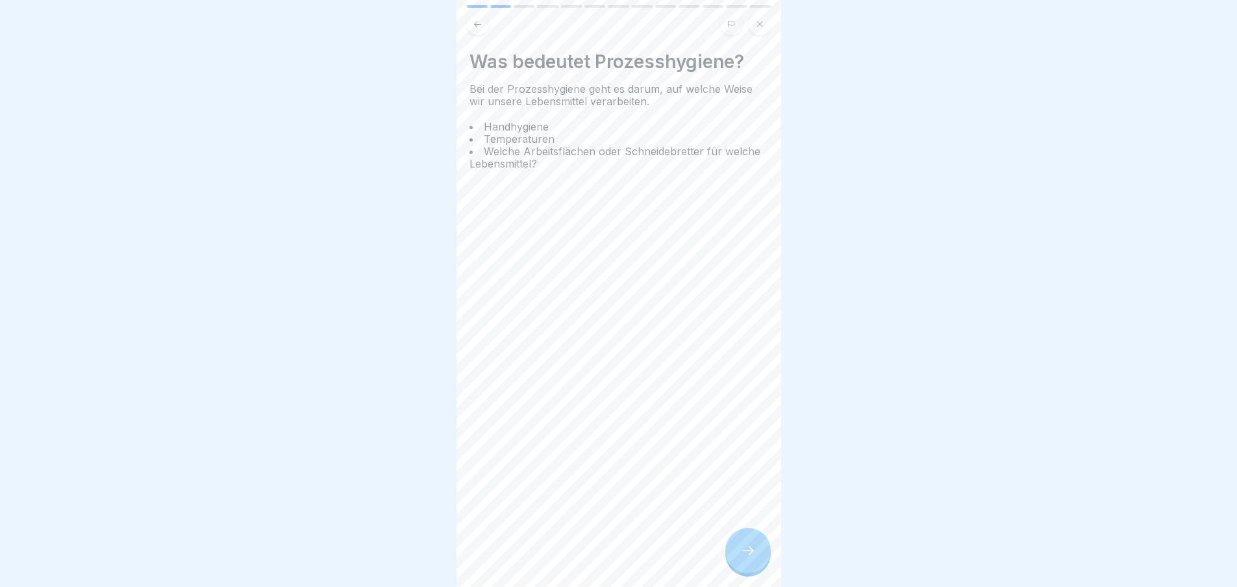
click at [746, 557] on icon at bounding box center [748, 551] width 16 height 16
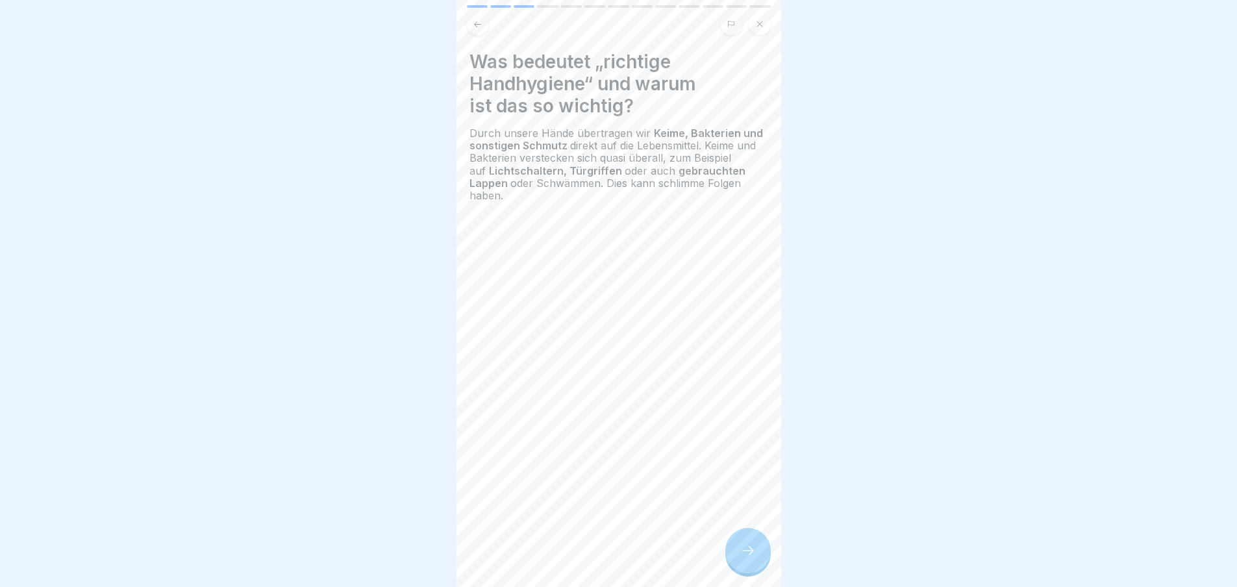
click at [746, 557] on icon at bounding box center [748, 551] width 16 height 16
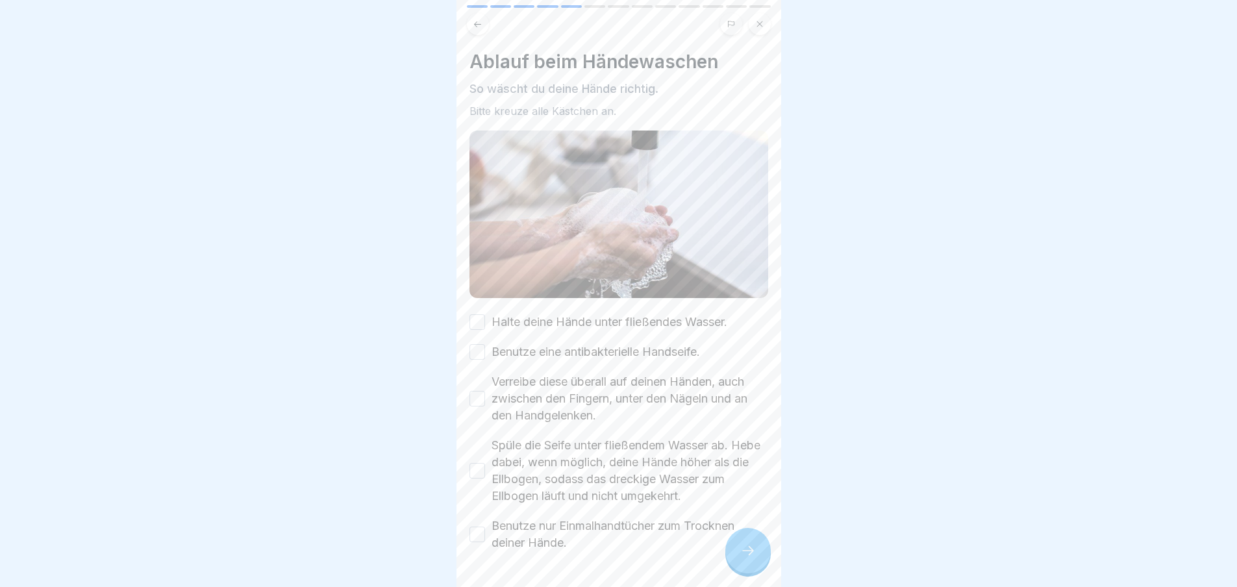
click at [746, 557] on icon at bounding box center [748, 551] width 16 height 16
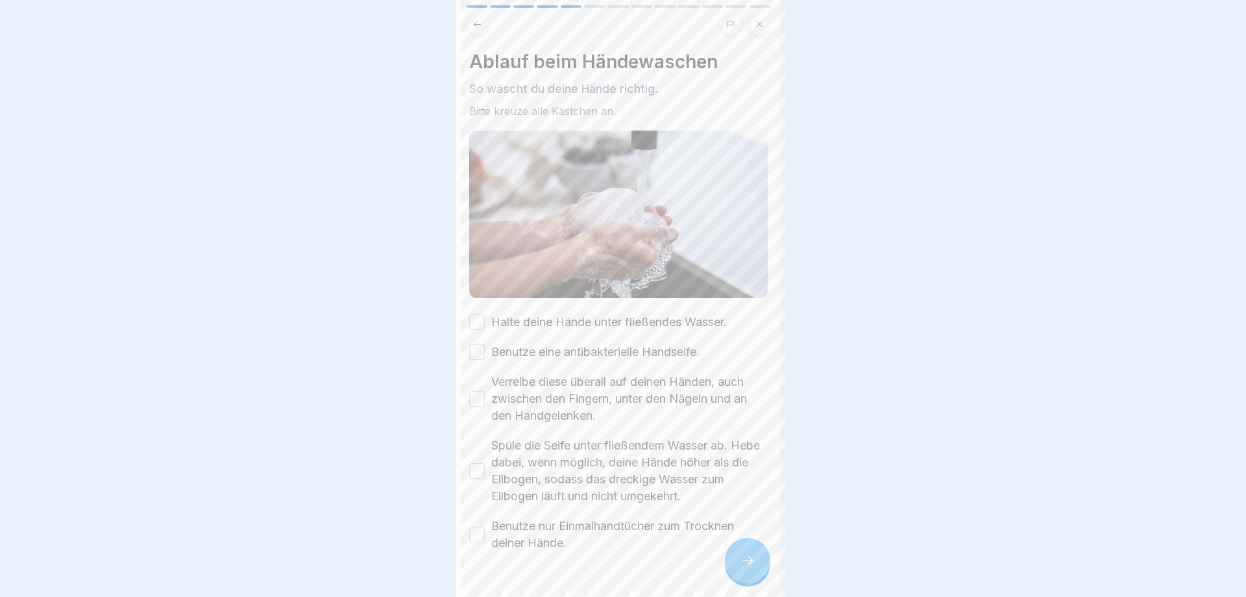
click at [746, 557] on div at bounding box center [623, 298] width 1246 height 597
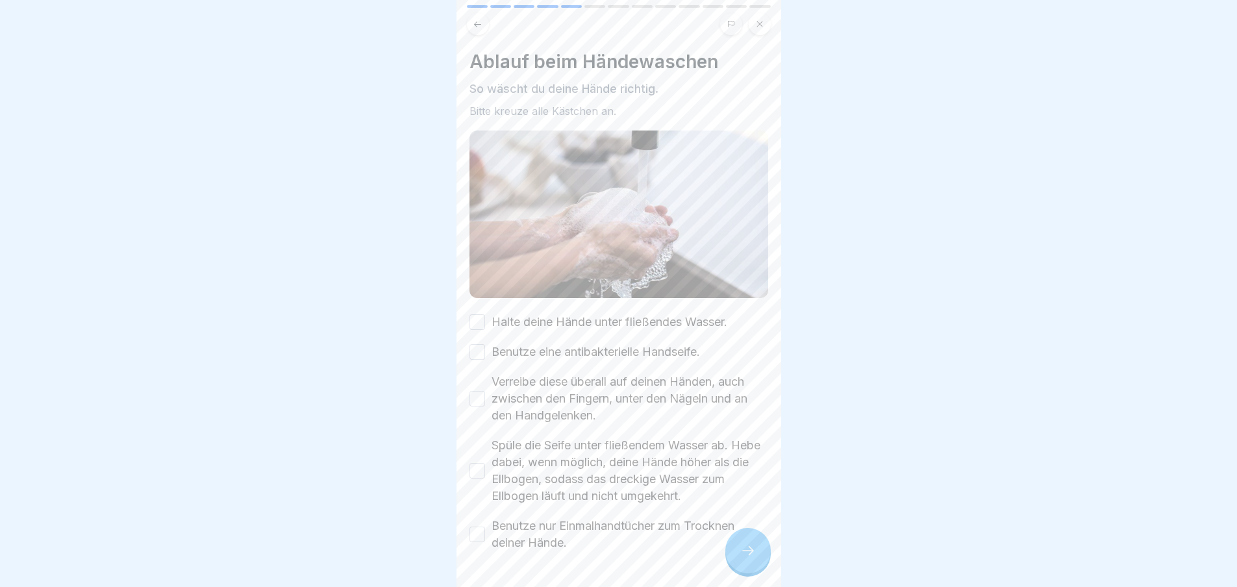
click at [619, 306] on div "Ablauf beim Händewaschen So wäscht du deine Hände richtig. Bitte kreuze alle Kä…" at bounding box center [618, 301] width 299 height 500
click at [610, 382] on label "Verreibe diese überall auf deinen Händen, auch zwischen den Fingern, unter den …" at bounding box center [629, 398] width 277 height 51
click at [485, 391] on button "Verreibe diese überall auf deinen Händen, auch zwischen den Fingern, unter den …" at bounding box center [477, 399] width 16 height 16
click at [598, 334] on div "Halte deine Hände unter fließendes Wasser. Benutze eine antibakterielle Handsei…" at bounding box center [618, 433] width 299 height 238
click at [594, 343] on label "Benutze eine antibakterielle Handseife." at bounding box center [595, 351] width 208 height 17
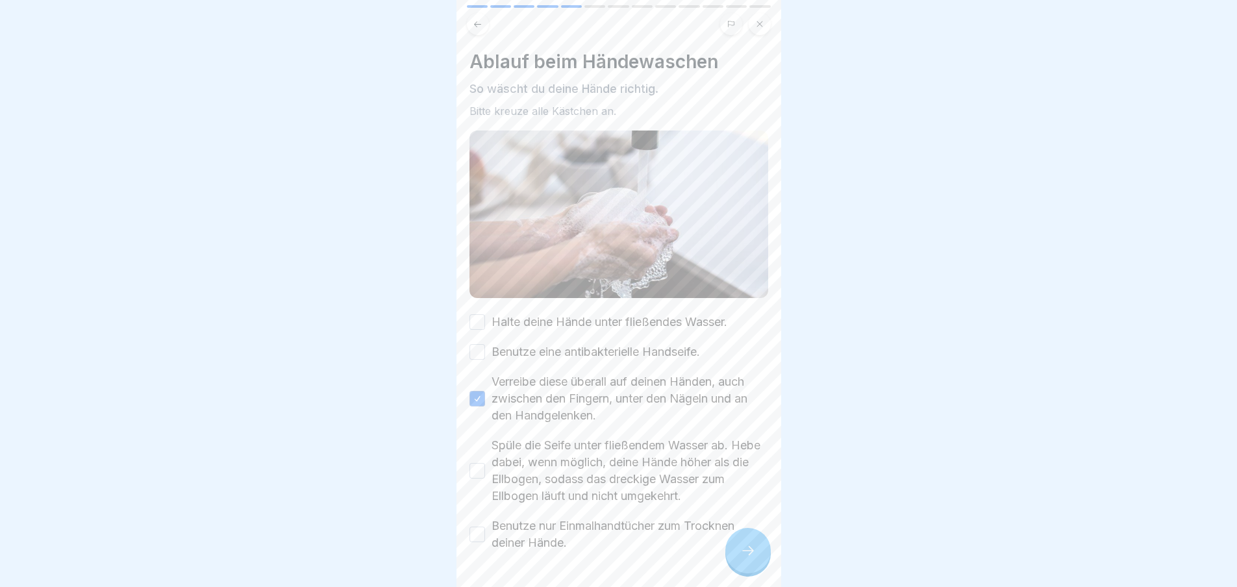
click at [485, 344] on button "Benutze eine antibakterielle Handseife." at bounding box center [477, 352] width 16 height 16
click at [590, 307] on div "Ablauf beim Händewaschen So wäscht du deine Hände richtig. Bitte kreuze alle Kä…" at bounding box center [618, 301] width 299 height 500
click at [485, 314] on div "Halte deine Hände unter fließendes Wasser." at bounding box center [598, 322] width 258 height 17
click at [478, 314] on button "Halte deine Hände unter fließendes Wasser." at bounding box center [477, 322] width 16 height 16
click at [482, 465] on button "Spüle die Seife unter fließendem Wasser ab. Hebe dabei, wenn möglich, deine Hän…" at bounding box center [477, 471] width 16 height 16
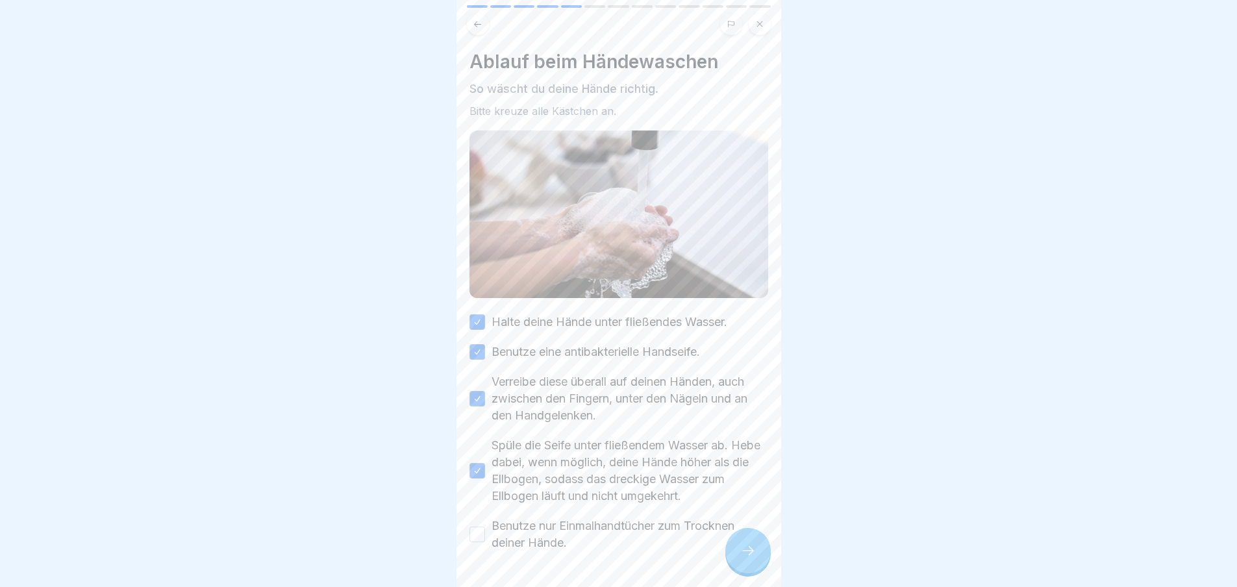
click at [466, 531] on div "Ablauf beim Händewaschen So wäscht du deine Hände richtig. Bitte kreuze alle Kä…" at bounding box center [618, 293] width 325 height 587
click at [467, 524] on div "Ablauf beim Händewaschen So wäscht du deine Hände richtig. Bitte kreuze alle Kä…" at bounding box center [618, 293] width 325 height 587
click at [474, 526] on button "Benutze nur Einmalhandtücher zum Trocknen deiner Hände." at bounding box center [477, 534] width 16 height 16
click at [754, 558] on icon at bounding box center [748, 551] width 16 height 16
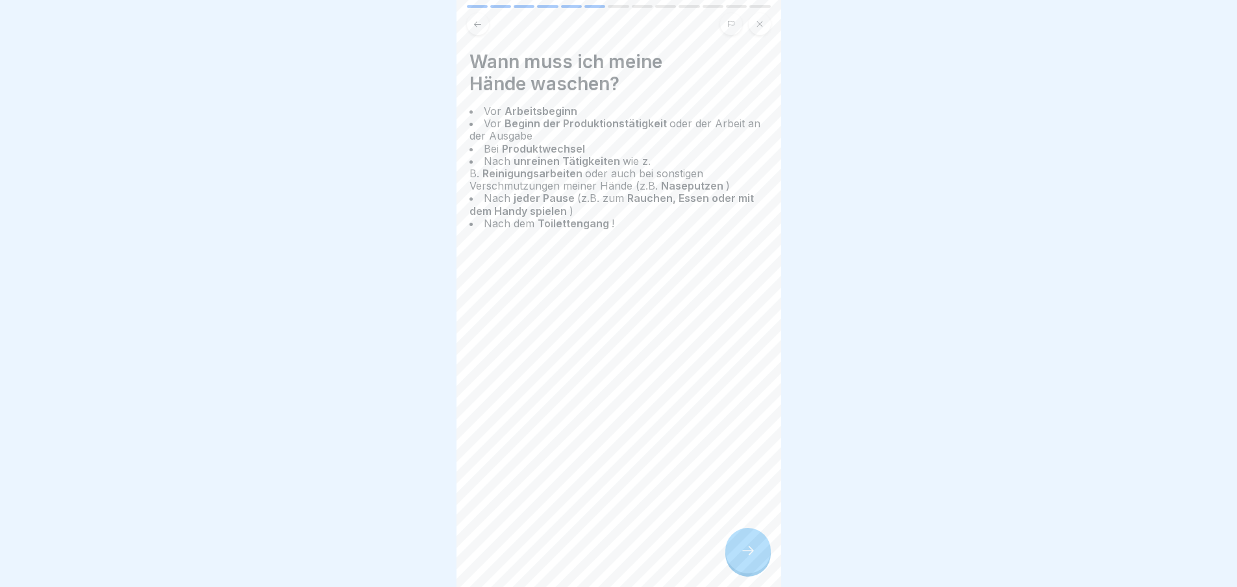
click at [754, 558] on icon at bounding box center [748, 551] width 16 height 16
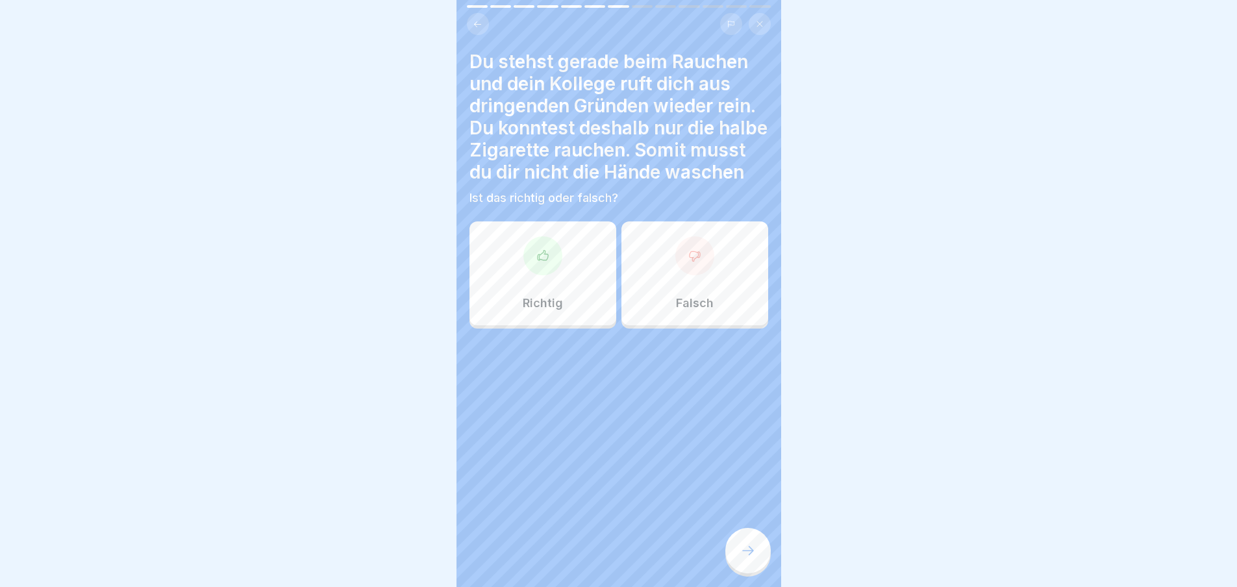
click at [668, 299] on div "Falsch" at bounding box center [694, 273] width 147 height 104
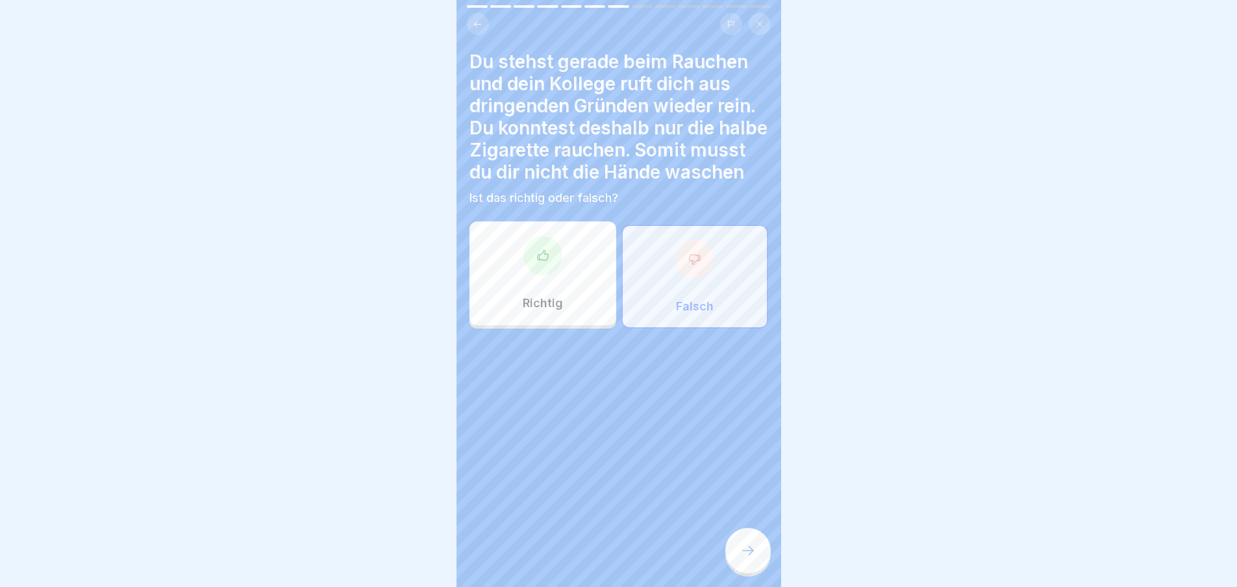
click at [752, 586] on html "Allgemeine Hygieneschulung (nach LMHV §4) 13 Schritte Deutsch Prozesshygiene Fo…" at bounding box center [618, 293] width 1237 height 587
click at [741, 558] on icon at bounding box center [748, 551] width 16 height 16
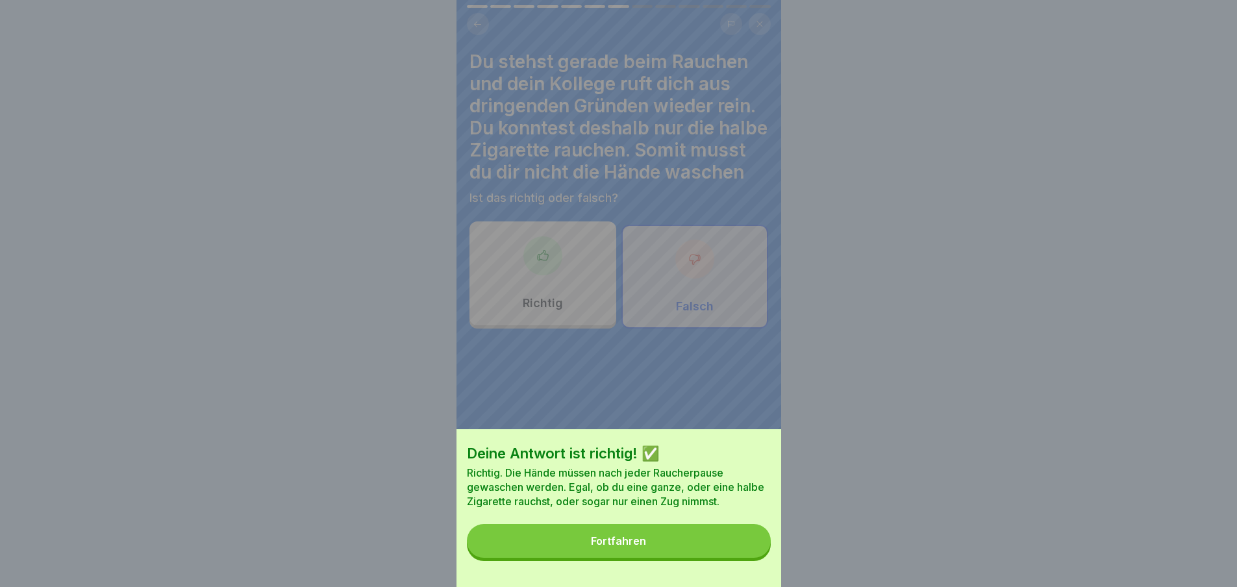
click at [734, 556] on button "Fortfahren" at bounding box center [619, 541] width 304 height 34
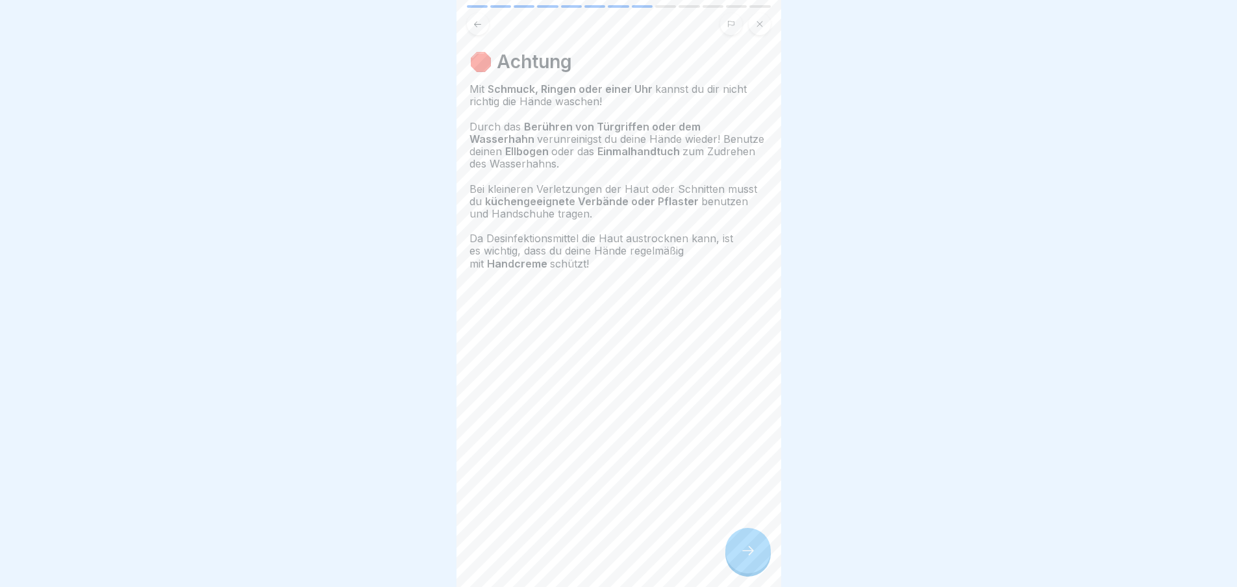
click at [757, 563] on div at bounding box center [747, 550] width 45 height 45
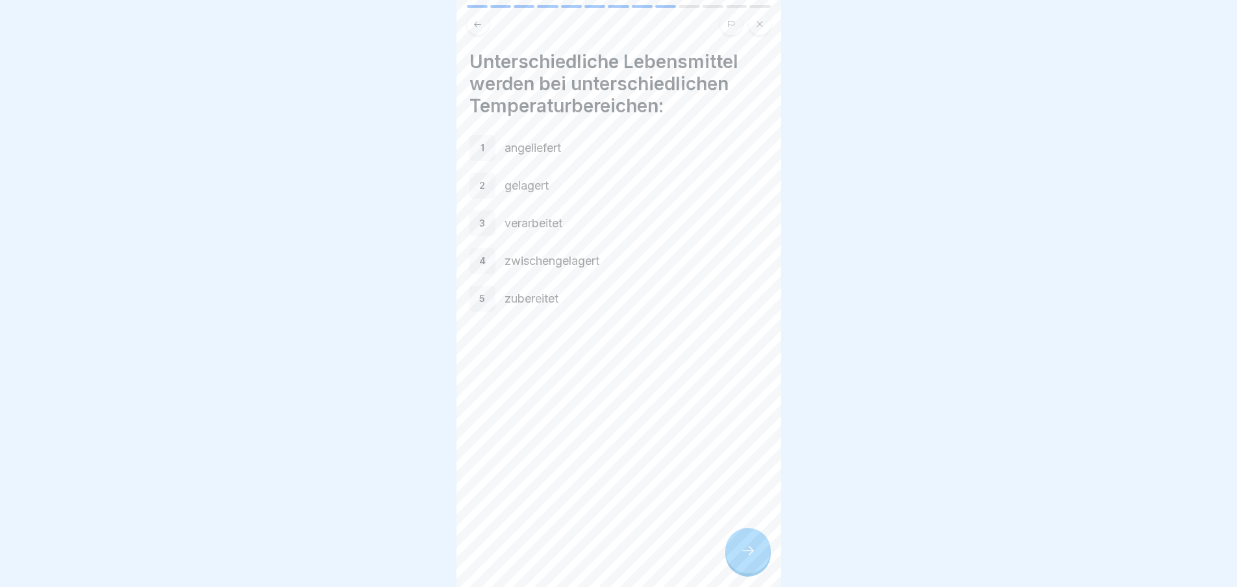
click at [757, 563] on div at bounding box center [747, 550] width 45 height 45
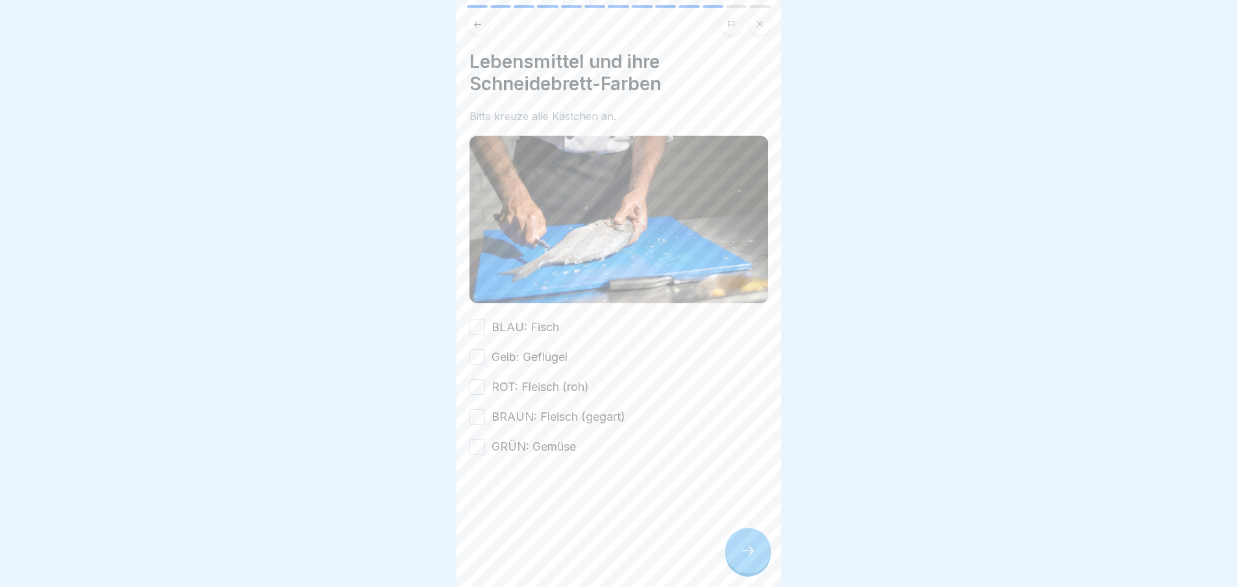
click at [757, 563] on div at bounding box center [747, 550] width 45 height 45
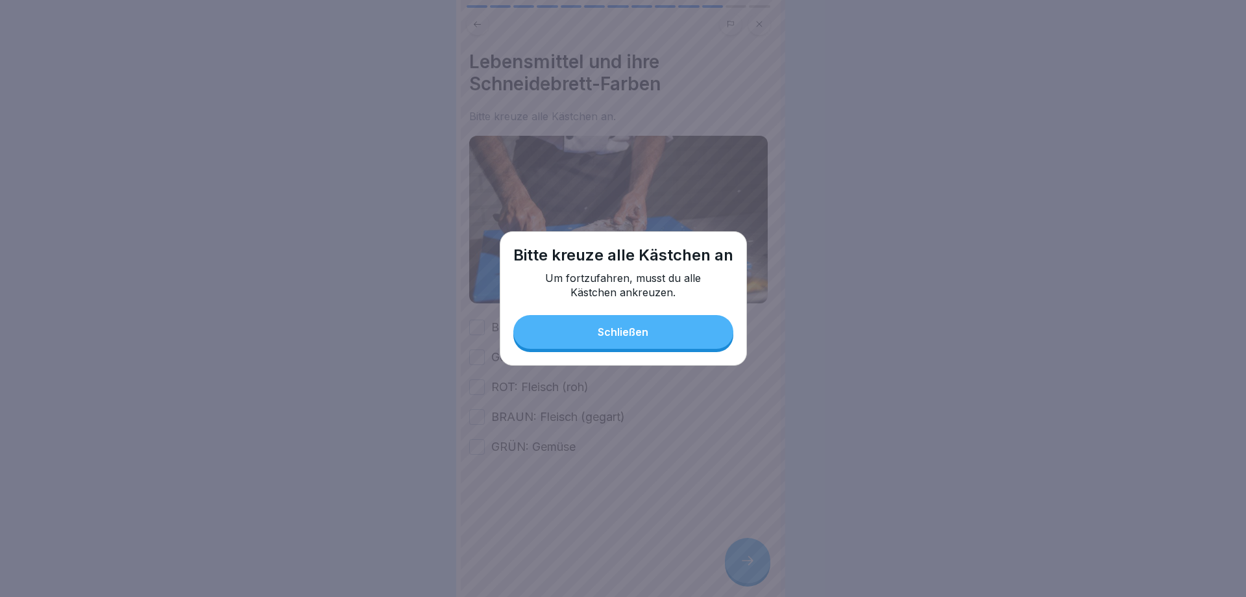
drag, startPoint x: 706, startPoint y: 339, endPoint x: 639, endPoint y: 316, distance: 71.2
click at [706, 339] on button "Schließen" at bounding box center [623, 332] width 220 height 34
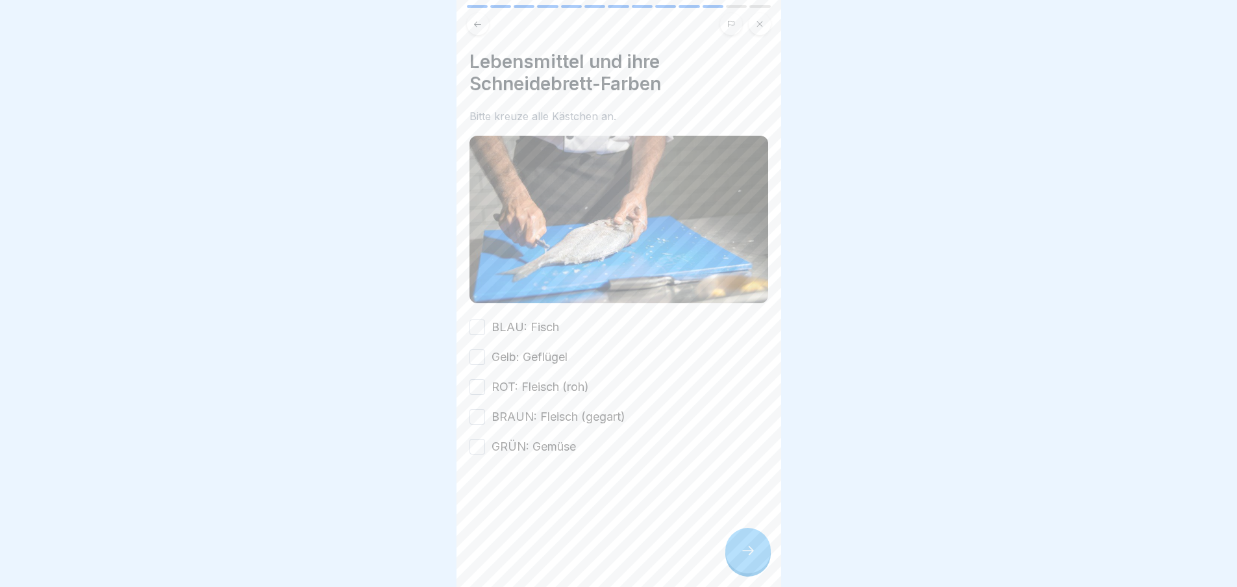
click at [566, 329] on div "BLAU: Fisch Gelb: Geflügel ROT: Fleisch (roh) BRAUN: Fleisch (gegart) GRÜN: Gem…" at bounding box center [618, 387] width 299 height 136
click at [536, 328] on label "BLAU: Fisch" at bounding box center [525, 327] width 68 height 17
click at [485, 328] on button "BLAU: Fisch" at bounding box center [477, 327] width 16 height 16
click at [541, 351] on label "Gelb: Geflügel" at bounding box center [529, 357] width 76 height 17
click at [485, 351] on button "Gelb: Geflügel" at bounding box center [477, 357] width 16 height 16
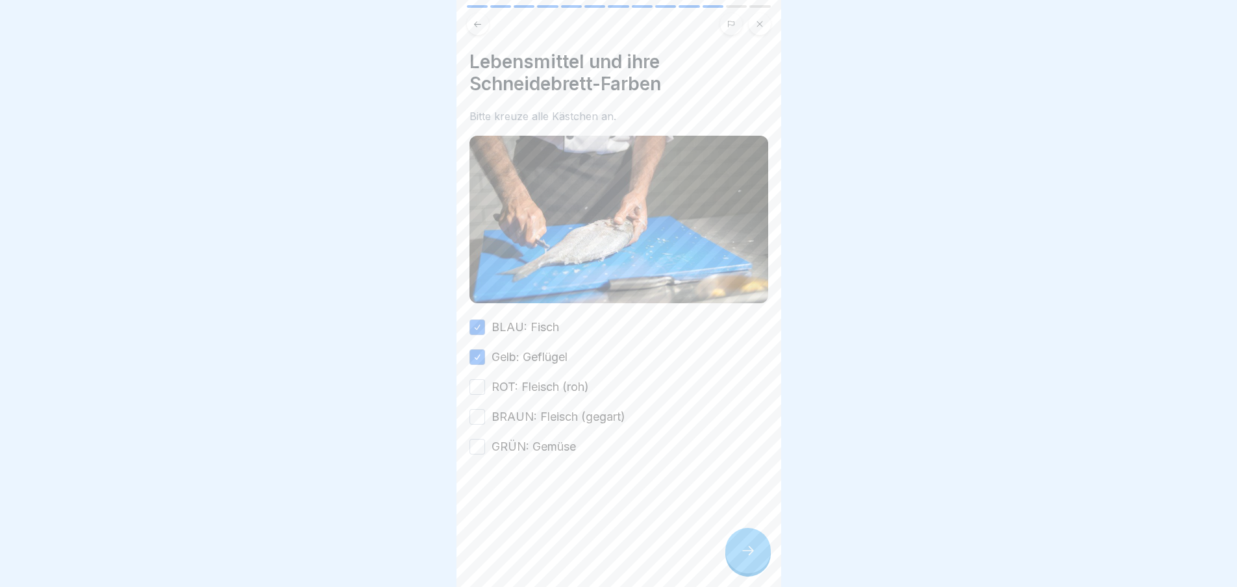
drag, startPoint x: 547, startPoint y: 382, endPoint x: 551, endPoint y: 393, distance: 11.1
click at [548, 383] on label "ROT: Fleisch (roh)" at bounding box center [539, 386] width 97 height 17
click at [485, 383] on button "ROT: Fleisch (roh)" at bounding box center [477, 387] width 16 height 16
click at [555, 410] on label "BRAUN: Fleisch (gegart)" at bounding box center [558, 416] width 134 height 17
click at [485, 410] on button "BRAUN: Fleisch (gegart)" at bounding box center [477, 417] width 16 height 16
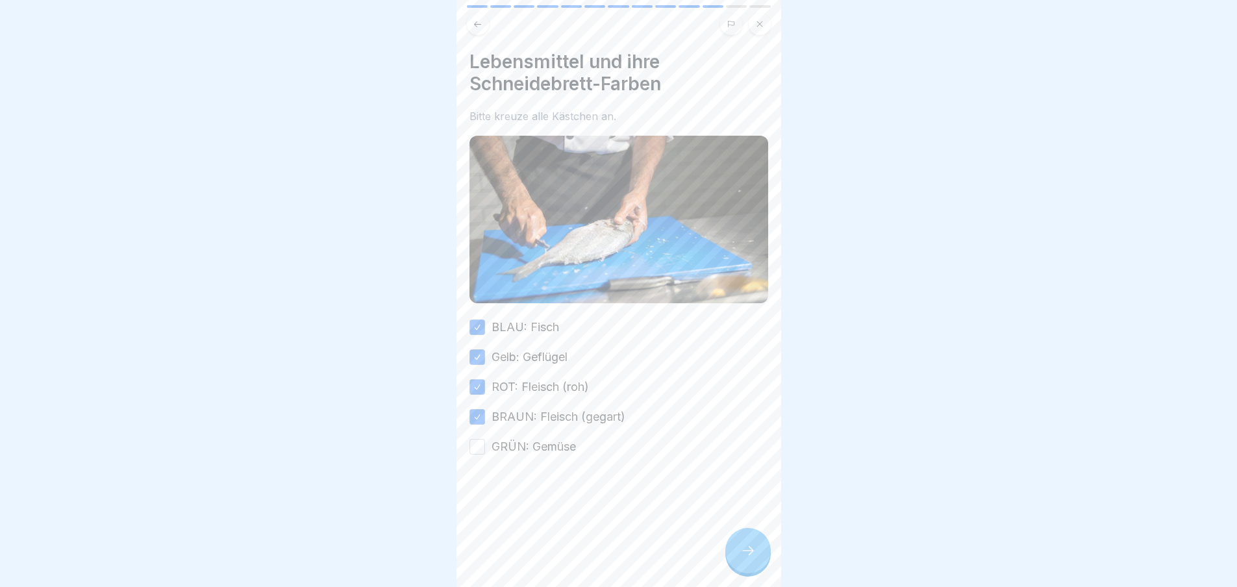
drag, startPoint x: 556, startPoint y: 436, endPoint x: 593, endPoint y: 469, distance: 49.2
click at [556, 438] on label "GRÜN: Gemüse" at bounding box center [533, 446] width 84 height 17
click at [485, 439] on button "GRÜN: Gemüse" at bounding box center [477, 447] width 16 height 16
click at [766, 558] on div at bounding box center [747, 550] width 45 height 45
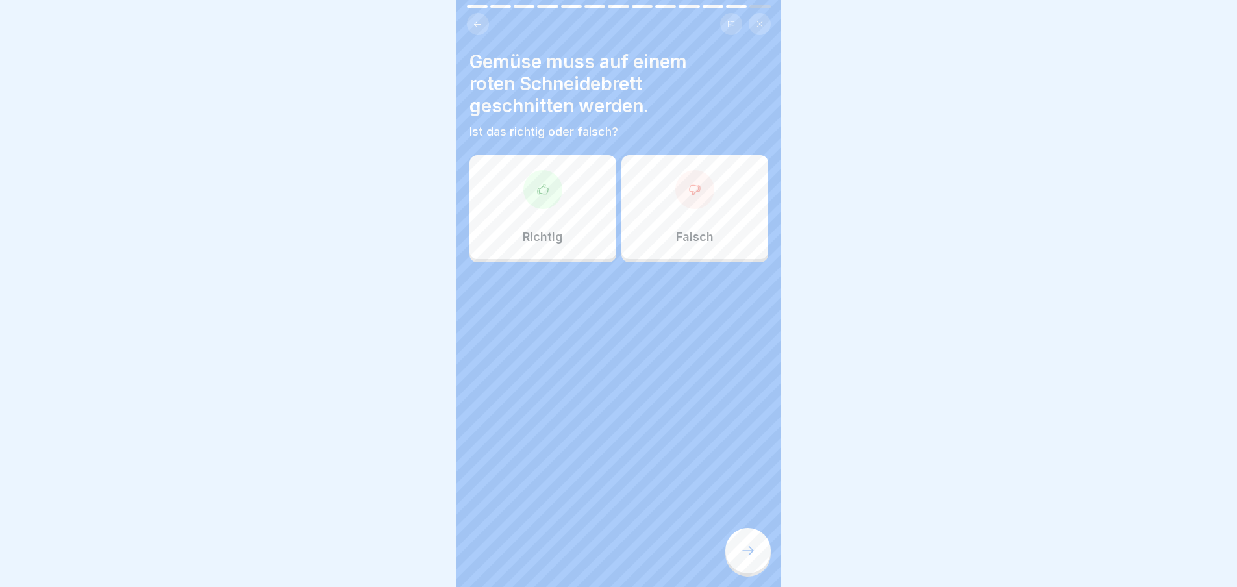
click at [578, 230] on div "Richtig" at bounding box center [542, 207] width 147 height 104
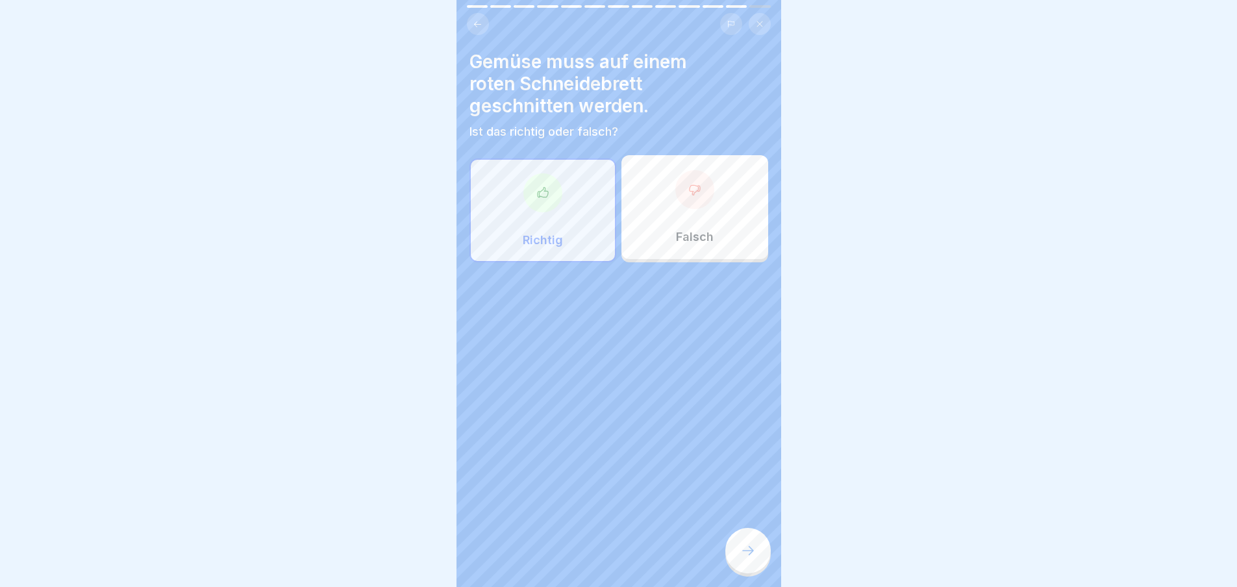
click at [743, 556] on icon at bounding box center [748, 551] width 16 height 16
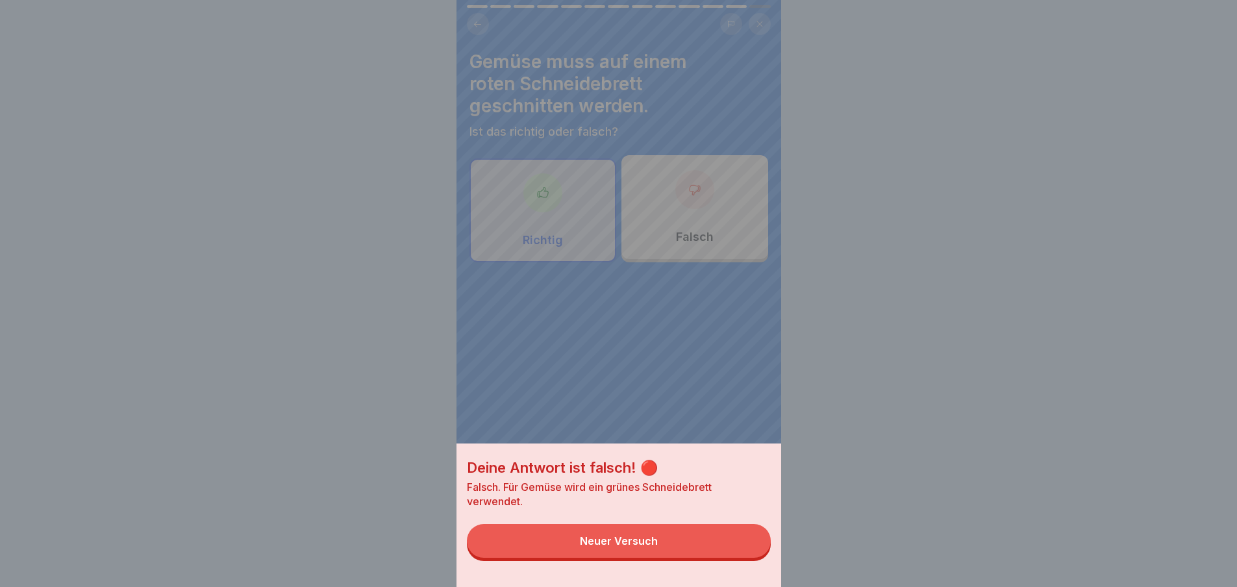
click at [737, 550] on button "Neuer Versuch" at bounding box center [619, 541] width 304 height 34
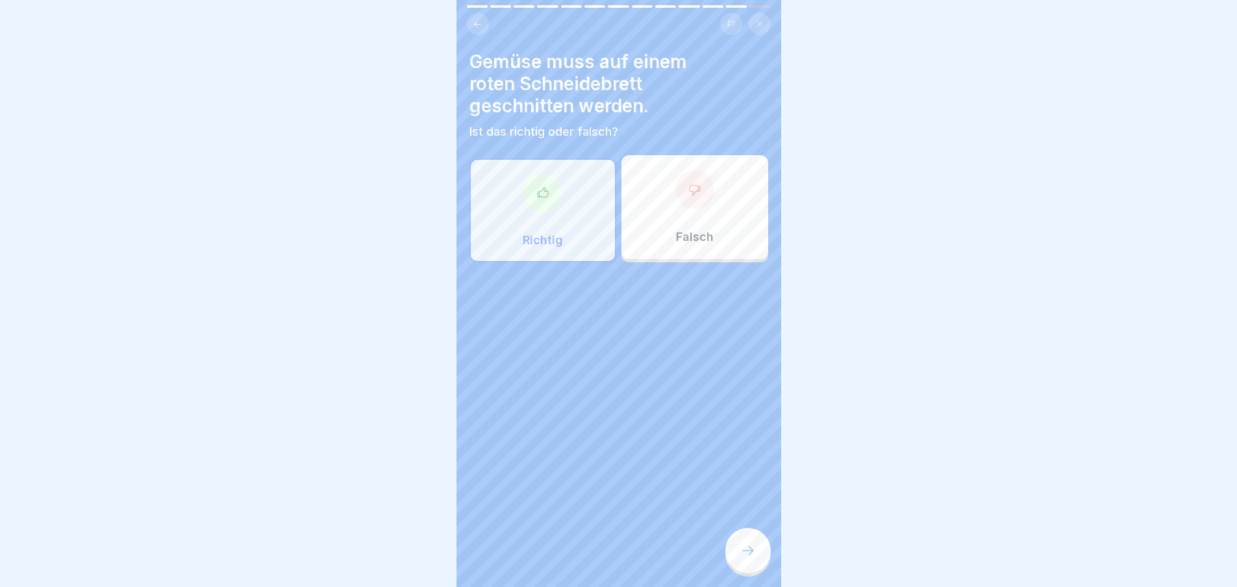
click at [675, 206] on div "Falsch" at bounding box center [694, 207] width 147 height 104
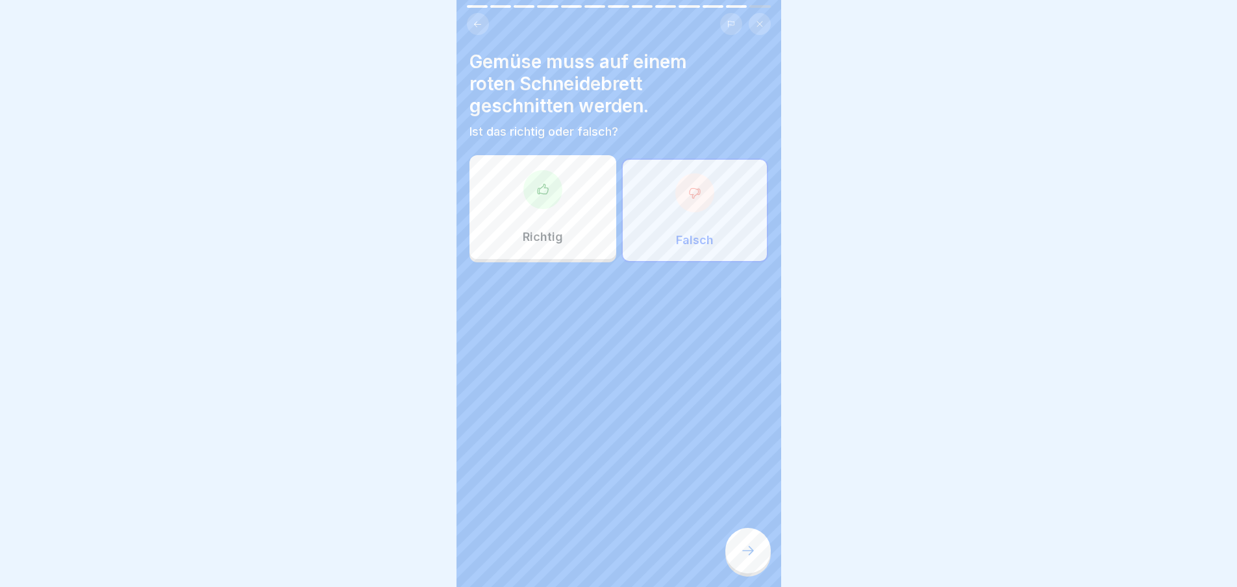
click at [742, 545] on div at bounding box center [747, 550] width 45 height 45
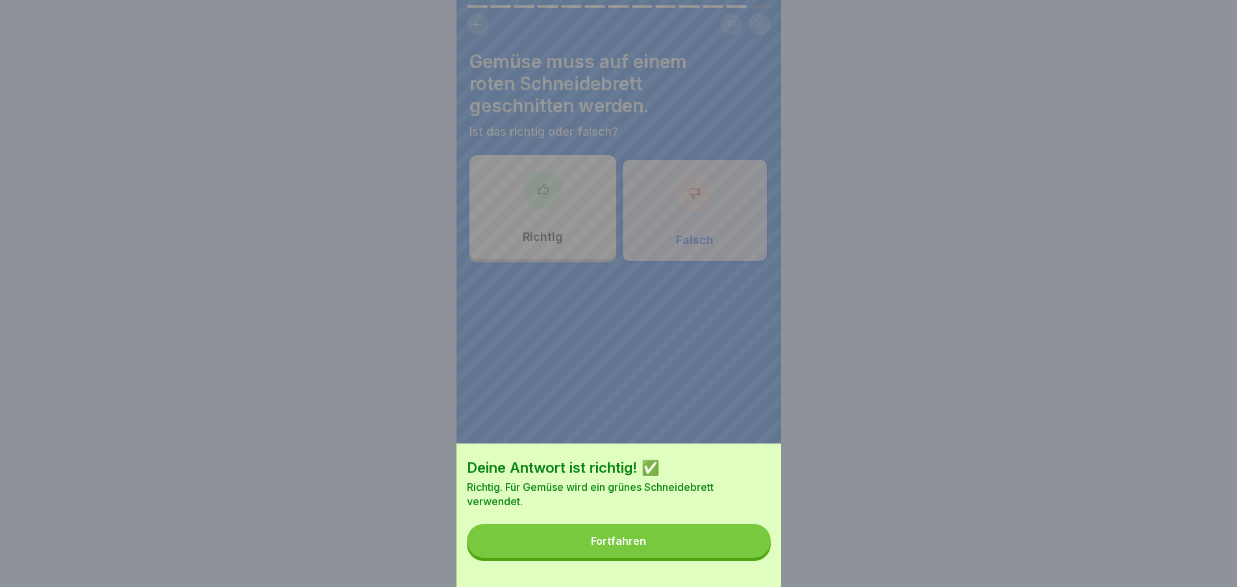
click at [729, 546] on button "Fortfahren" at bounding box center [619, 541] width 304 height 34
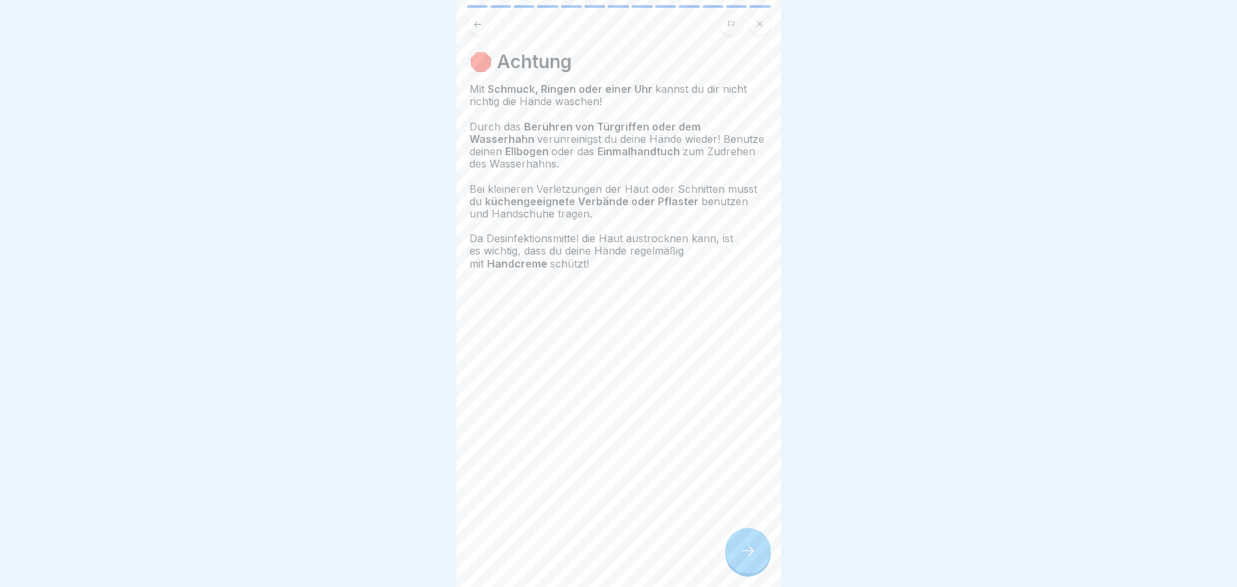
click at [748, 554] on div at bounding box center [747, 550] width 45 height 45
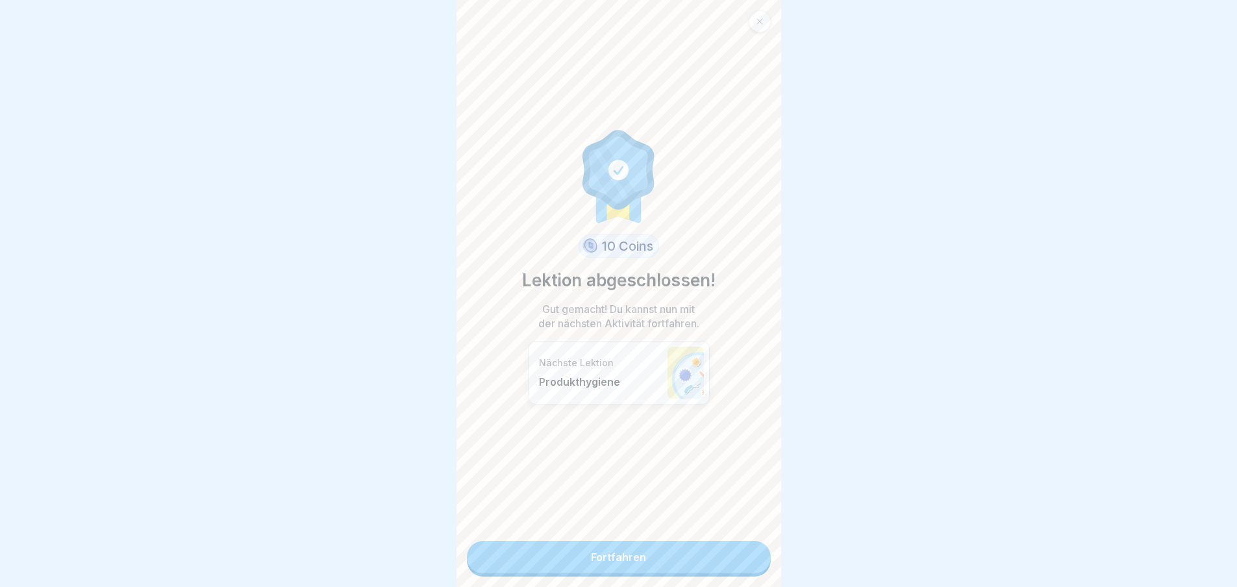
click at [754, 561] on link "Fortfahren" at bounding box center [619, 557] width 304 height 32
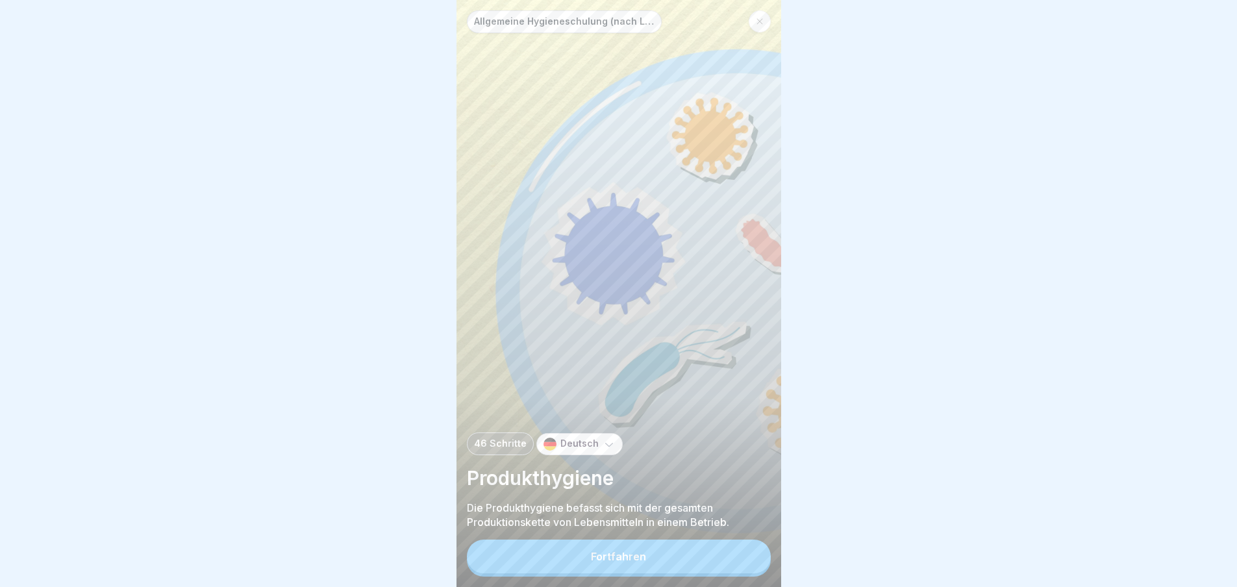
click at [720, 560] on button "Fortfahren" at bounding box center [619, 556] width 304 height 34
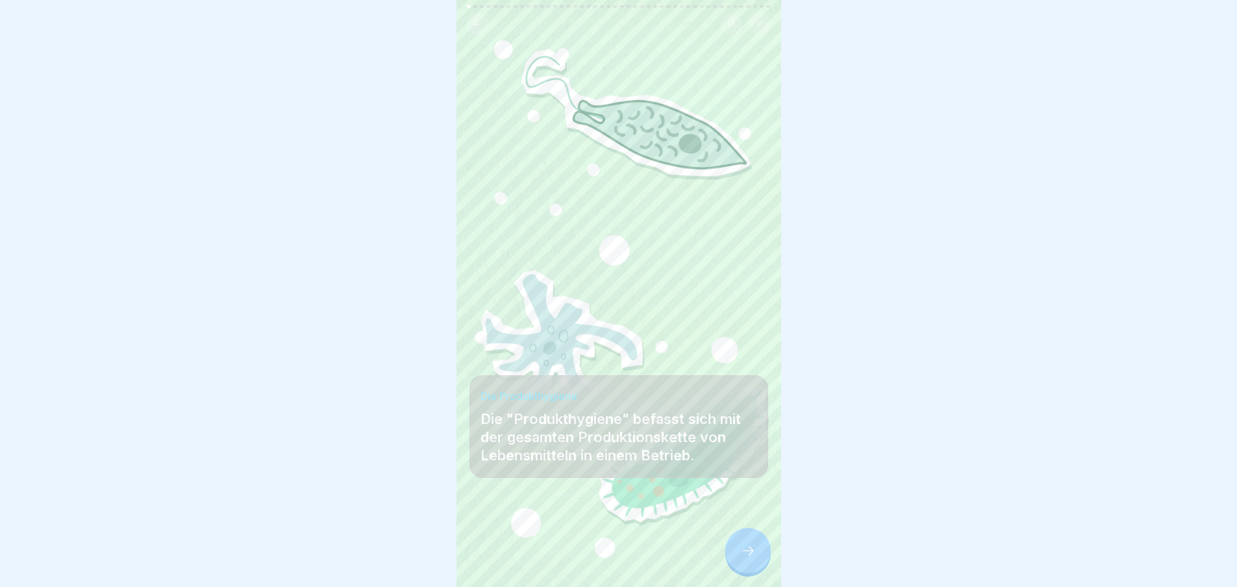
click at [761, 551] on div at bounding box center [747, 550] width 45 height 45
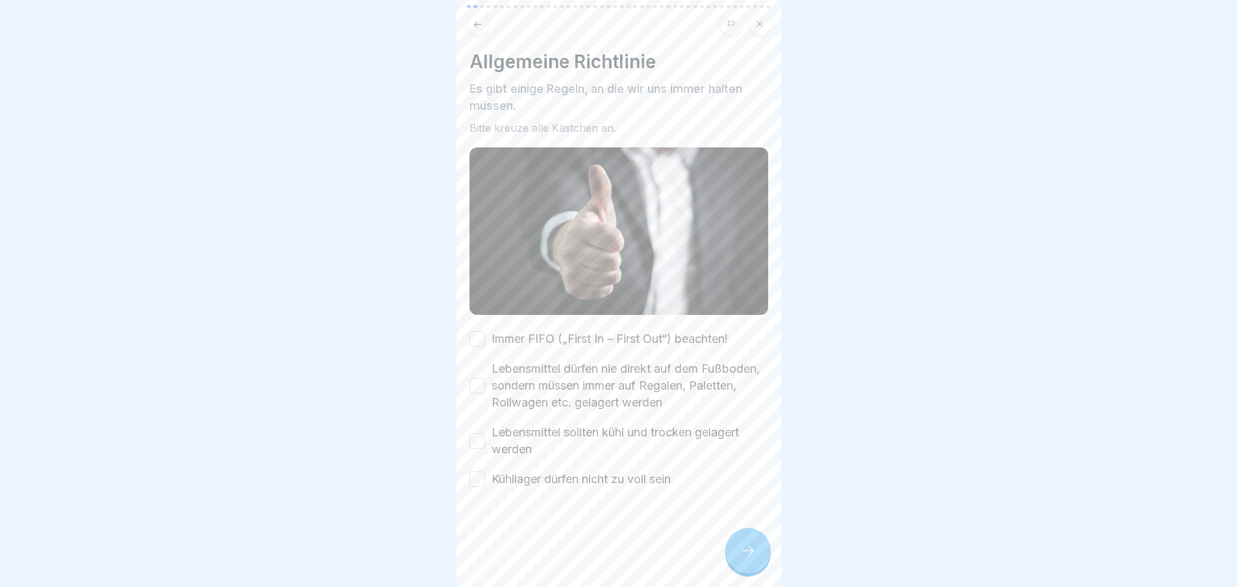
click at [756, 560] on div at bounding box center [747, 550] width 45 height 45
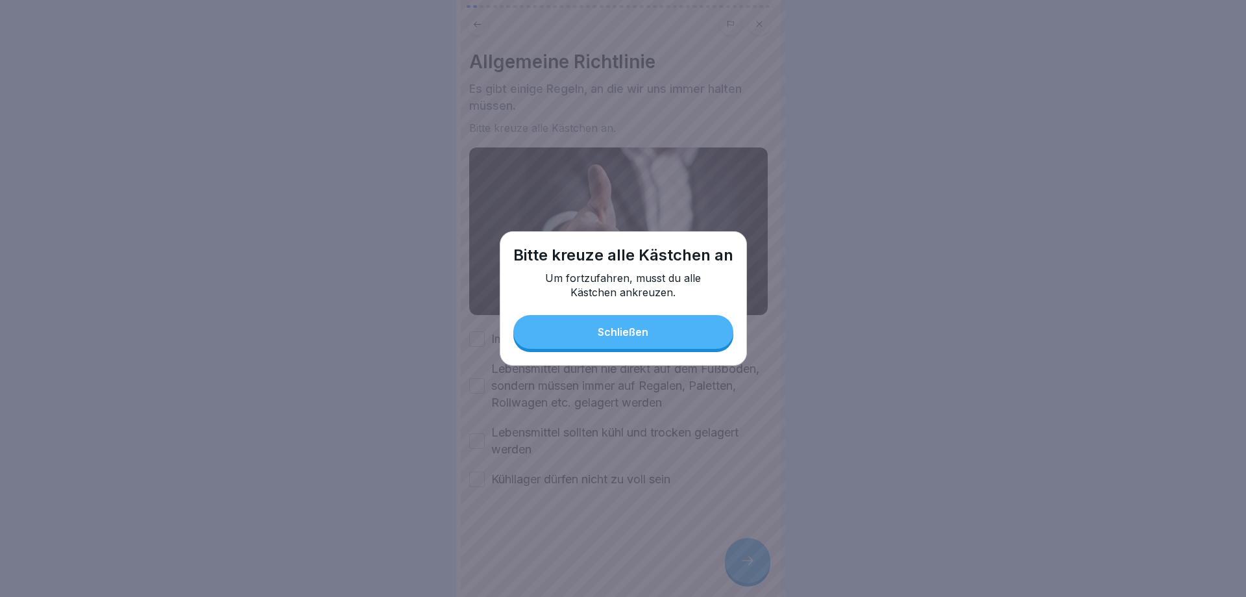
click at [674, 321] on button "Schließen" at bounding box center [623, 332] width 220 height 34
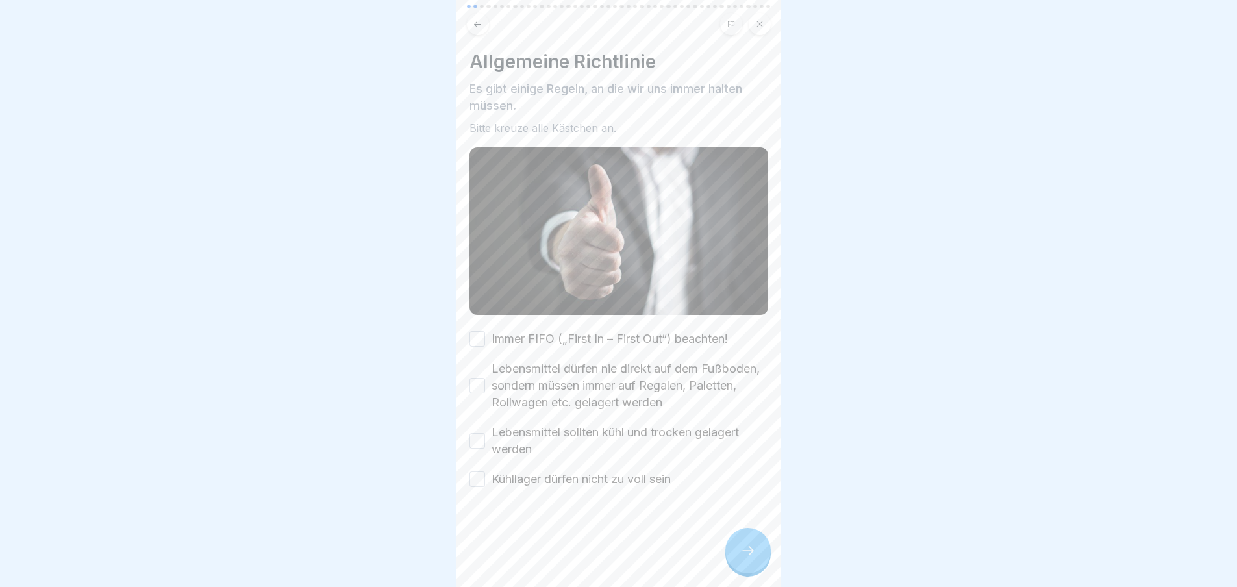
click at [548, 330] on label "Immer FIFO („First In – First Out“) beachten!" at bounding box center [609, 338] width 236 height 17
click at [485, 331] on button "Immer FIFO („First In – First Out“) beachten!" at bounding box center [477, 339] width 16 height 16
click at [554, 378] on label "Lebensmittel dürfen nie direkt auf dem Fußboden, sondern müssen immer auf Regal…" at bounding box center [629, 385] width 277 height 51
click at [485, 378] on button "Lebensmittel dürfen nie direkt auf dem Fußboden, sondern müssen immer auf Regal…" at bounding box center [477, 386] width 16 height 16
click at [560, 415] on div "Immer FIFO („First In – First Out“) beachten! Lebensmittel dürfen nie direkt au…" at bounding box center [618, 408] width 299 height 157
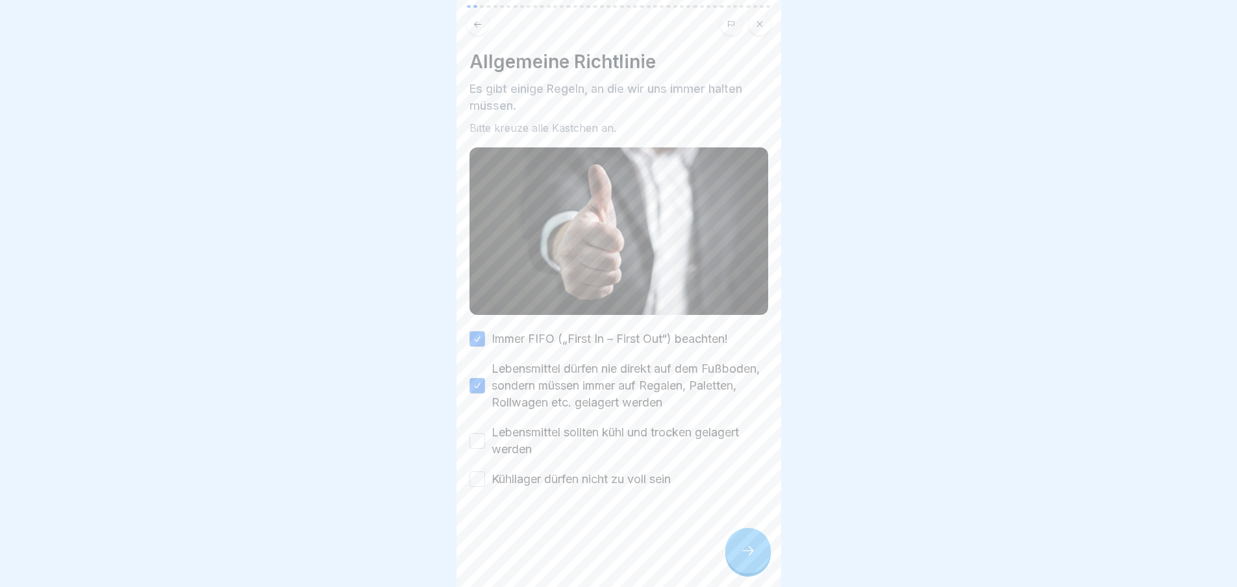
drag, startPoint x: 558, startPoint y: 427, endPoint x: 563, endPoint y: 458, distance: 30.9
click at [558, 428] on label "Lebensmittel sollten kühl und trocken gelagert werden" at bounding box center [629, 441] width 277 height 34
click at [485, 433] on button "Lebensmittel sollten kühl und trocken gelagert werden" at bounding box center [477, 441] width 16 height 16
click at [567, 471] on label "Kühllager dürfen nicht zu voll sein" at bounding box center [580, 479] width 179 height 17
click at [485, 471] on button "Kühllager dürfen nicht zu voll sein" at bounding box center [477, 479] width 16 height 16
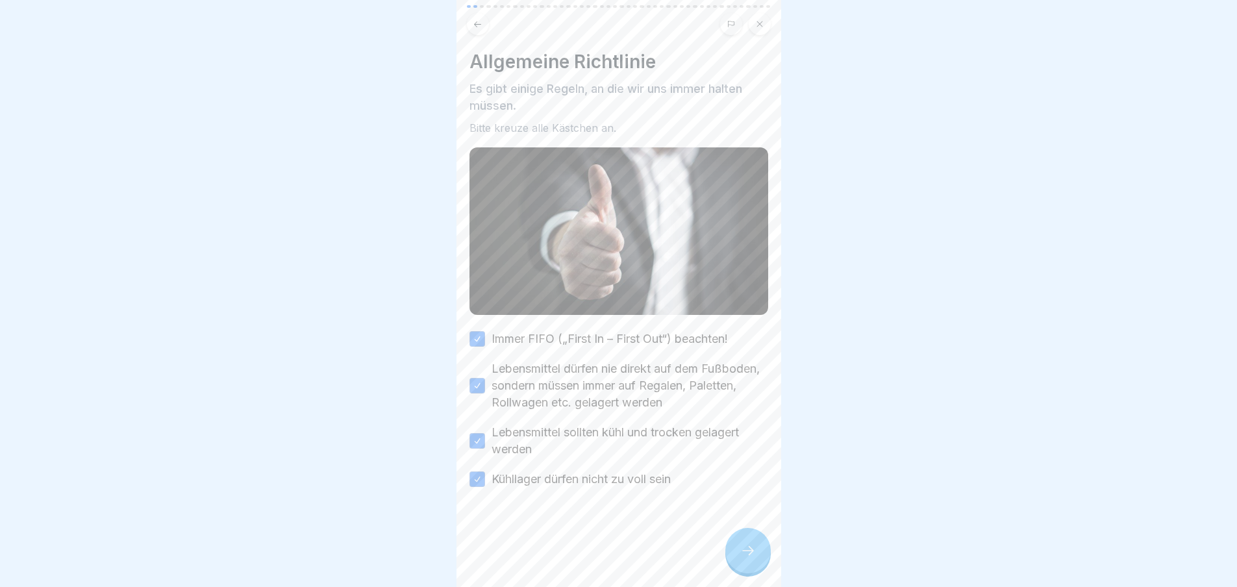
click at [745, 558] on icon at bounding box center [748, 551] width 16 height 16
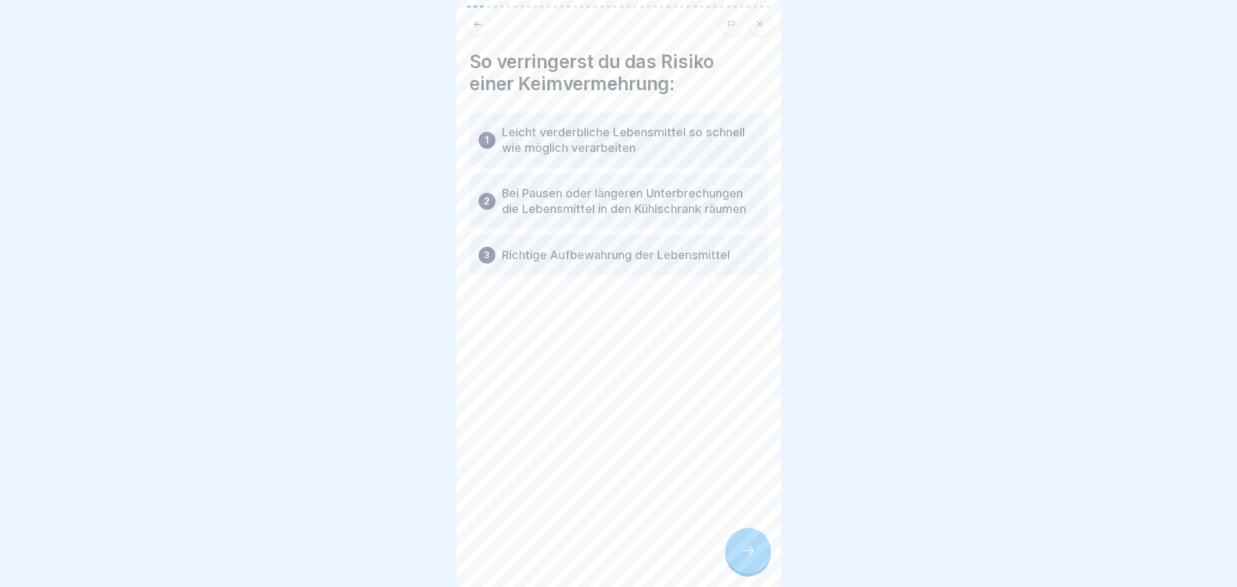
click at [745, 558] on icon at bounding box center [748, 551] width 16 height 16
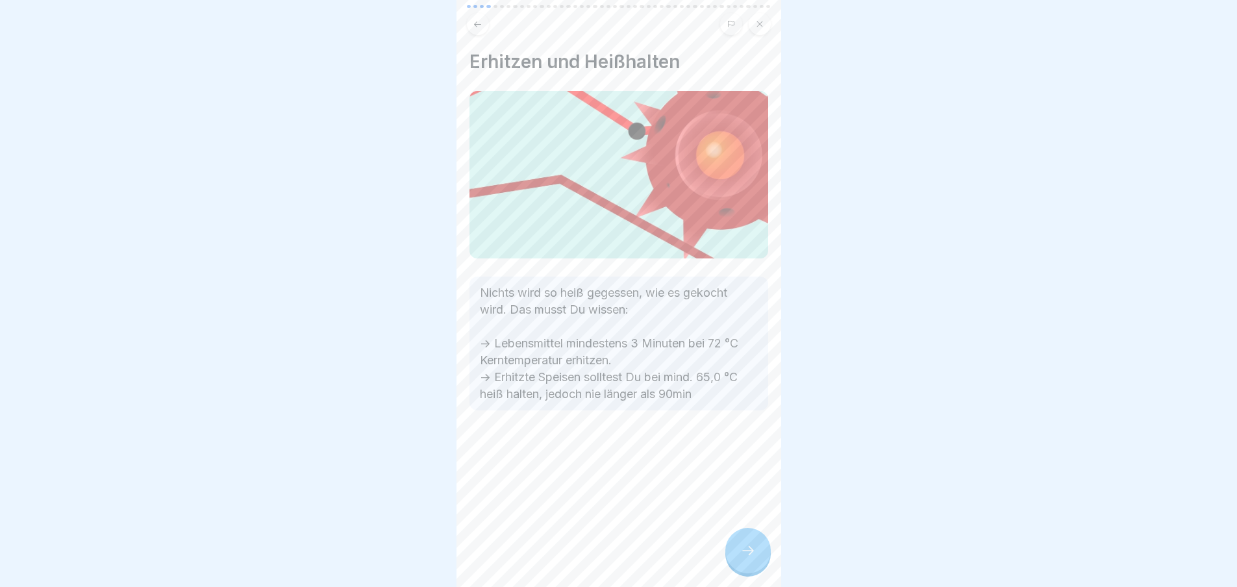
click at [745, 558] on icon at bounding box center [748, 551] width 16 height 16
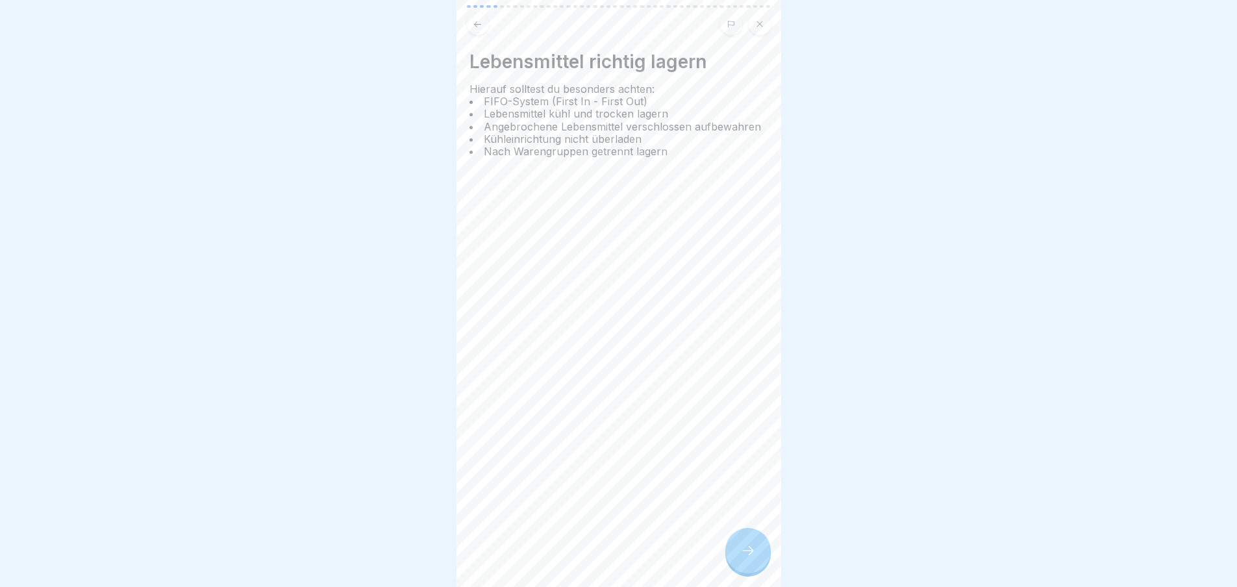
click at [746, 558] on icon at bounding box center [748, 551] width 16 height 16
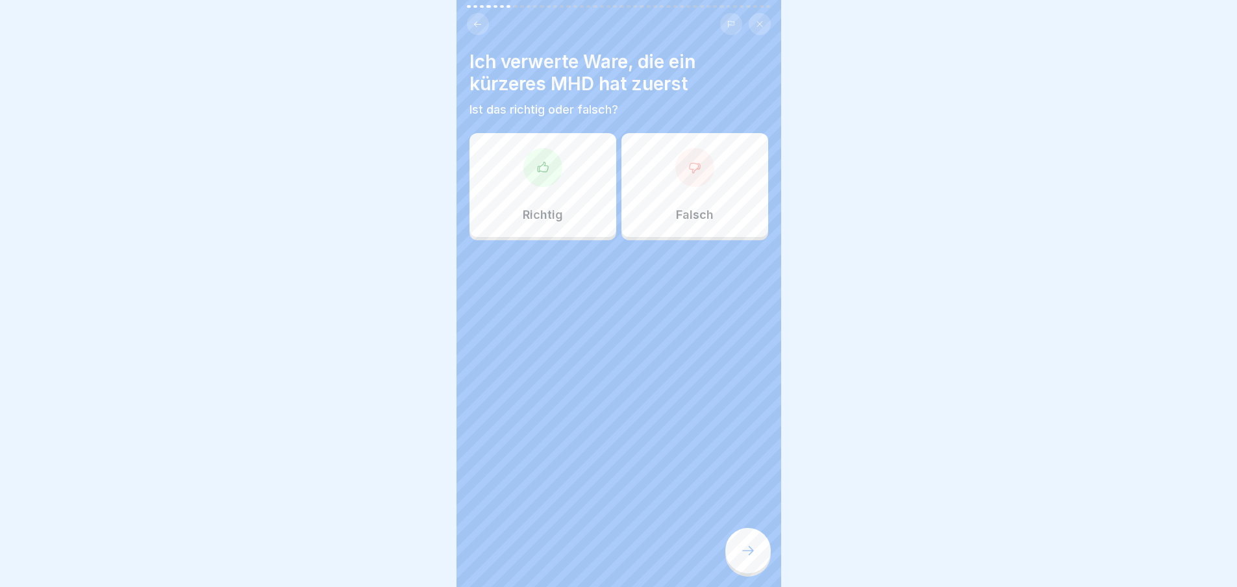
click at [747, 558] on icon at bounding box center [748, 551] width 16 height 16
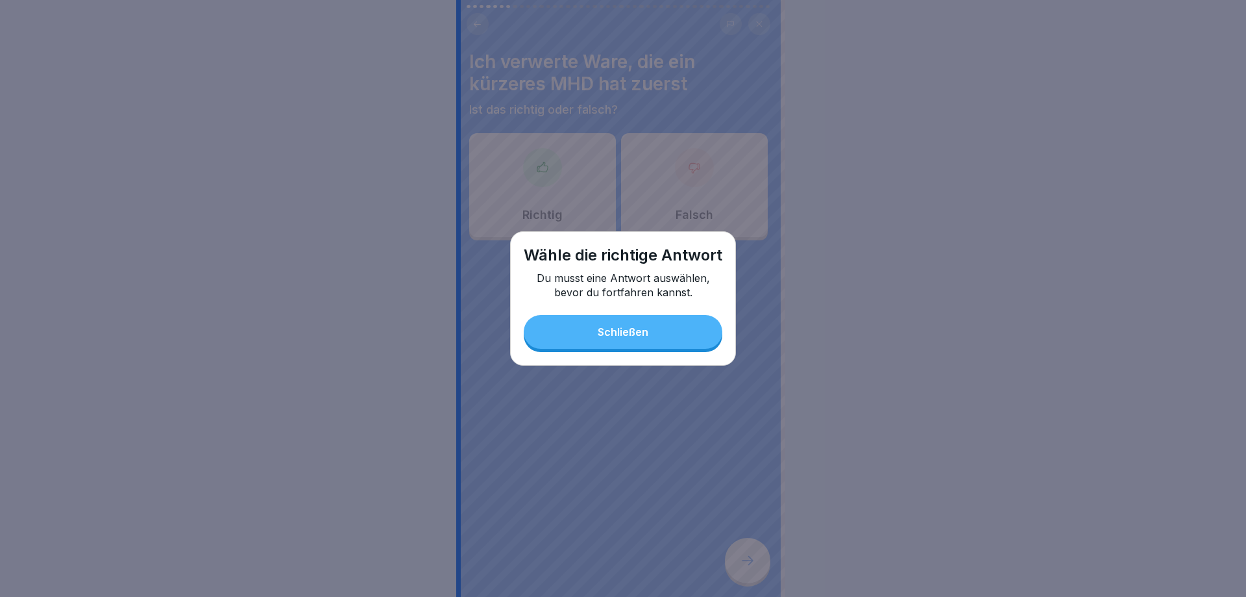
click at [646, 339] on button "Schließen" at bounding box center [623, 332] width 199 height 34
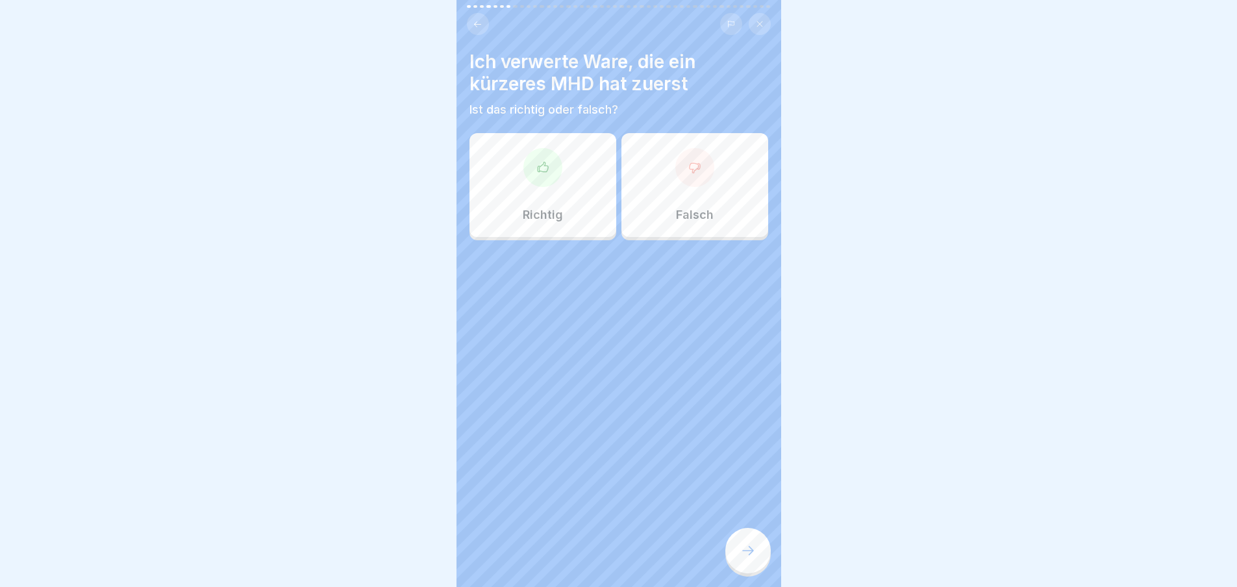
click at [670, 197] on div "Falsch" at bounding box center [694, 185] width 147 height 104
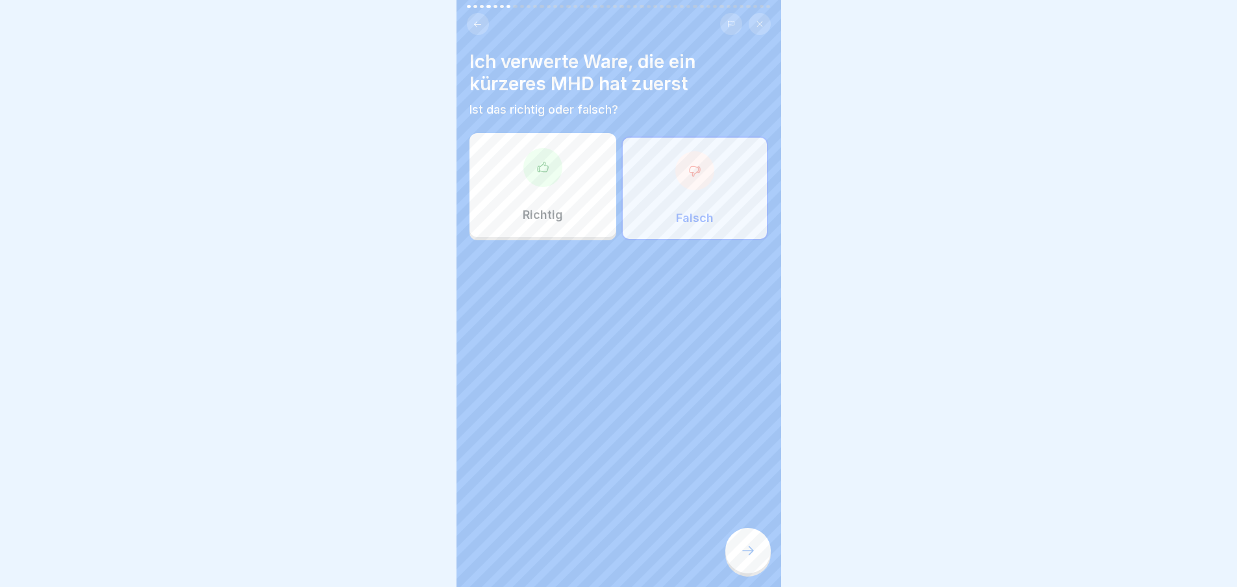
click at [751, 571] on div at bounding box center [747, 550] width 45 height 45
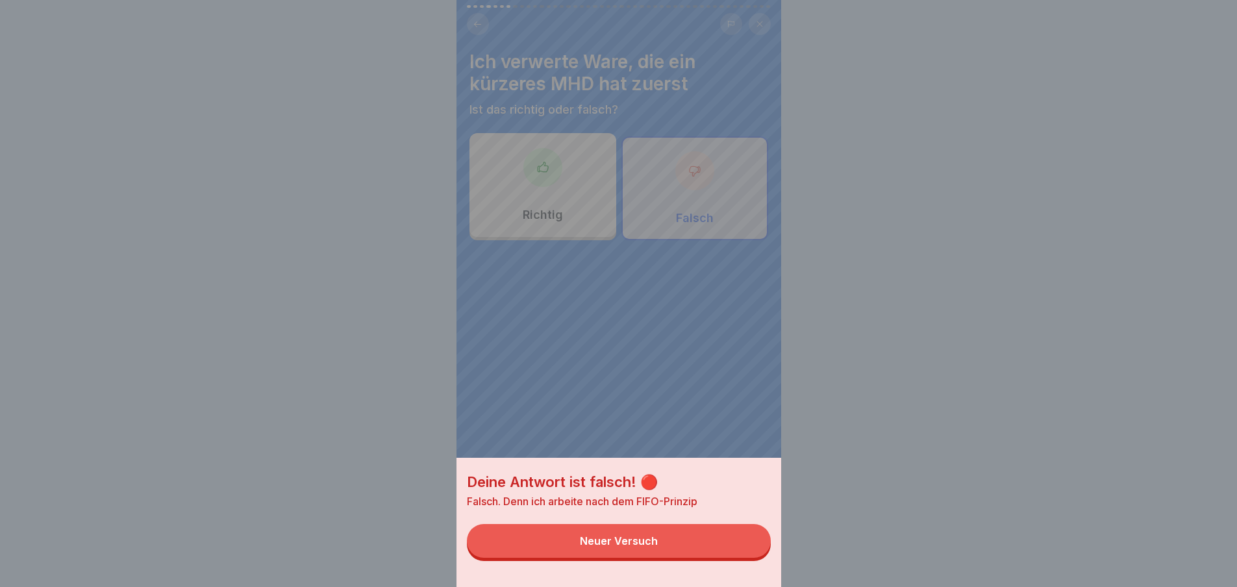
click at [712, 548] on button "Neuer Versuch" at bounding box center [619, 541] width 304 height 34
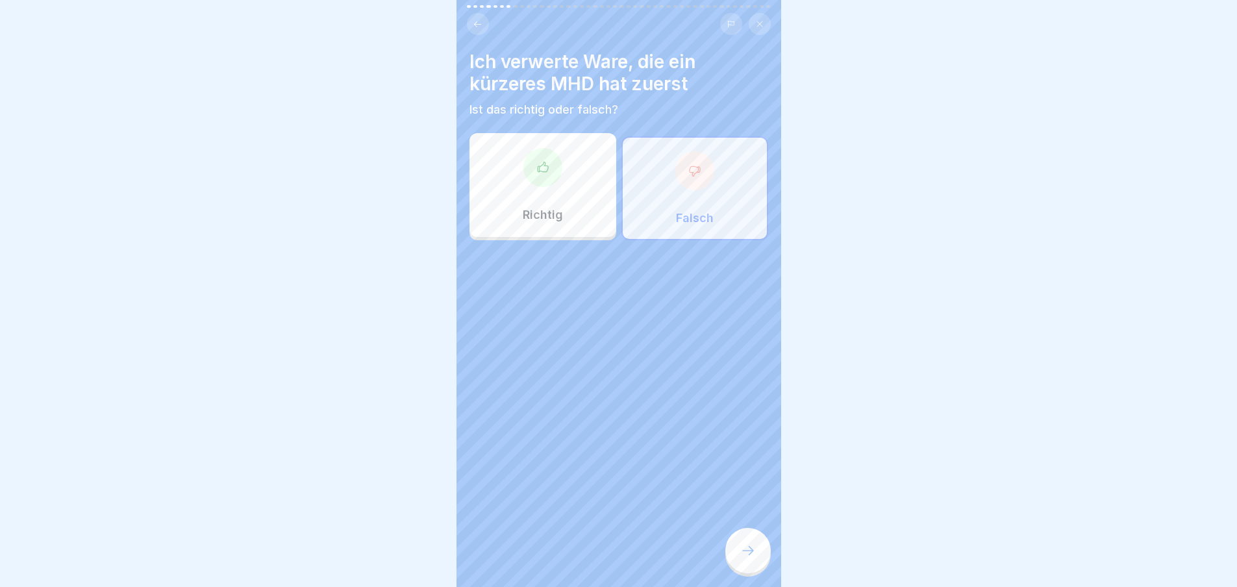
click at [573, 199] on div "Richtig" at bounding box center [542, 185] width 147 height 104
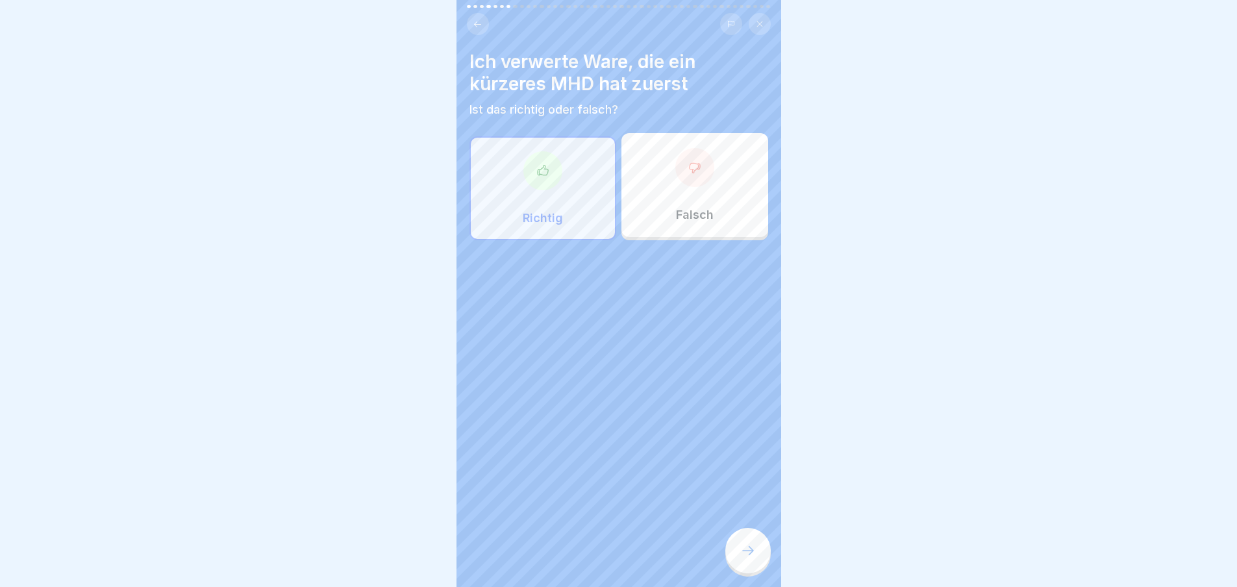
click at [758, 563] on div at bounding box center [747, 550] width 45 height 45
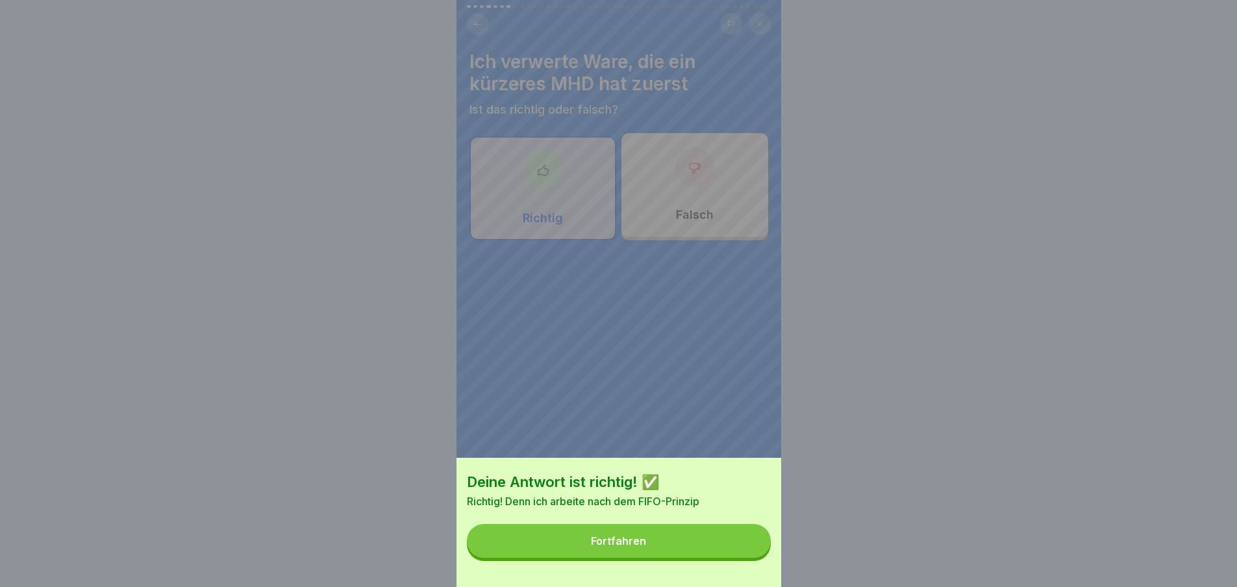
click at [724, 551] on button "Fortfahren" at bounding box center [619, 541] width 304 height 34
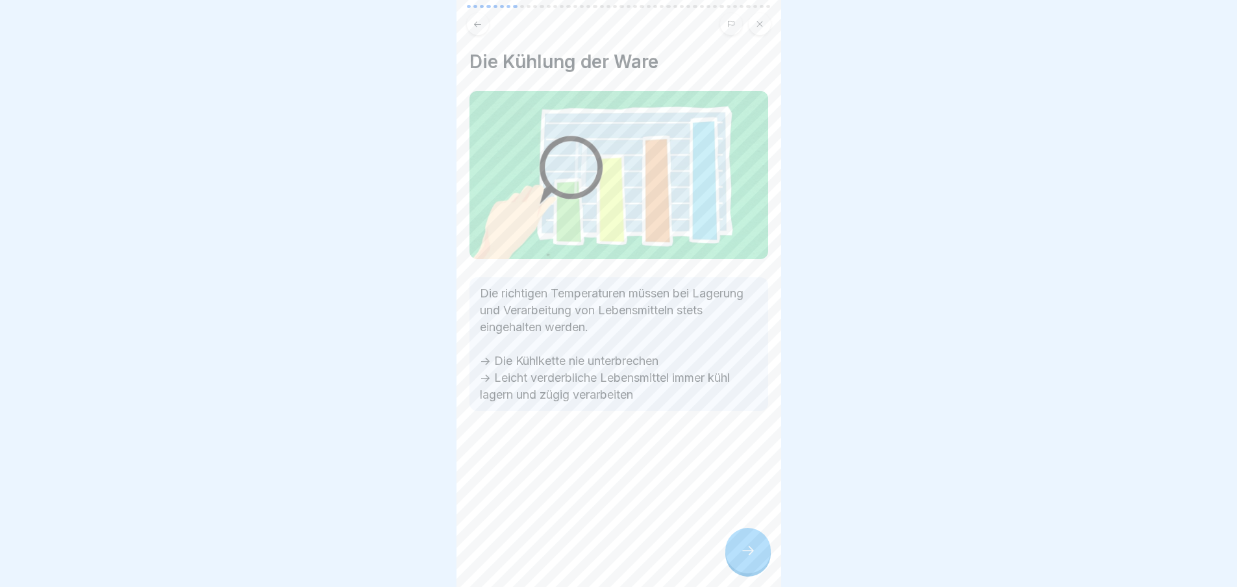
click at [759, 565] on div at bounding box center [747, 550] width 45 height 45
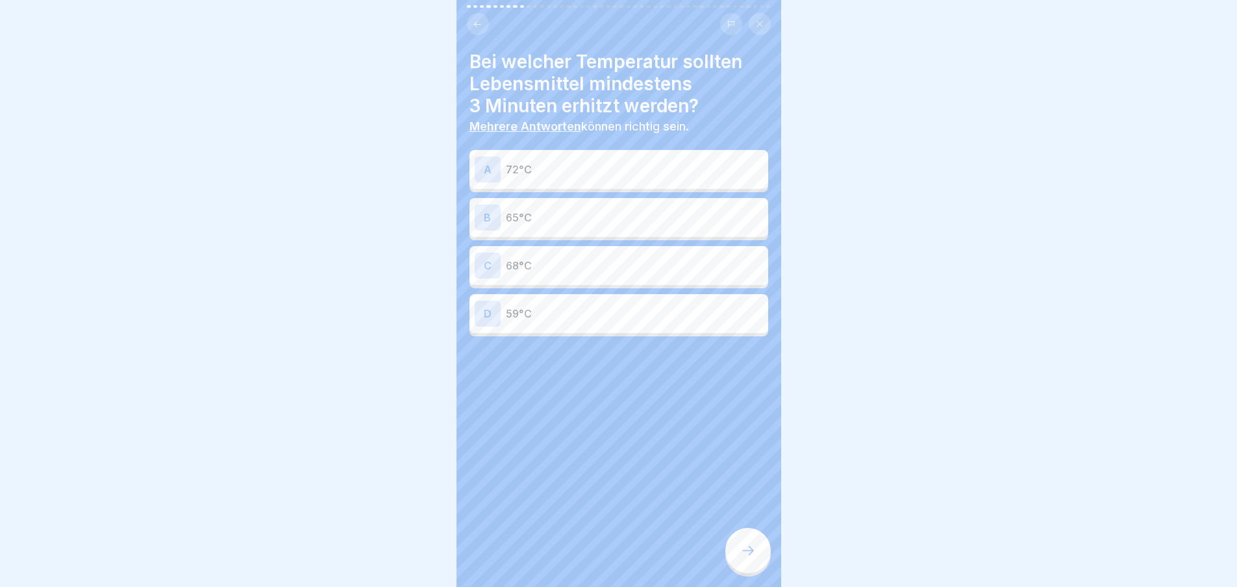
click at [758, 563] on div at bounding box center [747, 550] width 45 height 45
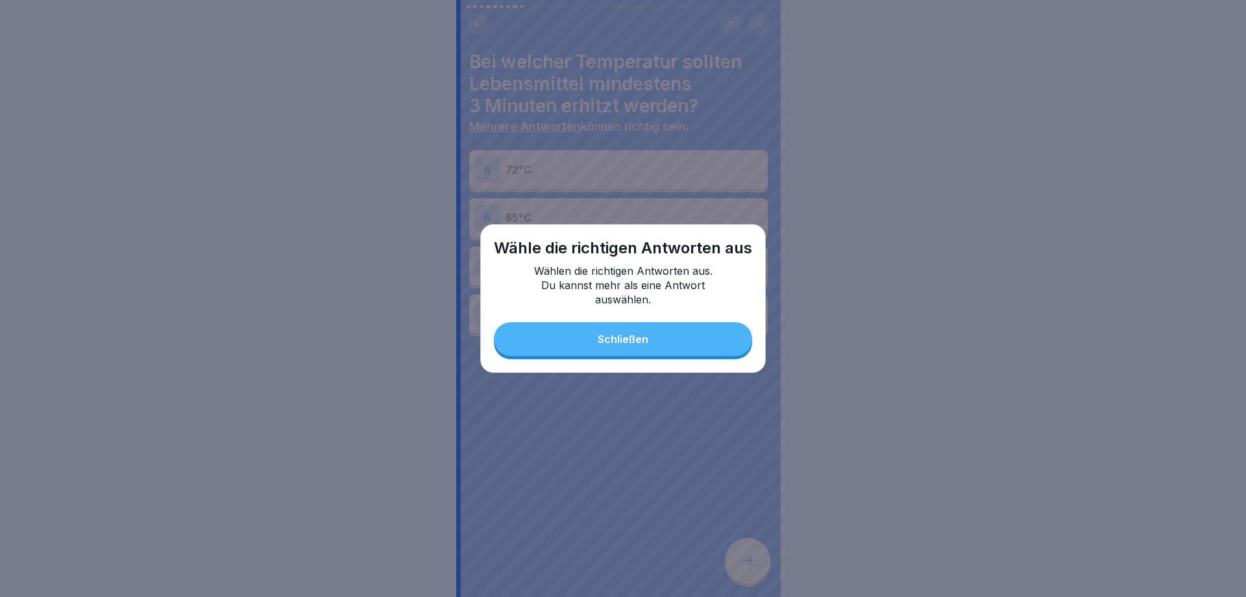
click at [668, 358] on div "Wähle die richtigen Antworten aus Wählen die richtigen Antworten aus. Du kannst…" at bounding box center [623, 298] width 286 height 149
click at [661, 341] on button "Schließen" at bounding box center [623, 339] width 258 height 34
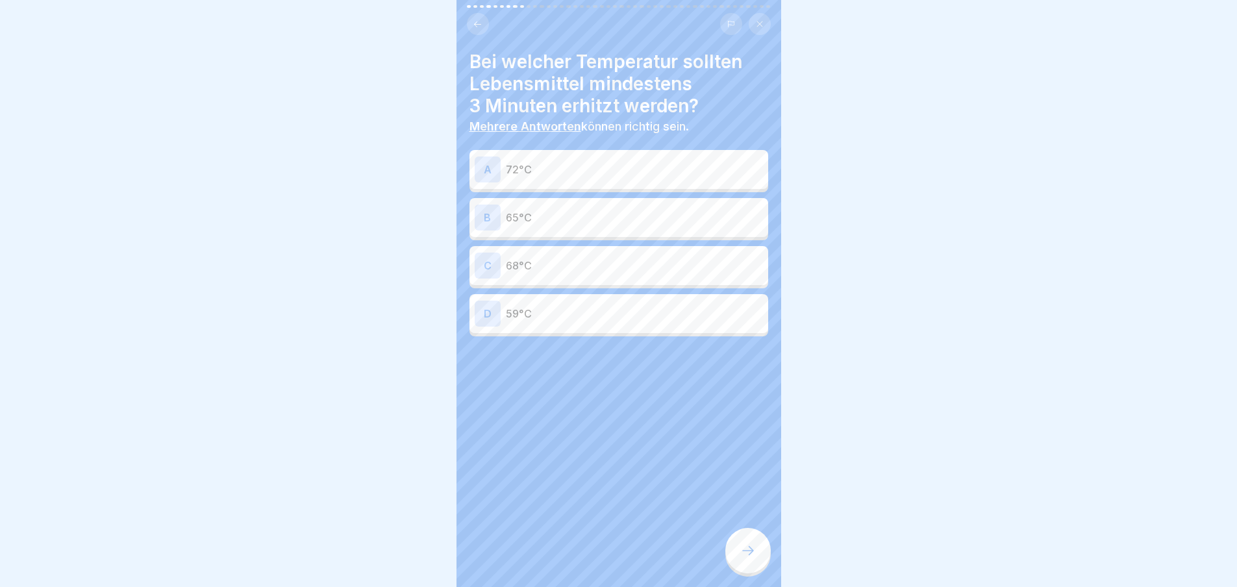
click at [597, 218] on p "65°C" at bounding box center [634, 218] width 257 height 16
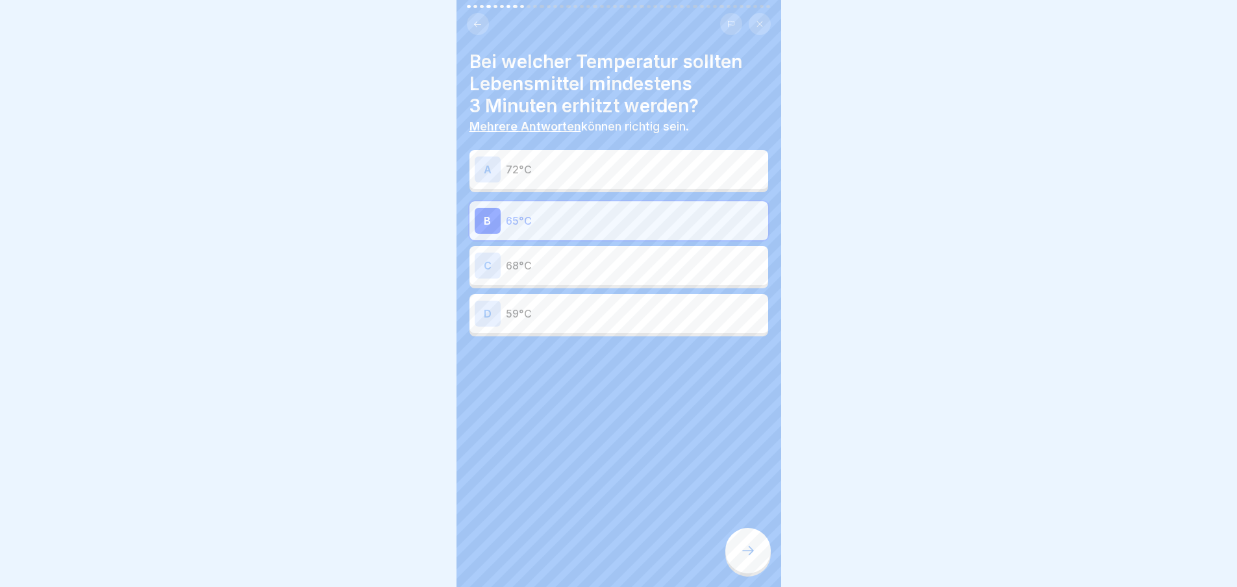
click at [726, 533] on div "Bei welcher Temperatur sollten Lebensmittel mindestens 3 Minuten erhitzt werden…" at bounding box center [618, 293] width 325 height 587
click at [744, 550] on div at bounding box center [747, 550] width 45 height 45
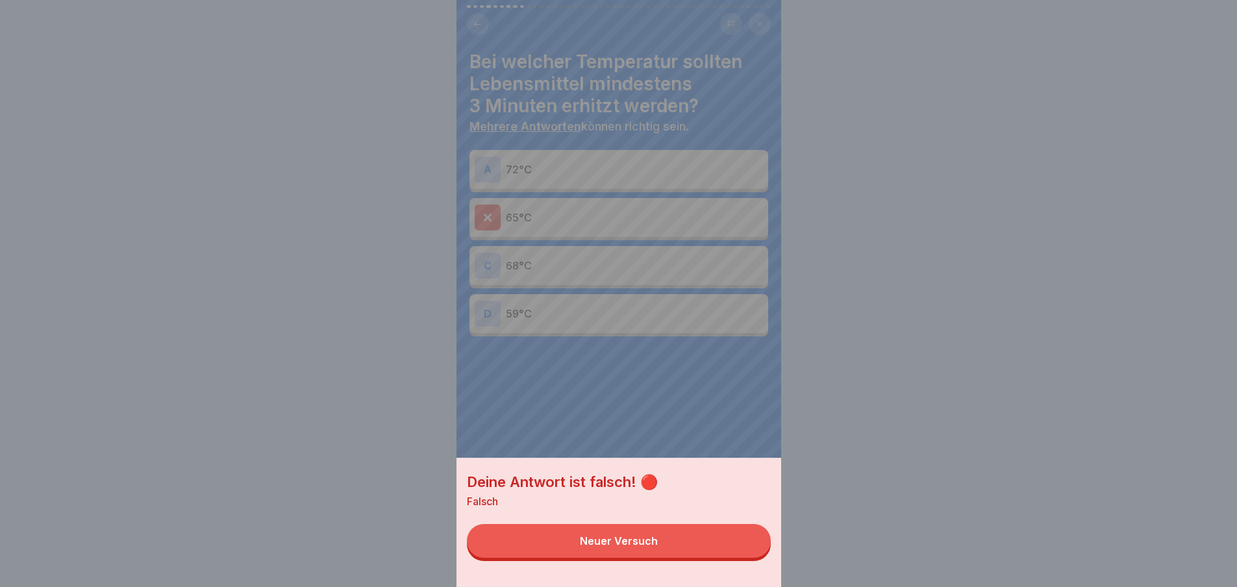
click at [712, 540] on button "Neuer Versuch" at bounding box center [619, 541] width 304 height 34
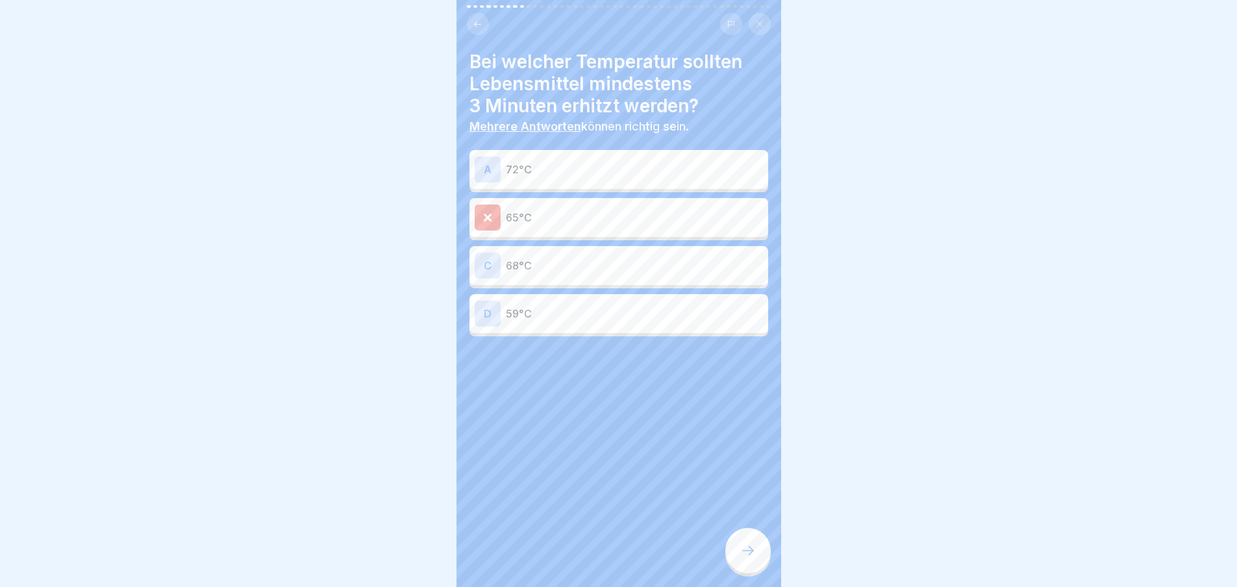
click at [589, 170] on p "72°C" at bounding box center [634, 170] width 257 height 16
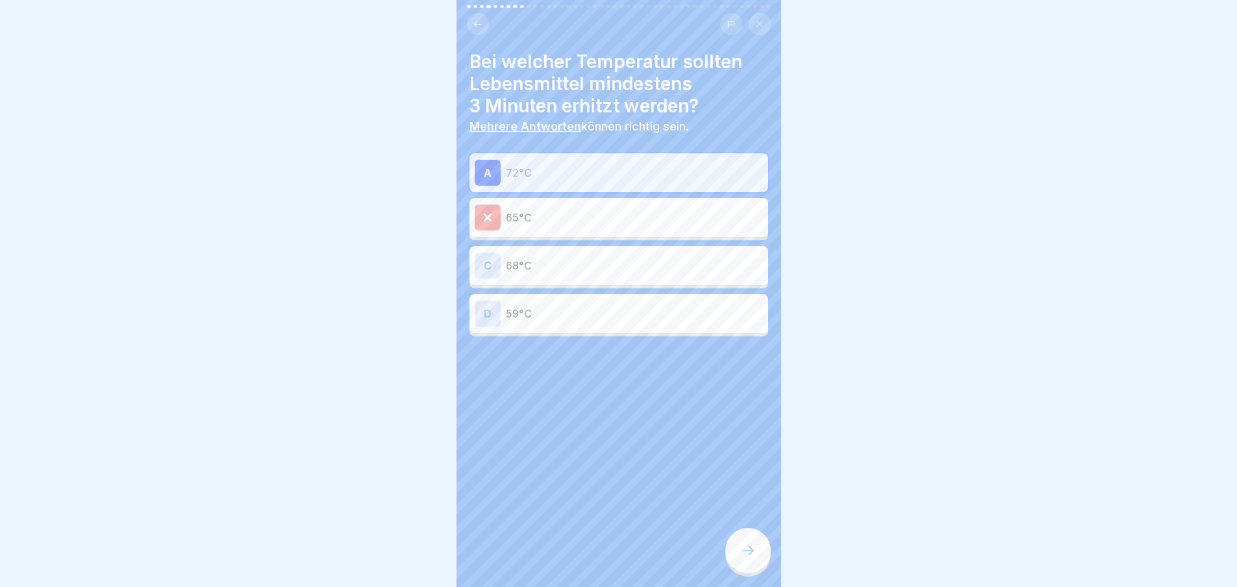
click at [748, 558] on icon at bounding box center [748, 551] width 16 height 16
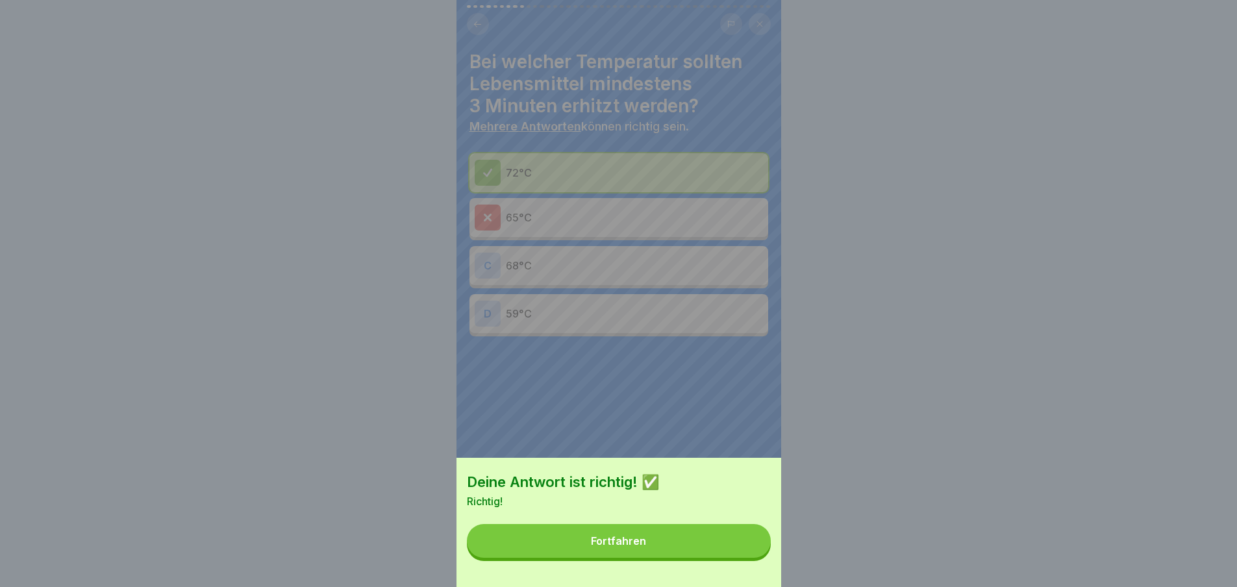
click at [721, 556] on button "Fortfahren" at bounding box center [619, 541] width 304 height 34
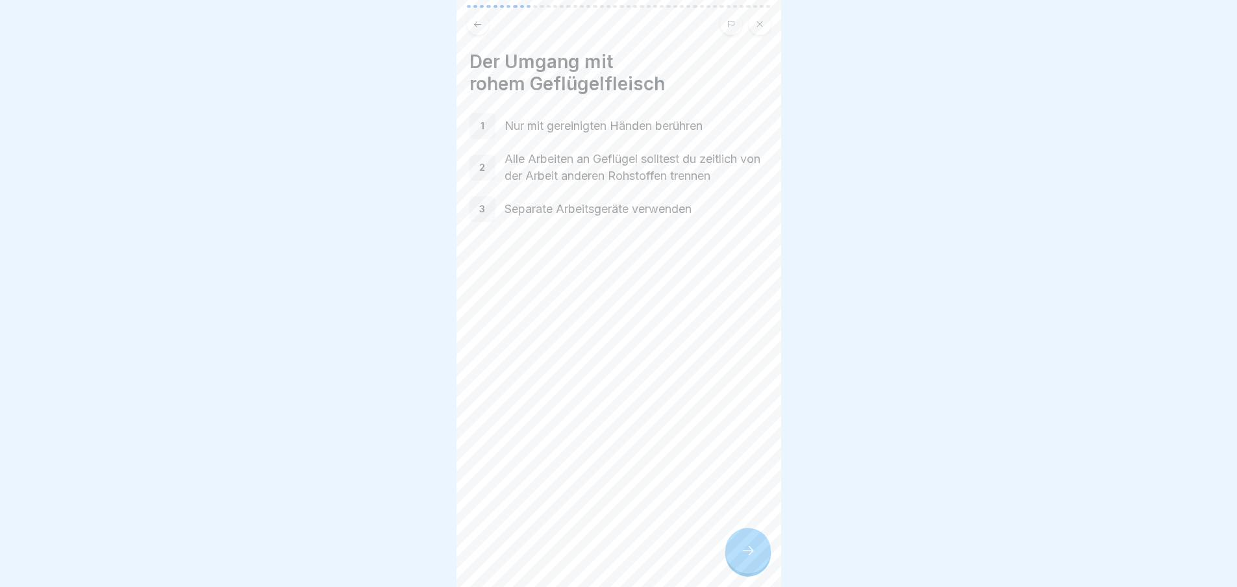
click at [763, 564] on div at bounding box center [747, 550] width 45 height 45
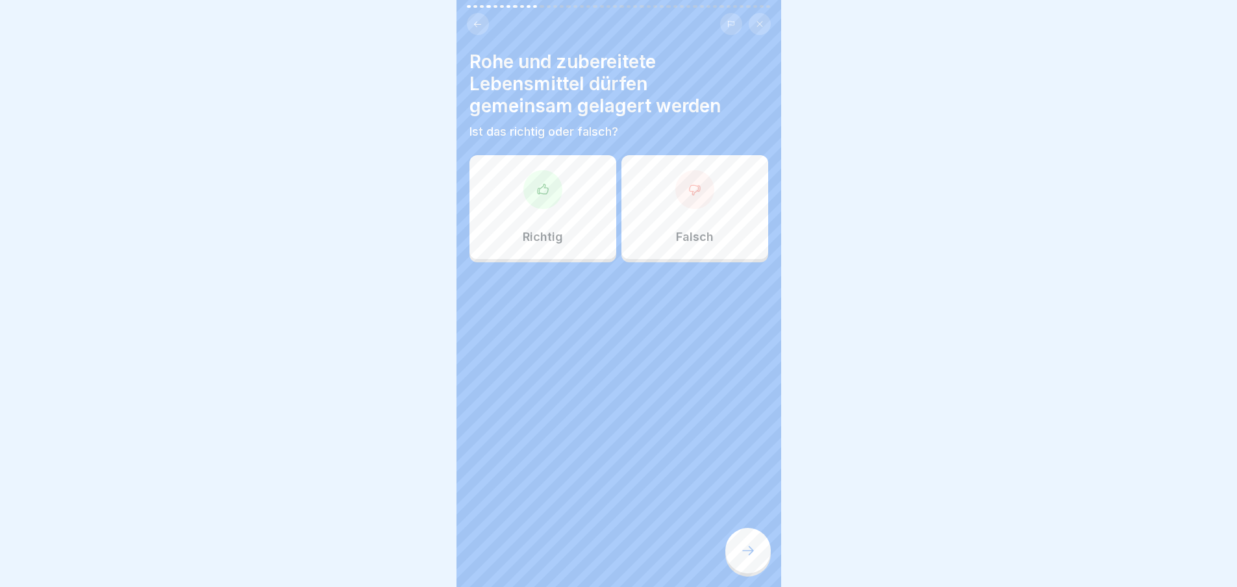
click at [758, 561] on div at bounding box center [747, 550] width 45 height 45
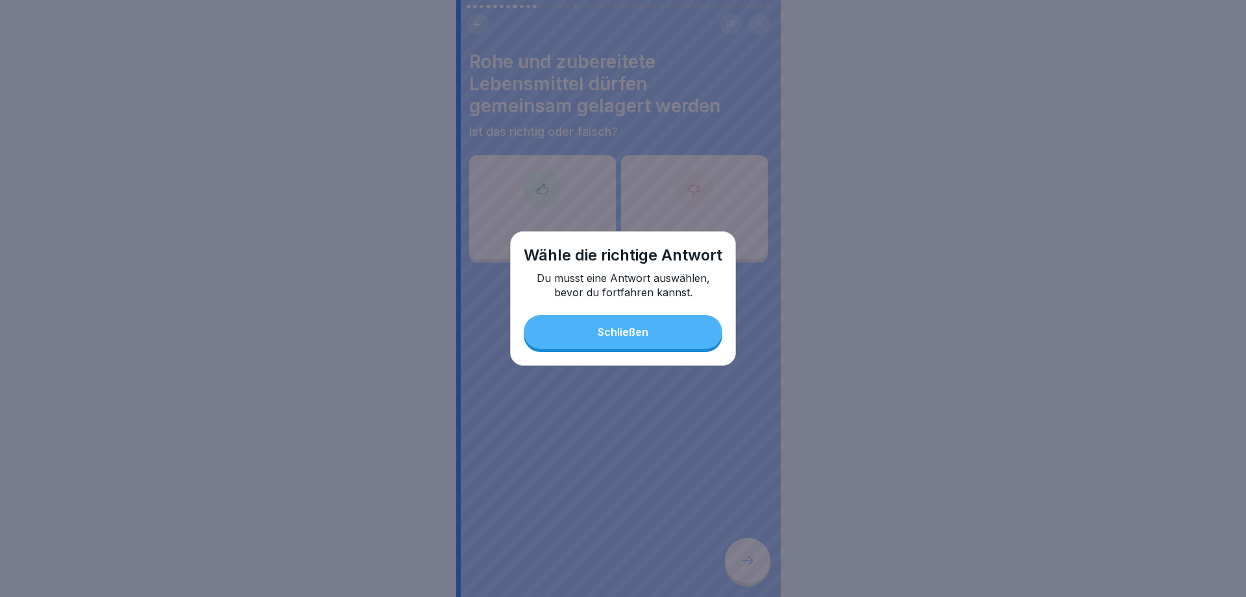
click at [654, 350] on div "Wähle die richtige Antwort Du musst eine Antwort auswählen, bevor du fortfahren…" at bounding box center [623, 298] width 226 height 134
click at [650, 336] on button "Schließen" at bounding box center [623, 332] width 199 height 34
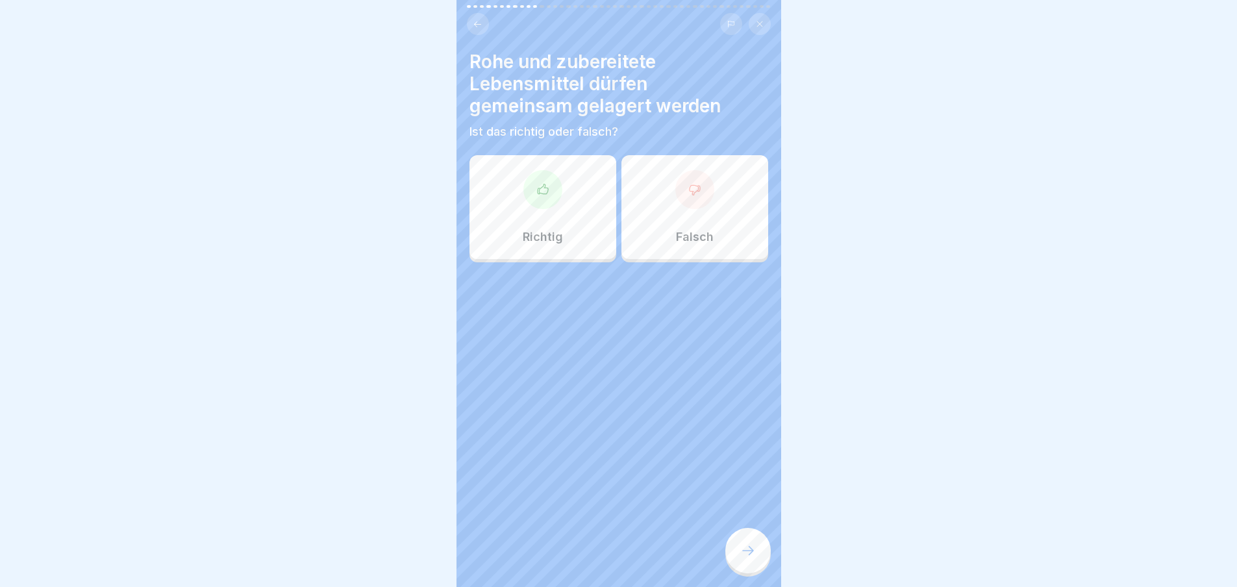
click at [677, 232] on p "Falsch" at bounding box center [695, 237] width 38 height 14
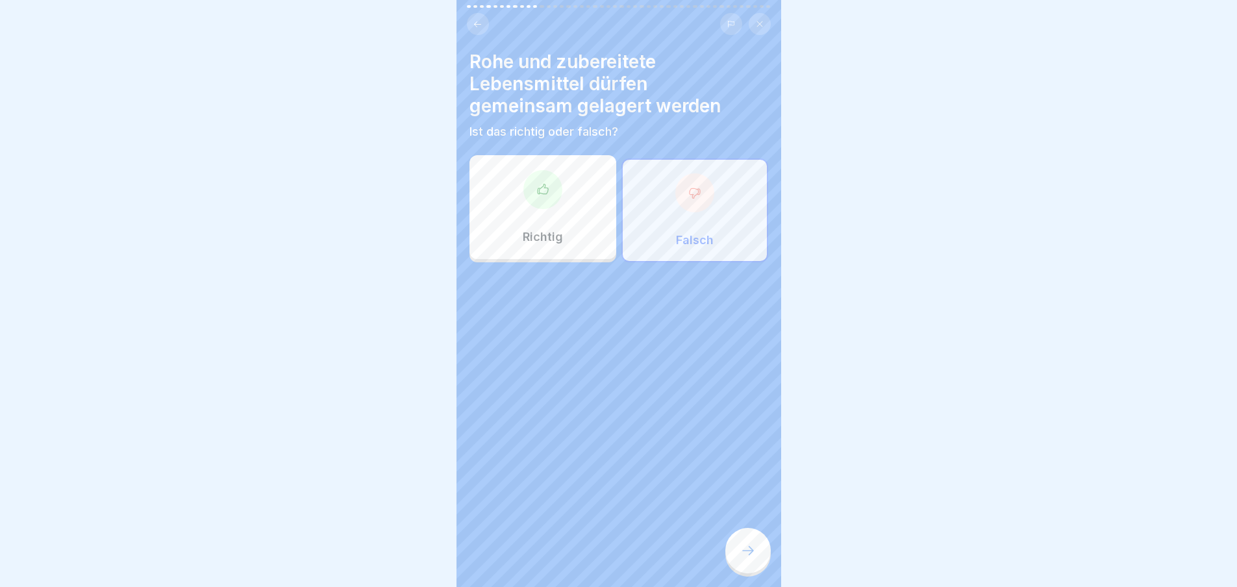
click at [767, 581] on div "Rohe und zubereitete Lebensmittel dürfen gemeinsam gelagert werden Ist das rich…" at bounding box center [618, 293] width 325 height 587
click at [740, 558] on icon at bounding box center [748, 551] width 16 height 16
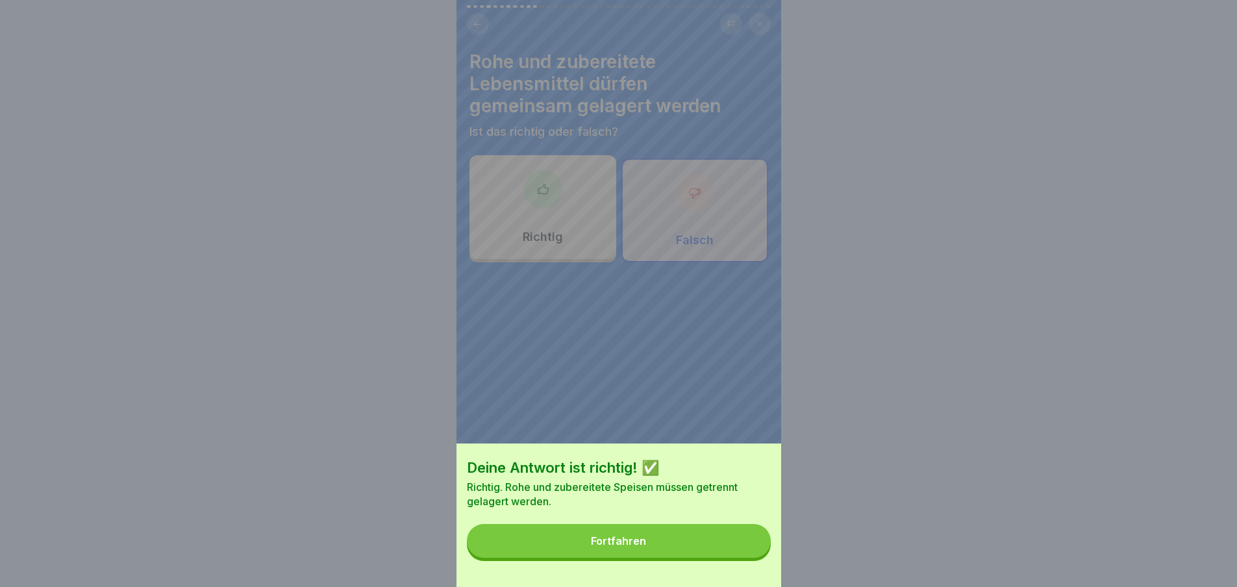
click at [735, 549] on button "Fortfahren" at bounding box center [619, 541] width 304 height 34
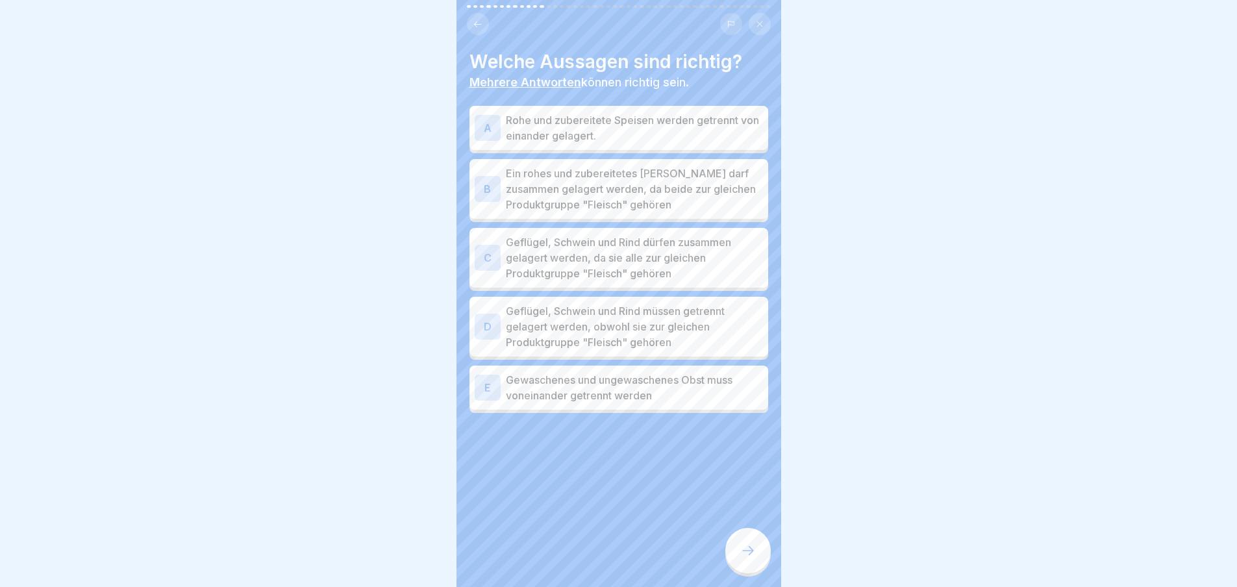
click at [750, 552] on div at bounding box center [747, 550] width 45 height 45
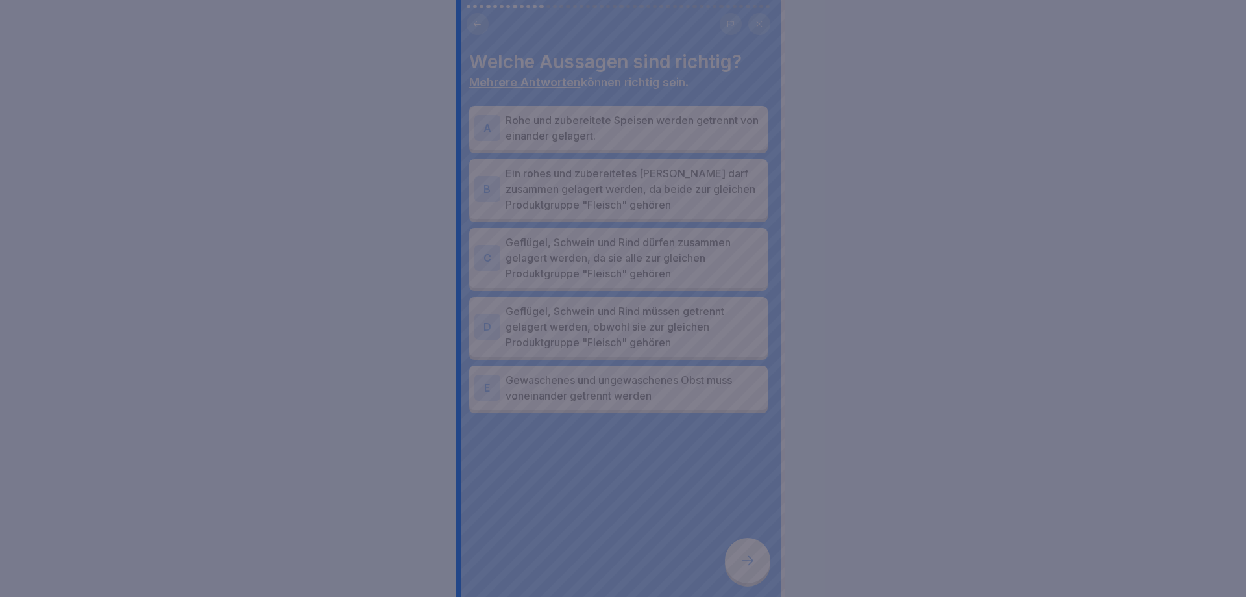
click at [736, 544] on div at bounding box center [623, 298] width 1246 height 597
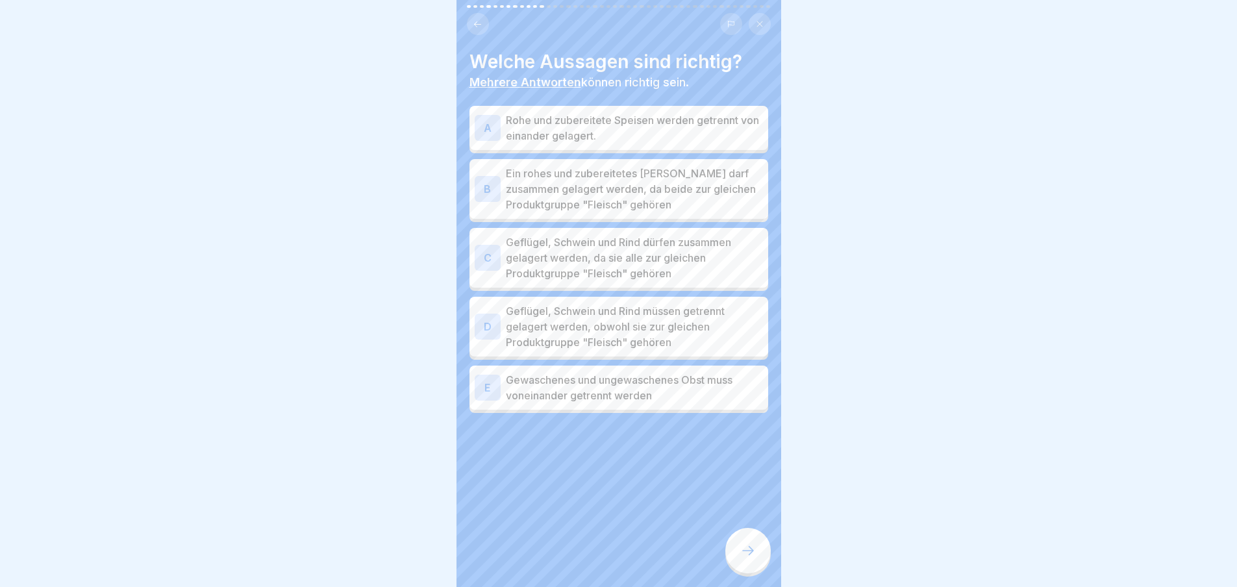
click at [611, 136] on p "Rohe und zubereitete Speisen werden getrennt von einander gelagert." at bounding box center [634, 127] width 257 height 31
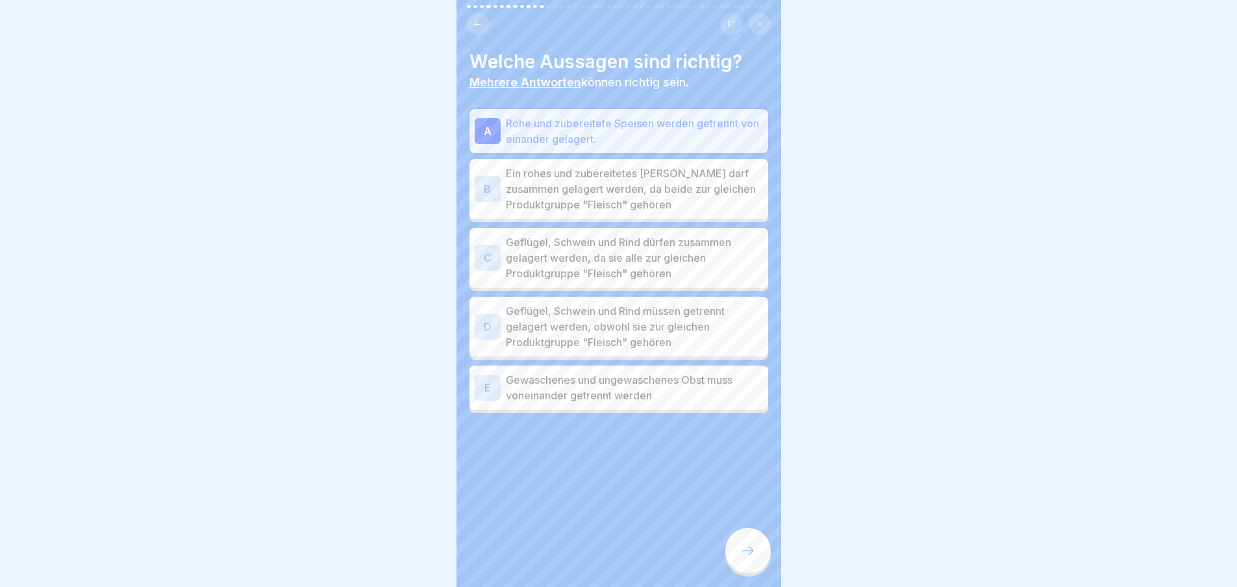
click at [639, 185] on p "Ein rohes und zubereitetes [PERSON_NAME] darf zusammen gelagert werden, da beid…" at bounding box center [634, 189] width 257 height 47
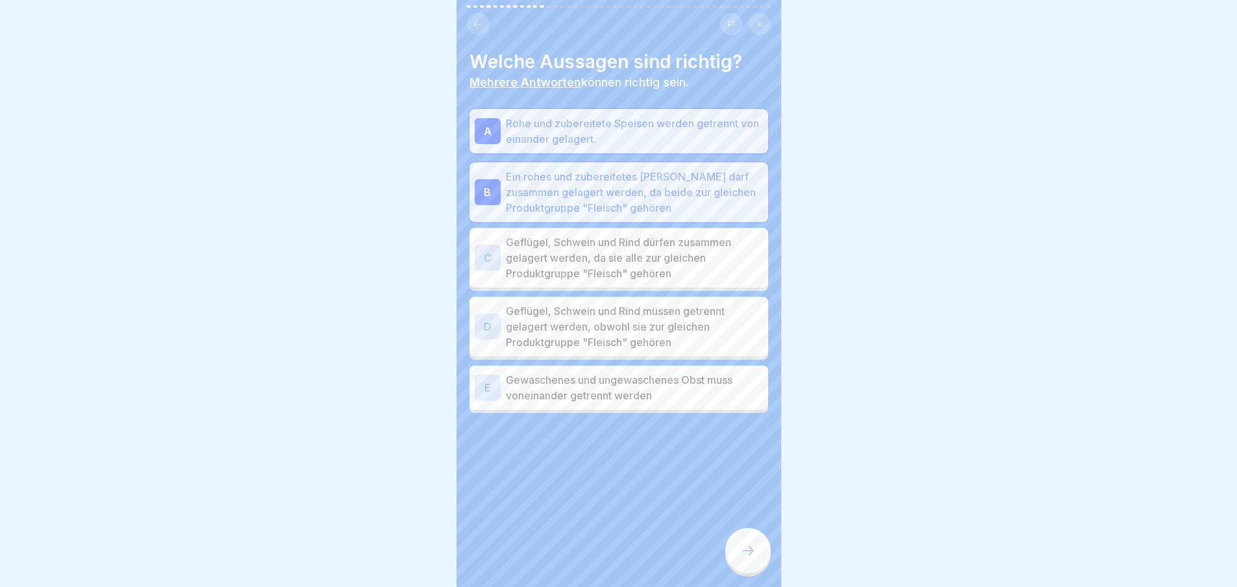
click at [640, 198] on p "Ein rohes und zubereitetes [PERSON_NAME] darf zusammen gelagert werden, da beid…" at bounding box center [634, 192] width 257 height 47
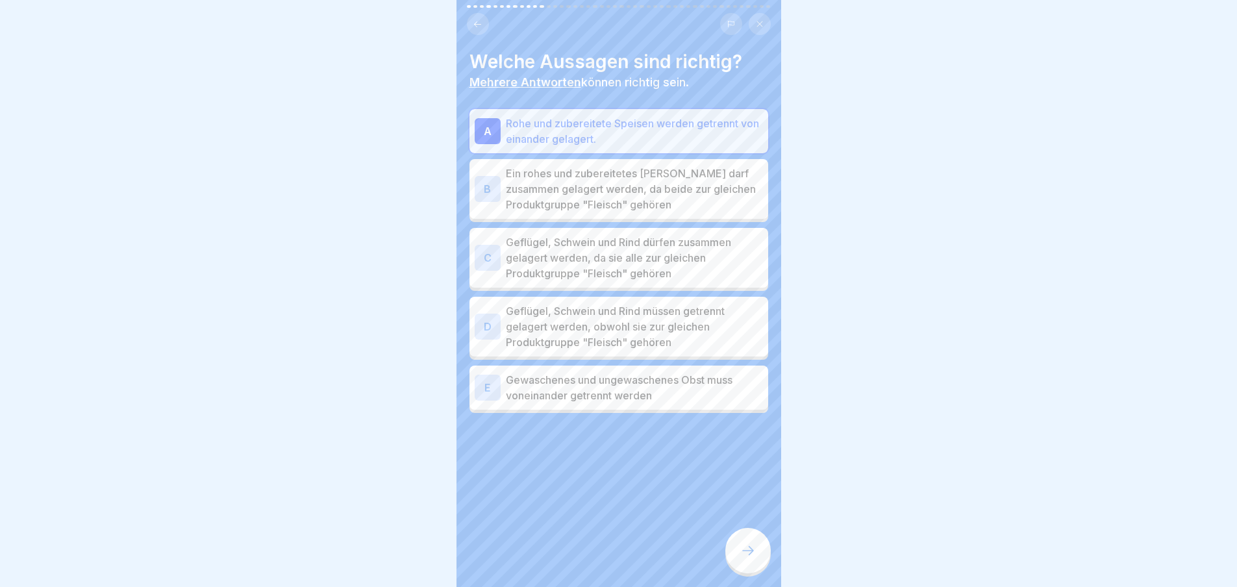
click at [694, 329] on p "Geflügel, Schwein und Rind müssen getrennt gelagert werden, obwohl sie zur glei…" at bounding box center [634, 326] width 257 height 47
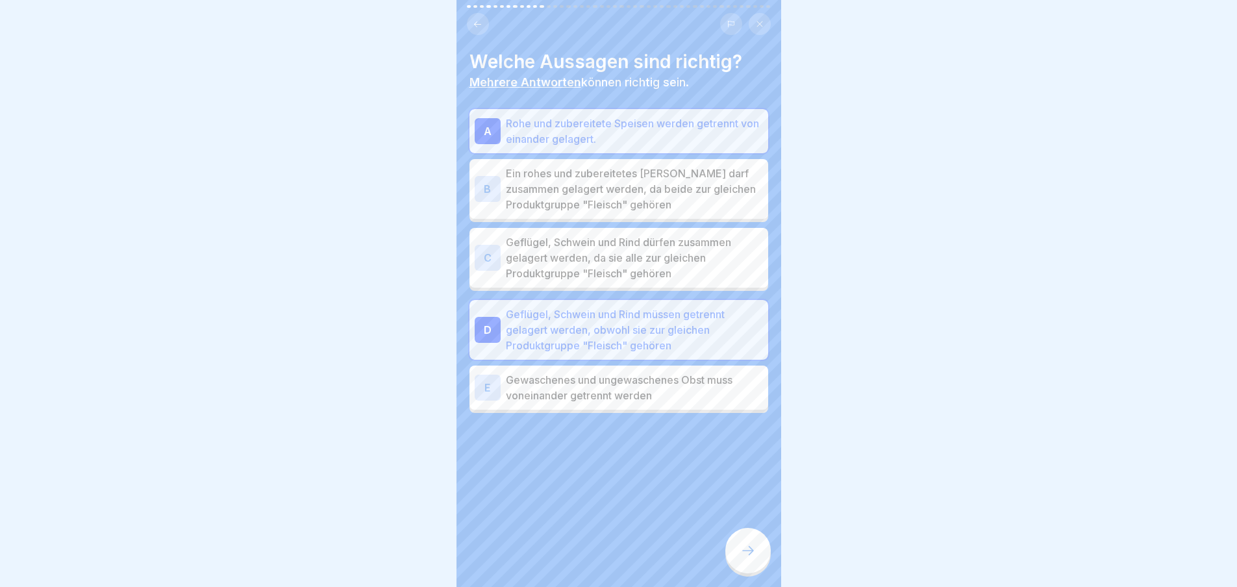
click at [753, 558] on icon at bounding box center [748, 551] width 16 height 16
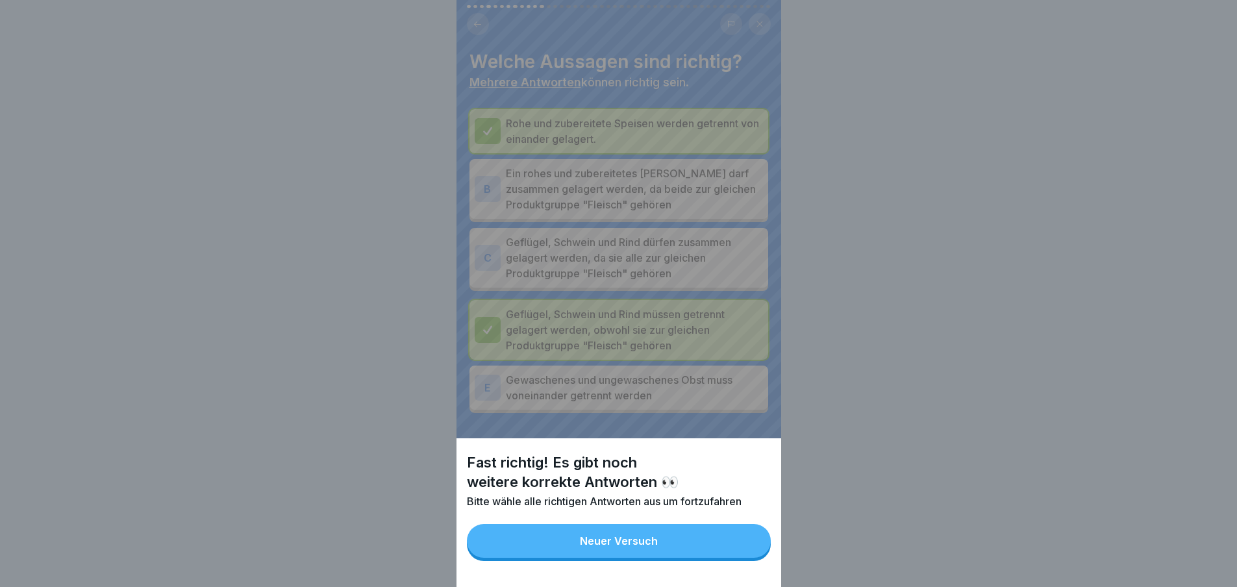
click at [742, 549] on button "Neuer Versuch" at bounding box center [619, 541] width 304 height 34
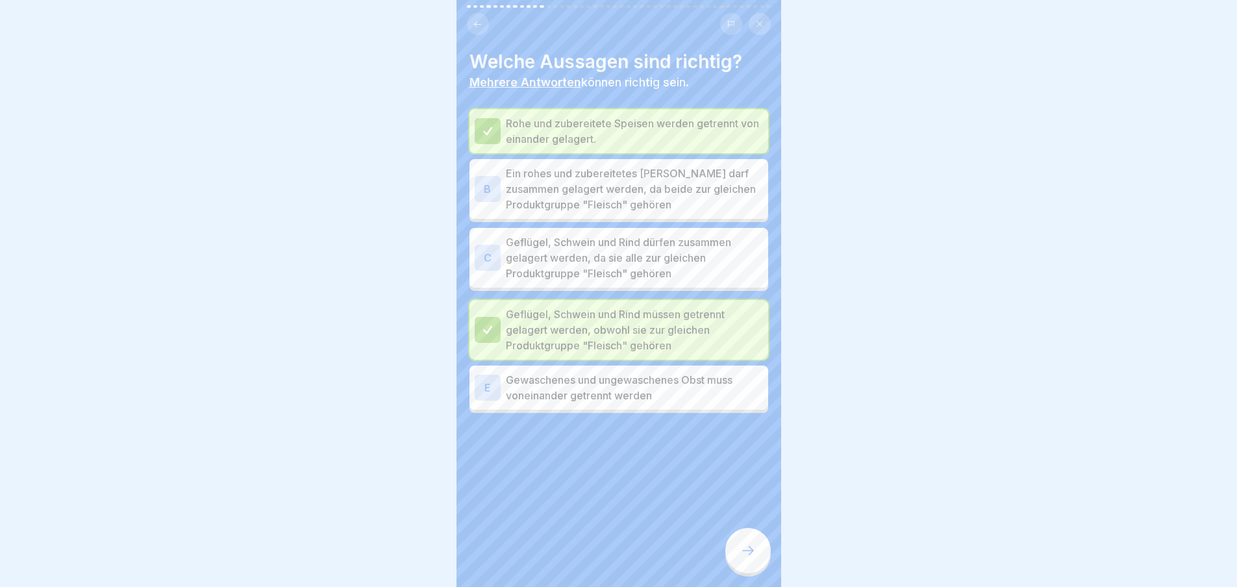
click at [667, 379] on p "Gewaschenes und ungewaschenes Obst muss voneinander getrennt werden" at bounding box center [634, 387] width 257 height 31
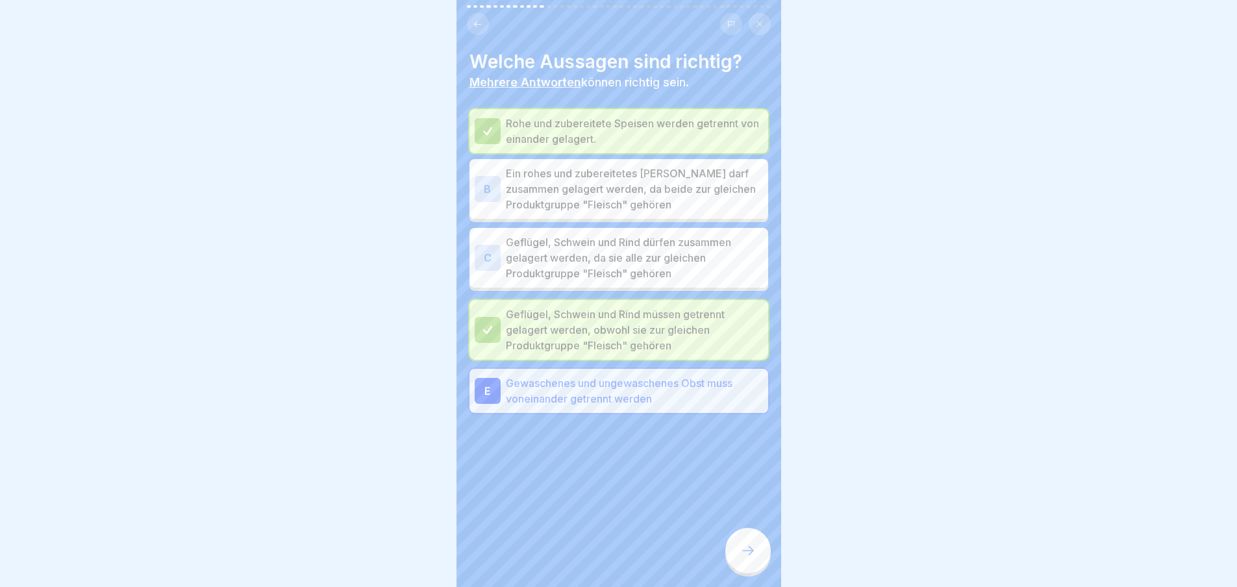
click at [730, 545] on div "Allgemeine Hygieneschulung (nach LMHV §4) 46 Schritte Deutsch Produkthygiene Di…" at bounding box center [618, 293] width 325 height 587
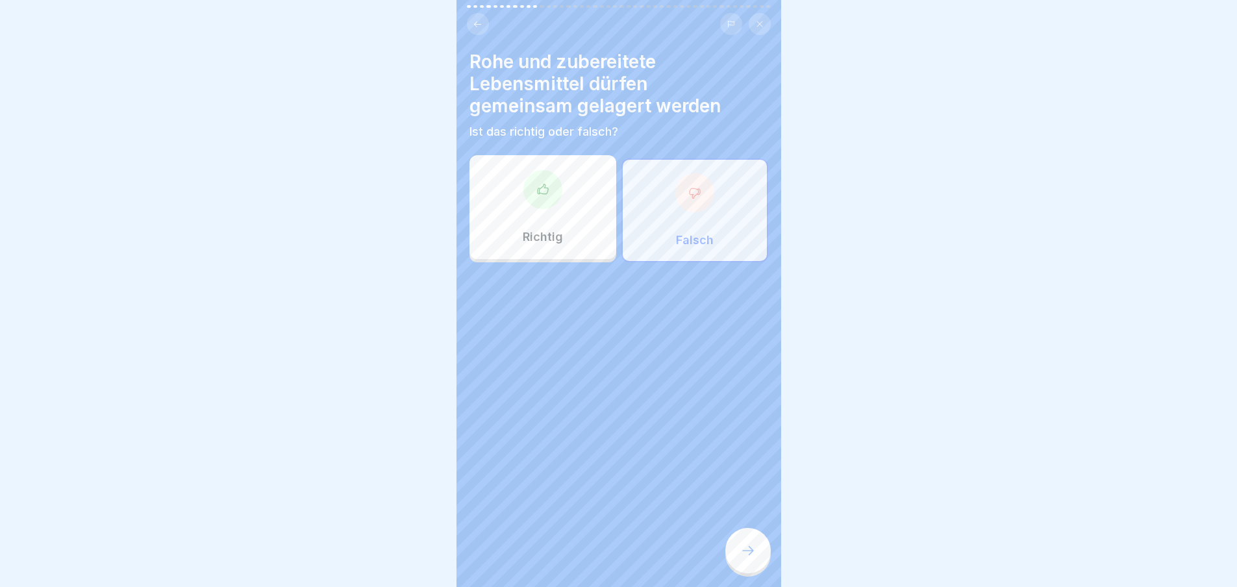
click at [742, 550] on div at bounding box center [747, 550] width 45 height 45
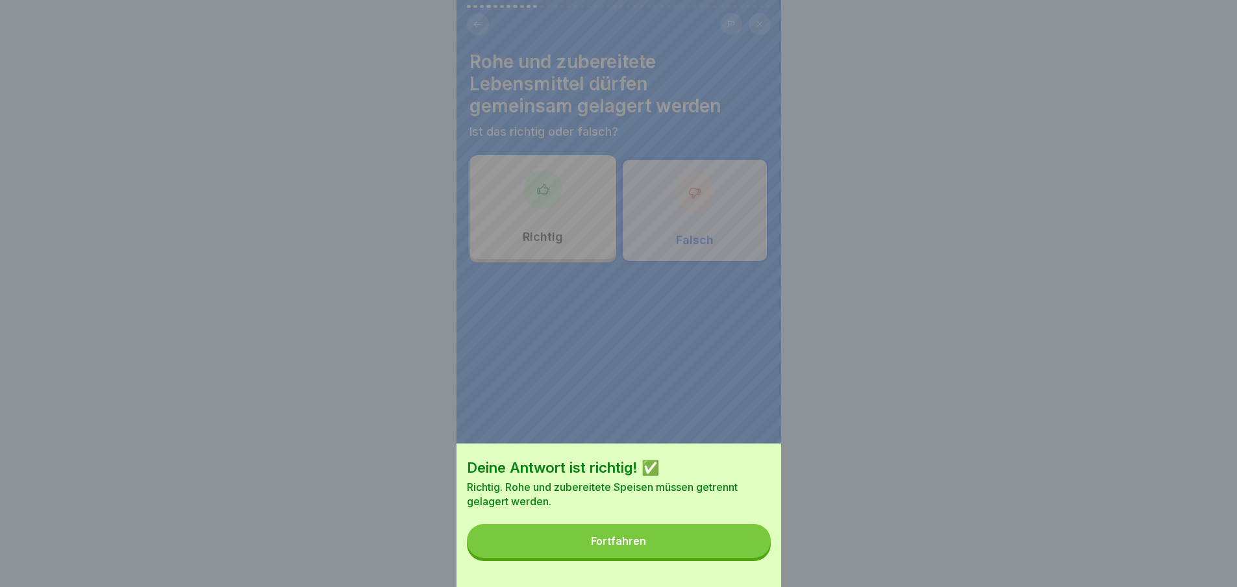
click at [745, 554] on button "Fortfahren" at bounding box center [619, 541] width 304 height 34
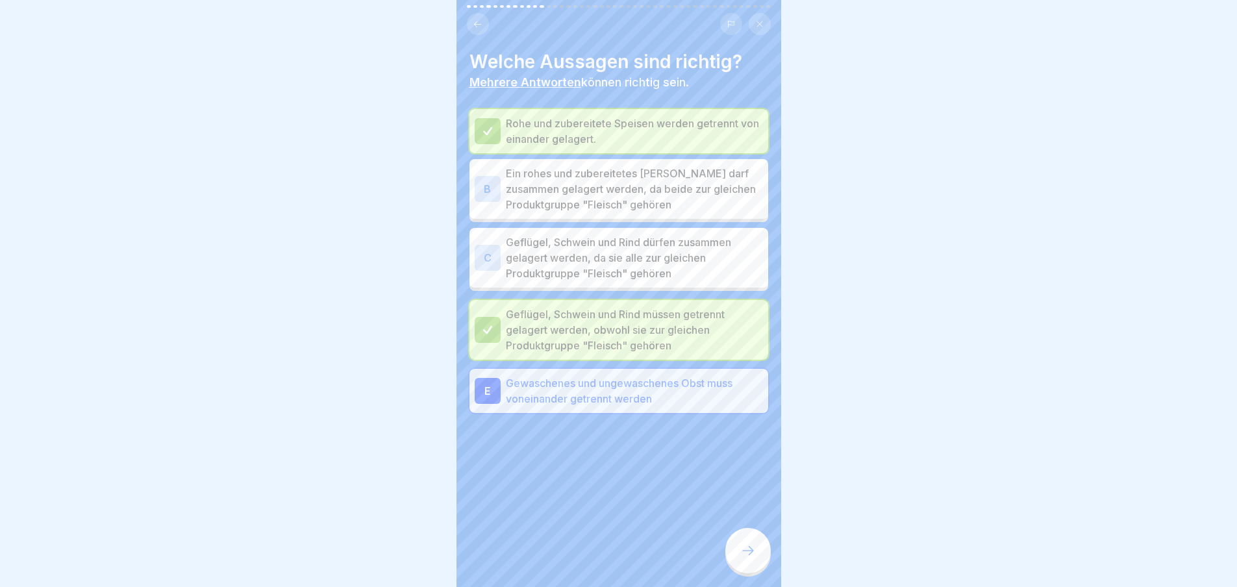
click at [702, 394] on p "Gewaschenes und ungewaschenes Obst muss voneinander getrennt werden" at bounding box center [634, 390] width 257 height 31
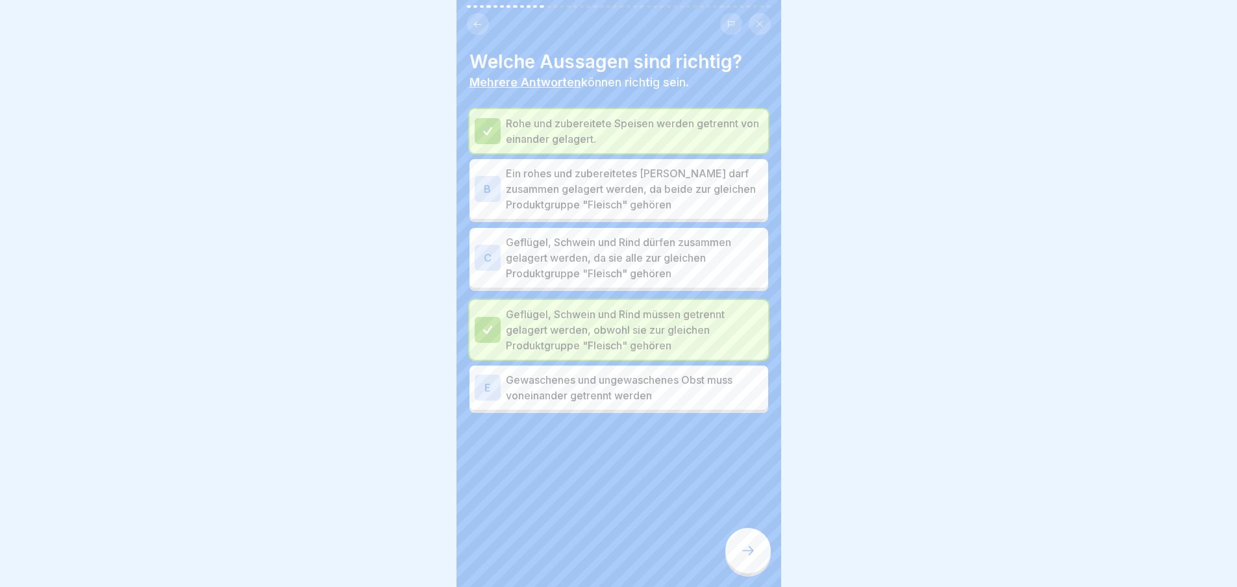
click at [695, 375] on p "Gewaschenes und ungewaschenes Obst muss voneinander getrennt werden" at bounding box center [634, 387] width 257 height 31
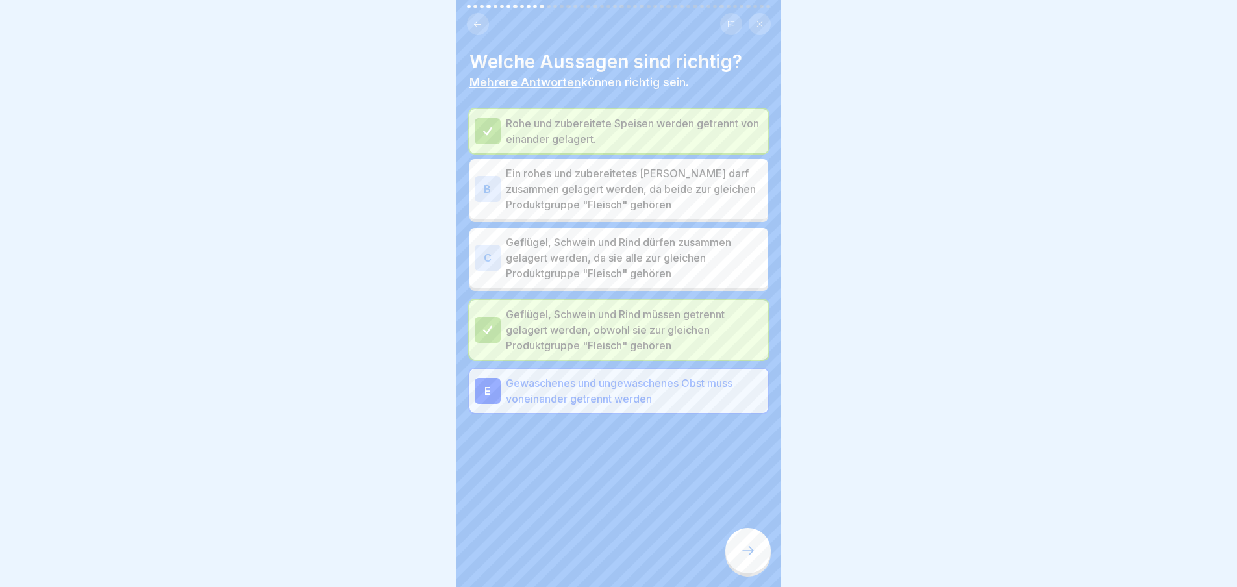
click at [756, 557] on div at bounding box center [747, 550] width 45 height 45
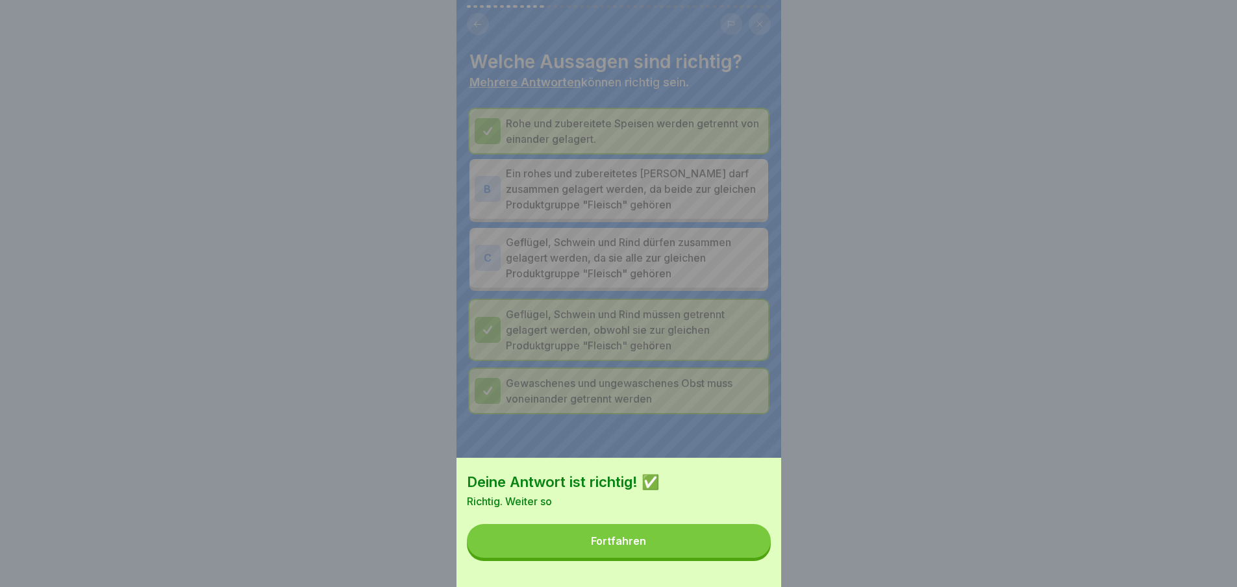
click at [755, 550] on button "Fortfahren" at bounding box center [619, 541] width 304 height 34
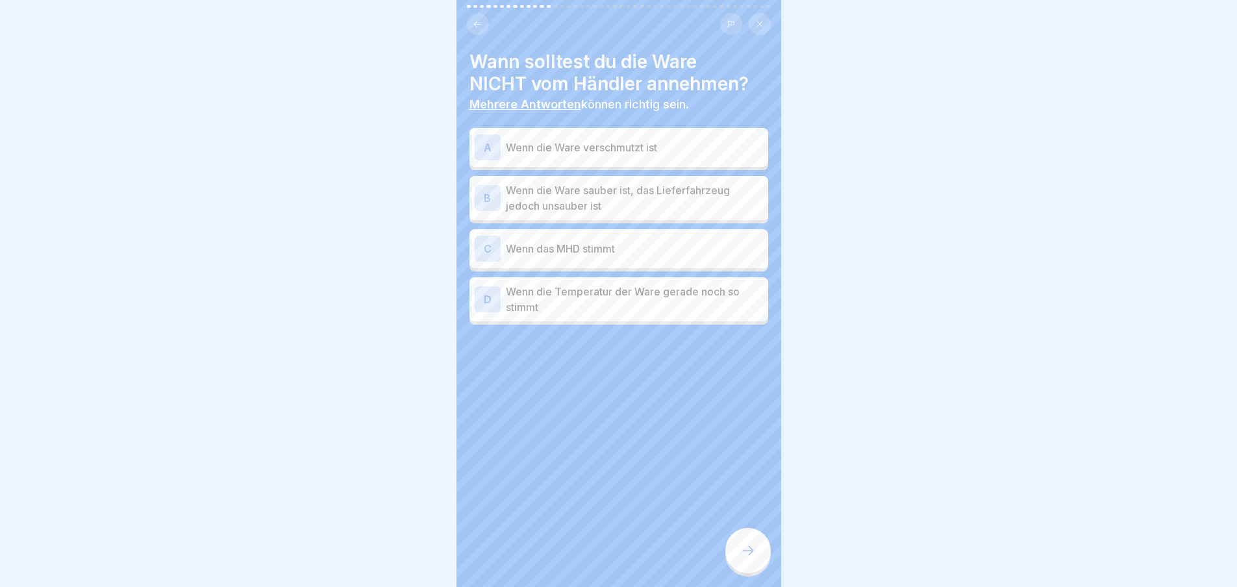
click at [611, 153] on p "Wenn die Ware verschmutzt ist" at bounding box center [634, 148] width 257 height 16
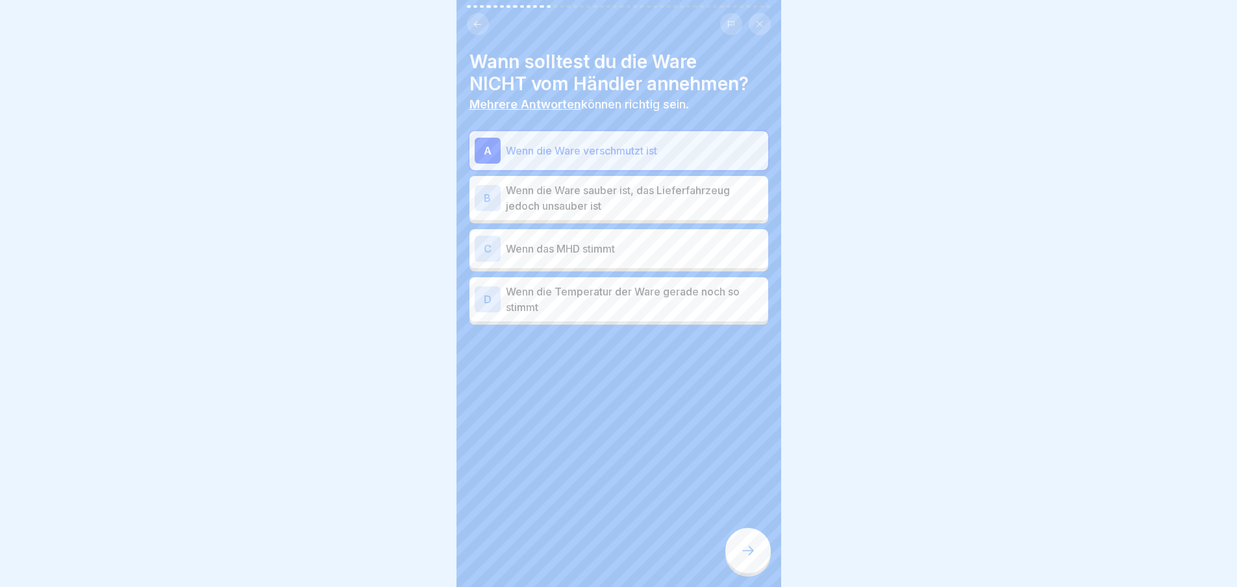
click at [612, 195] on p "Wenn die Ware sauber ist, das Lieferfahrzeug jedoch unsauber ist" at bounding box center [634, 197] width 257 height 31
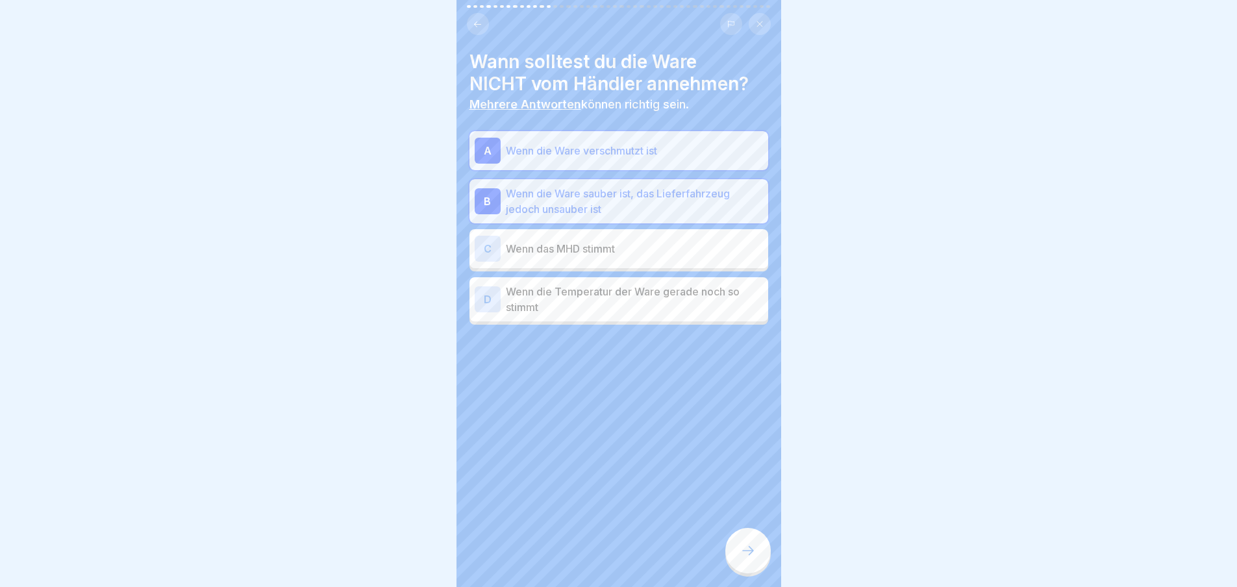
click at [606, 247] on p "Wenn das MHD stimmt" at bounding box center [634, 249] width 257 height 16
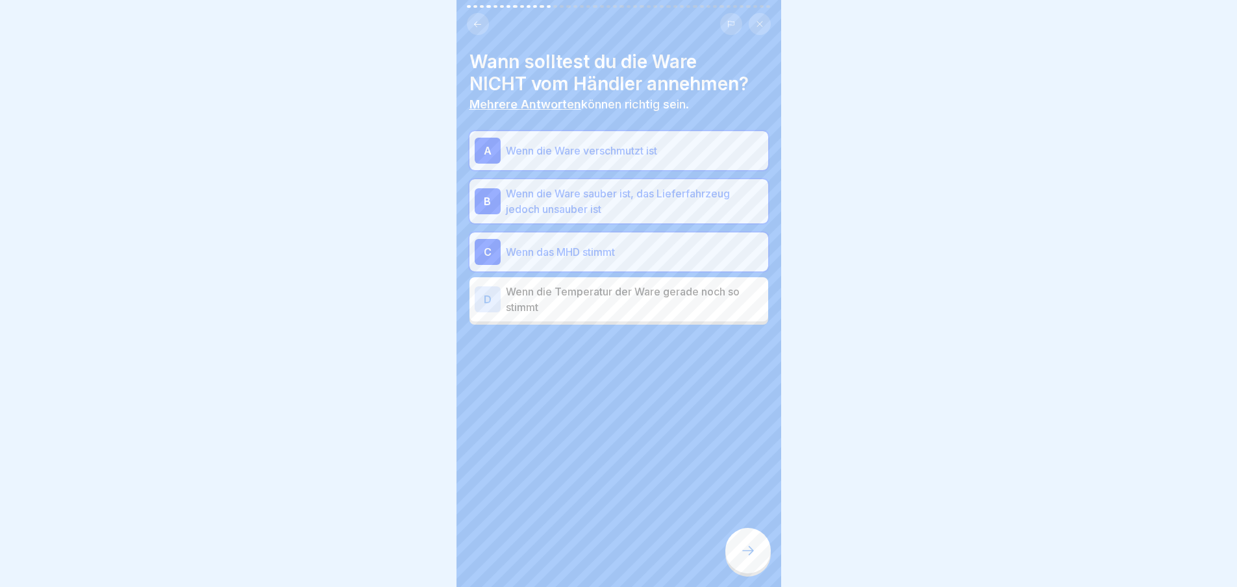
click at [614, 293] on p "Wenn die Temperatur der Ware gerade noch so stimmt" at bounding box center [634, 299] width 257 height 31
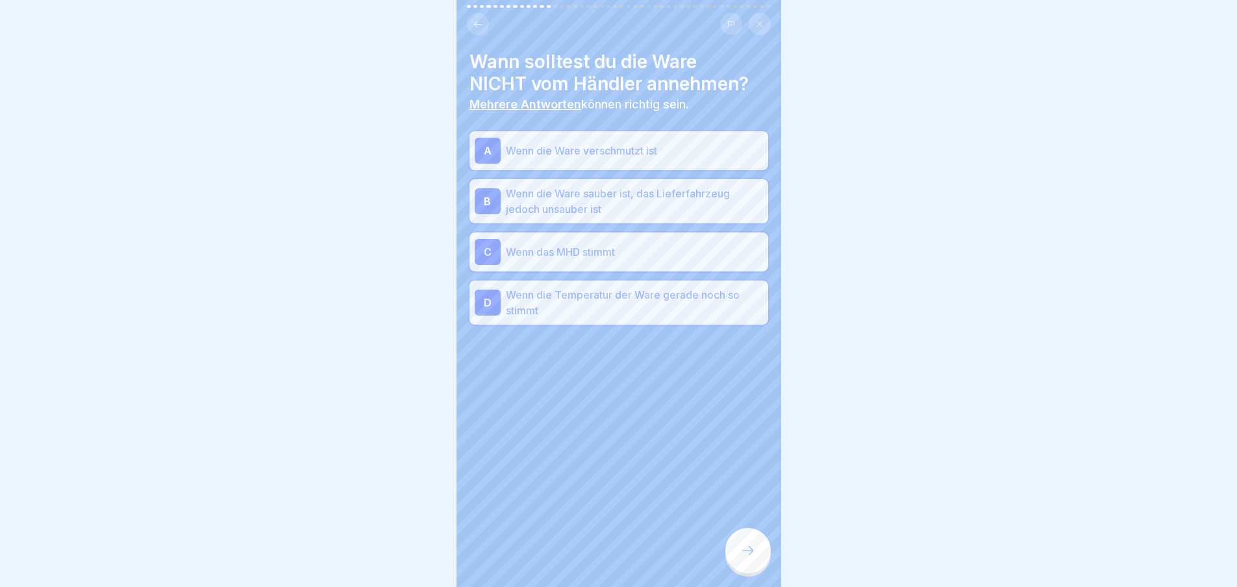
click at [756, 555] on div at bounding box center [747, 550] width 45 height 45
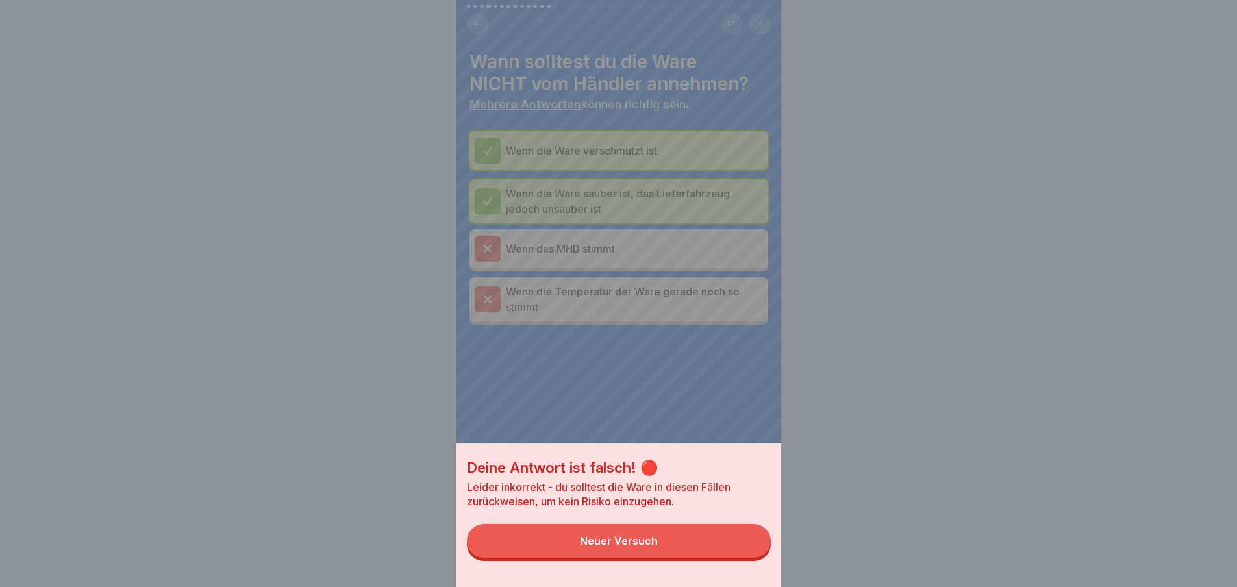
click at [700, 410] on div "Deine Antwort ist falsch! 🔴 [PERSON_NAME] inkorrekt - du solltest die Ware in d…" at bounding box center [618, 293] width 325 height 587
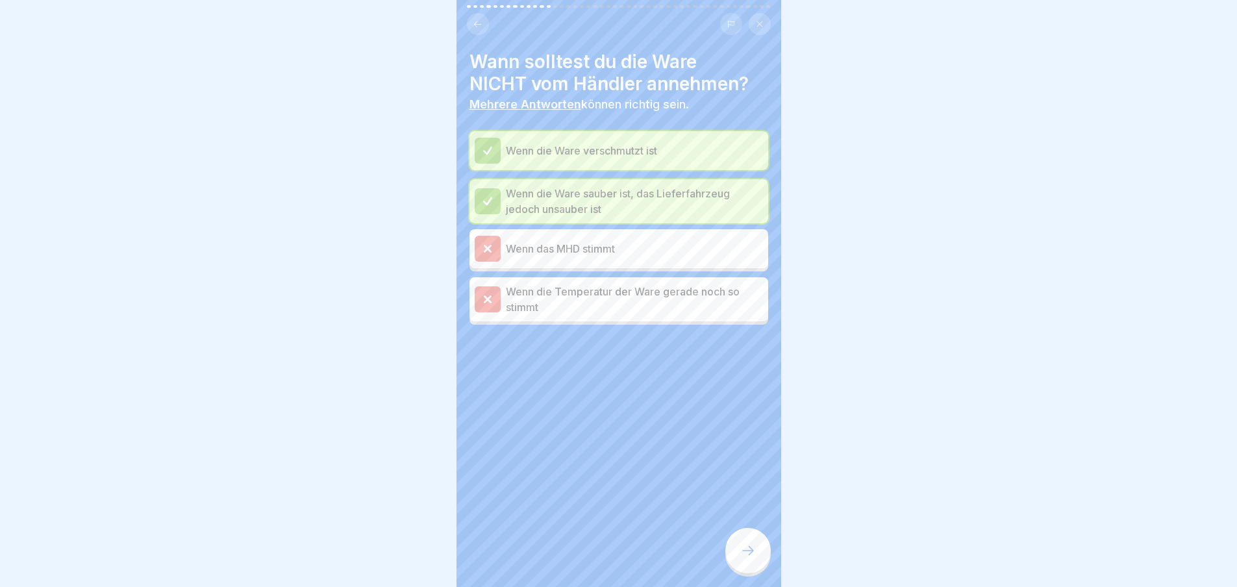
click at [752, 557] on icon at bounding box center [748, 551] width 16 height 16
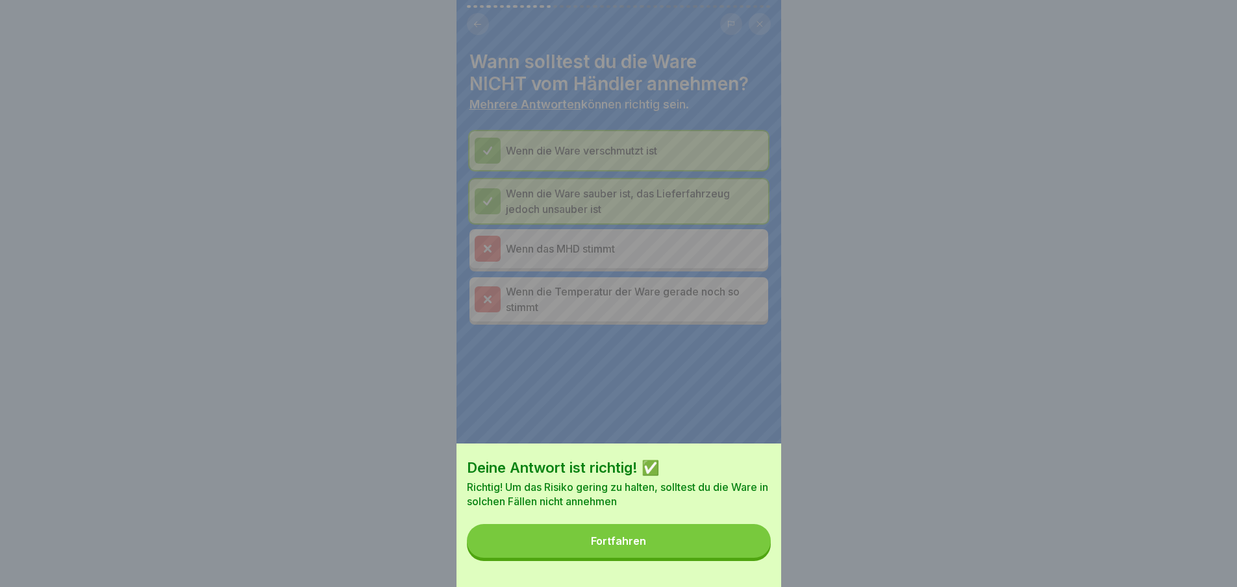
click at [735, 545] on button "Fortfahren" at bounding box center [619, 541] width 304 height 34
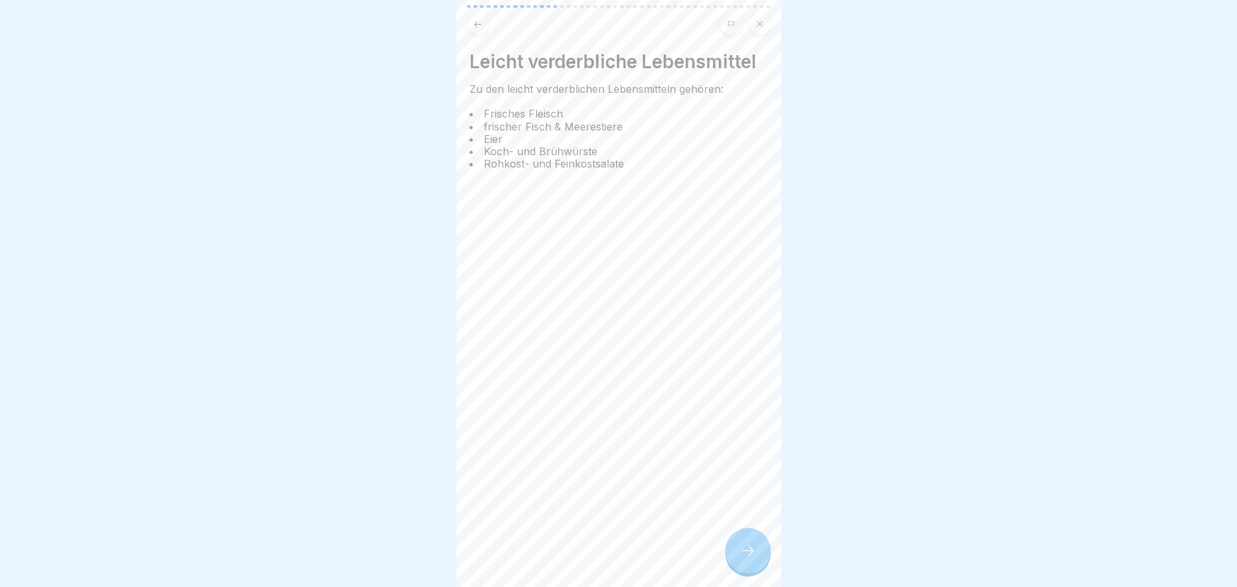
click at [763, 556] on div at bounding box center [747, 550] width 45 height 45
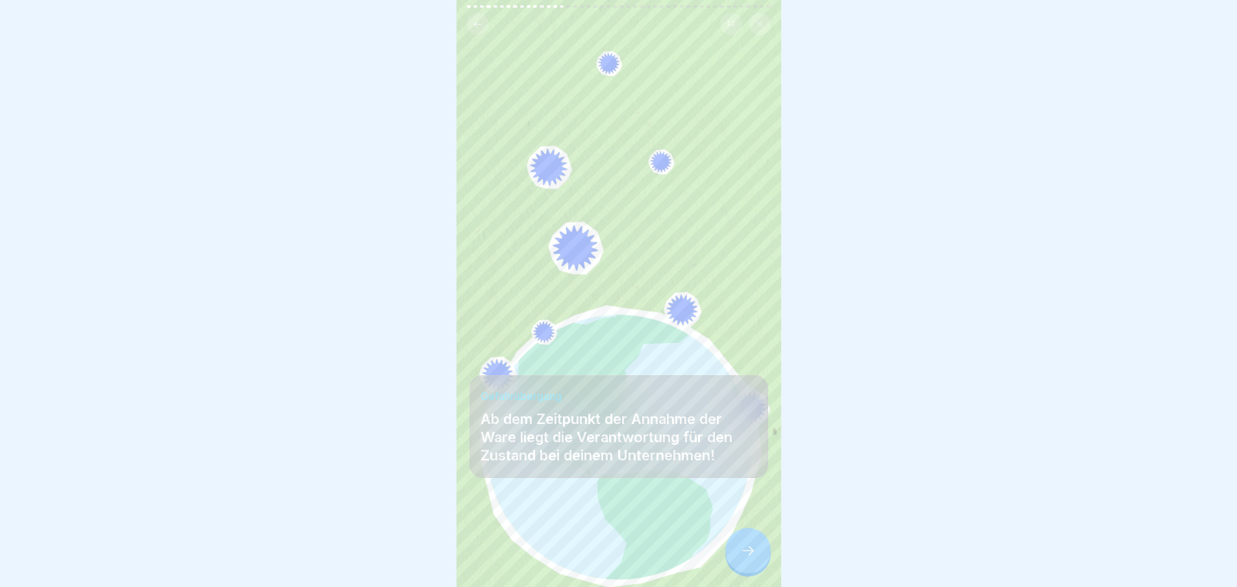
click at [754, 553] on icon at bounding box center [748, 551] width 16 height 16
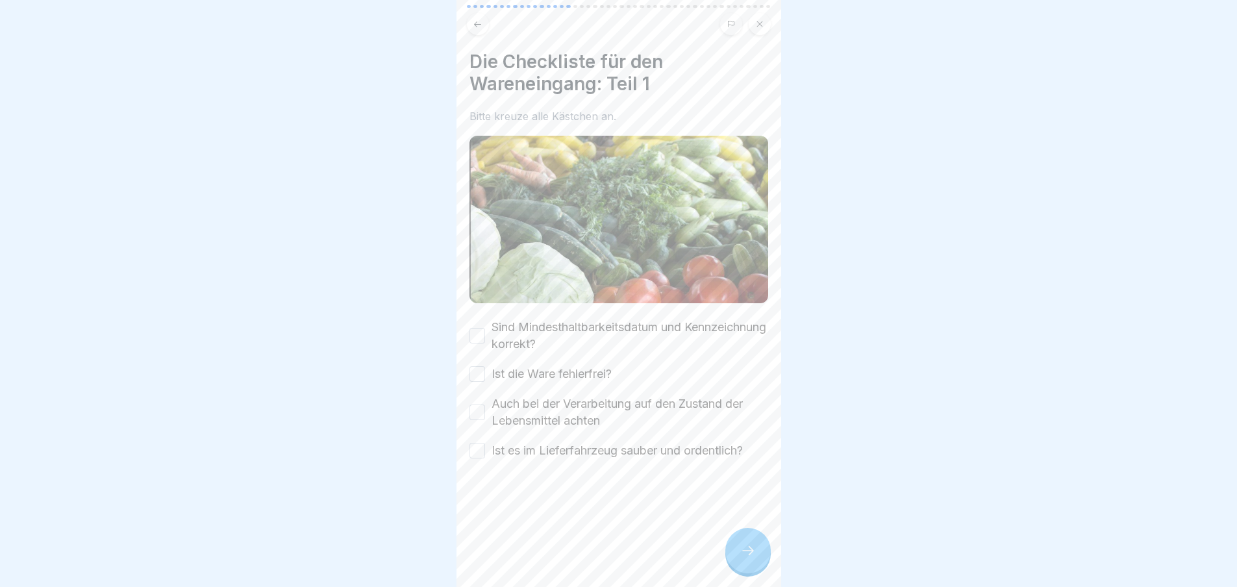
click at [754, 552] on div at bounding box center [747, 550] width 45 height 45
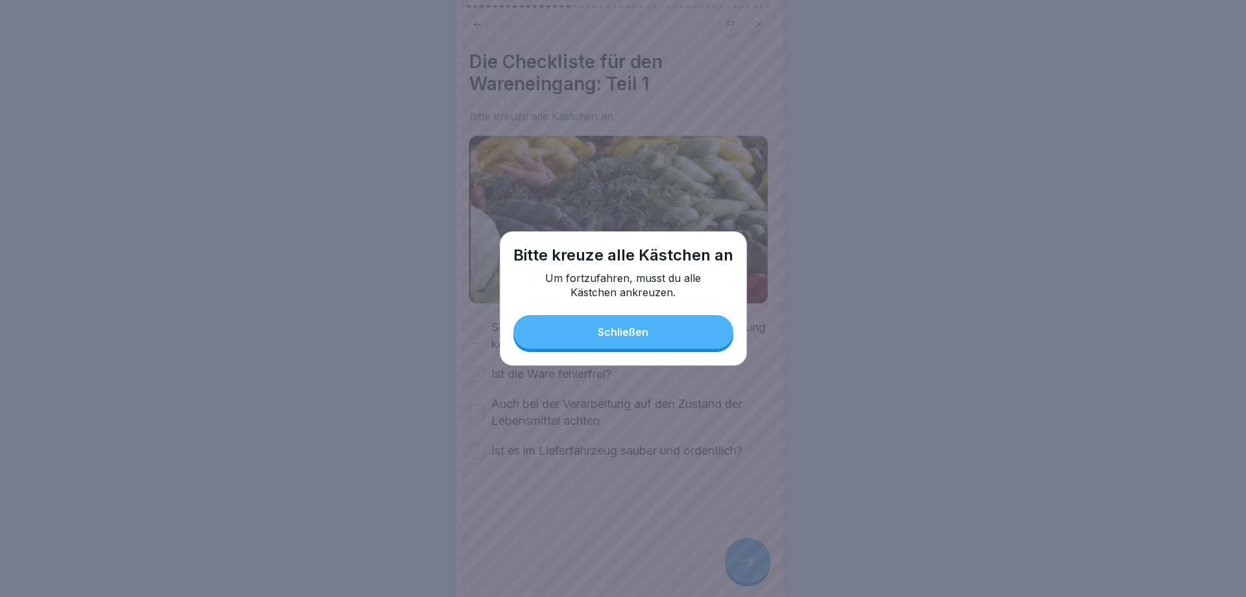
drag, startPoint x: 606, startPoint y: 331, endPoint x: 575, endPoint y: 323, distance: 32.3
click at [606, 331] on div "Schließen" at bounding box center [623, 332] width 51 height 12
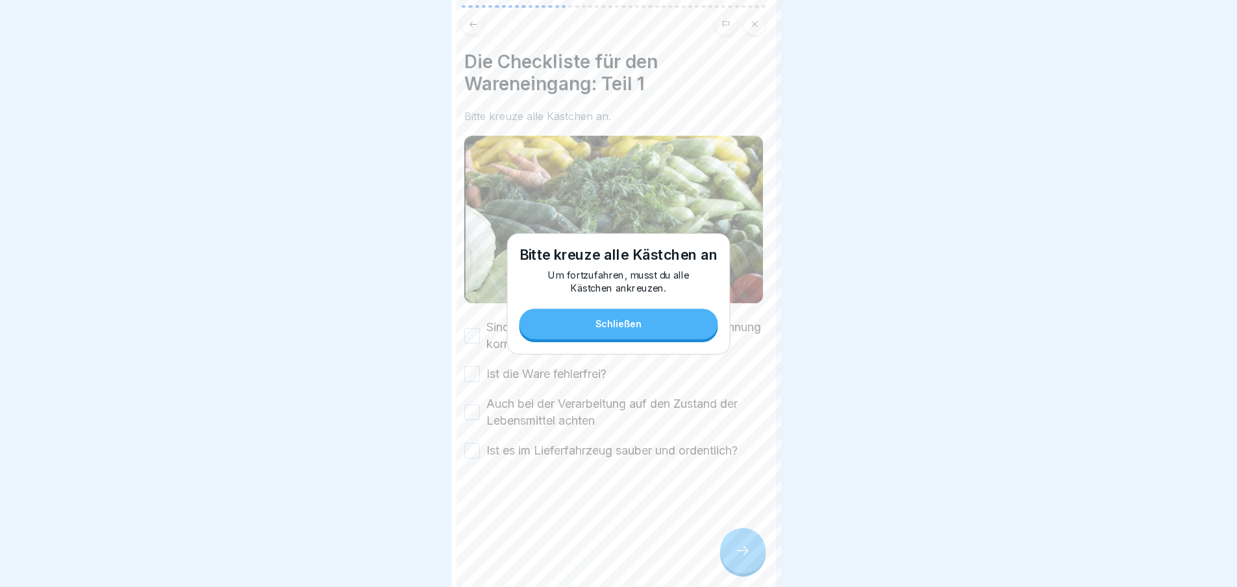
click at [545, 319] on label "Sind Mindesthaltbarkeitsdatum und Kennzeichnung korrekt?" at bounding box center [624, 336] width 277 height 34
click at [480, 328] on button "Sind Mindesthaltbarkeitsdatum und Kennzeichnung korrekt?" at bounding box center [472, 336] width 16 height 16
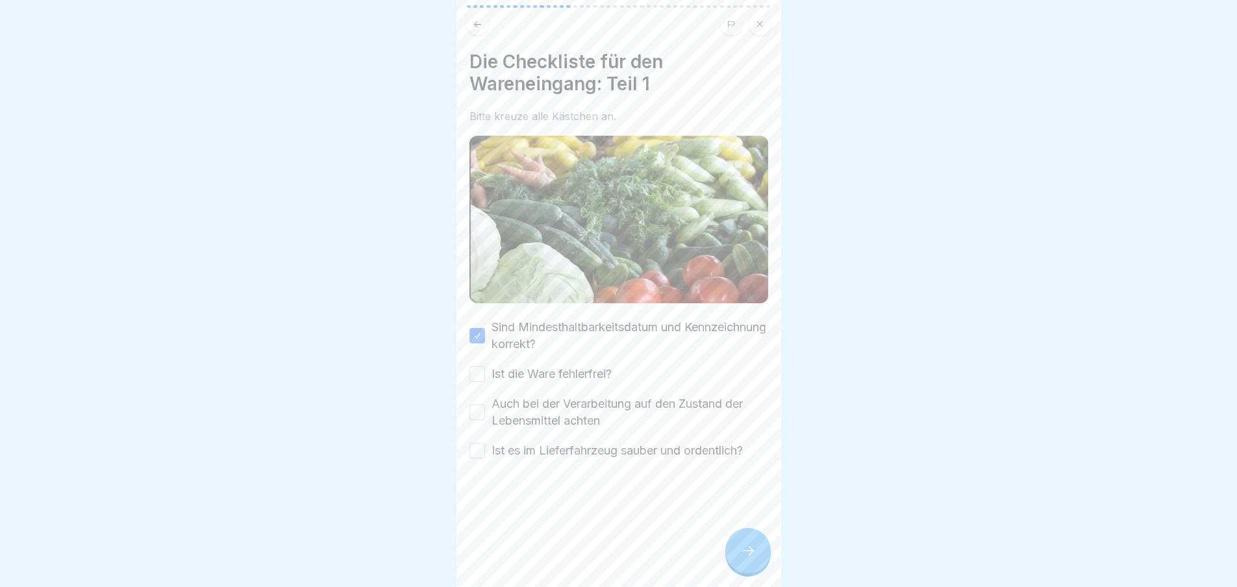
click at [539, 376] on label "Ist die Ware fehlerfrei?" at bounding box center [551, 373] width 120 height 17
click at [485, 376] on button "Ist die Ware fehlerfrei?" at bounding box center [477, 374] width 16 height 16
click at [547, 406] on label "Auch bei der Verarbeitung auf den Zustand der Lebensmittel achten" at bounding box center [629, 412] width 277 height 34
click at [485, 406] on button "Auch bei der Verarbeitung auf den Zustand der Lebensmittel achten" at bounding box center [477, 412] width 16 height 16
click at [548, 442] on label "Ist es im Lieferfahrzeug sauber und ordentlich?" at bounding box center [616, 450] width 251 height 17
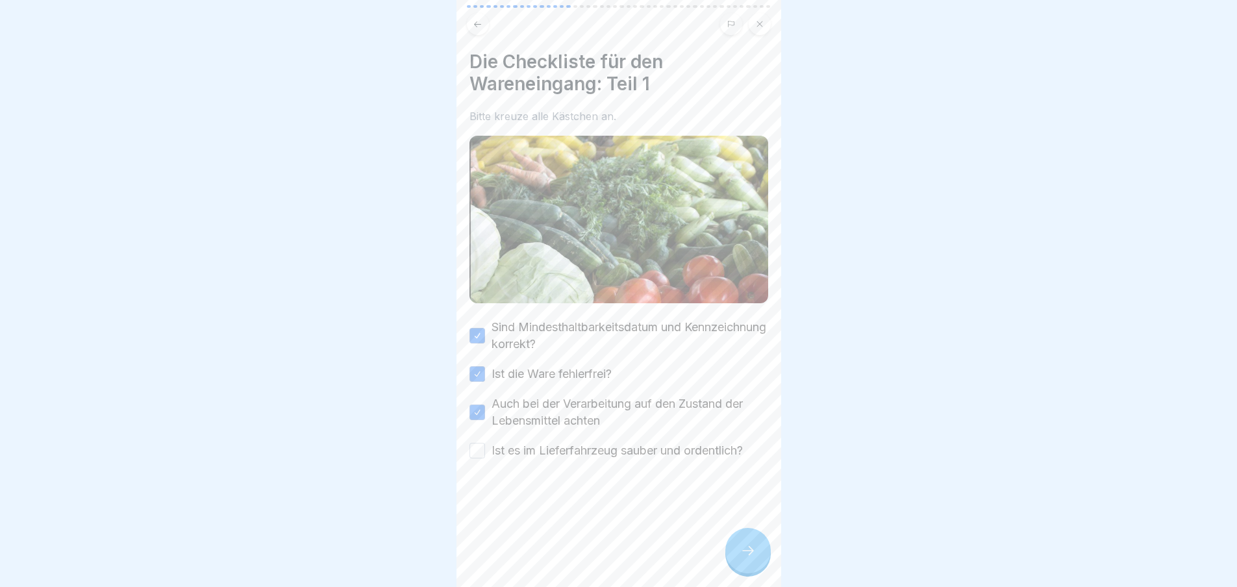
click at [485, 443] on button "Ist es im Lieferfahrzeug sauber und ordentlich?" at bounding box center [477, 451] width 16 height 16
click at [744, 550] on div at bounding box center [747, 550] width 45 height 45
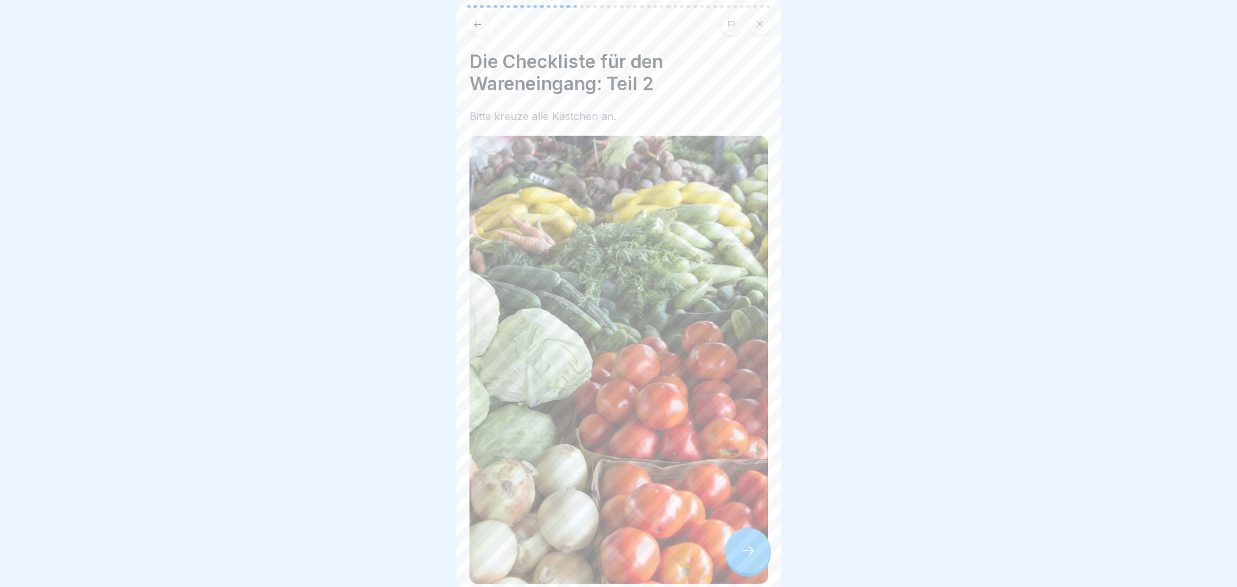
click at [742, 558] on icon at bounding box center [748, 551] width 16 height 16
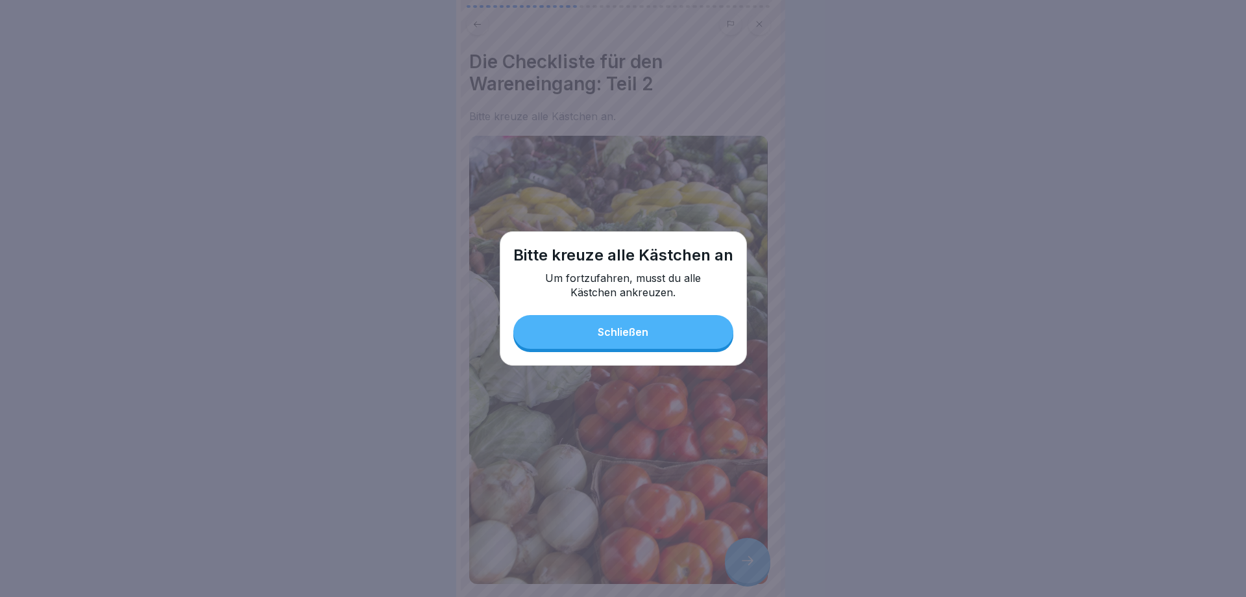
click at [650, 334] on button "Schließen" at bounding box center [623, 332] width 220 height 34
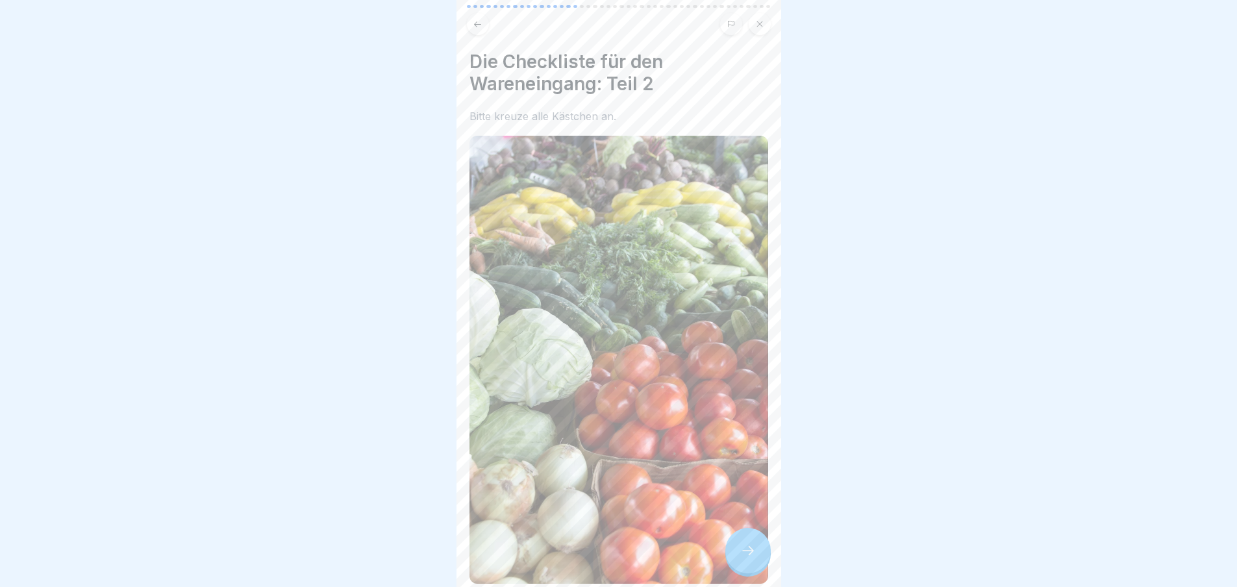
scroll to position [169, 0]
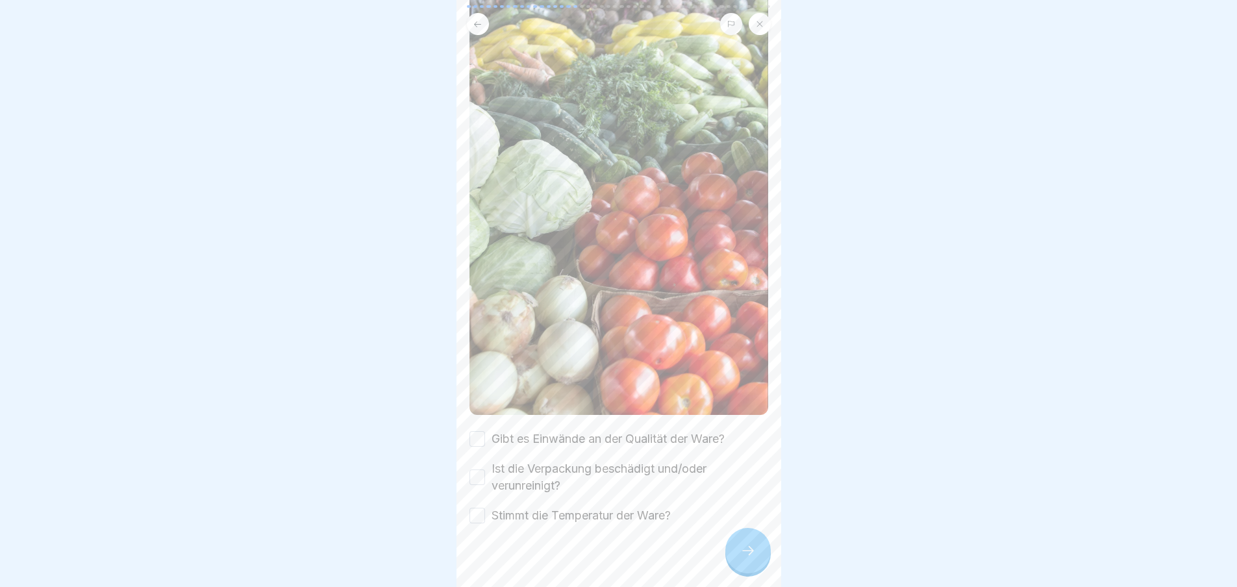
click at [574, 430] on label "Gibt es Einwände an der Qualität der Ware?" at bounding box center [607, 438] width 233 height 17
click at [485, 431] on button "Gibt es Einwände an der Qualität der Ware?" at bounding box center [477, 439] width 16 height 16
click at [565, 444] on div "Gibt es Einwände an der Qualität der Ware? Ist die Verpackung beschädigt und/od…" at bounding box center [618, 476] width 299 height 93
click at [548, 484] on div "Gibt es Einwände an der Qualität der Ware? Ist die Verpackung beschädigt und/od…" at bounding box center [618, 476] width 299 height 93
click at [541, 477] on label "Ist die Verpackung beschädigt und/oder verunreinigt?" at bounding box center [629, 477] width 277 height 34
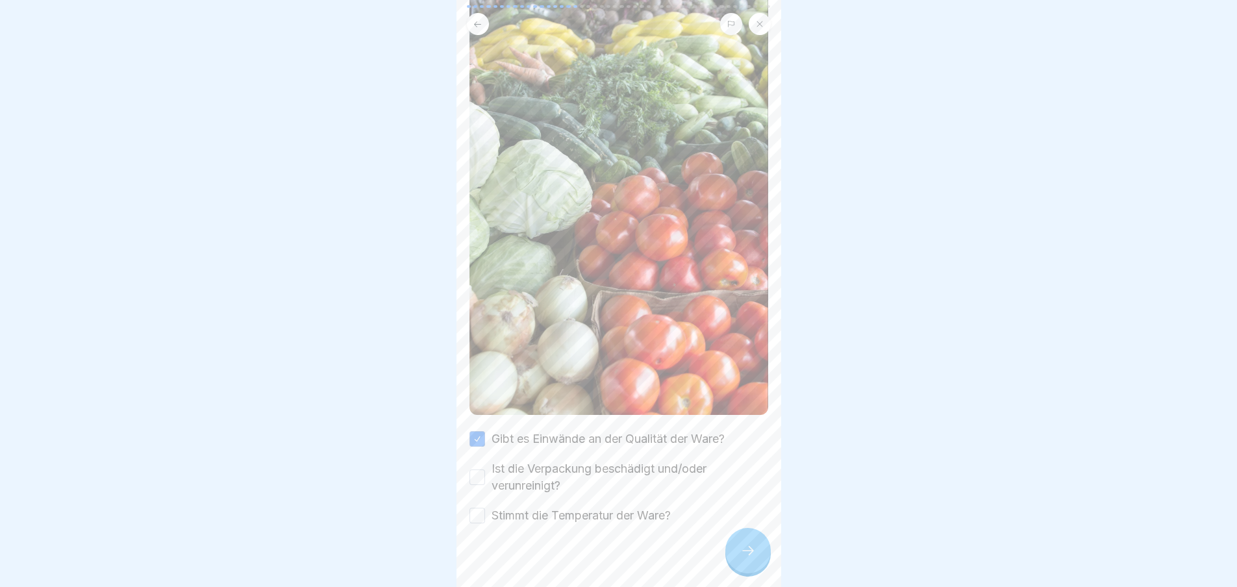
click at [485, 477] on button "Ist die Verpackung beschädigt und/oder verunreinigt?" at bounding box center [477, 477] width 16 height 16
click at [549, 524] on div at bounding box center [618, 563] width 299 height 78
click at [561, 507] on label "Stimmt die Temperatur der Ware?" at bounding box center [580, 515] width 179 height 17
click at [485, 508] on button "Stimmt die Temperatur der Ware?" at bounding box center [477, 516] width 16 height 16
click at [724, 563] on div at bounding box center [618, 563] width 299 height 78
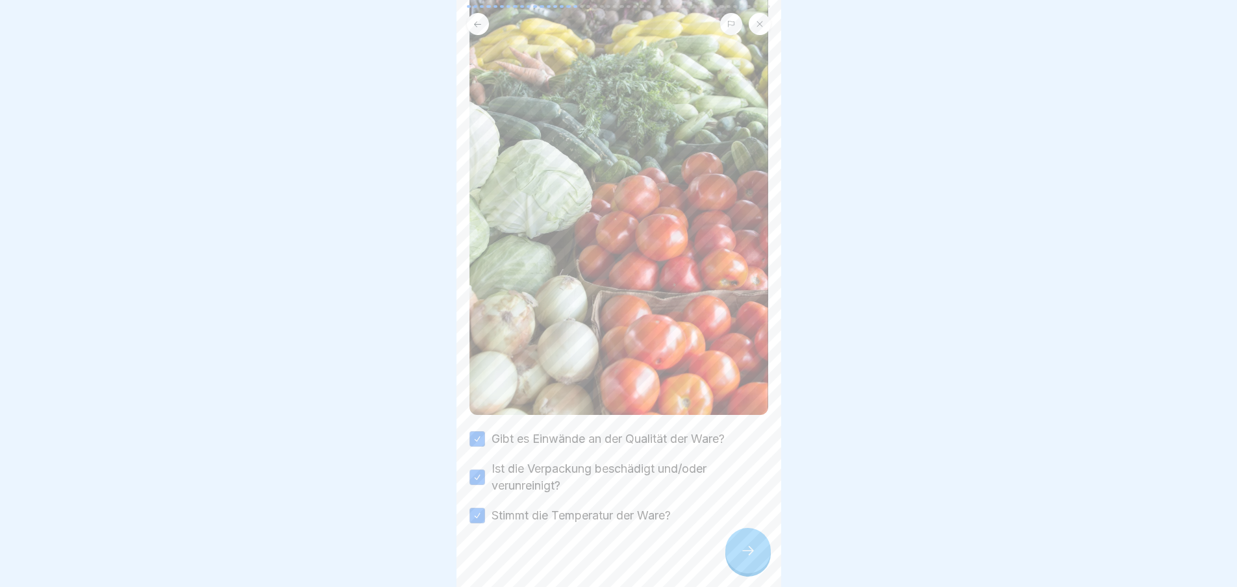
click at [731, 565] on div at bounding box center [747, 550] width 45 height 45
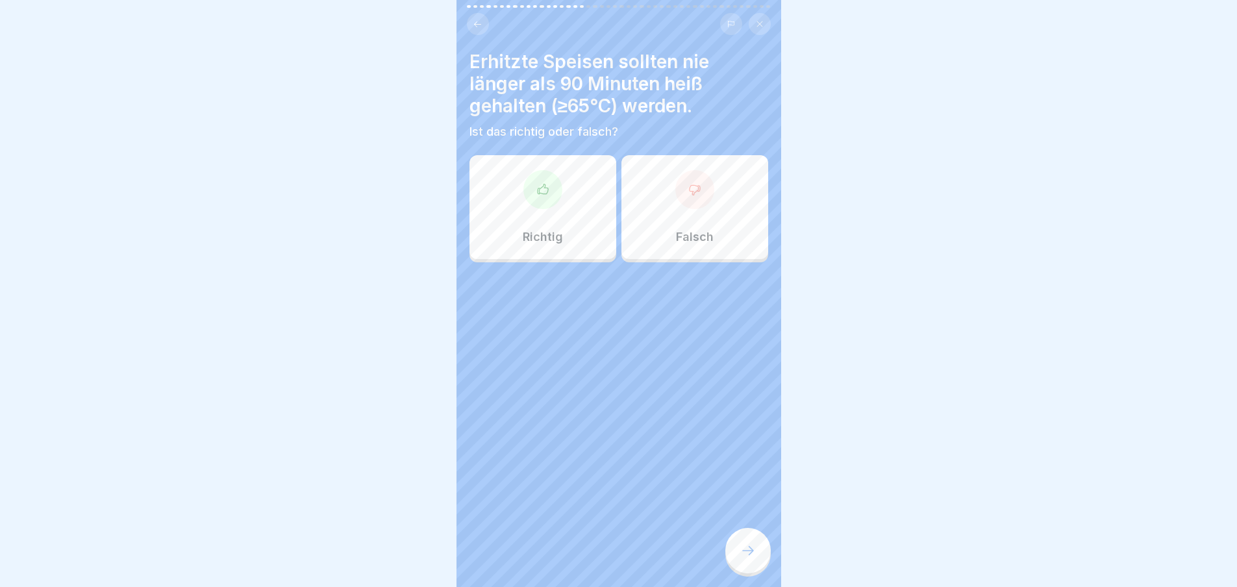
click at [565, 221] on div "Richtig" at bounding box center [542, 207] width 147 height 104
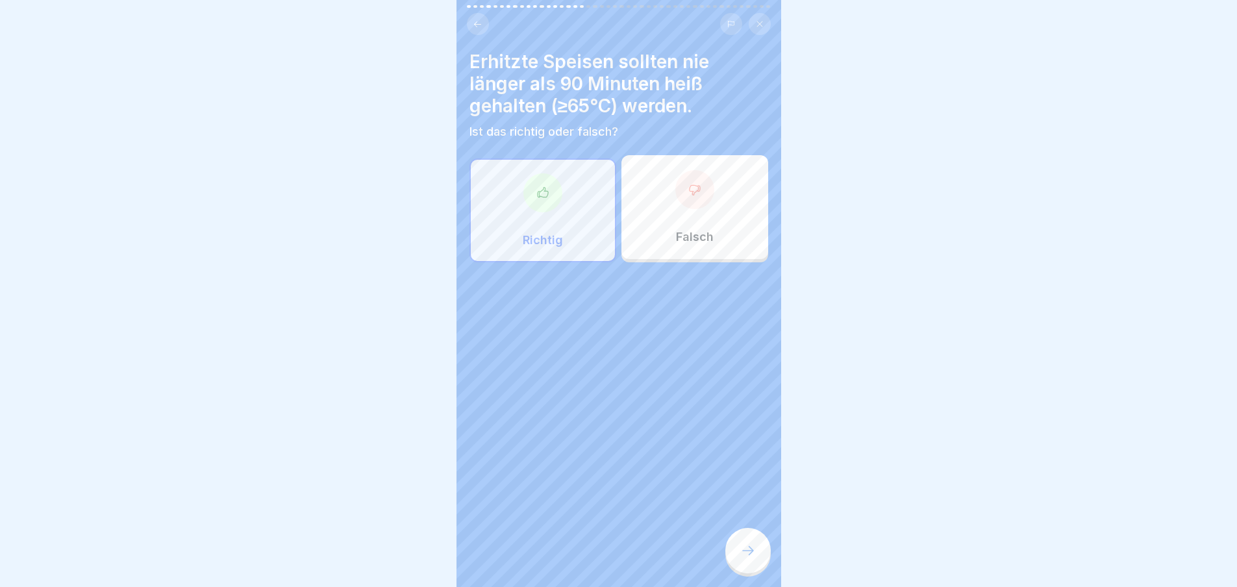
click at [748, 552] on div at bounding box center [747, 550] width 45 height 45
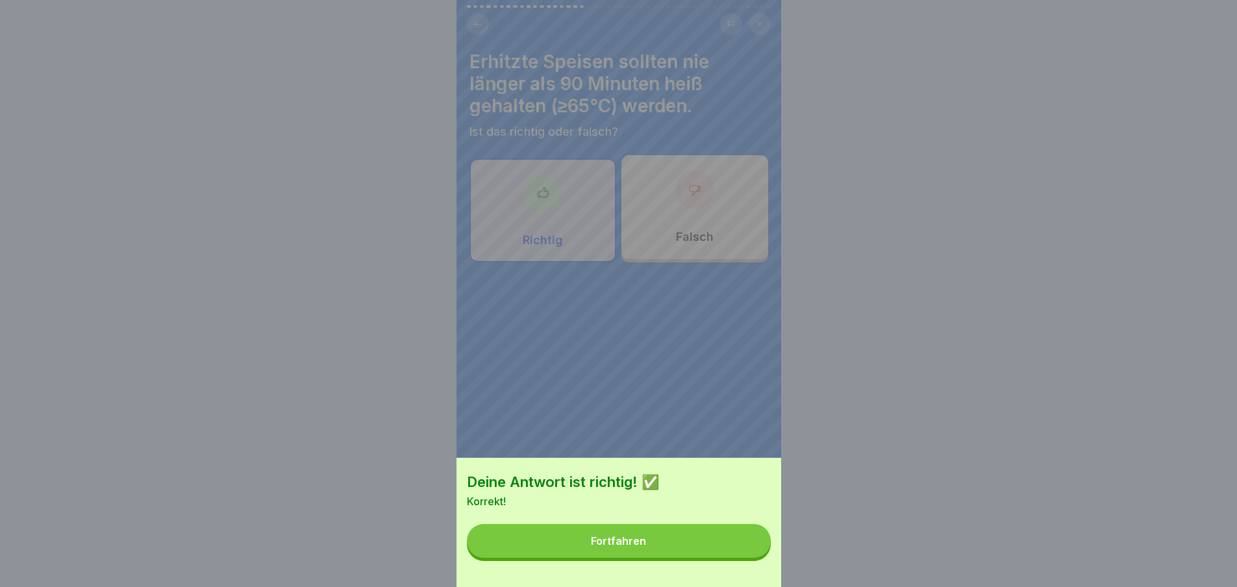
click at [727, 542] on button "Fortfahren" at bounding box center [619, 541] width 304 height 34
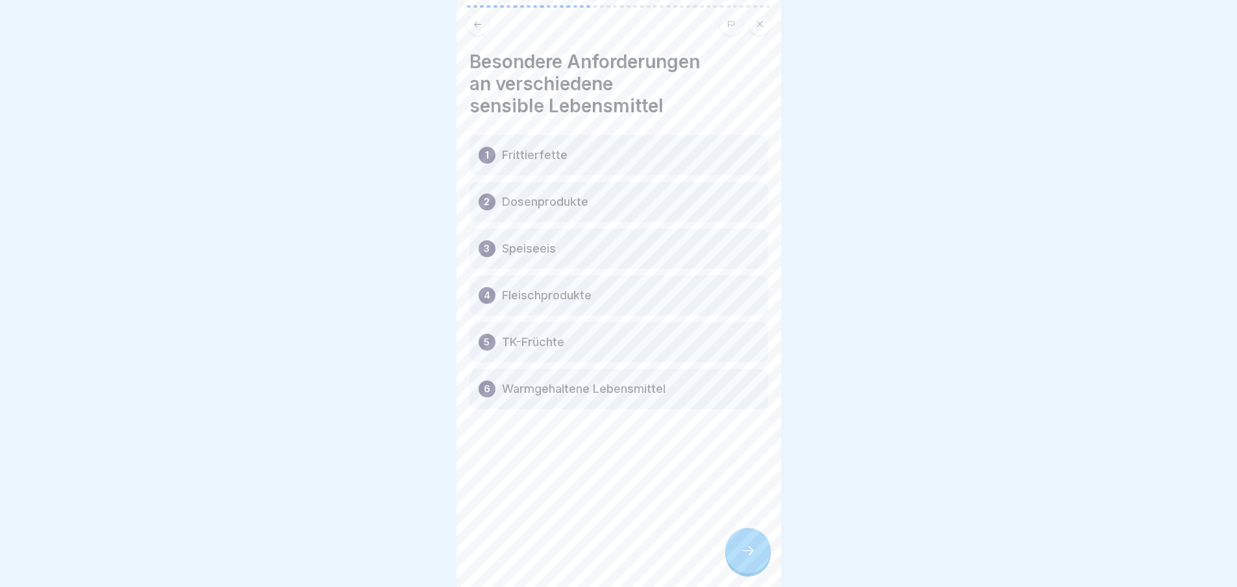
click at [762, 567] on div at bounding box center [747, 550] width 45 height 45
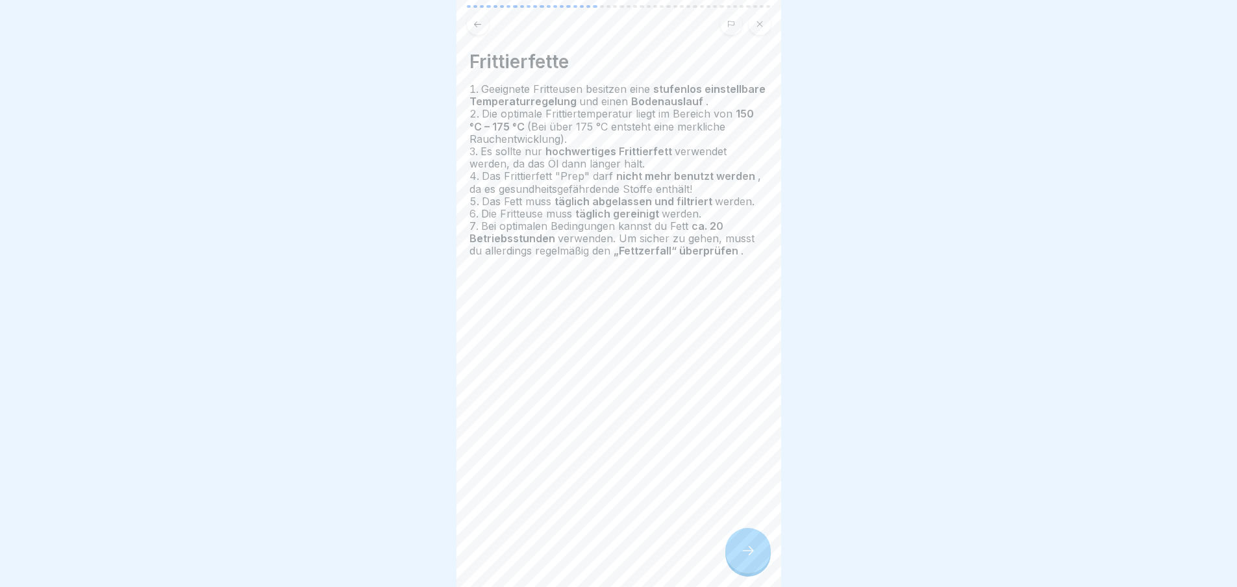
click at [756, 565] on div at bounding box center [747, 550] width 45 height 45
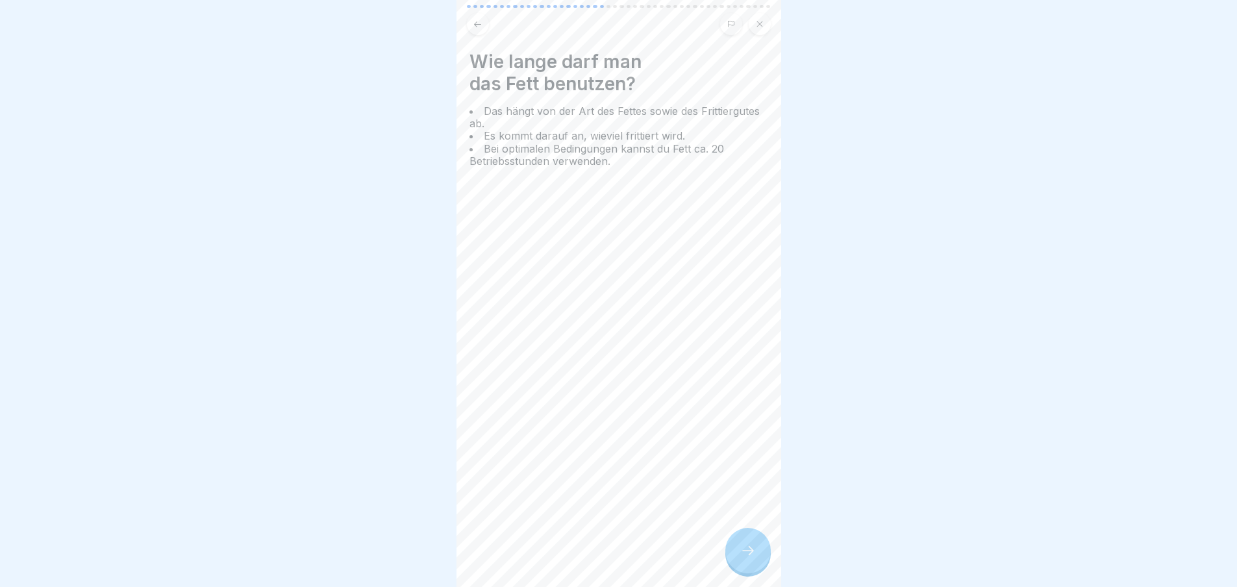
click at [754, 558] on icon at bounding box center [748, 551] width 16 height 16
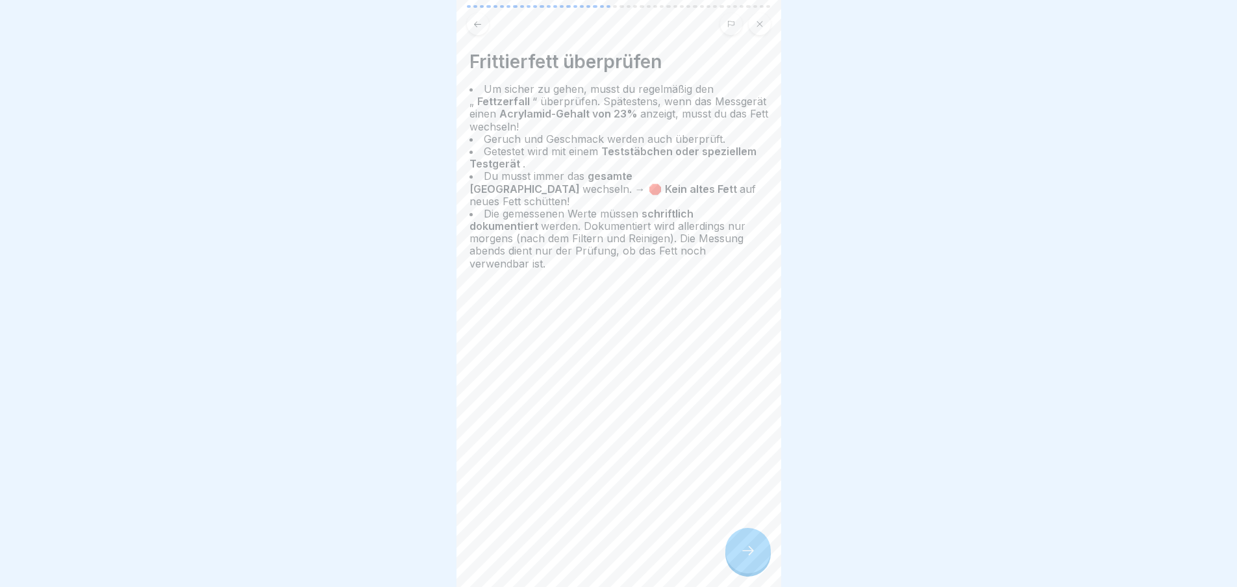
click at [754, 558] on icon at bounding box center [748, 551] width 16 height 16
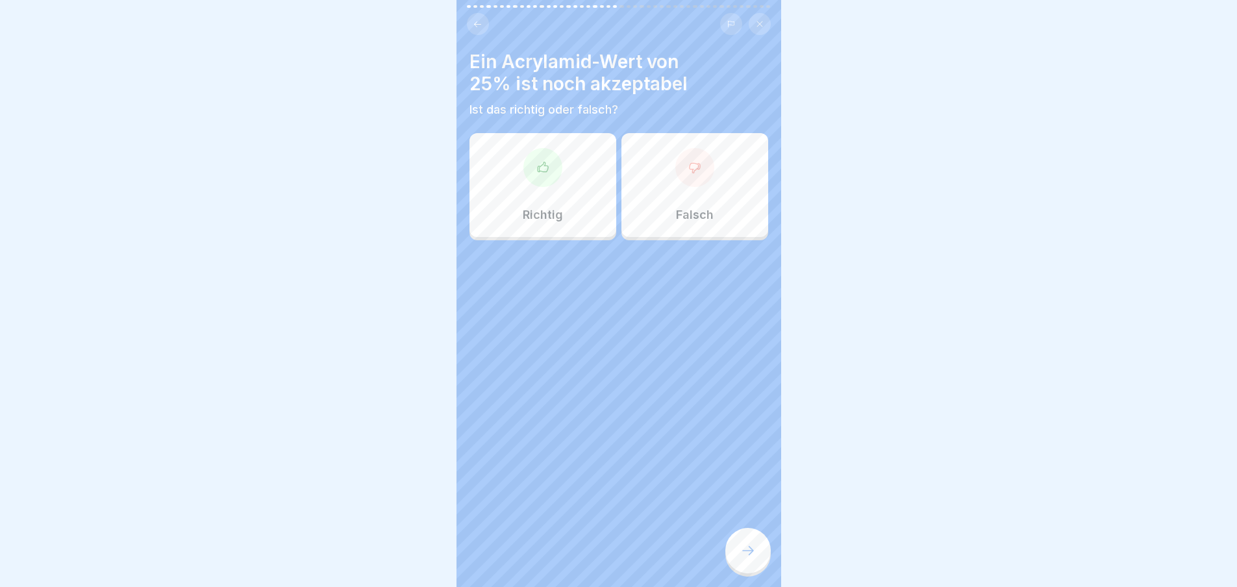
click at [553, 220] on p "Richtig" at bounding box center [543, 215] width 40 height 14
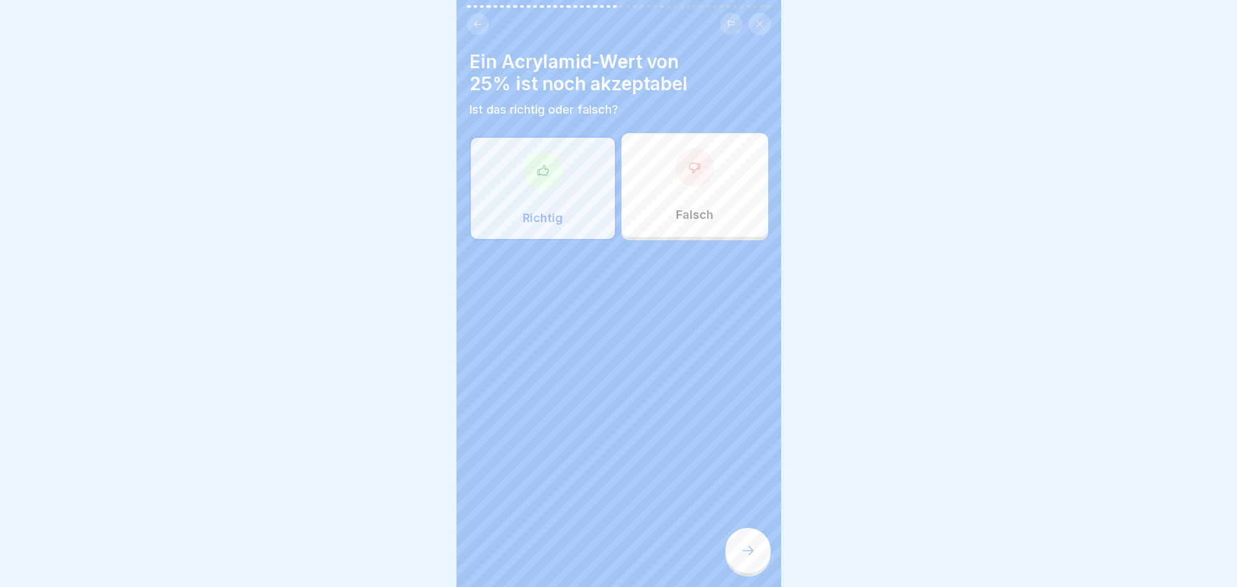
click at [761, 560] on div at bounding box center [747, 550] width 45 height 45
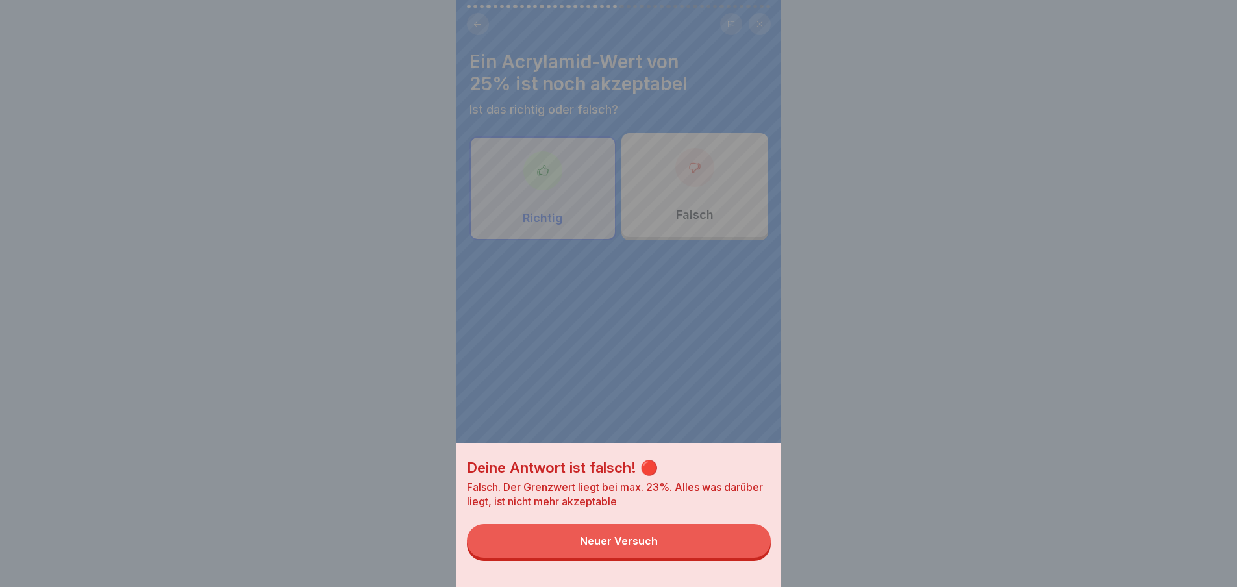
drag, startPoint x: 741, startPoint y: 551, endPoint x: 730, endPoint y: 538, distance: 17.5
click at [741, 550] on button "Neuer Versuch" at bounding box center [619, 541] width 304 height 34
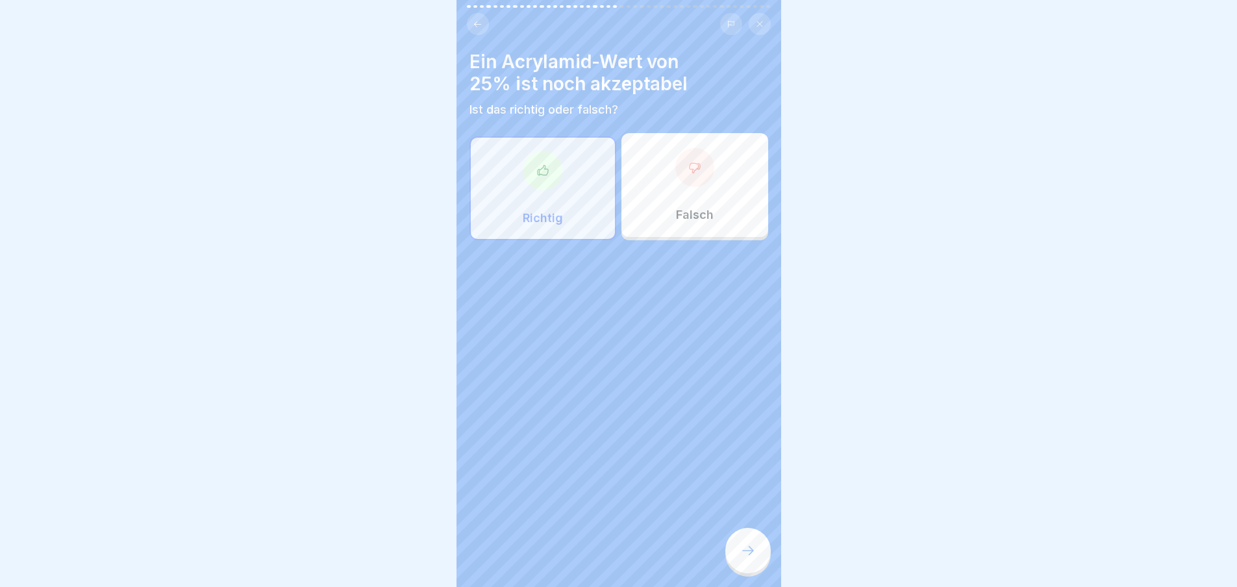
click at [688, 224] on div "Falsch" at bounding box center [694, 185] width 147 height 104
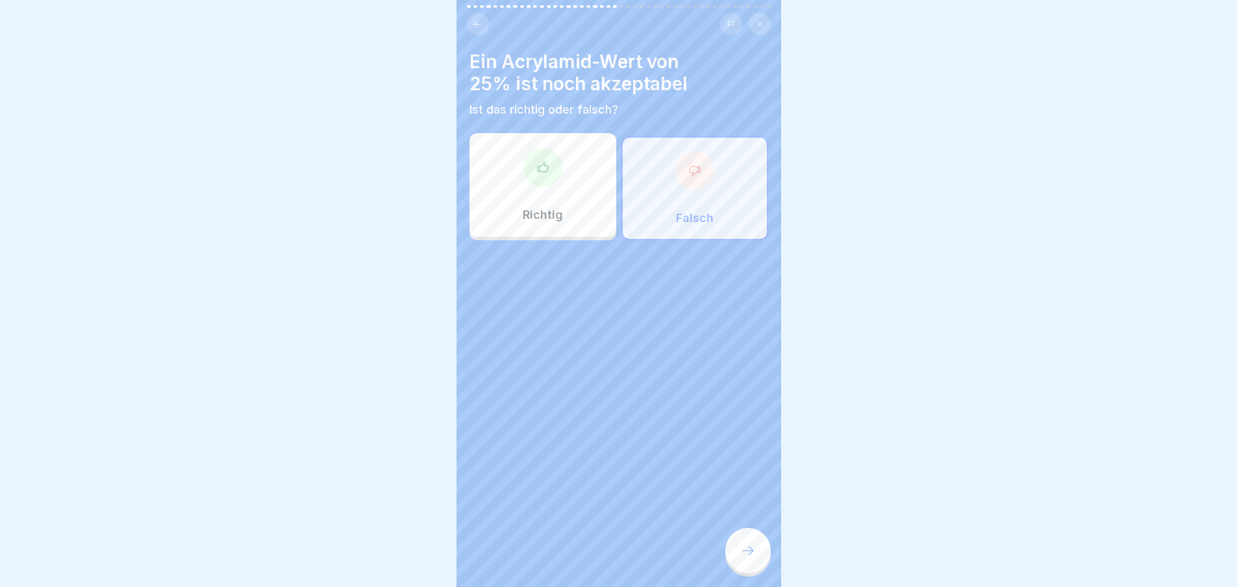
click at [750, 550] on div at bounding box center [747, 550] width 45 height 45
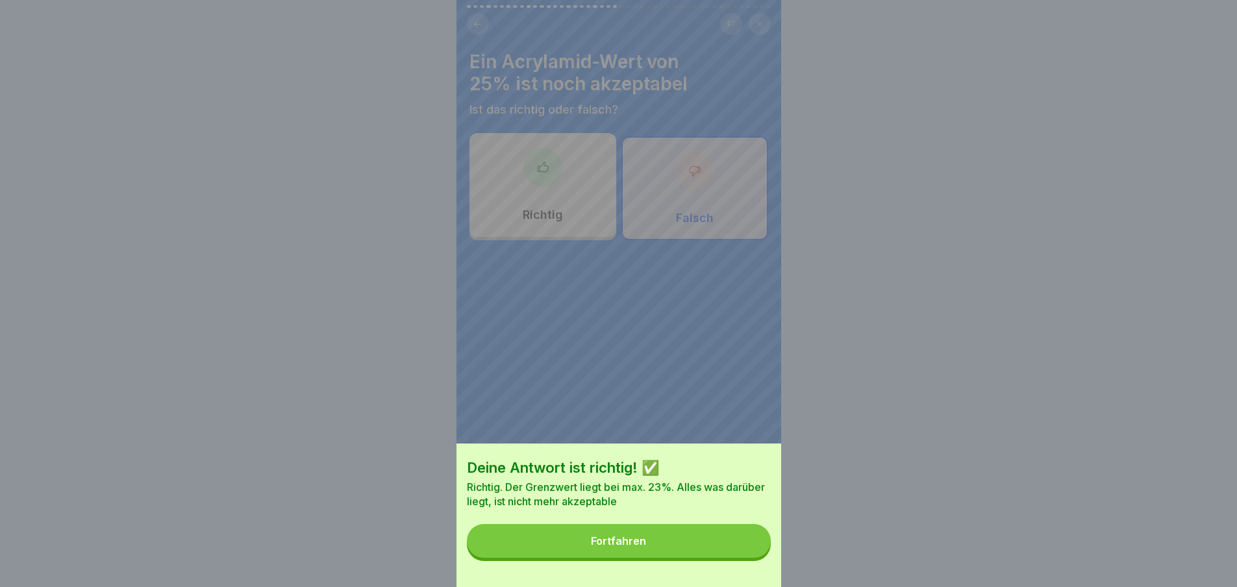
click at [737, 538] on button "Fortfahren" at bounding box center [619, 541] width 304 height 34
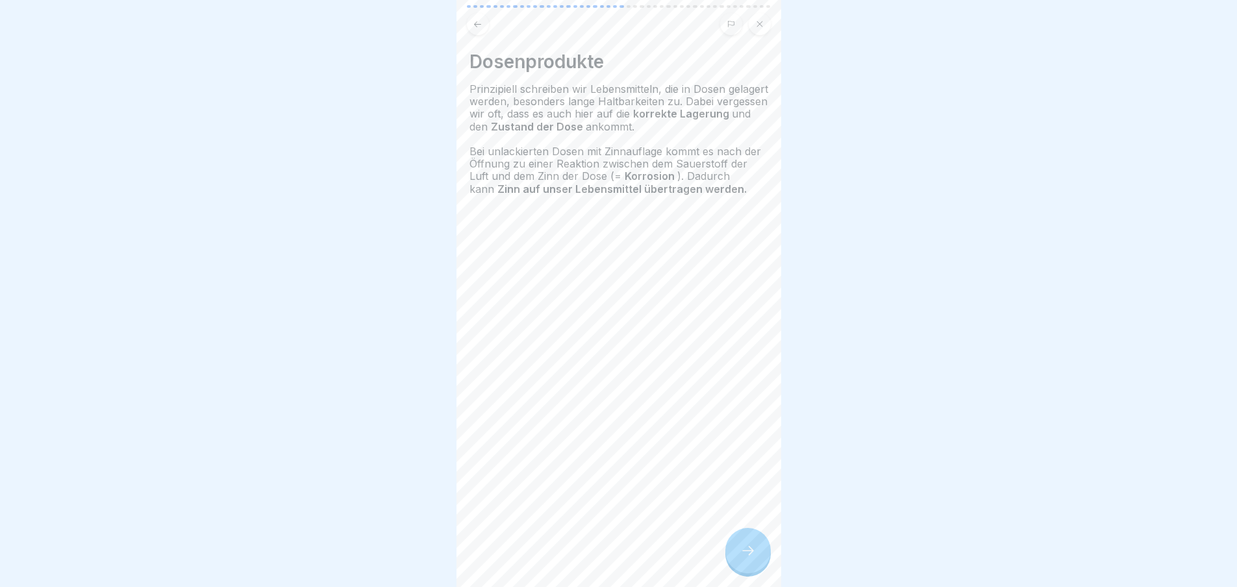
click at [747, 546] on div at bounding box center [747, 550] width 45 height 45
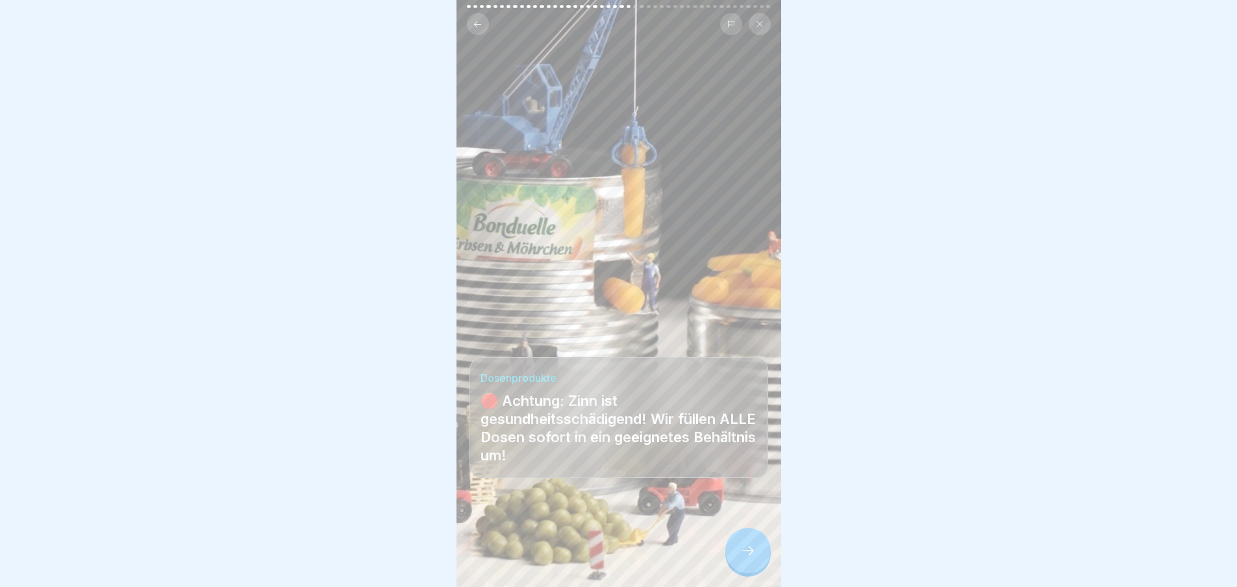
click at [748, 549] on div at bounding box center [747, 550] width 45 height 45
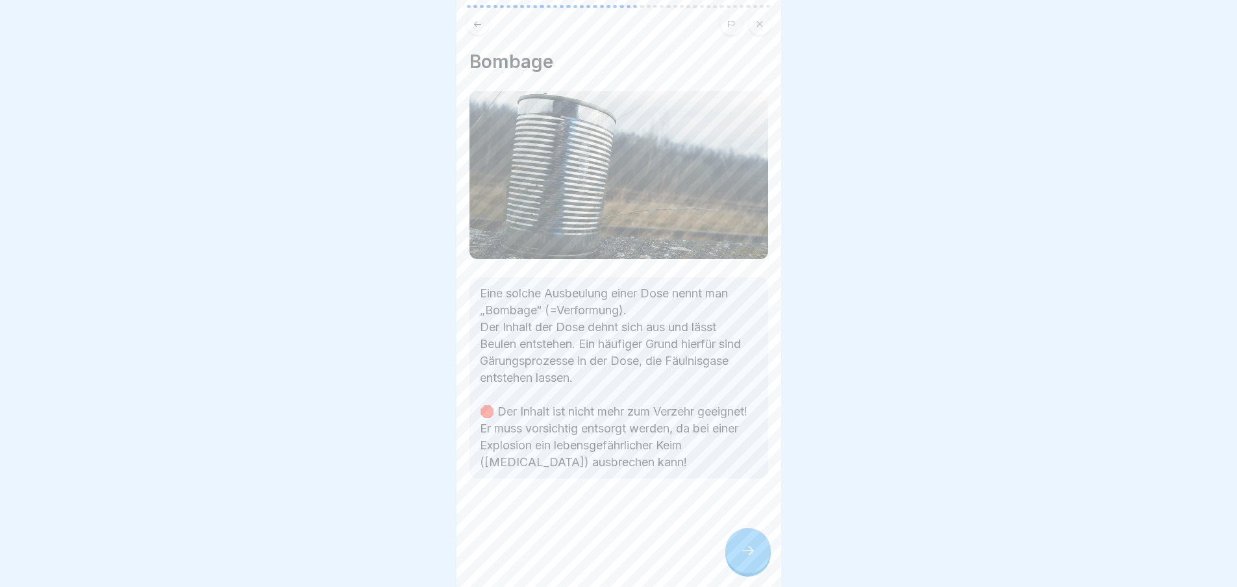
click at [748, 549] on div at bounding box center [747, 550] width 45 height 45
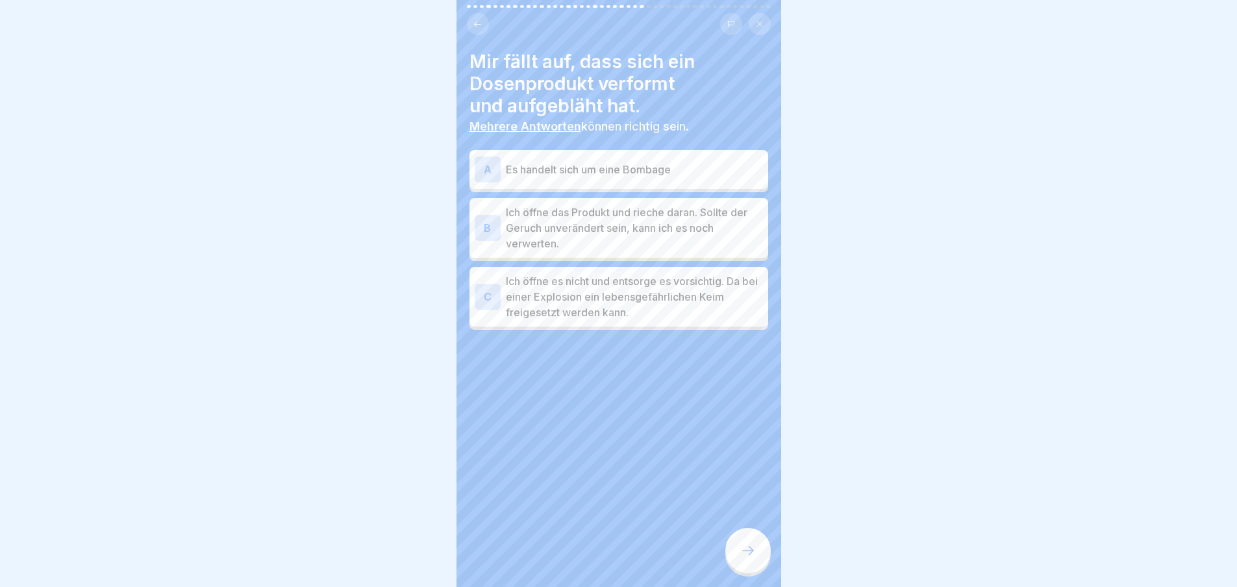
click at [750, 554] on icon at bounding box center [748, 551] width 16 height 16
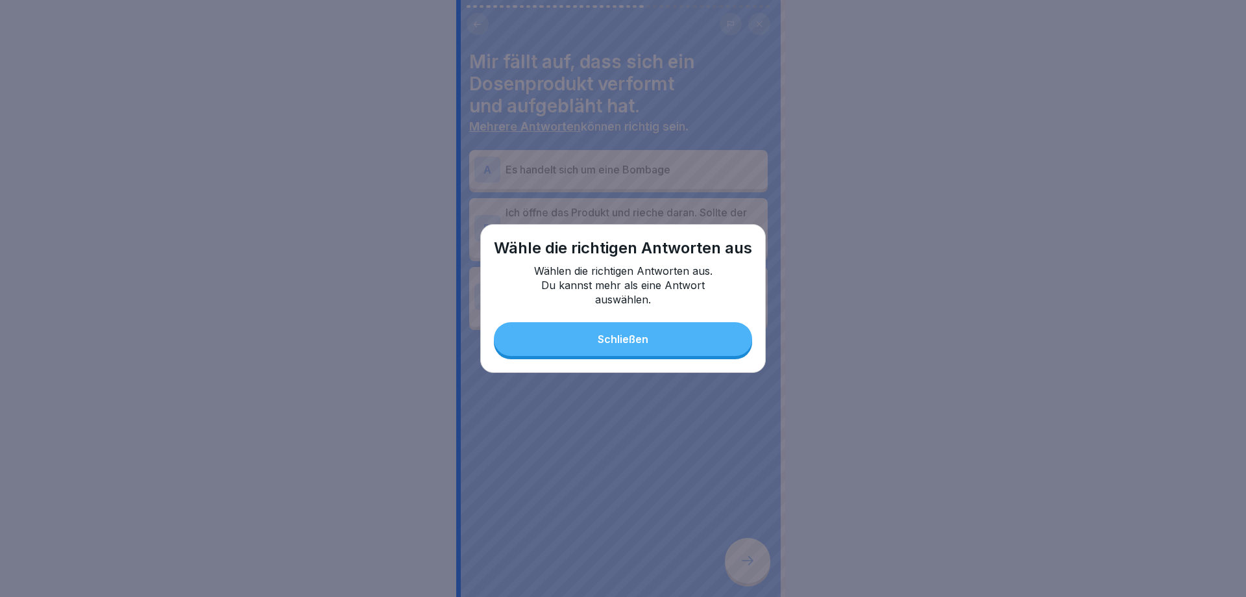
click at [671, 334] on button "Schließen" at bounding box center [623, 339] width 258 height 34
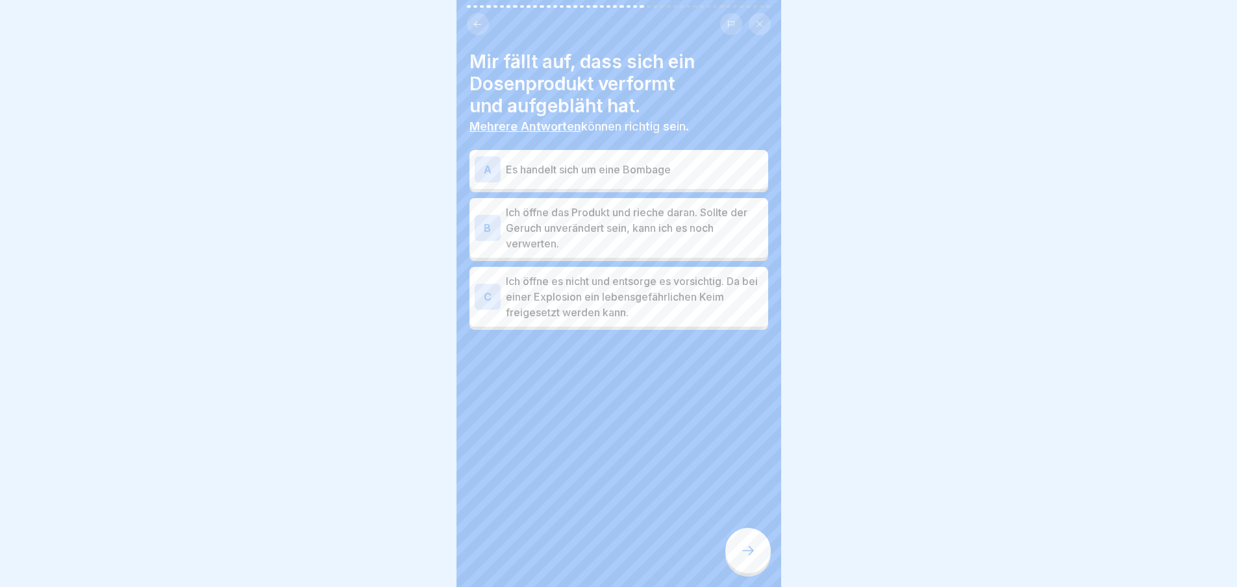
click at [625, 168] on p "Es handelt sich um eine Bombage" at bounding box center [634, 170] width 257 height 16
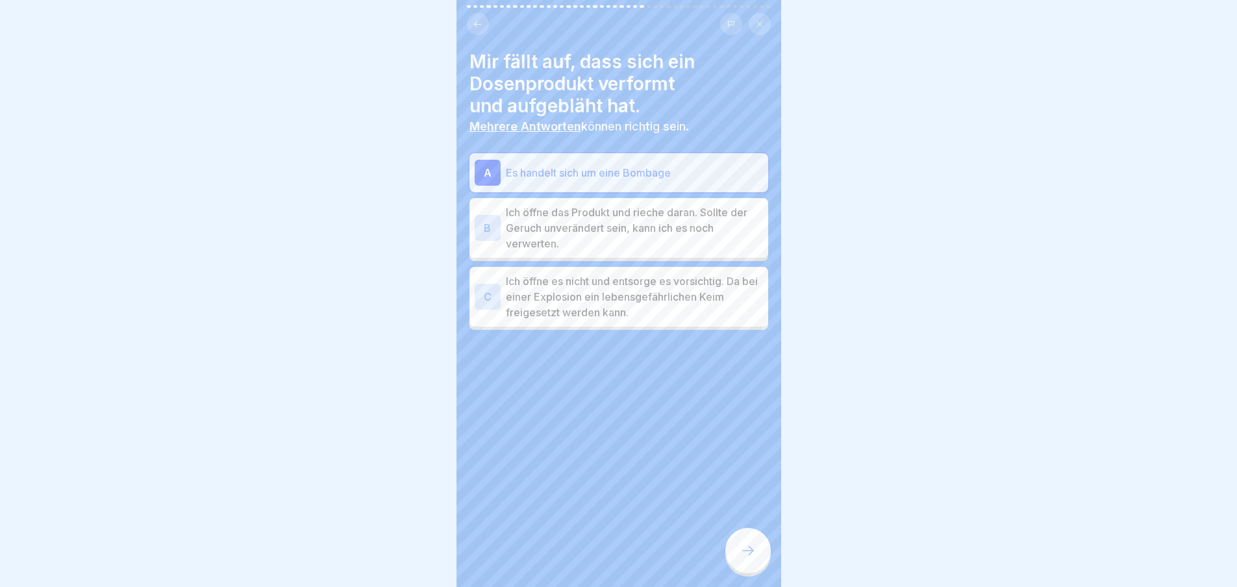
click at [617, 231] on p "Ich öffne das Produkt und rieche daran. Sollte der Geruch unverändert sein, kan…" at bounding box center [634, 227] width 257 height 47
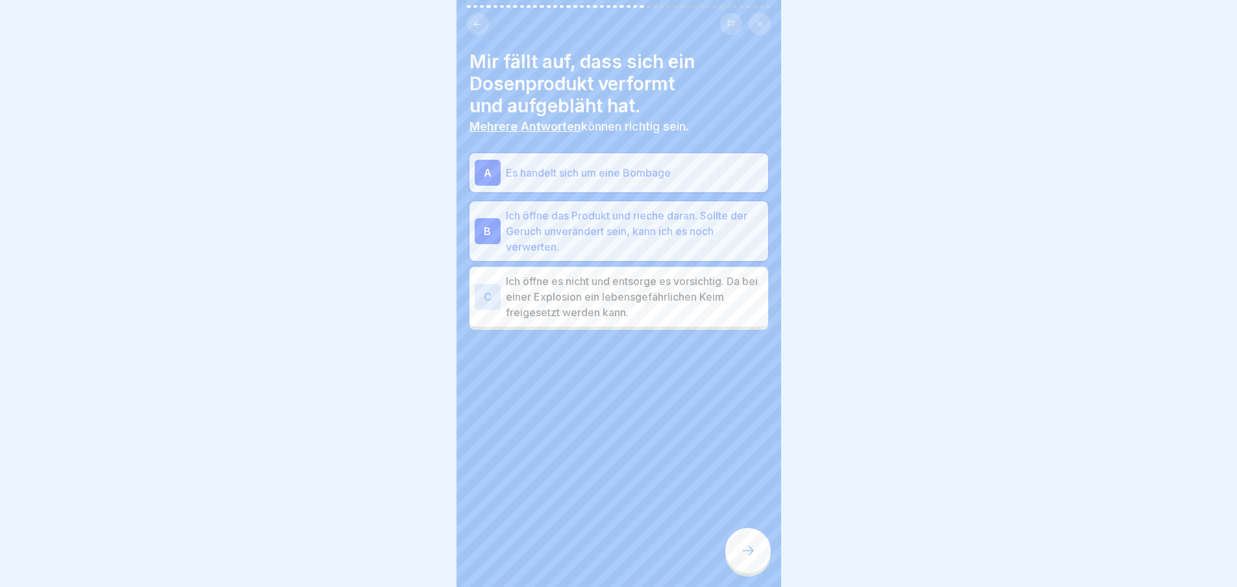
click at [621, 297] on p "Ich öffne es nicht und entsorge es vorsichtig. Da bei einer Explosion ein leben…" at bounding box center [634, 296] width 257 height 47
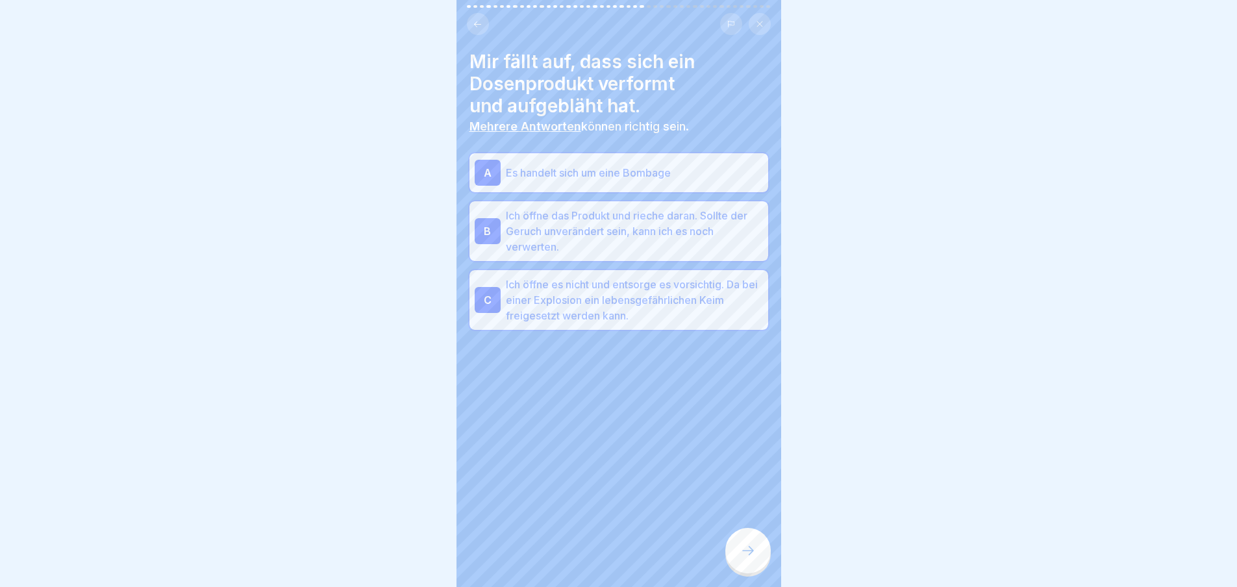
click at [757, 560] on div at bounding box center [747, 550] width 45 height 45
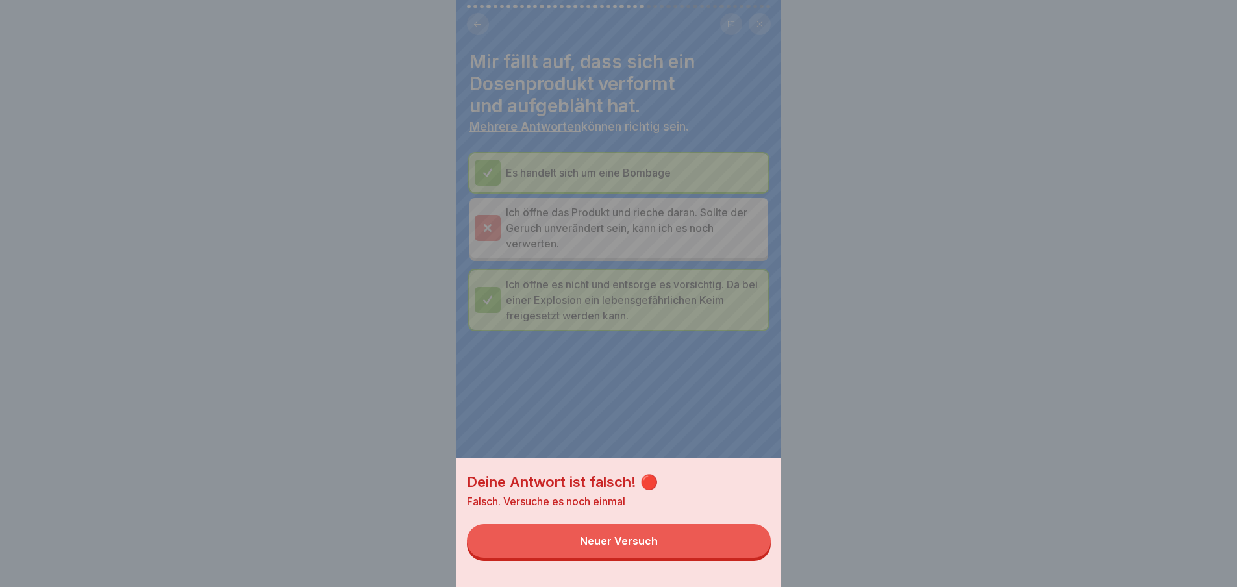
click at [743, 550] on button "Neuer Versuch" at bounding box center [619, 541] width 304 height 34
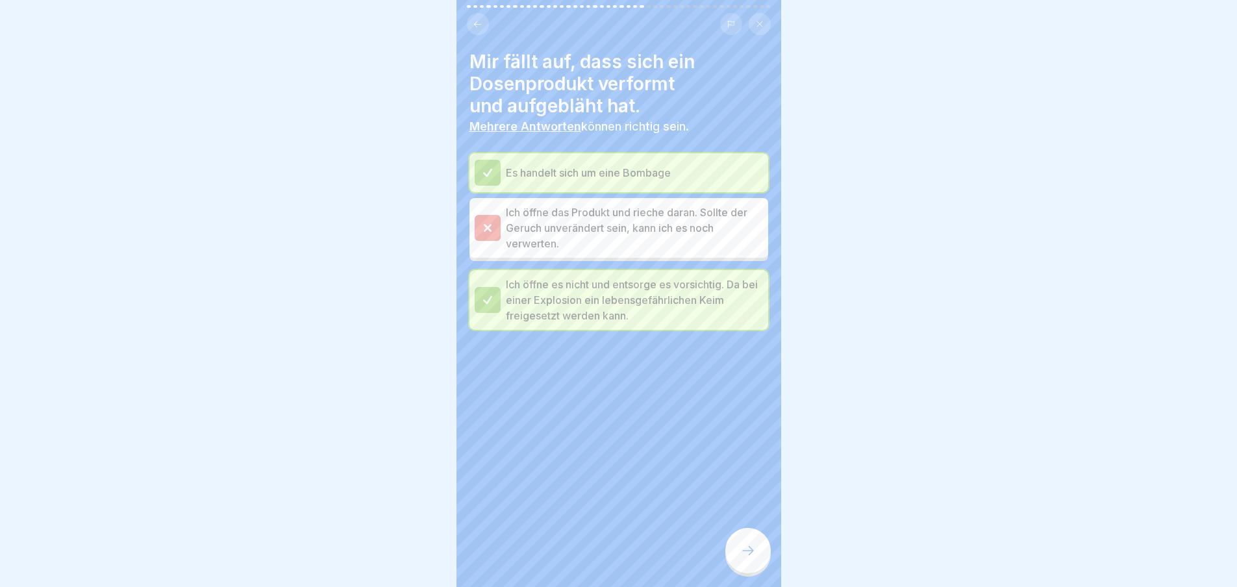
click at [746, 558] on icon at bounding box center [748, 551] width 16 height 16
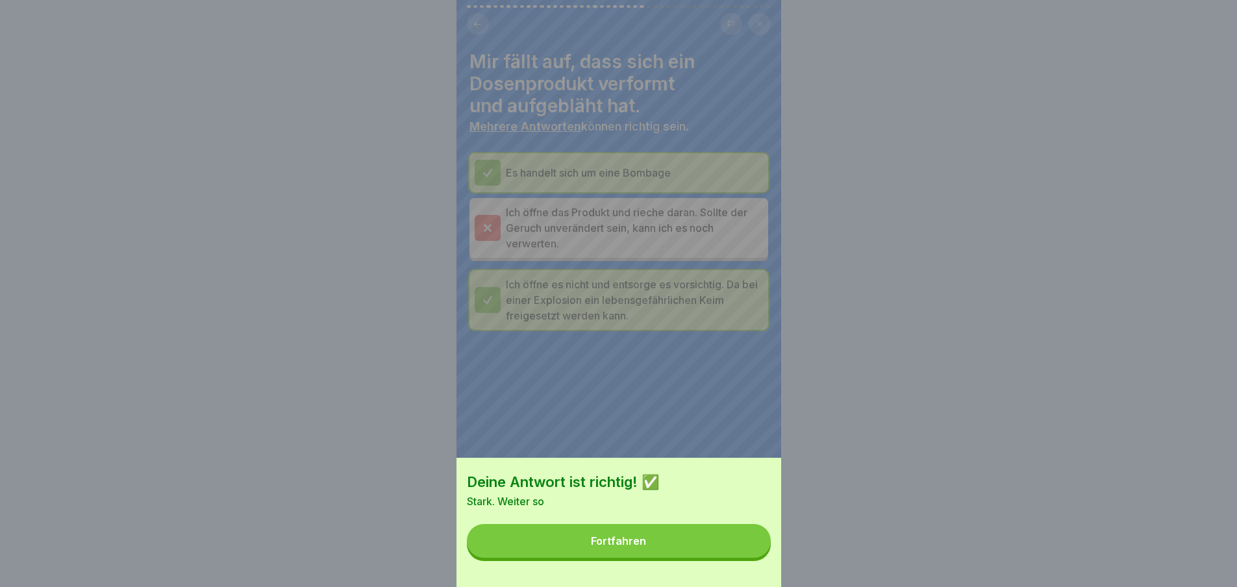
click at [746, 558] on button "Fortfahren" at bounding box center [619, 541] width 304 height 34
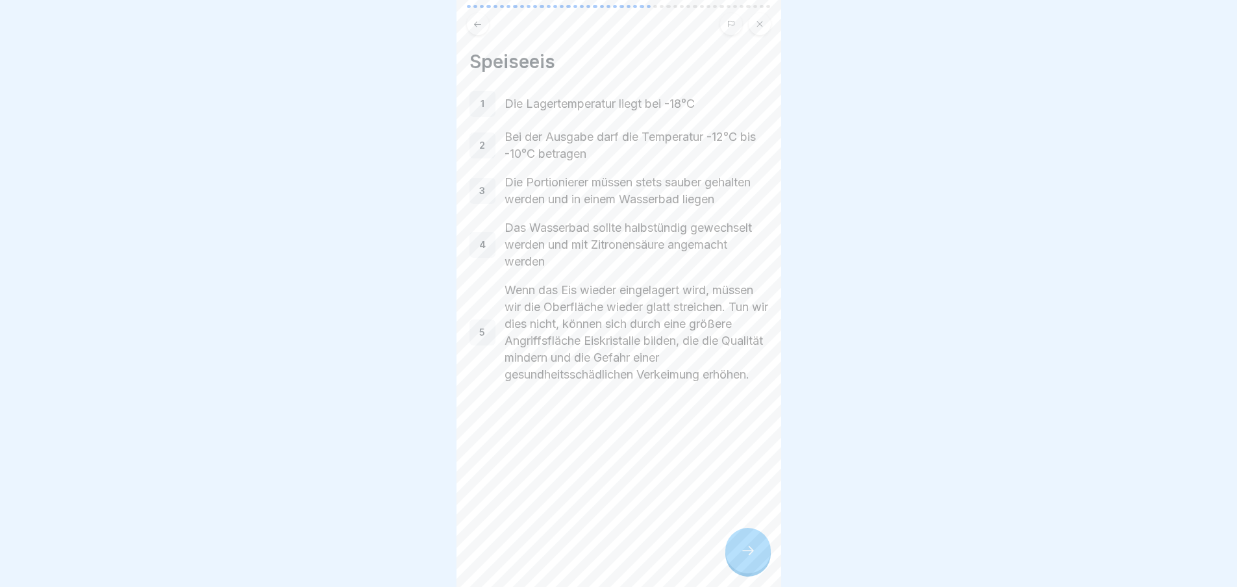
click at [746, 558] on icon at bounding box center [748, 551] width 16 height 16
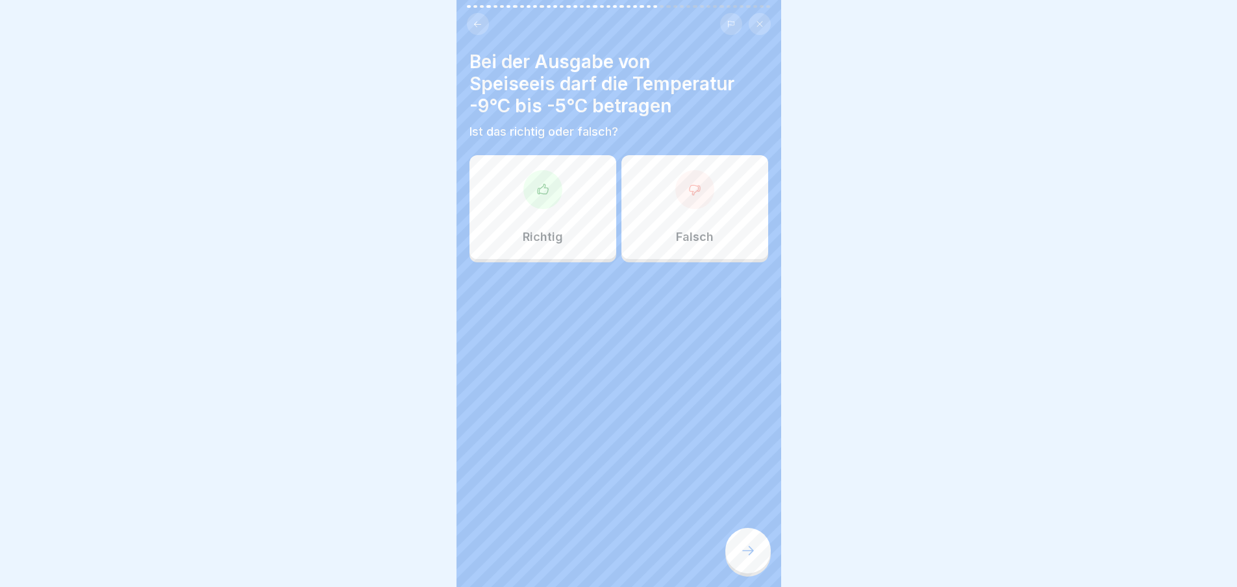
click at [557, 204] on div "Richtig" at bounding box center [542, 207] width 147 height 104
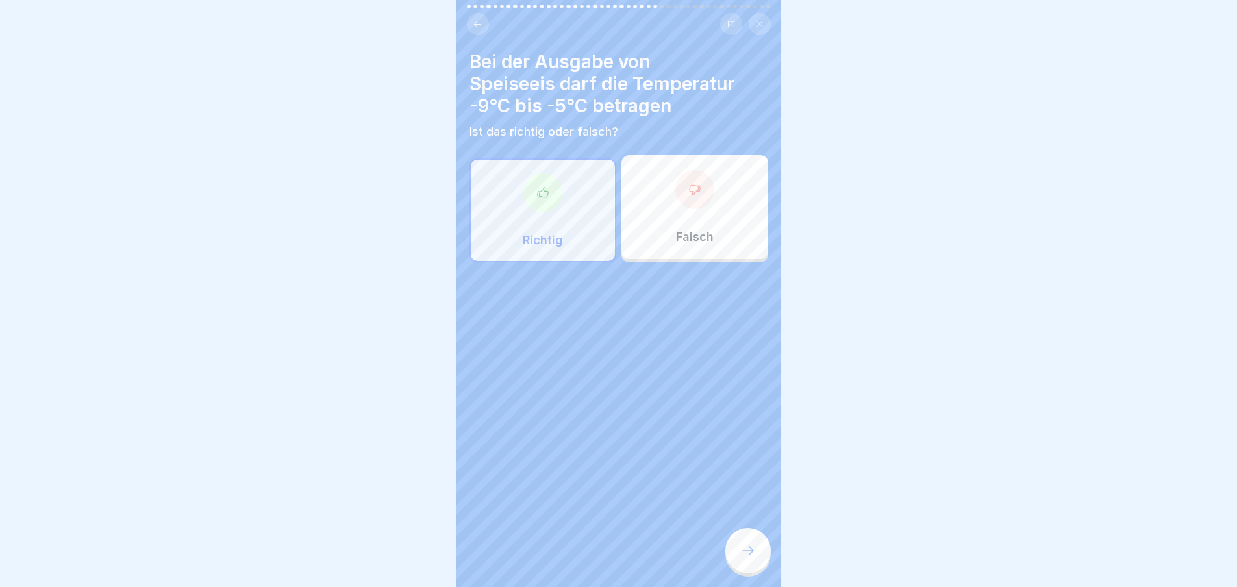
click at [769, 569] on div "Allgemeine Hygieneschulung (nach LMHV §4) 46 Schritte Deutsch Produkthygiene Di…" at bounding box center [618, 293] width 325 height 587
click at [757, 561] on div at bounding box center [747, 550] width 45 height 45
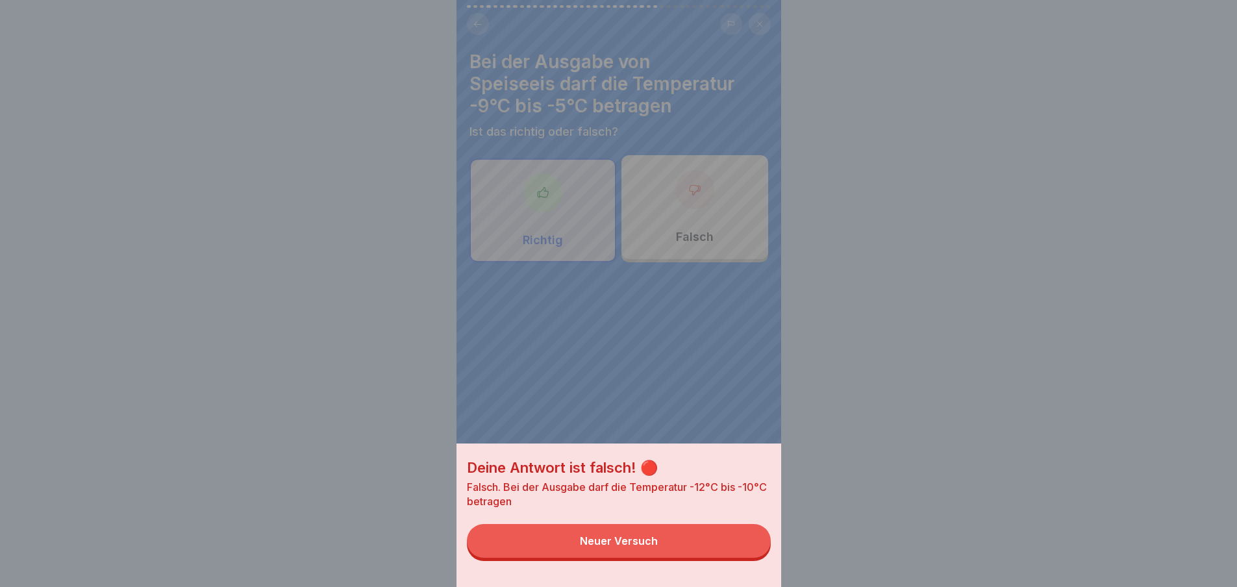
click at [740, 553] on button "Neuer Versuch" at bounding box center [619, 541] width 304 height 34
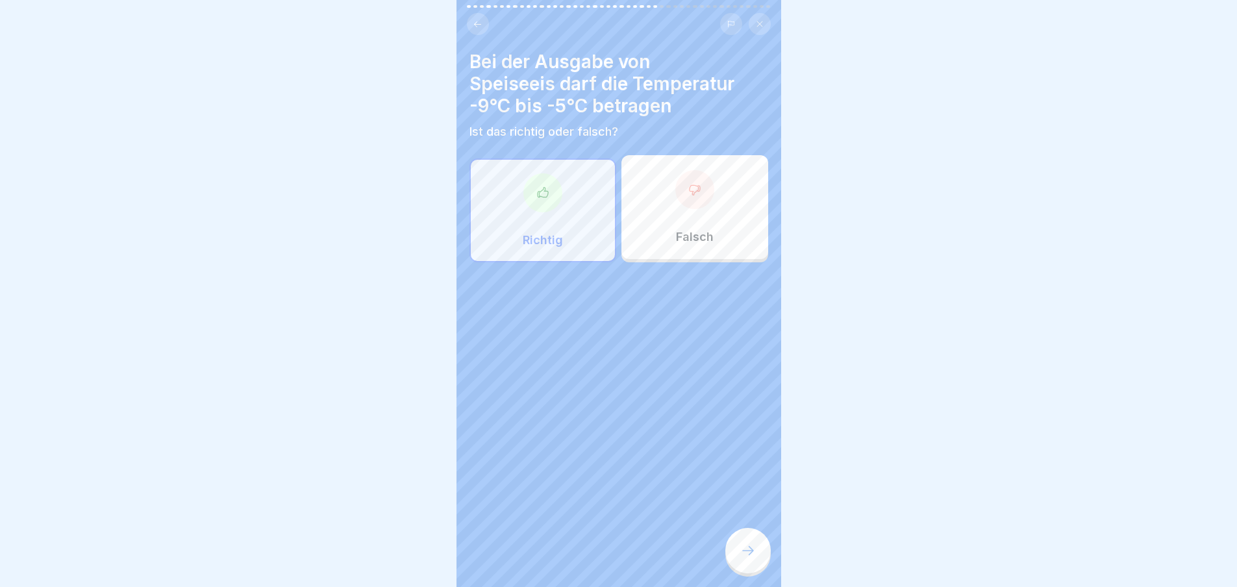
click at [714, 228] on div "Falsch" at bounding box center [694, 207] width 147 height 104
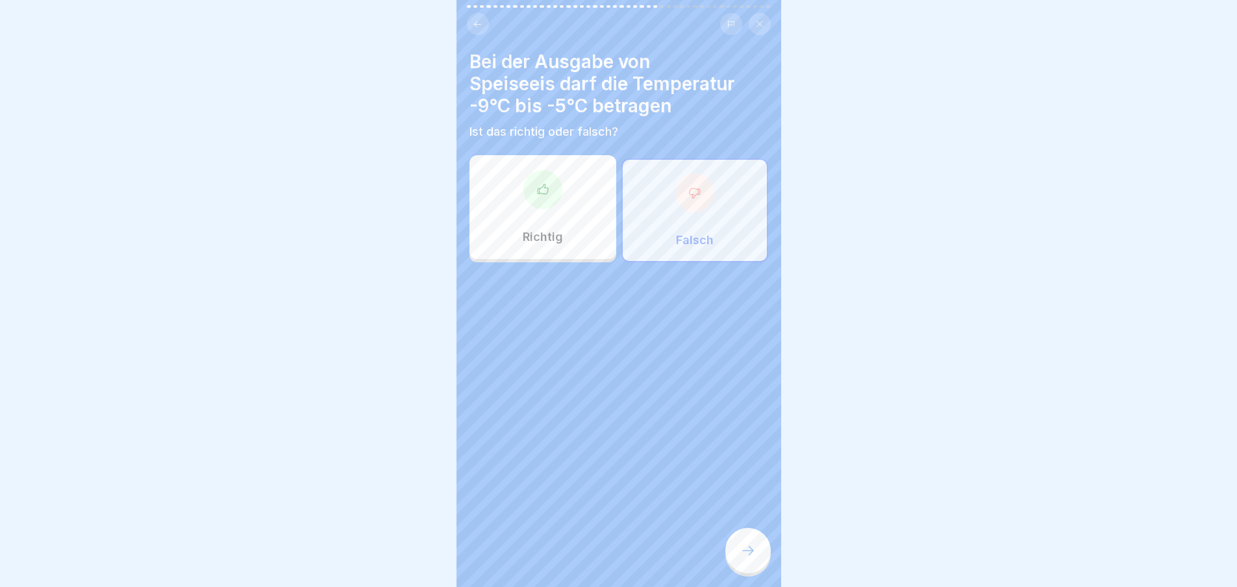
click at [763, 558] on div at bounding box center [747, 550] width 45 height 45
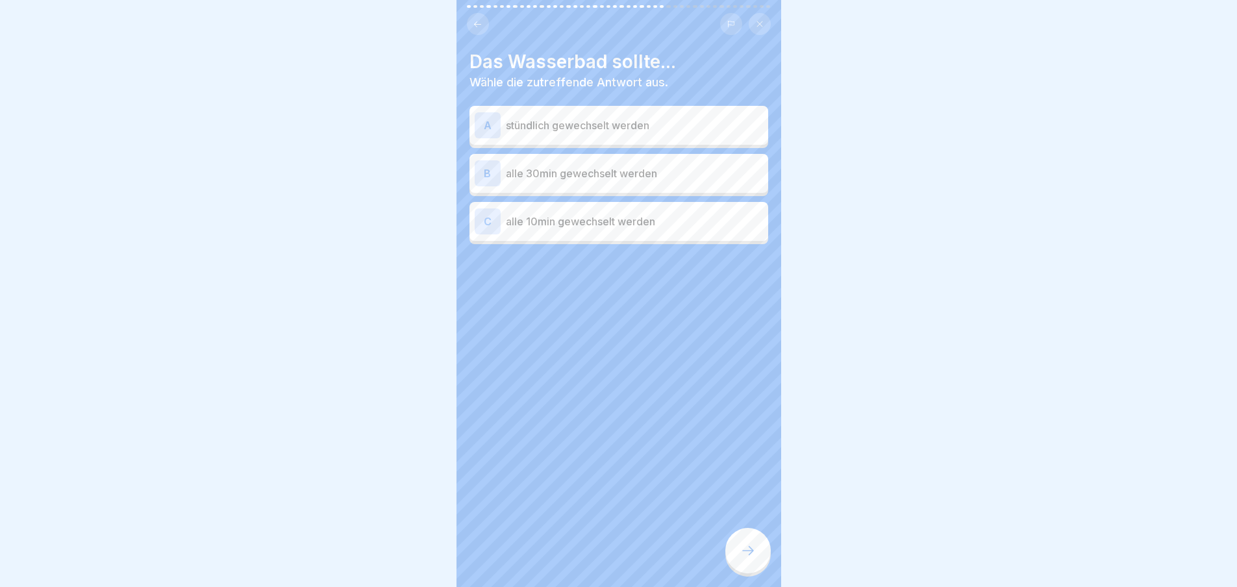
click at [650, 135] on div "A stündlich gewechselt werden" at bounding box center [618, 125] width 288 height 26
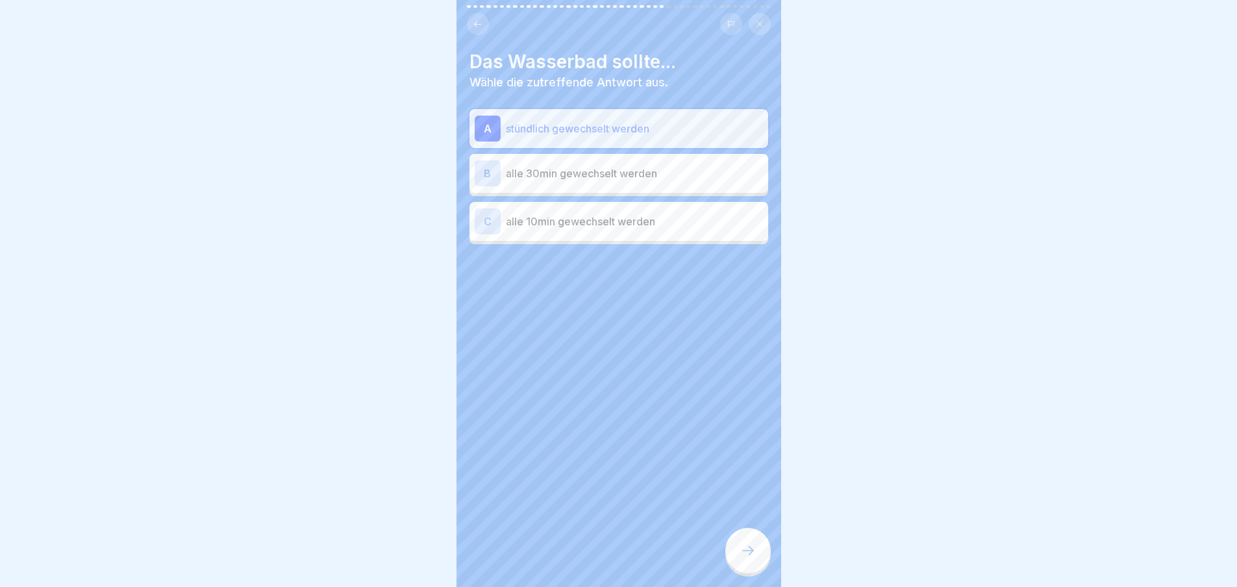
click at [638, 219] on p "alle 10min gewechselt werden" at bounding box center [634, 222] width 257 height 16
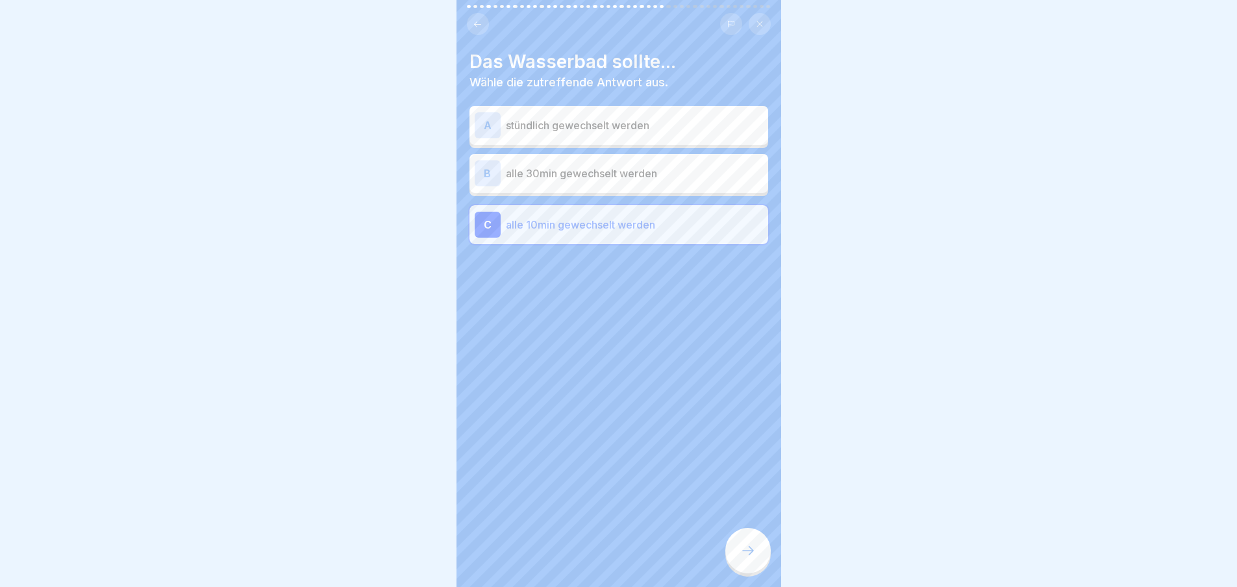
click at [754, 558] on icon at bounding box center [748, 551] width 16 height 16
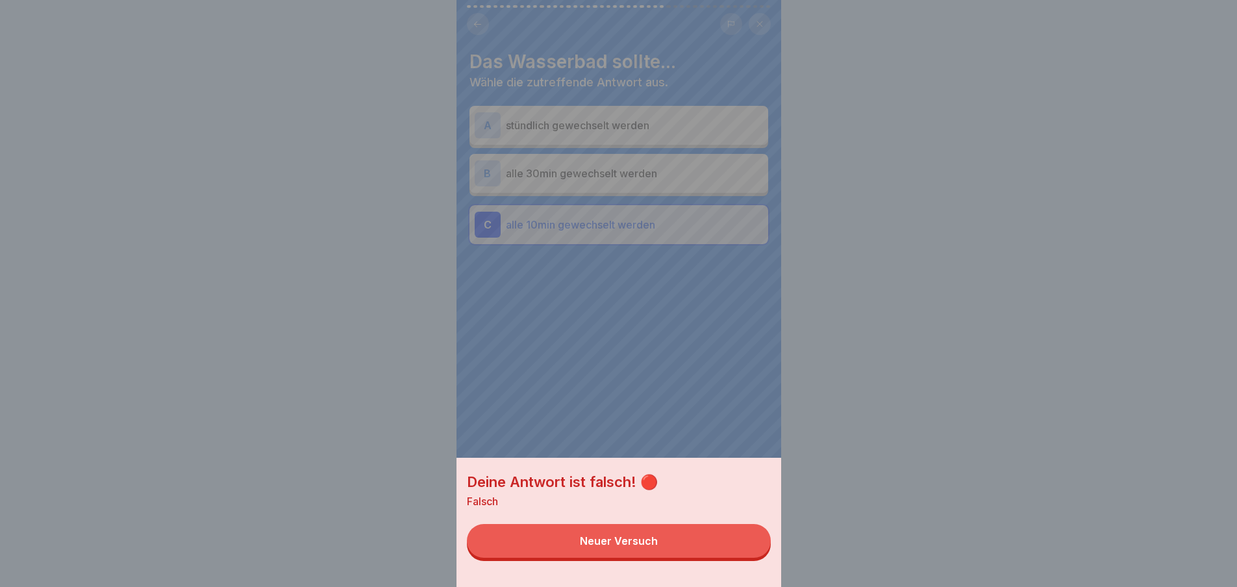
drag, startPoint x: 730, startPoint y: 539, endPoint x: 706, endPoint y: 504, distance: 43.0
click at [730, 539] on button "Neuer Versuch" at bounding box center [619, 541] width 304 height 34
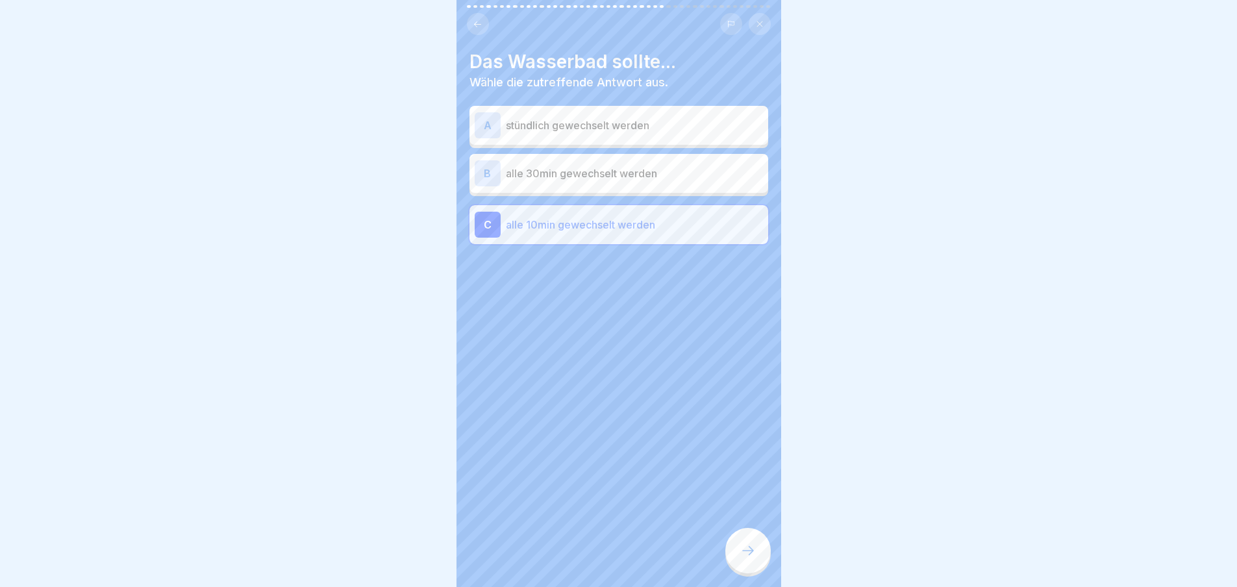
click at [665, 175] on p "alle 30min gewechselt werden" at bounding box center [634, 174] width 257 height 16
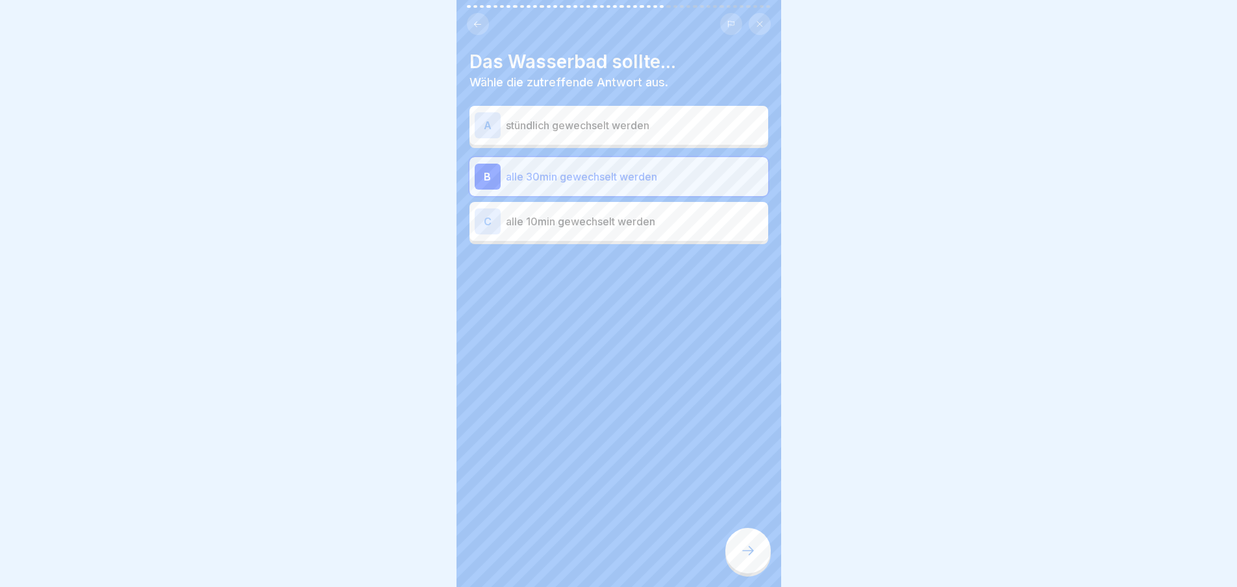
click at [755, 550] on div at bounding box center [747, 550] width 45 height 45
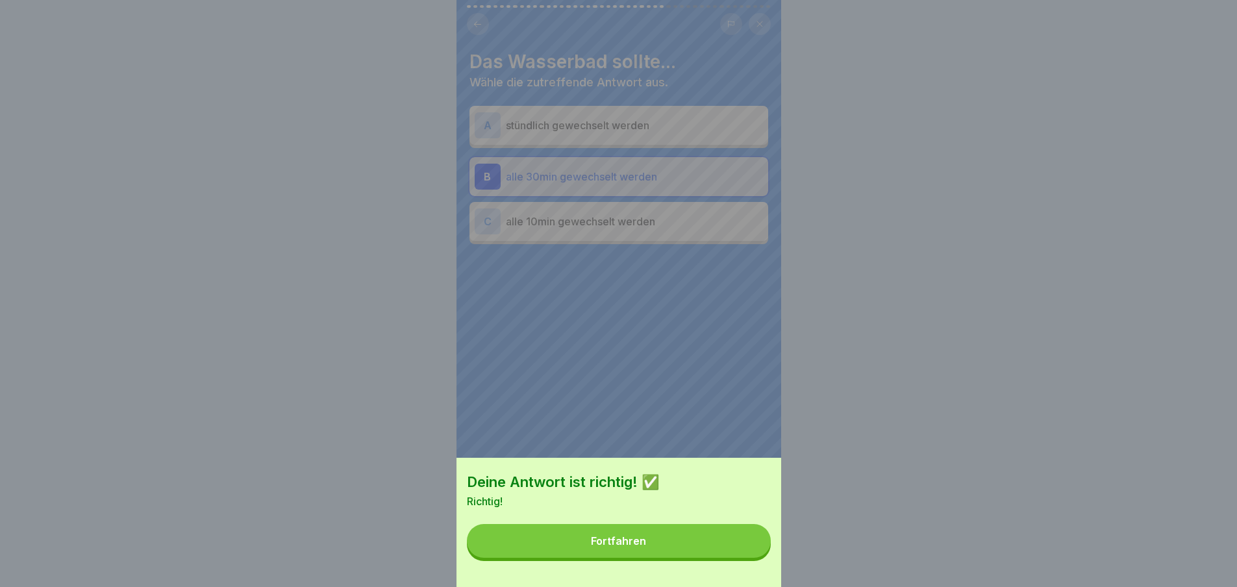
click at [748, 545] on button "Fortfahren" at bounding box center [619, 541] width 304 height 34
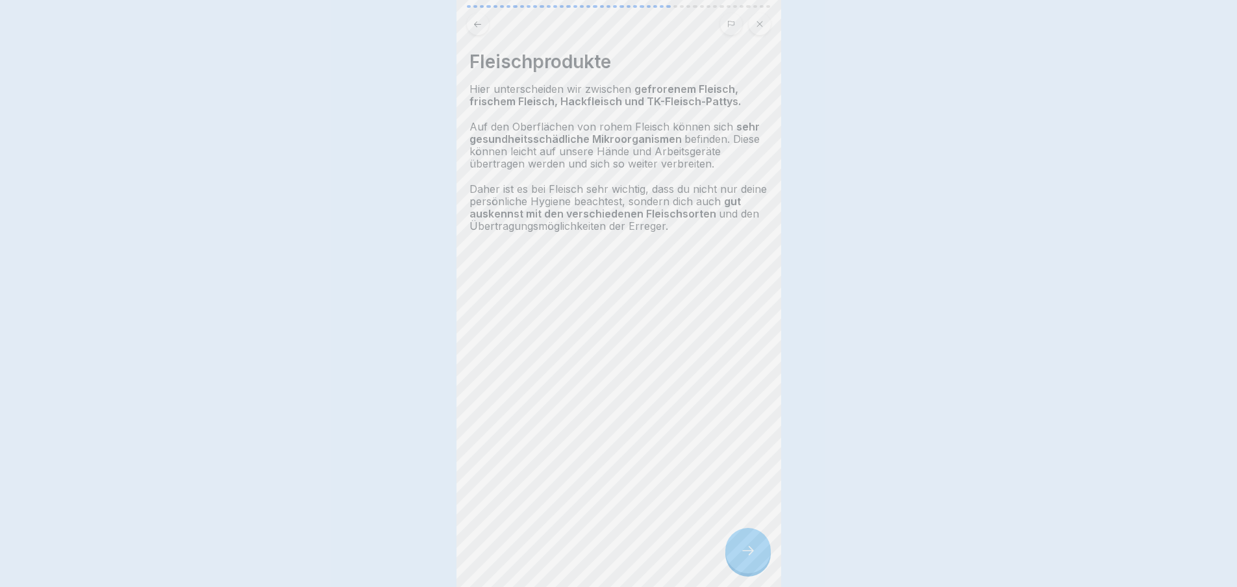
click at [746, 543] on div at bounding box center [747, 550] width 45 height 45
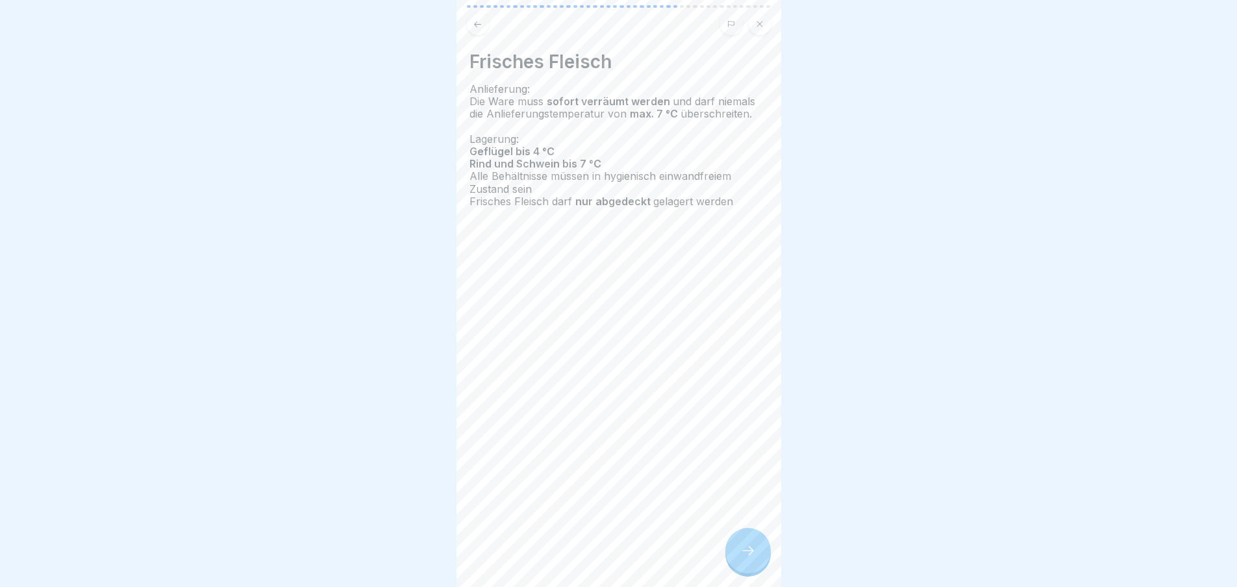
click at [750, 547] on div at bounding box center [747, 550] width 45 height 45
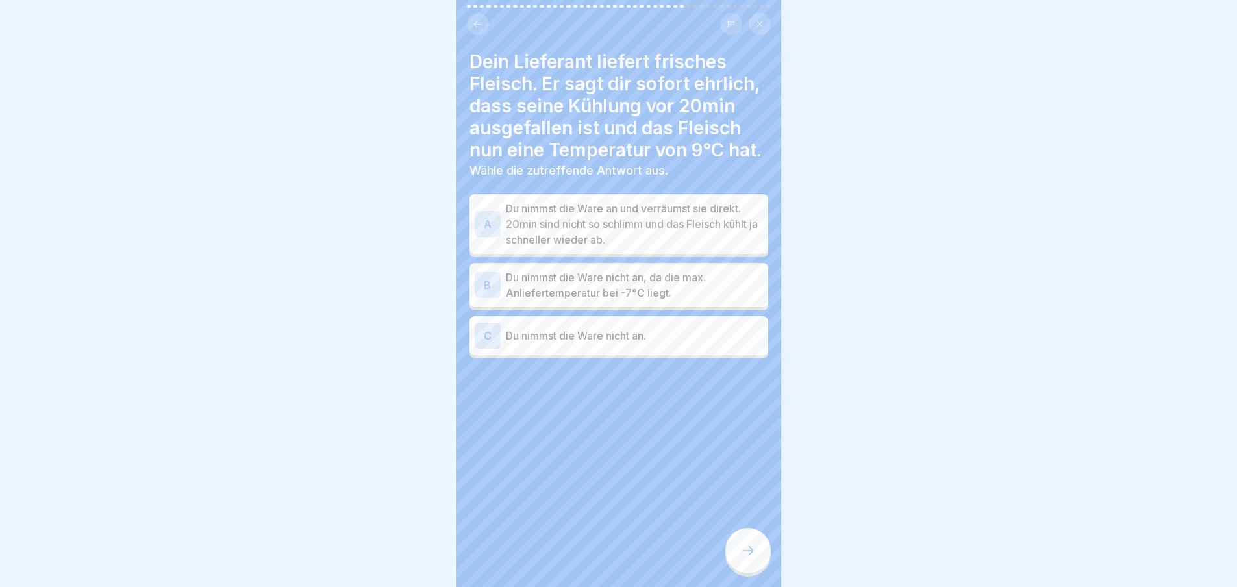
click at [680, 301] on p "Du nimmst die Ware nicht an, da die max. Anliefertemperatur bei -7°C liegt." at bounding box center [634, 284] width 257 height 31
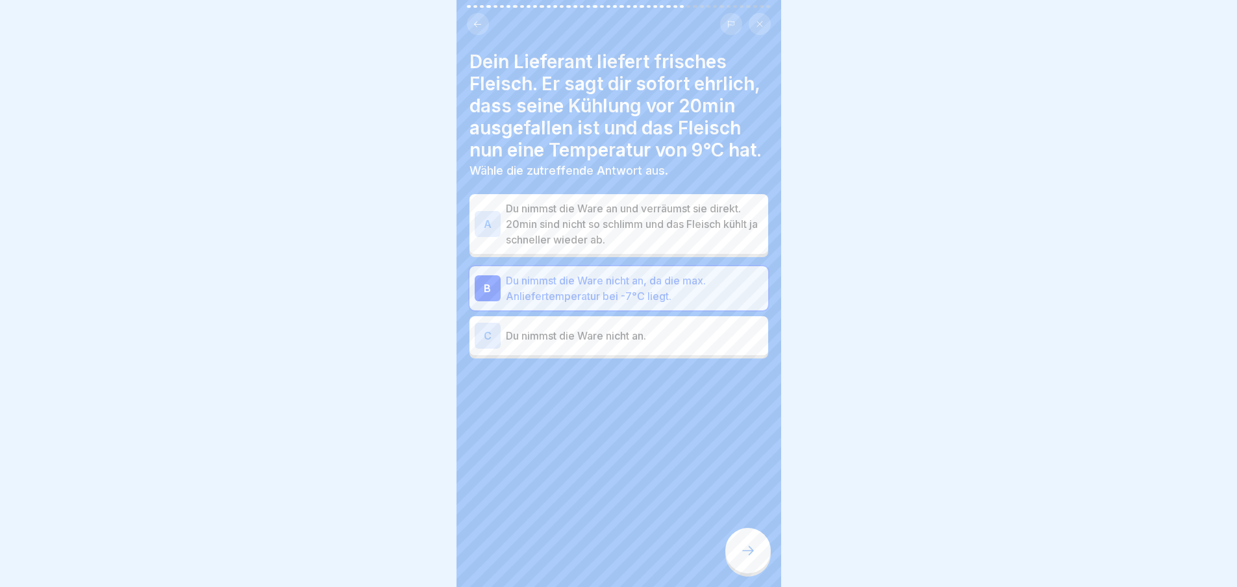
click at [768, 569] on div at bounding box center [747, 550] width 45 height 45
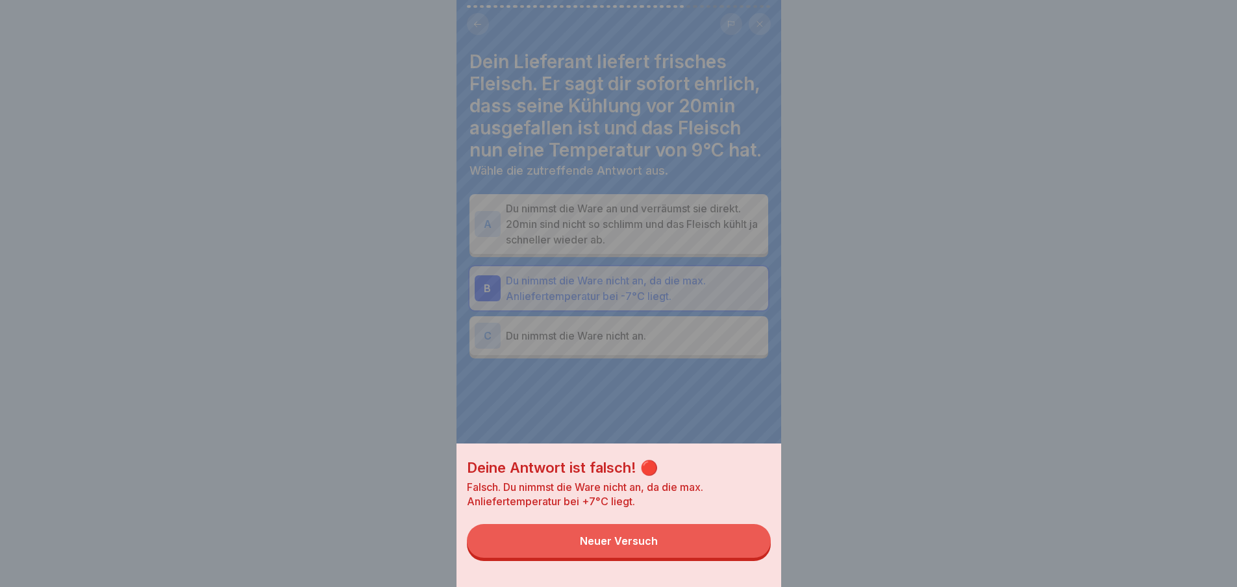
click at [741, 558] on button "Neuer Versuch" at bounding box center [619, 541] width 304 height 34
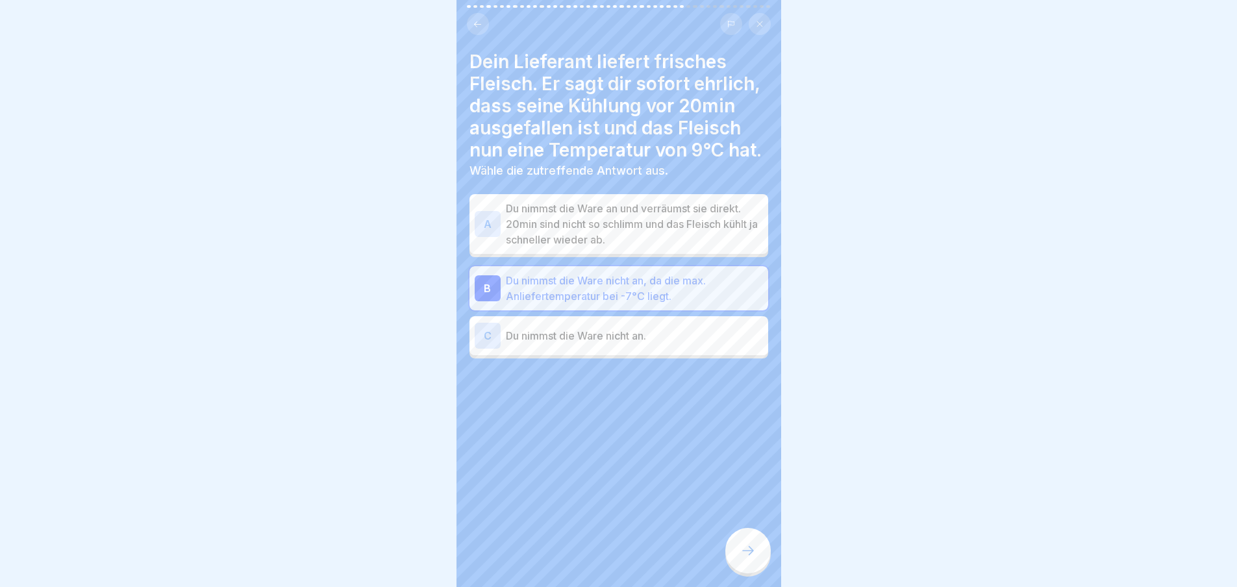
click at [657, 382] on div at bounding box center [618, 397] width 299 height 78
click at [660, 349] on div "C Du nimmst die Ware nicht an." at bounding box center [618, 336] width 288 height 26
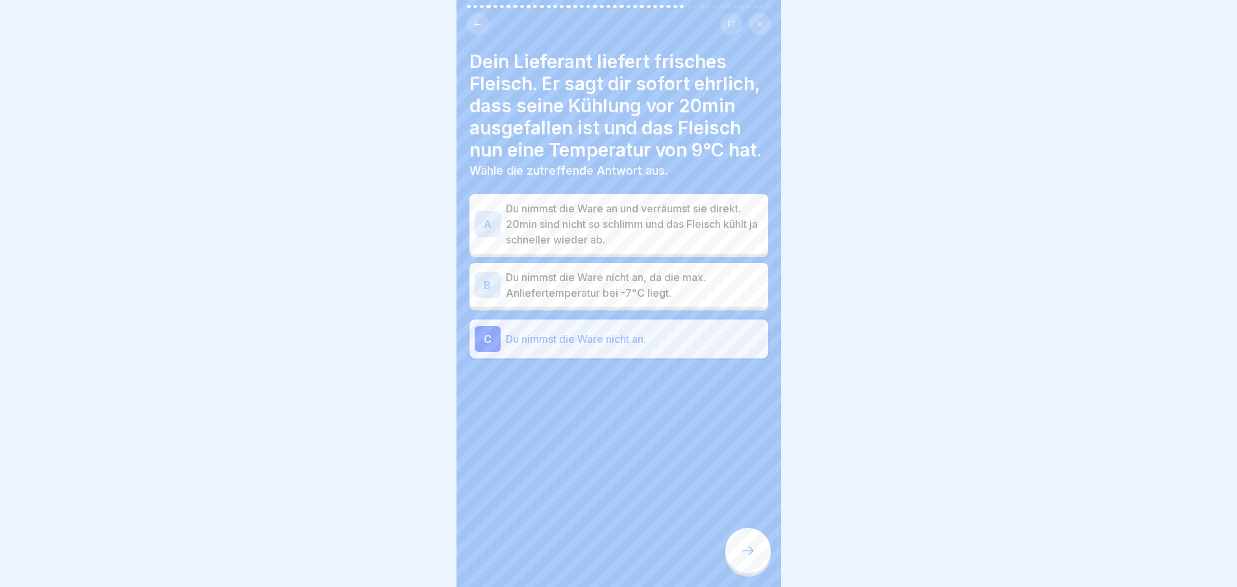
click at [735, 563] on div at bounding box center [747, 550] width 45 height 45
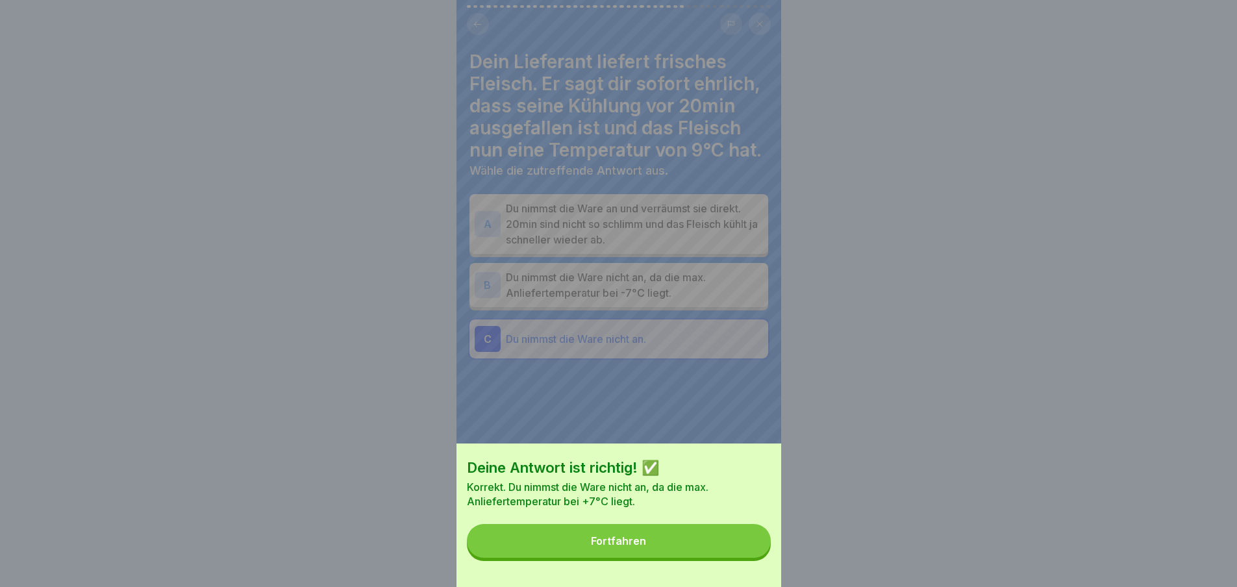
click at [732, 555] on button "Fortfahren" at bounding box center [619, 541] width 304 height 34
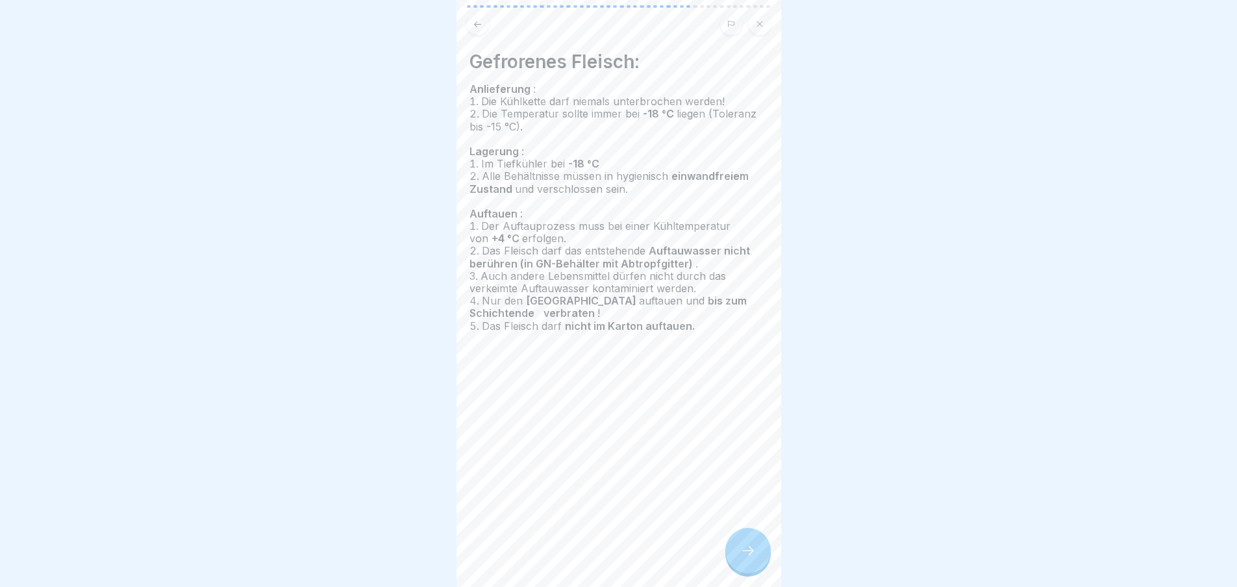
click at [750, 554] on icon at bounding box center [748, 551] width 16 height 16
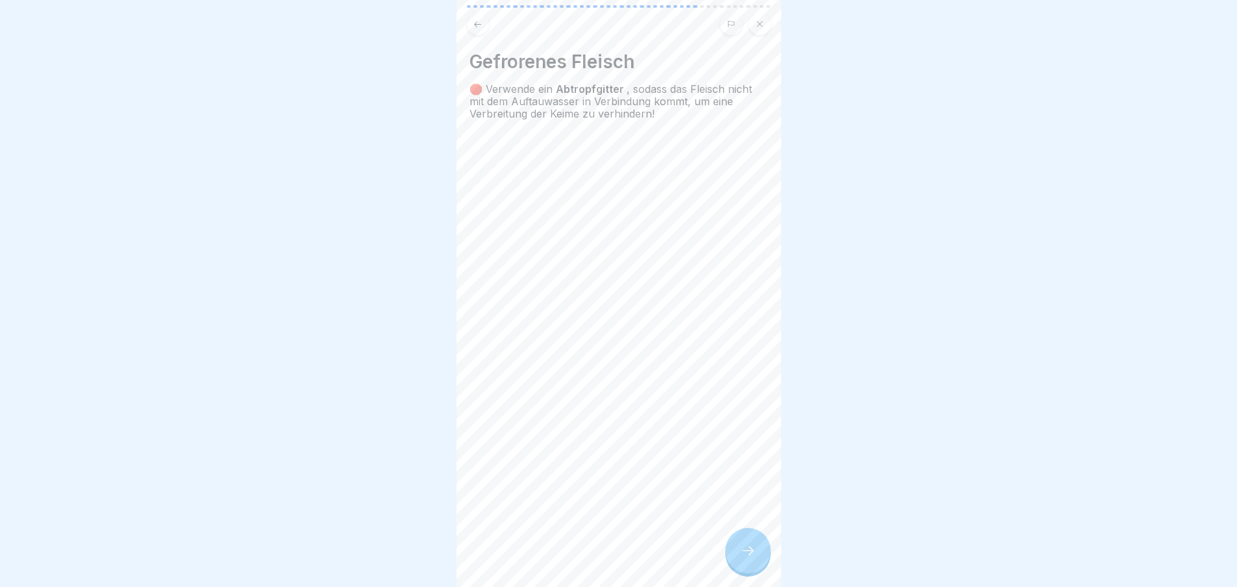
click at [750, 554] on icon at bounding box center [748, 551] width 16 height 16
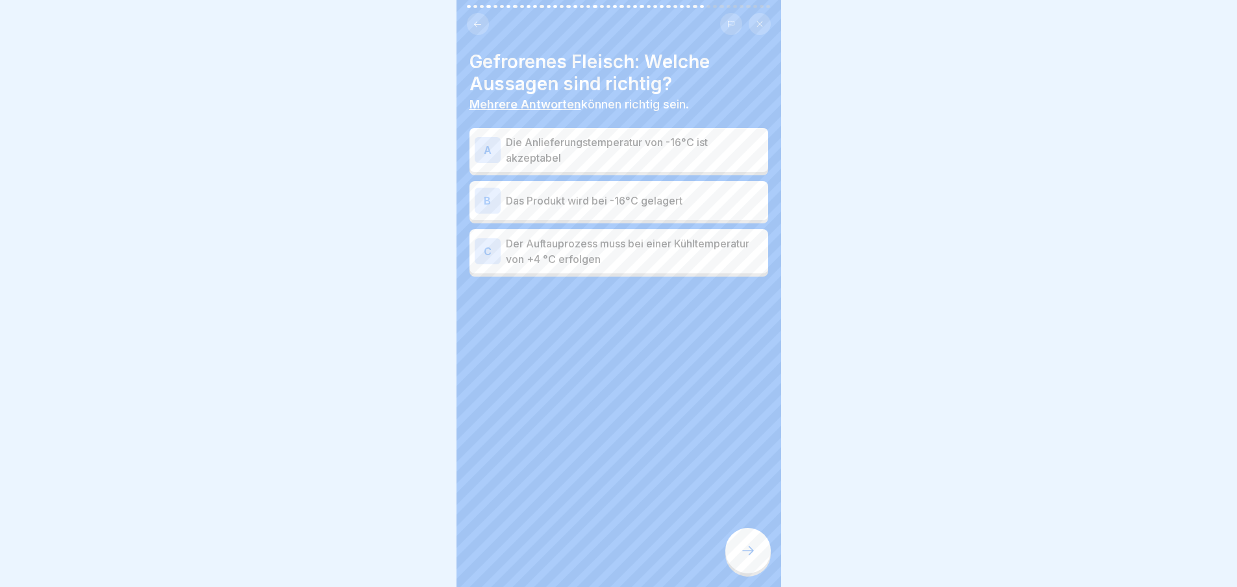
click at [750, 554] on icon at bounding box center [748, 551] width 16 height 16
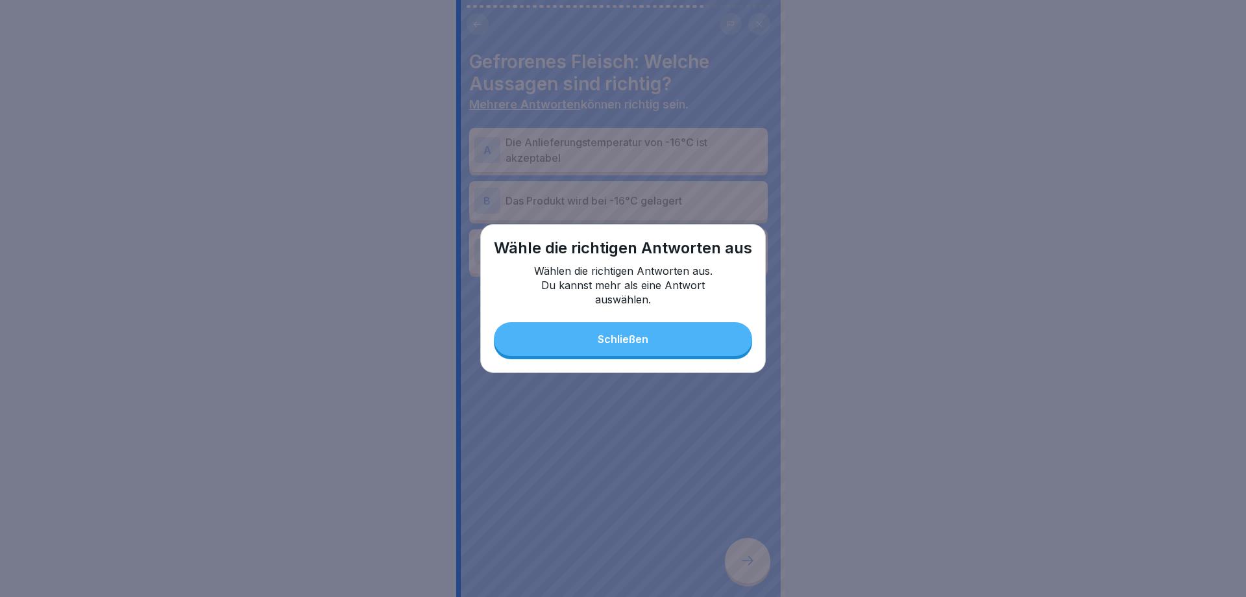
click at [674, 358] on div "Wähle die richtigen Antworten aus Wählen die richtigen Antworten aus. Du kannst…" at bounding box center [623, 298] width 286 height 149
click at [668, 338] on button "Schließen" at bounding box center [623, 339] width 258 height 34
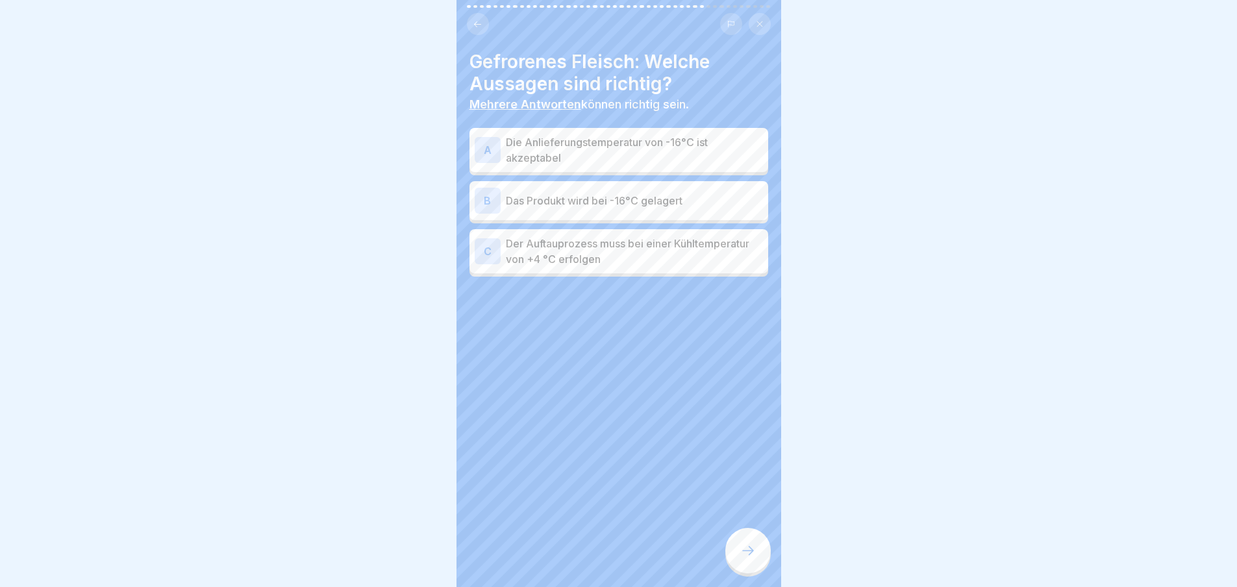
click at [666, 252] on p "Der Auftauprozess muss bei einer Kühltemperatur von +4 °C erfolgen" at bounding box center [634, 251] width 257 height 31
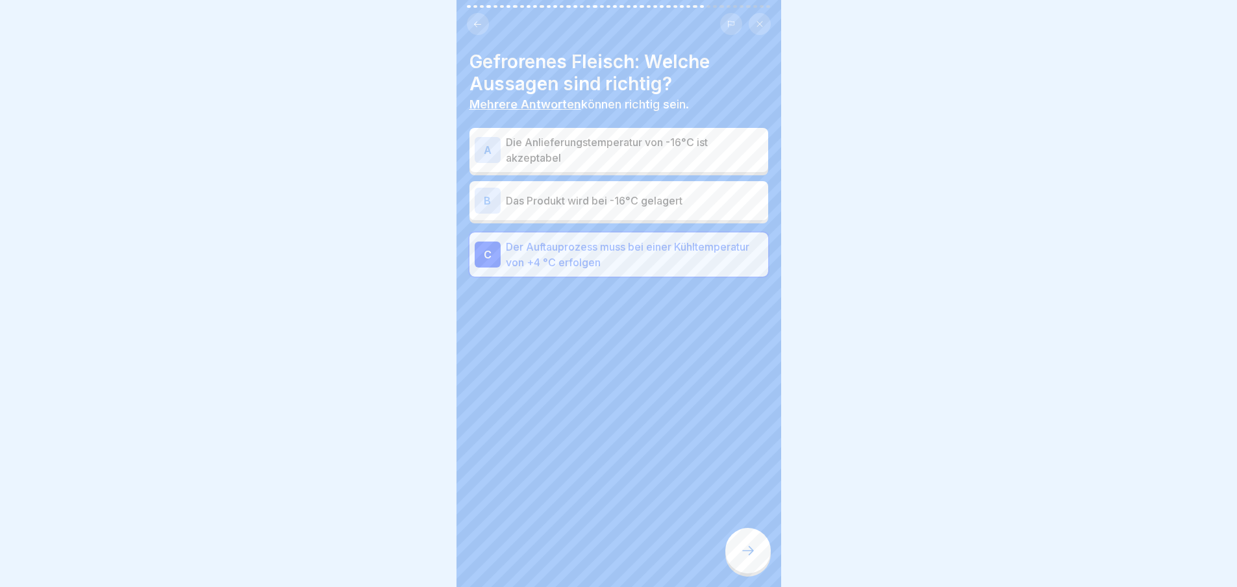
click at [648, 188] on div "B Das Produkt wird bei -16°C gelagert" at bounding box center [618, 201] width 288 height 26
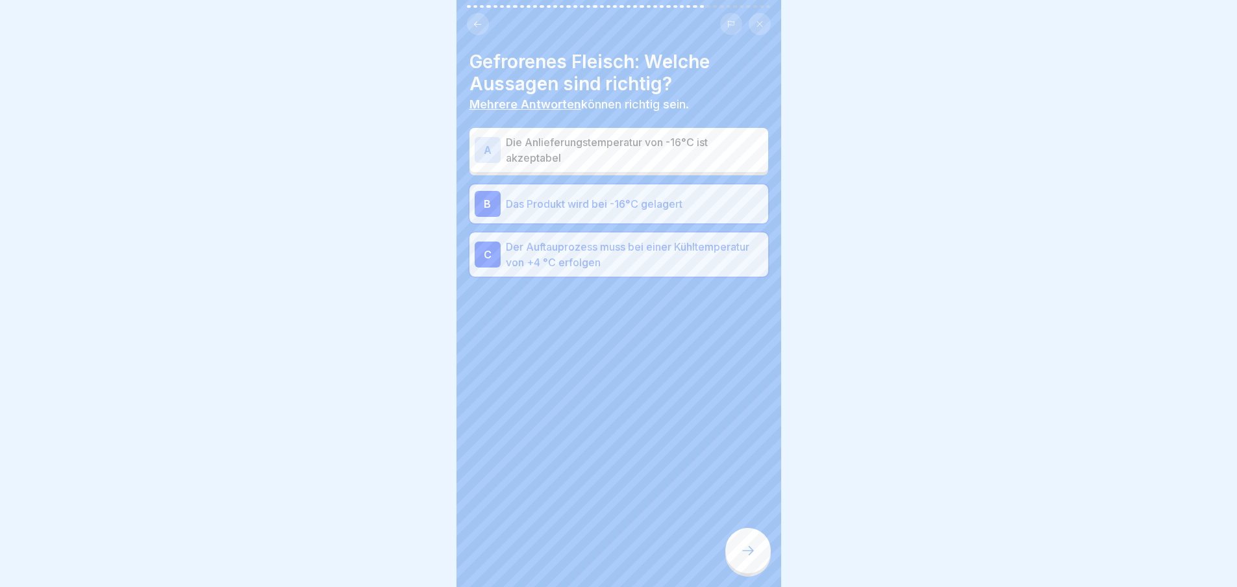
click at [648, 142] on p "Die Anlieferungstemperatur von -16°C ist akzeptabel" at bounding box center [634, 149] width 257 height 31
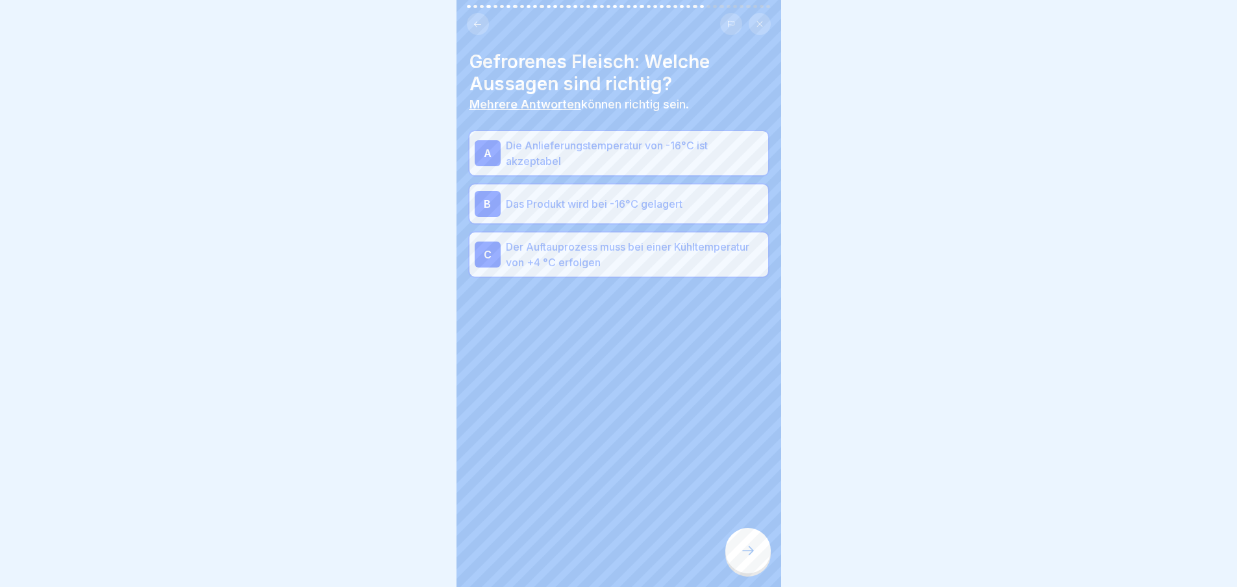
click at [706, 567] on div "Gefrorenes Fleisch: Welche Aussagen sind richtig? Mehrere Antworten können rich…" at bounding box center [618, 293] width 325 height 587
click at [754, 558] on icon at bounding box center [748, 551] width 16 height 16
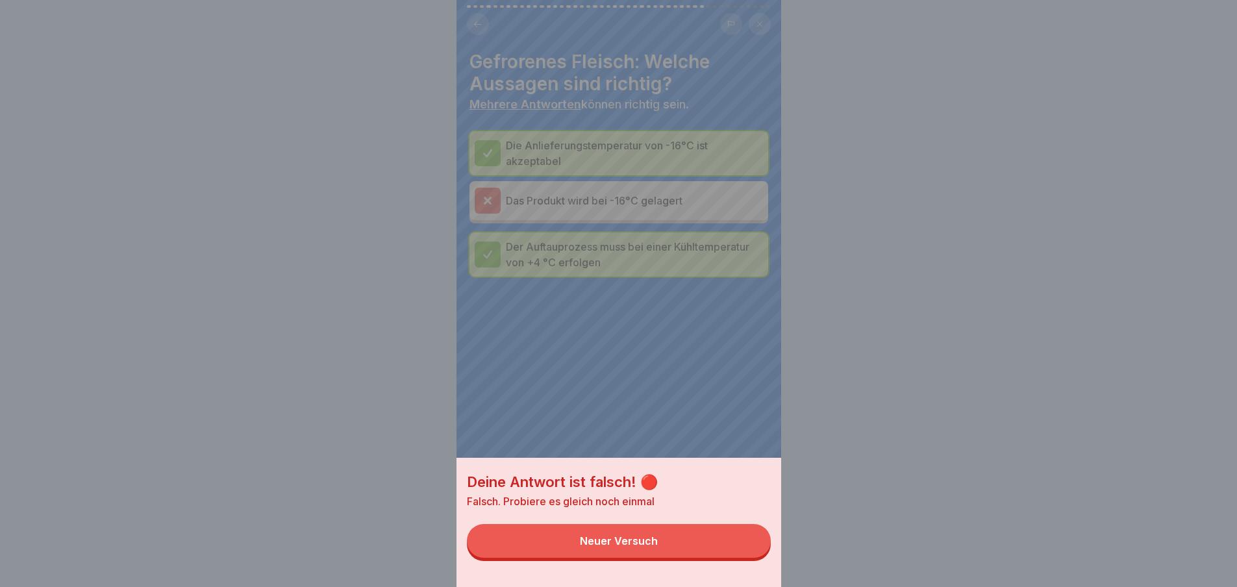
click at [739, 558] on button "Neuer Versuch" at bounding box center [619, 541] width 304 height 34
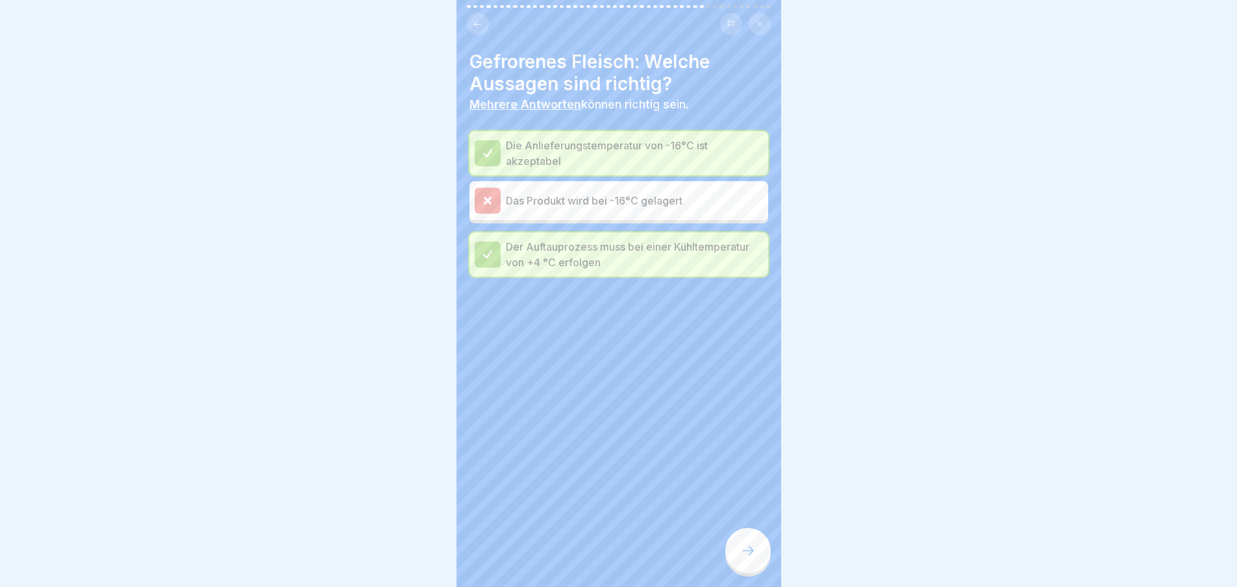
click at [740, 558] on icon at bounding box center [748, 551] width 16 height 16
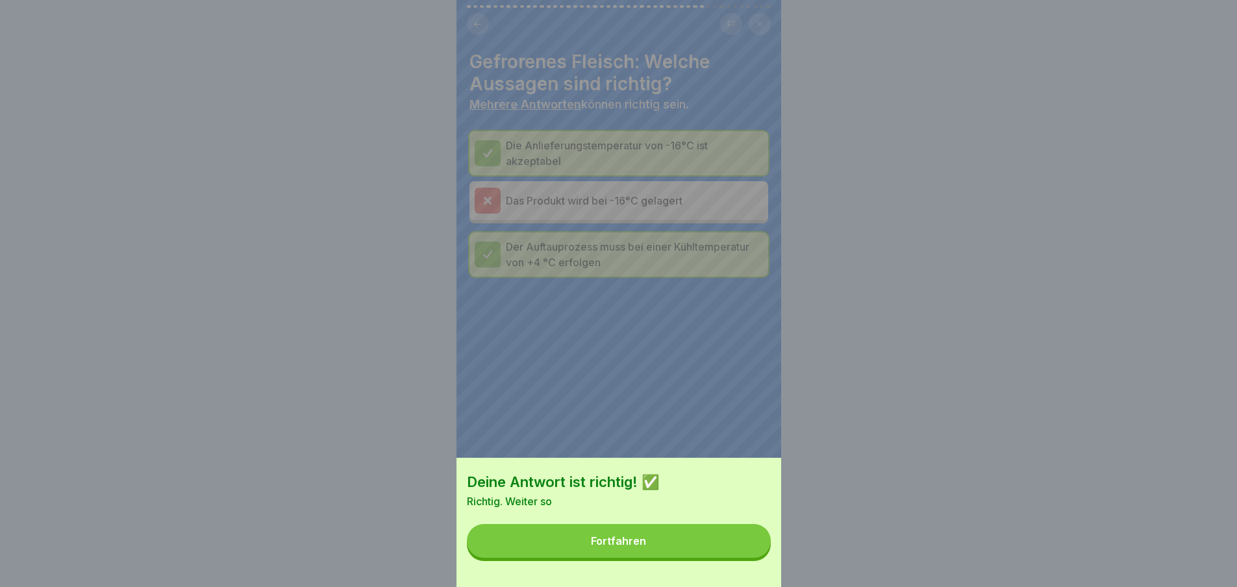
click at [740, 558] on button "Fortfahren" at bounding box center [619, 541] width 304 height 34
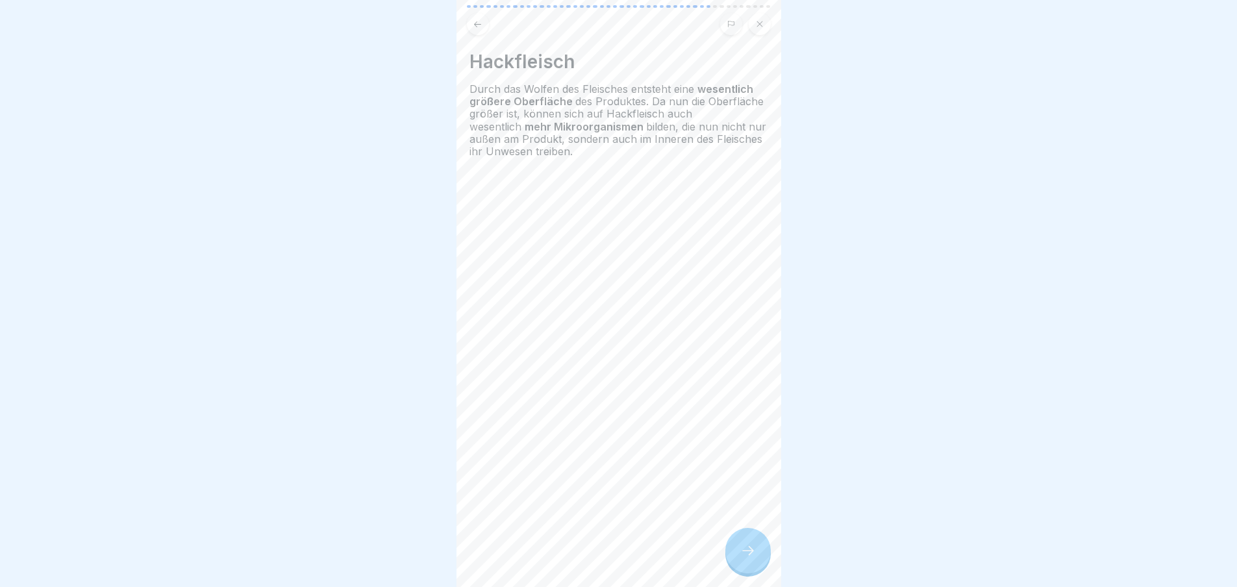
click at [740, 558] on icon at bounding box center [748, 551] width 16 height 16
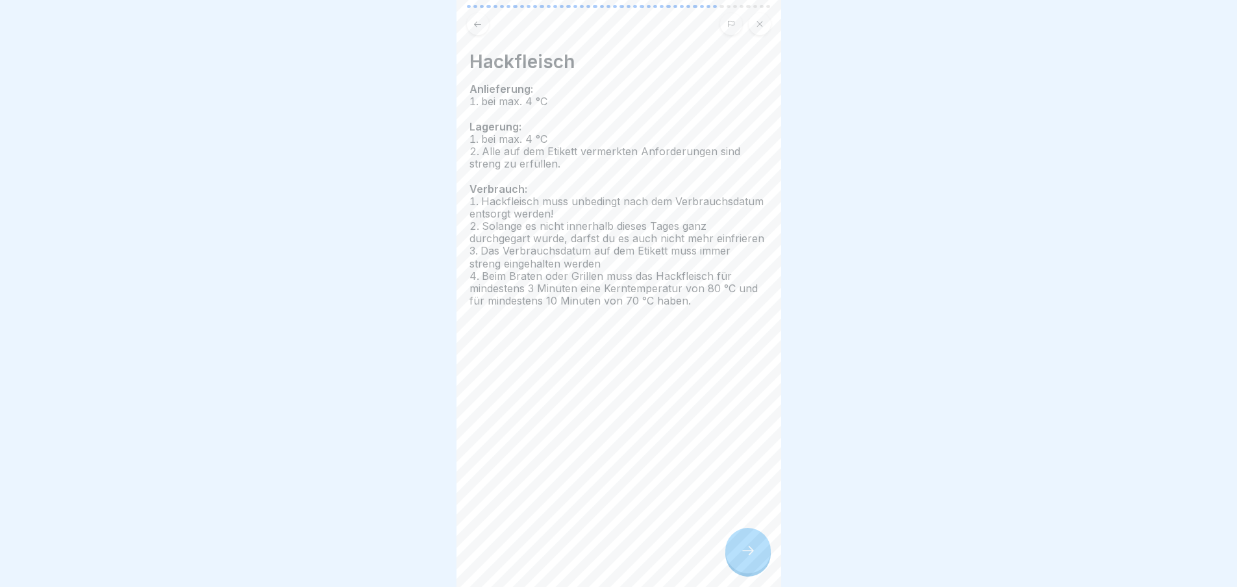
click at [742, 558] on icon at bounding box center [748, 551] width 16 height 16
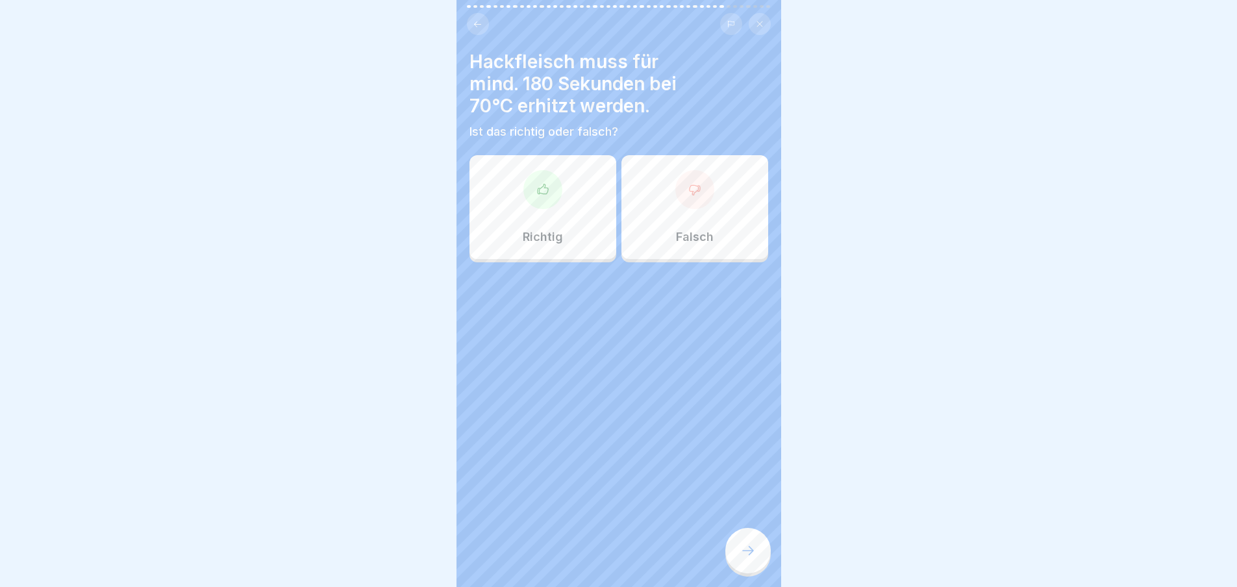
click at [742, 558] on icon at bounding box center [748, 551] width 16 height 16
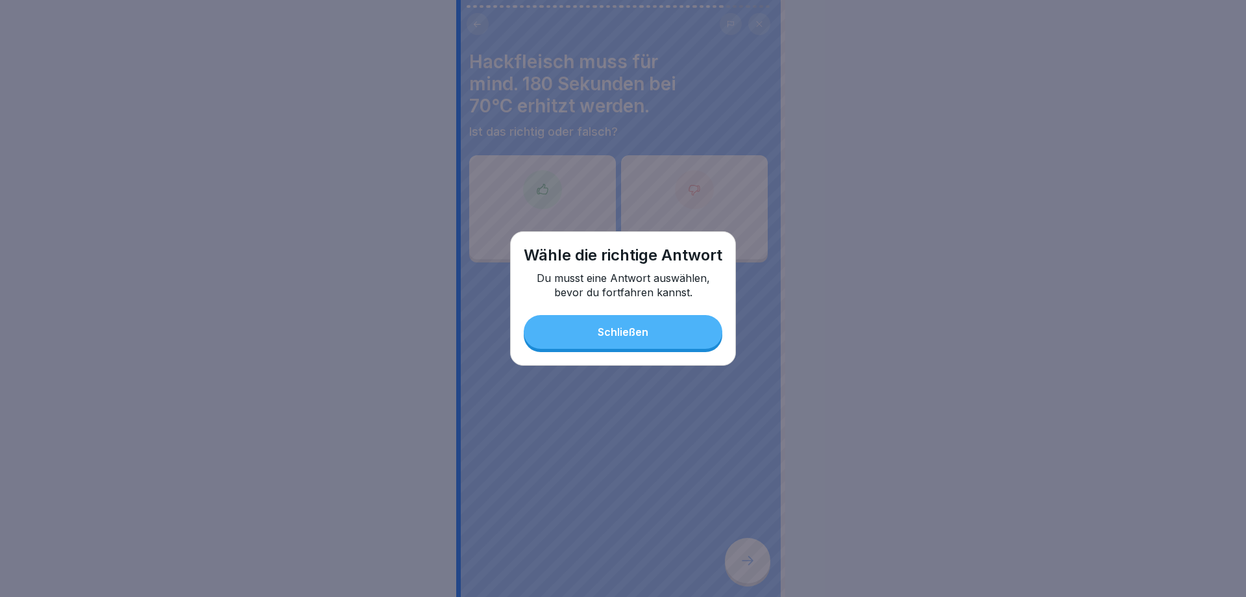
click at [656, 335] on button "Schließen" at bounding box center [623, 332] width 199 height 34
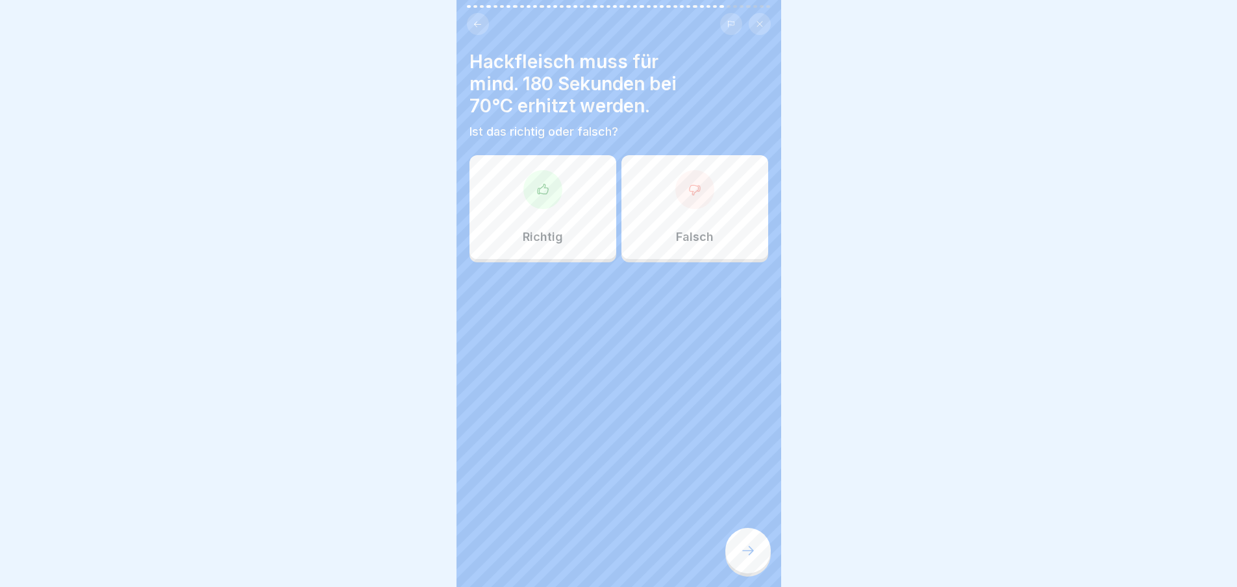
click at [586, 201] on div "Richtig" at bounding box center [542, 207] width 147 height 104
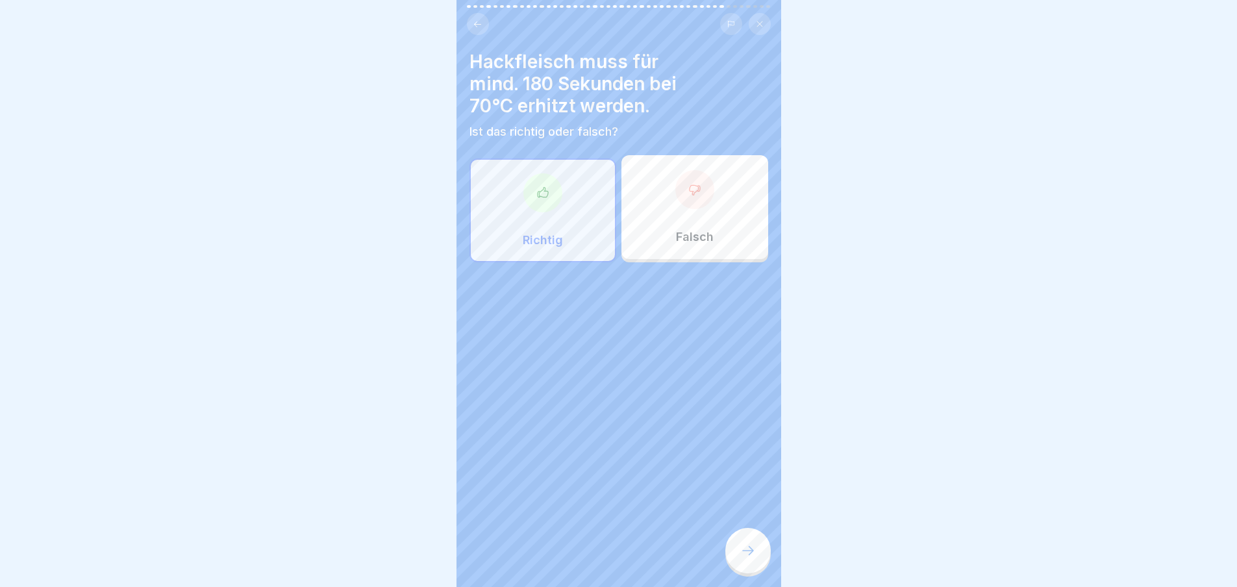
click at [745, 573] on div at bounding box center [747, 550] width 45 height 45
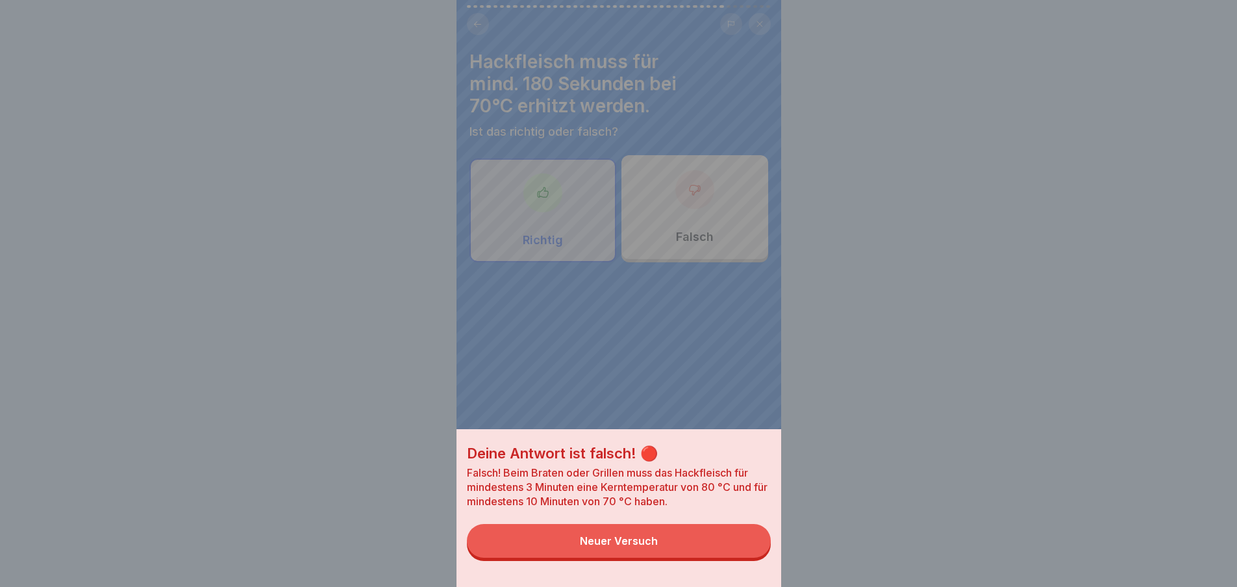
click at [739, 558] on button "Neuer Versuch" at bounding box center [619, 541] width 304 height 34
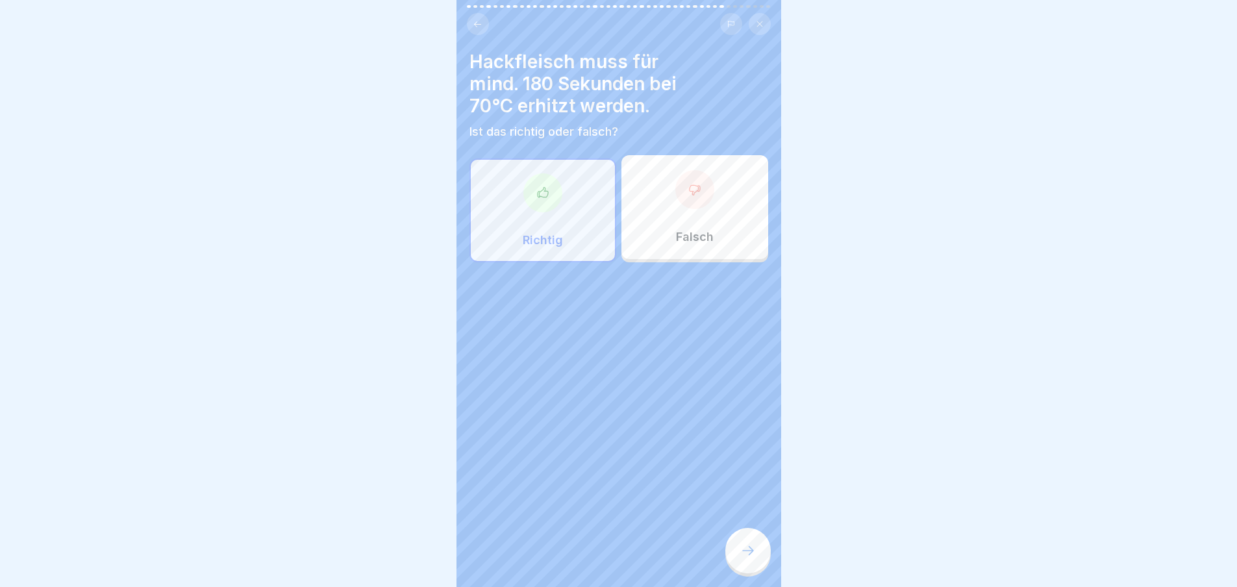
click at [706, 260] on div "Richtig Falsch" at bounding box center [618, 210] width 299 height 104
click at [706, 223] on div "Falsch" at bounding box center [694, 207] width 147 height 104
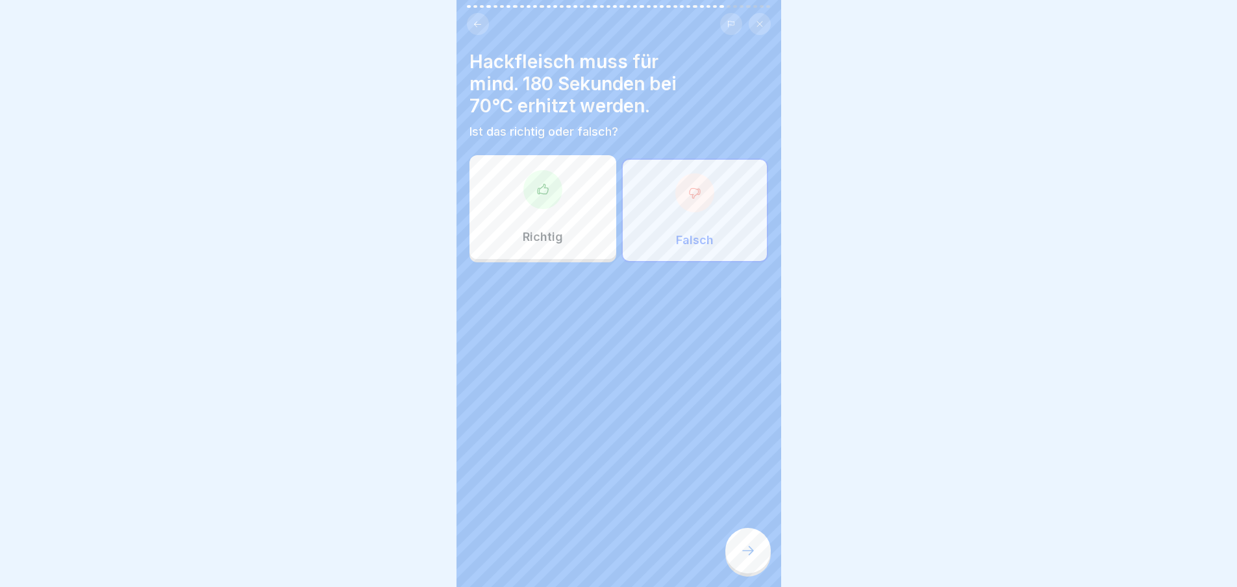
click at [762, 541] on div "Hackfleisch muss für mind. 180 Sekunden bei 70°C erhitzt werden. Ist das richti…" at bounding box center [618, 293] width 325 height 587
click at [758, 552] on div at bounding box center [747, 550] width 45 height 45
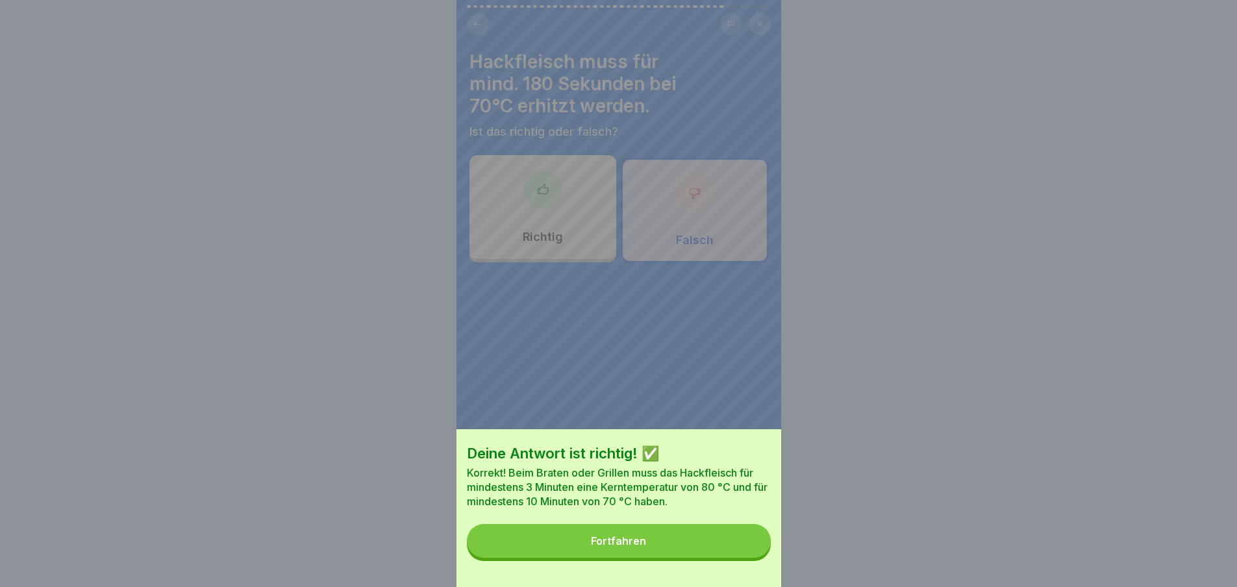
click at [730, 545] on button "Fortfahren" at bounding box center [619, 541] width 304 height 34
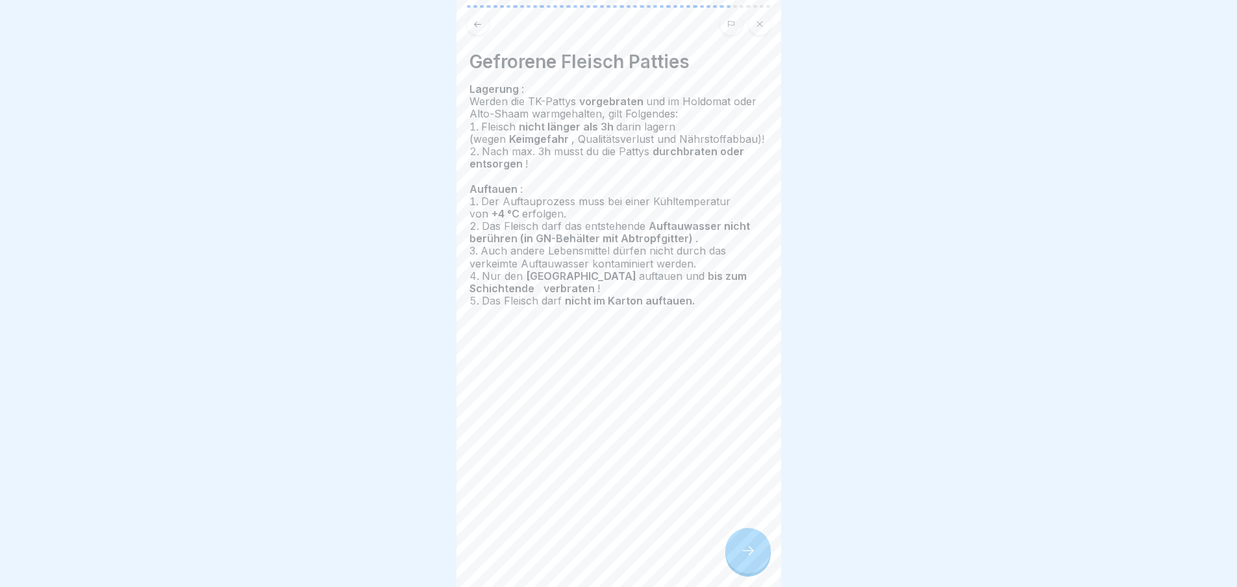
click at [730, 543] on div "Gefrorene Fleisch Patties Lagerung : Werden die TK-Pattys vorgebraten und im Ho…" at bounding box center [618, 293] width 325 height 587
click at [728, 539] on div "Gefrorene Fleisch Patties Lagerung : Werden die TK-Pattys vorgebraten und im Ho…" at bounding box center [618, 293] width 325 height 587
click at [752, 553] on icon at bounding box center [748, 551] width 16 height 16
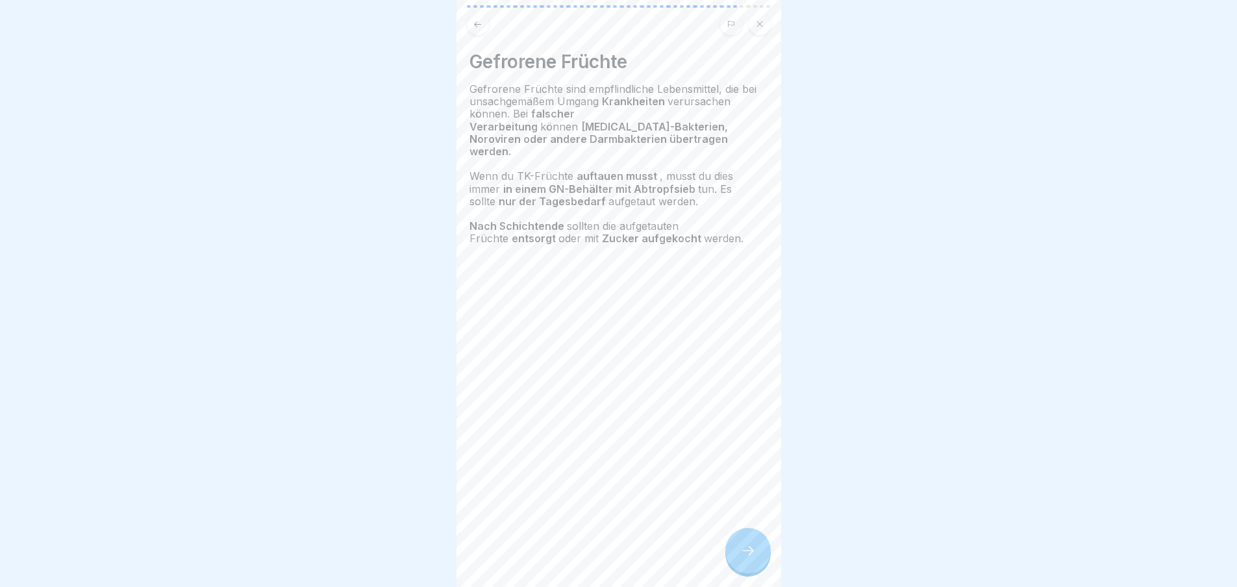
click at [752, 553] on icon at bounding box center [748, 551] width 16 height 16
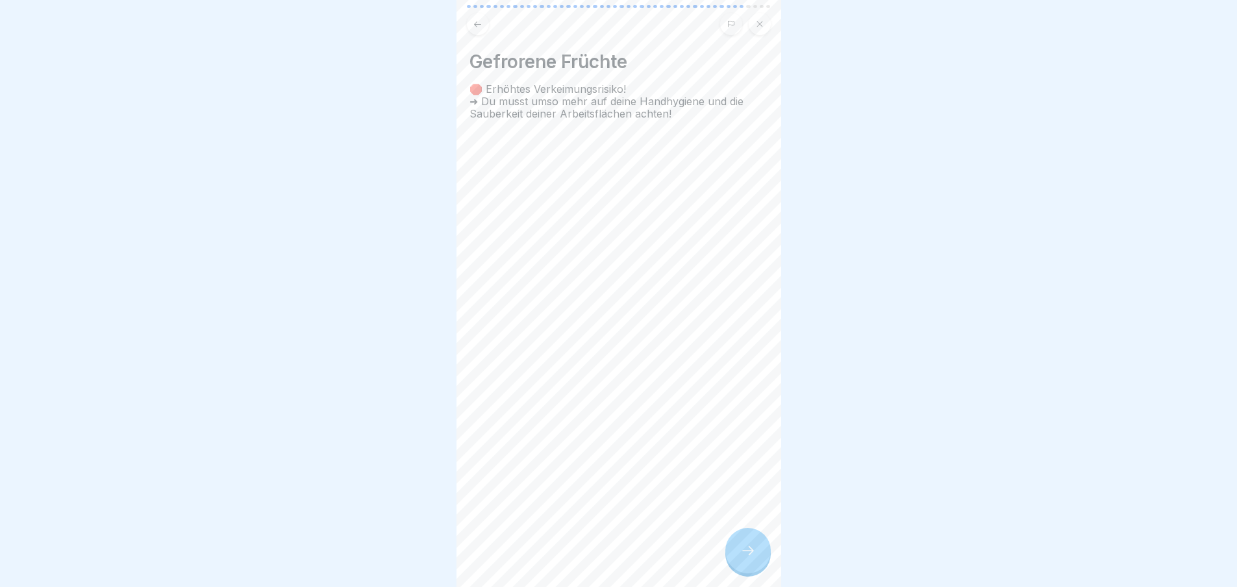
click at [754, 552] on div at bounding box center [747, 550] width 45 height 45
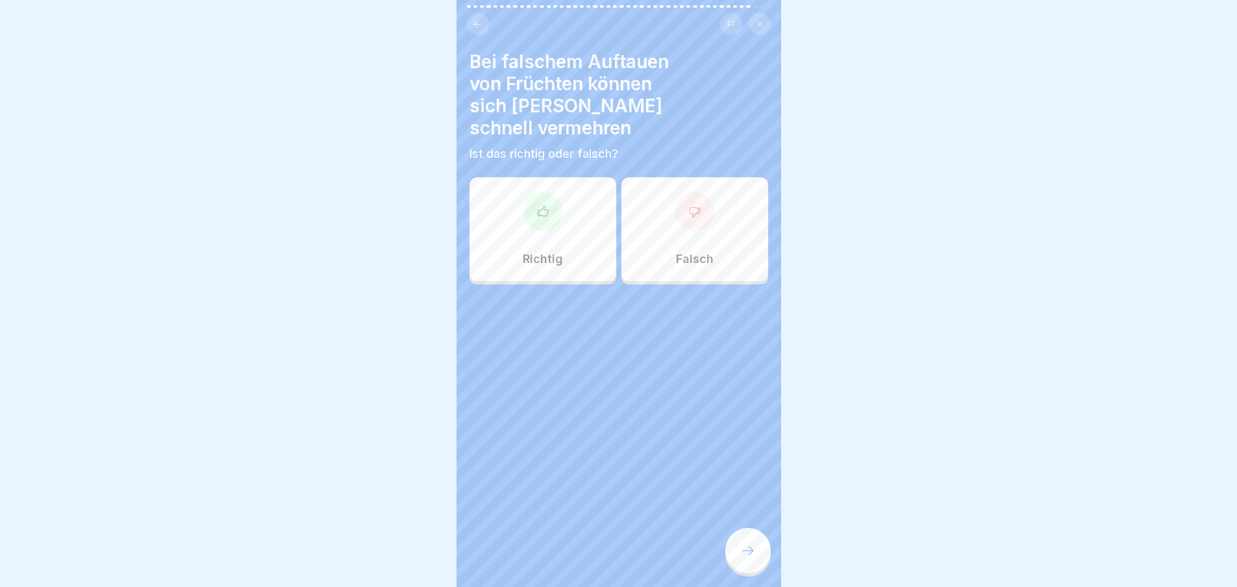
click at [754, 551] on div at bounding box center [747, 550] width 45 height 45
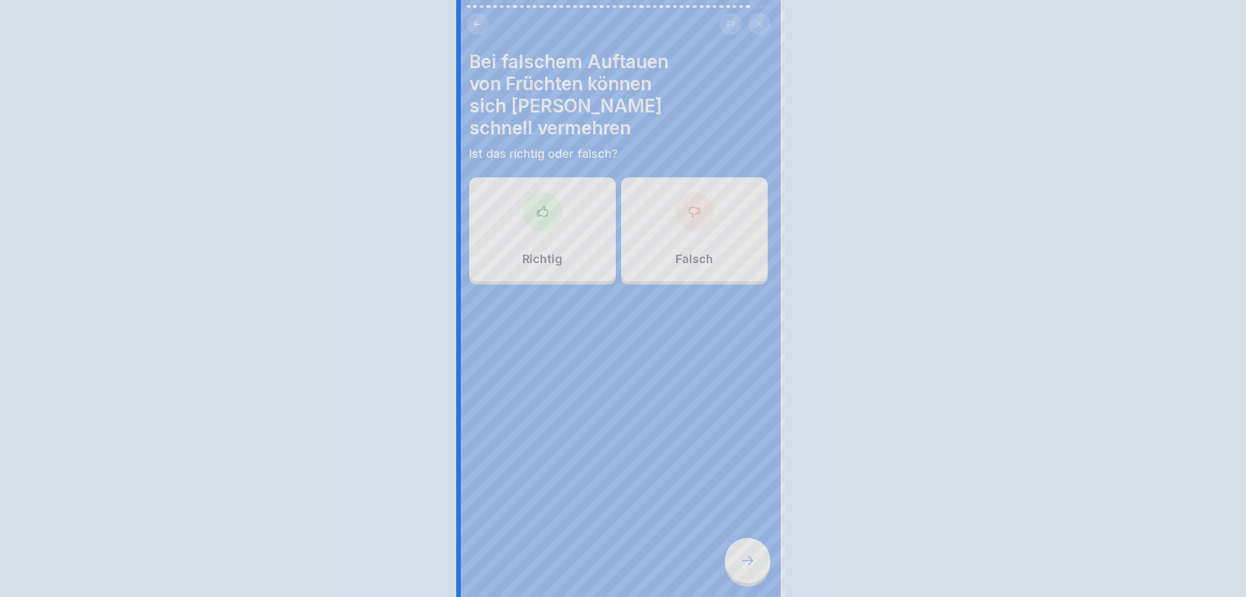
click at [754, 550] on div at bounding box center [623, 298] width 1246 height 597
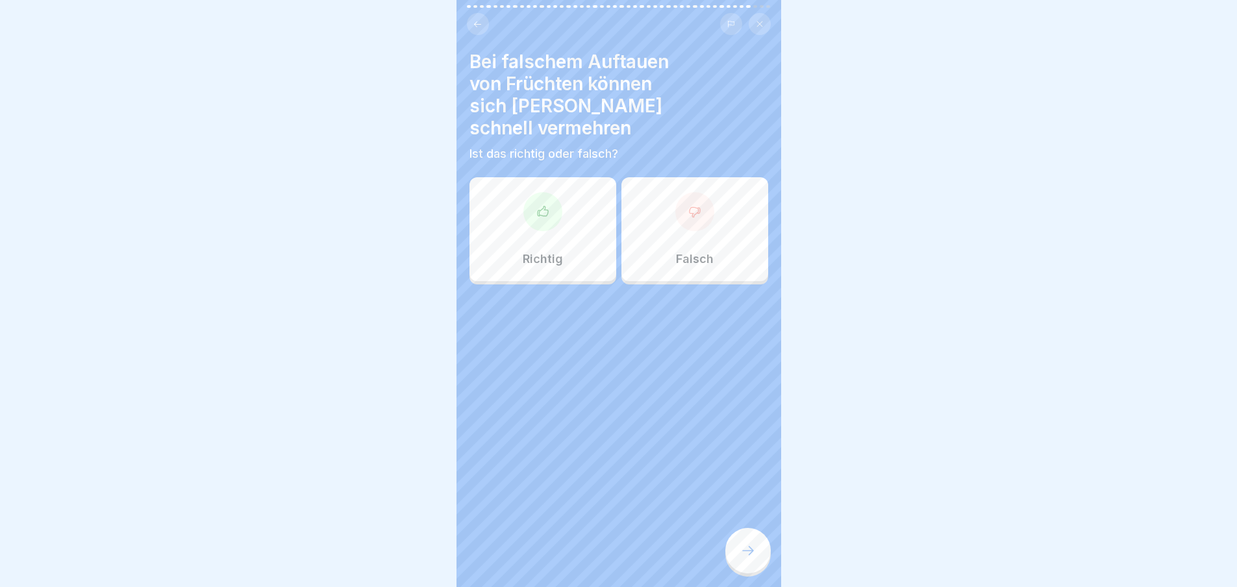
click at [574, 234] on div "Richtig" at bounding box center [542, 229] width 147 height 104
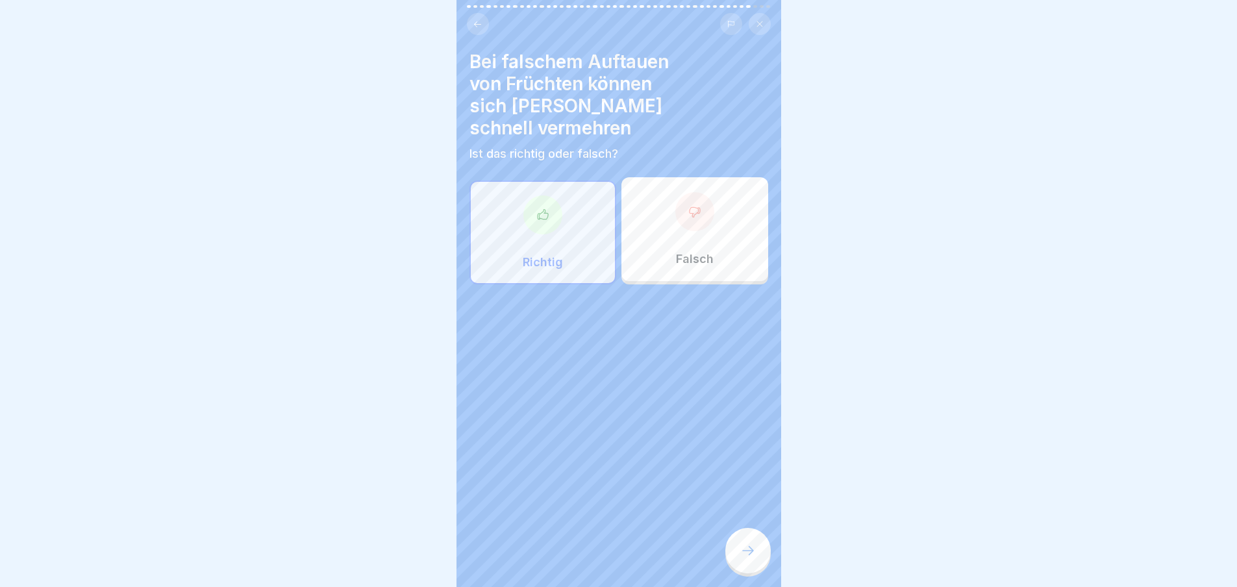
click at [750, 558] on icon at bounding box center [748, 551] width 16 height 16
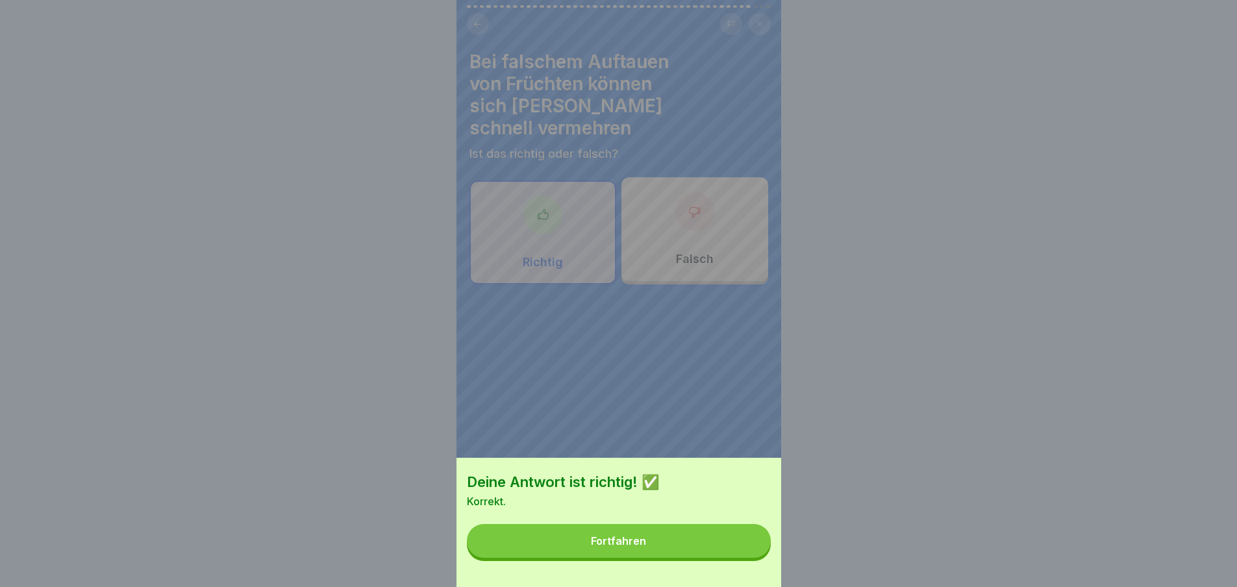
click at [741, 553] on button "Fortfahren" at bounding box center [619, 541] width 304 height 34
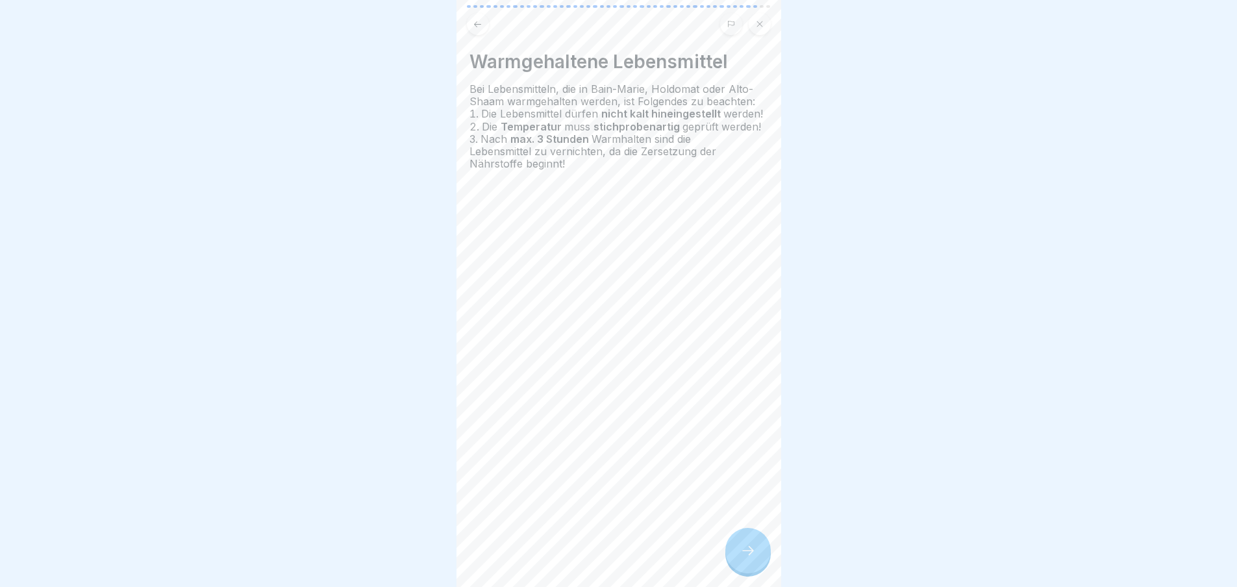
click at [743, 552] on icon at bounding box center [748, 551] width 16 height 16
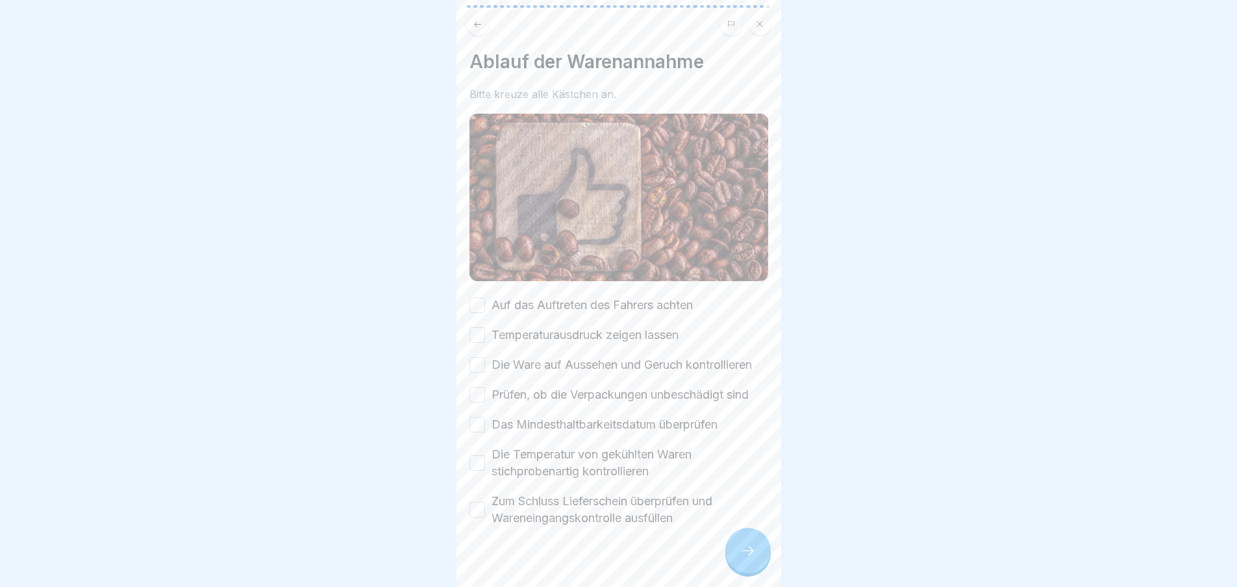
click at [559, 306] on label "Auf das Auftreten des Fahrers achten" at bounding box center [591, 305] width 201 height 17
click at [485, 306] on button "Auf das Auftreten des Fahrers achten" at bounding box center [477, 305] width 16 height 16
click at [560, 330] on label "Temperaturausdruck zeigen lassen" at bounding box center [584, 334] width 187 height 17
click at [485, 330] on button "Temperaturausdruck zeigen lassen" at bounding box center [477, 335] width 16 height 16
click at [563, 356] on label "Die Ware auf Aussehen und Geruch kontrollieren" at bounding box center [621, 364] width 260 height 17
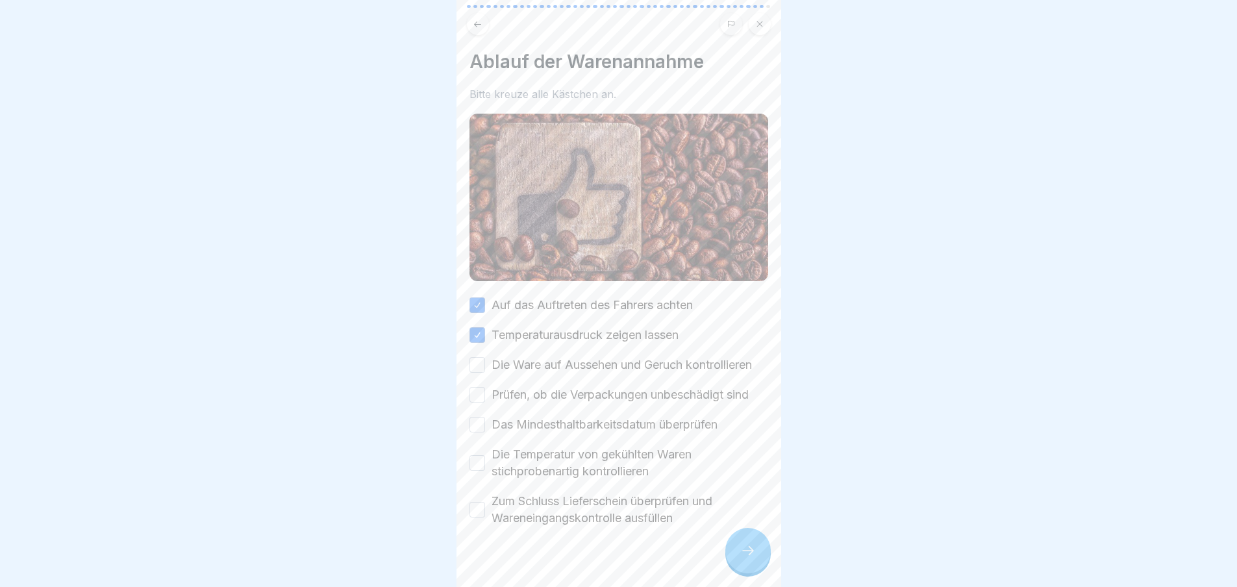
click at [485, 357] on button "Die Ware auf Aussehen und Geruch kontrollieren" at bounding box center [477, 365] width 16 height 16
click at [562, 403] on label "Prüfen, ob die Verpackungen unbeschädigt sind" at bounding box center [619, 394] width 257 height 17
click at [485, 402] on button "Prüfen, ob die Verpackungen unbeschädigt sind" at bounding box center [477, 395] width 16 height 16
click at [565, 433] on label "Das Mindesthaltbarkeitsdatum überprüfen" at bounding box center [604, 424] width 226 height 17
click at [485, 432] on button "Das Mindesthaltbarkeitsdatum überprüfen" at bounding box center [477, 425] width 16 height 16
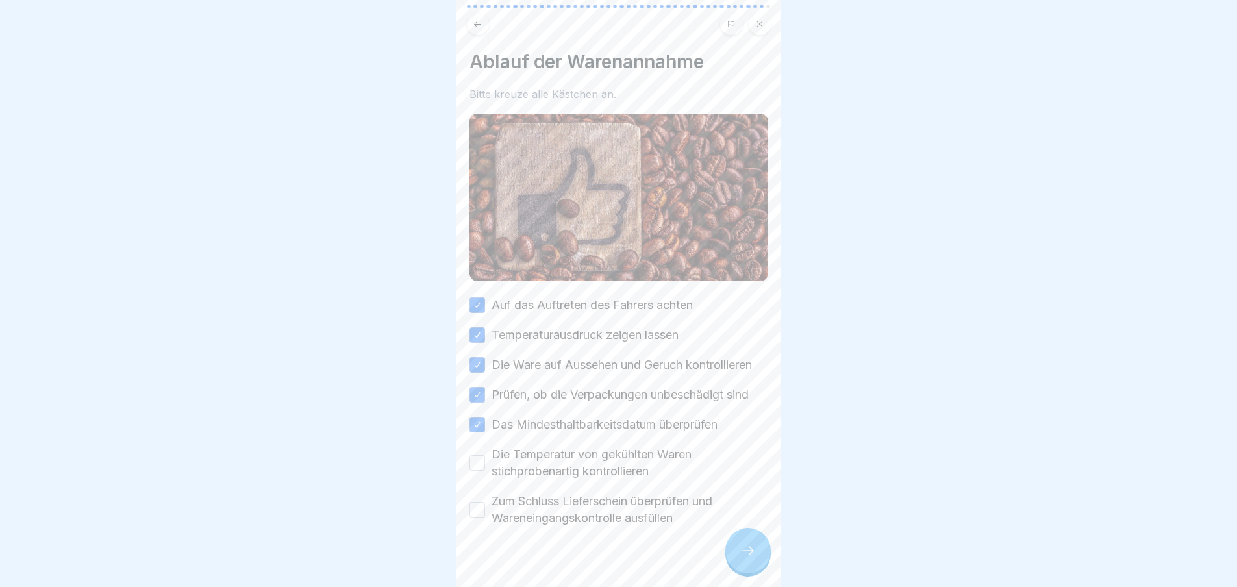
click at [568, 465] on label "Die Temperatur von gekühlten Waren stichprobenartig kontrollieren" at bounding box center [629, 463] width 277 height 34
click at [485, 465] on button "Die Temperatur von gekühlten Waren stichprobenartig kontrollieren" at bounding box center [477, 463] width 16 height 16
click at [558, 513] on label "Zum Schluss Lieferschein überprüfen und Wareneingangskontrolle ausfüllen" at bounding box center [629, 510] width 277 height 34
click at [485, 513] on button "Zum Schluss Lieferschein überprüfen und Wareneingangskontrolle ausfüllen" at bounding box center [477, 510] width 16 height 16
click at [747, 558] on icon at bounding box center [748, 551] width 16 height 16
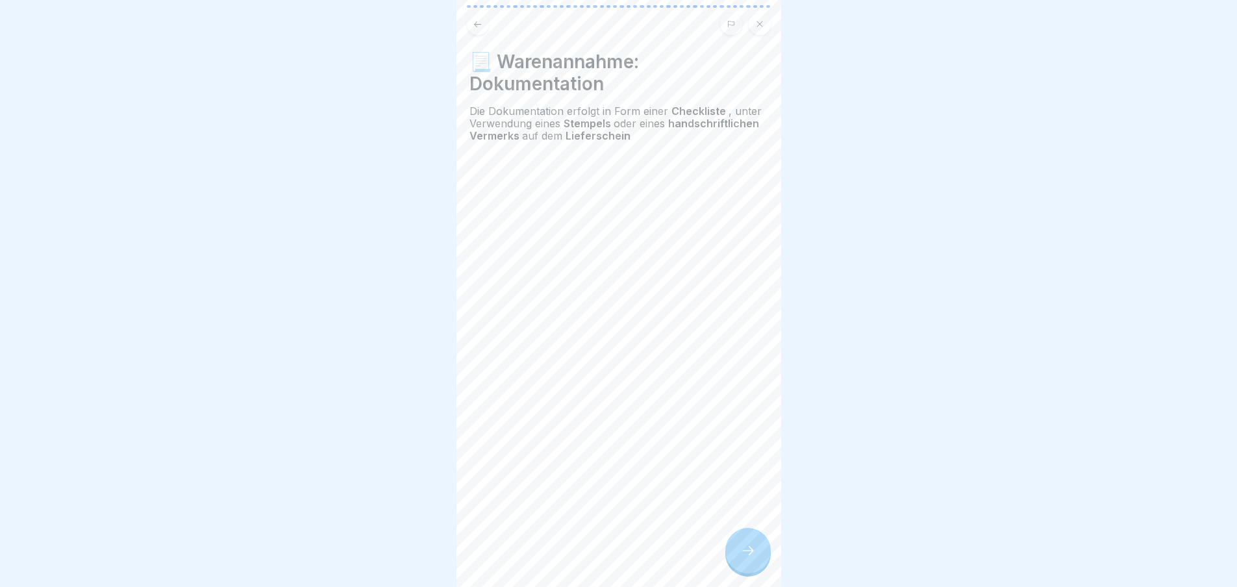
click at [741, 554] on icon at bounding box center [748, 551] width 16 height 16
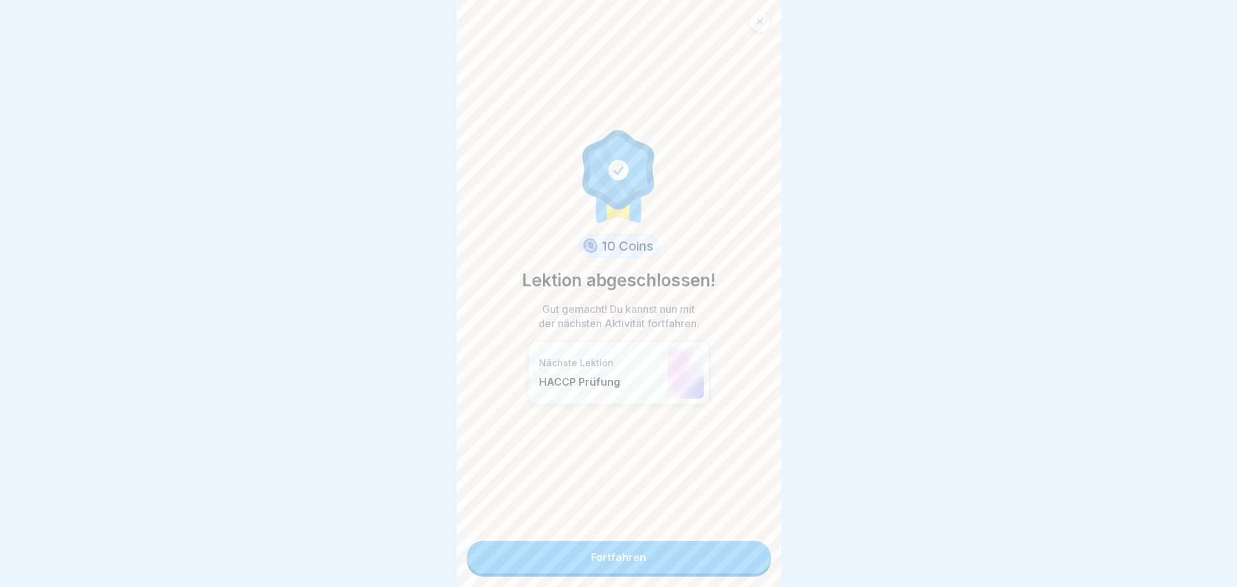
click at [708, 550] on link "Fortfahren" at bounding box center [619, 557] width 304 height 32
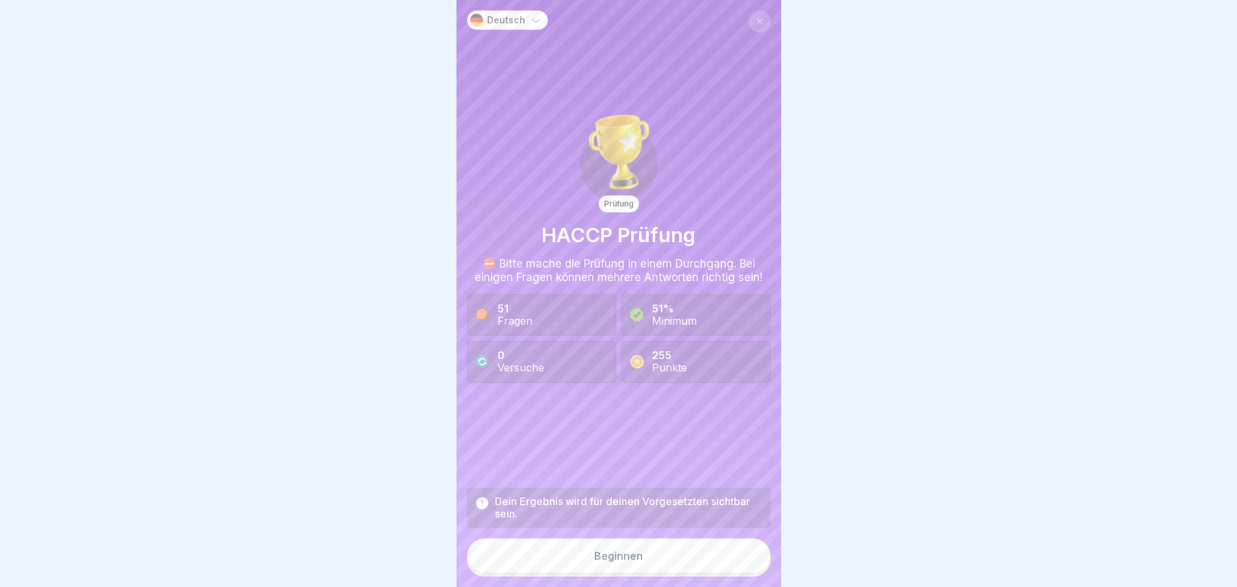
scroll to position [10, 0]
click at [619, 564] on button "Beginnen" at bounding box center [619, 555] width 304 height 35
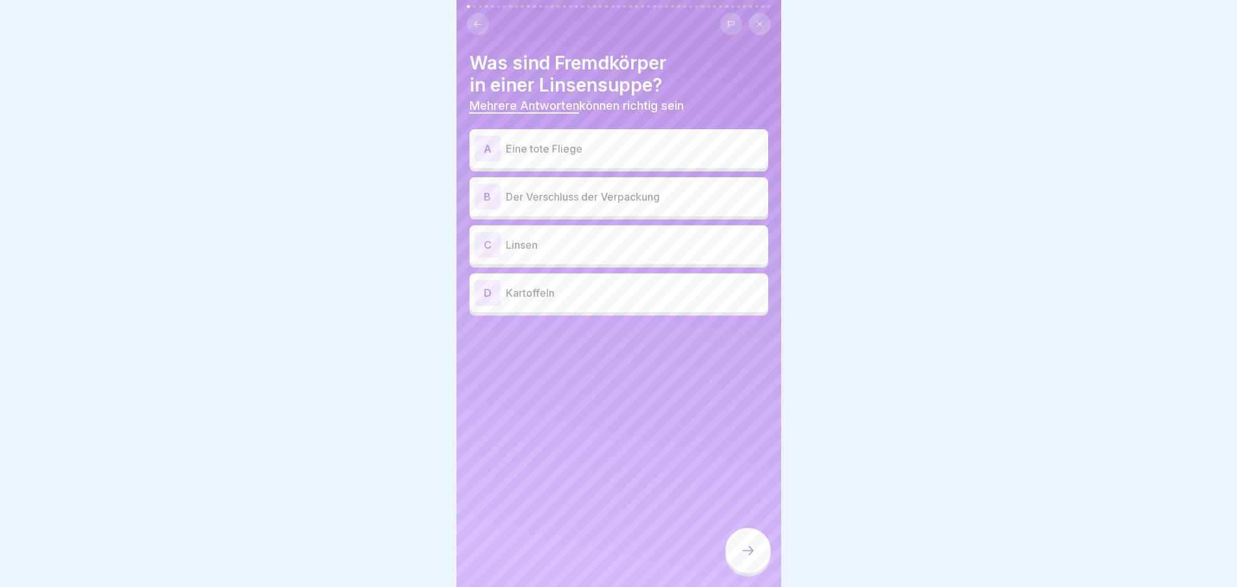
click at [758, 20] on icon at bounding box center [760, 24] width 8 height 8
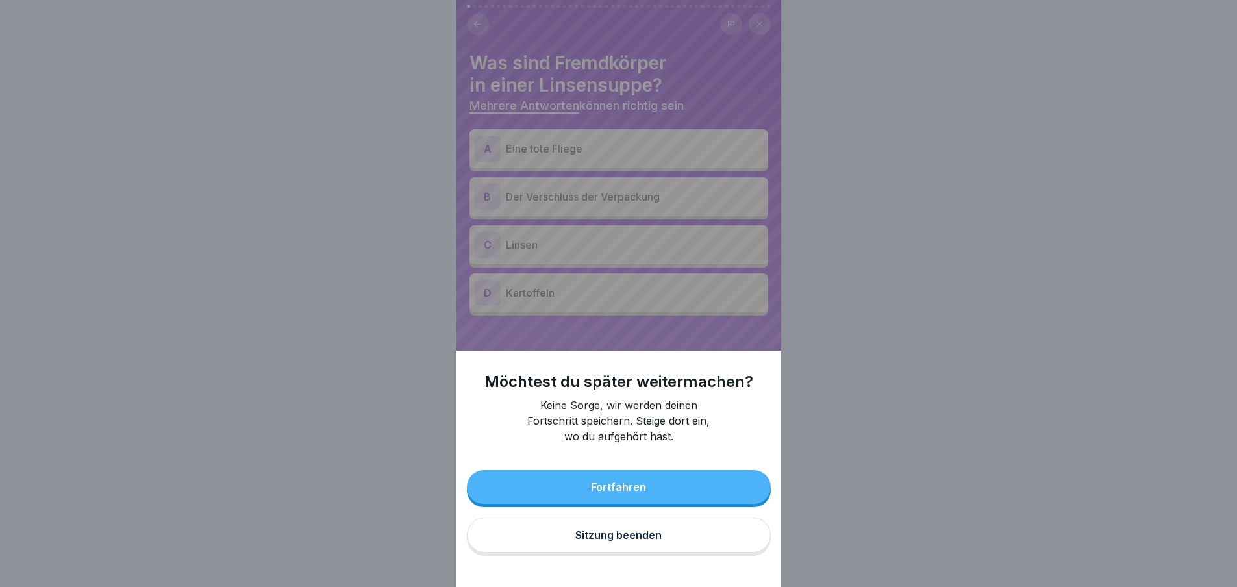
click at [678, 495] on button "Fortfahren" at bounding box center [619, 487] width 304 height 34
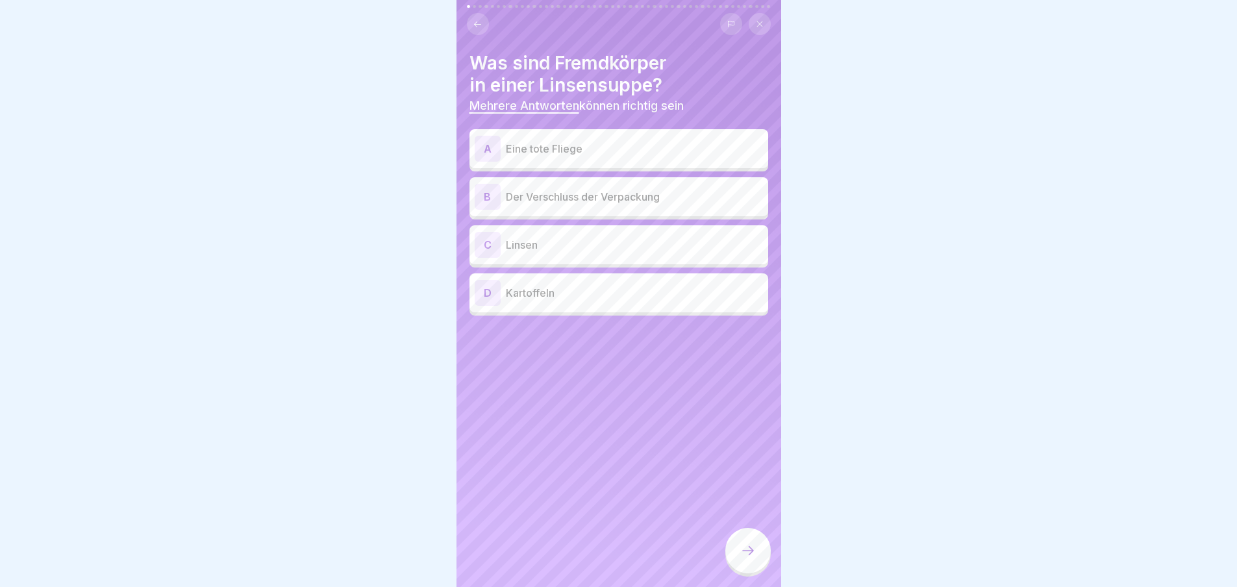
click at [630, 141] on p "Eine tote Fliege" at bounding box center [634, 149] width 257 height 16
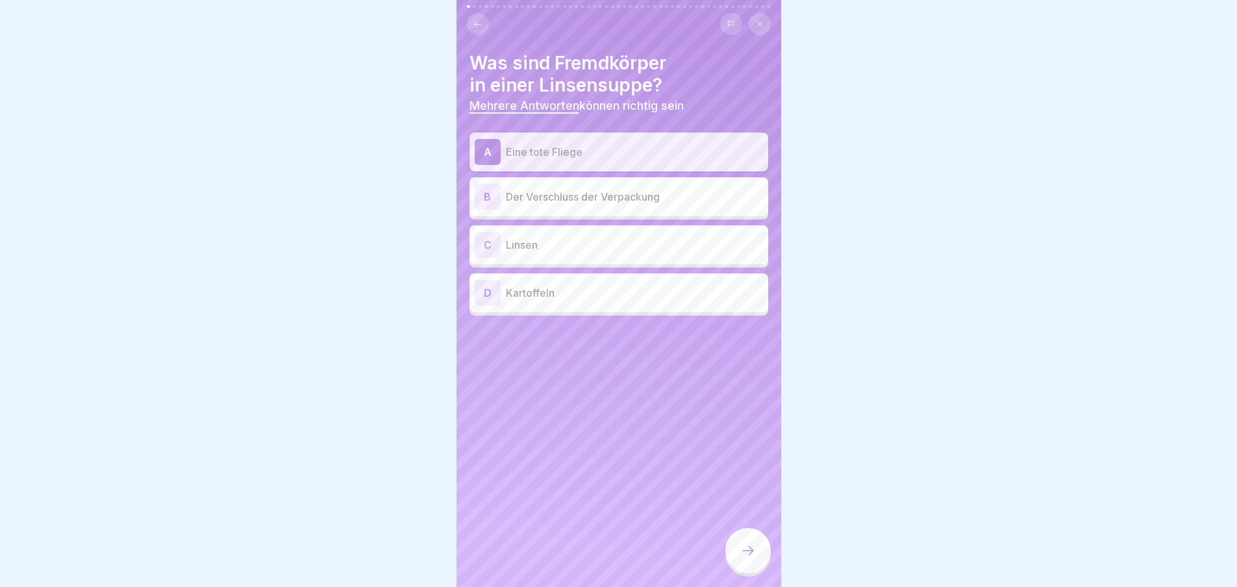
click at [626, 189] on p "Der Verschluss der Verpackung" at bounding box center [634, 197] width 257 height 16
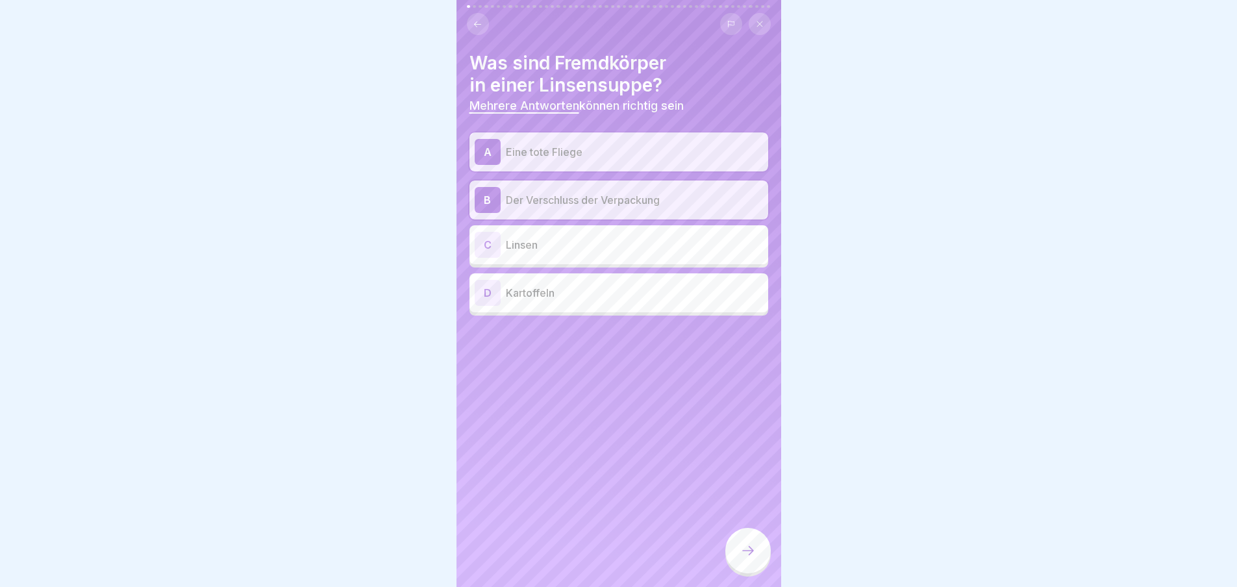
click at [758, 545] on div at bounding box center [747, 550] width 45 height 45
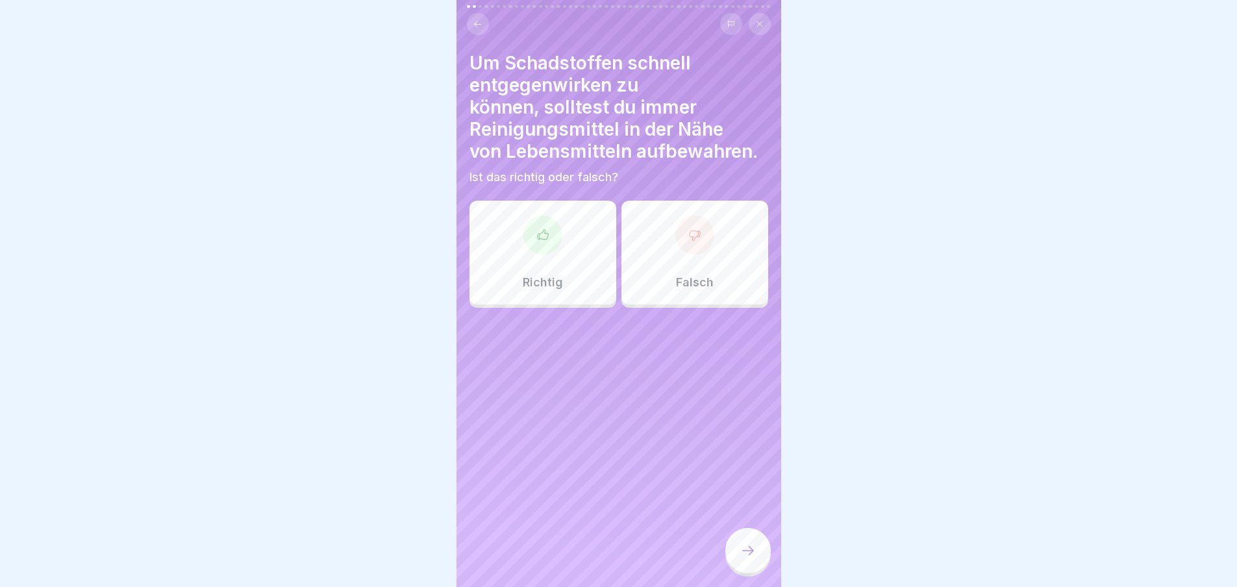
click at [710, 253] on div "Falsch" at bounding box center [694, 253] width 147 height 104
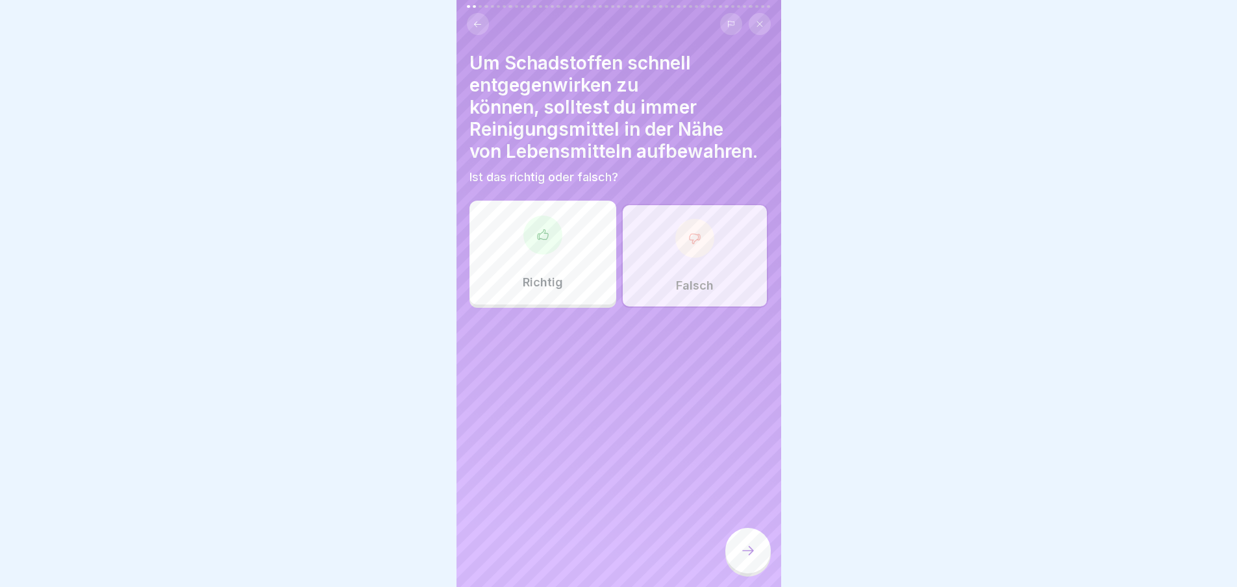
click at [741, 557] on icon at bounding box center [748, 551] width 16 height 16
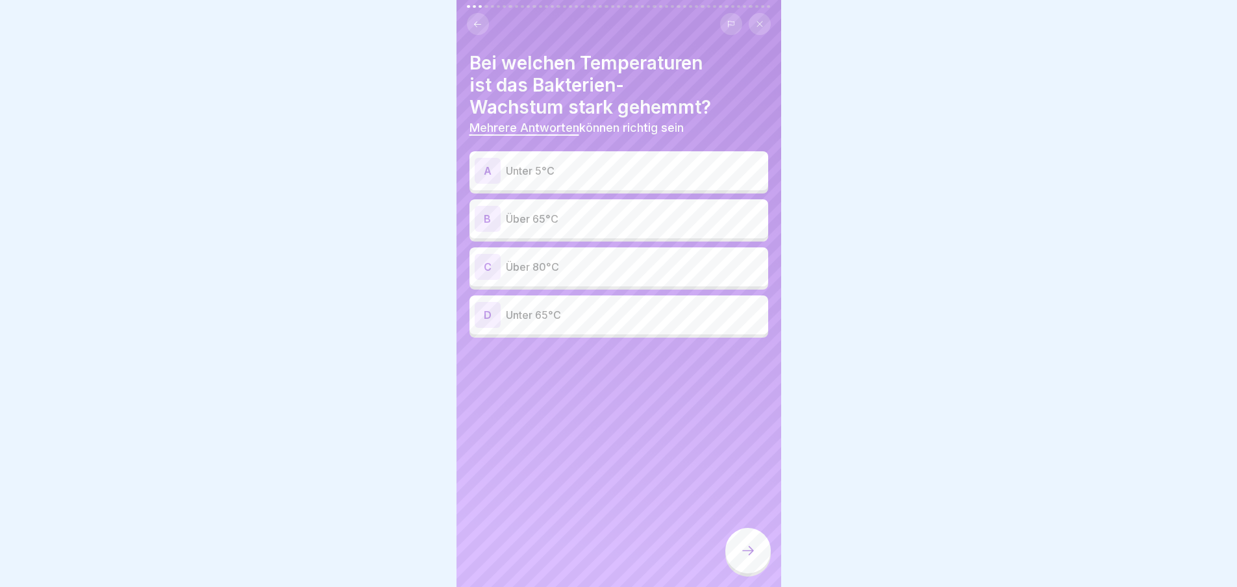
click at [615, 163] on p "Unter 5°C" at bounding box center [634, 171] width 257 height 16
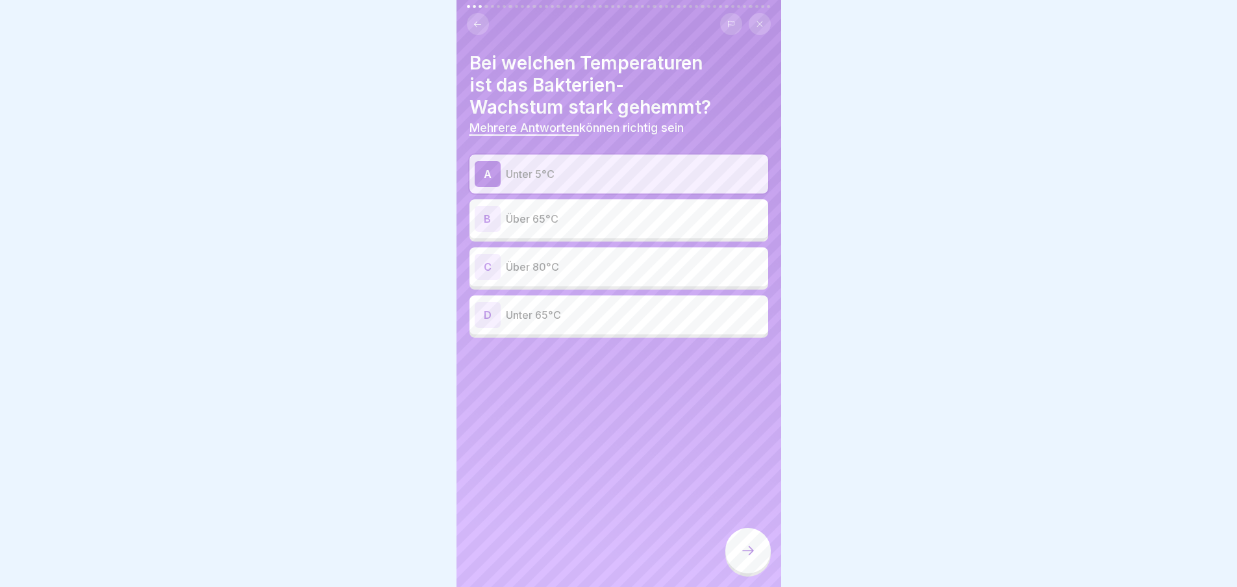
click at [606, 254] on div "C Über 80°C" at bounding box center [618, 267] width 288 height 26
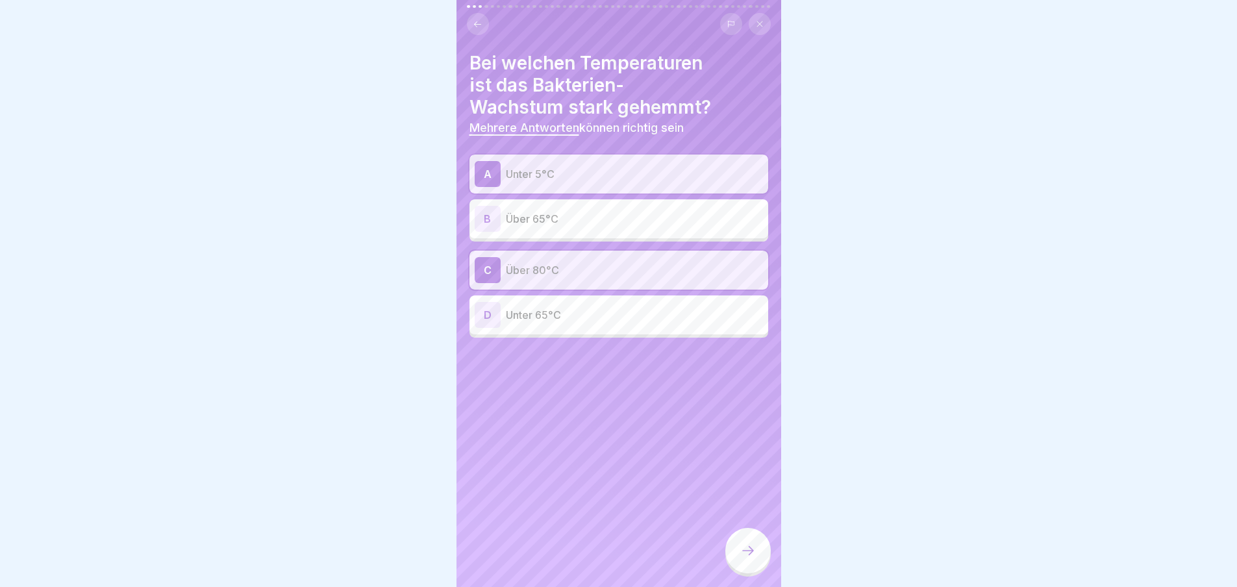
click at [597, 211] on p "Über 65°C" at bounding box center [634, 219] width 257 height 16
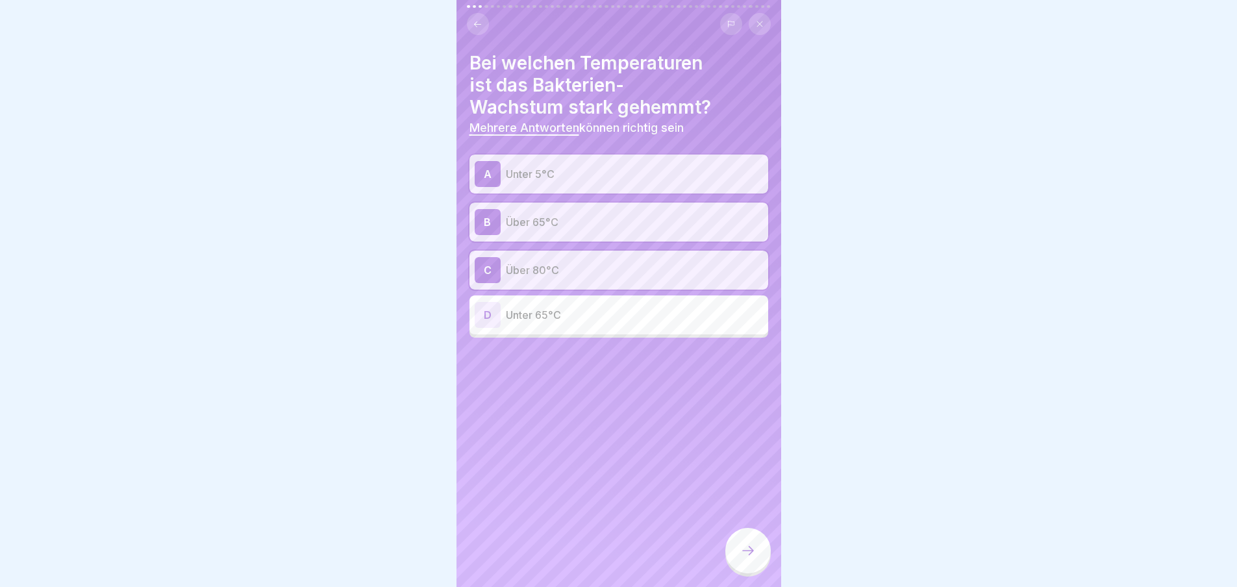
click at [743, 546] on icon at bounding box center [748, 551] width 16 height 16
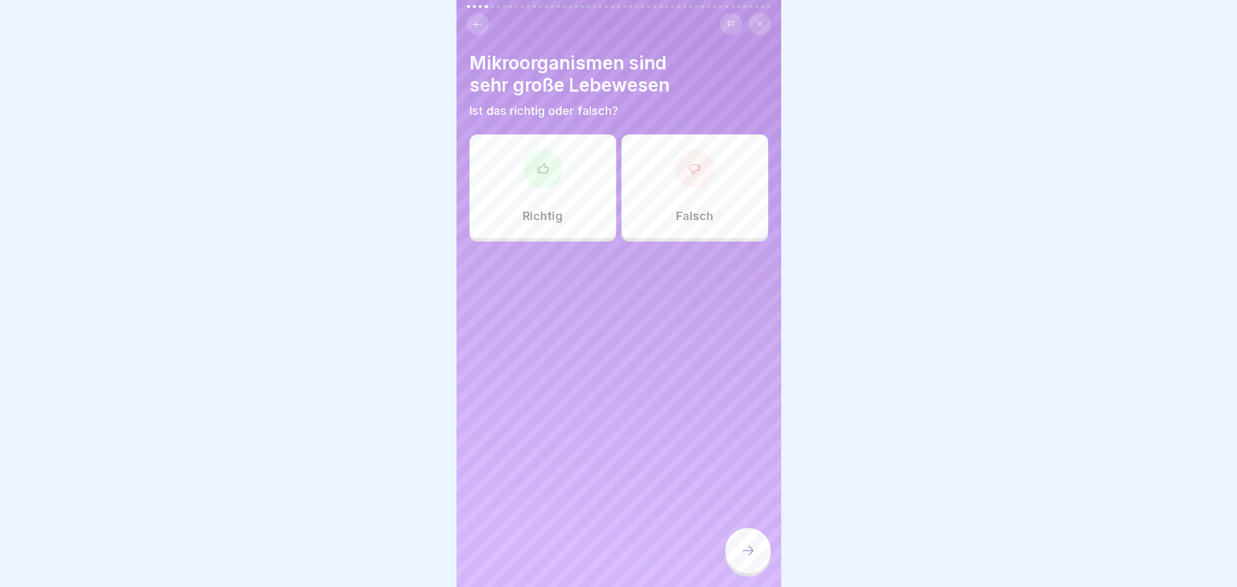
click at [661, 180] on div "Falsch" at bounding box center [694, 186] width 147 height 104
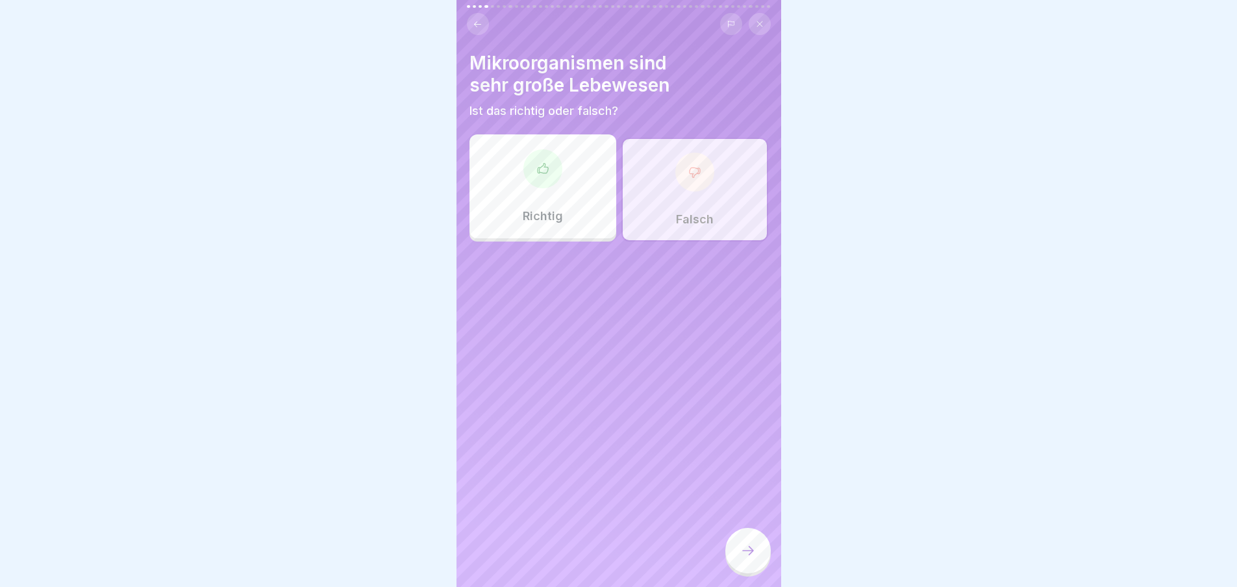
click
